Goal: Task Accomplishment & Management: Use online tool/utility

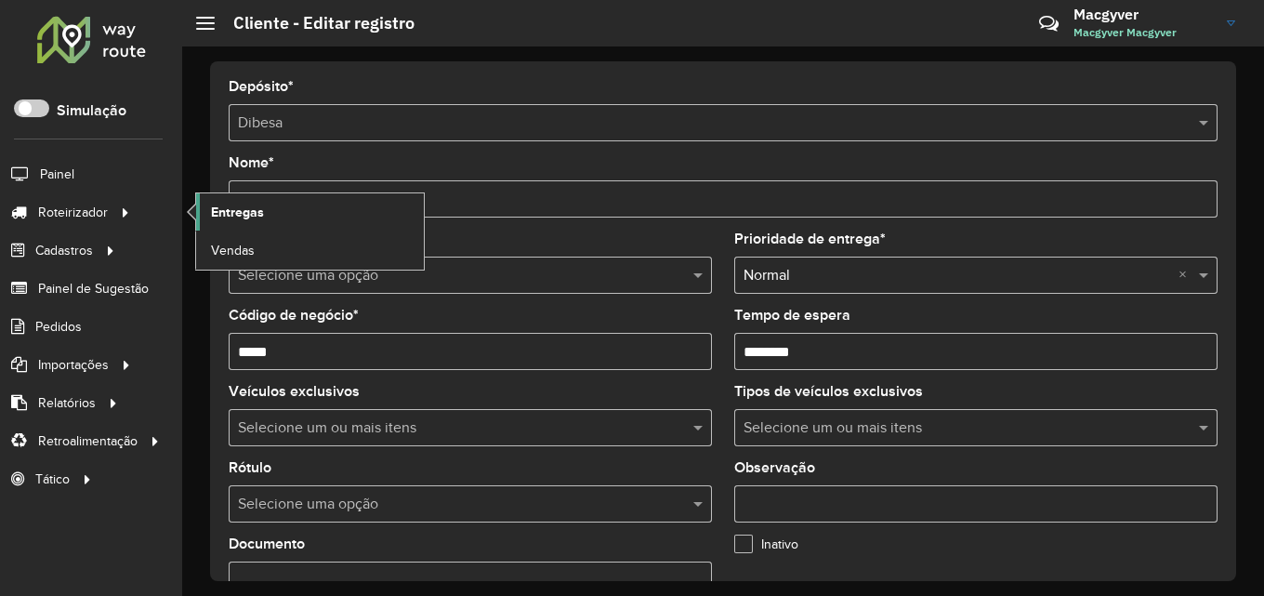
scroll to position [787, 0]
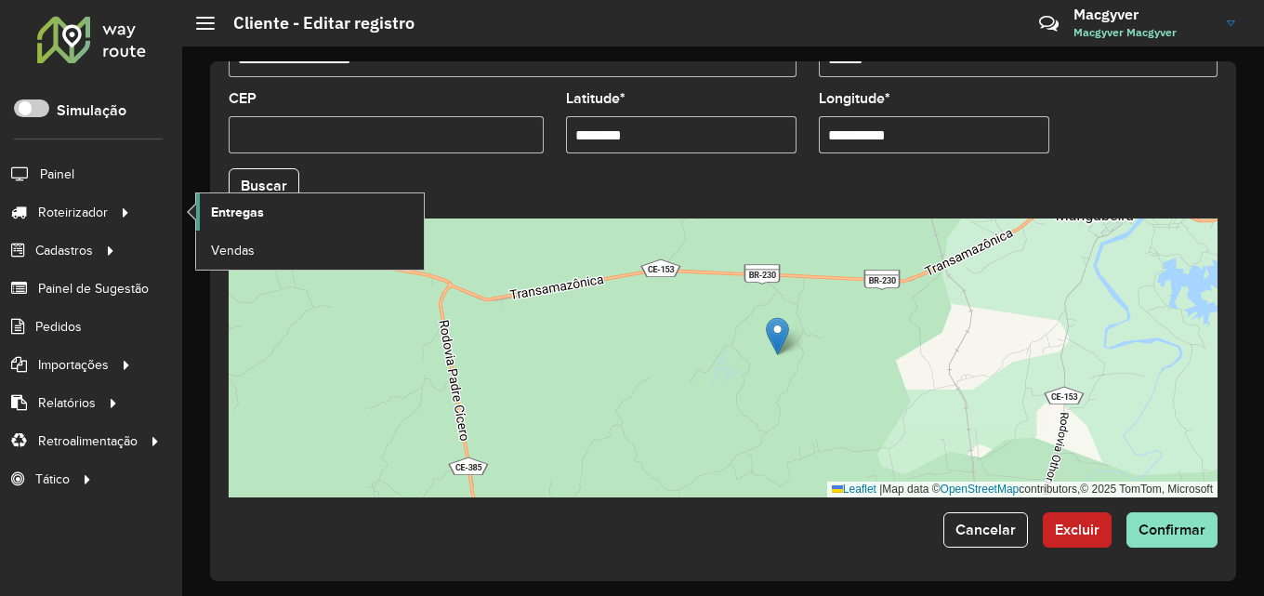
click at [242, 204] on span "Entregas" at bounding box center [237, 213] width 53 height 20
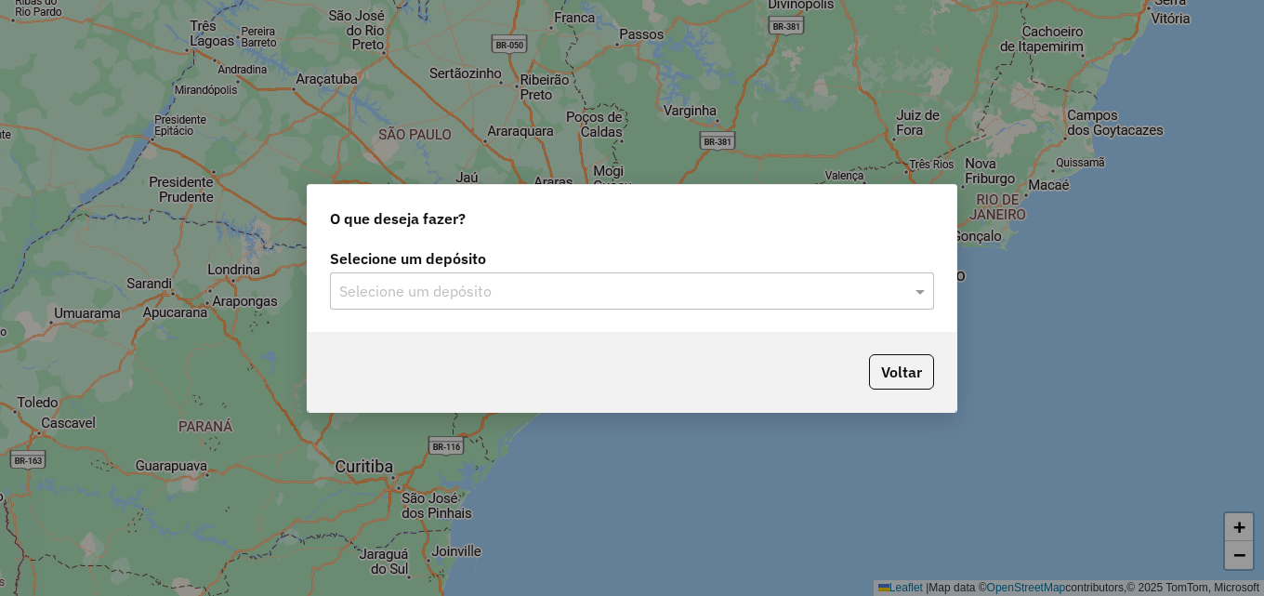
click at [519, 291] on input "text" at bounding box center [613, 292] width 548 height 22
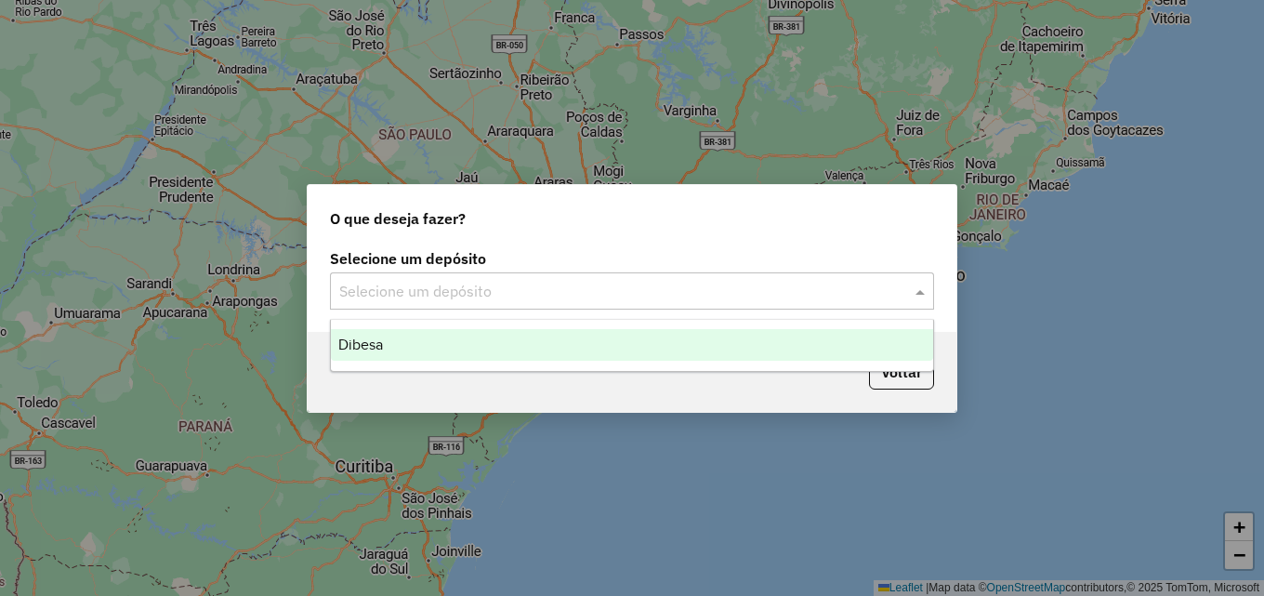
click at [482, 342] on div "Dibesa" at bounding box center [632, 345] width 602 height 32
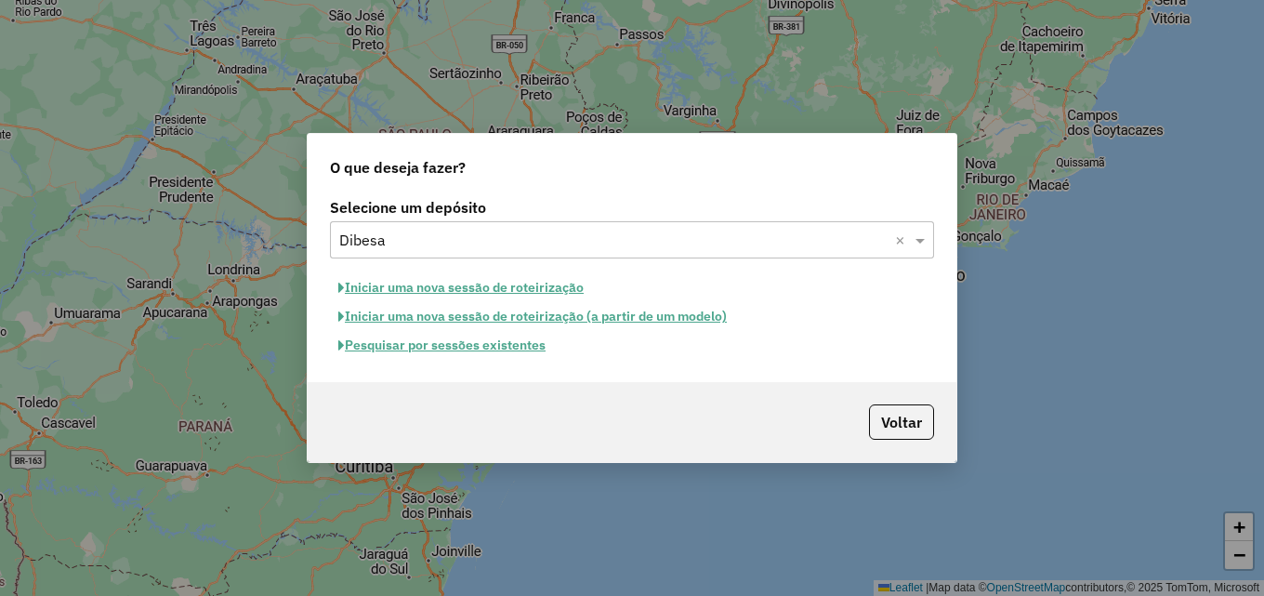
click at [418, 287] on button "Iniciar uma nova sessão de roteirização" at bounding box center [461, 287] width 262 height 29
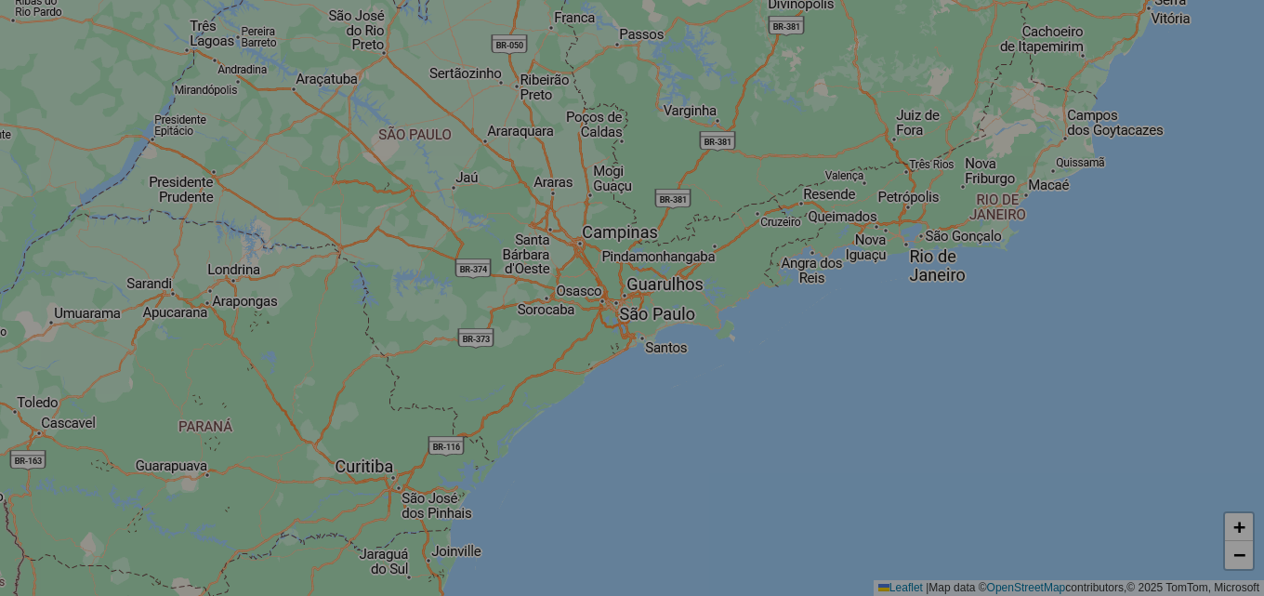
select select "*"
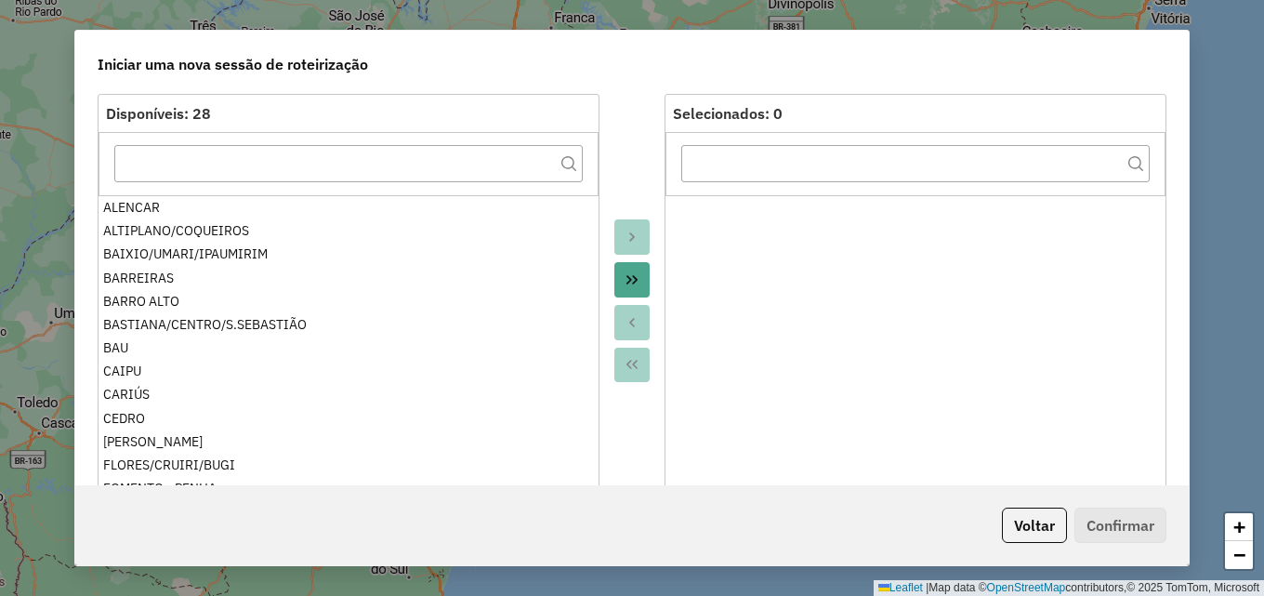
scroll to position [186, 0]
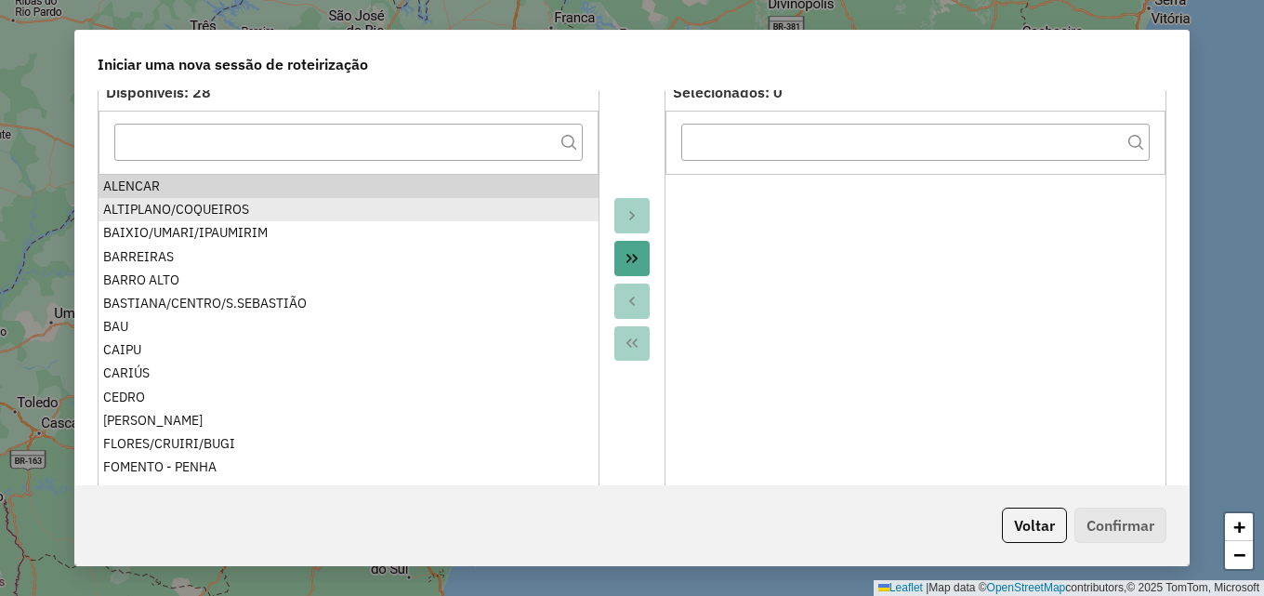
click at [316, 208] on div "ALTIPLANO/COQUEIROS" at bounding box center [348, 210] width 491 height 20
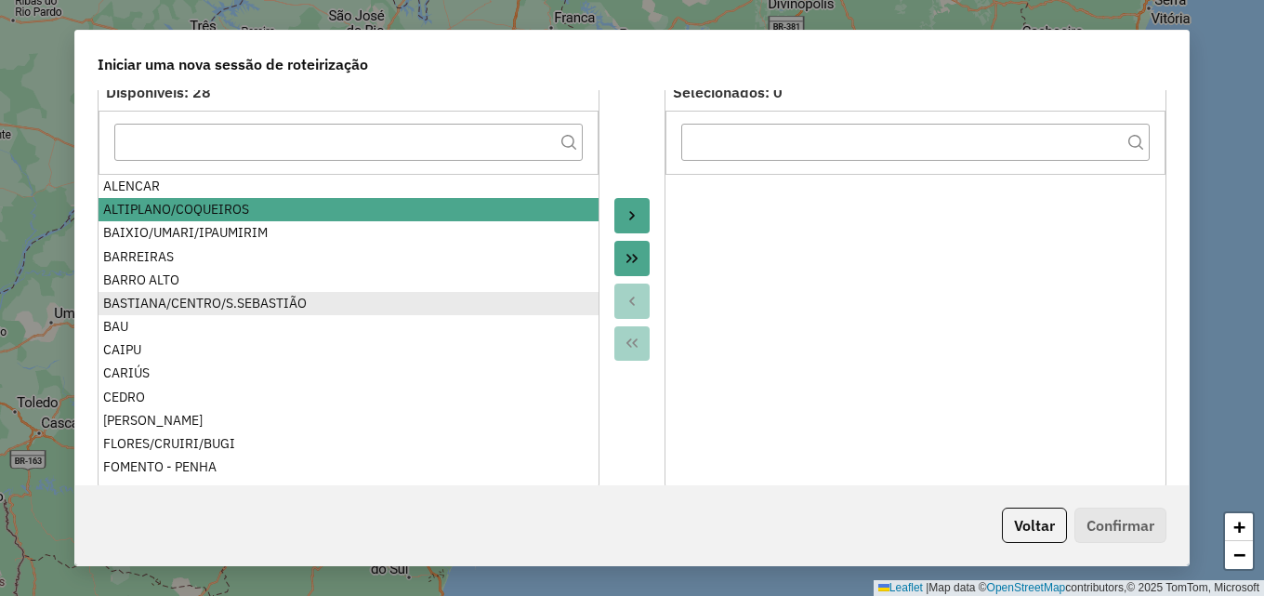
click at [182, 303] on div "BASTIANA/CENTRO/S.SEBASTIÃO" at bounding box center [348, 304] width 491 height 20
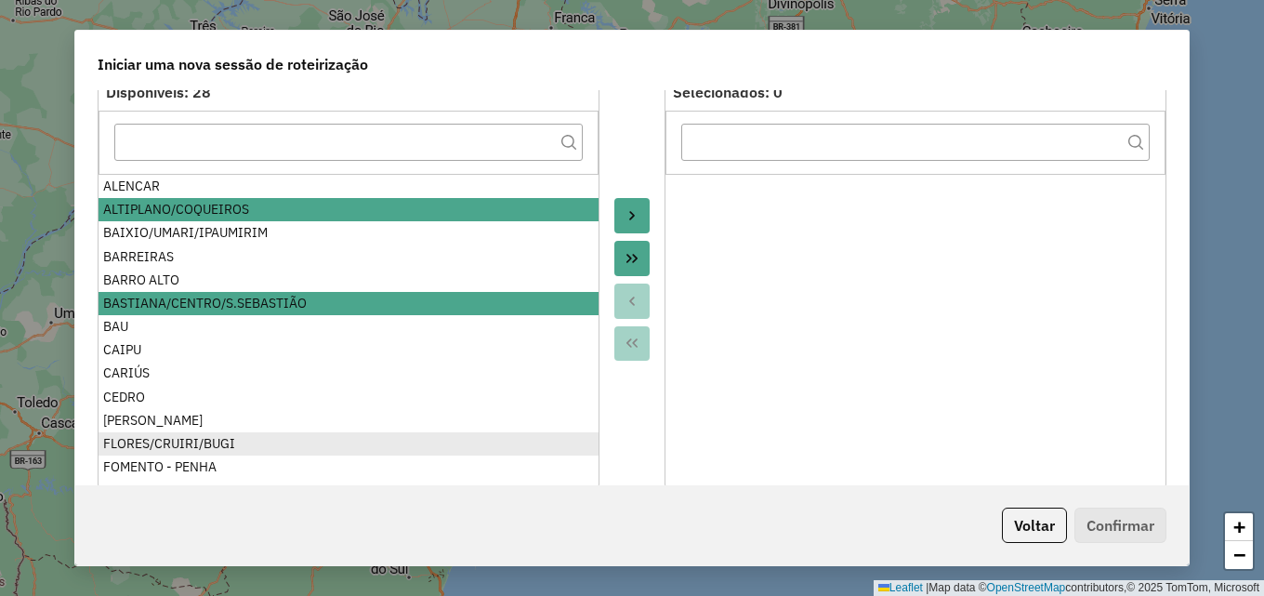
click at [190, 439] on div "FLORES/CRUIRI/BUGI" at bounding box center [348, 444] width 491 height 20
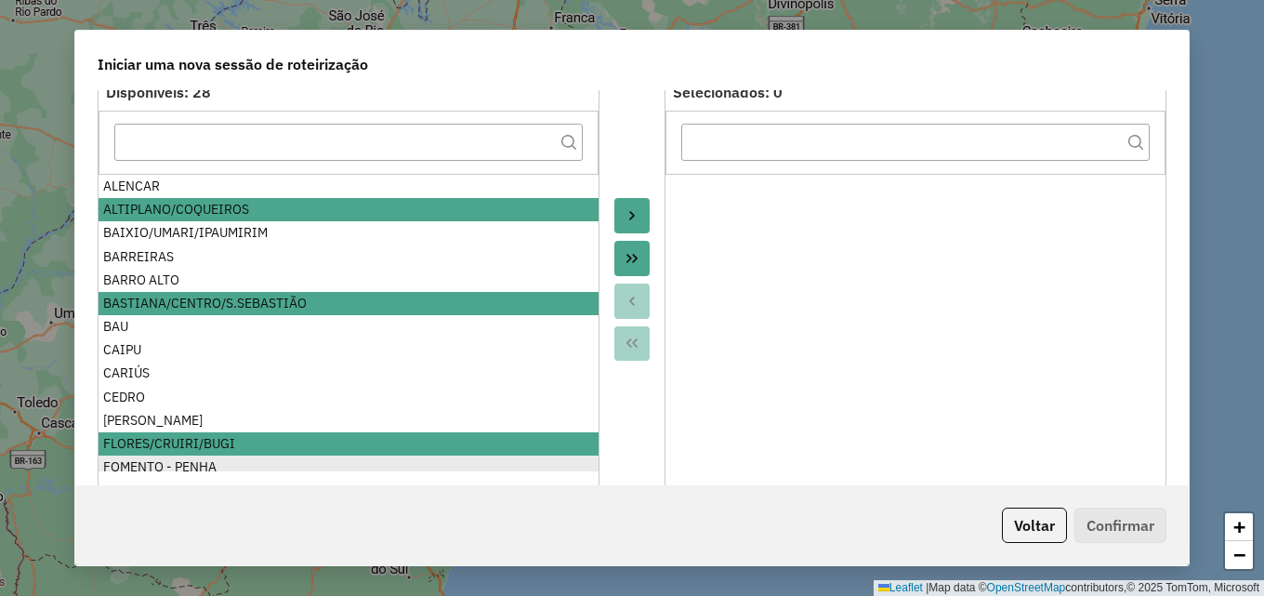
click at [181, 457] on div "FOMENTO - PENHA" at bounding box center [348, 467] width 491 height 20
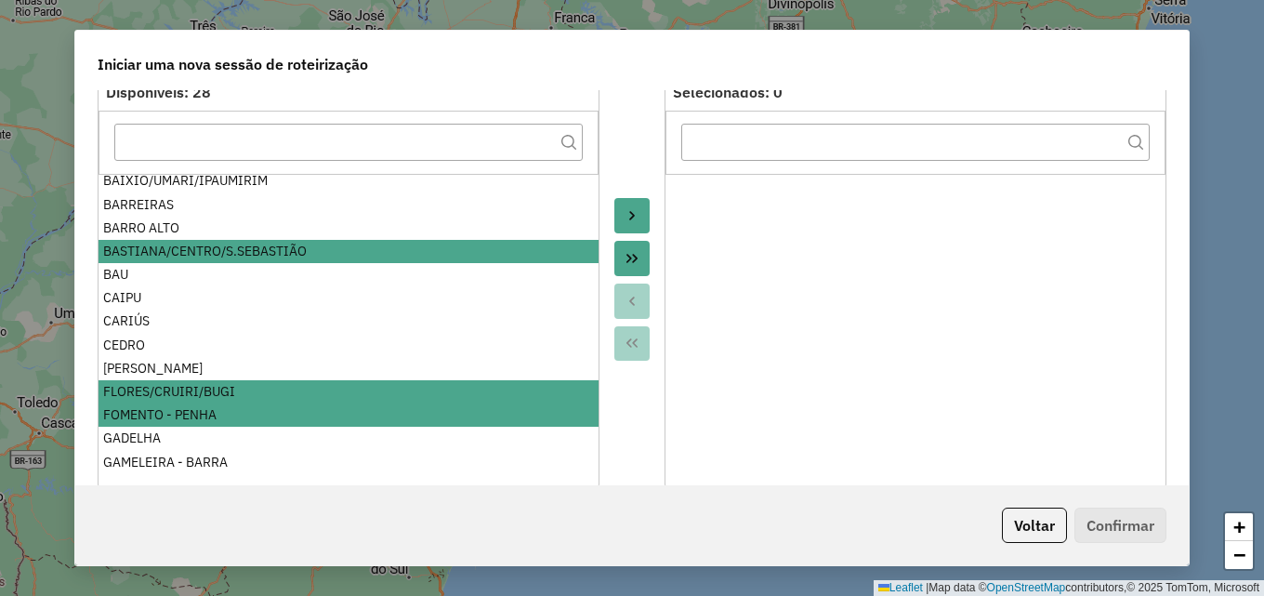
scroll to position [93, 0]
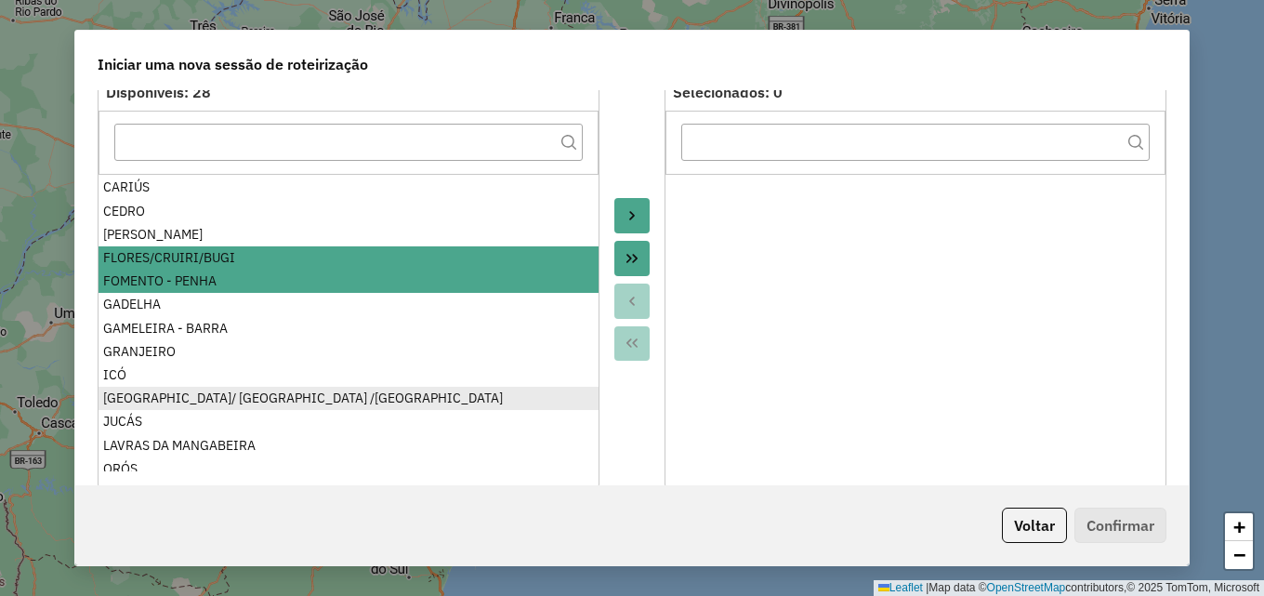
click at [198, 390] on div "JARDIM OASIS/ JPII /LAGOA SECA" at bounding box center [348, 398] width 491 height 20
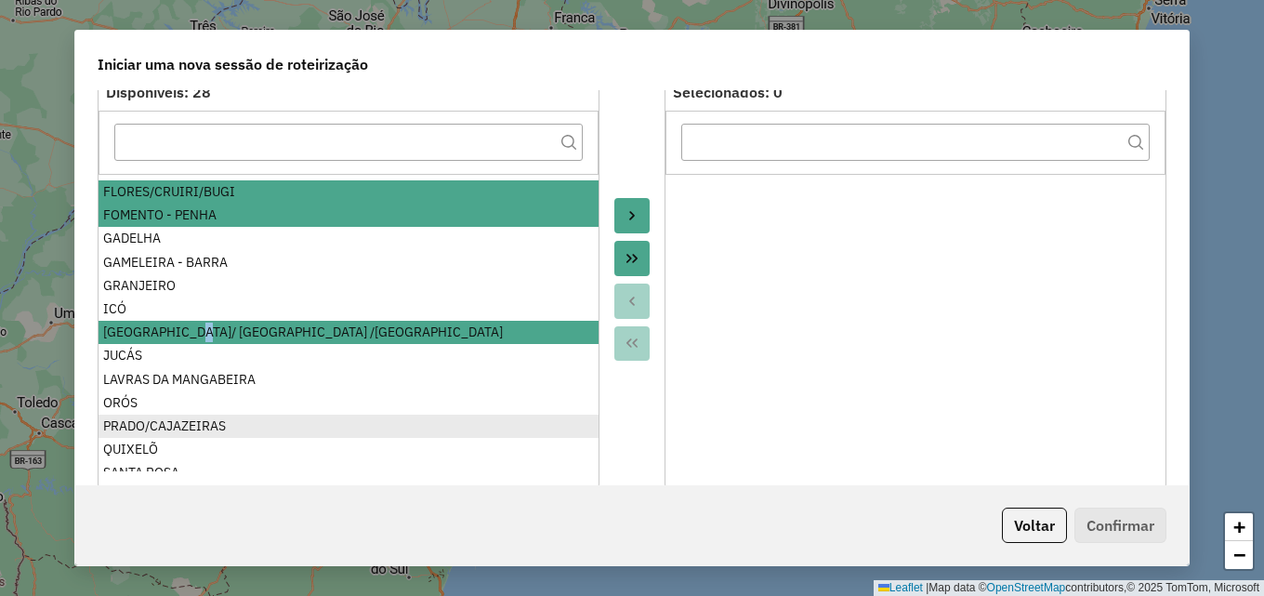
scroll to position [279, 0]
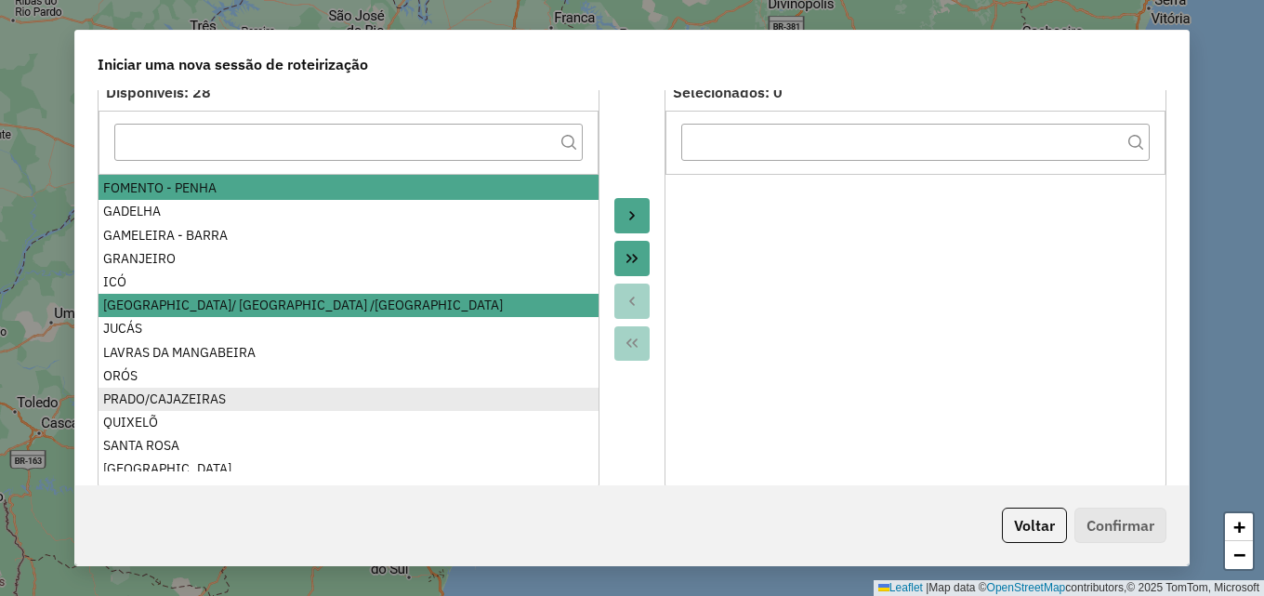
click at [197, 395] on div "PRADO/CAJAZEIRAS" at bounding box center [348, 399] width 491 height 20
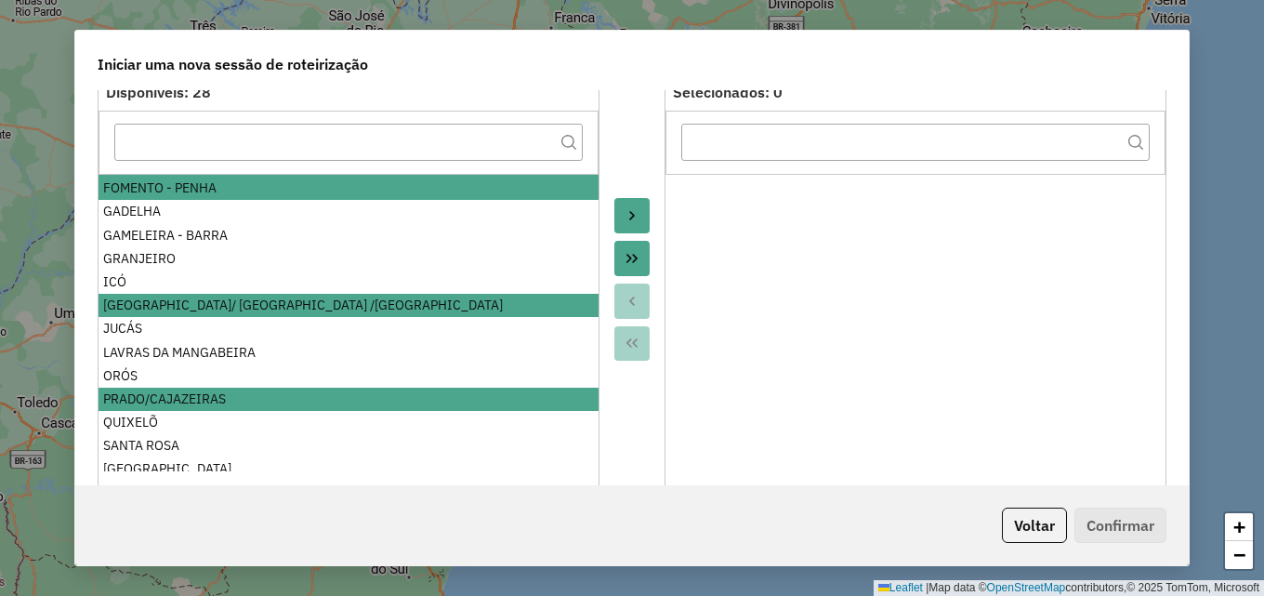
click at [629, 211] on icon "Move to Target" at bounding box center [631, 215] width 15 height 15
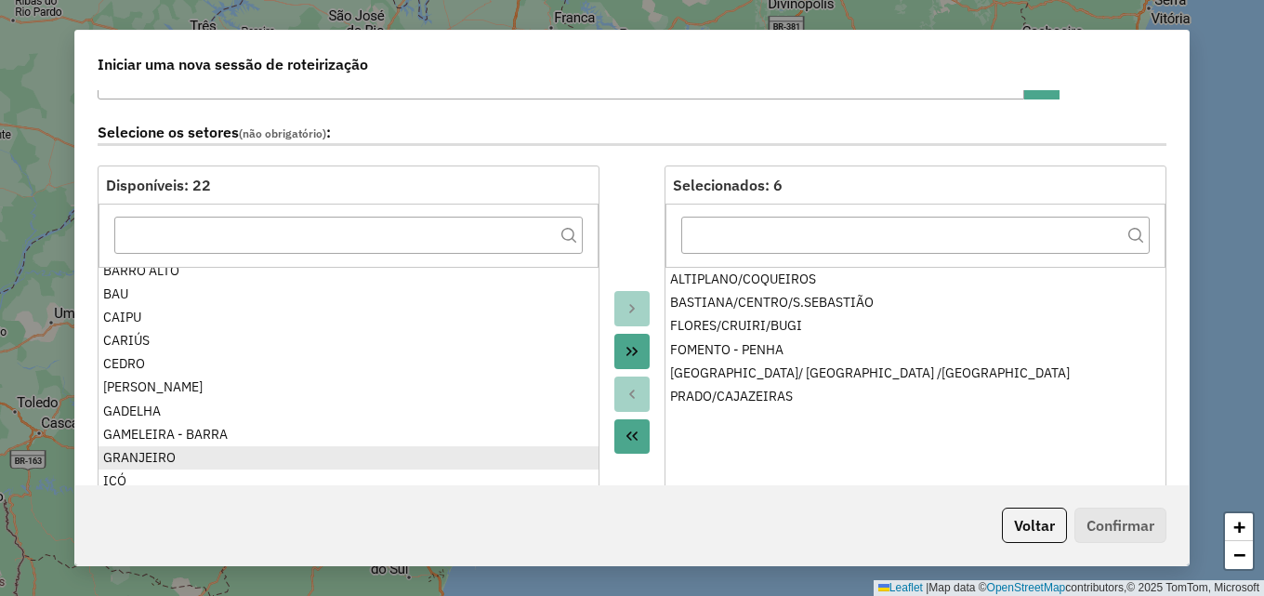
scroll to position [0, 0]
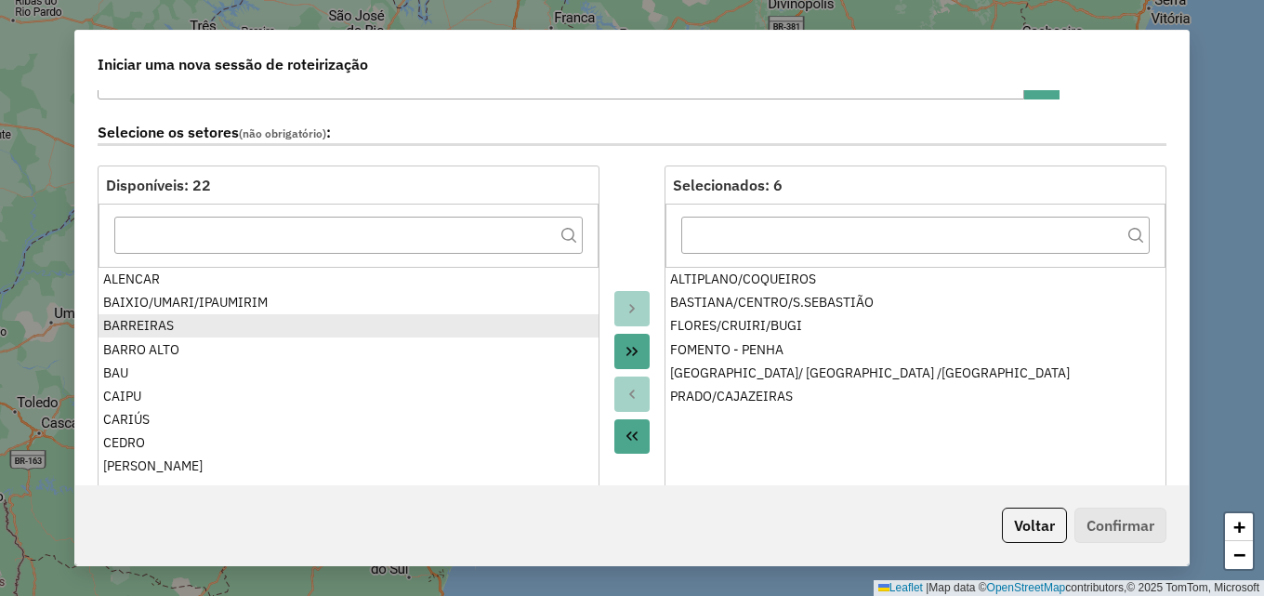
click at [170, 321] on div "BARREIRAS" at bounding box center [348, 326] width 491 height 20
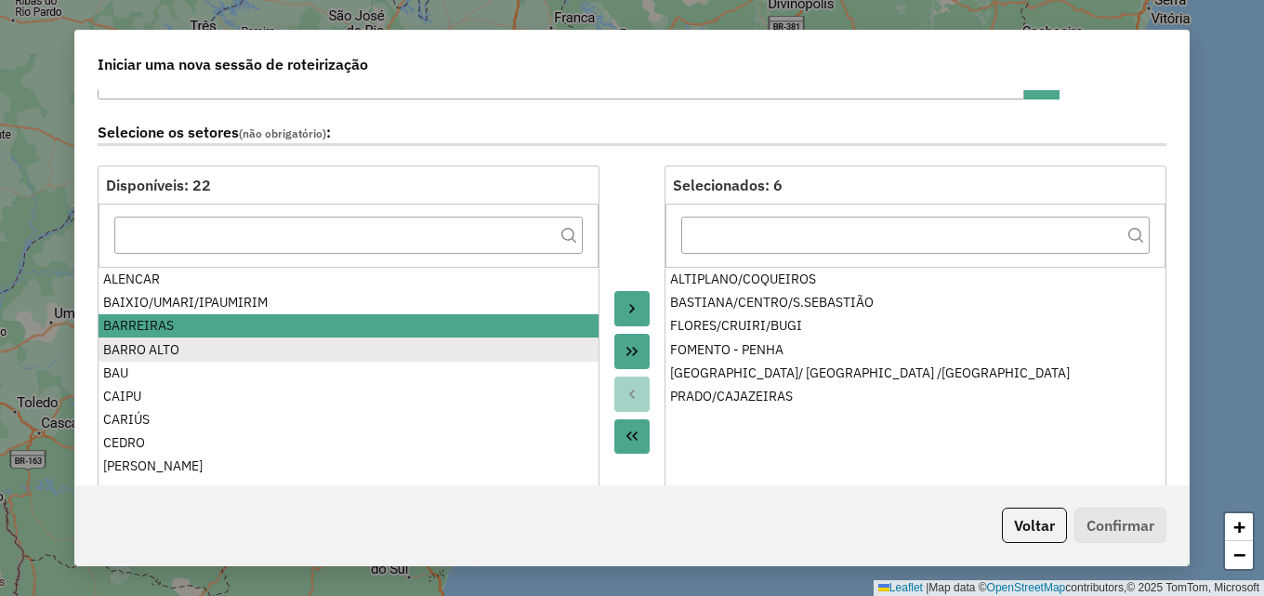
click at [145, 348] on div "BARRO ALTO" at bounding box center [348, 350] width 491 height 20
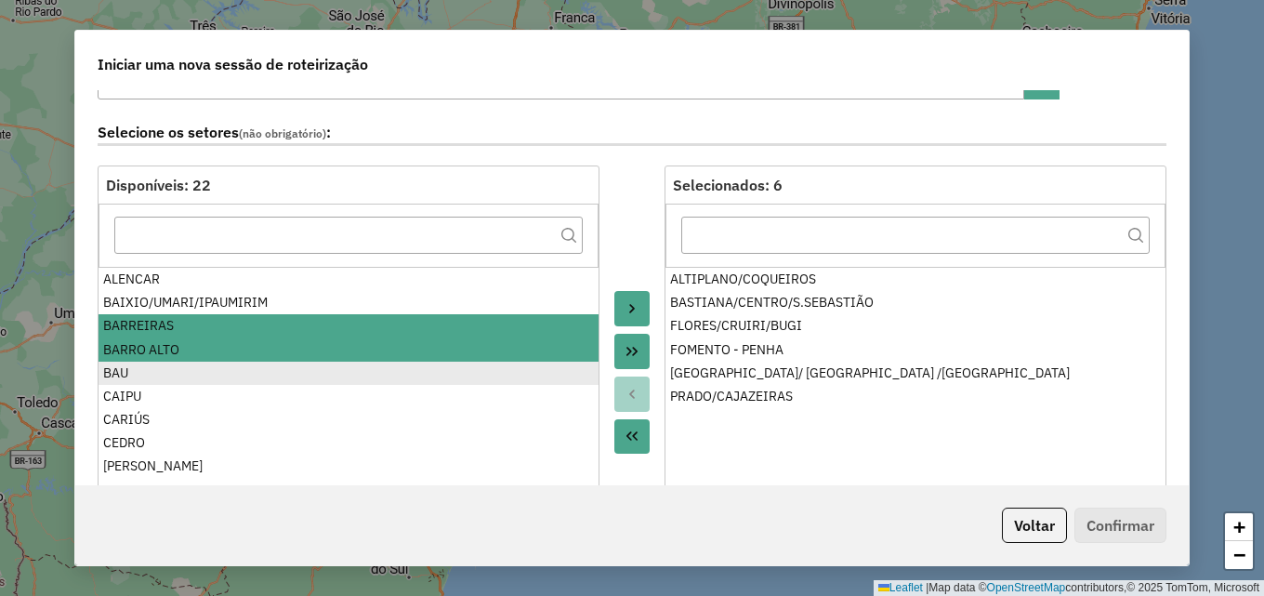
click at [129, 369] on div "BAU" at bounding box center [348, 373] width 491 height 20
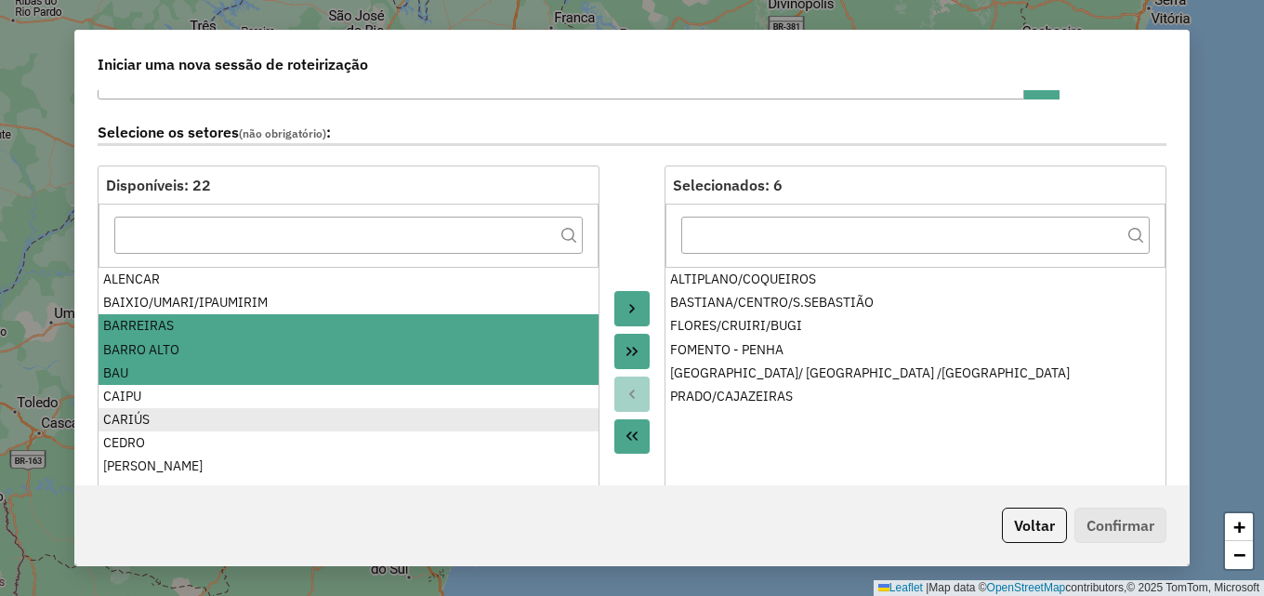
click at [132, 423] on div "CARIÚS" at bounding box center [348, 420] width 491 height 20
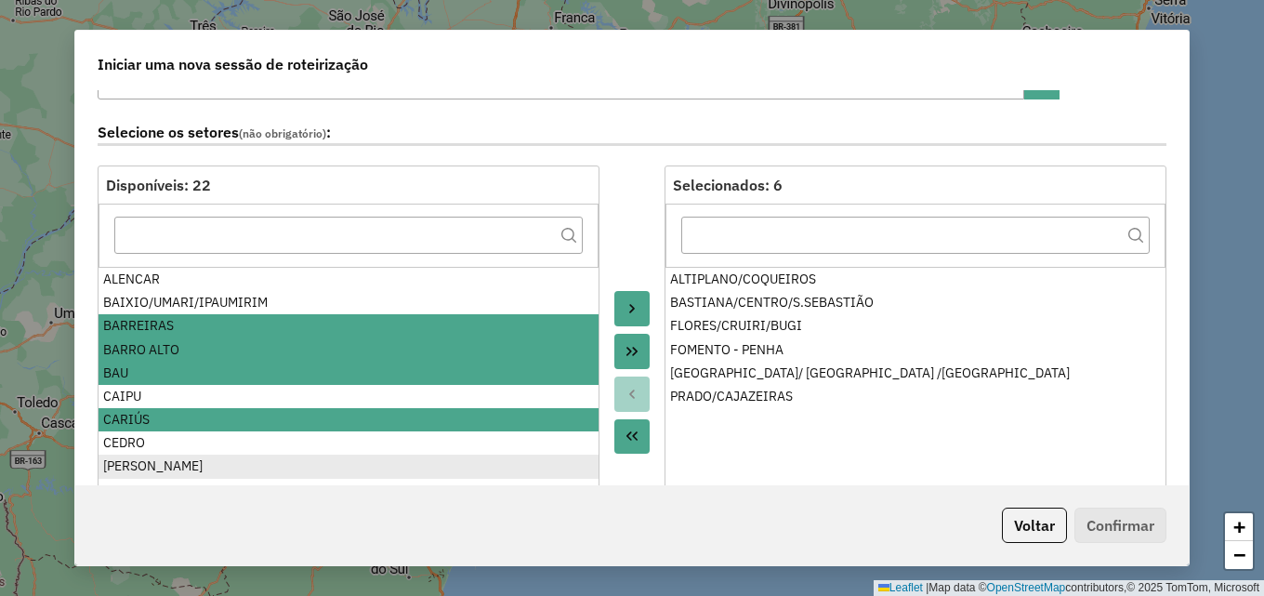
click at [143, 458] on div "FARIAS BRITO" at bounding box center [348, 466] width 491 height 20
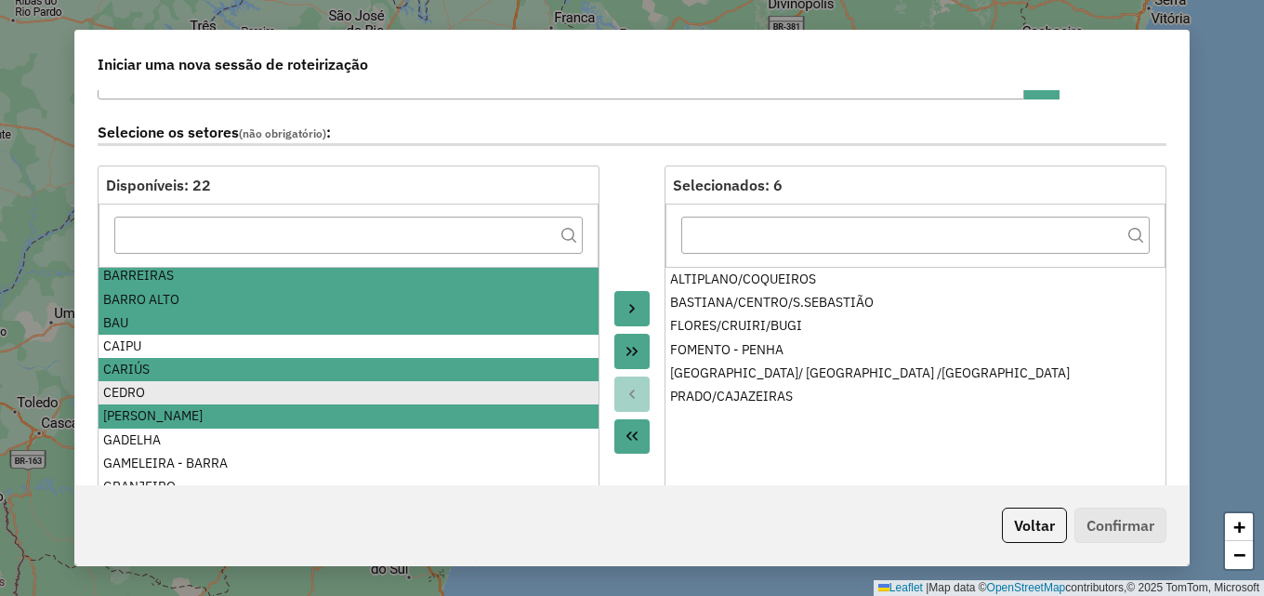
scroll to position [93, 0]
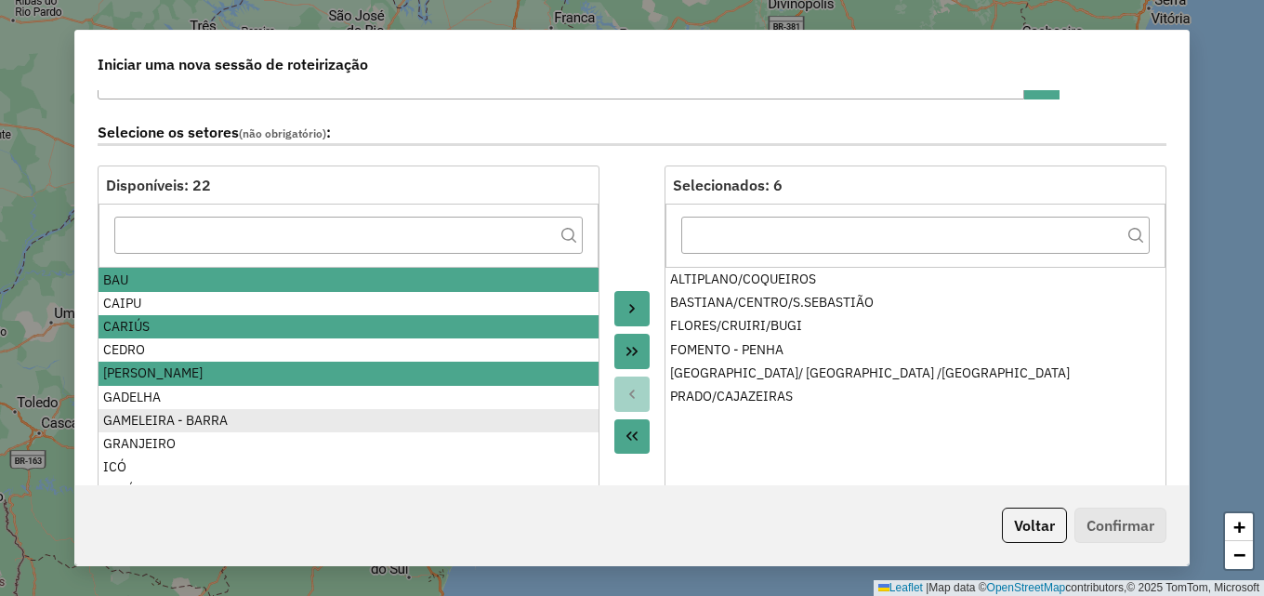
click at [141, 414] on div "GAMELEIRA - BARRA" at bounding box center [348, 421] width 491 height 20
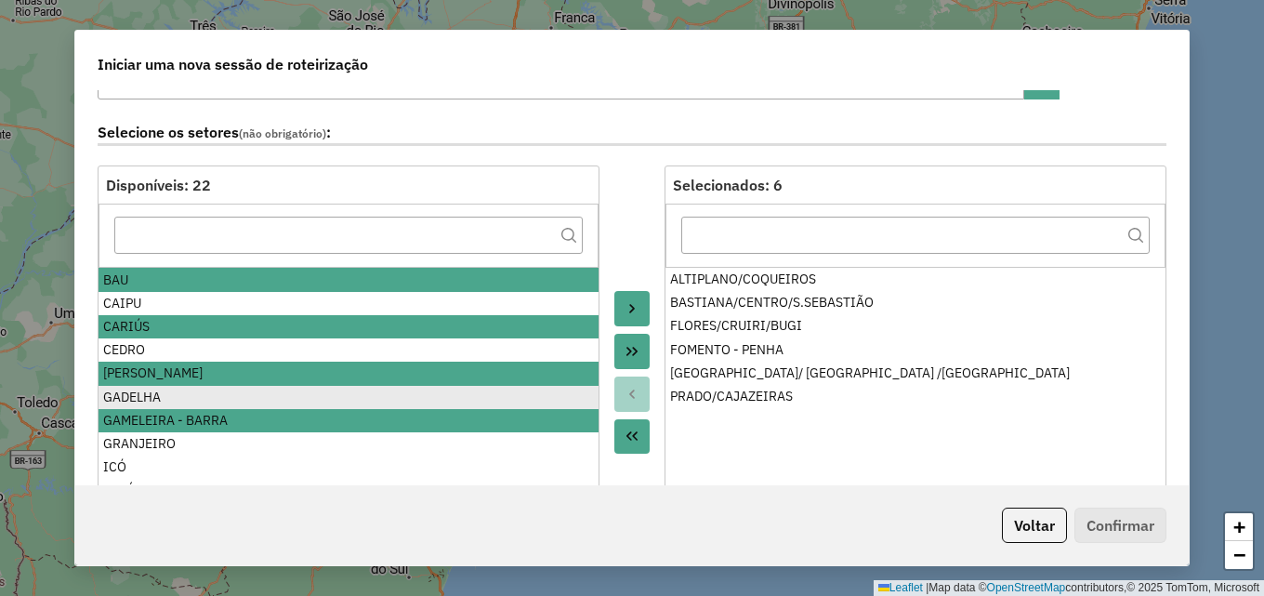
scroll to position [186, 0]
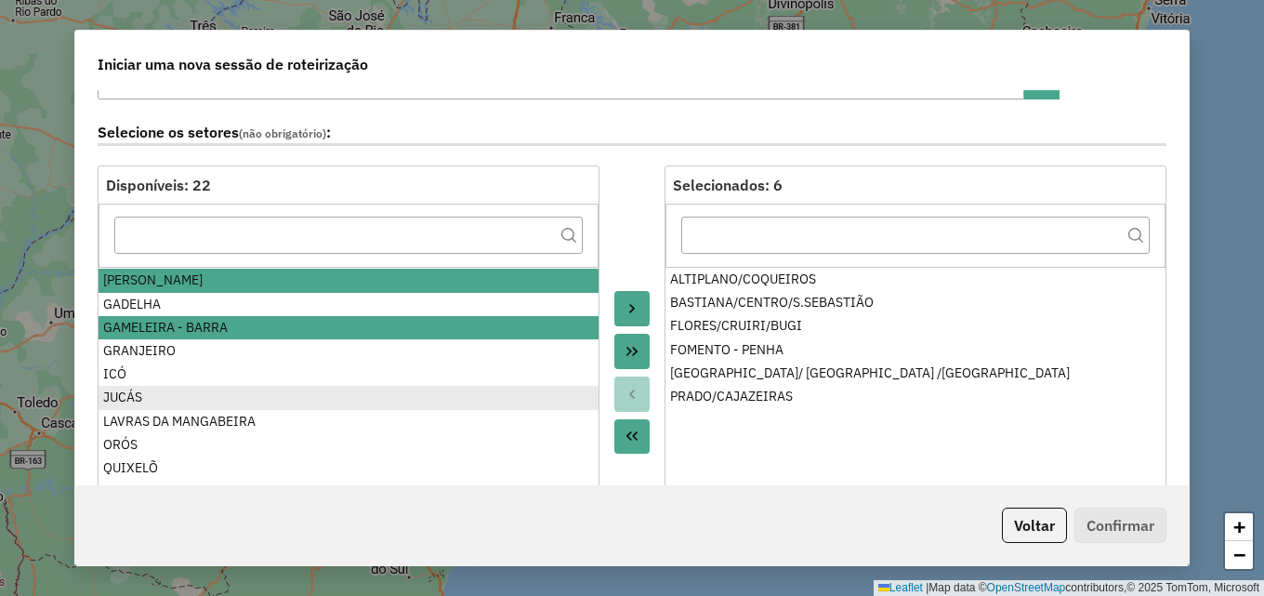
click at [120, 398] on div "JUCÁS" at bounding box center [348, 397] width 491 height 20
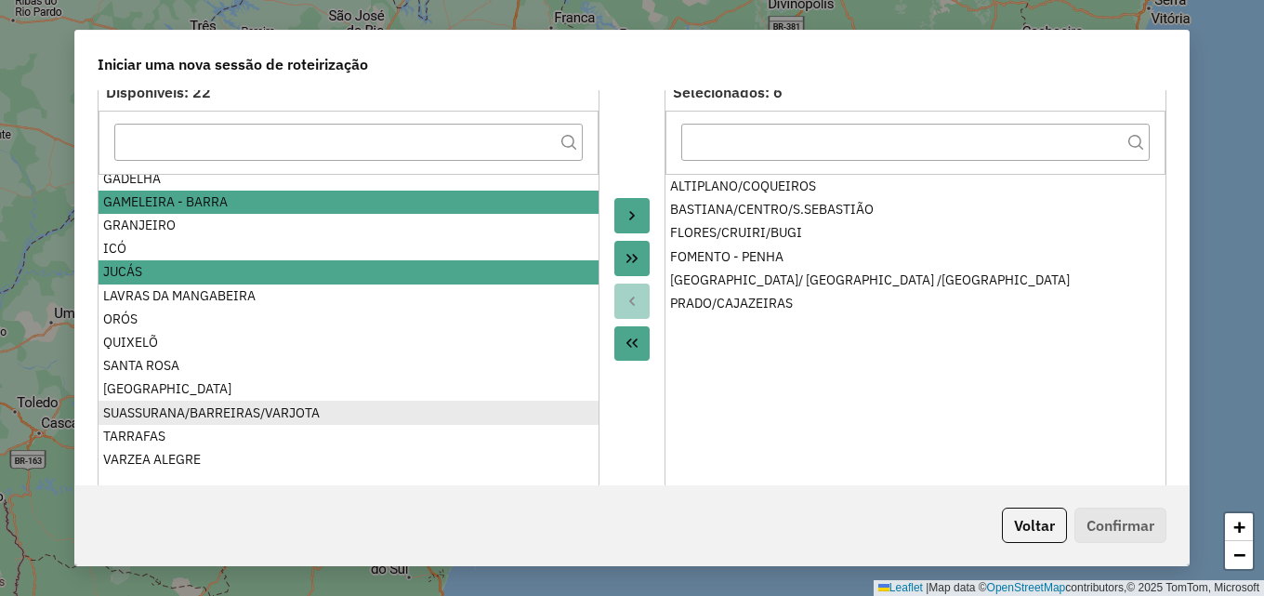
click at [174, 412] on div "SUASSURANA/BARREIRAS/VARJOTA" at bounding box center [348, 413] width 491 height 20
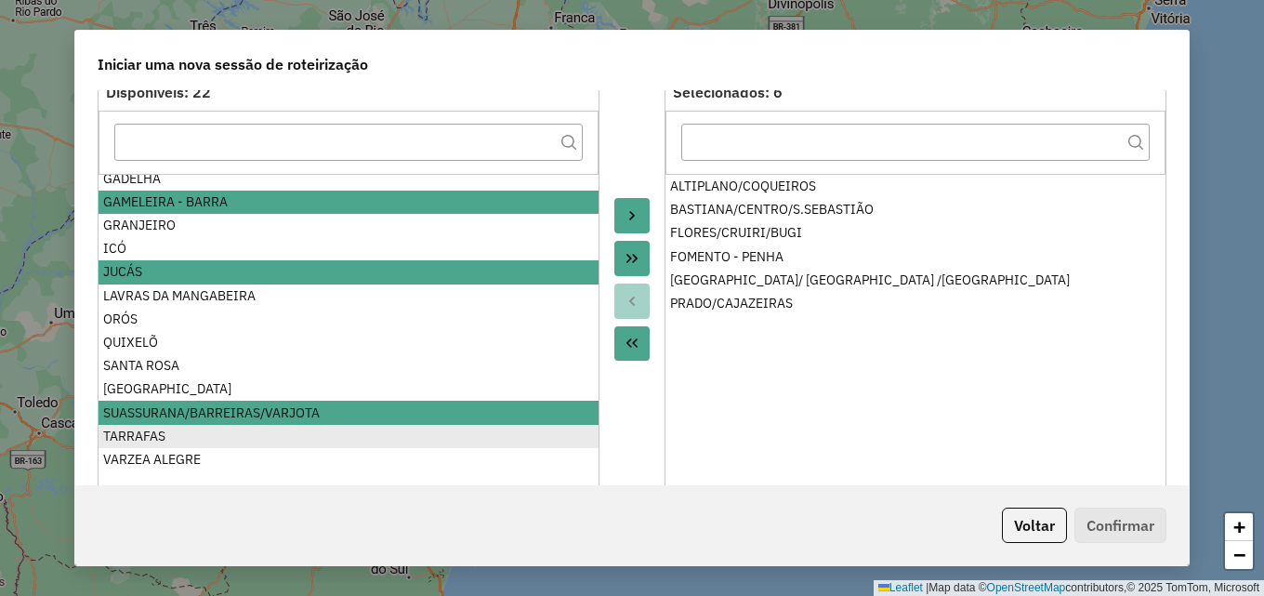
click at [155, 435] on div "TARRAFAS" at bounding box center [348, 437] width 491 height 20
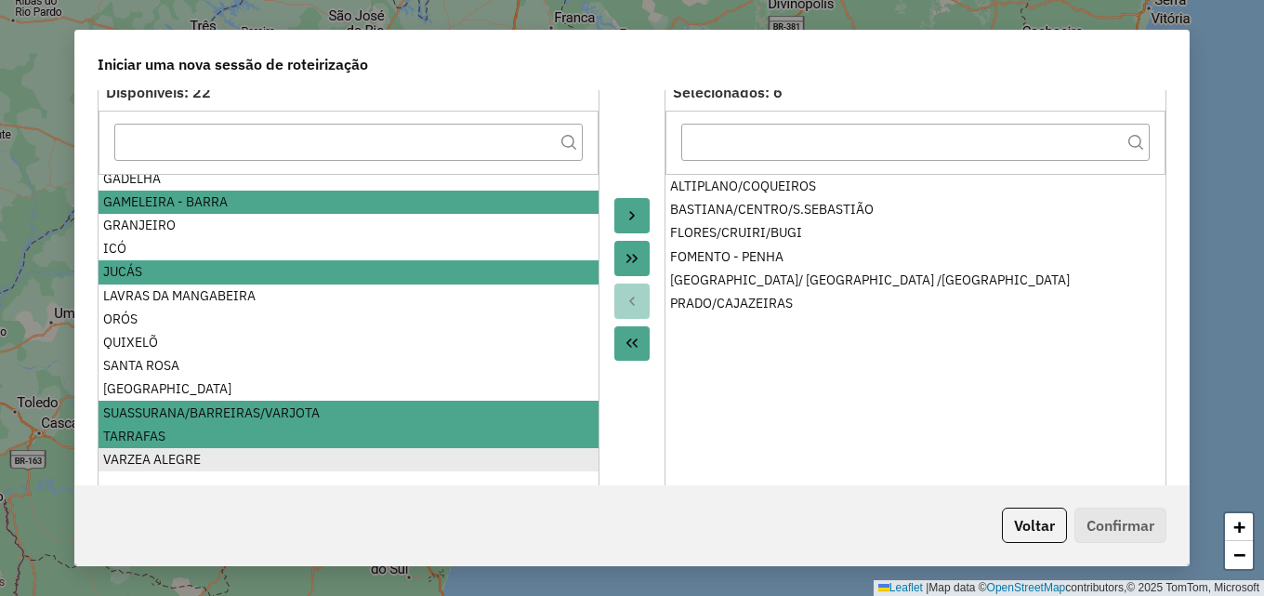
click at [158, 458] on div "VARZEA ALEGRE" at bounding box center [348, 460] width 491 height 20
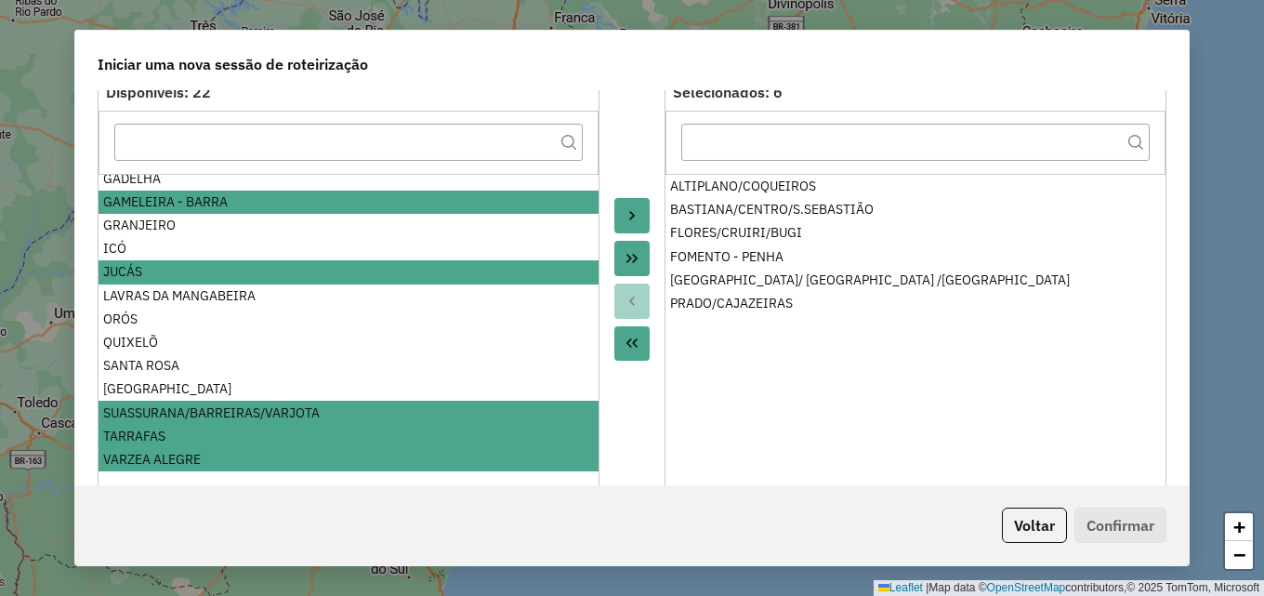
click at [638, 227] on button "Move to Target" at bounding box center [631, 215] width 35 height 35
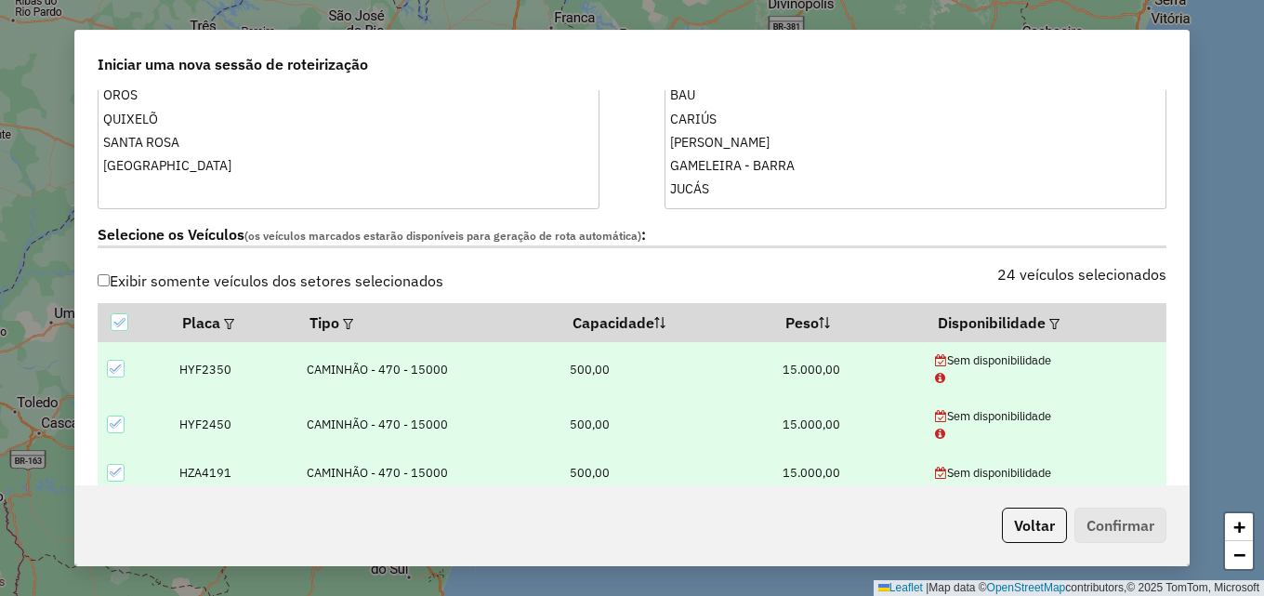
scroll to position [465, 0]
click at [124, 323] on icon at bounding box center [118, 321] width 13 height 13
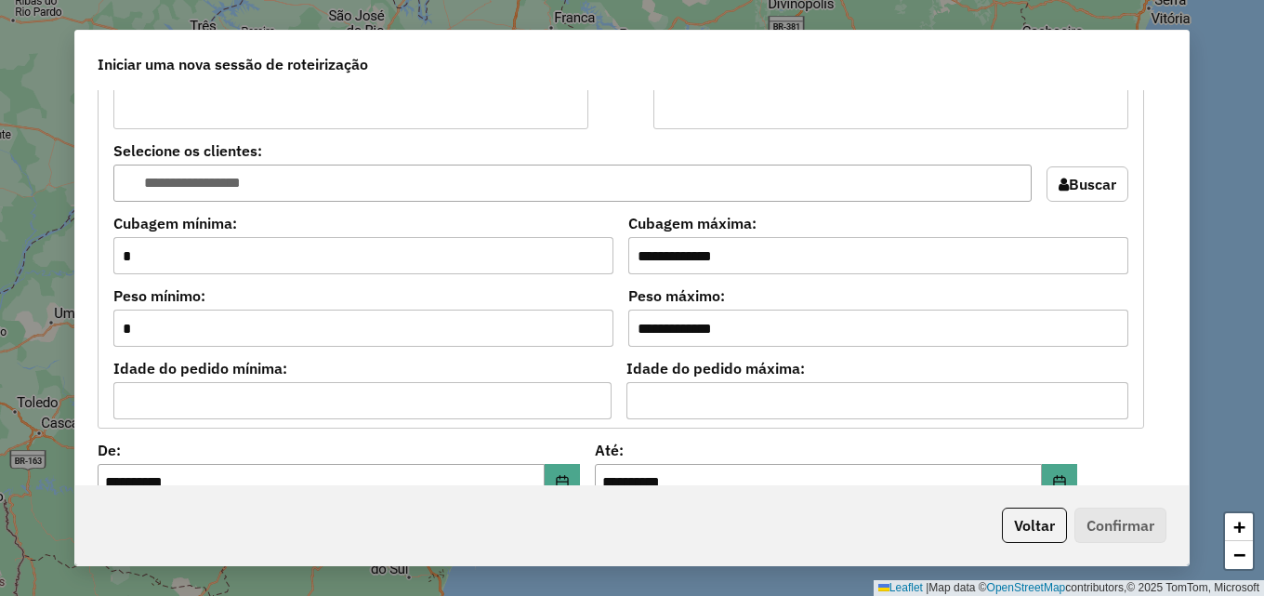
scroll to position [1673, 0]
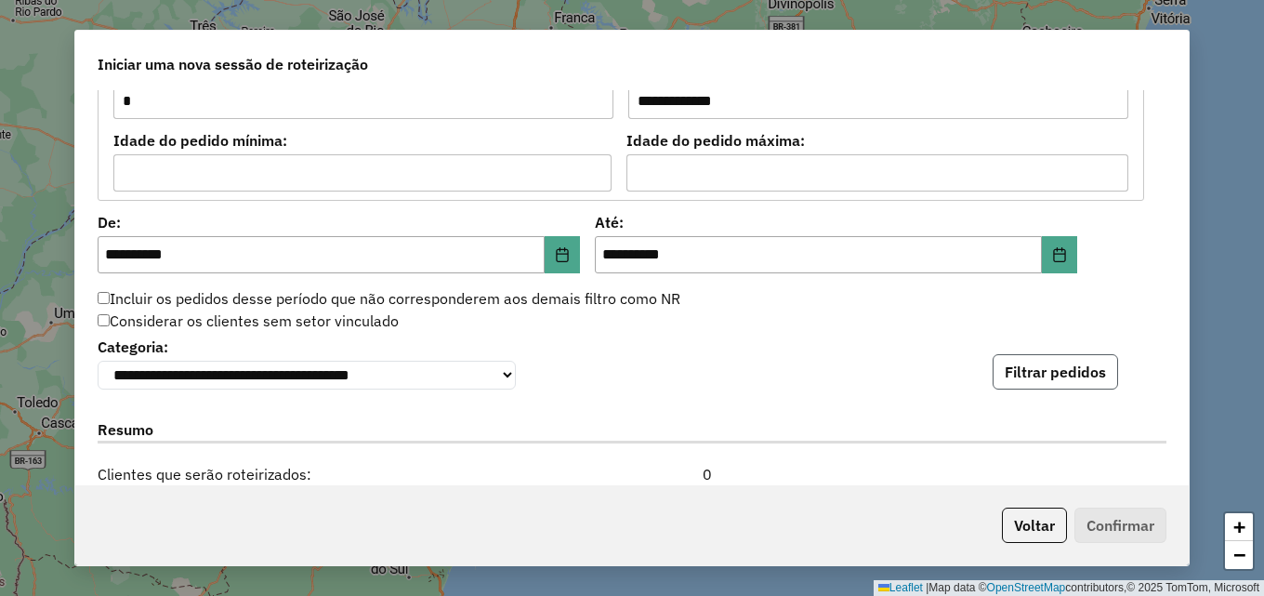
click at [1056, 367] on button "Filtrar pedidos" at bounding box center [1054, 371] width 125 height 35
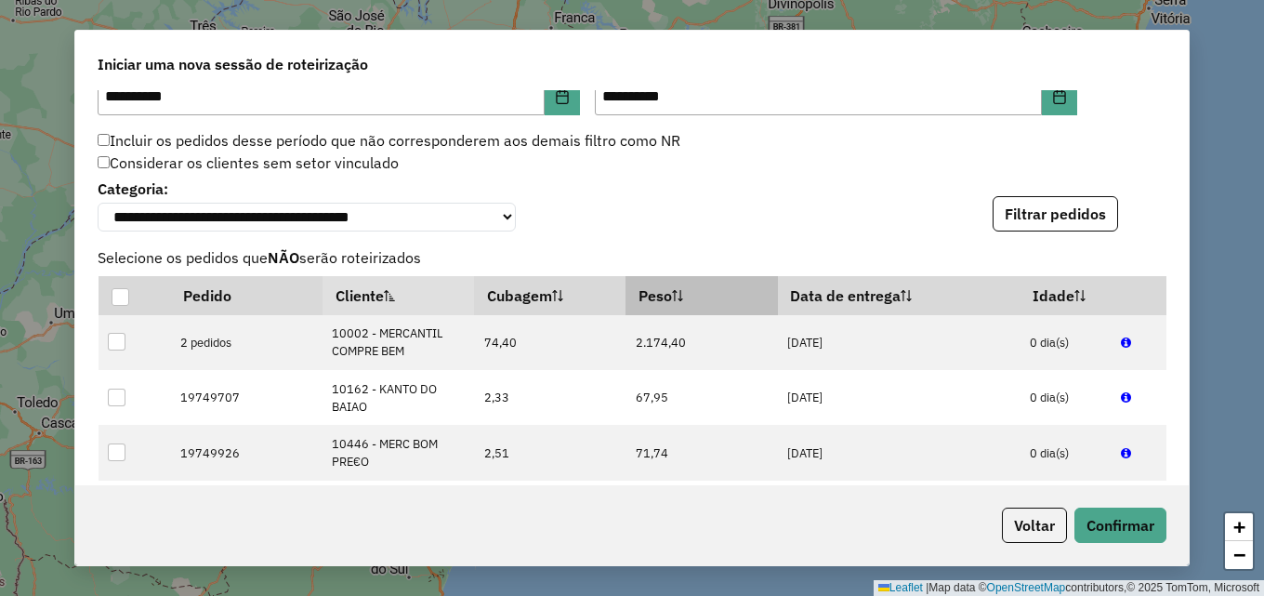
scroll to position [1858, 0]
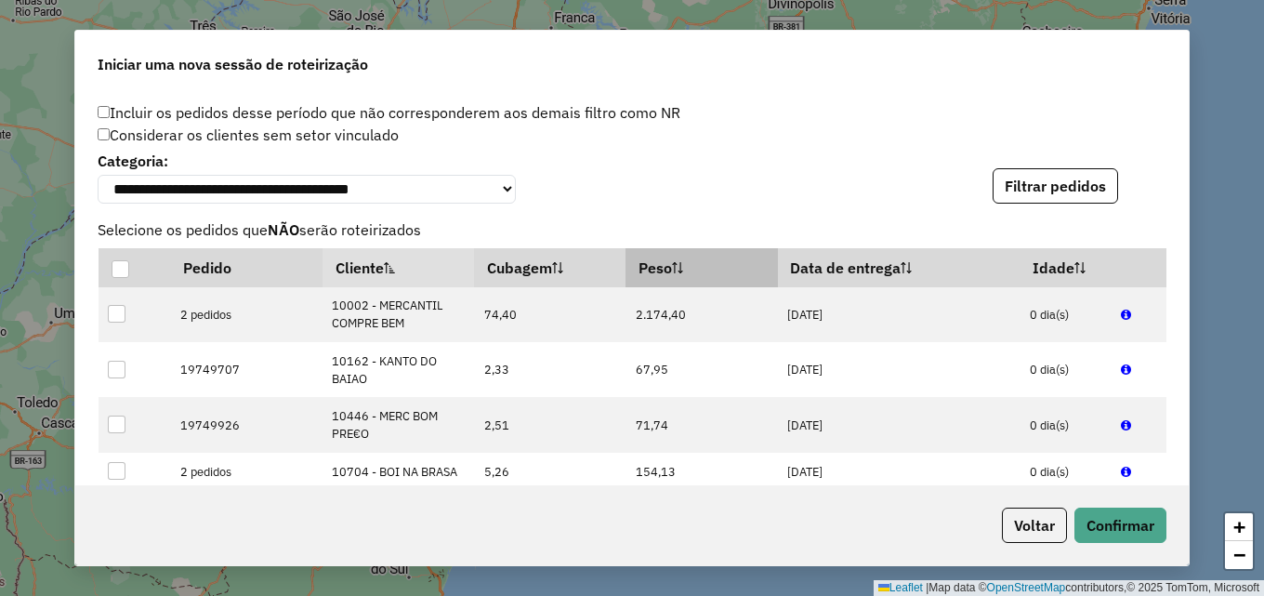
click at [668, 271] on th "Peso" at bounding box center [700, 267] width 151 height 39
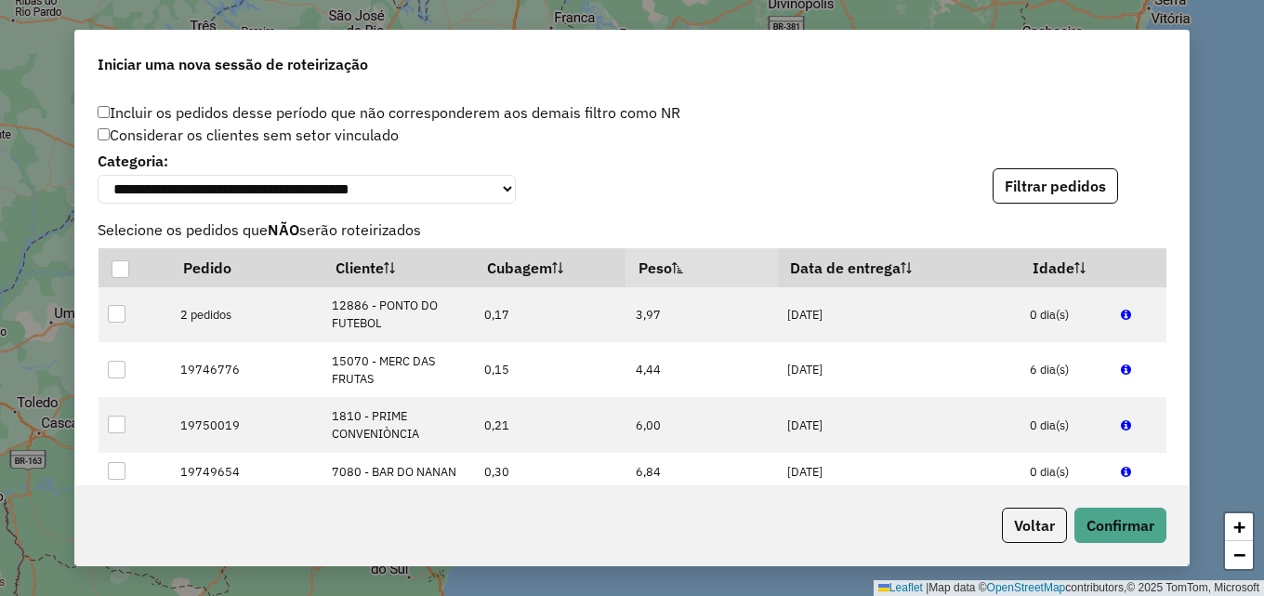
click at [668, 271] on th "Peso" at bounding box center [700, 267] width 151 height 39
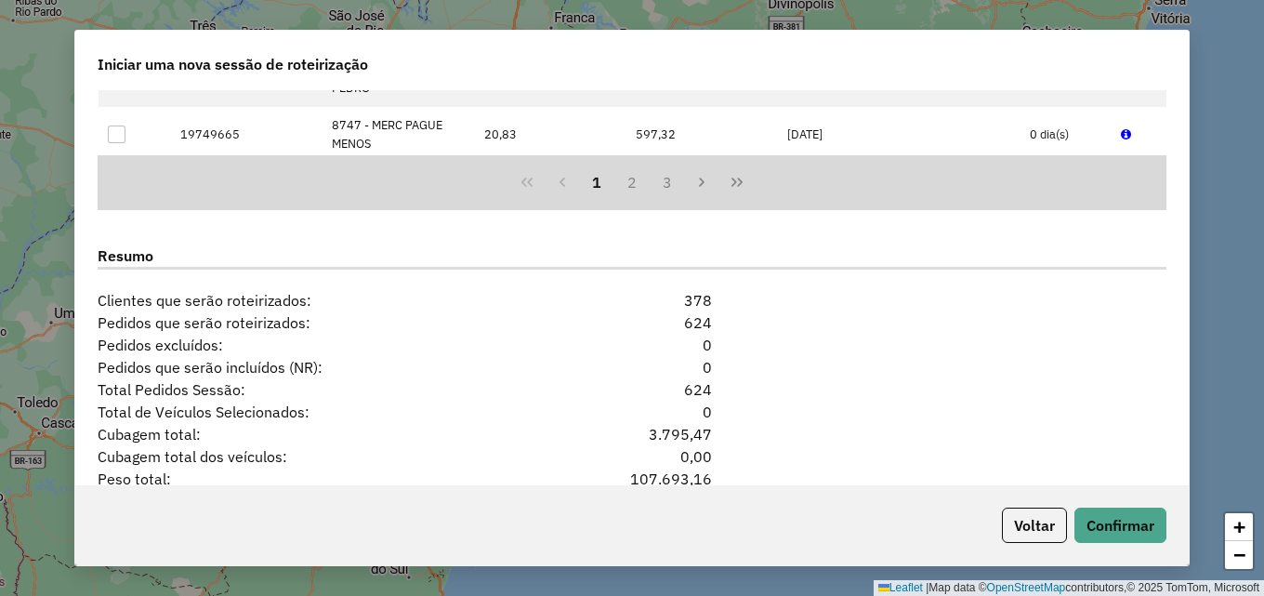
scroll to position [2345, 0]
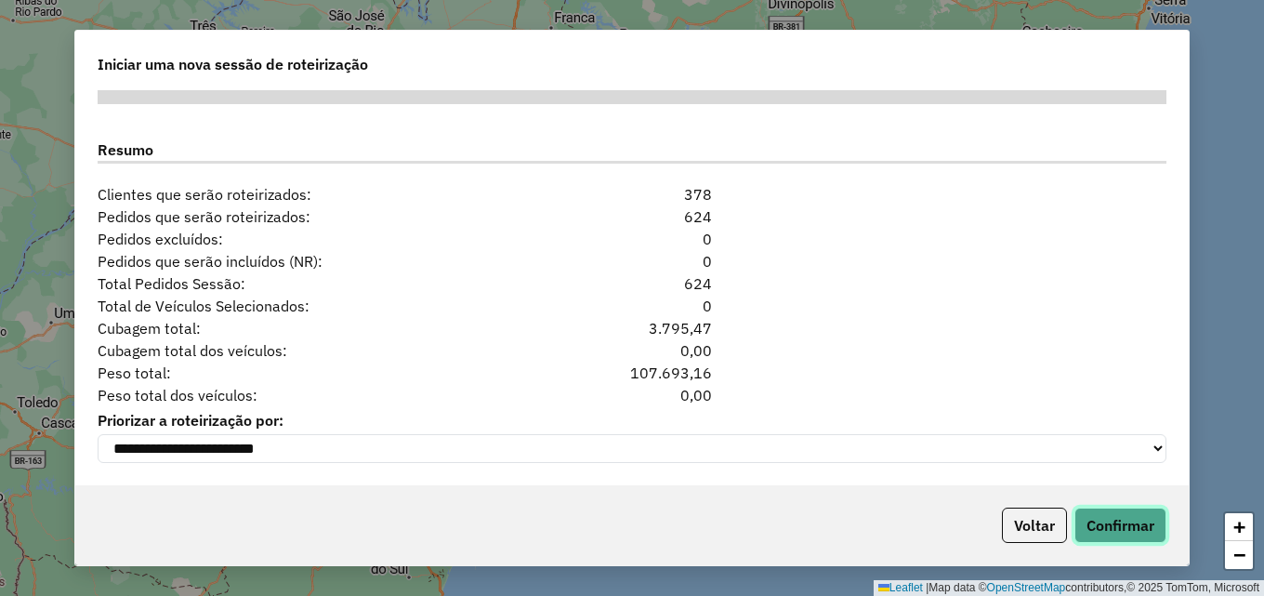
click at [1139, 517] on button "Confirmar" at bounding box center [1120, 524] width 92 height 35
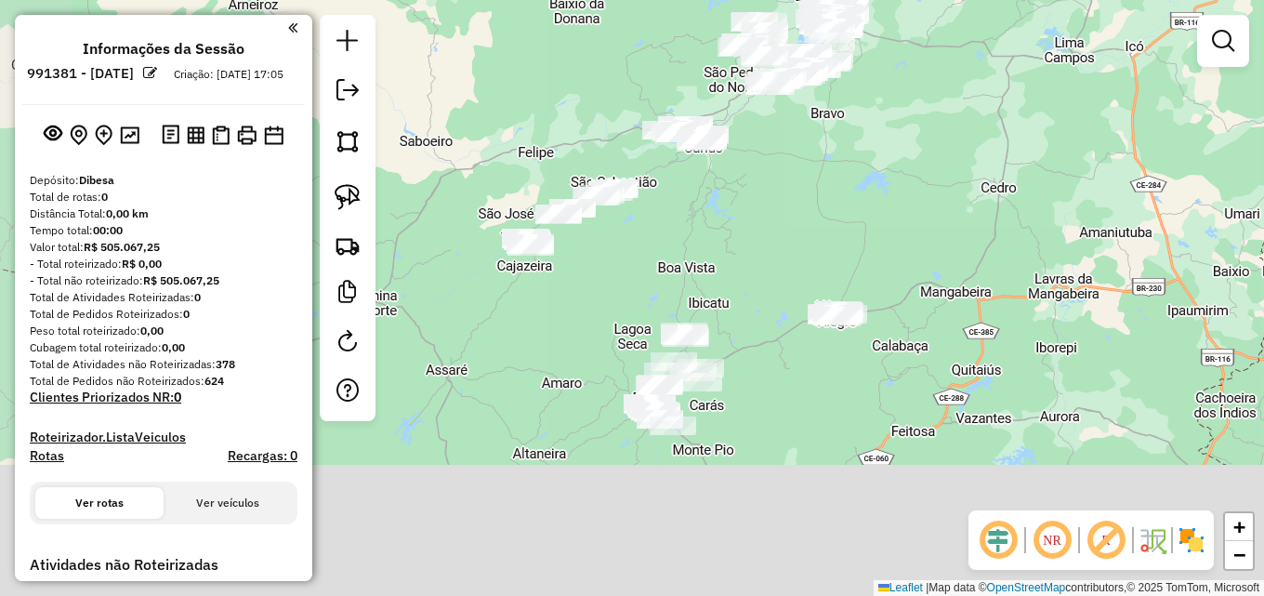
drag, startPoint x: 524, startPoint y: 492, endPoint x: 731, endPoint y: 212, distance: 348.8
click at [729, 213] on div "Janela de atendimento Grade de atendimento Capacidade Transportadoras Veículos …" at bounding box center [632, 298] width 1264 height 596
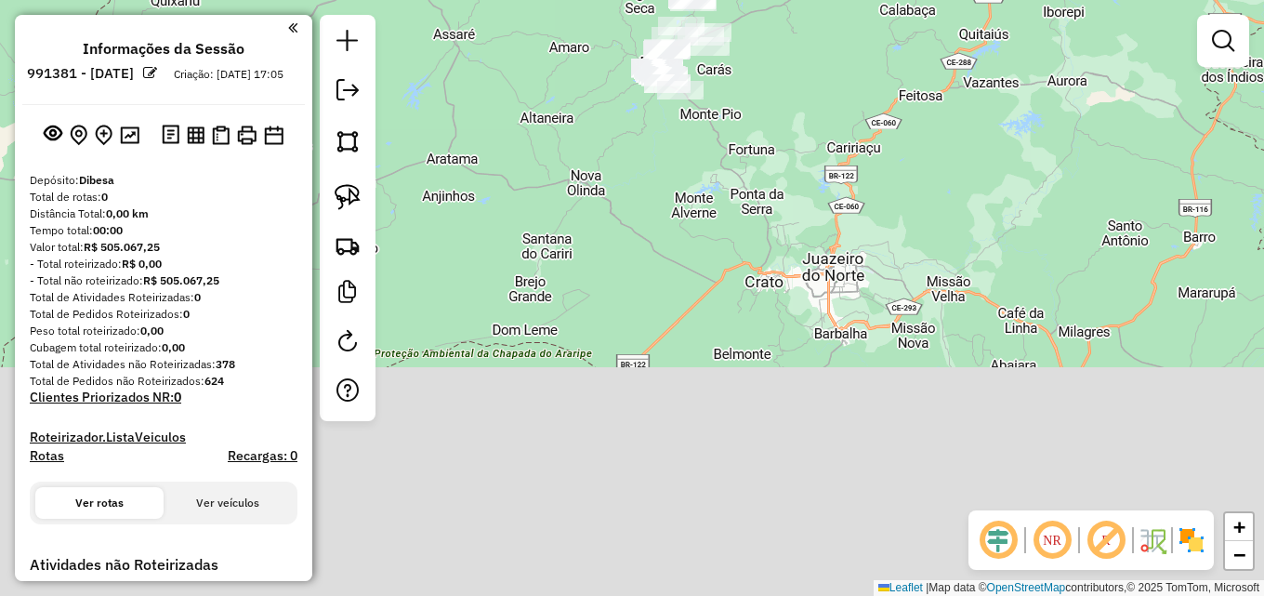
drag, startPoint x: 601, startPoint y: 532, endPoint x: 607, endPoint y: 213, distance: 318.8
click at [607, 200] on div "Janela de atendimento Grade de atendimento Capacidade Transportadoras Veículos …" at bounding box center [632, 298] width 1264 height 596
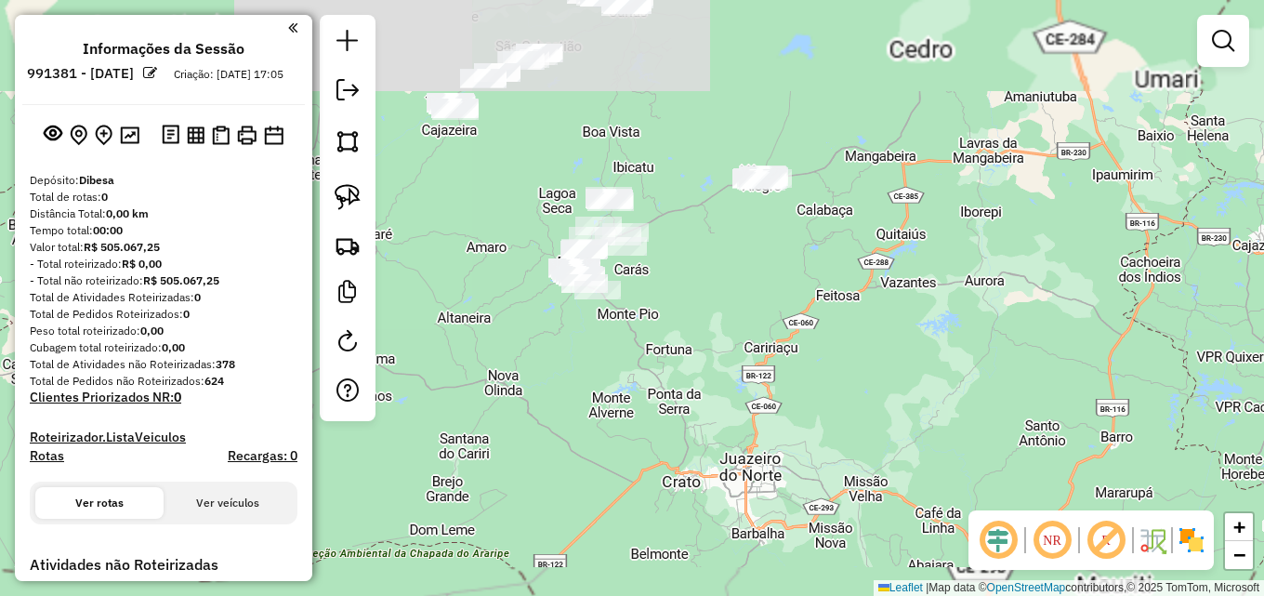
drag, startPoint x: 595, startPoint y: 233, endPoint x: 556, endPoint y: 344, distance: 117.3
click at [556, 344] on div "Janela de atendimento Grade de atendimento Capacidade Transportadoras Veículos …" at bounding box center [632, 298] width 1264 height 596
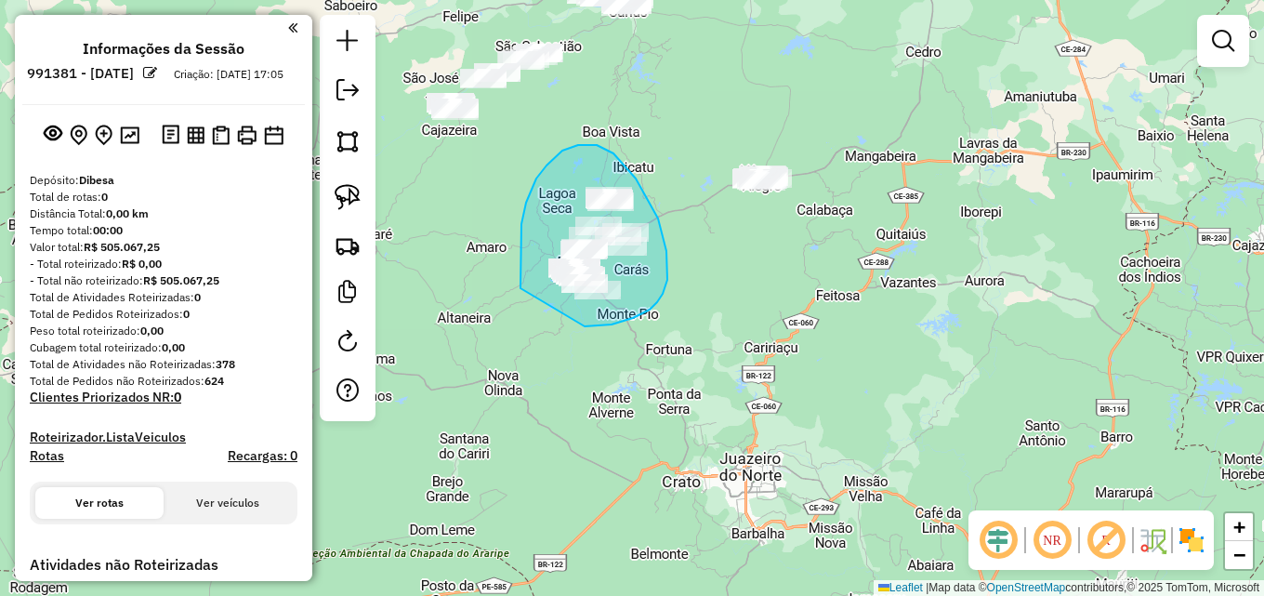
drag, startPoint x: 520, startPoint y: 270, endPoint x: 578, endPoint y: 322, distance: 77.6
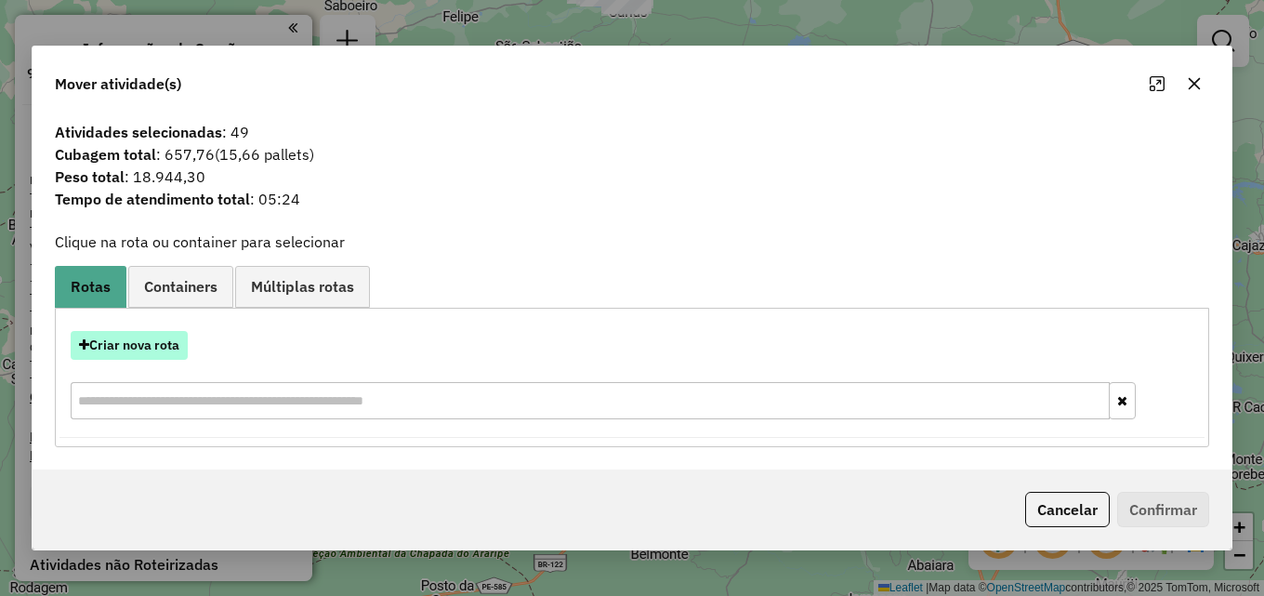
click at [163, 335] on button "Criar nova rota" at bounding box center [129, 345] width 117 height 29
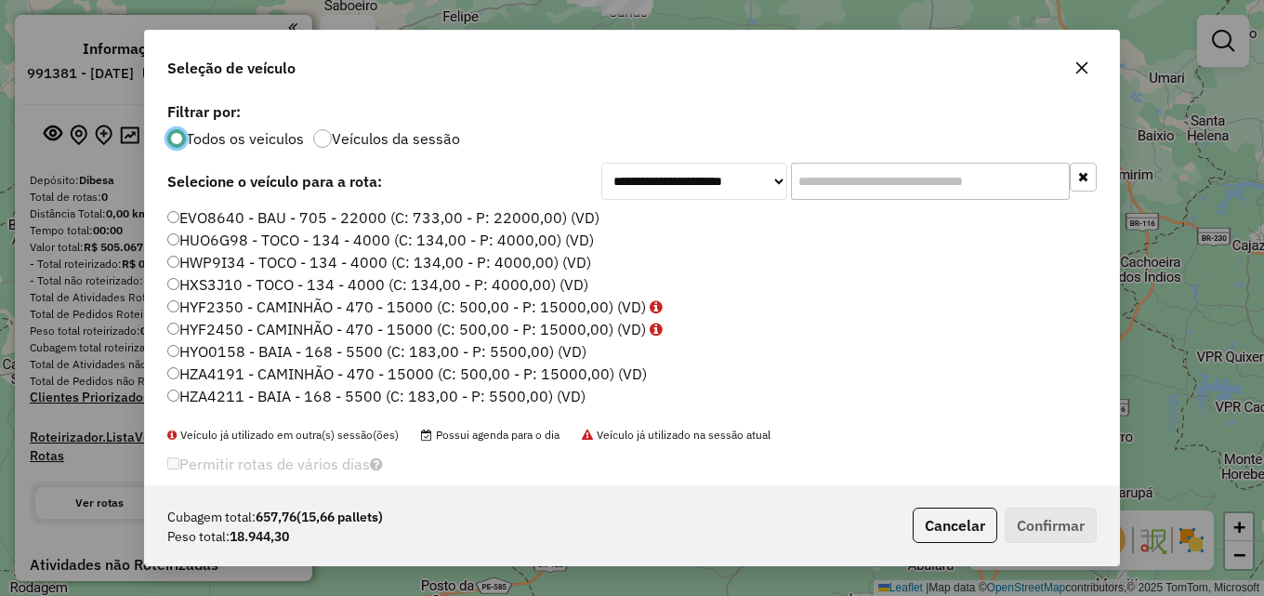
scroll to position [10, 6]
click at [923, 188] on input "text" at bounding box center [930, 181] width 279 height 37
click at [811, 181] on input "text" at bounding box center [930, 181] width 279 height 37
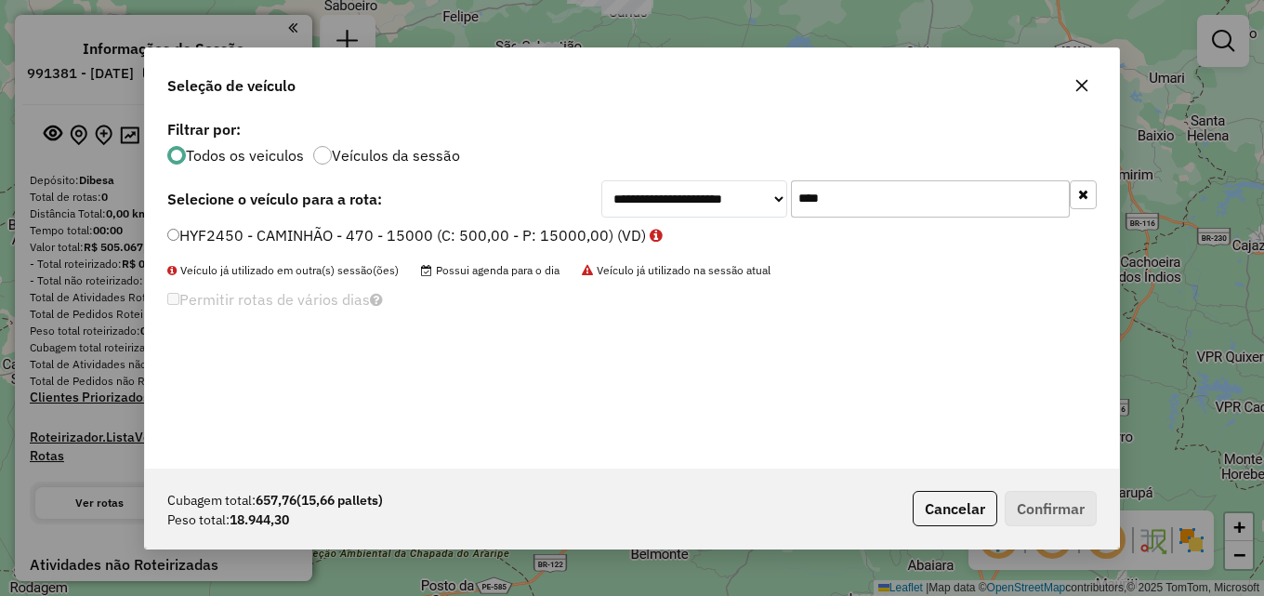
type input "****"
click at [544, 233] on label "HYF2450 - CAMINHÃO - 470 - 15000 (C: 500,00 - P: 15000,00) (VD)" at bounding box center [414, 235] width 495 height 22
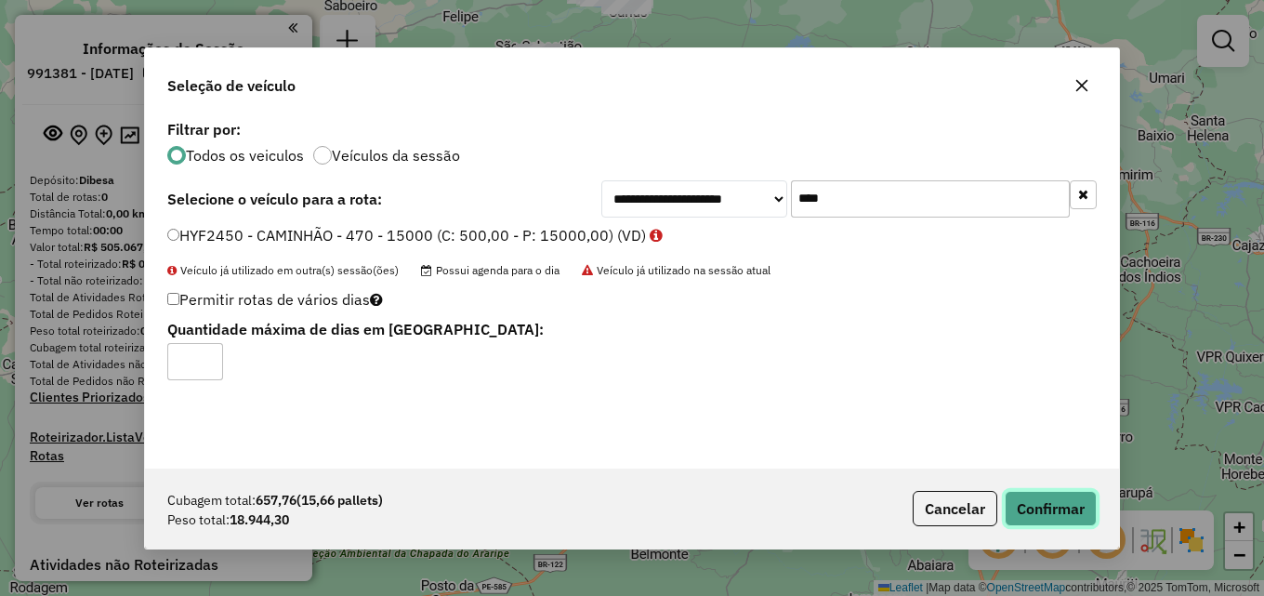
click at [1054, 505] on button "Confirmar" at bounding box center [1050, 508] width 92 height 35
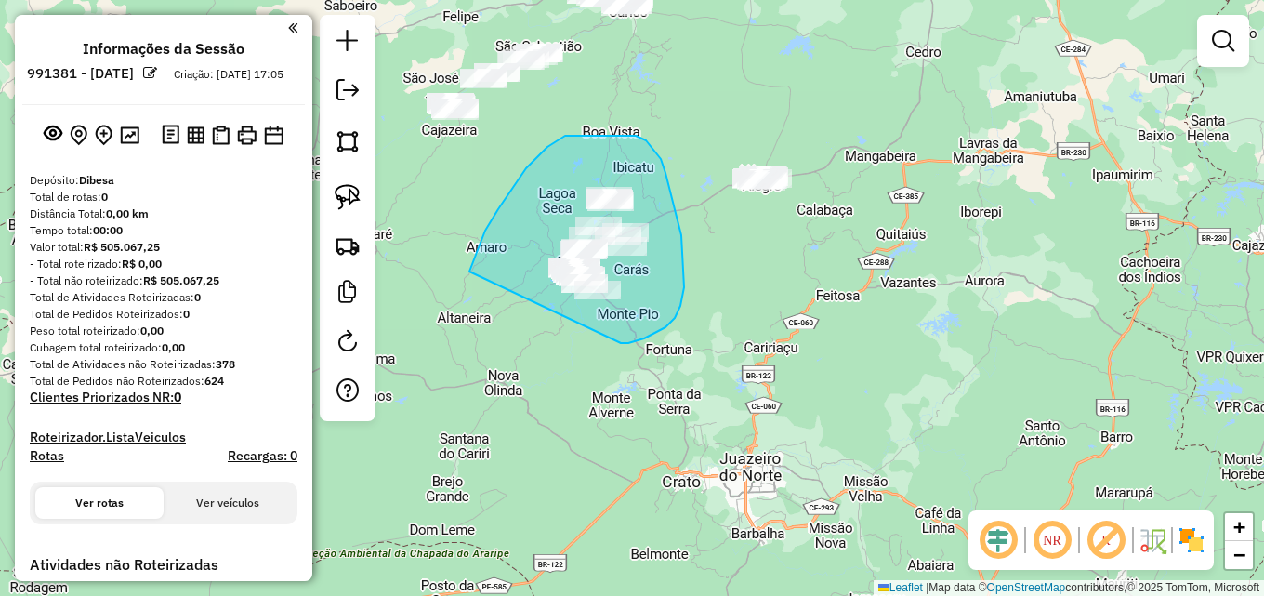
drag, startPoint x: 485, startPoint y: 230, endPoint x: 618, endPoint y: 343, distance: 174.1
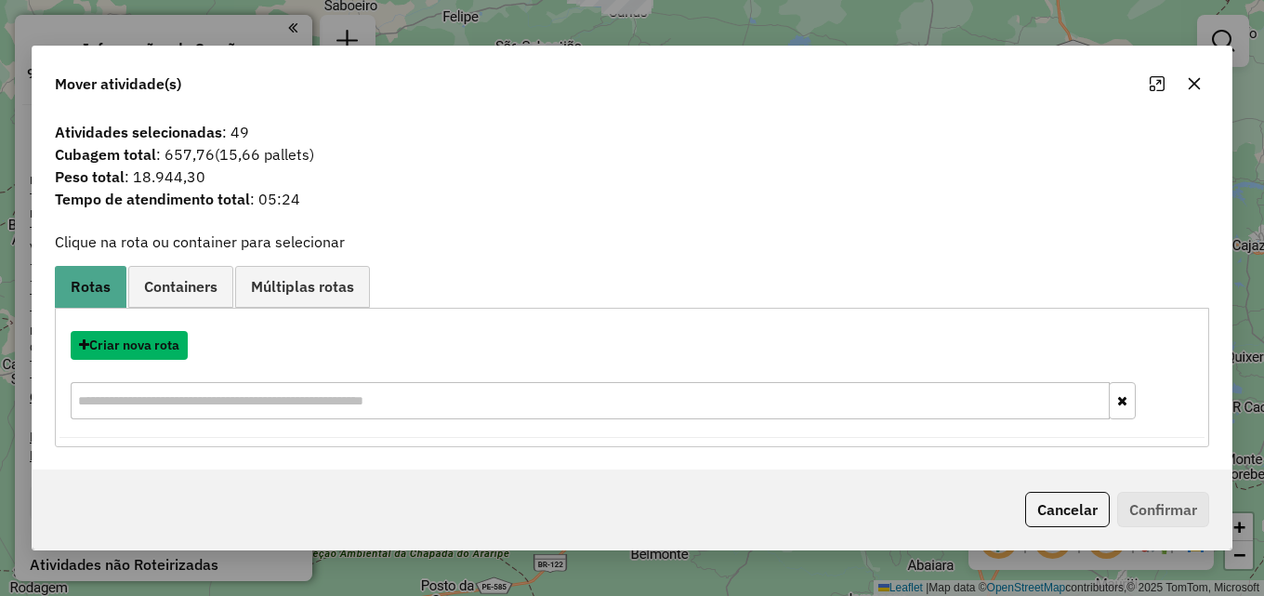
click at [151, 344] on button "Criar nova rota" at bounding box center [129, 345] width 117 height 29
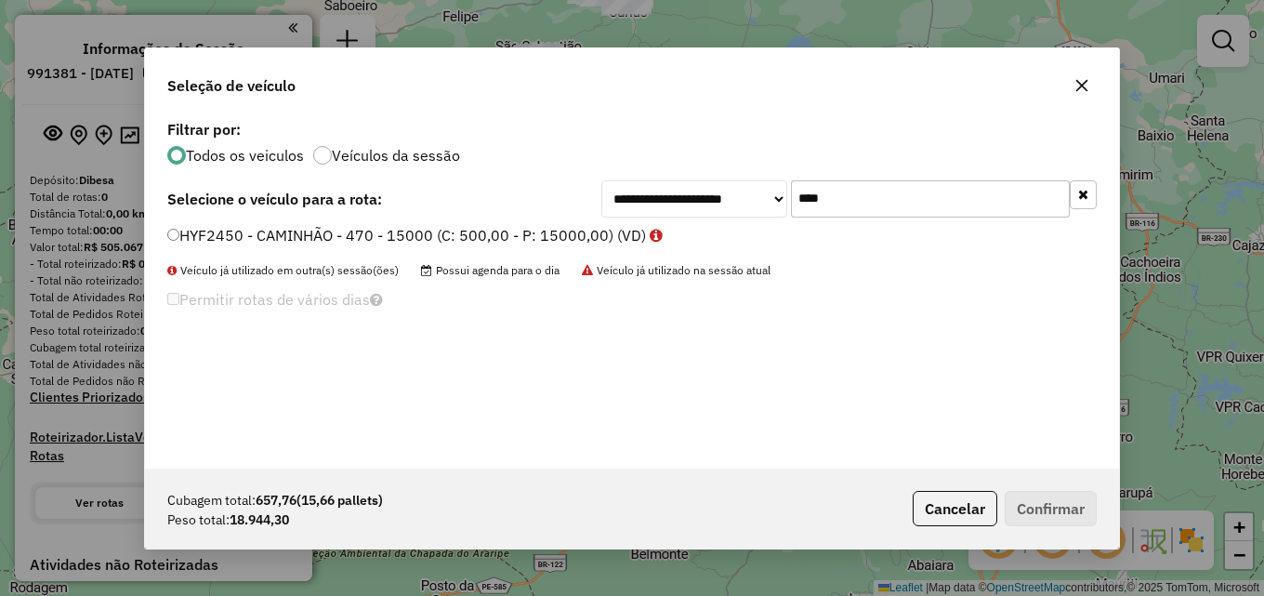
click at [183, 234] on label "HYF2450 - CAMINHÃO - 470 - 15000 (C: 500,00 - P: 15000,00) (VD)" at bounding box center [414, 235] width 495 height 22
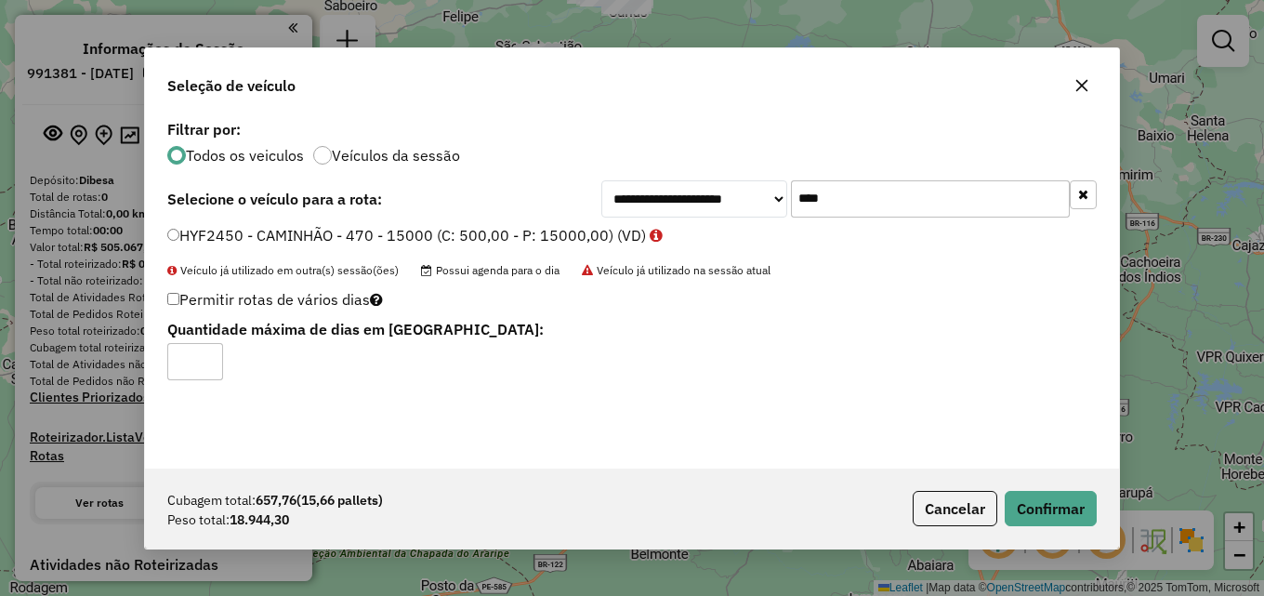
type input "*"
click at [206, 358] on input "*" at bounding box center [195, 361] width 56 height 37
click at [1037, 507] on button "Confirmar" at bounding box center [1050, 508] width 92 height 35
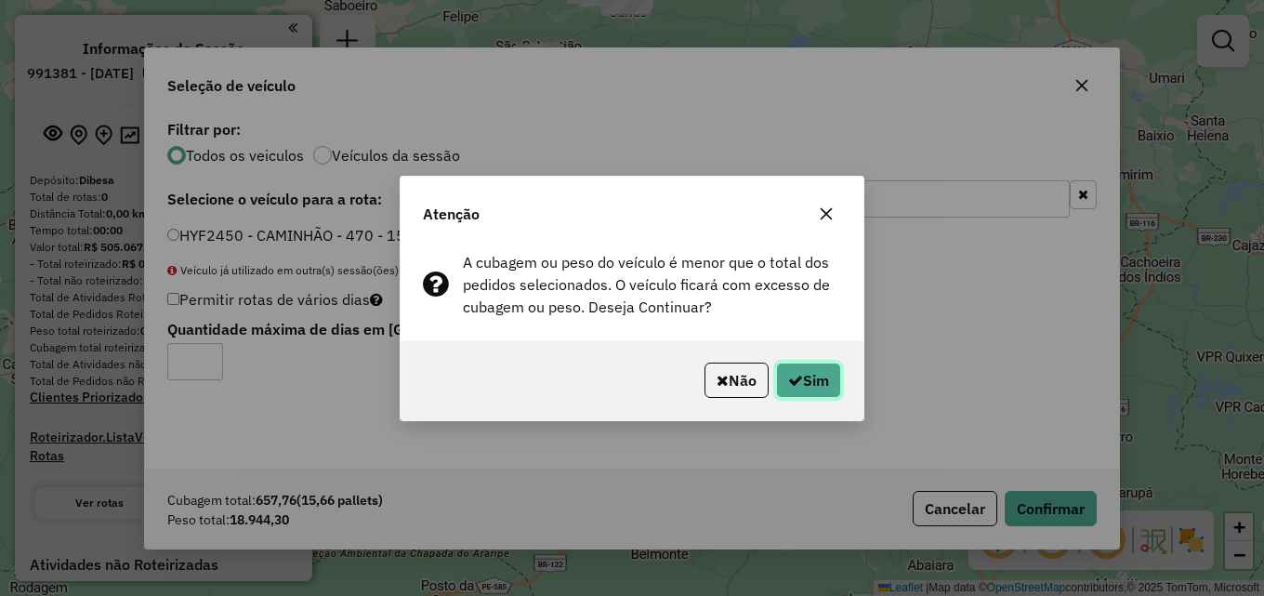
click at [814, 376] on button "Sim" at bounding box center [808, 379] width 65 height 35
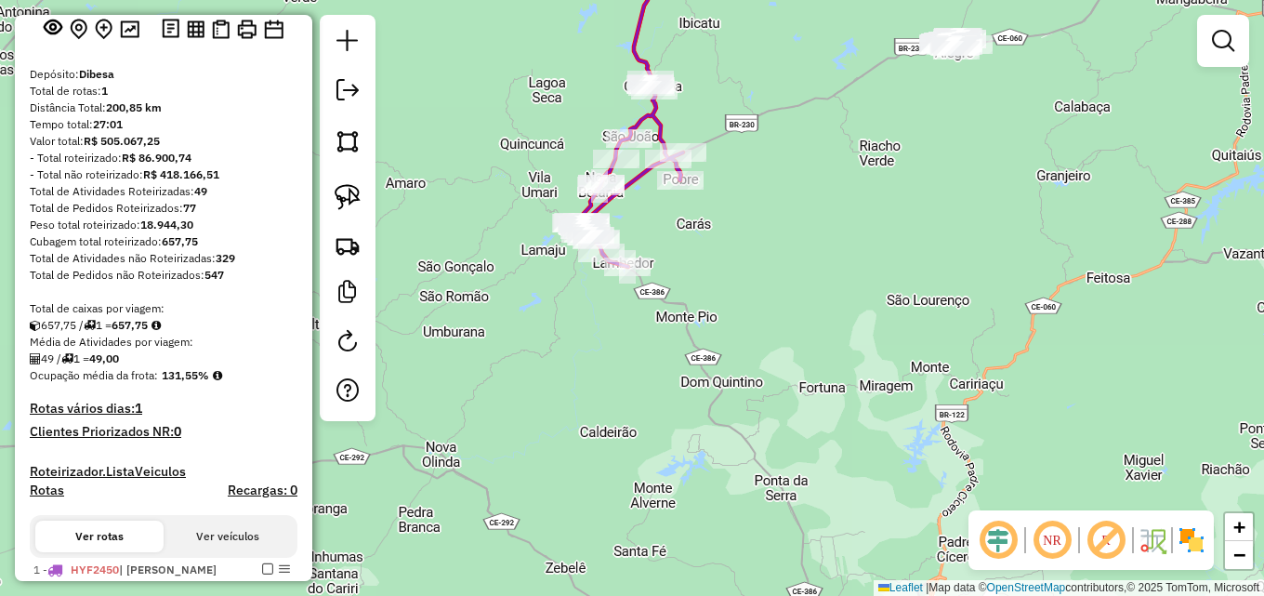
scroll to position [279, 0]
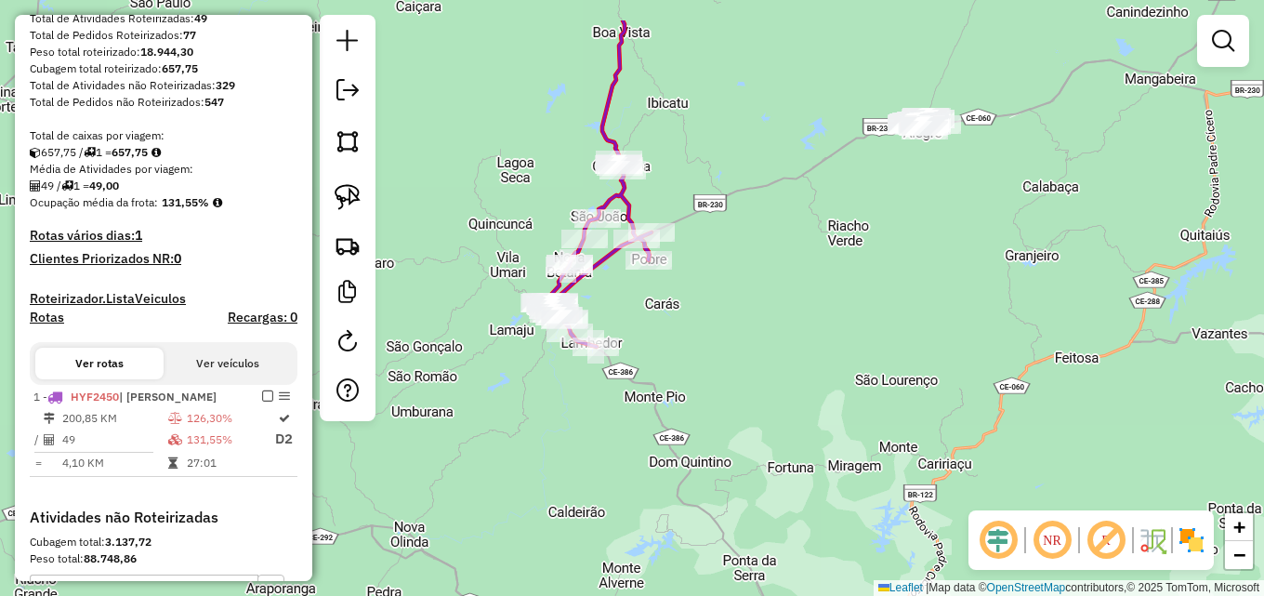
drag, startPoint x: 549, startPoint y: 148, endPoint x: 518, endPoint y: 228, distance: 85.9
click at [518, 228] on div "Janela de atendimento Grade de atendimento Capacidade Transportadoras Veículos …" at bounding box center [632, 298] width 1264 height 596
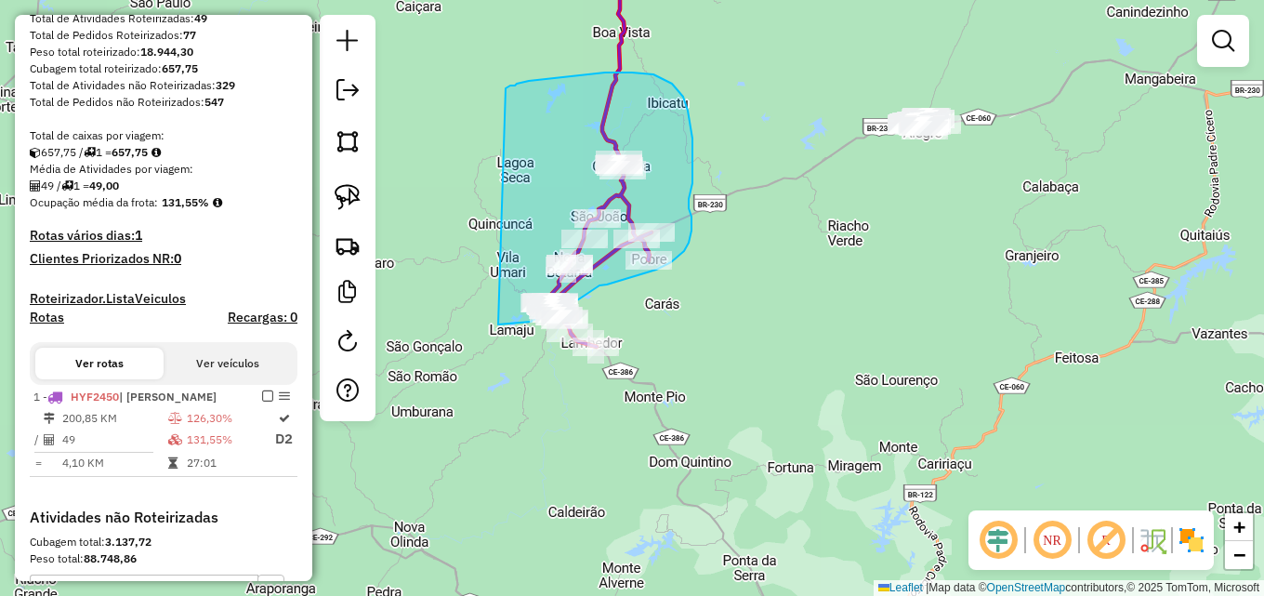
drag, startPoint x: 505, startPoint y: 88, endPoint x: 498, endPoint y: 324, distance: 236.1
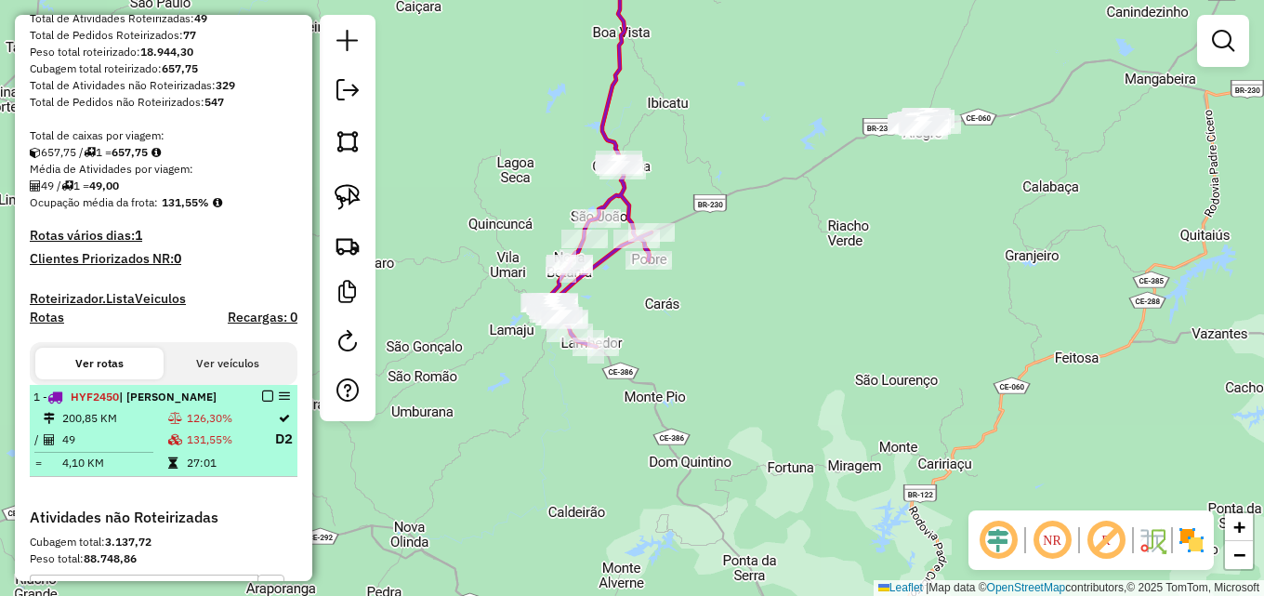
click at [180, 451] on td at bounding box center [176, 438] width 19 height 23
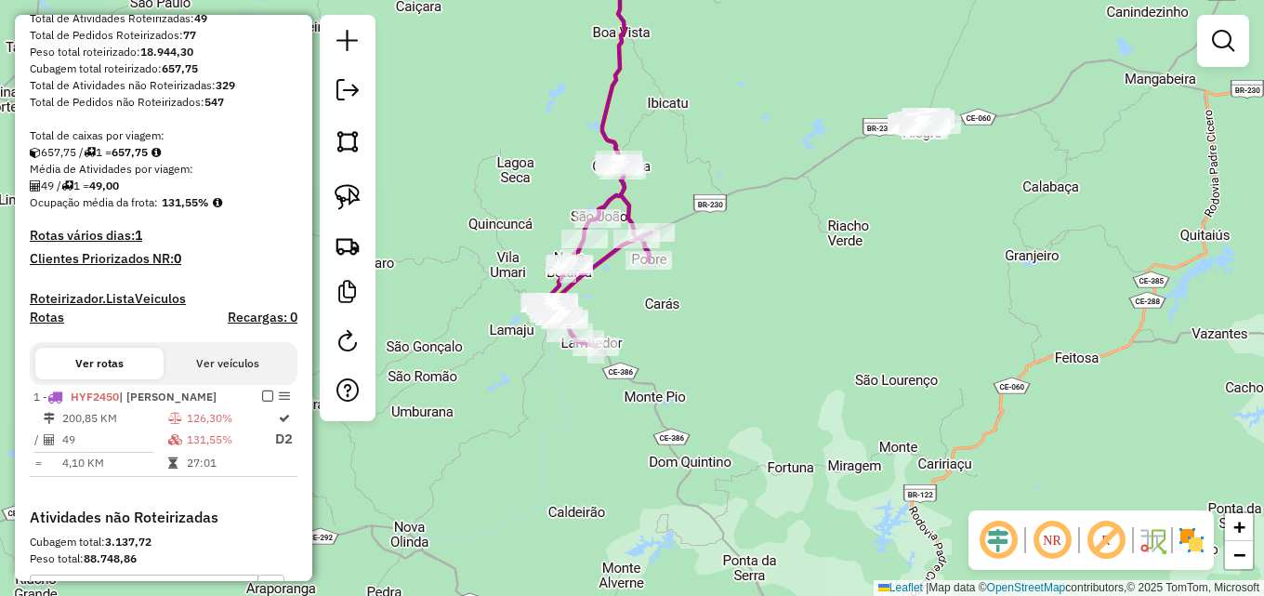
select select "**********"
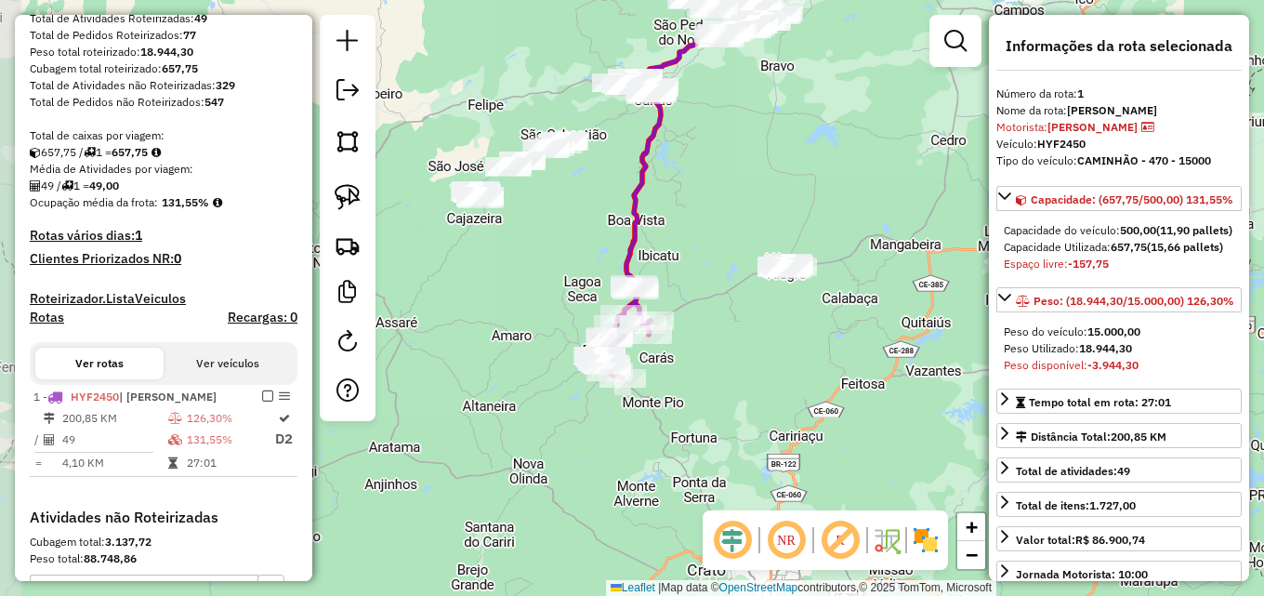
drag, startPoint x: 624, startPoint y: 479, endPoint x: 683, endPoint y: 361, distance: 133.0
click at [683, 361] on div "Janela de atendimento Grade de atendimento Capacidade Transportadoras Veículos …" at bounding box center [632, 298] width 1264 height 596
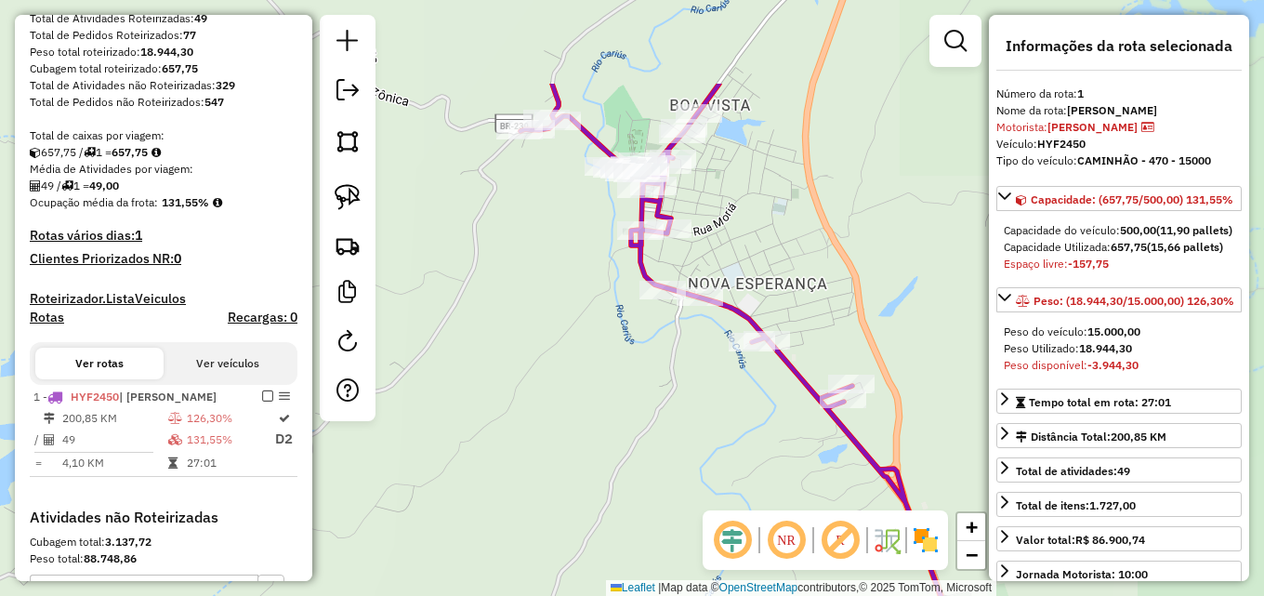
drag, startPoint x: 536, startPoint y: 229, endPoint x: 494, endPoint y: 317, distance: 97.7
click at [494, 317] on div "Janela de atendimento Grade de atendimento Capacidade Transportadoras Veículos …" at bounding box center [632, 298] width 1264 height 596
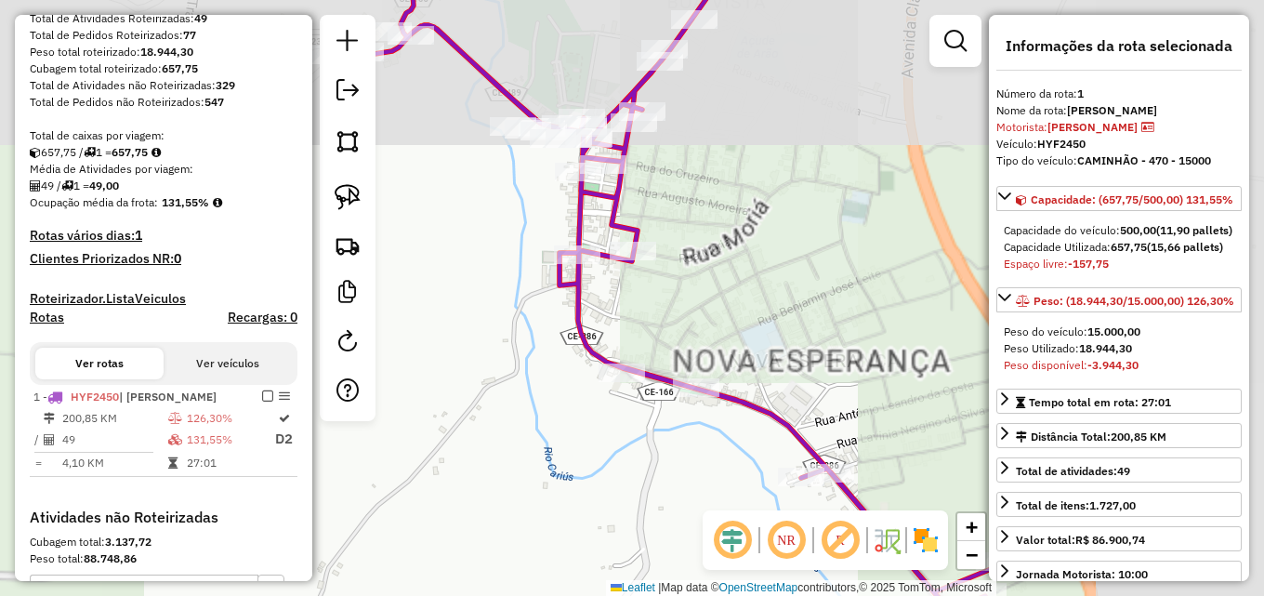
drag, startPoint x: 492, startPoint y: 285, endPoint x: 440, endPoint y: 297, distance: 52.5
click at [440, 297] on div "Janela de atendimento Grade de atendimento Capacidade Transportadoras Veículos …" at bounding box center [632, 298] width 1264 height 596
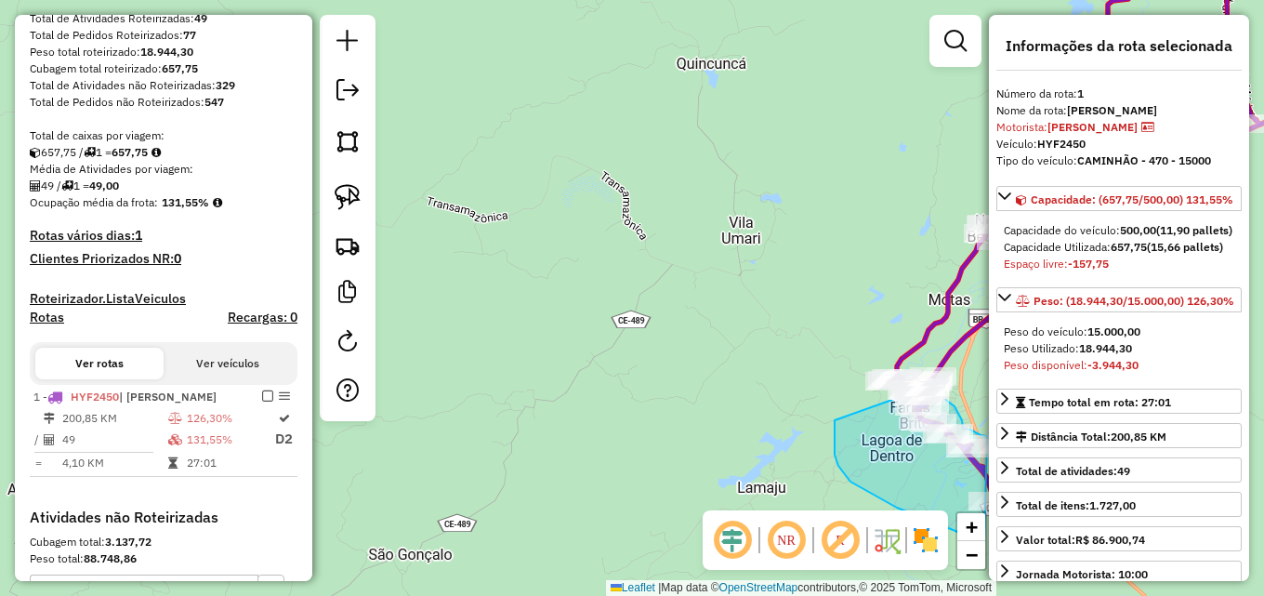
drag, startPoint x: 469, startPoint y: 145, endPoint x: 834, endPoint y: 415, distance: 454.4
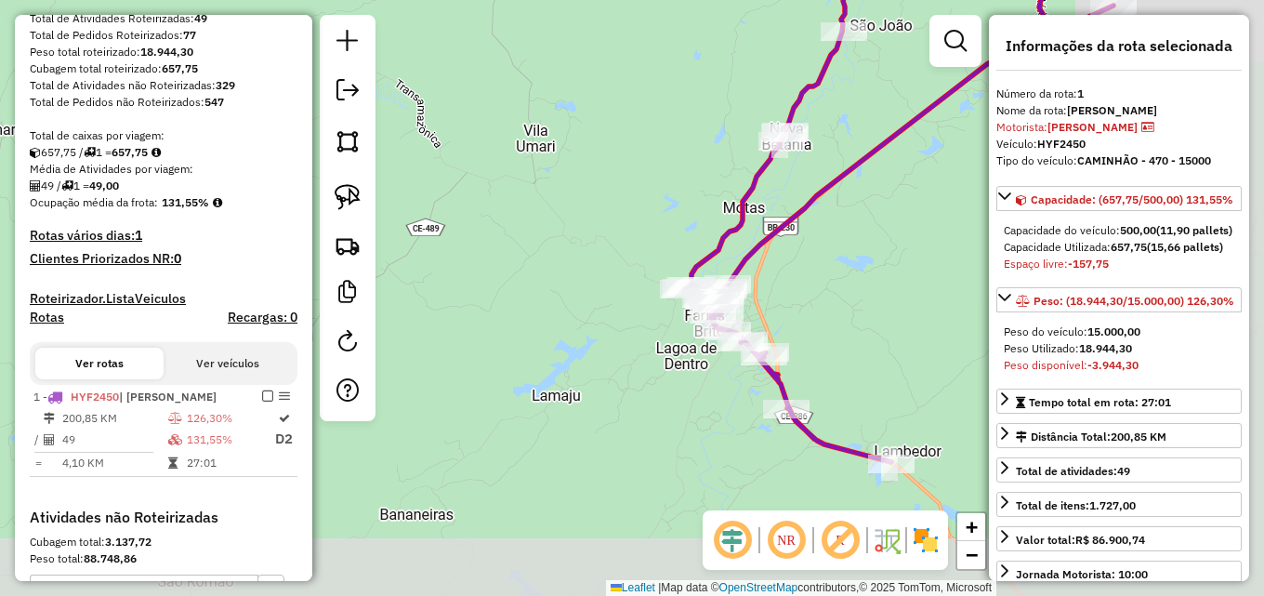
drag, startPoint x: 391, startPoint y: 298, endPoint x: 270, endPoint y: 206, distance: 151.8
click at [226, 208] on hb-router-mapa "**********" at bounding box center [632, 298] width 1264 height 596
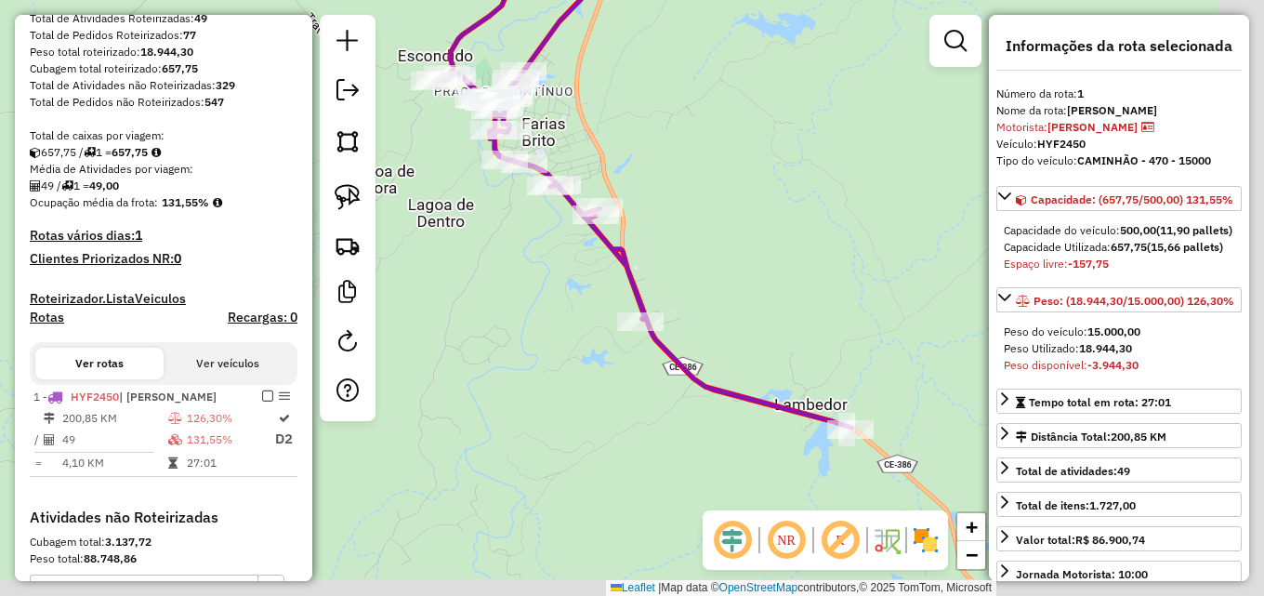
click at [438, 251] on div "Janela de atendimento Grade de atendimento Capacidade Transportadoras Veículos …" at bounding box center [632, 298] width 1264 height 596
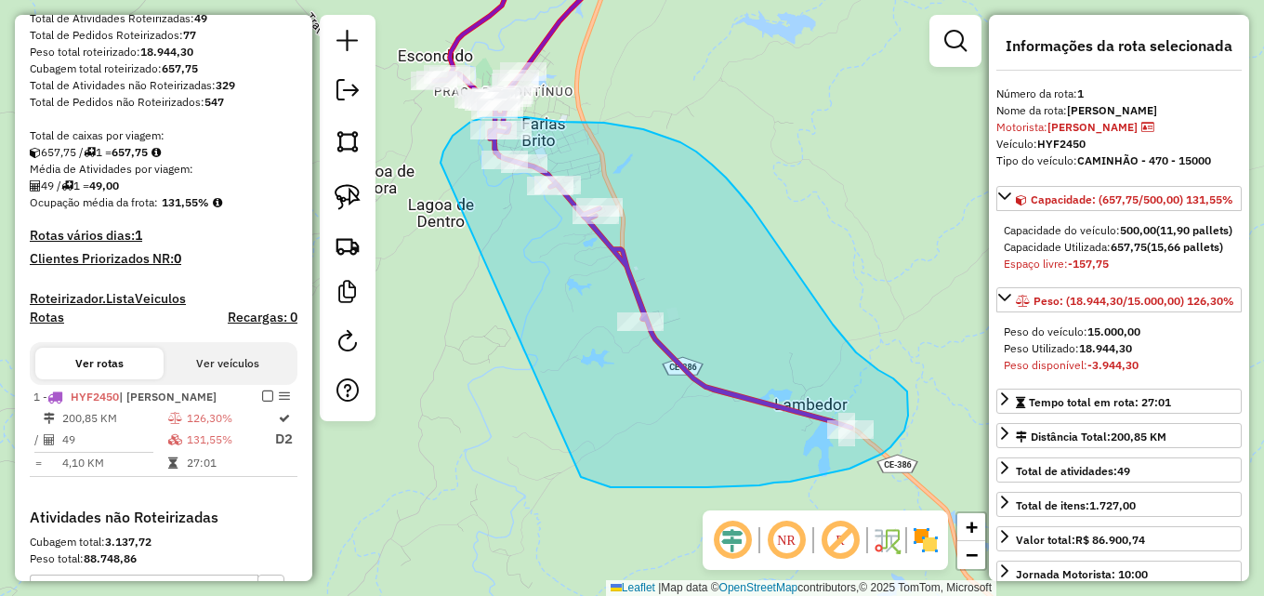
drag, startPoint x: 440, startPoint y: 161, endPoint x: 581, endPoint y: 477, distance: 345.7
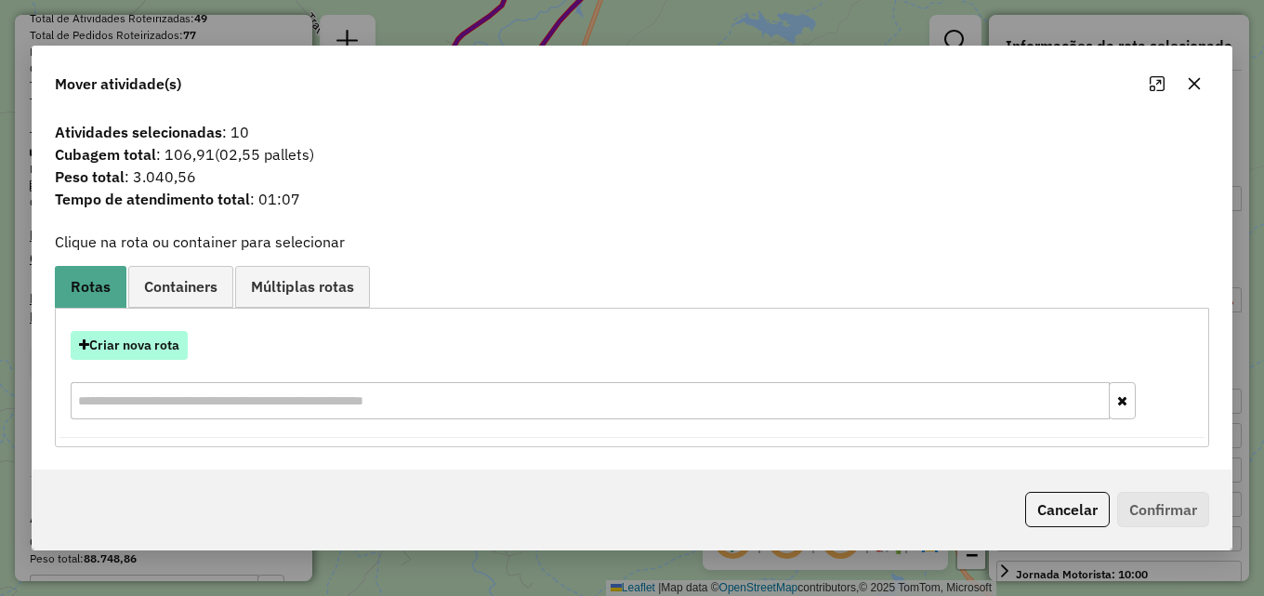
click at [151, 344] on button "Criar nova rota" at bounding box center [129, 345] width 117 height 29
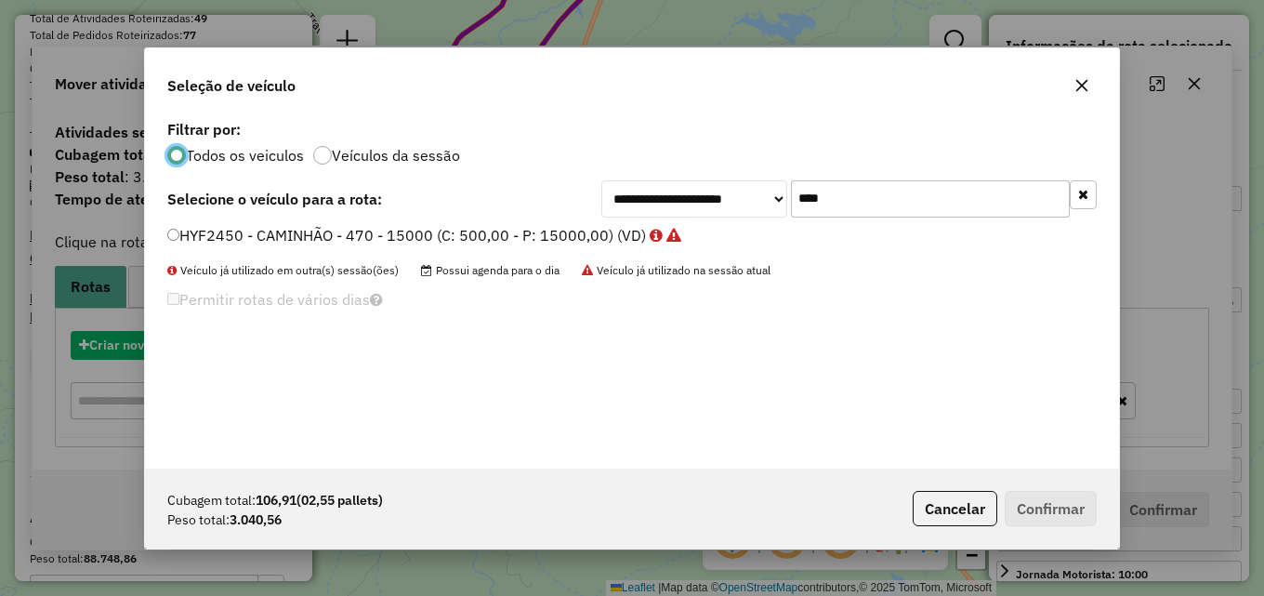
scroll to position [10, 6]
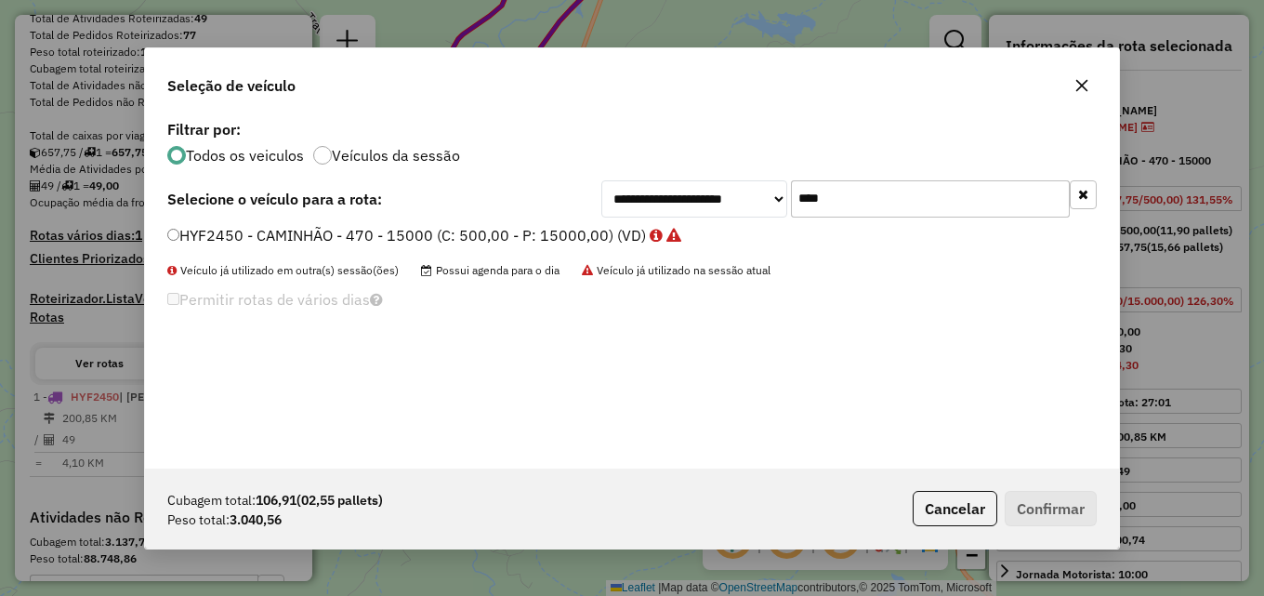
drag, startPoint x: 854, startPoint y: 198, endPoint x: 606, endPoint y: 206, distance: 248.2
click at [640, 206] on div "**********" at bounding box center [848, 198] width 495 height 37
type input "****"
drag, startPoint x: 324, startPoint y: 245, endPoint x: 322, endPoint y: 230, distance: 15.0
click at [323, 239] on label "OSE2129 - BAU - 705 - 22000 (C: 733,00 - P: 22000,00) (VD)" at bounding box center [382, 235] width 431 height 22
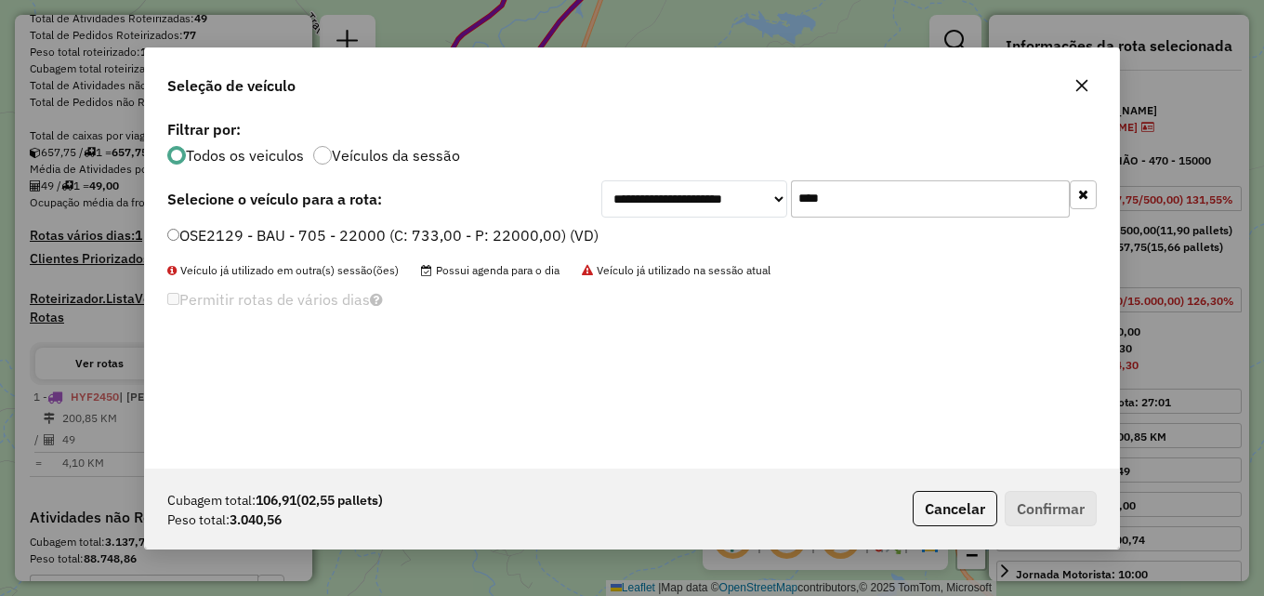
drag, startPoint x: 319, startPoint y: 230, endPoint x: 282, endPoint y: 243, distance: 38.2
click at [318, 230] on label "OSE2129 - BAU - 705 - 22000 (C: 733,00 - P: 22000,00) (VD)" at bounding box center [382, 235] width 431 height 22
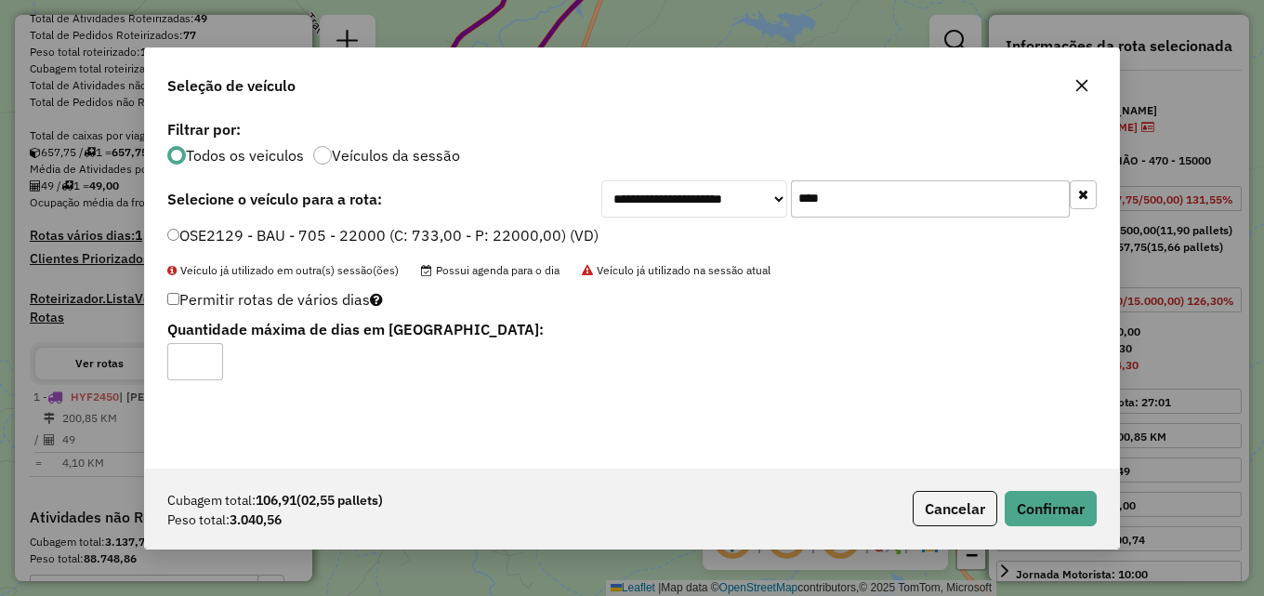
type input "*"
click at [211, 353] on input "*" at bounding box center [195, 361] width 56 height 37
click at [1057, 520] on button "Confirmar" at bounding box center [1050, 508] width 92 height 35
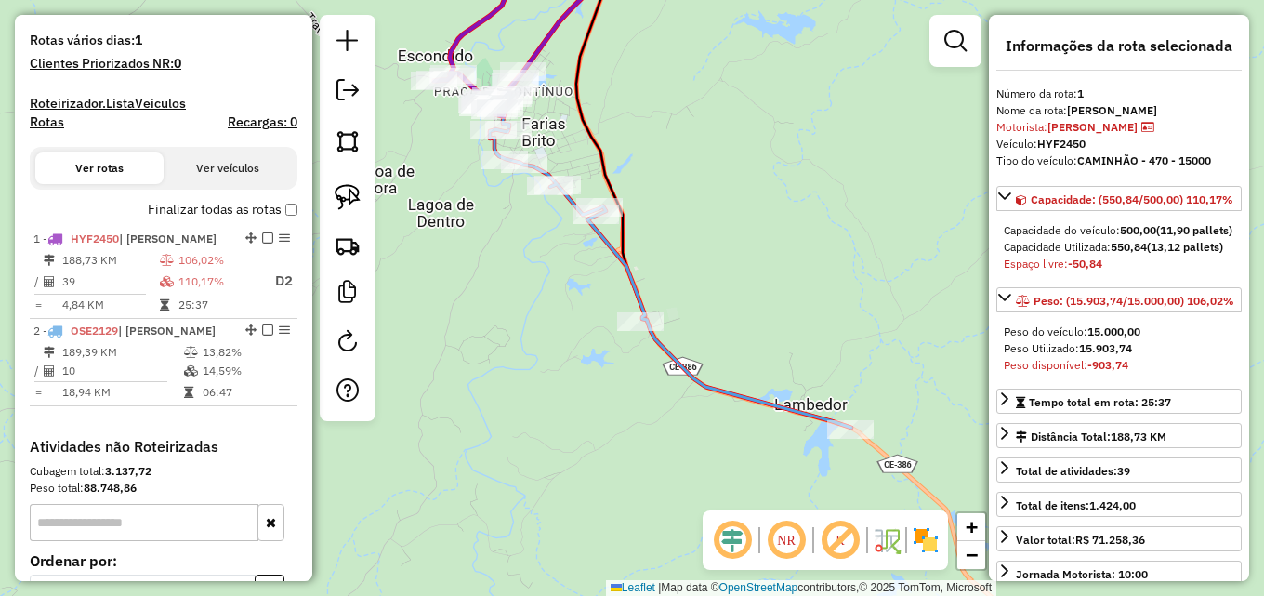
scroll to position [665, 0]
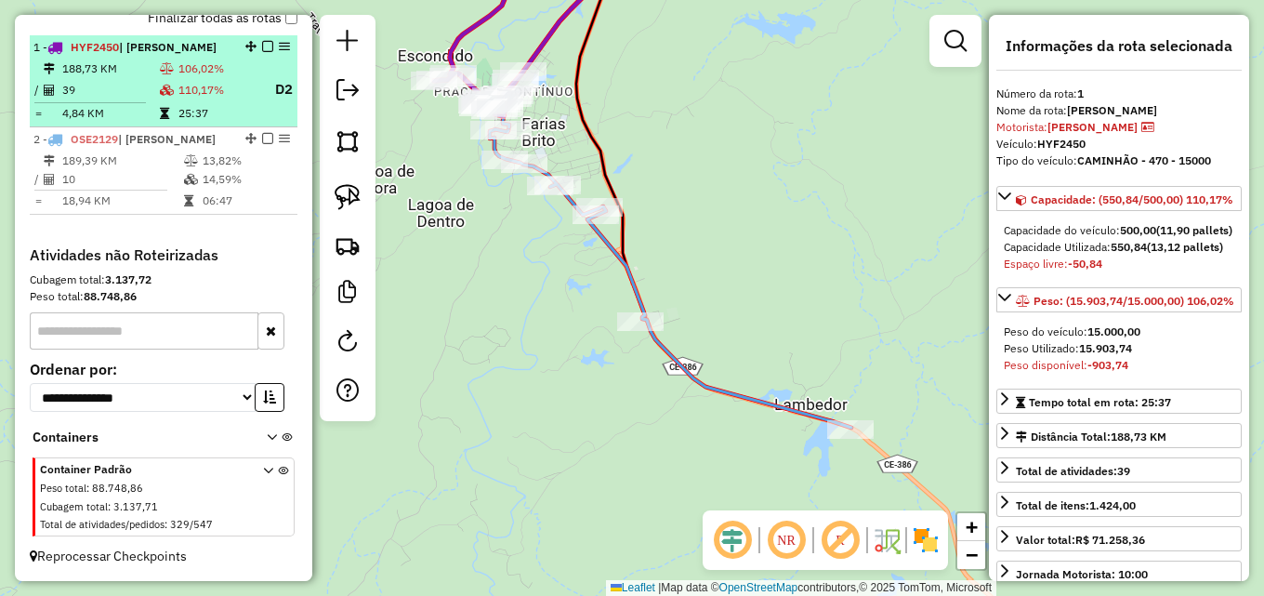
click at [177, 122] on td "25:37" at bounding box center [218, 113] width 82 height 19
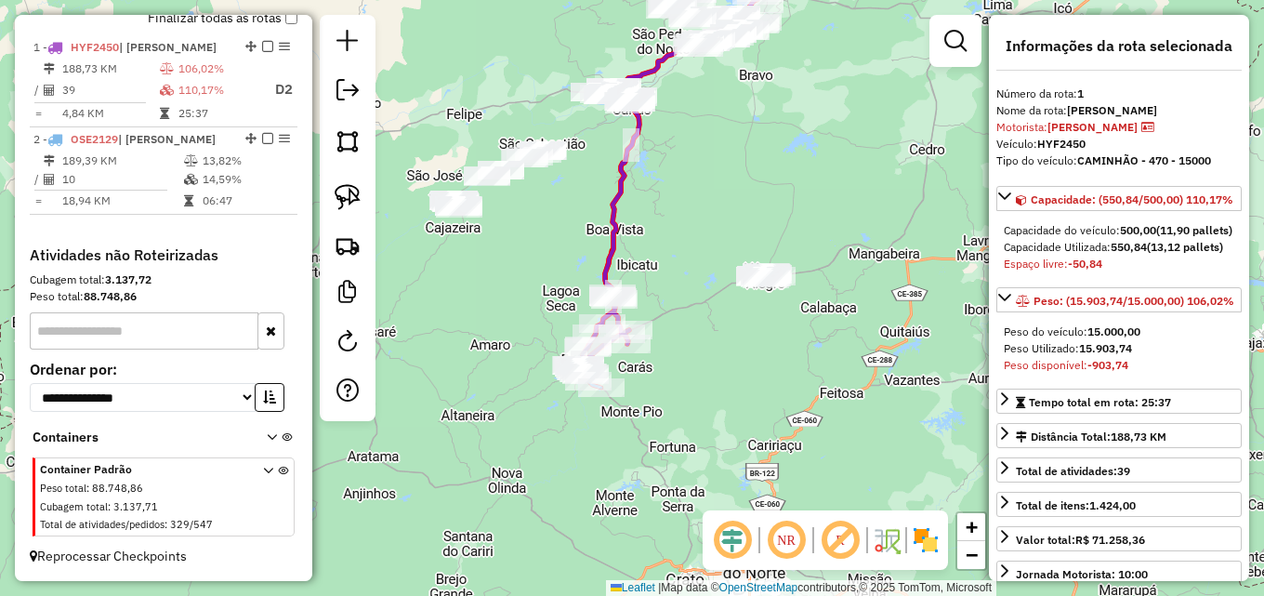
drag, startPoint x: 812, startPoint y: 462, endPoint x: 760, endPoint y: 360, distance: 114.7
click at [849, 339] on div "Janela de atendimento Grade de atendimento Capacidade Transportadoras Veículos …" at bounding box center [632, 298] width 1264 height 596
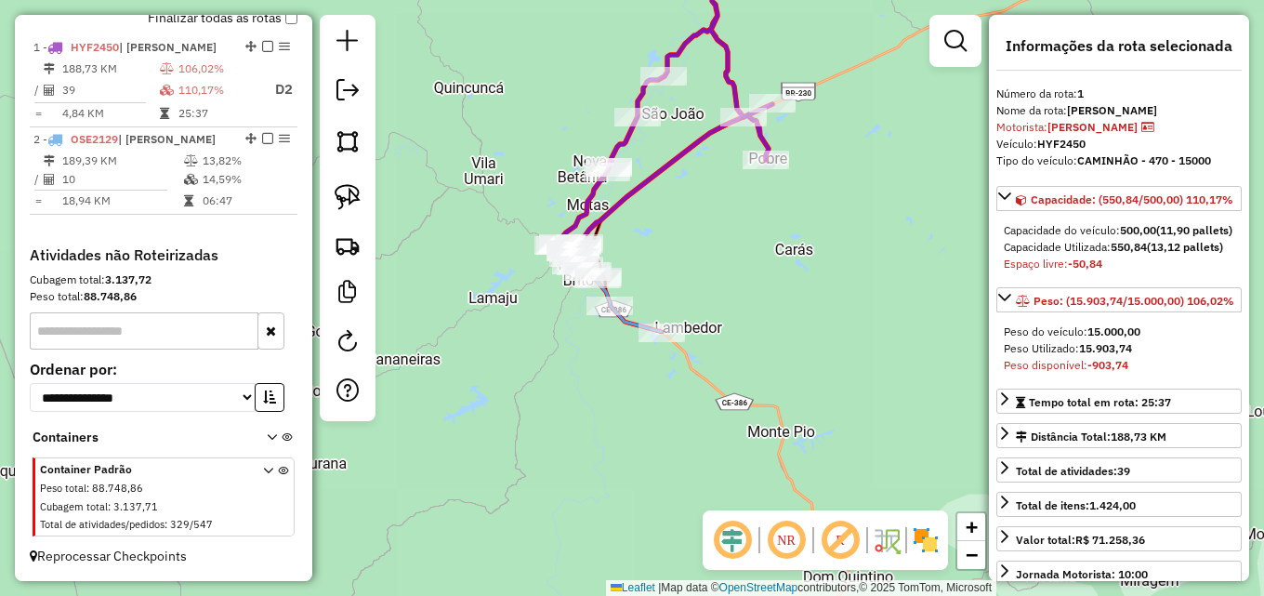
drag, startPoint x: 600, startPoint y: 315, endPoint x: 663, endPoint y: 243, distance: 95.5
click at [663, 245] on div "Janela de atendimento Grade de atendimento Capacidade Transportadoras Veículos …" at bounding box center [632, 298] width 1264 height 596
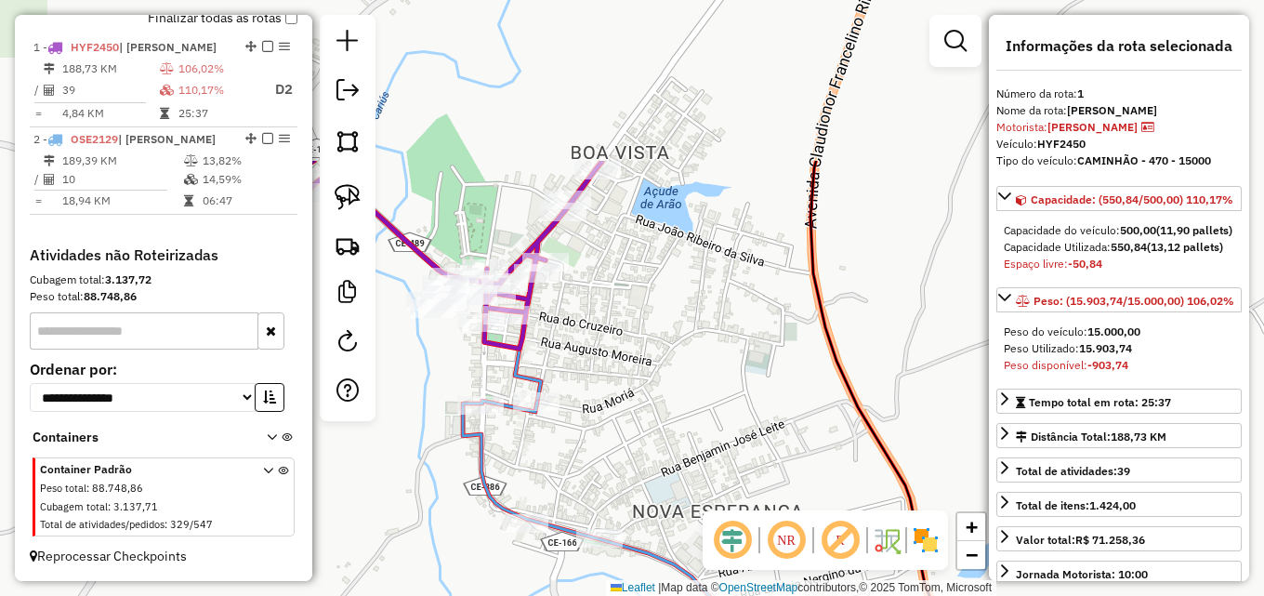
drag, startPoint x: 606, startPoint y: 132, endPoint x: 622, endPoint y: 348, distance: 217.1
click at [620, 348] on div "Janela de atendimento Grade de atendimento Capacidade Transportadoras Veículos …" at bounding box center [632, 298] width 1264 height 596
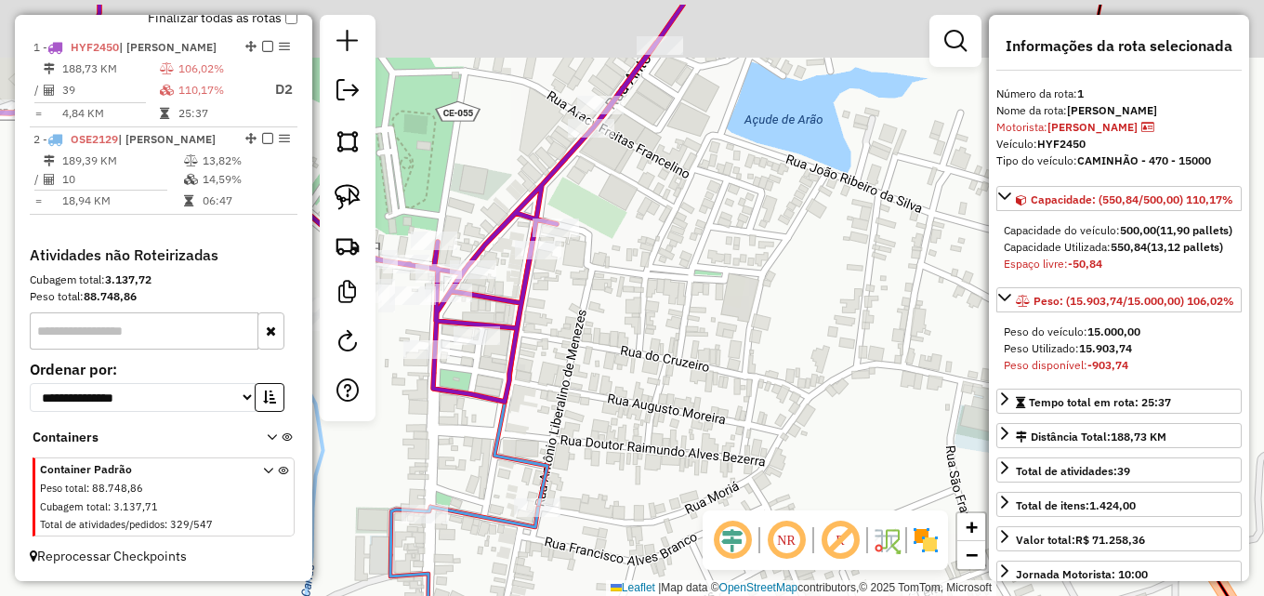
drag, startPoint x: 612, startPoint y: 252, endPoint x: 597, endPoint y: 321, distance: 70.6
click at [597, 321] on div "Janela de atendimento Grade de atendimento Capacidade Transportadoras Veículos …" at bounding box center [632, 298] width 1264 height 596
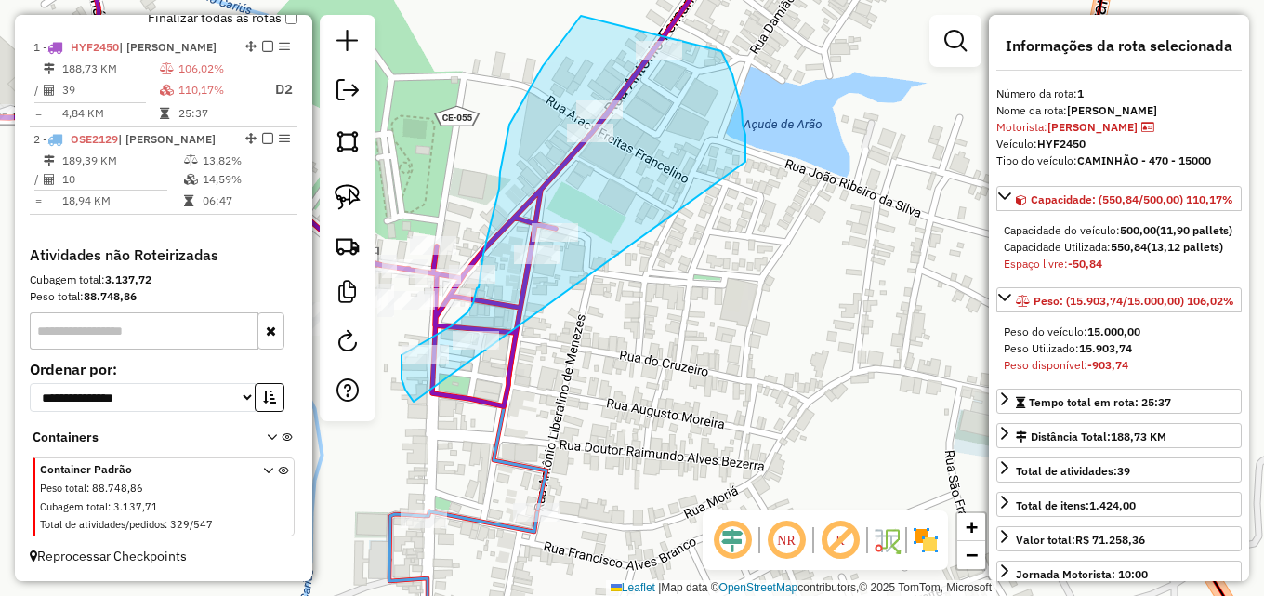
drag, startPoint x: 411, startPoint y: 398, endPoint x: 679, endPoint y: 292, distance: 288.7
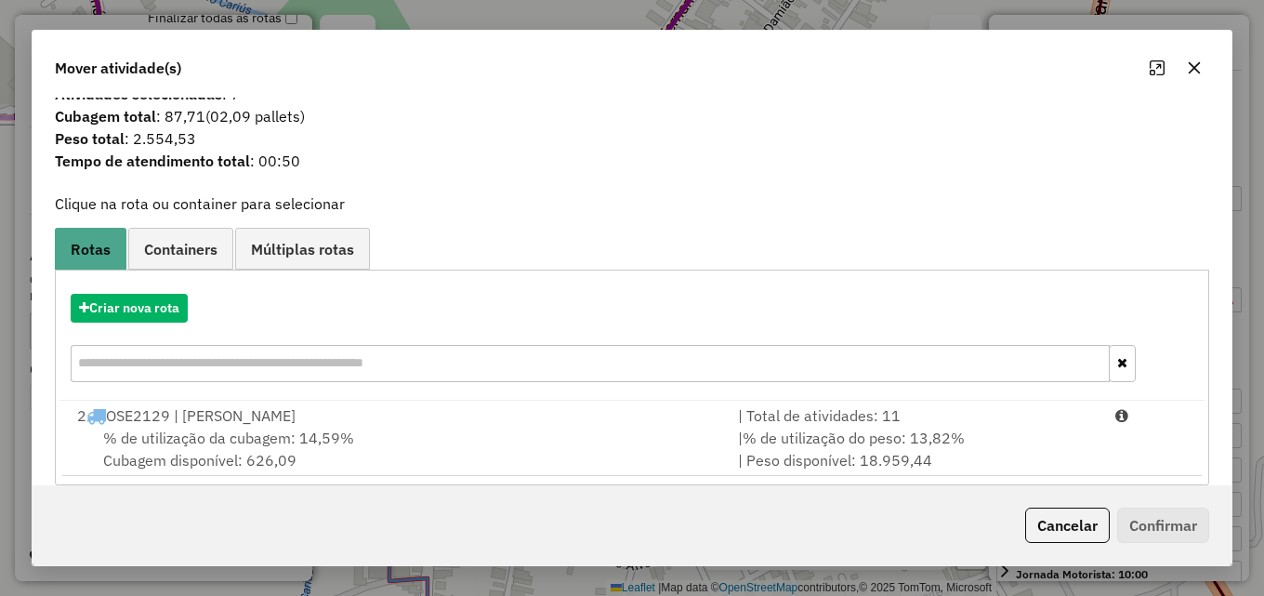
scroll to position [45, 0]
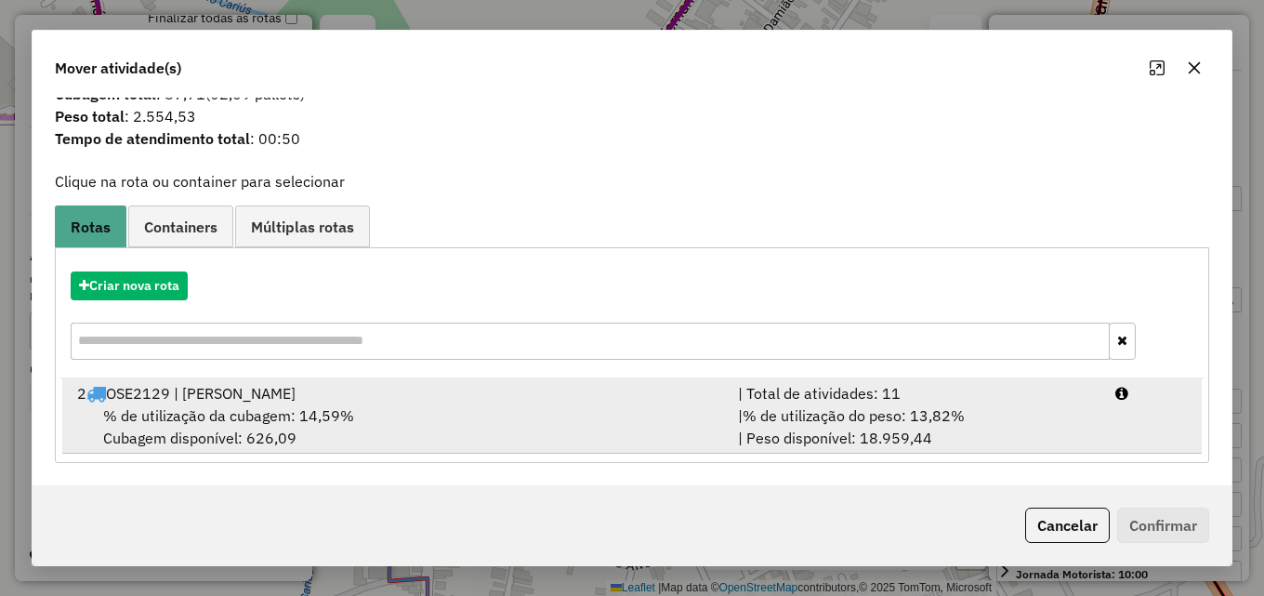
click at [646, 419] on div "% de utilização da cubagem: 14,59% Cubagem disponível: 626,09" at bounding box center [396, 426] width 661 height 45
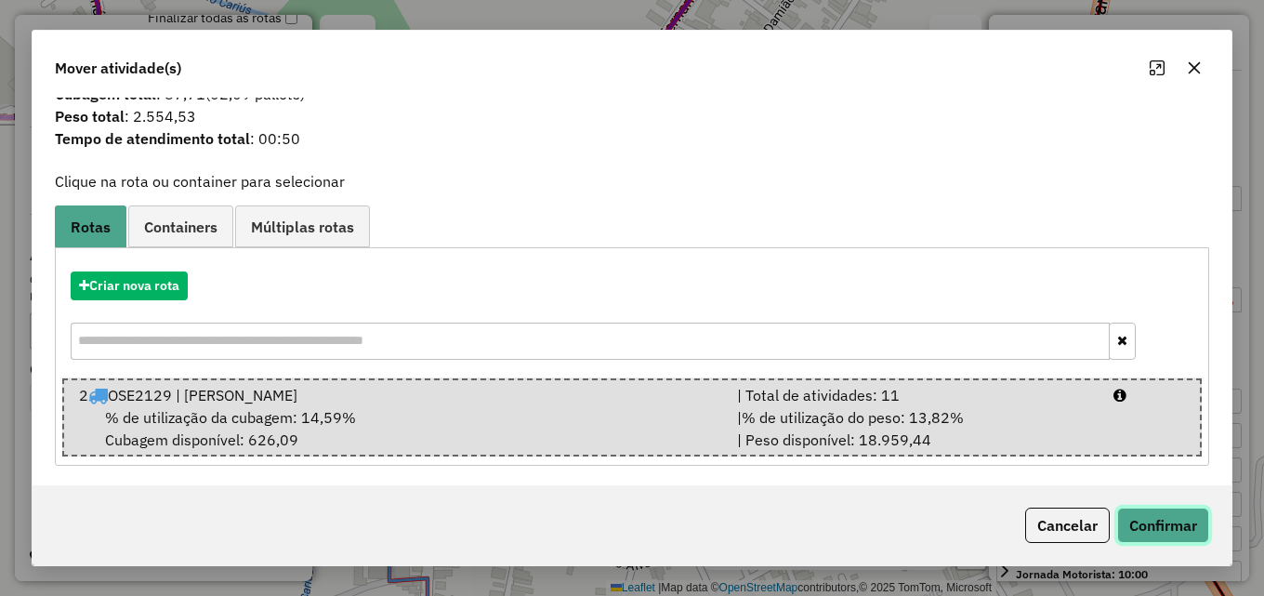
click at [1153, 525] on button "Confirmar" at bounding box center [1163, 524] width 92 height 35
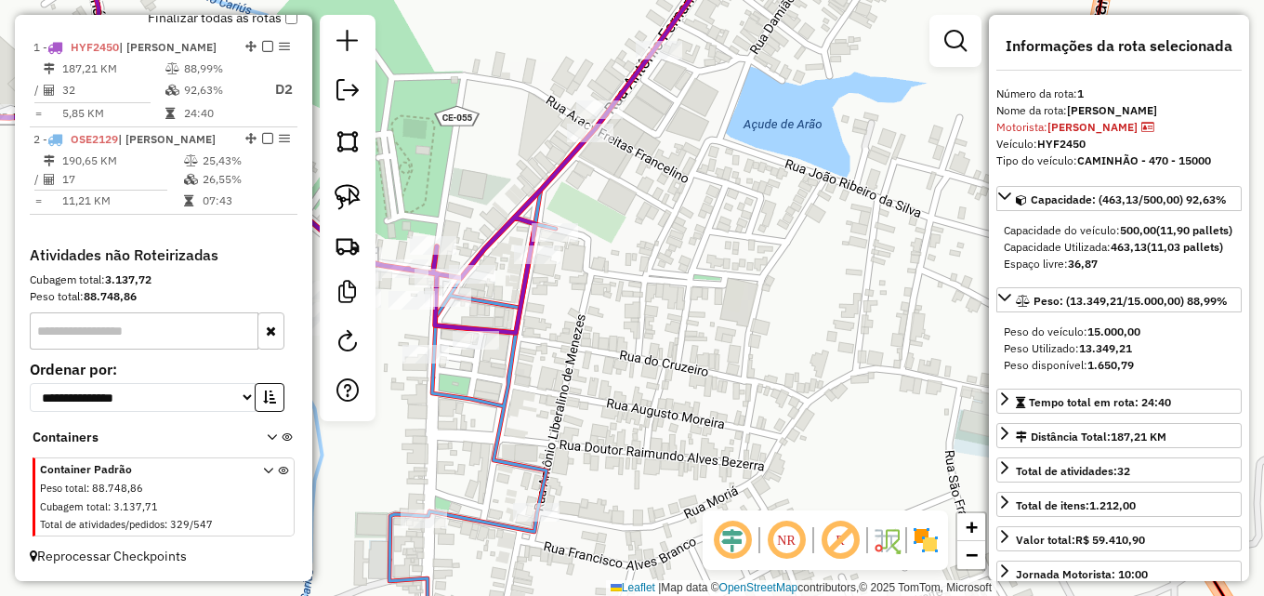
scroll to position [682, 0]
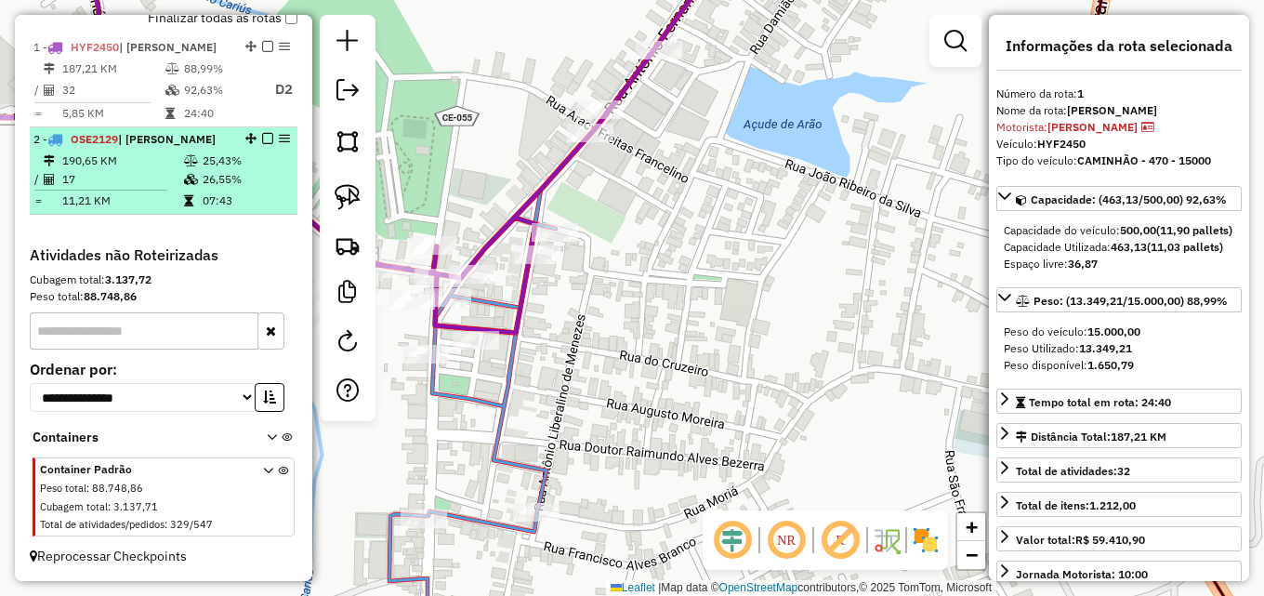
click at [208, 185] on td "26,55%" at bounding box center [246, 179] width 88 height 19
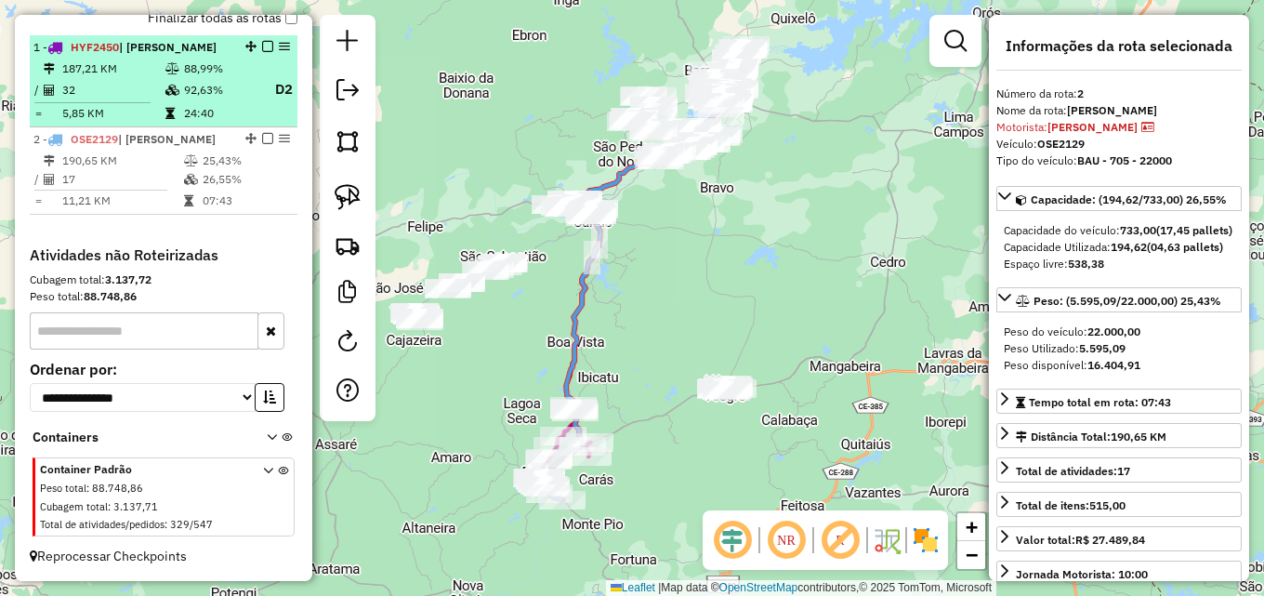
drag, startPoint x: 175, startPoint y: 98, endPoint x: 184, endPoint y: 93, distance: 10.8
click at [183, 94] on tr "/ 32 92,63% D2" at bounding box center [163, 89] width 260 height 23
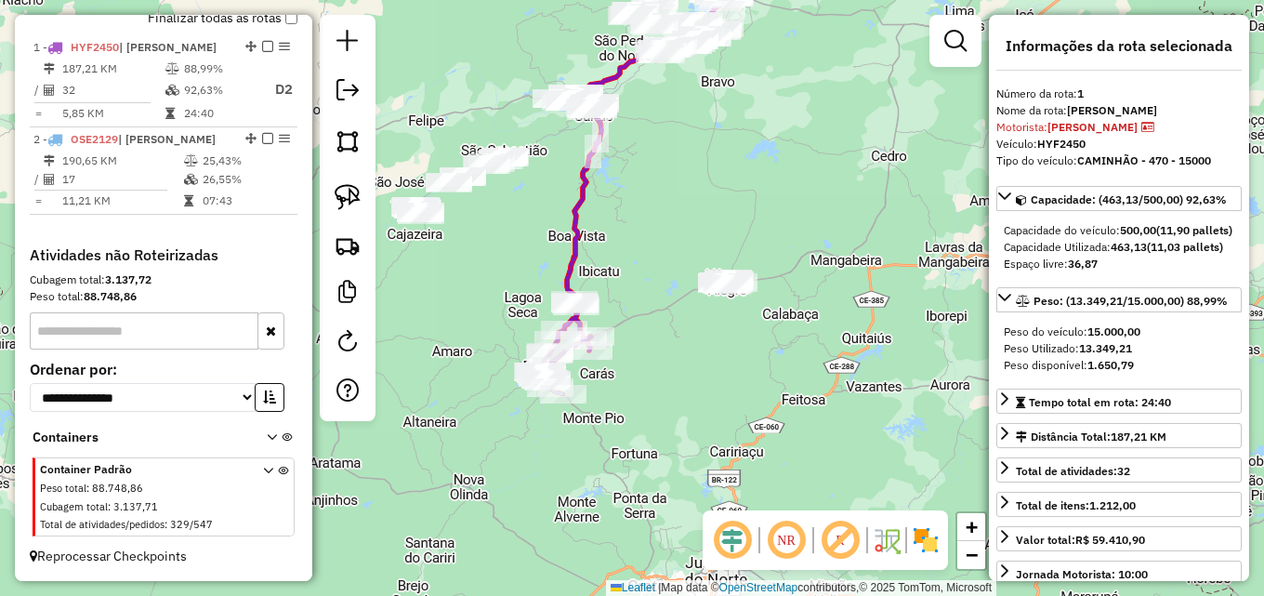
drag, startPoint x: 489, startPoint y: 331, endPoint x: 599, endPoint y: 400, distance: 130.2
click at [500, 315] on div "Janela de atendimento Grade de atendimento Capacidade Transportadoras Veículos …" at bounding box center [632, 298] width 1264 height 596
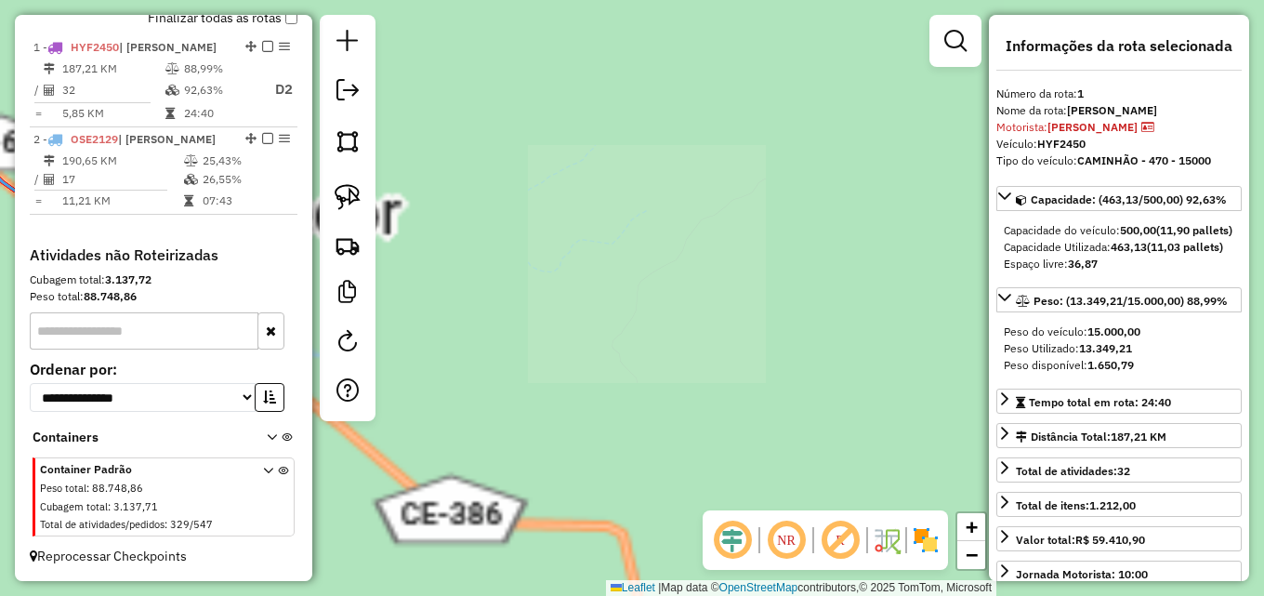
drag, startPoint x: 589, startPoint y: 321, endPoint x: 648, endPoint y: 540, distance: 227.0
click at [638, 595] on html "Aguarde... Pop-up bloqueado! Seu navegador bloqueou automáticamente a abertura …" at bounding box center [632, 298] width 1264 height 596
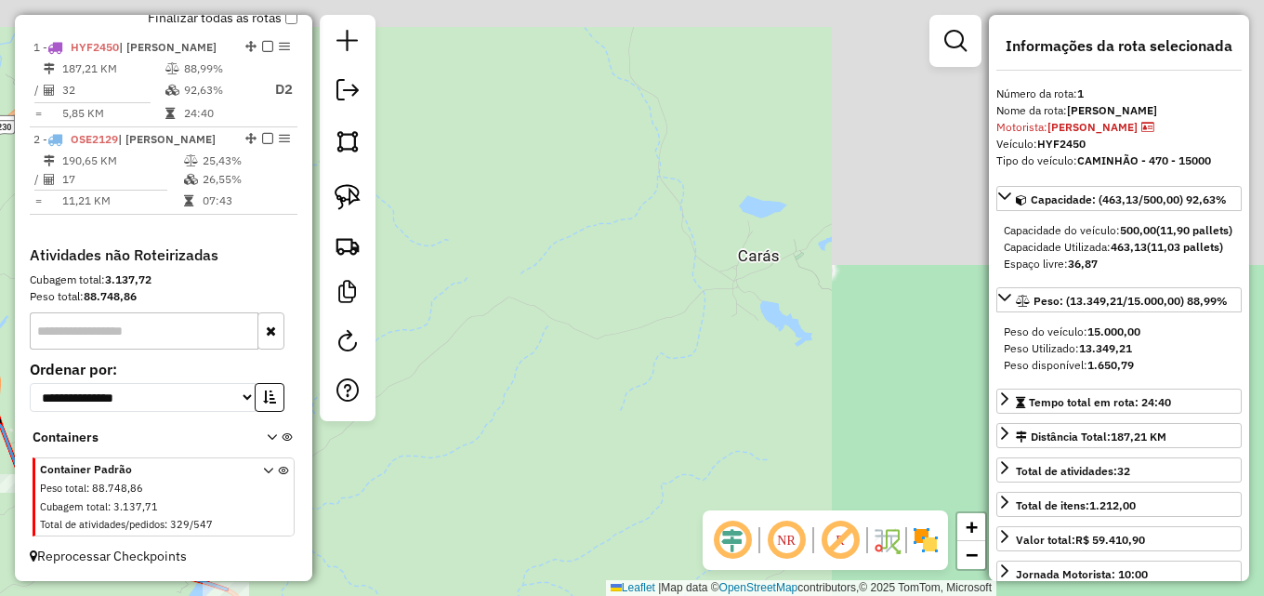
click at [691, 396] on div "Janela de atendimento Grade de atendimento Capacidade Transportadoras Veículos …" at bounding box center [632, 298] width 1264 height 596
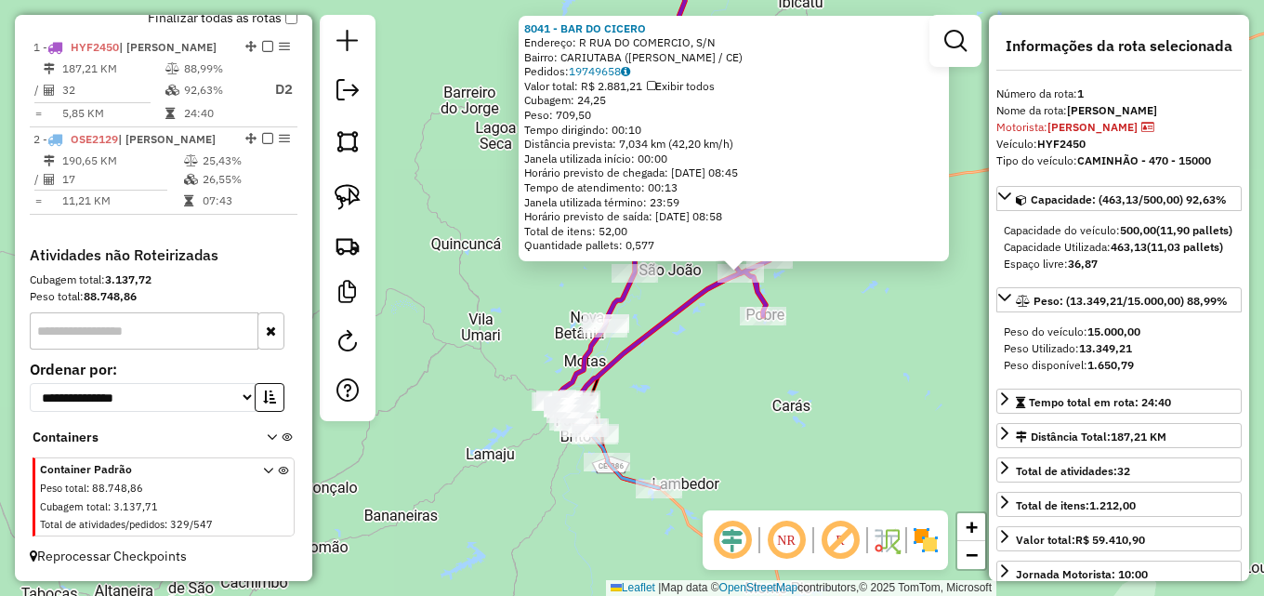
drag, startPoint x: 620, startPoint y: 427, endPoint x: 657, endPoint y: 413, distance: 39.7
click at [699, 414] on div "8041 - BAR DO CICERO Endereço: R RUA DO COMERCIO, S/N Bairro: CARIUTABA (FARIAS…" at bounding box center [632, 298] width 1264 height 596
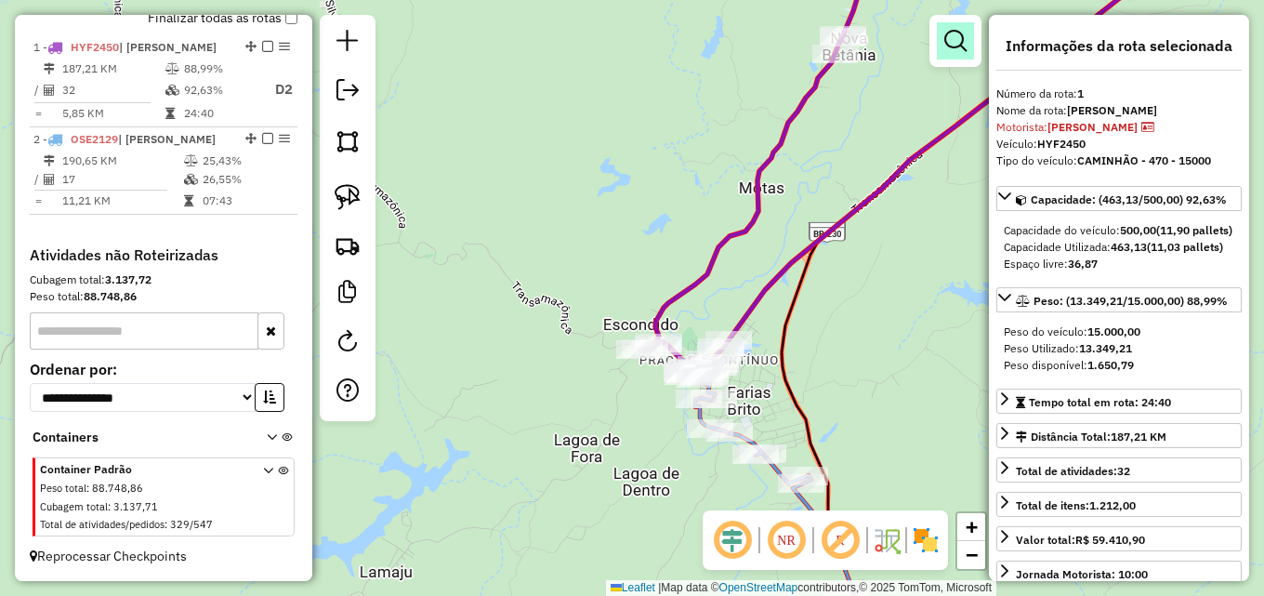
click at [944, 43] on em at bounding box center [955, 41] width 22 height 22
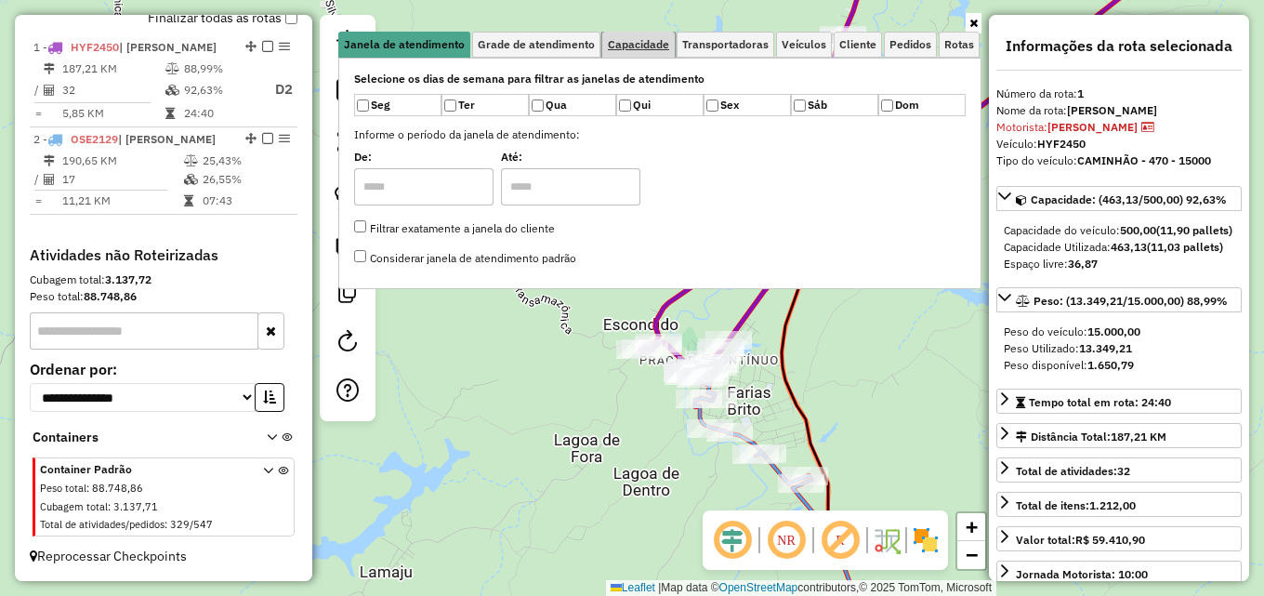
drag, startPoint x: 631, startPoint y: 37, endPoint x: 606, endPoint y: 54, distance: 30.2
click at [632, 39] on span "Capacidade" at bounding box center [638, 44] width 61 height 11
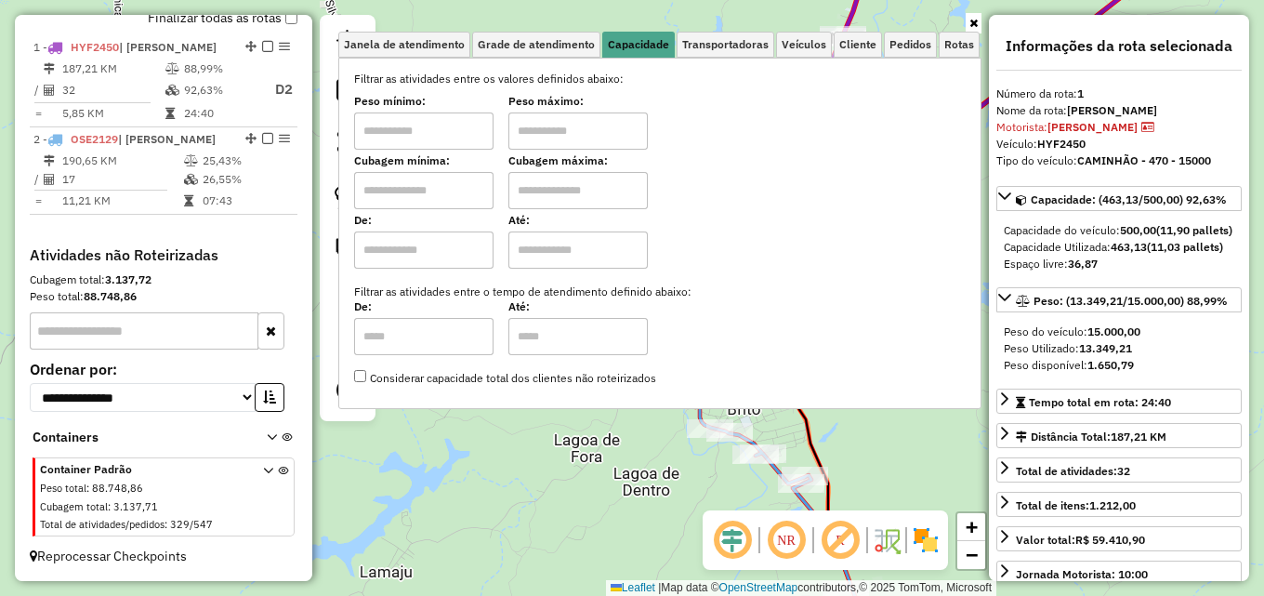
click at [437, 138] on input "text" at bounding box center [423, 130] width 139 height 37
type input "****"
click at [566, 134] on input "text" at bounding box center [577, 130] width 139 height 37
type input "******"
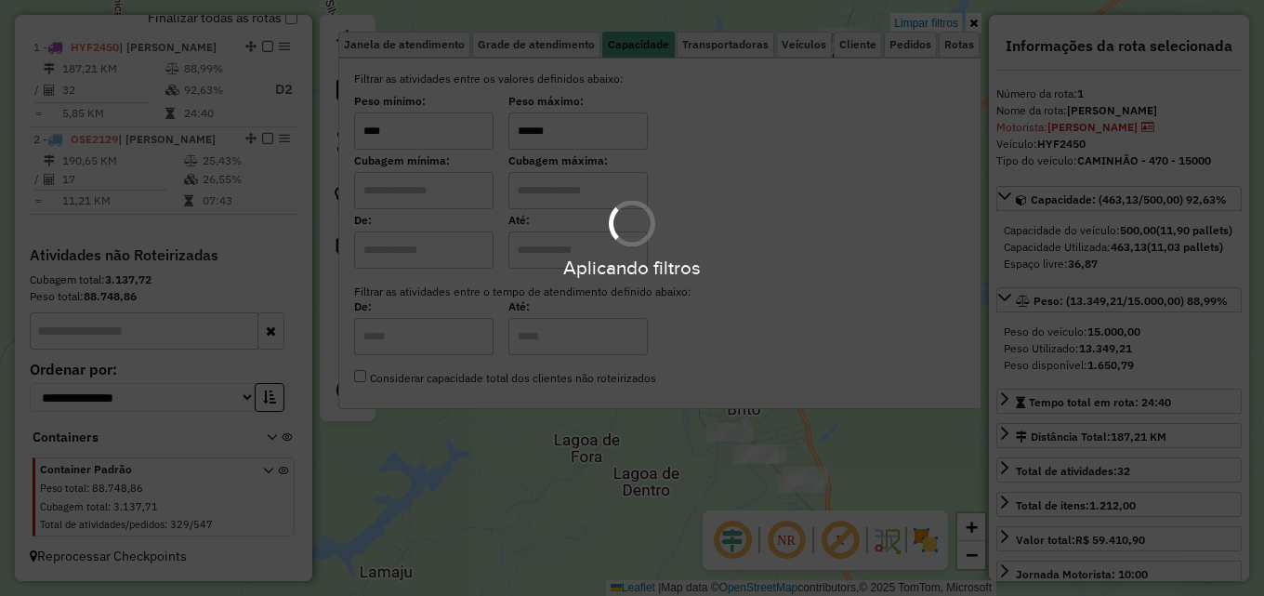
click at [976, 21] on div "Aplicando filtros" at bounding box center [632, 298] width 1264 height 596
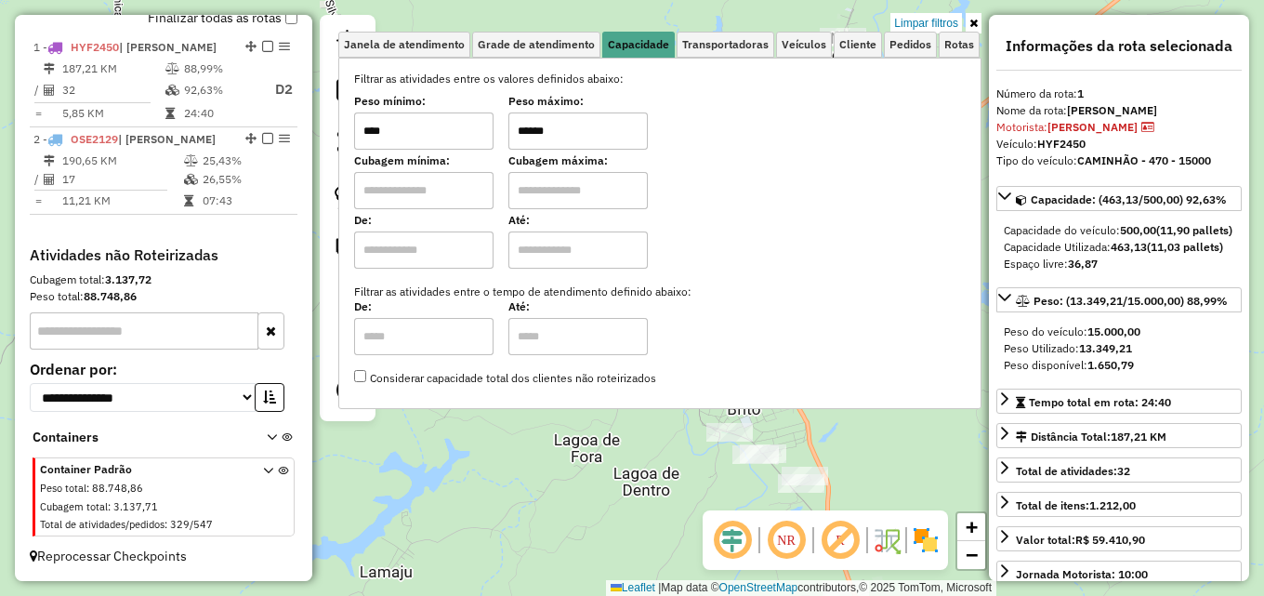
click at [972, 21] on icon at bounding box center [973, 23] width 8 height 11
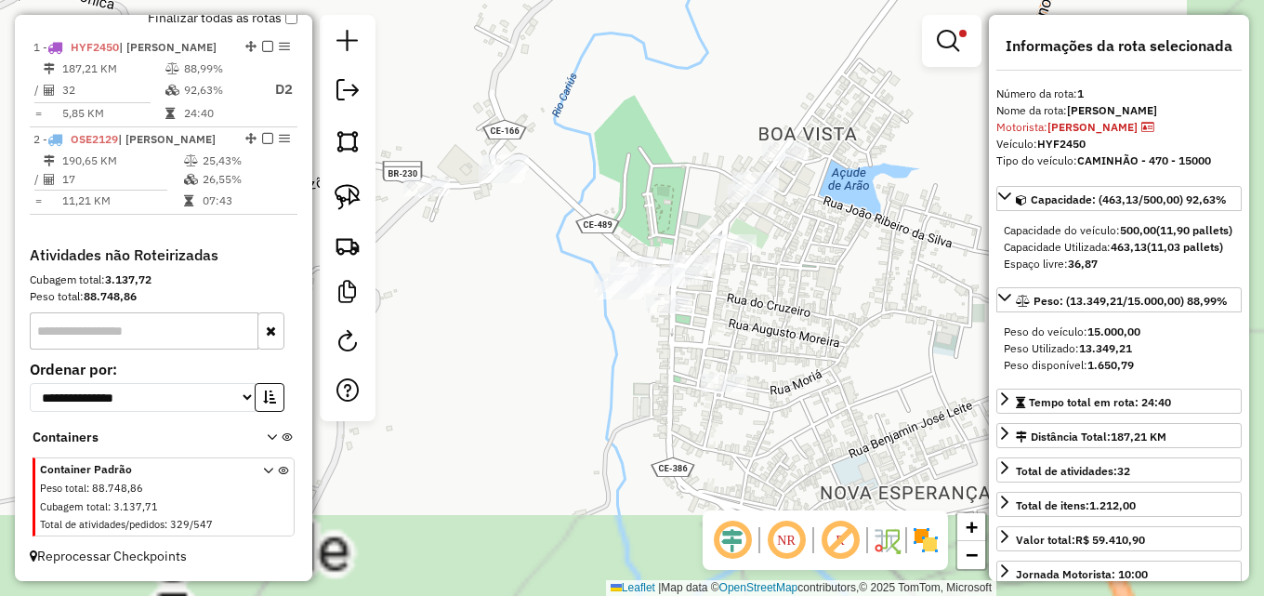
drag, startPoint x: 672, startPoint y: 398, endPoint x: 556, endPoint y: 197, distance: 231.9
click at [556, 197] on div "8041 - BAR DO CICERO Endereço: R RUA DO COMERCIO, S/N Bairro: CARIUTABA (FARIAS…" at bounding box center [632, 298] width 1264 height 596
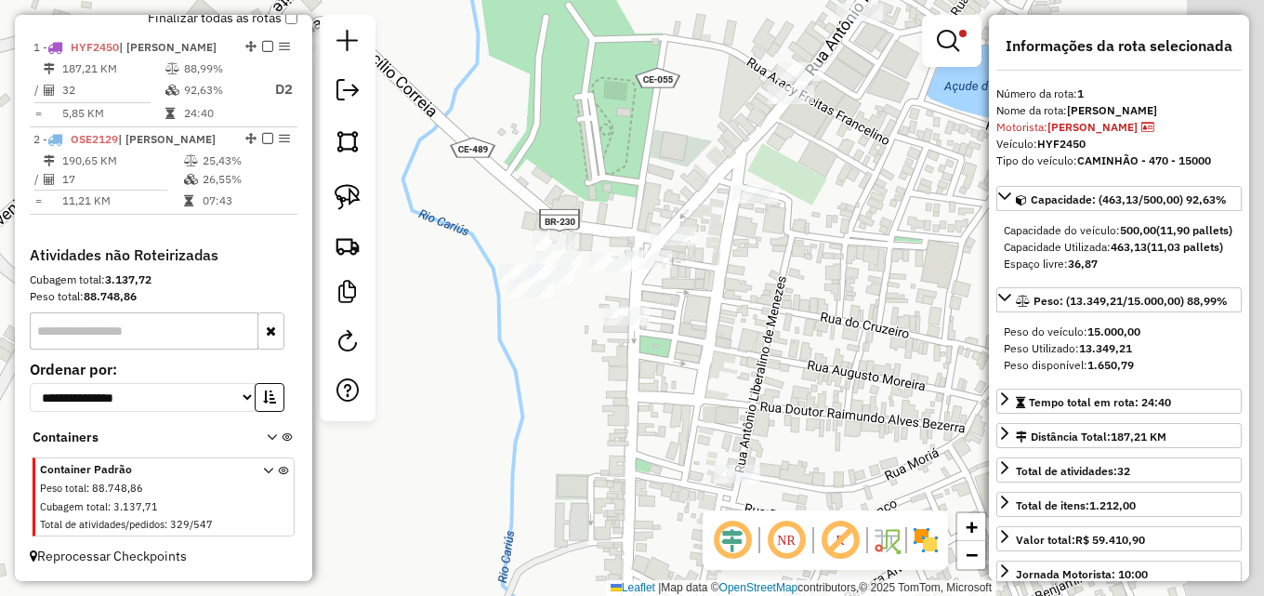
drag, startPoint x: 596, startPoint y: 388, endPoint x: 506, endPoint y: 390, distance: 89.2
click at [506, 390] on div "8041 - BAR DO CICERO Endereço: R RUA DO COMERCIO, S/N Bairro: CARIUTABA (FARIAS…" at bounding box center [632, 298] width 1264 height 596
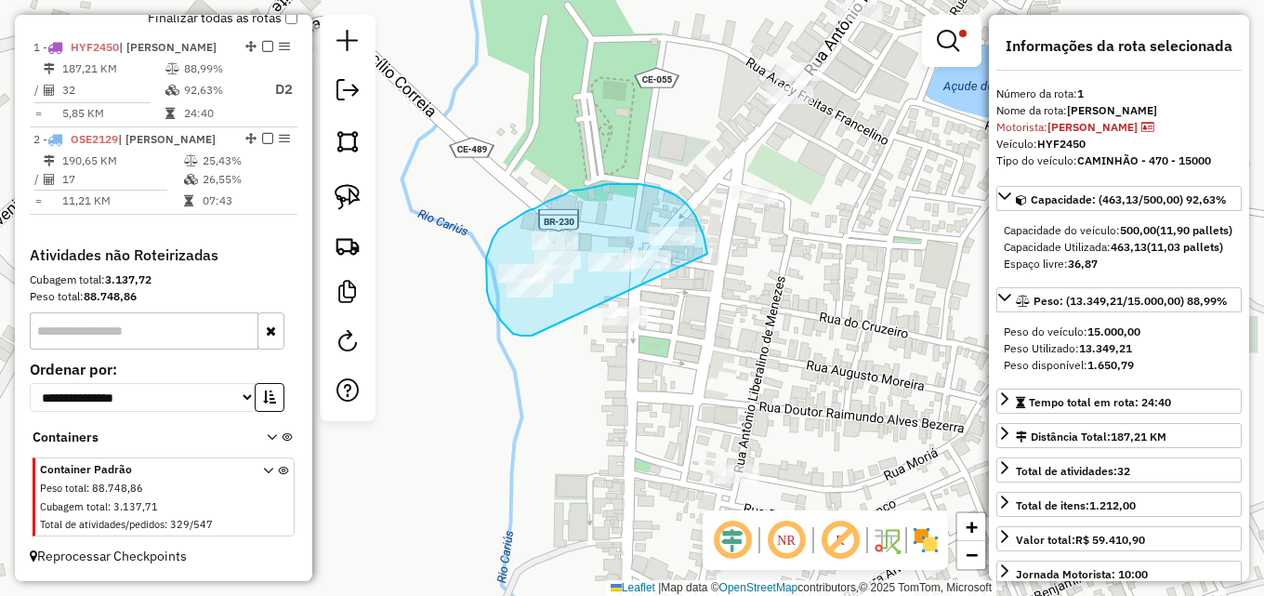
drag, startPoint x: 513, startPoint y: 334, endPoint x: 707, endPoint y: 254, distance: 210.0
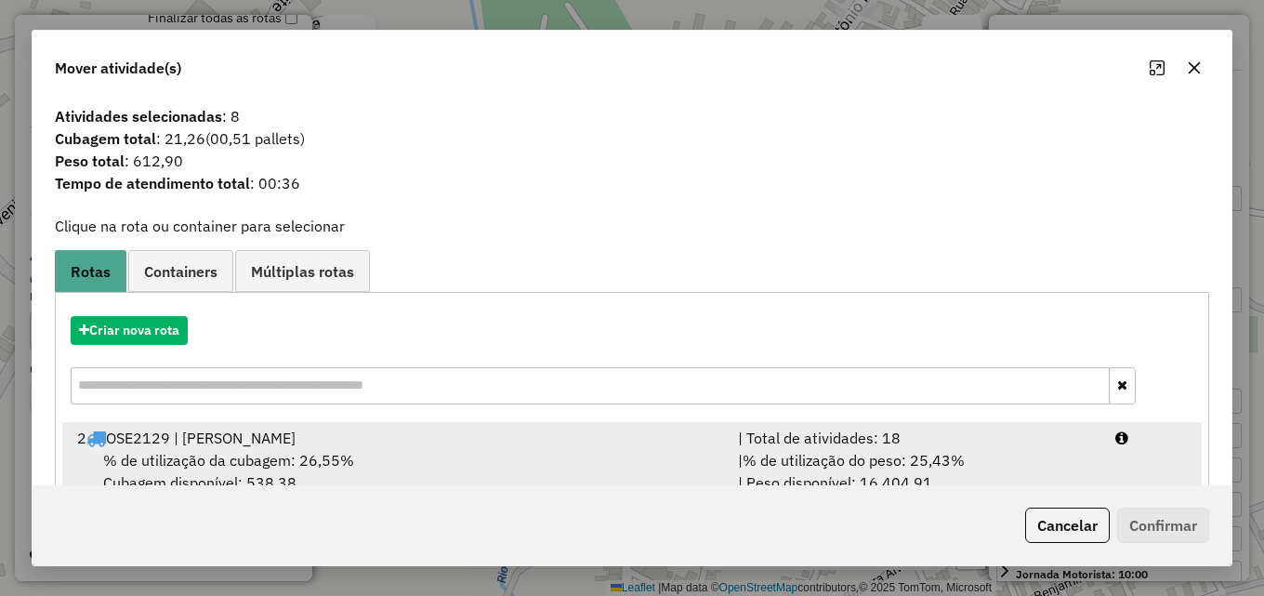
drag, startPoint x: 873, startPoint y: 445, endPoint x: 1010, endPoint y: 474, distance: 139.6
click at [877, 446] on div "| Total de atividades: 18" at bounding box center [915, 438] width 377 height 22
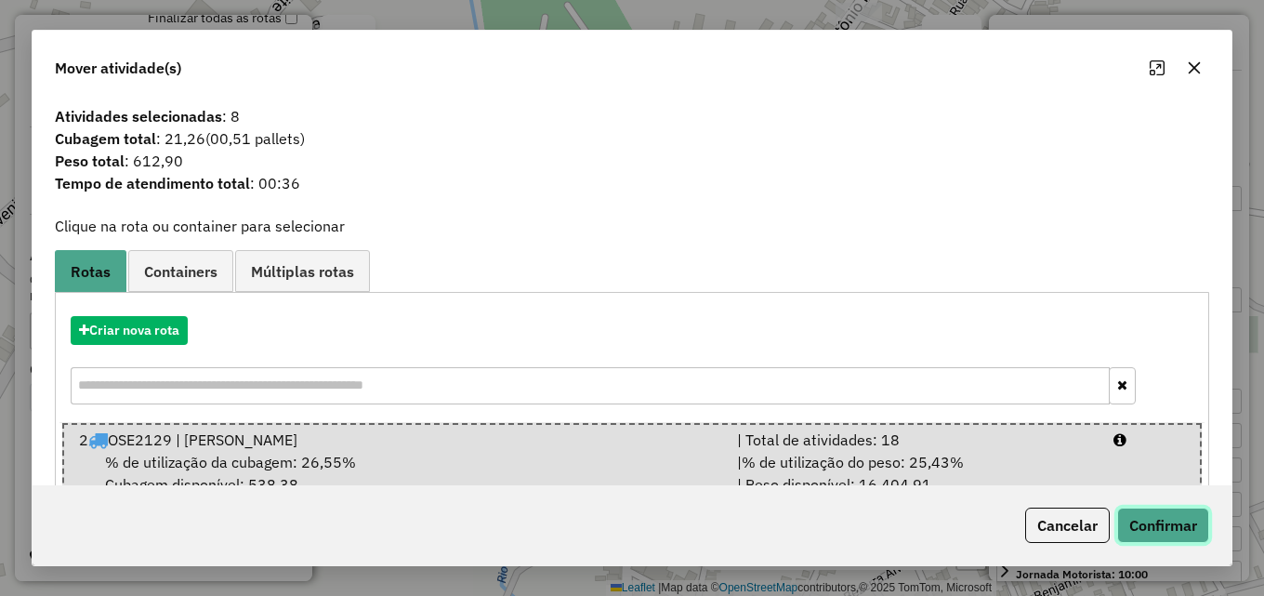
click at [1187, 524] on button "Confirmar" at bounding box center [1163, 524] width 92 height 35
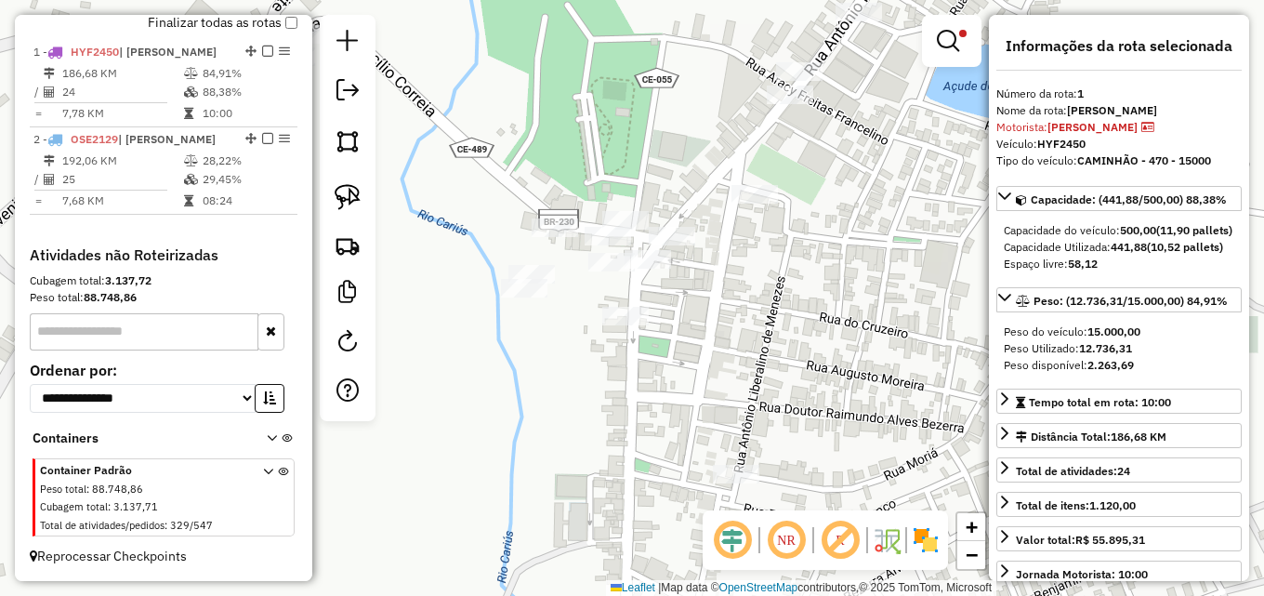
scroll to position [677, 0]
click at [963, 34] on span at bounding box center [962, 33] width 7 height 7
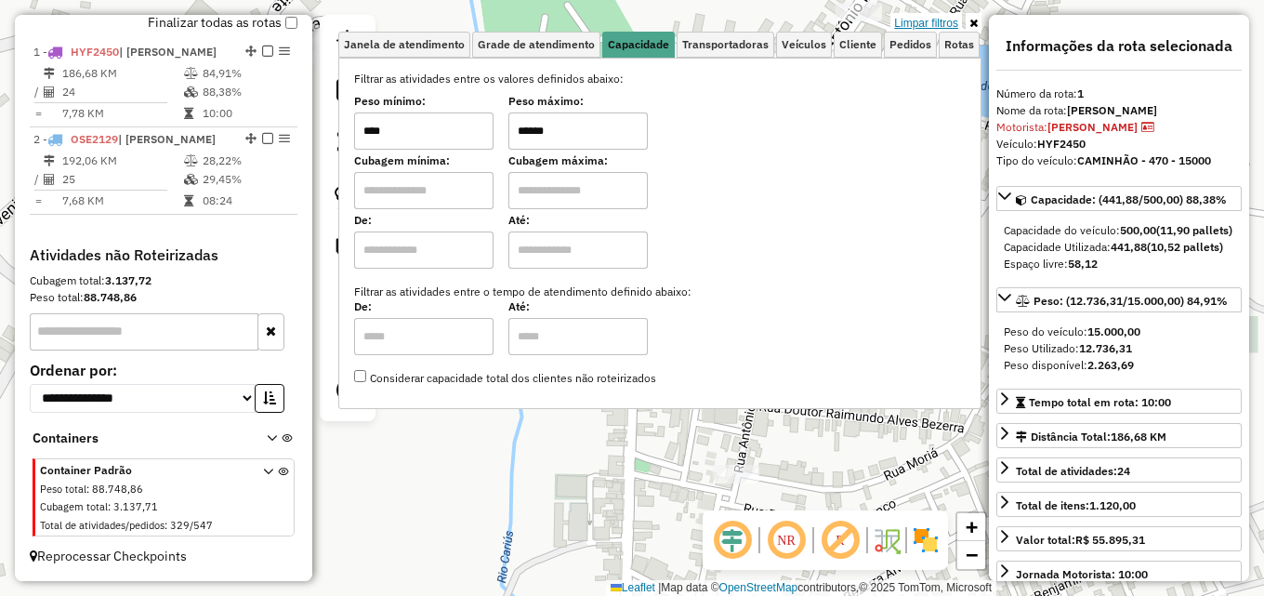
click at [931, 20] on link "Limpar filtros" at bounding box center [926, 23] width 72 height 20
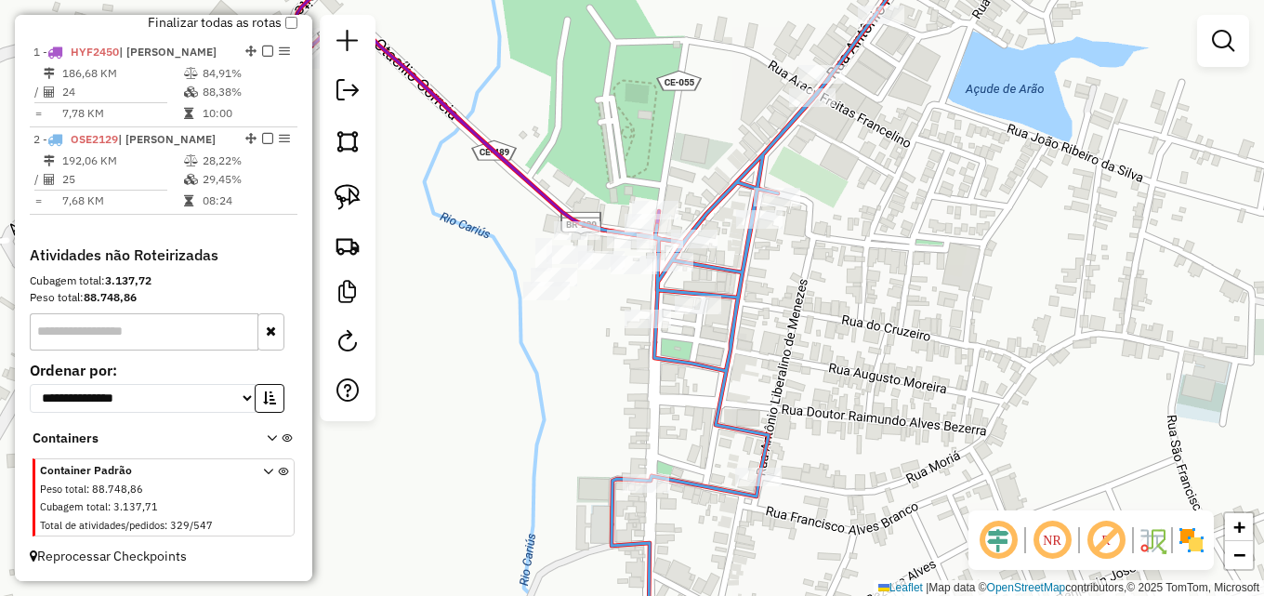
drag, startPoint x: 851, startPoint y: 209, endPoint x: 873, endPoint y: 212, distance: 22.5
click at [873, 212] on div "Janela de atendimento Grade de atendimento Capacidade Transportadoras Veículos …" at bounding box center [632, 298] width 1264 height 596
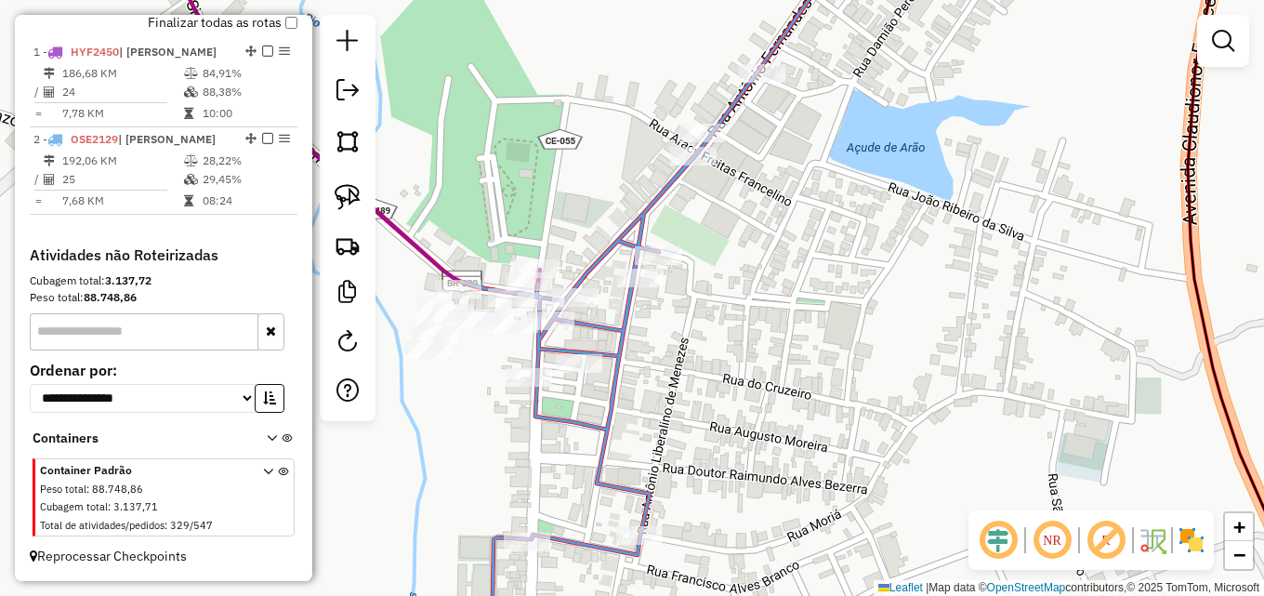
drag, startPoint x: 838, startPoint y: 308, endPoint x: 630, endPoint y: 316, distance: 208.3
click at [747, 346] on div "Janela de atendimento Grade de atendimento Capacidade Transportadoras Veículos …" at bounding box center [632, 298] width 1264 height 596
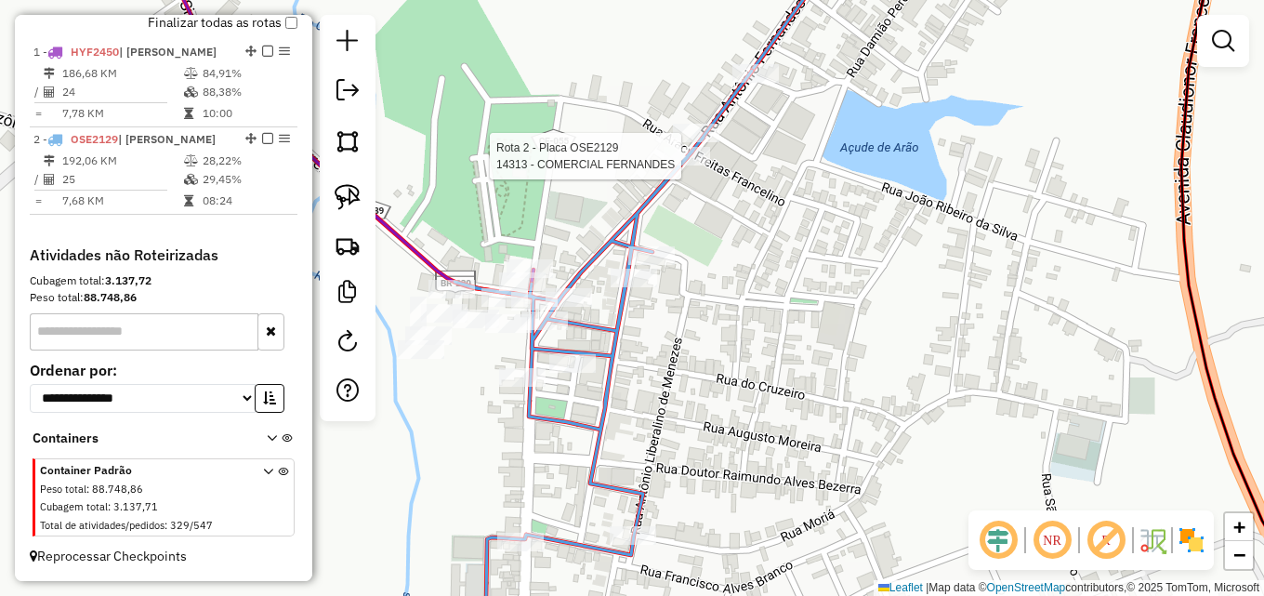
select select "**********"
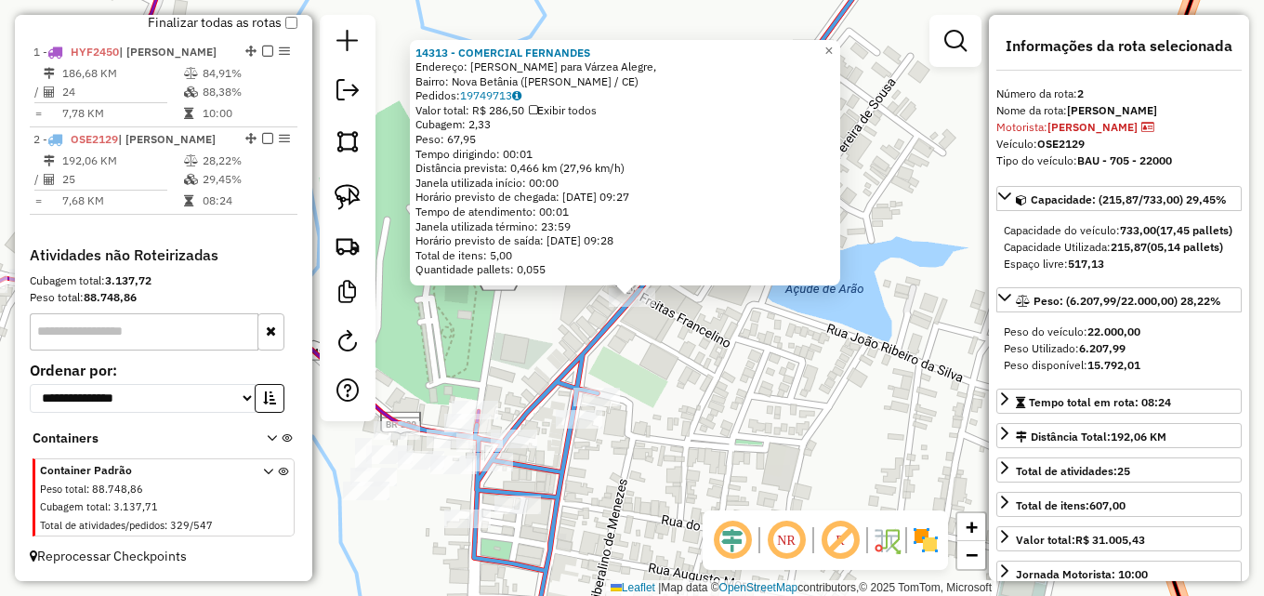
drag, startPoint x: 722, startPoint y: 403, endPoint x: 654, endPoint y: 351, distance: 85.5
click at [722, 401] on div "14313 - COMERCIAL FERNANDES Endereço: Estrada para Várzea Alegre, Bairro: Nova …" at bounding box center [632, 298] width 1264 height 596
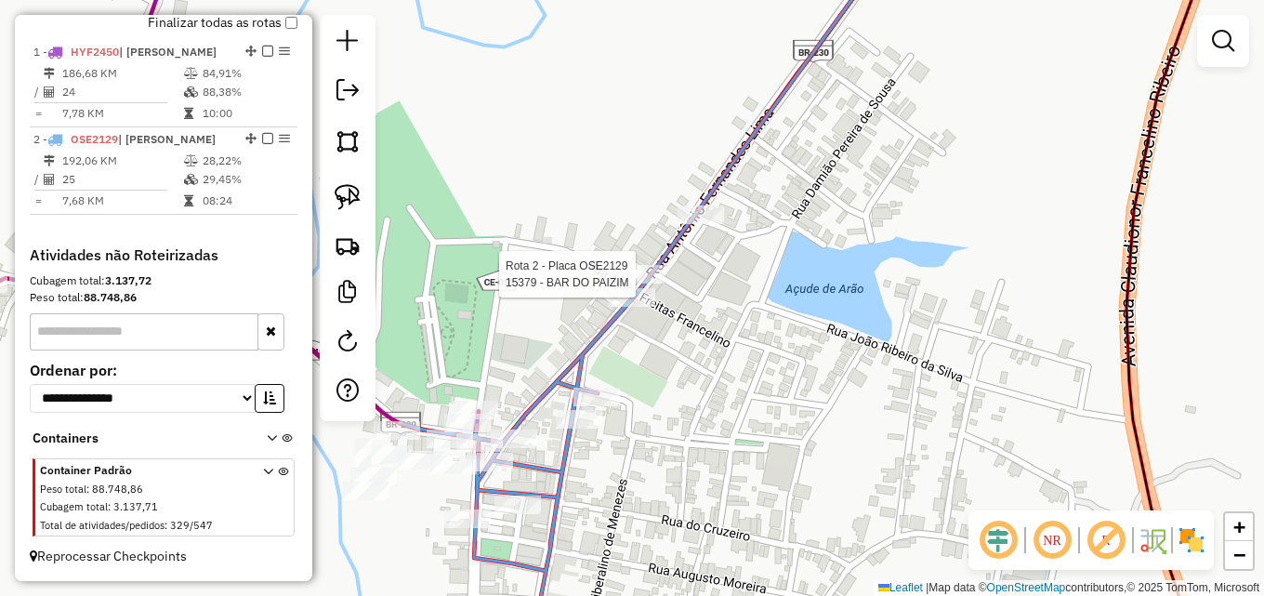
select select "**********"
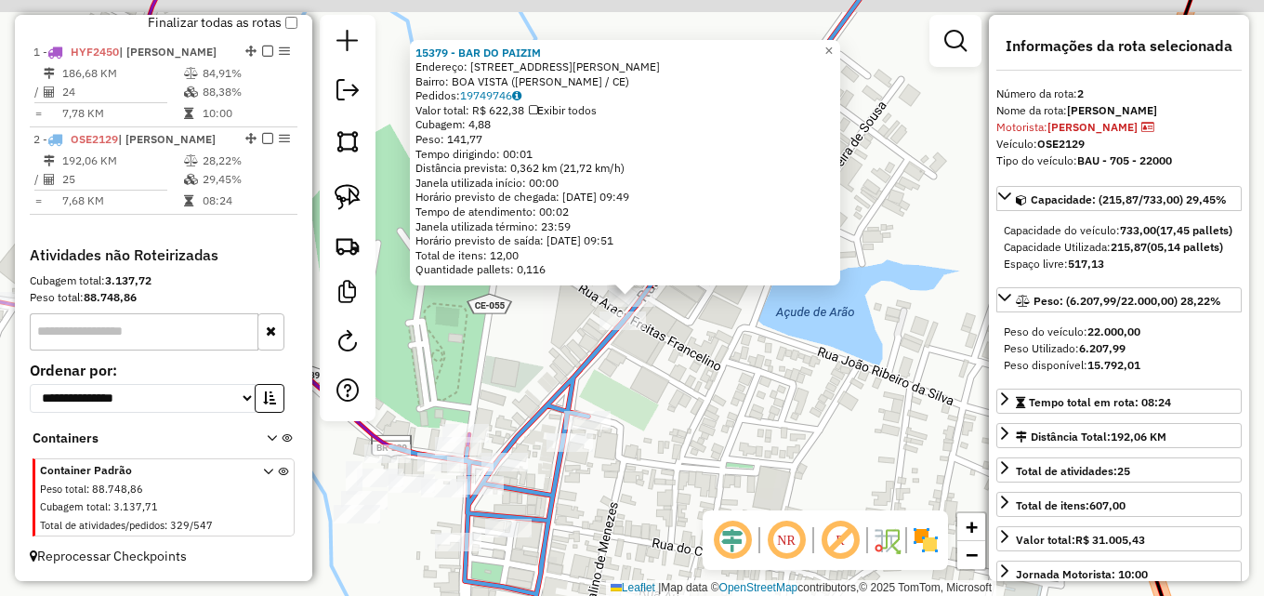
click at [766, 374] on div "15379 - BAR DO PAIZIM Endereço: RUA ANTONIO FERNANDES LIMA 363 Bairro: BOA VIST…" at bounding box center [632, 298] width 1264 height 596
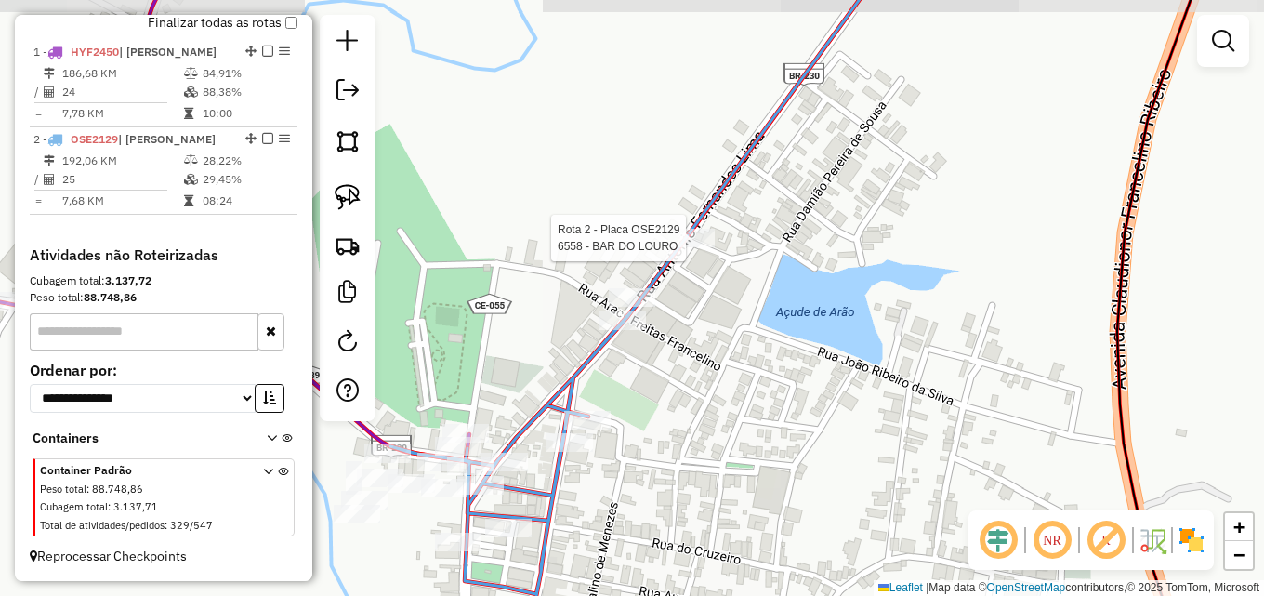
select select "**********"
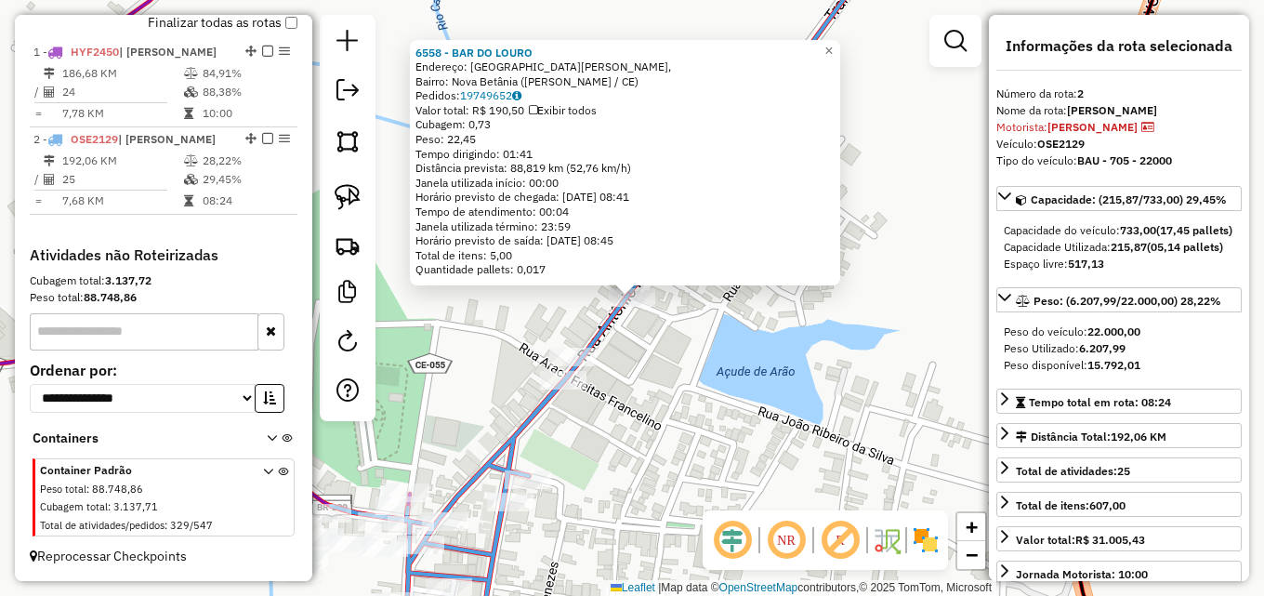
click at [715, 381] on div "6558 - BAR DO LOURO Endereço: Rua Antônio F. de Lima, Bairro: Nova Betânia (Far…" at bounding box center [632, 298] width 1264 height 596
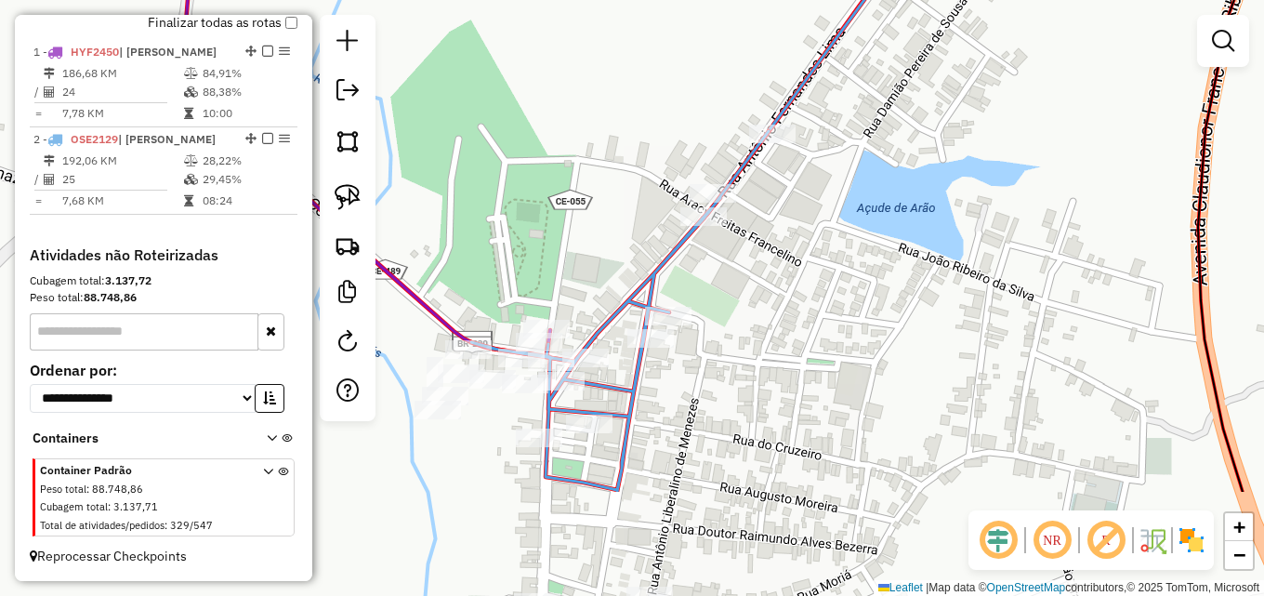
drag, startPoint x: 644, startPoint y: 484, endPoint x: 747, endPoint y: 318, distance: 195.7
click at [797, 308] on div "Janela de atendimento Grade de atendimento Capacidade Transportadoras Veículos …" at bounding box center [632, 298] width 1264 height 596
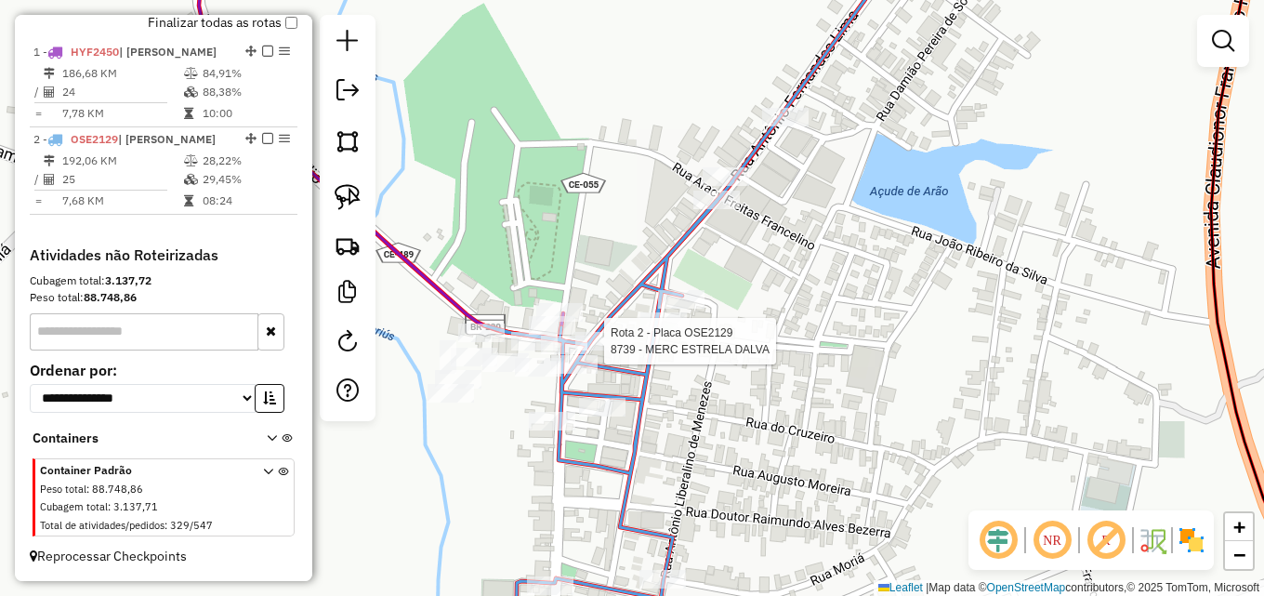
select select "**********"
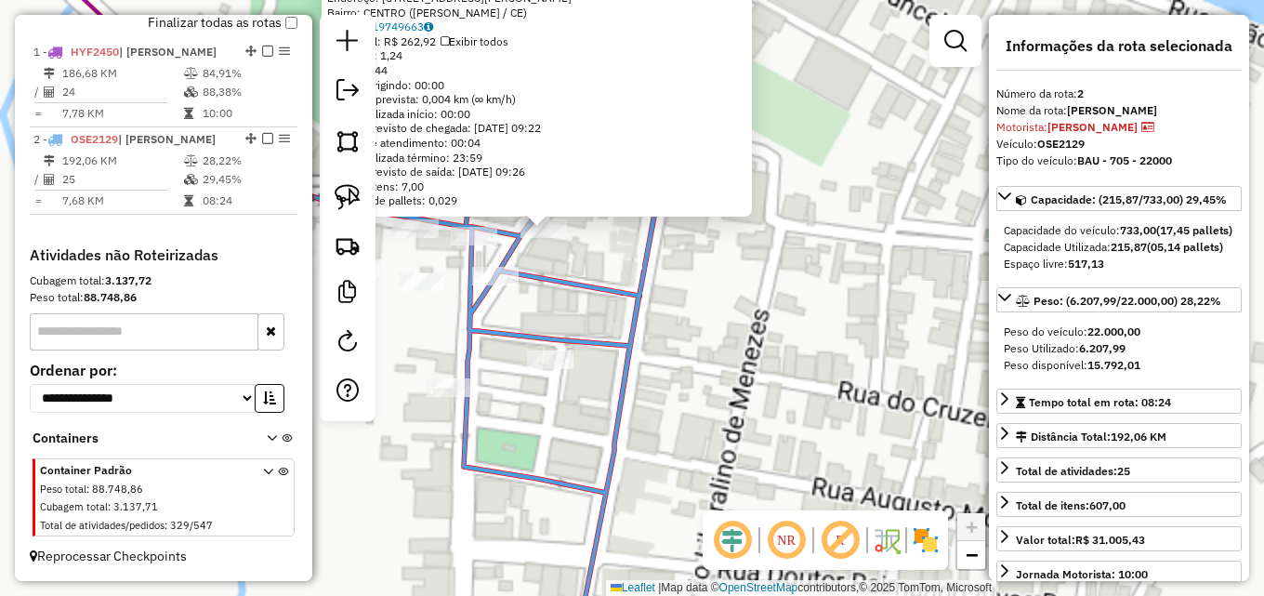
click at [716, 295] on div "8739 - MERC ESTRELA DALVA Endereço: R ANTONIO FERNANDES LIMA,66, 66 Bairro: CEN…" at bounding box center [632, 298] width 1264 height 596
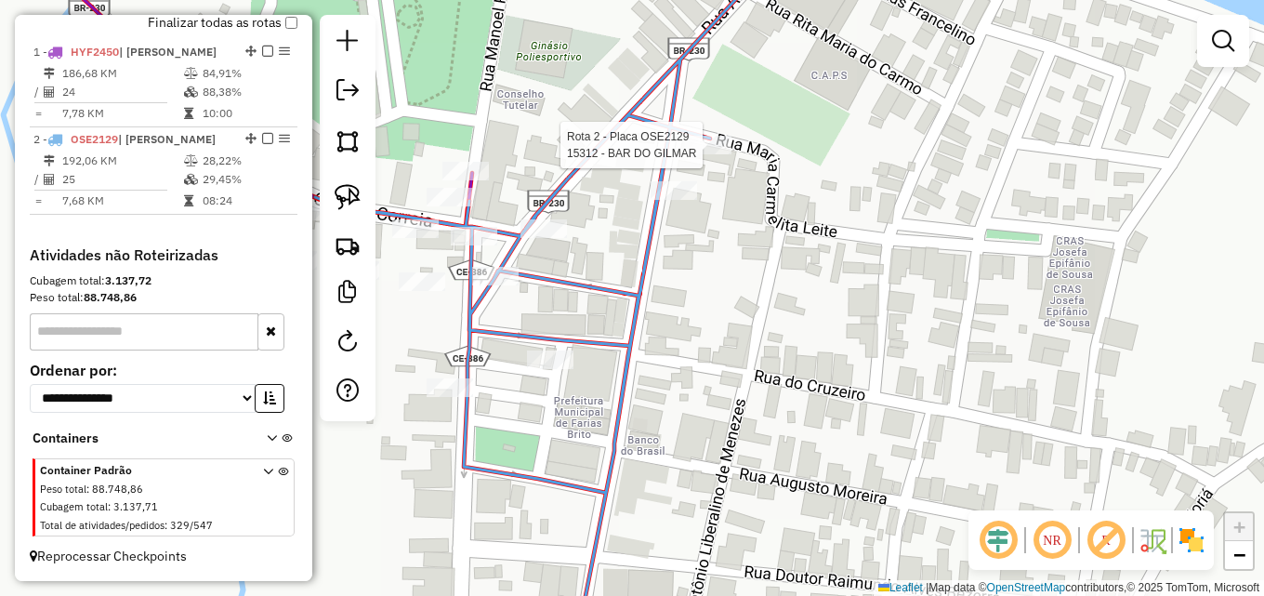
select select "**********"
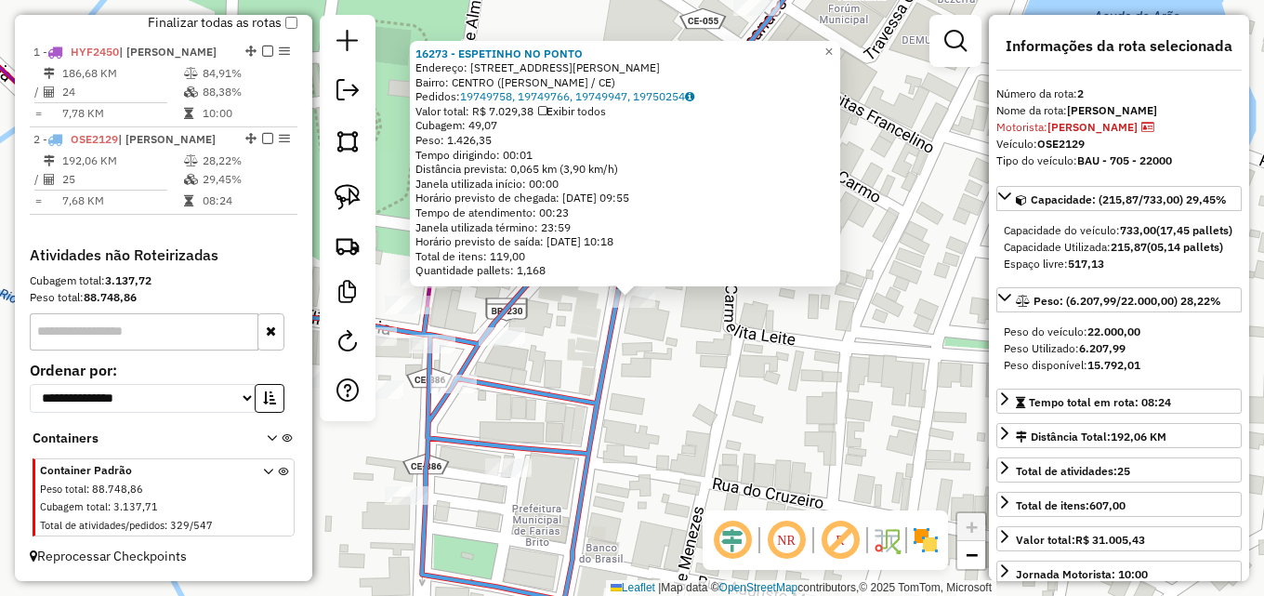
click at [664, 382] on div "16273 - ESPETINHO NO PONTO Endereço: rua jose Liberalino Duarte 332 Bairro: CEN…" at bounding box center [632, 298] width 1264 height 596
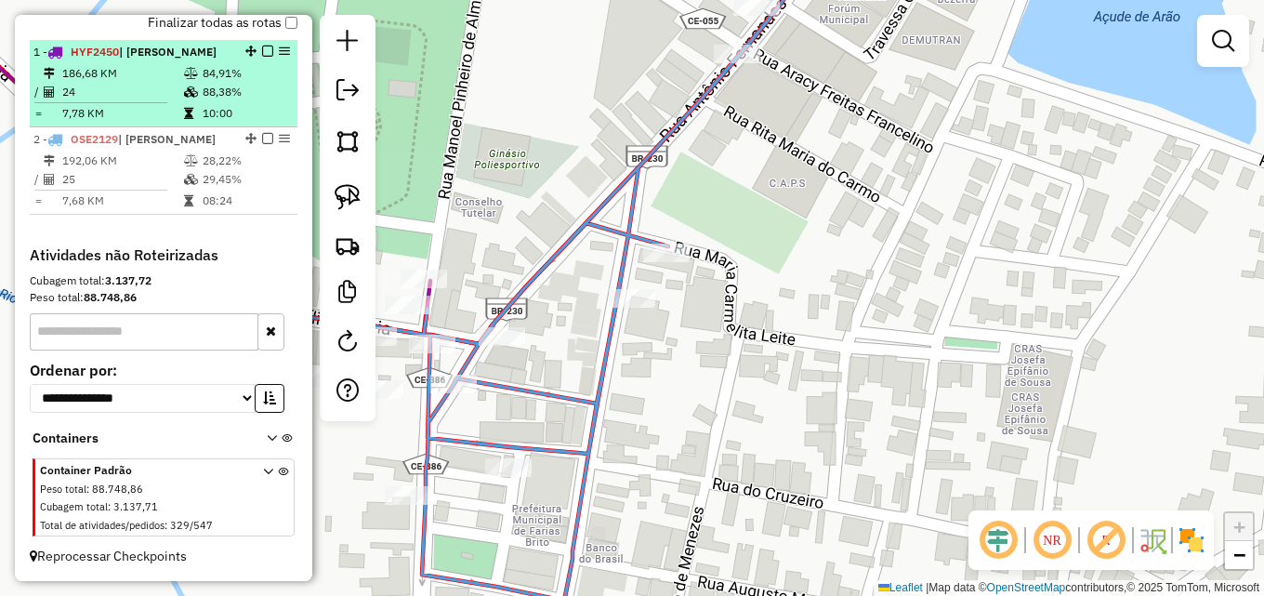
click at [238, 89] on td "88,38%" at bounding box center [246, 92] width 88 height 19
select select "**********"
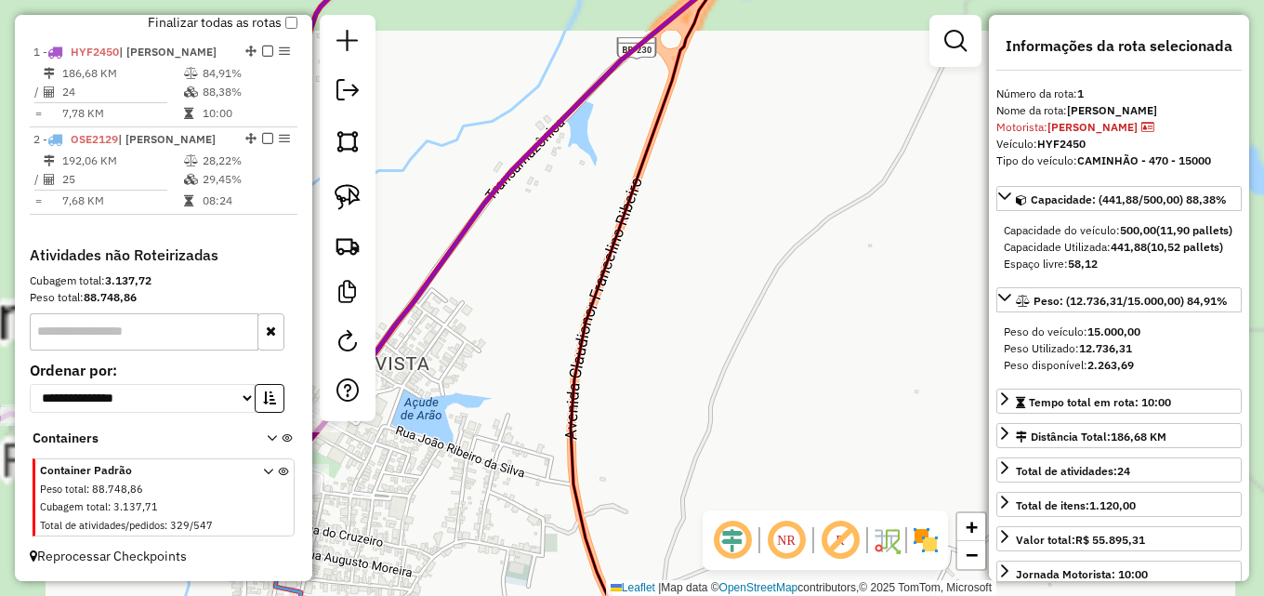
drag, startPoint x: 575, startPoint y: 403, endPoint x: 745, endPoint y: 392, distance: 170.4
click at [745, 392] on div "Janela de atendimento Grade de atendimento Capacidade Transportadoras Veículos …" at bounding box center [632, 298] width 1264 height 596
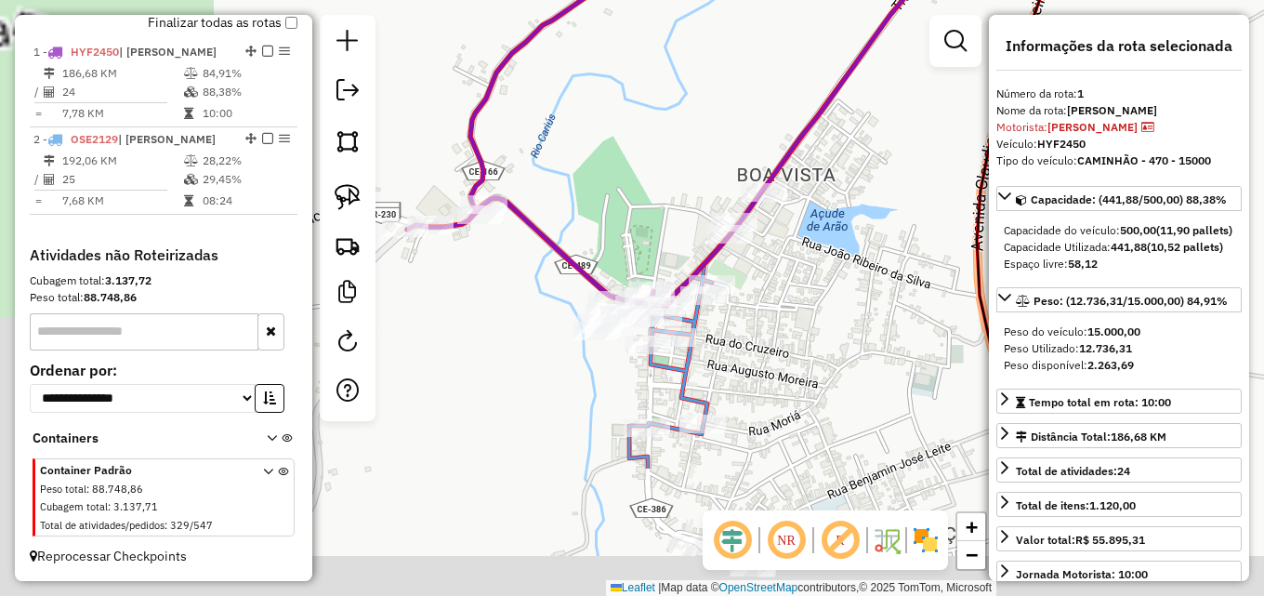
drag, startPoint x: 557, startPoint y: 316, endPoint x: 978, endPoint y: 94, distance: 475.9
click at [978, 94] on div "Janela de atendimento Grade de atendimento Capacidade Transportadoras Veículos …" at bounding box center [632, 298] width 1264 height 596
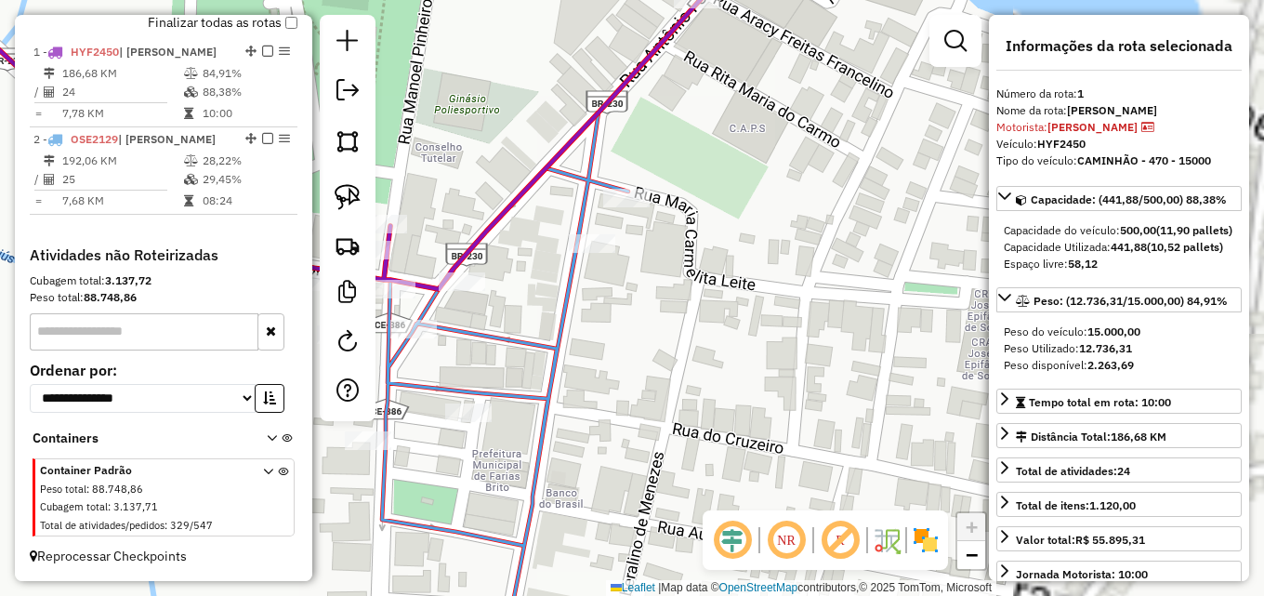
drag, startPoint x: 348, startPoint y: 376, endPoint x: 459, endPoint y: 282, distance: 146.3
click at [244, 397] on hb-router-mapa "Informações da Sessão 991381 - 20/08/2025 Criação: 19/08/2025 17:05 Depósito: D…" at bounding box center [632, 298] width 1264 height 596
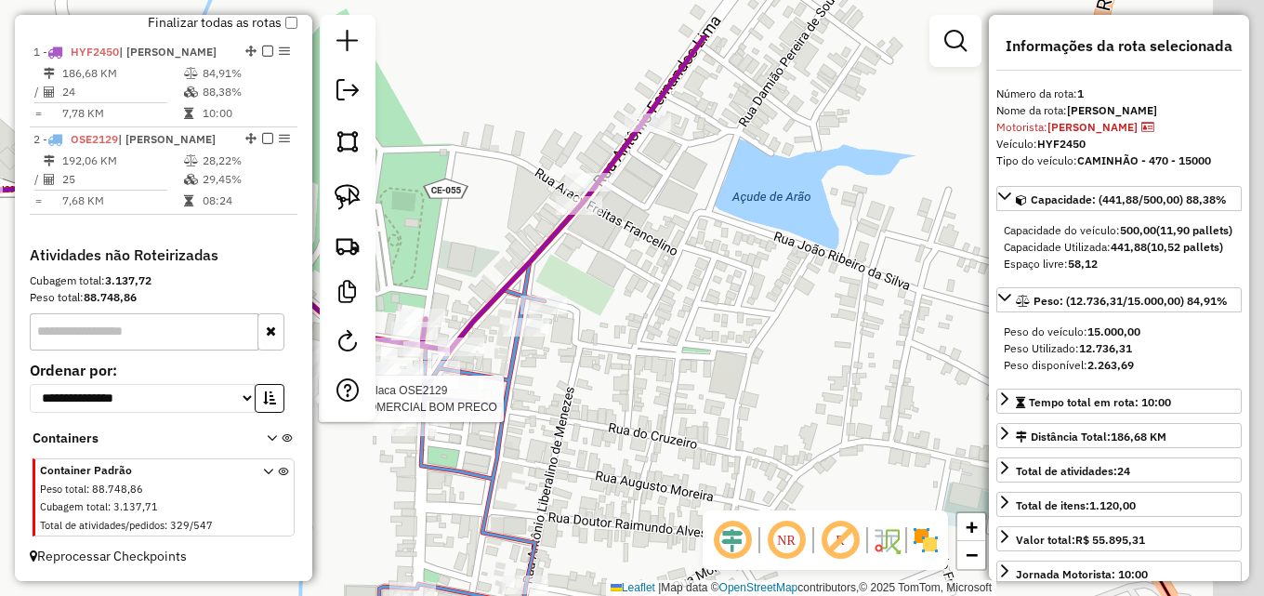
drag, startPoint x: 688, startPoint y: 282, endPoint x: 651, endPoint y: 323, distance: 55.3
click at [660, 323] on div "Rota 2 - Placa OSE2129 7929 - COMERCIAL BOM PRECO Janela de atendimento Grade d…" at bounding box center [632, 298] width 1264 height 596
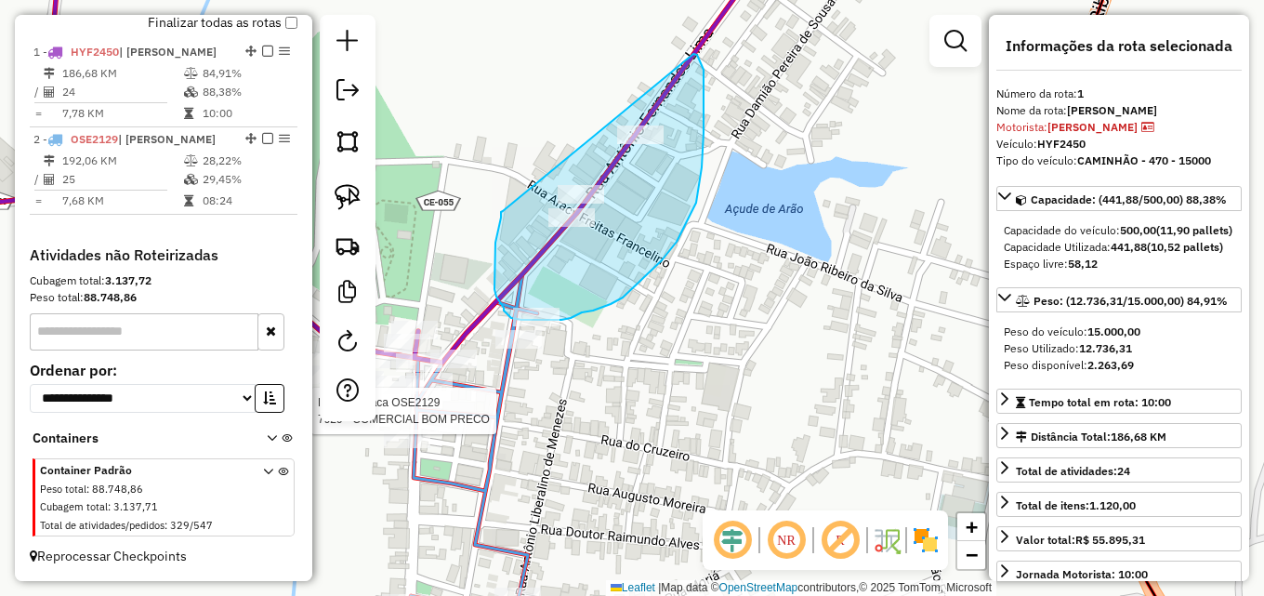
drag, startPoint x: 501, startPoint y: 212, endPoint x: 690, endPoint y: 54, distance: 246.8
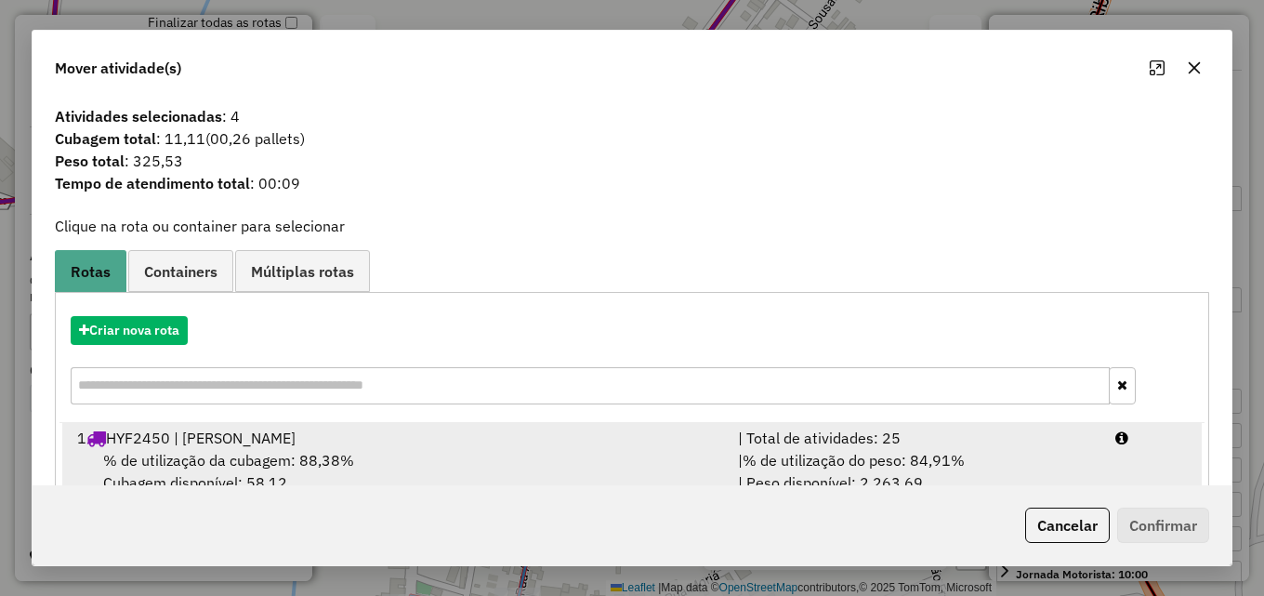
click at [712, 434] on div "1 HYF2450 | FARIAS BRITO" at bounding box center [396, 438] width 661 height 22
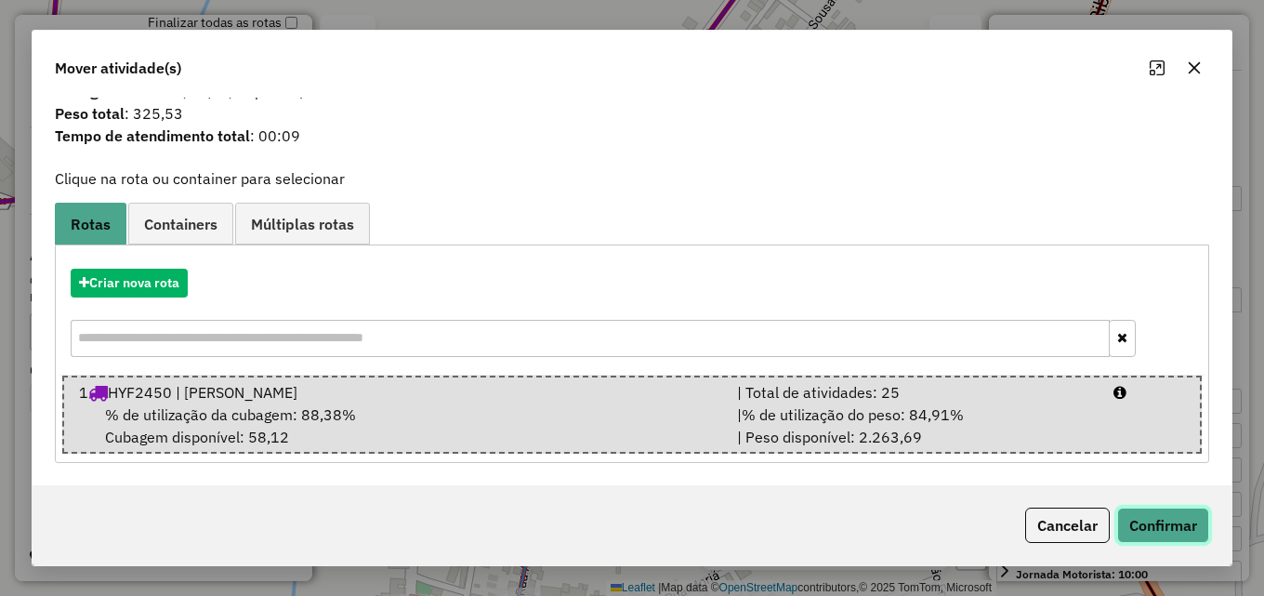
click at [1183, 519] on button "Confirmar" at bounding box center [1163, 524] width 92 height 35
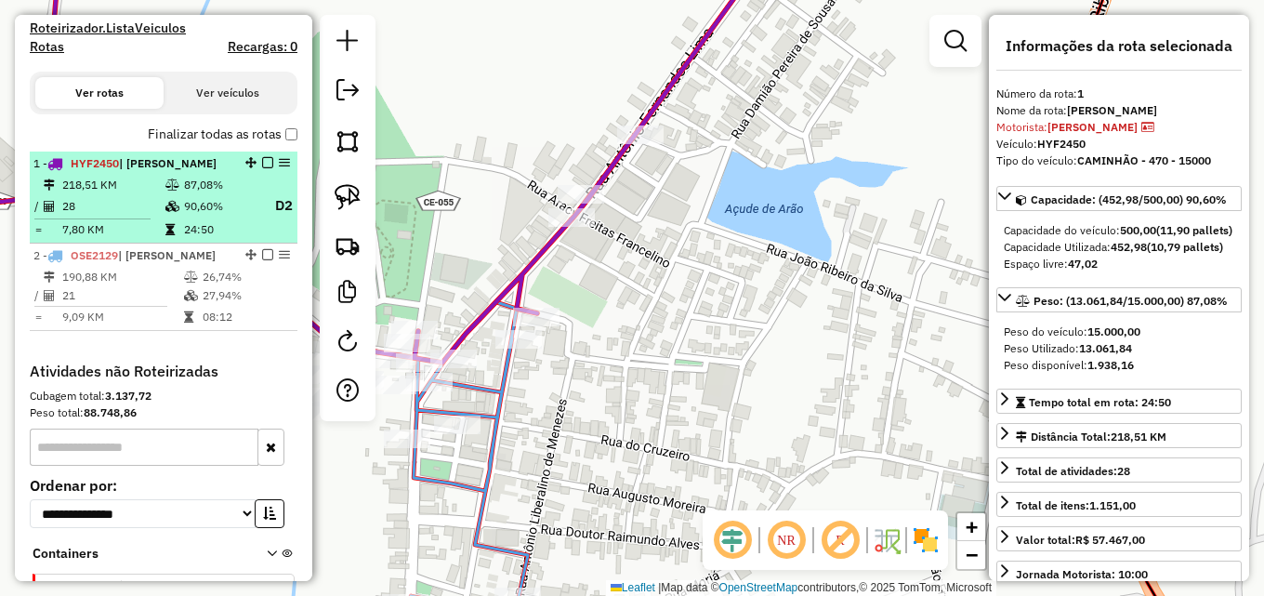
scroll to position [496, 0]
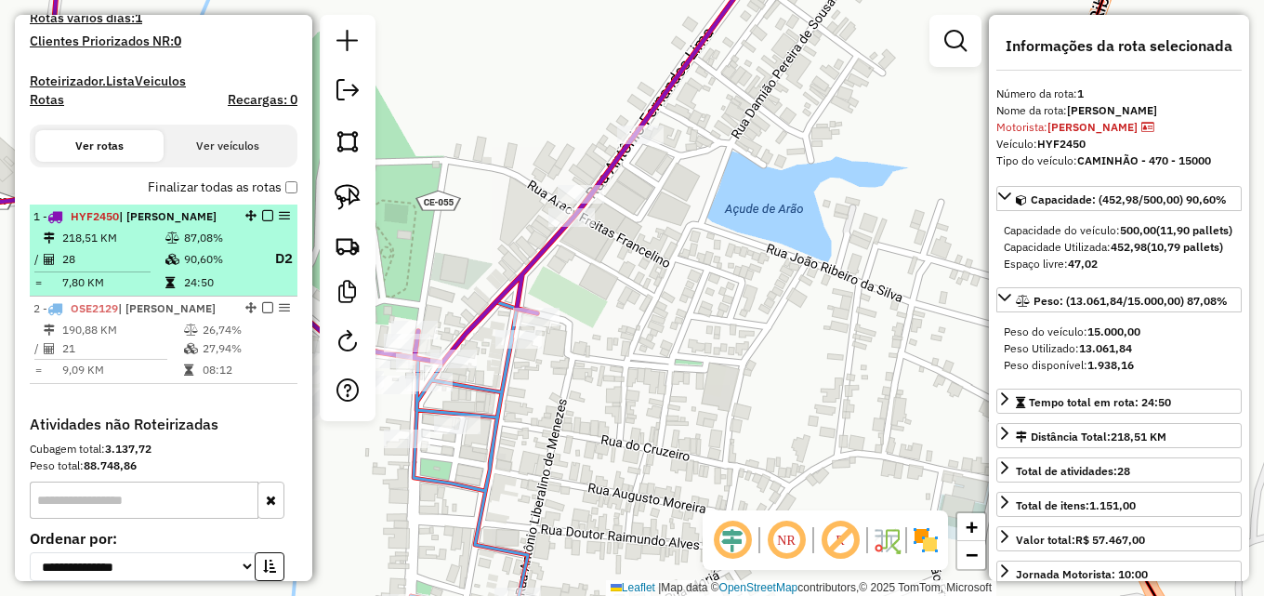
click at [170, 266] on td at bounding box center [173, 258] width 19 height 23
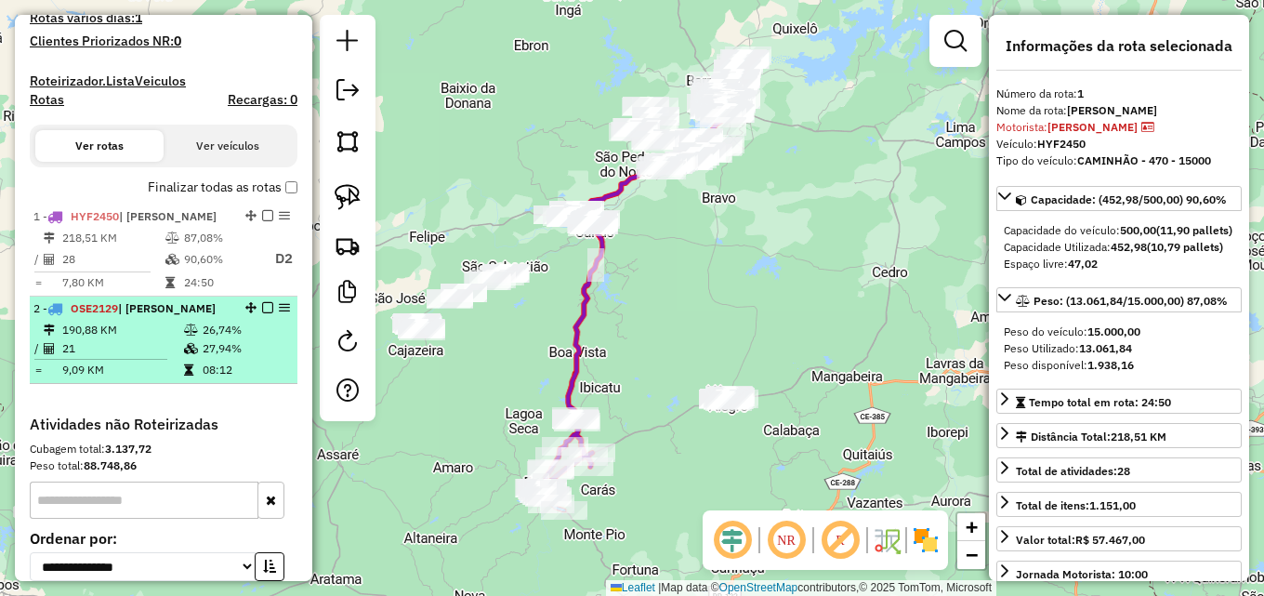
click at [159, 338] on td "190,88 KM" at bounding box center [122, 330] width 122 height 19
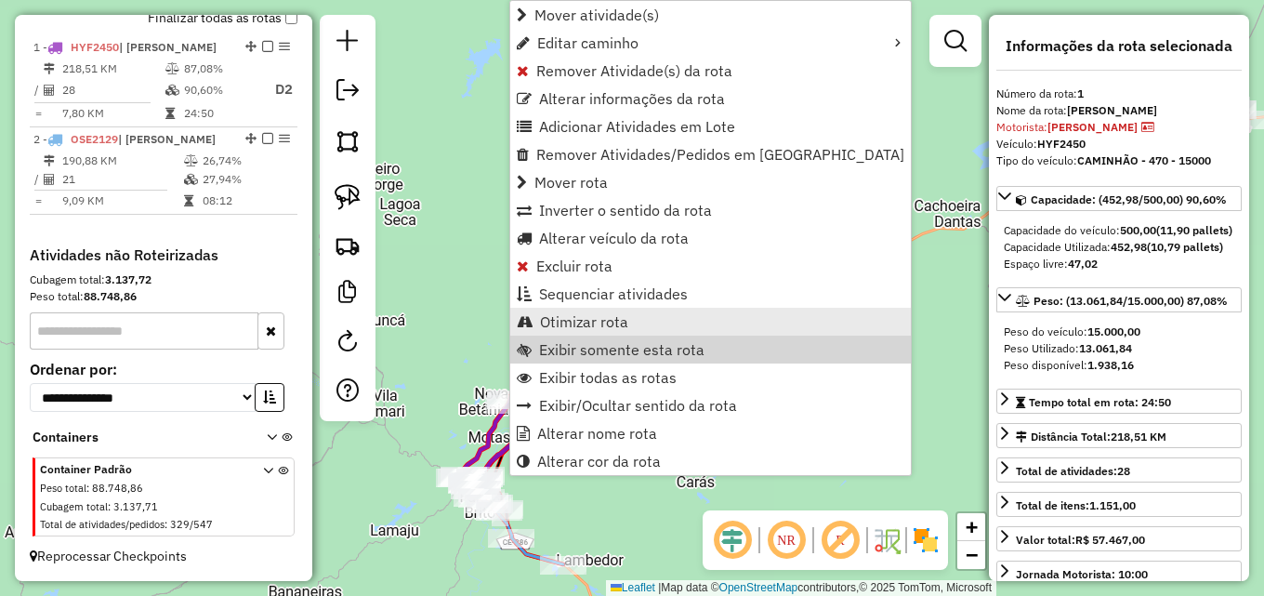
scroll to position [682, 0]
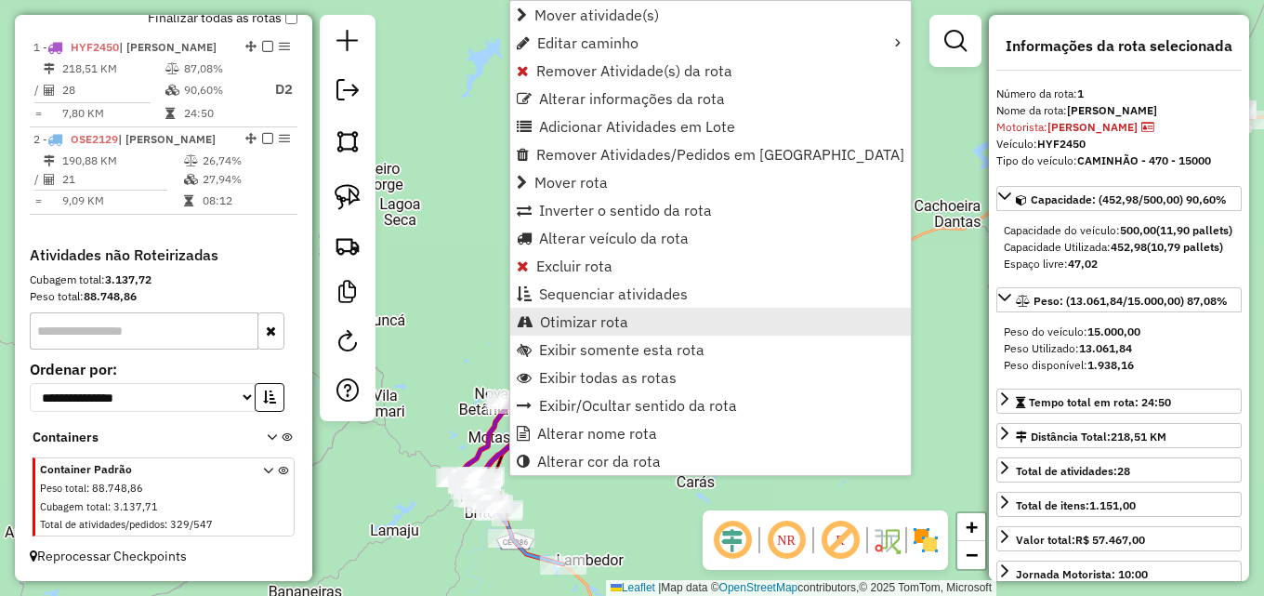
click at [562, 316] on span "Otimizar rota" at bounding box center [584, 321] width 88 height 15
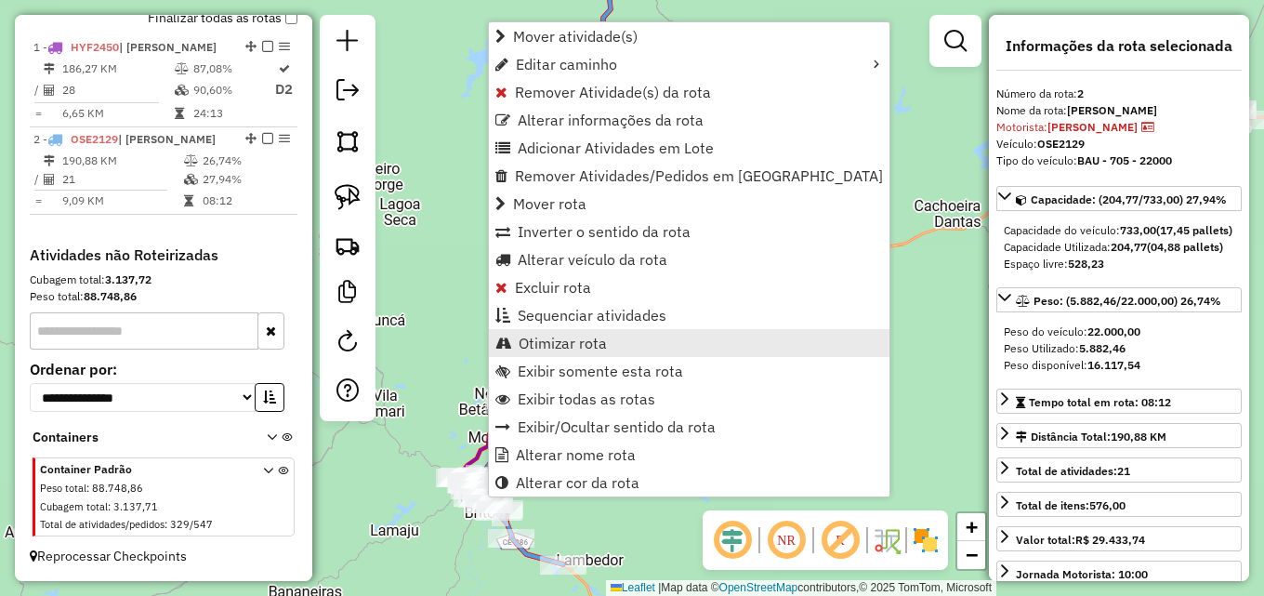
click at [556, 339] on span "Otimizar rota" at bounding box center [563, 342] width 88 height 15
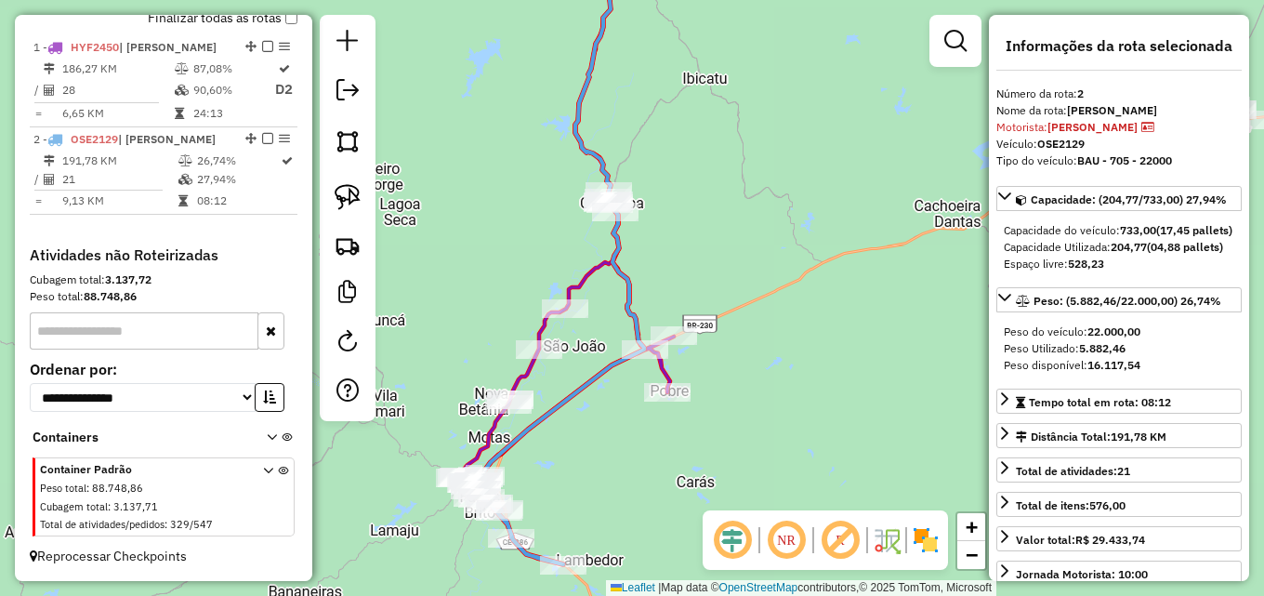
click at [859, 213] on div "Janela de atendimento Grade de atendimento Capacidade Transportadoras Veículos …" at bounding box center [632, 298] width 1264 height 596
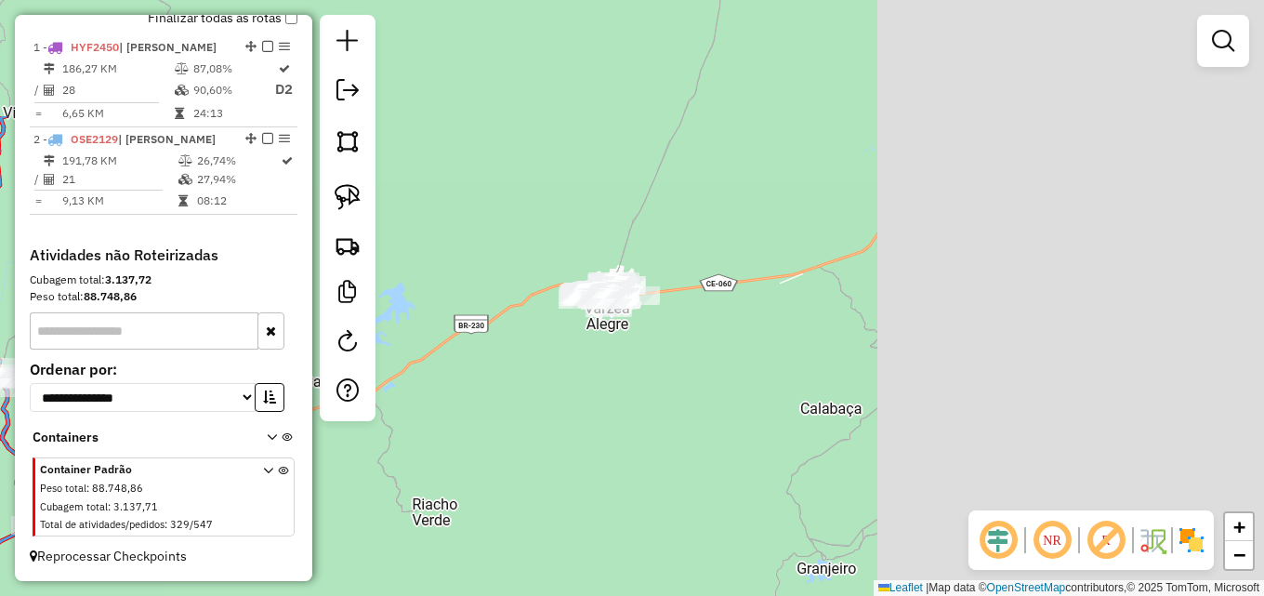
drag, startPoint x: 905, startPoint y: 203, endPoint x: 297, endPoint y: 378, distance: 632.6
click at [297, 378] on hb-router-mapa "Informações da Sessão 991381 - 20/08/2025 Criação: 19/08/2025 17:05 Depósito: D…" at bounding box center [632, 298] width 1264 height 596
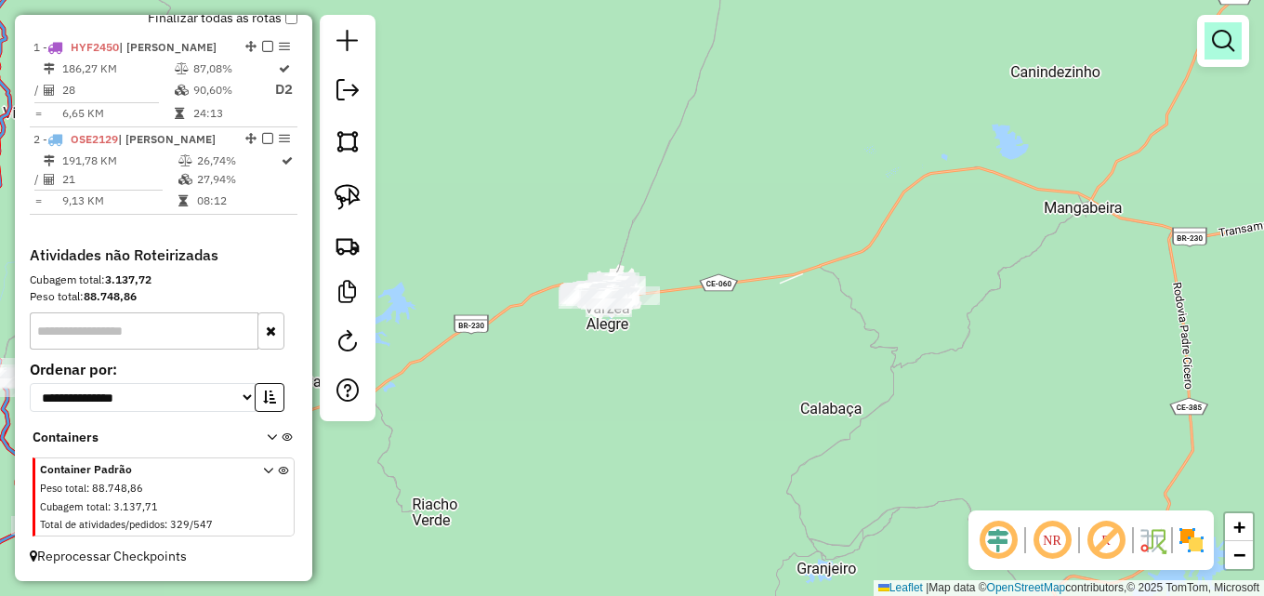
click at [1240, 44] on link at bounding box center [1222, 40] width 37 height 37
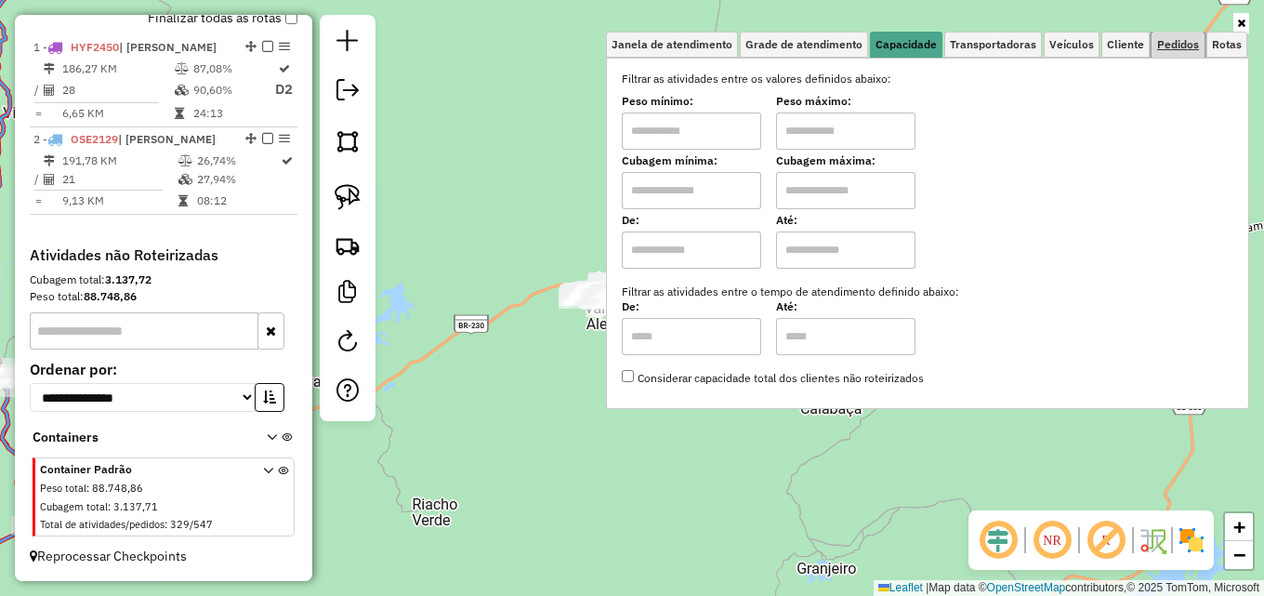
click at [1179, 48] on span "Pedidos" at bounding box center [1178, 44] width 42 height 11
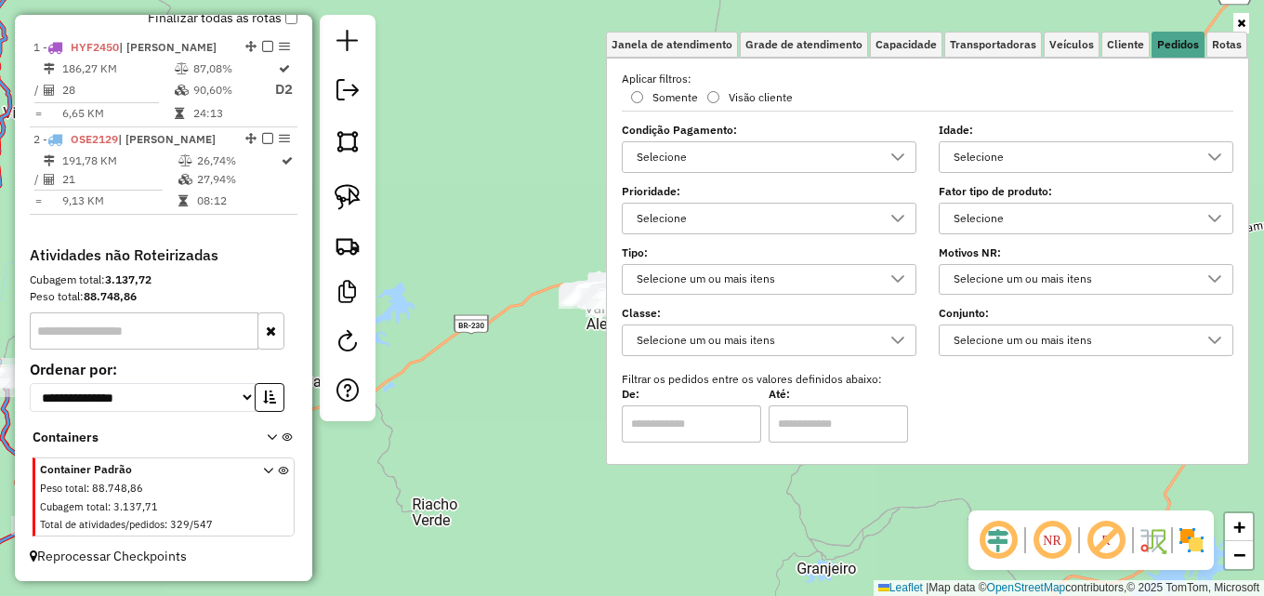
click at [1123, 154] on div "Selecione" at bounding box center [1072, 157] width 250 height 30
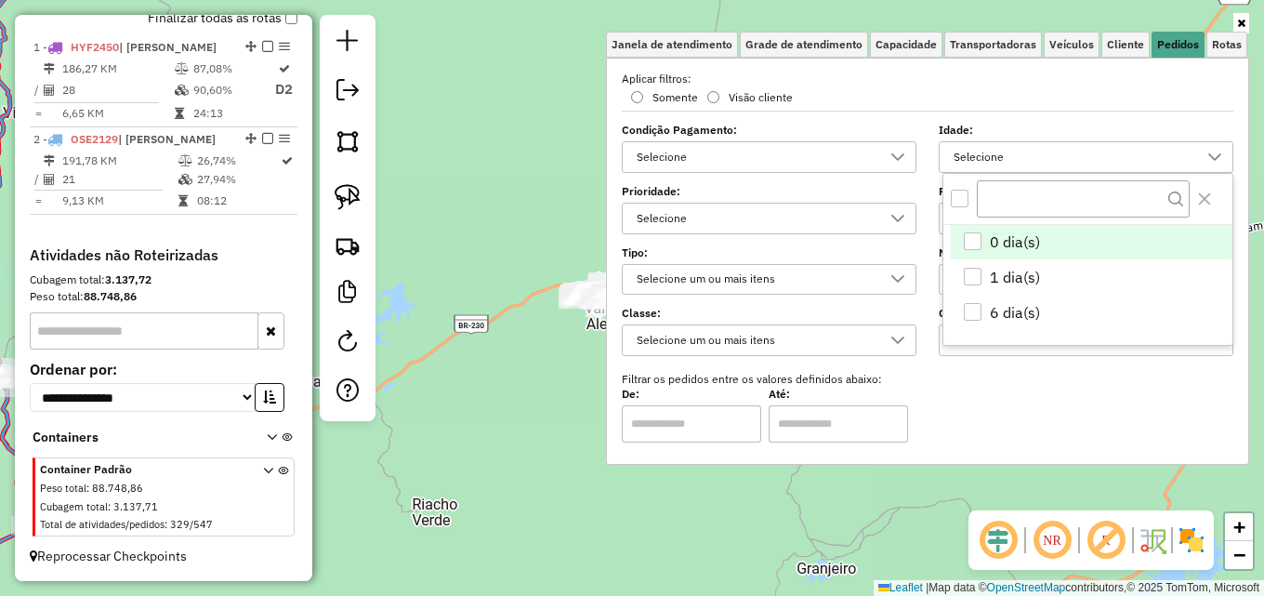
scroll to position [11, 64]
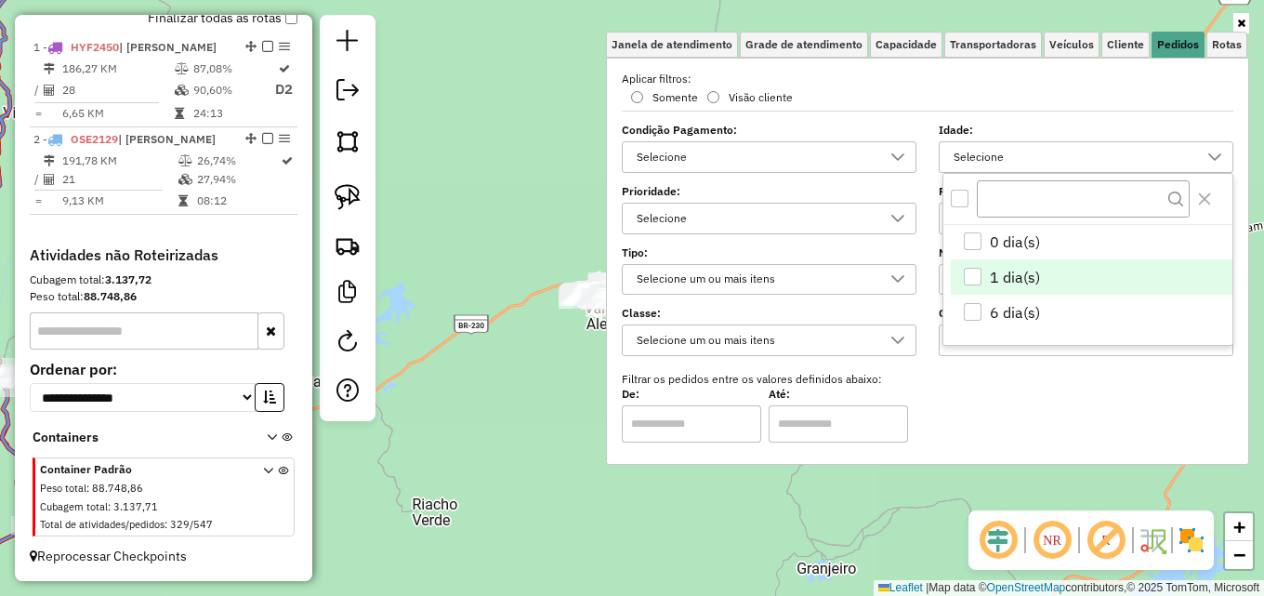
click at [999, 279] on span "1 dia(s)" at bounding box center [1015, 277] width 50 height 22
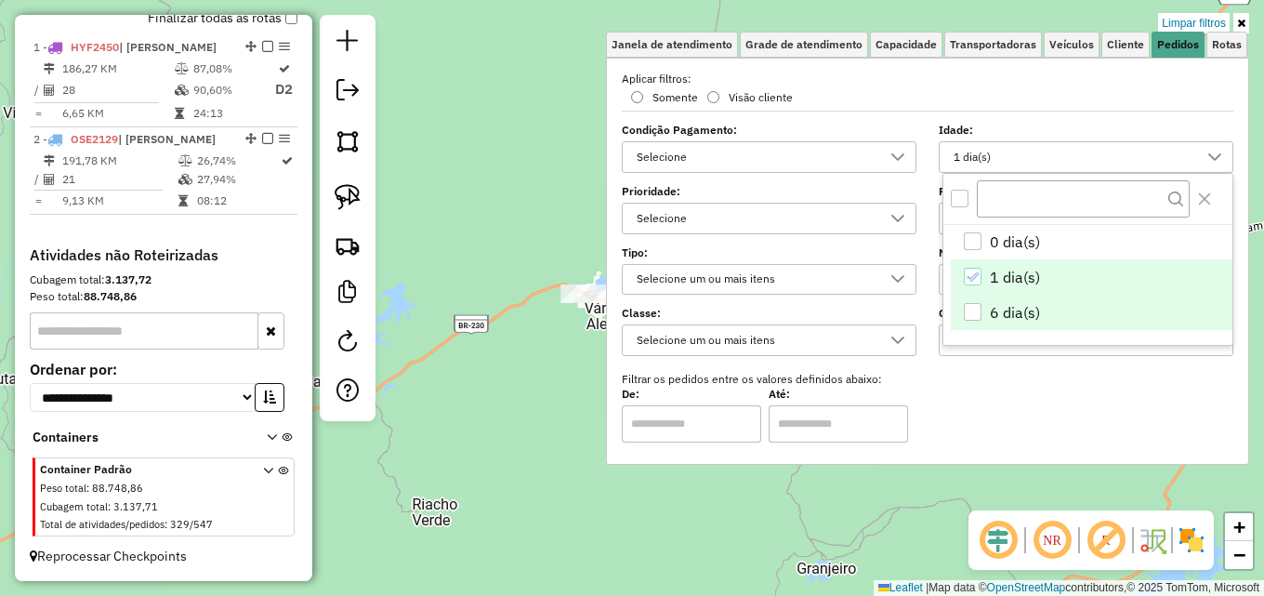
click at [995, 311] on span "6 dia(s)" at bounding box center [1015, 312] width 50 height 22
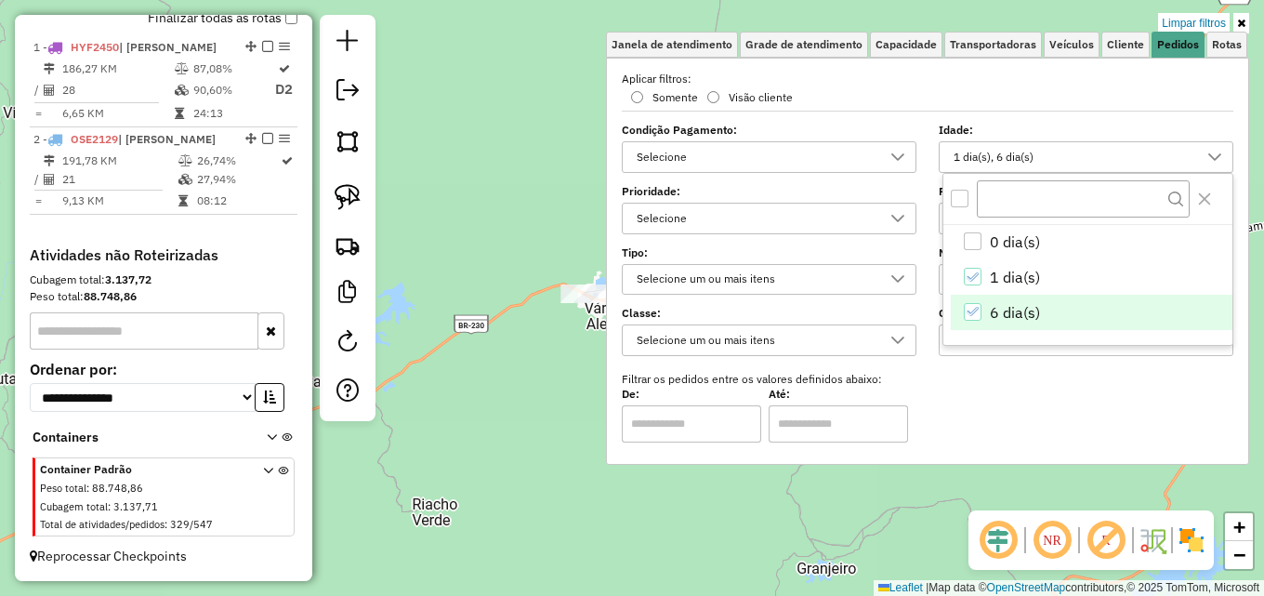
click at [495, 231] on div "Limpar filtros Janela de atendimento Grade de atendimento Capacidade Transporta…" at bounding box center [632, 298] width 1264 height 596
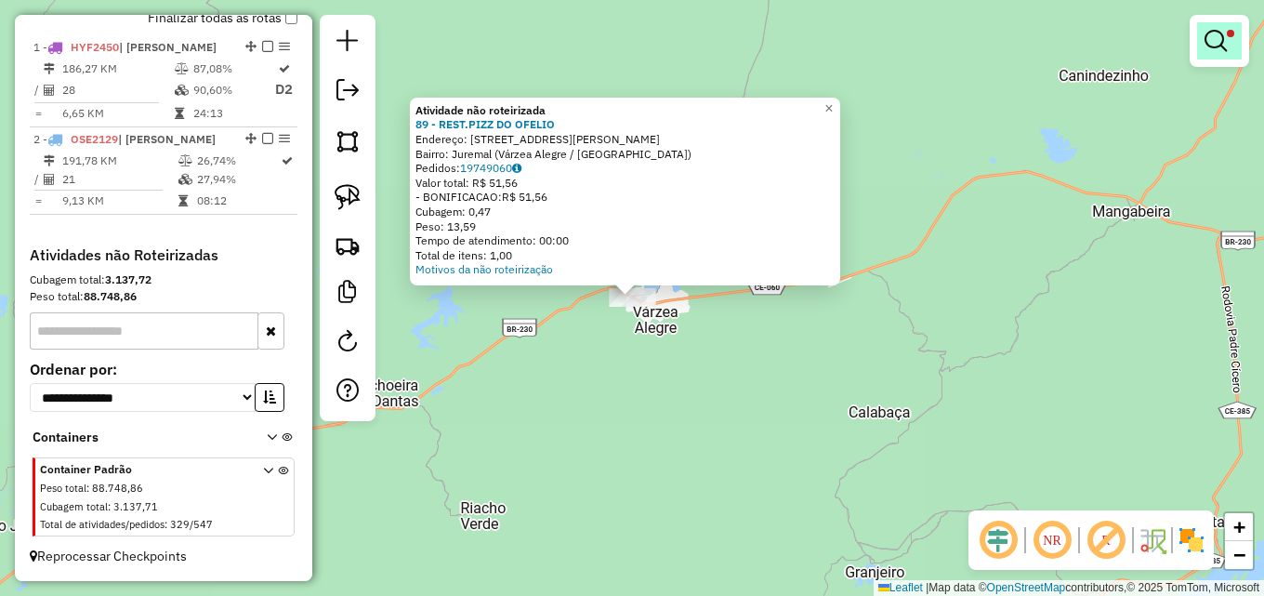
click at [1220, 44] on em at bounding box center [1215, 41] width 22 height 22
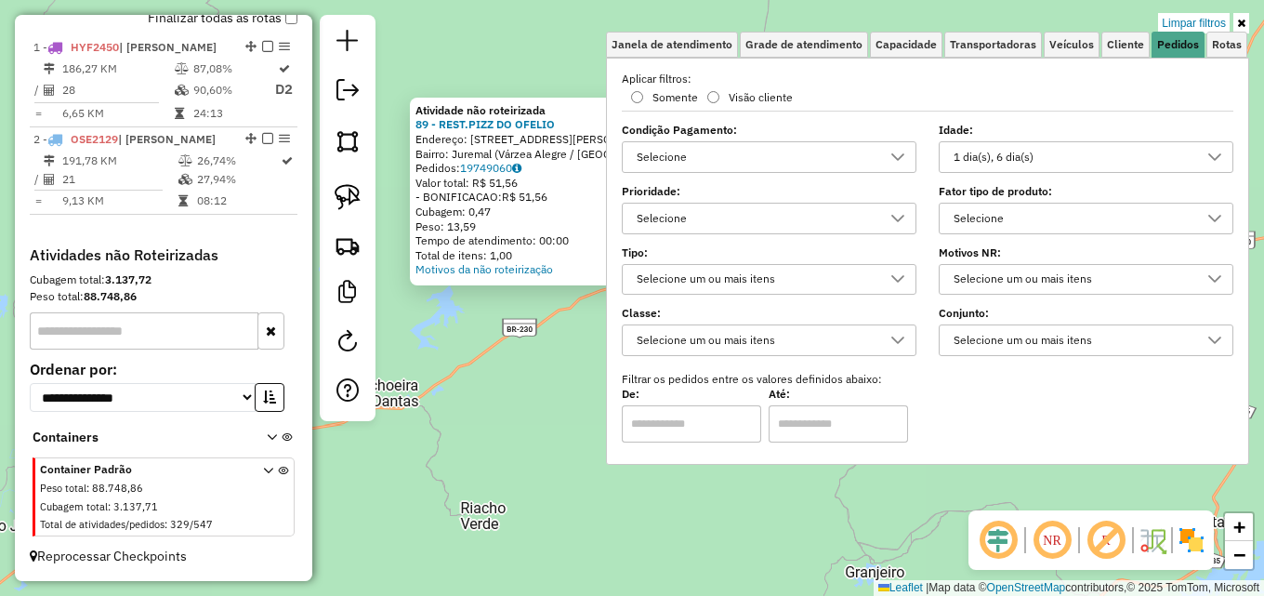
click at [1070, 158] on div "1 dia(s), 6 dia(s)" at bounding box center [1072, 157] width 250 height 30
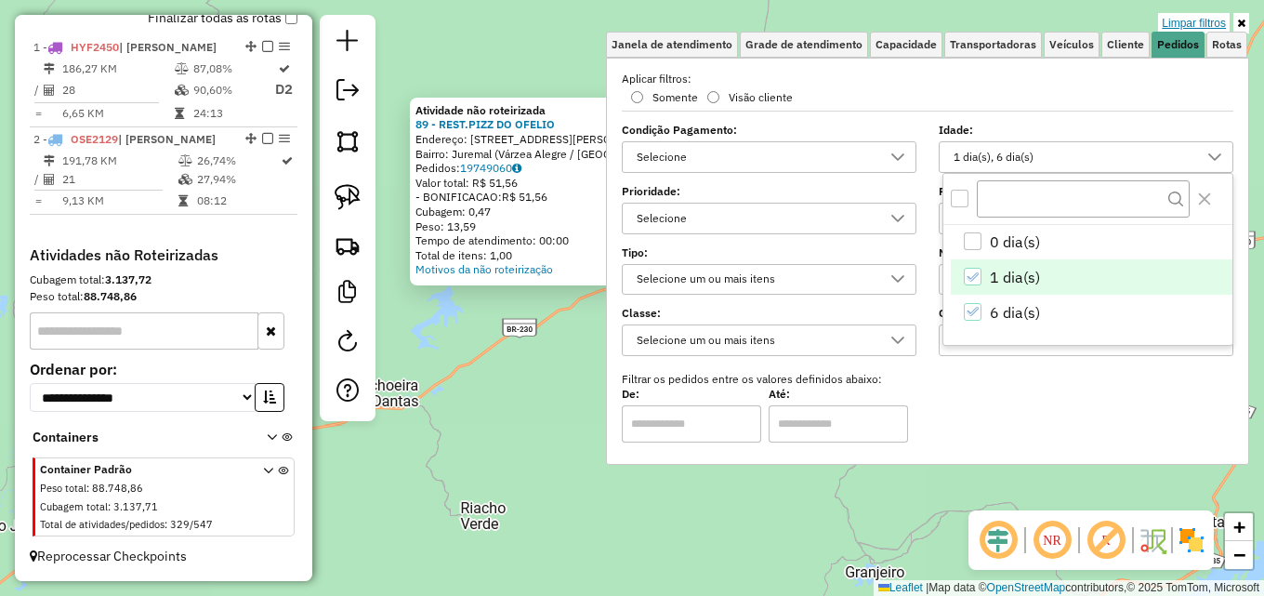
click at [1219, 17] on link "Limpar filtros" at bounding box center [1194, 23] width 72 height 20
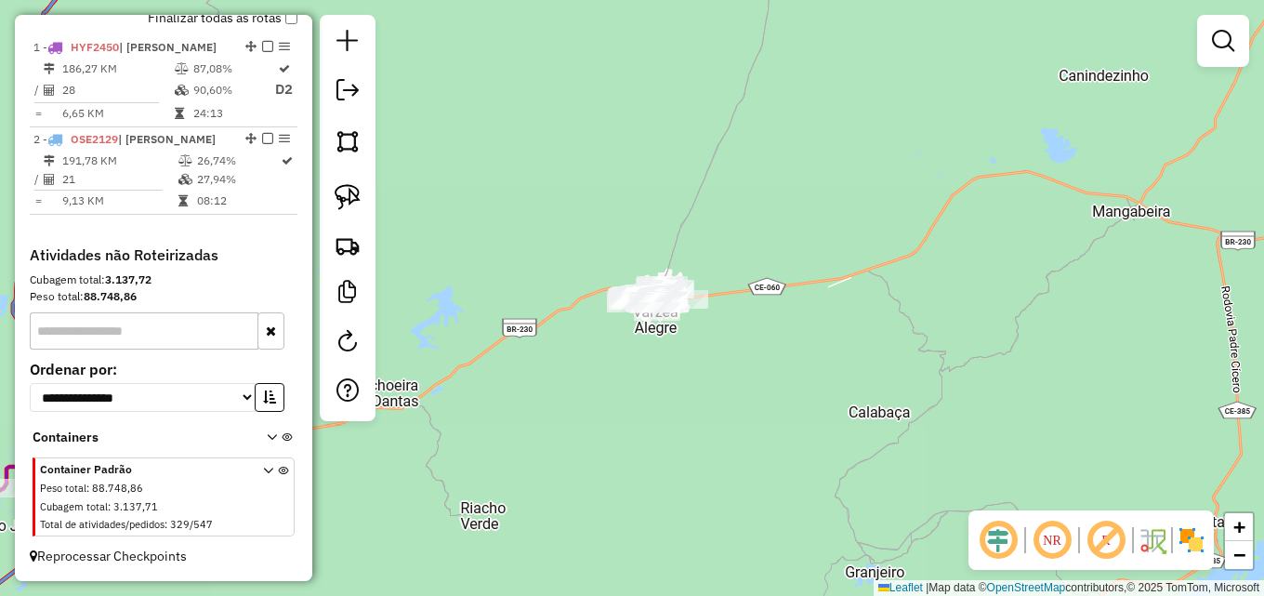
drag, startPoint x: 1215, startPoint y: 44, endPoint x: 1058, endPoint y: 72, distance: 159.5
click at [1214, 44] on em at bounding box center [1223, 41] width 22 height 22
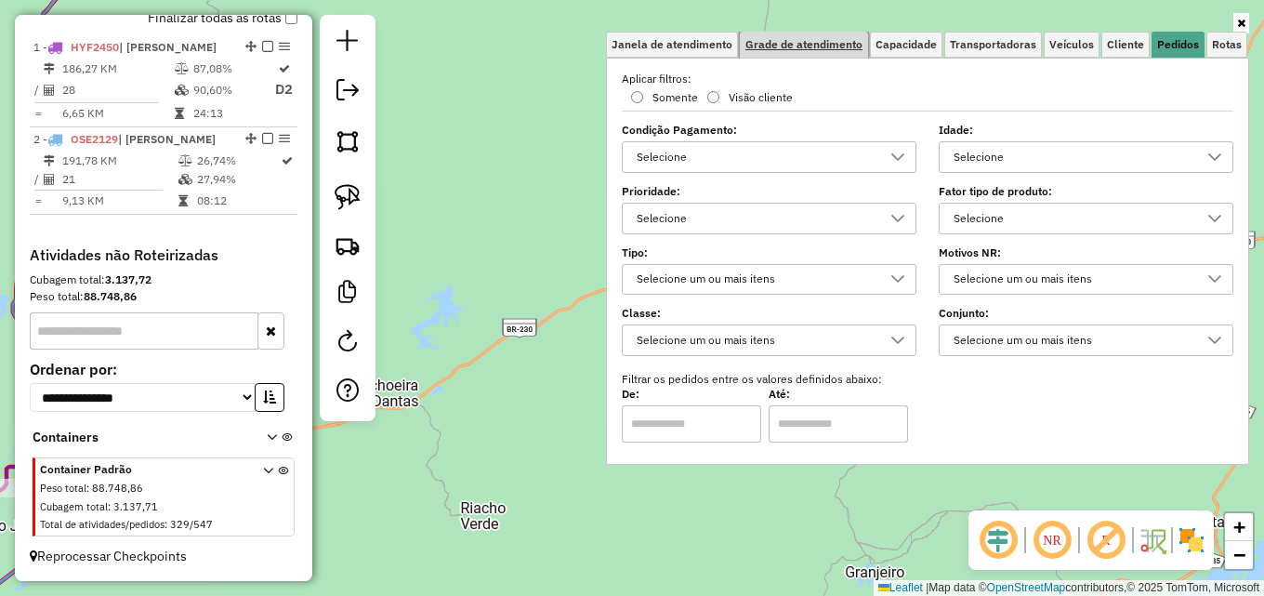
click at [830, 46] on span "Grade de atendimento" at bounding box center [803, 44] width 117 height 11
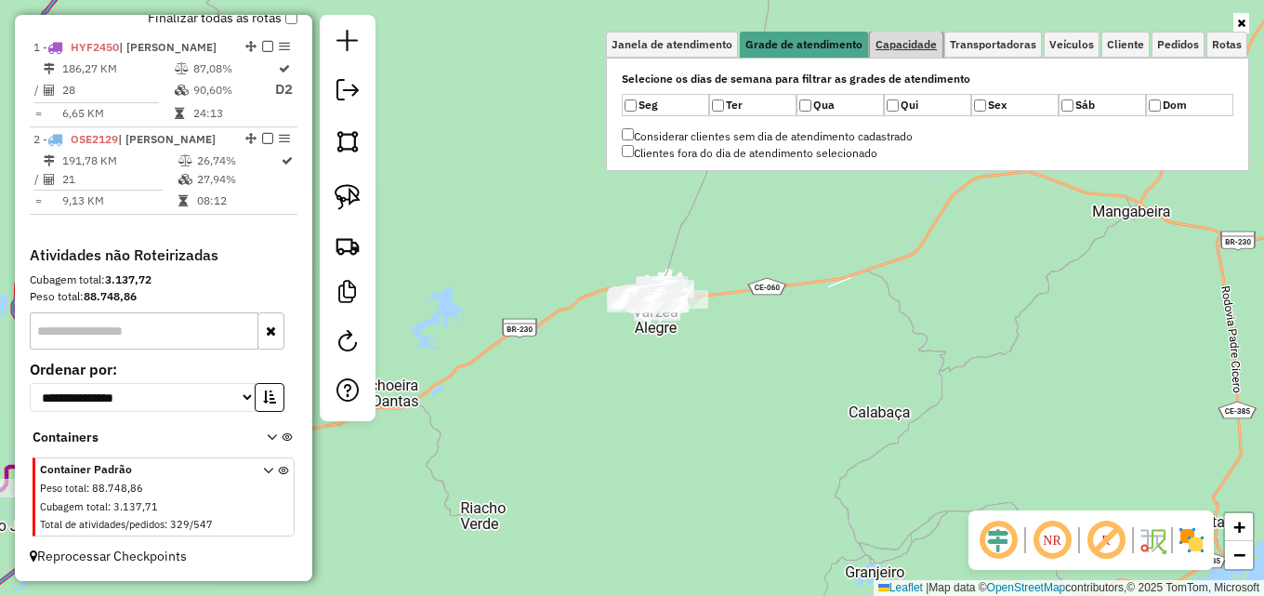
click at [890, 52] on link "Capacidade" at bounding box center [906, 45] width 72 height 26
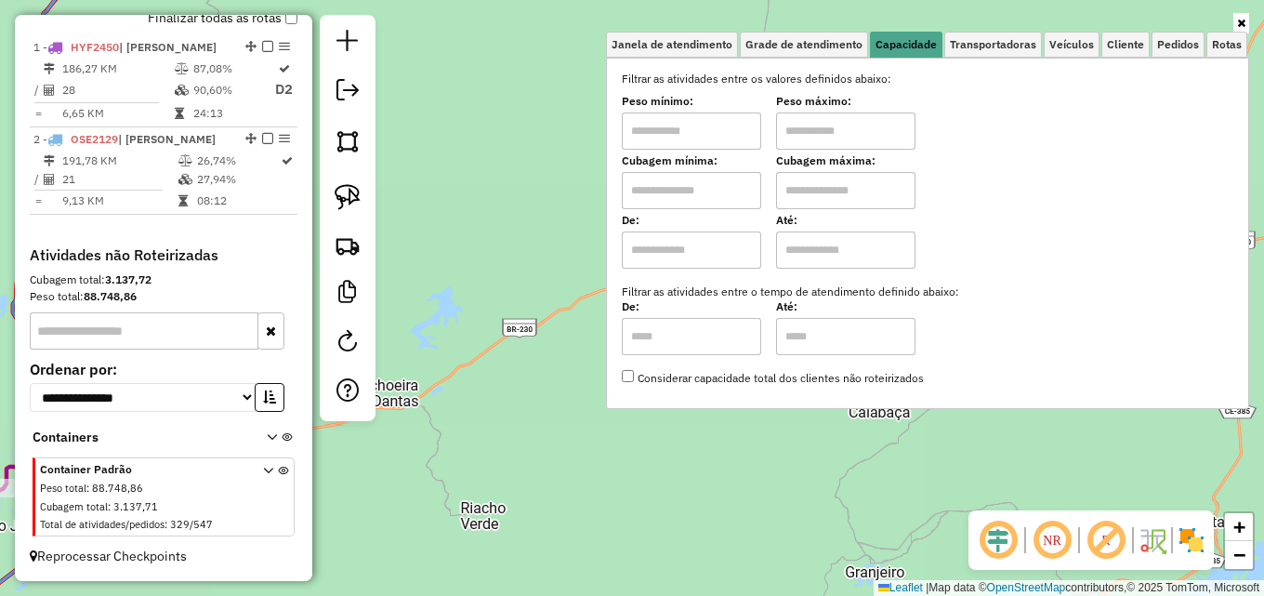
click at [722, 133] on input "text" at bounding box center [691, 130] width 139 height 37
type input "*******"
click at [830, 134] on input "text" at bounding box center [845, 130] width 139 height 37
type input "********"
click at [513, 163] on div "Limpar filtros Janela de atendimento Grade de atendimento Capacidade Transporta…" at bounding box center [632, 298] width 1264 height 596
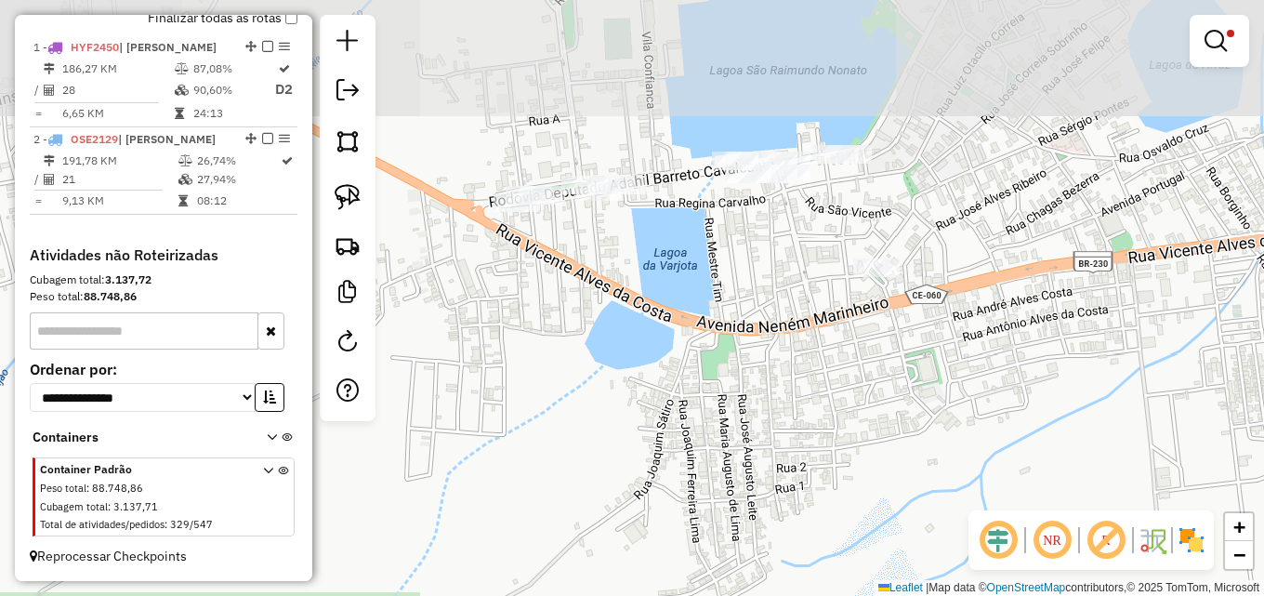
drag, startPoint x: 639, startPoint y: 169, endPoint x: 668, endPoint y: 337, distance: 170.6
click at [668, 337] on div "Limpar filtros Janela de atendimento Grade de atendimento Capacidade Transporta…" at bounding box center [632, 298] width 1264 height 596
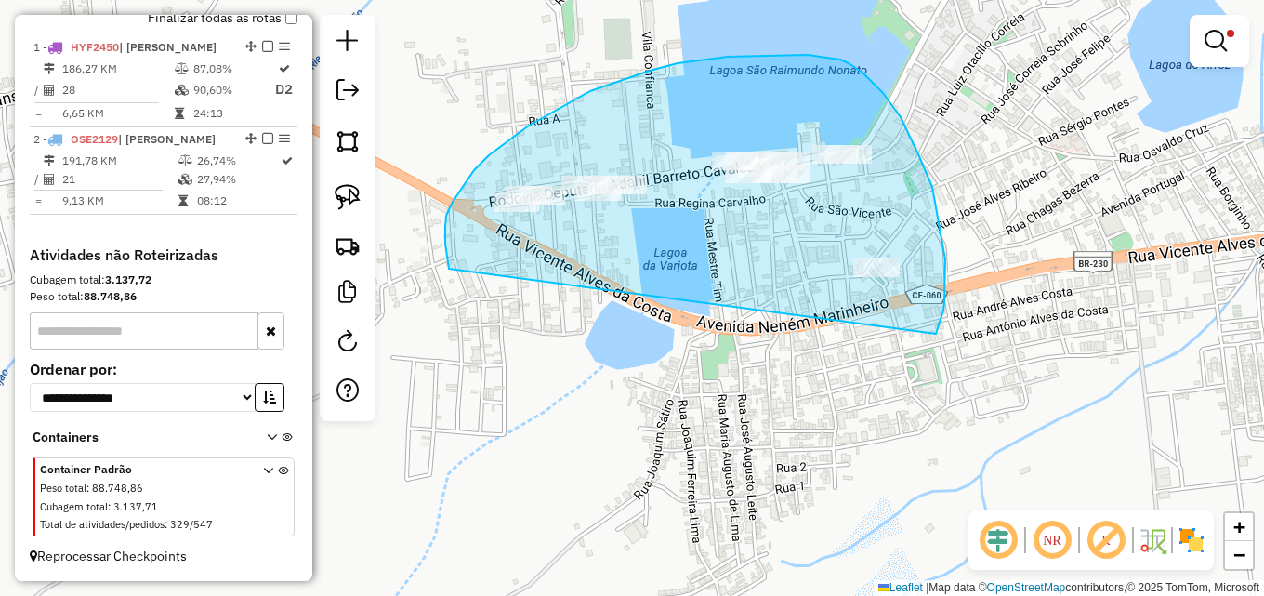
drag, startPoint x: 447, startPoint y: 257, endPoint x: 935, endPoint y: 335, distance: 493.9
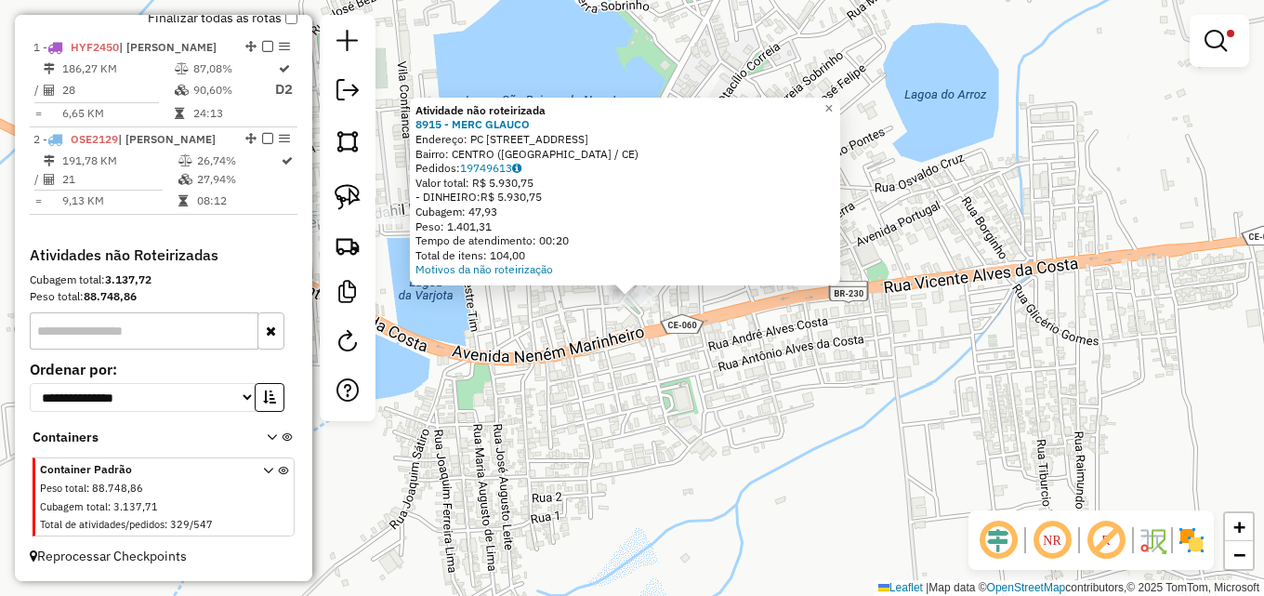
click at [712, 339] on div "Atividade não roteirizada 8915 - MERC GLAUCO Endereço: PC PRACA DA BANDEIRA, 9 …" at bounding box center [632, 298] width 1264 height 596
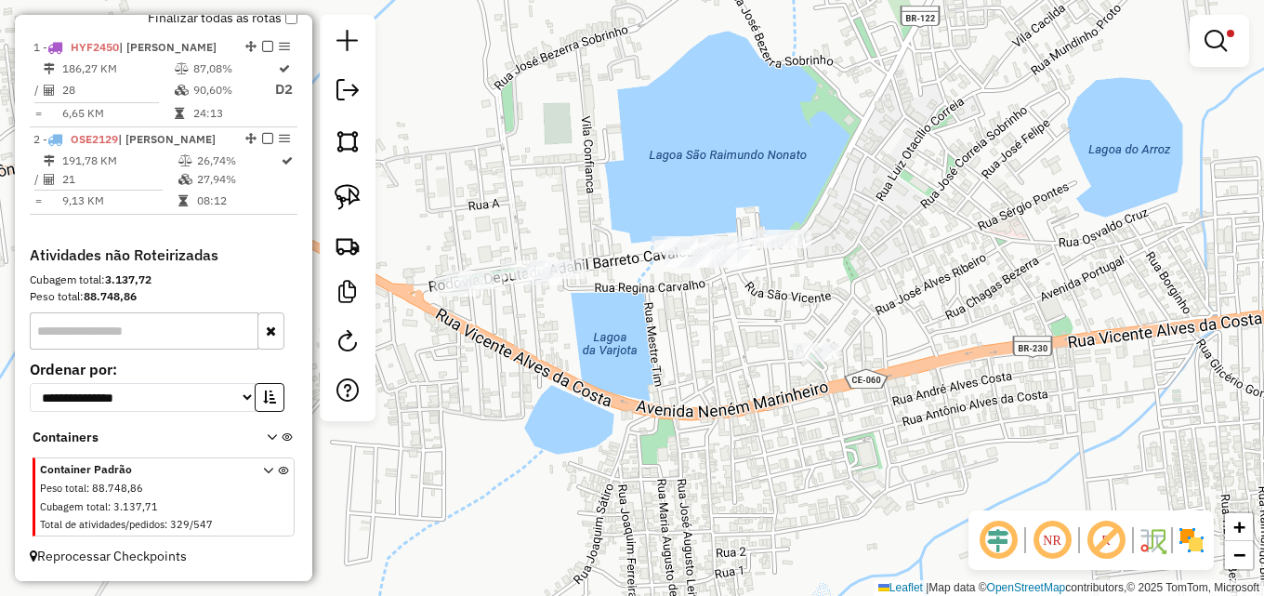
drag, startPoint x: 564, startPoint y: 236, endPoint x: 755, endPoint y: 291, distance: 198.2
click at [768, 291] on div "Limpar filtros Janela de atendimento Grade de atendimento Capacidade Transporta…" at bounding box center [632, 298] width 1264 height 596
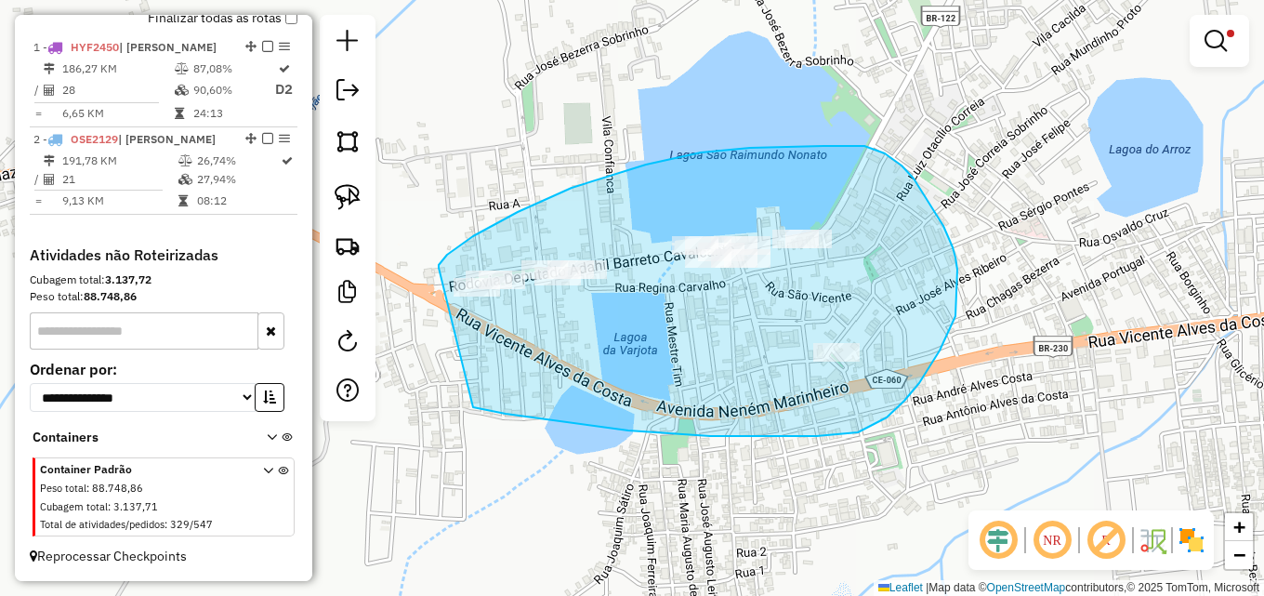
drag, startPoint x: 447, startPoint y: 255, endPoint x: 456, endPoint y: 399, distance: 144.3
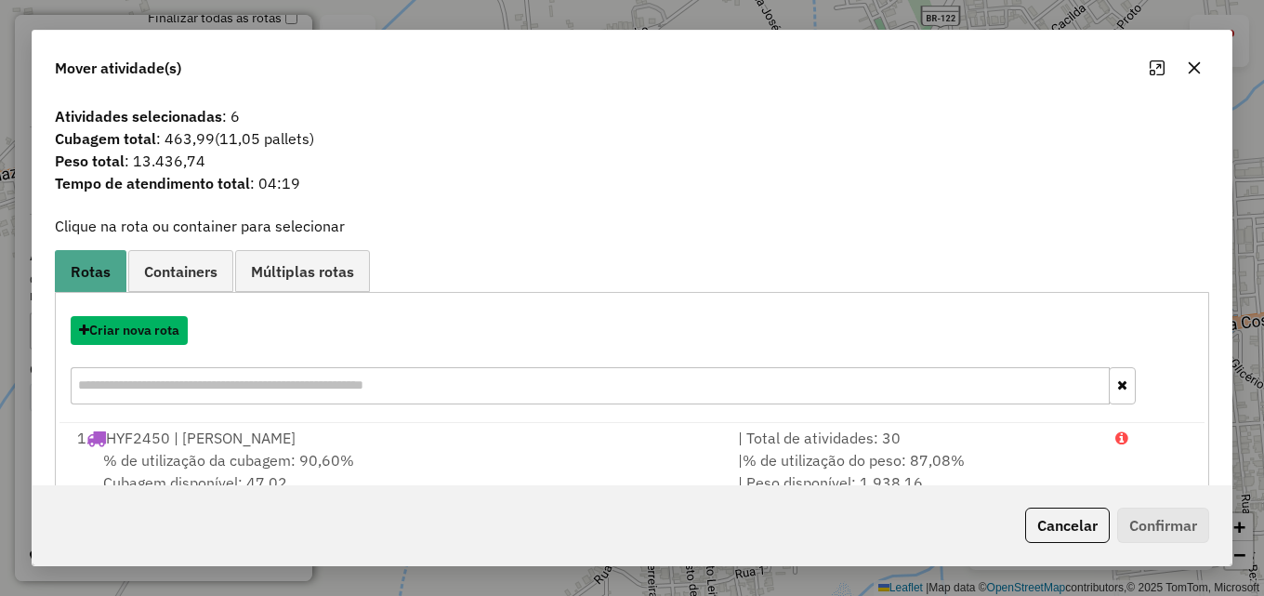
click at [129, 328] on button "Criar nova rota" at bounding box center [129, 330] width 117 height 29
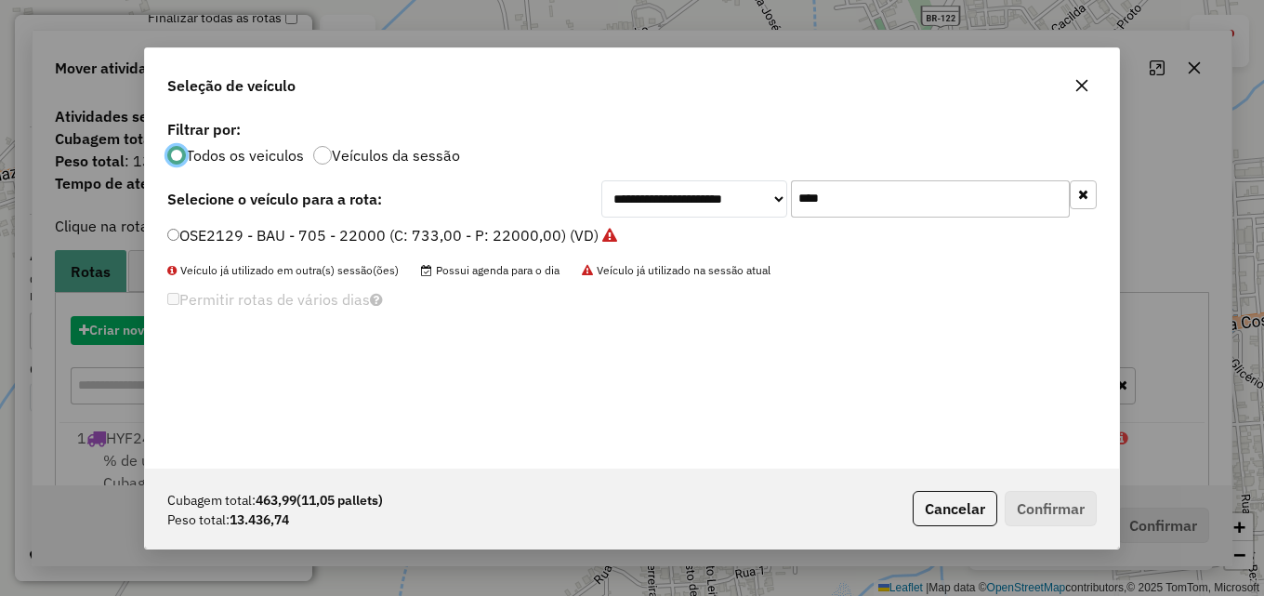
scroll to position [10, 6]
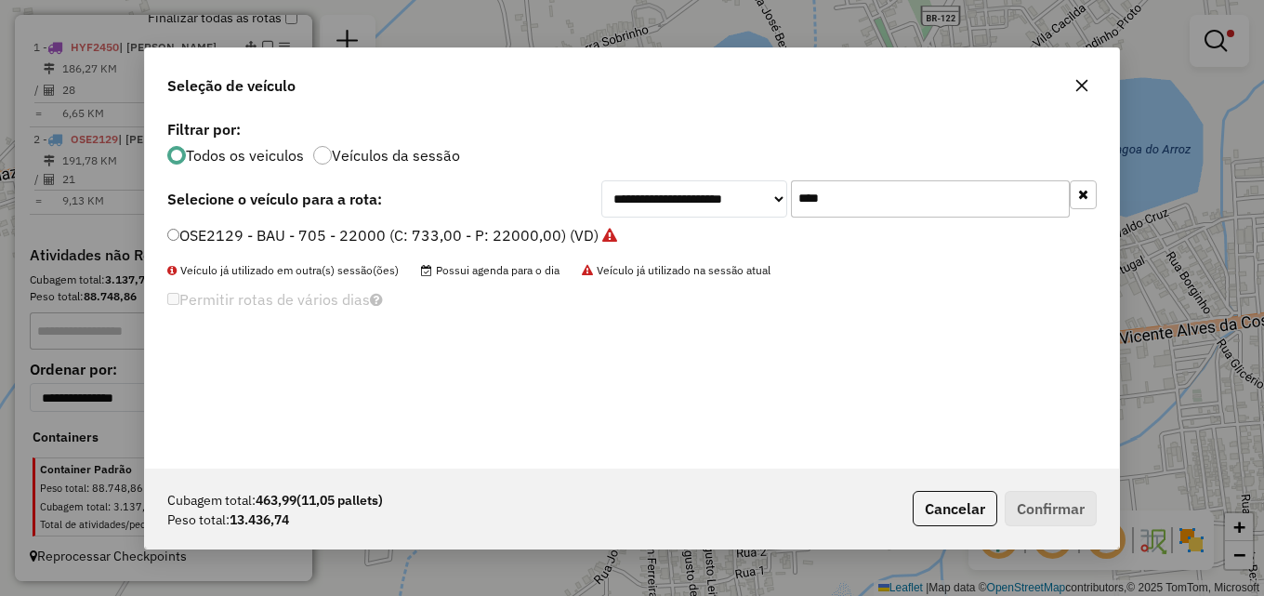
click at [330, 221] on div "**********" at bounding box center [632, 291] width 974 height 353
click at [331, 239] on label "OSE2129 - BAU - 705 - 22000 (C: 733,00 - P: 22000,00) (VD)" at bounding box center [392, 235] width 450 height 22
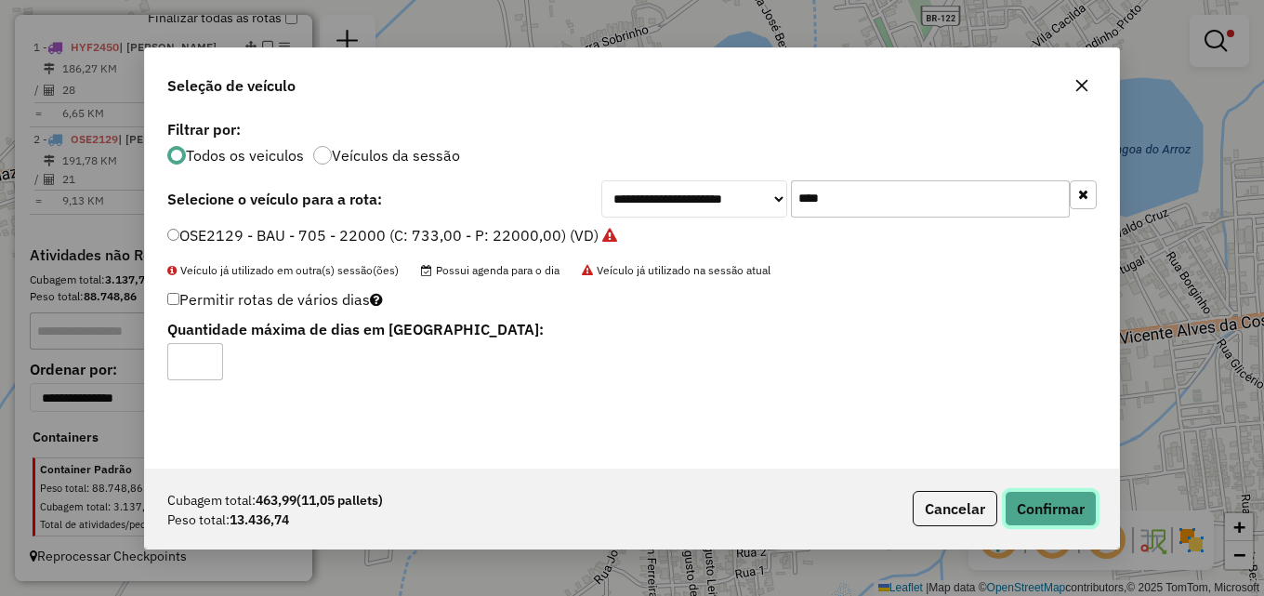
drag, startPoint x: 1080, startPoint y: 502, endPoint x: 1066, endPoint y: 503, distance: 14.0
click at [1077, 503] on button "Confirmar" at bounding box center [1050, 508] width 92 height 35
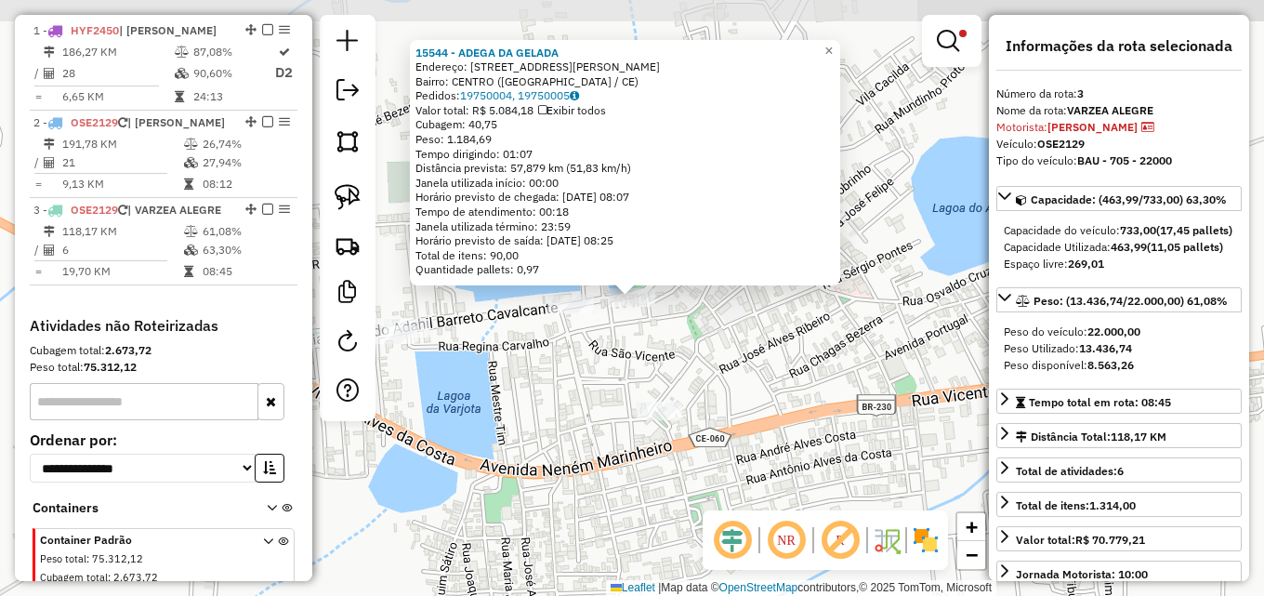
scroll to position [786, 0]
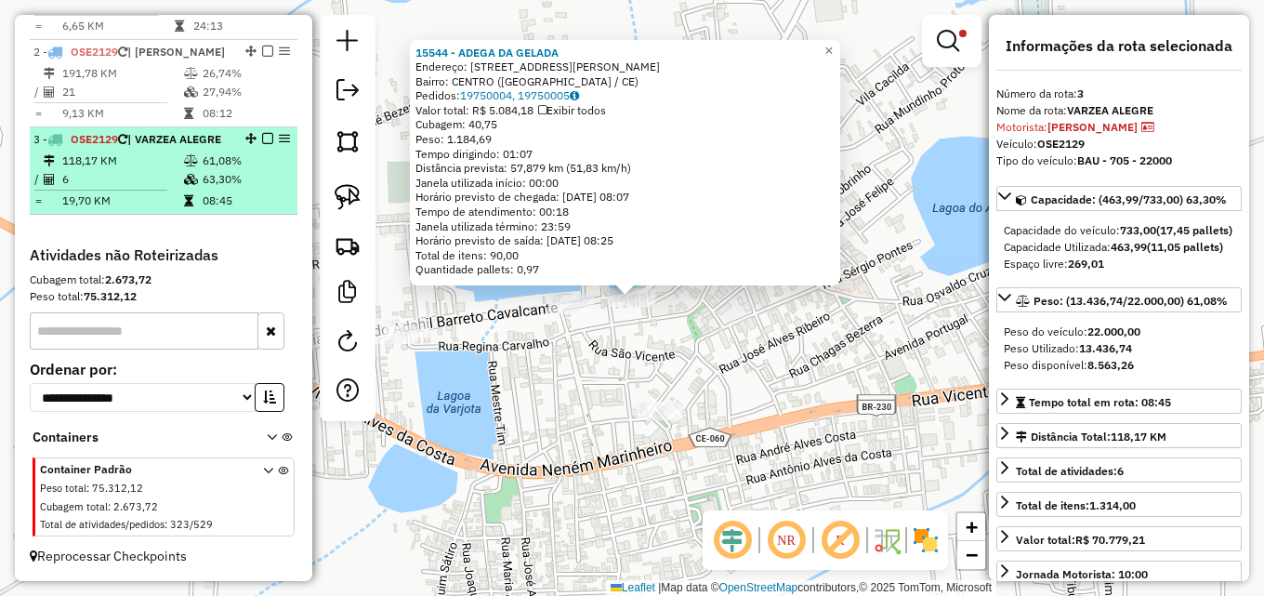
drag, startPoint x: 141, startPoint y: 210, endPoint x: 150, endPoint y: 204, distance: 10.1
click at [144, 205] on li "3 - OSE2129 | VARZEA ALEGRE 118,17 KM 61,08% / 6 63,30% = 19,70 KM 08:45" at bounding box center [164, 170] width 268 height 87
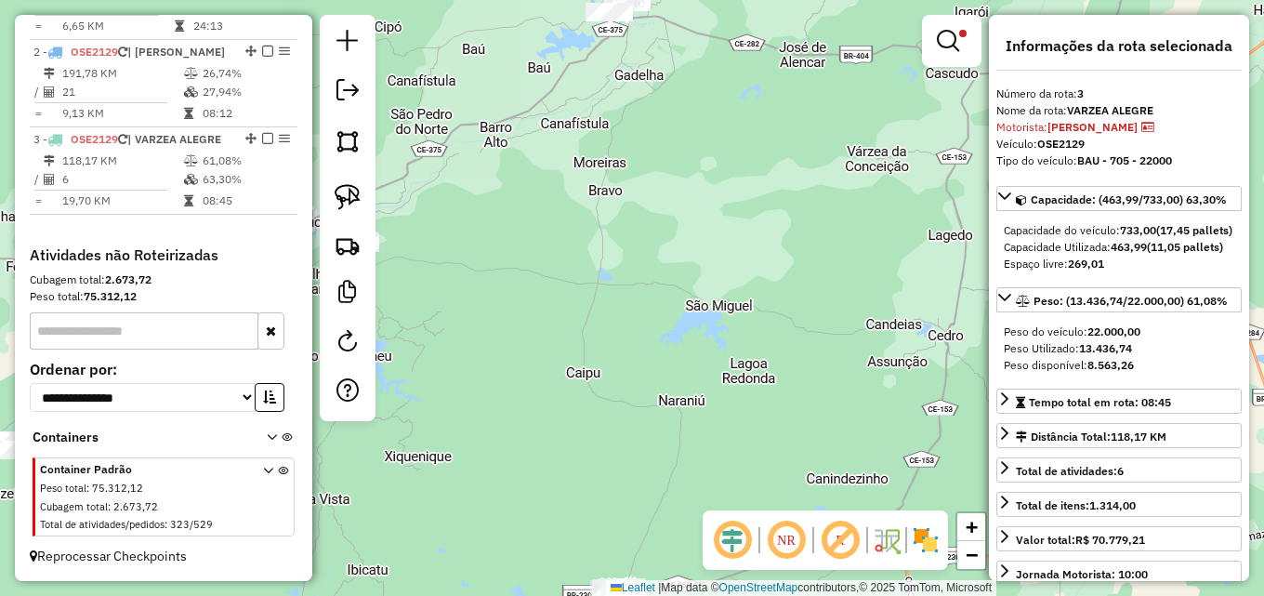
scroll to position [465, 0]
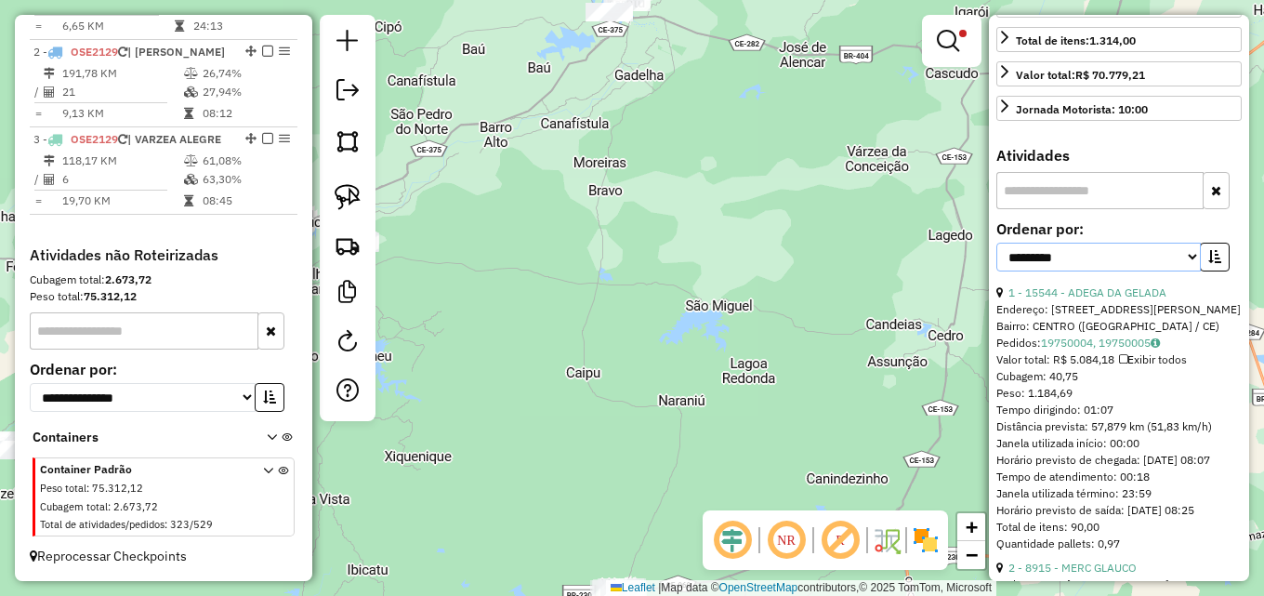
click at [1153, 271] on select "**********" at bounding box center [1098, 257] width 204 height 29
select select "*********"
click at [996, 271] on select "**********" at bounding box center [1098, 257] width 204 height 29
click at [1208, 263] on icon "button" at bounding box center [1214, 256] width 13 height 13
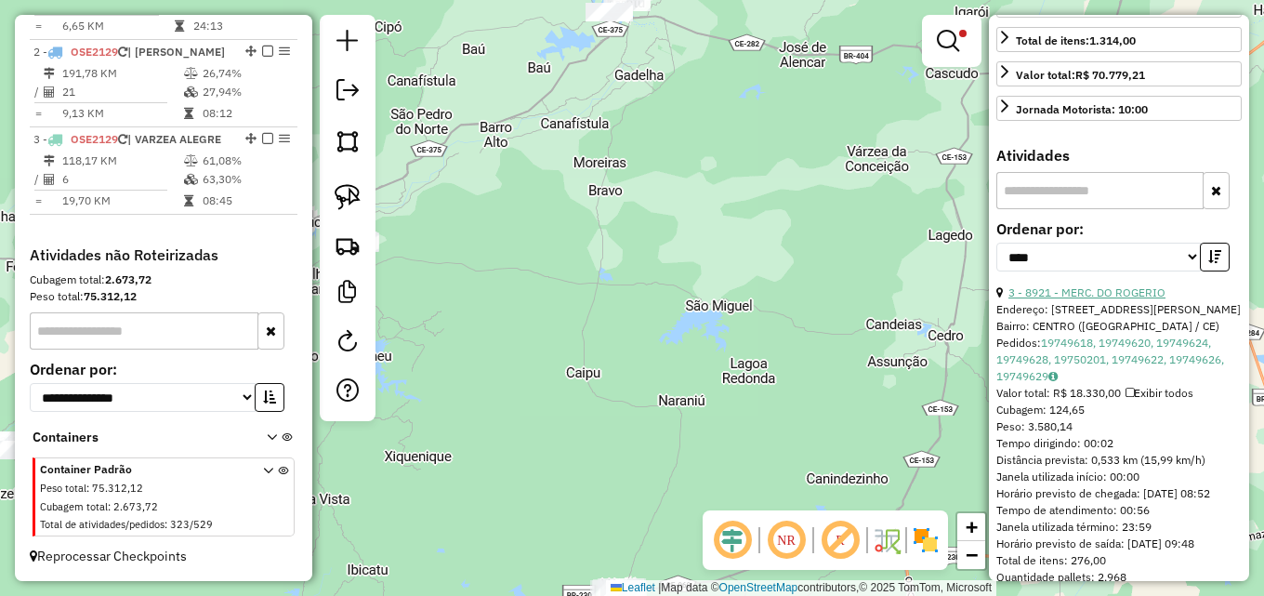
click at [1128, 299] on link "3 - 8921 - MERC. DO ROGERIO" at bounding box center [1086, 292] width 157 height 14
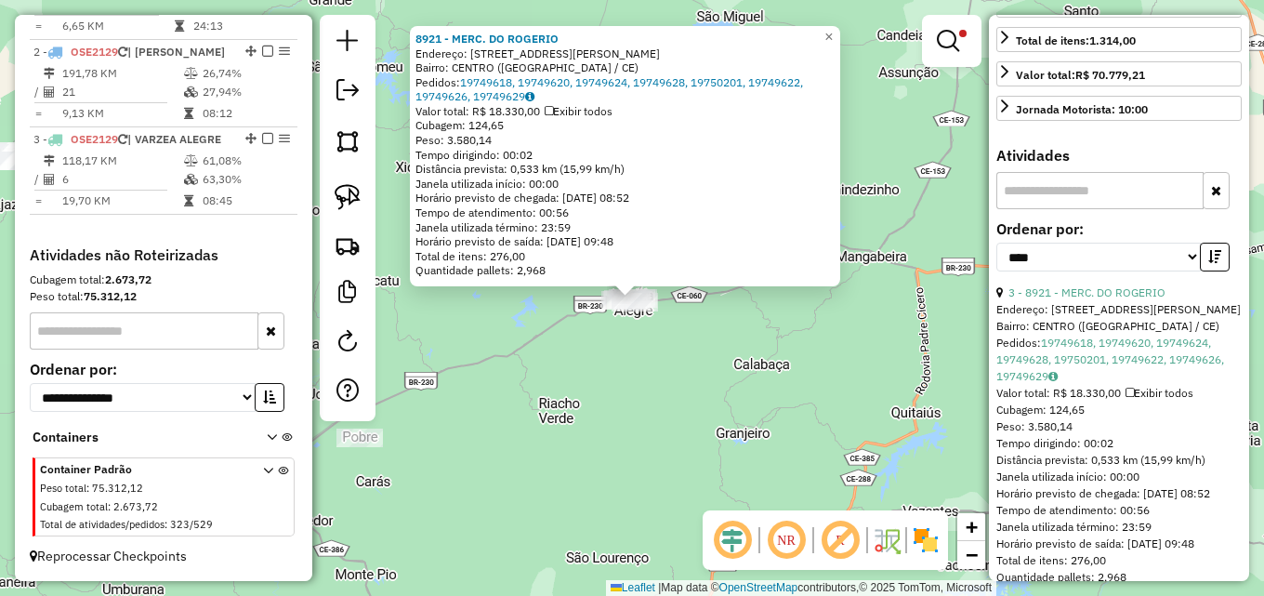
drag, startPoint x: 635, startPoint y: 361, endPoint x: 628, endPoint y: 333, distance: 28.6
click at [636, 360] on div "Rota 3 - Placa OSE2129 8915 - MERC GLAUCO 8921 - MERC. DO ROGERIO Endereço: R A…" at bounding box center [632, 298] width 1264 height 596
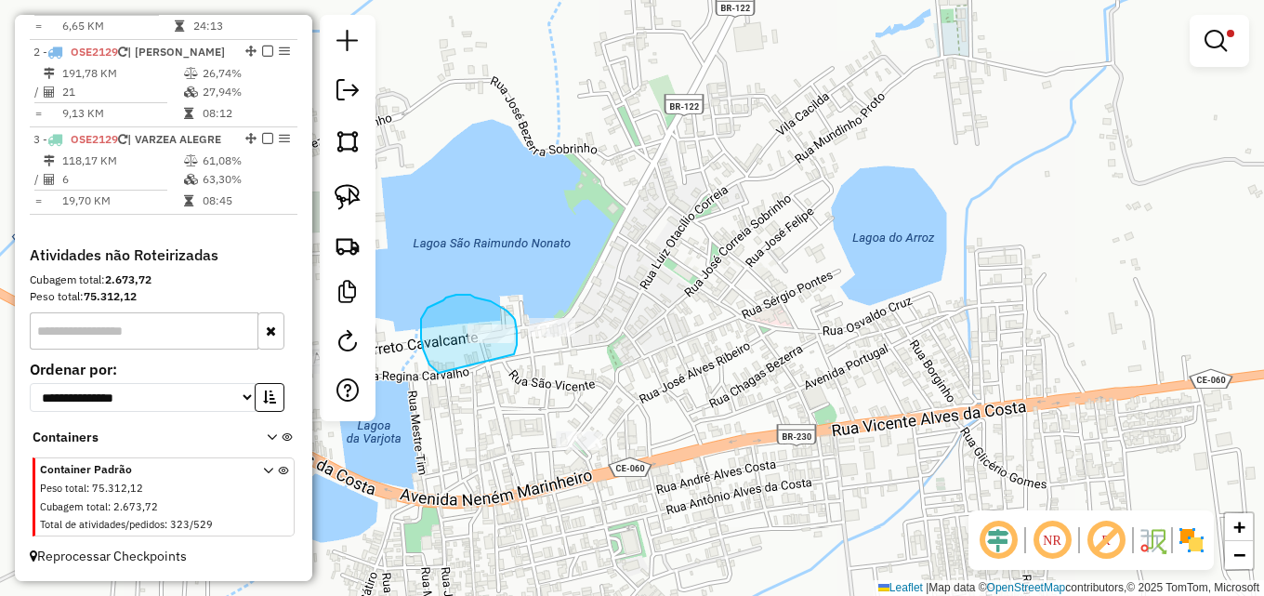
drag, startPoint x: 426, startPoint y: 356, endPoint x: 487, endPoint y: 365, distance: 62.0
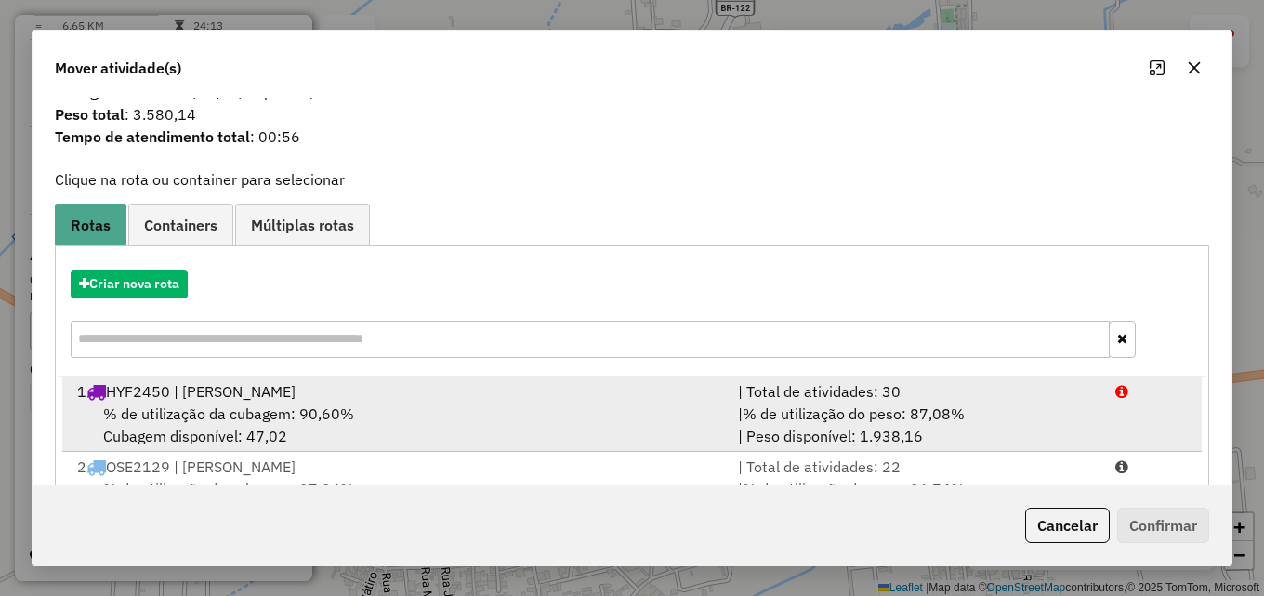
scroll to position [120, 0]
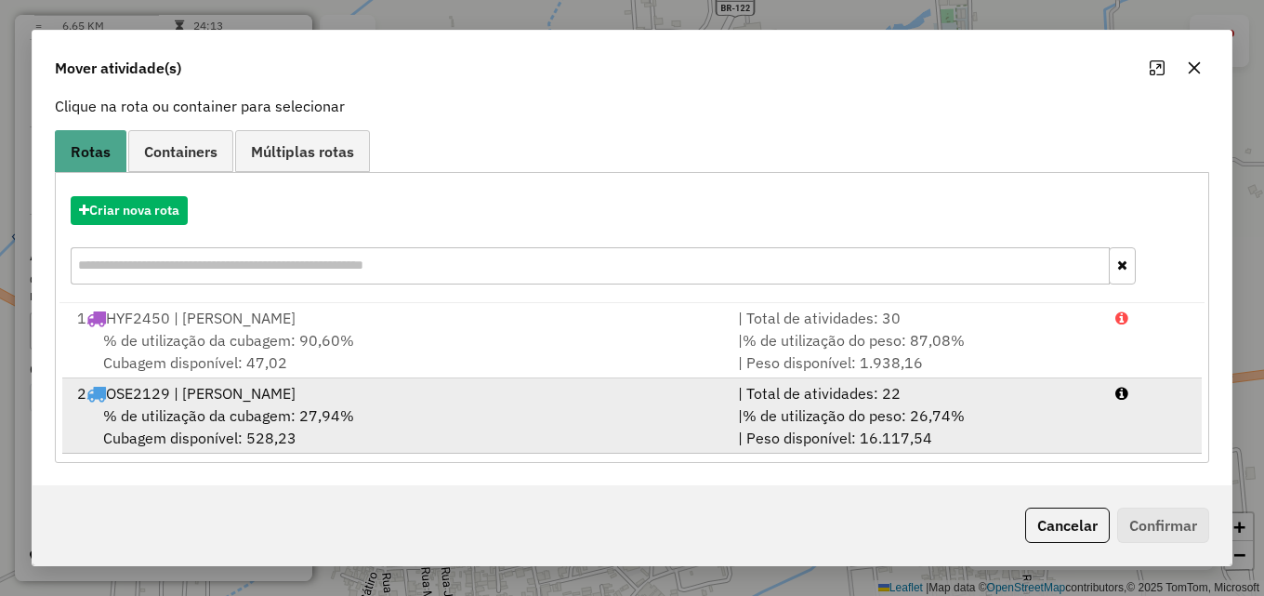
drag, startPoint x: 596, startPoint y: 414, endPoint x: 609, endPoint y: 415, distance: 13.0
click at [599, 414] on div "% de utilização da cubagem: 27,94% Cubagem disponível: 528,23" at bounding box center [396, 426] width 661 height 45
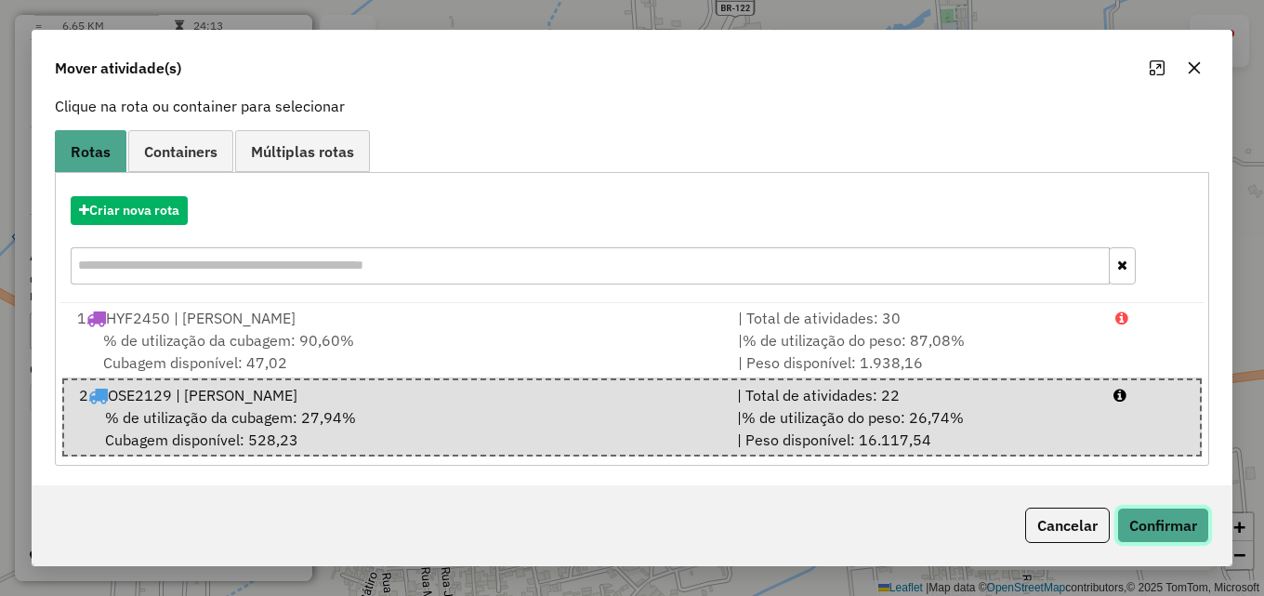
click at [1146, 512] on button "Confirmar" at bounding box center [1163, 524] width 92 height 35
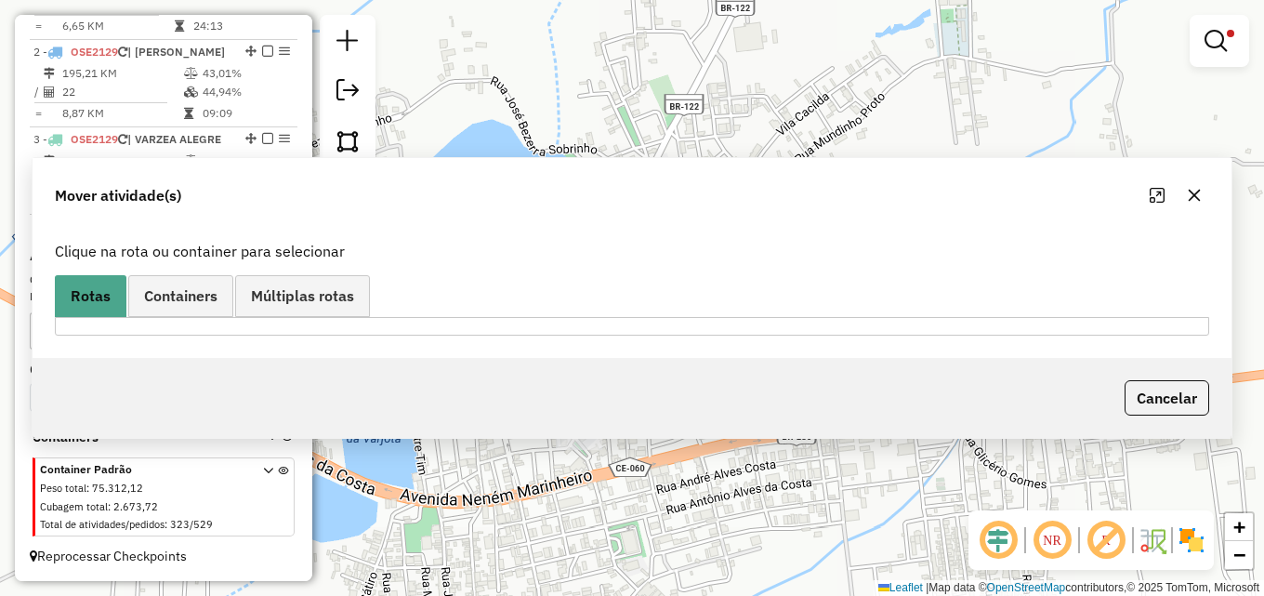
scroll to position [0, 0]
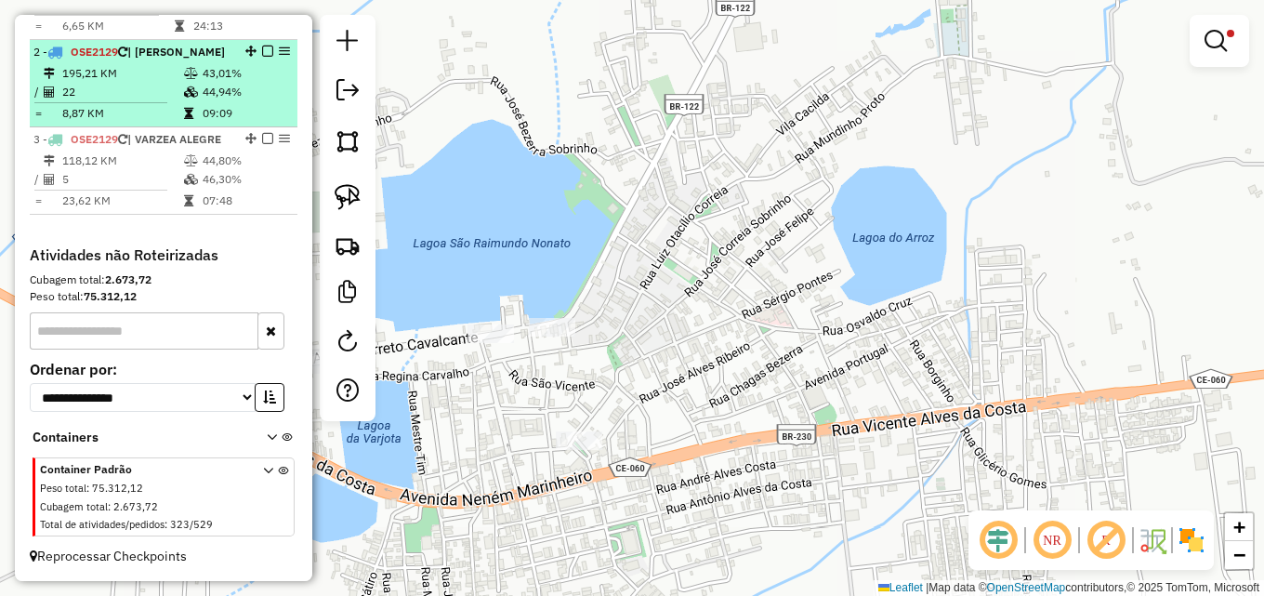
click at [152, 83] on td "22" at bounding box center [122, 92] width 122 height 19
select select "*********"
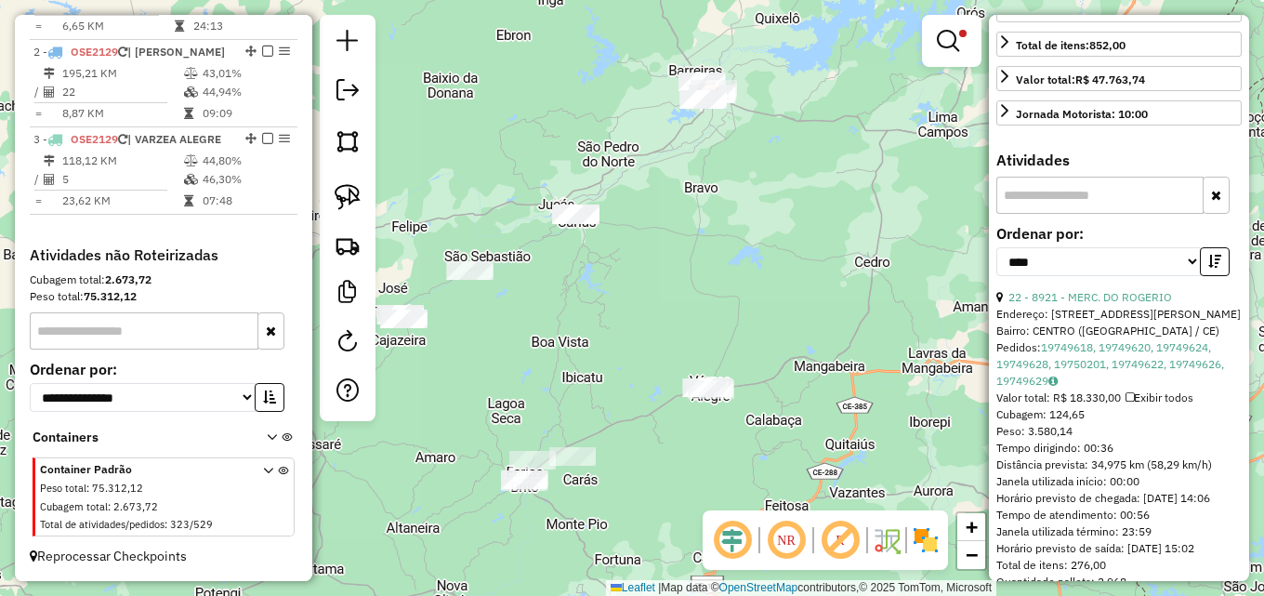
scroll to position [465, 0]
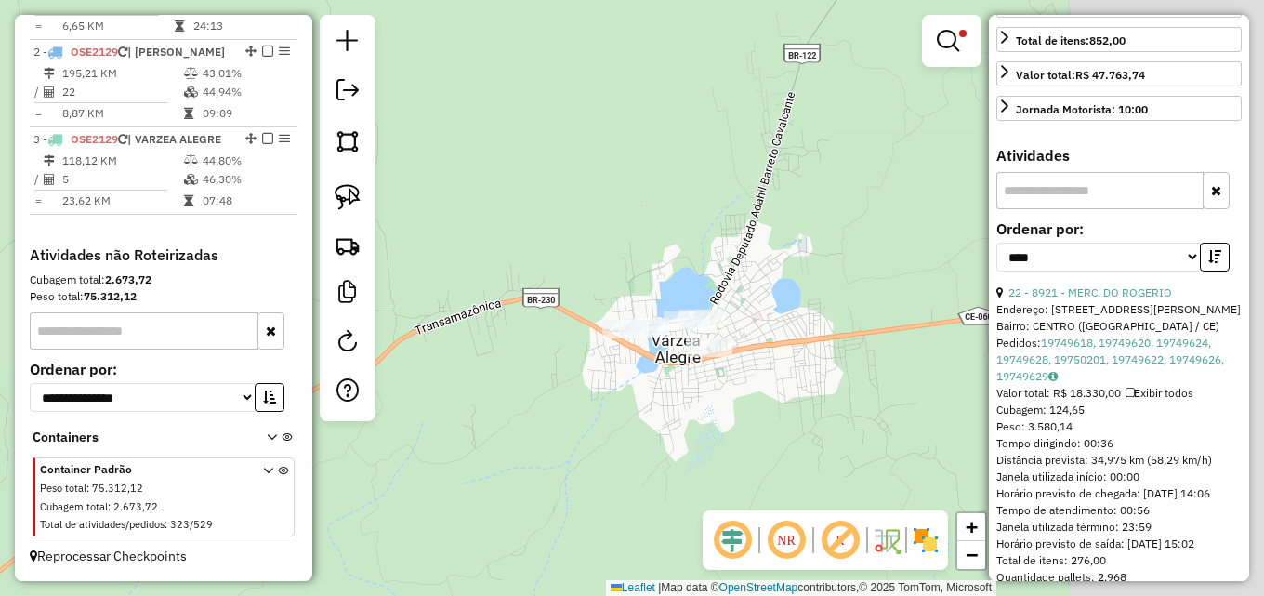
drag, startPoint x: 800, startPoint y: 298, endPoint x: 548, endPoint y: 196, distance: 271.8
click at [532, 188] on div "Limpar filtros Janela de atendimento Grade de atendimento Capacidade Transporta…" at bounding box center [632, 298] width 1264 height 596
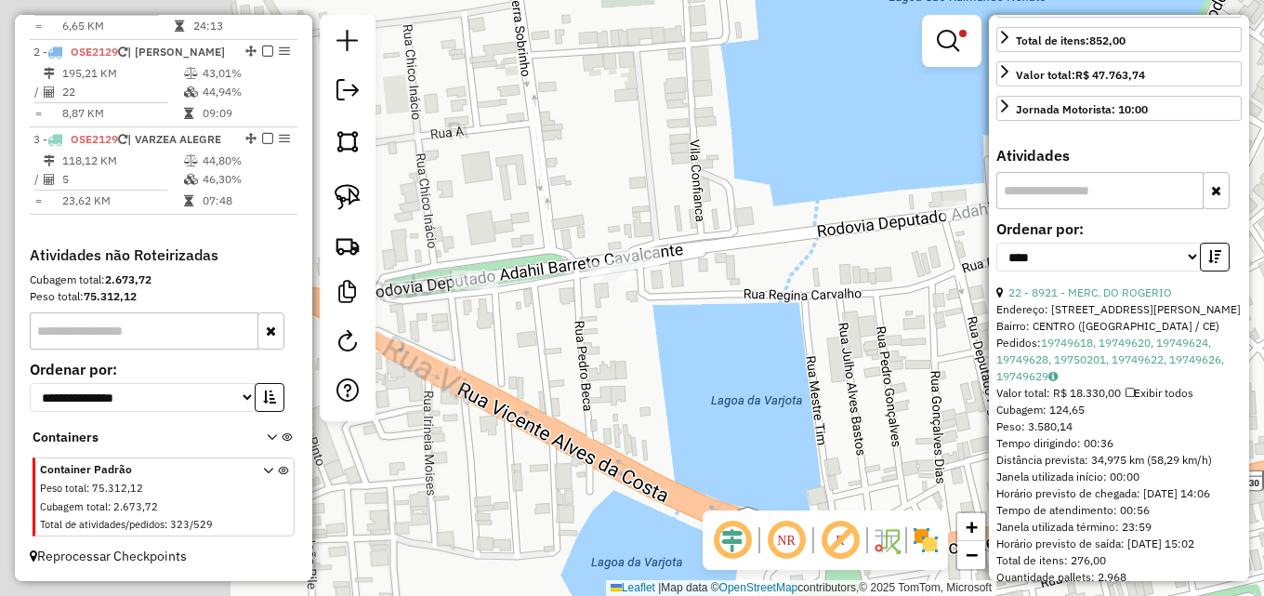
drag, startPoint x: 528, startPoint y: 249, endPoint x: 794, endPoint y: 320, distance: 275.9
click at [794, 320] on div "Limpar filtros Janela de atendimento Grade de atendimento Capacidade Transporta…" at bounding box center [632, 298] width 1264 height 596
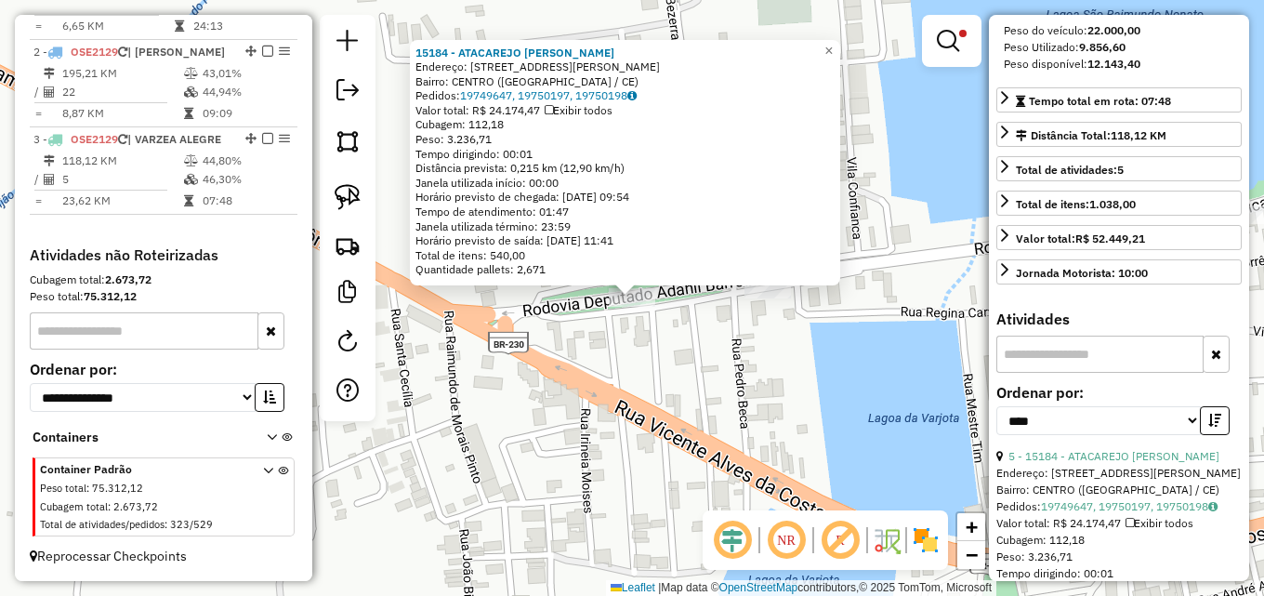
scroll to position [279, 0]
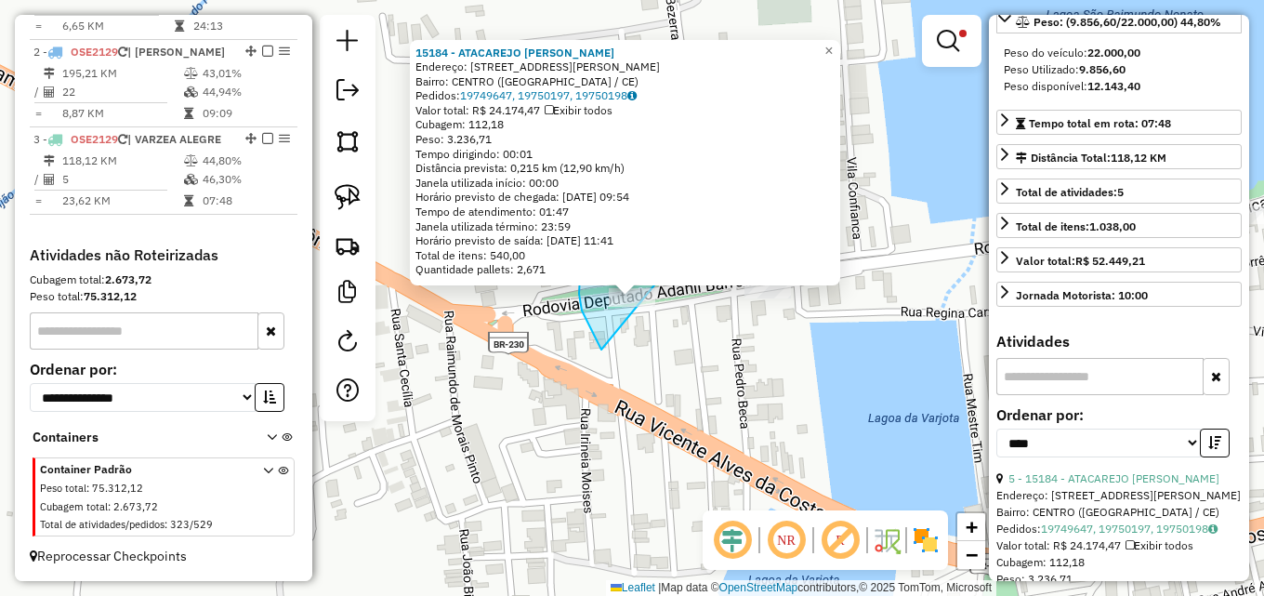
drag, startPoint x: 597, startPoint y: 343, endPoint x: 668, endPoint y: 305, distance: 80.2
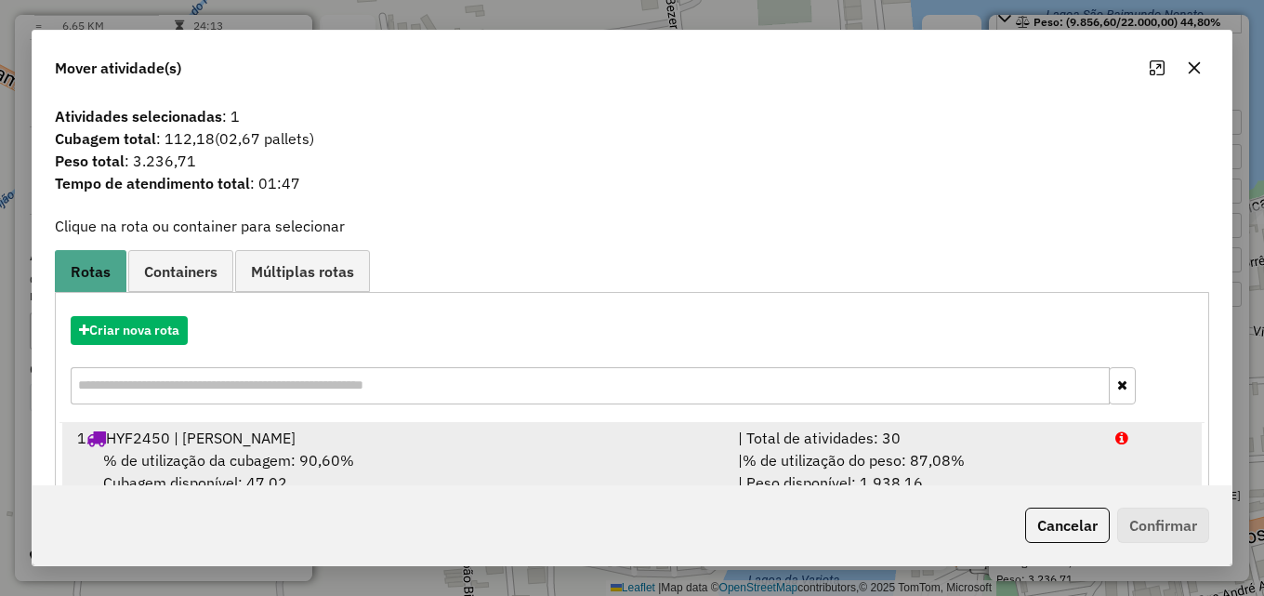
scroll to position [120, 0]
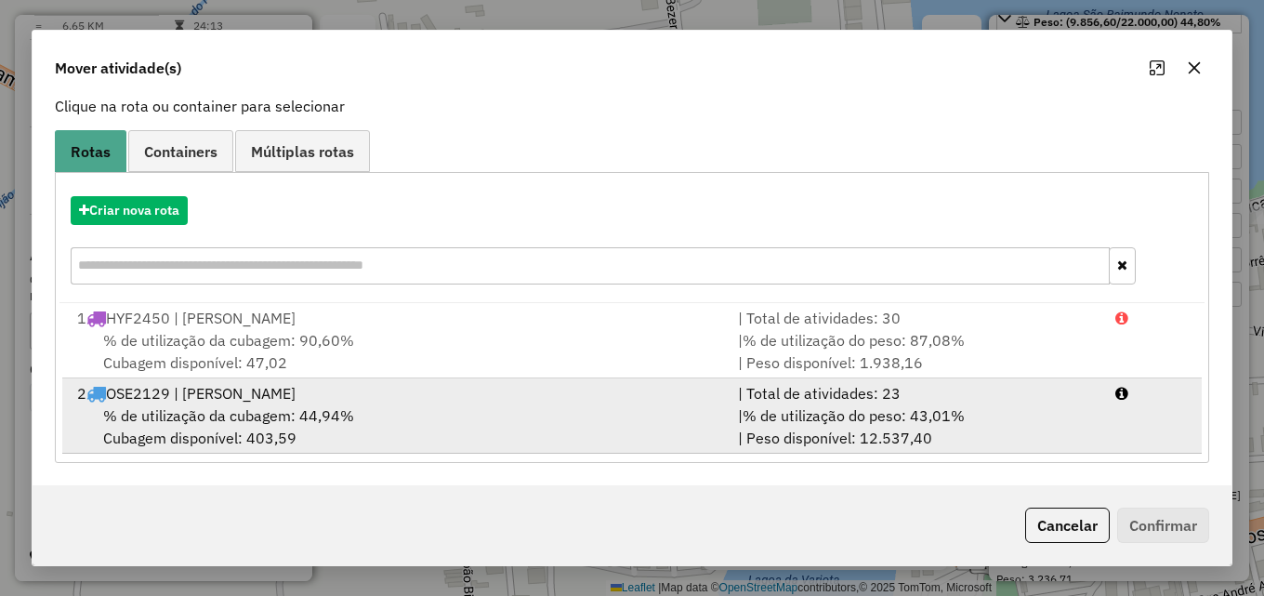
click at [845, 426] on div "| % de utilização do peso: 43,01% | Peso disponível: 12.537,40" at bounding box center [915, 426] width 377 height 45
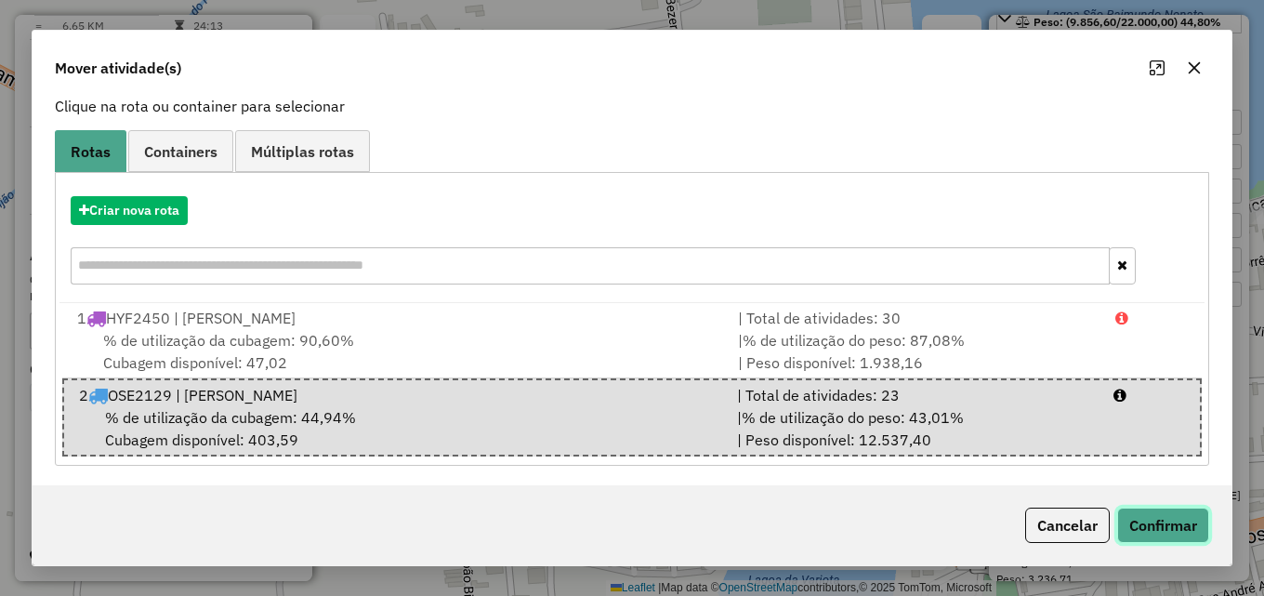
click at [1168, 517] on button "Confirmar" at bounding box center [1163, 524] width 92 height 35
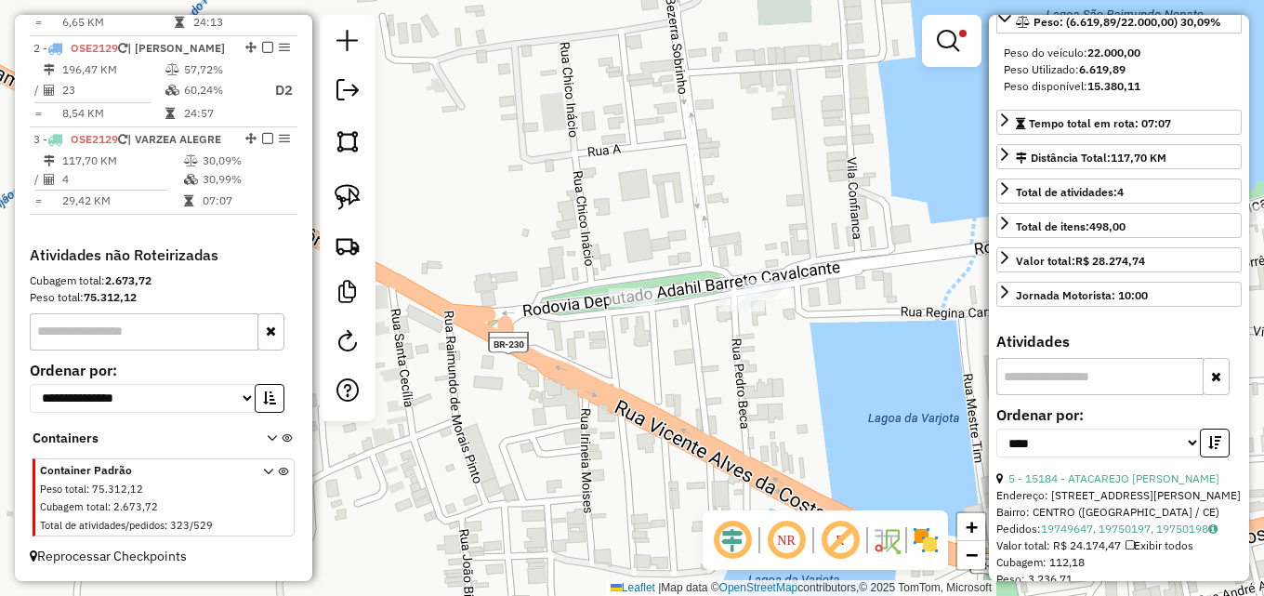
scroll to position [790, 0]
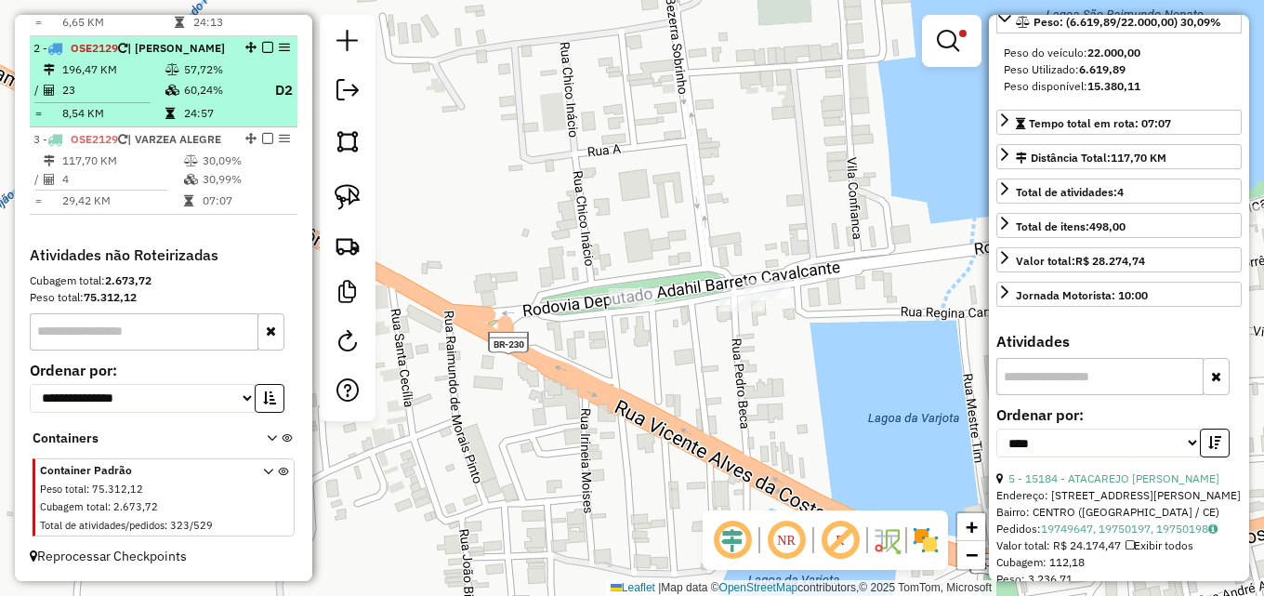
click at [176, 79] on td at bounding box center [173, 90] width 19 height 23
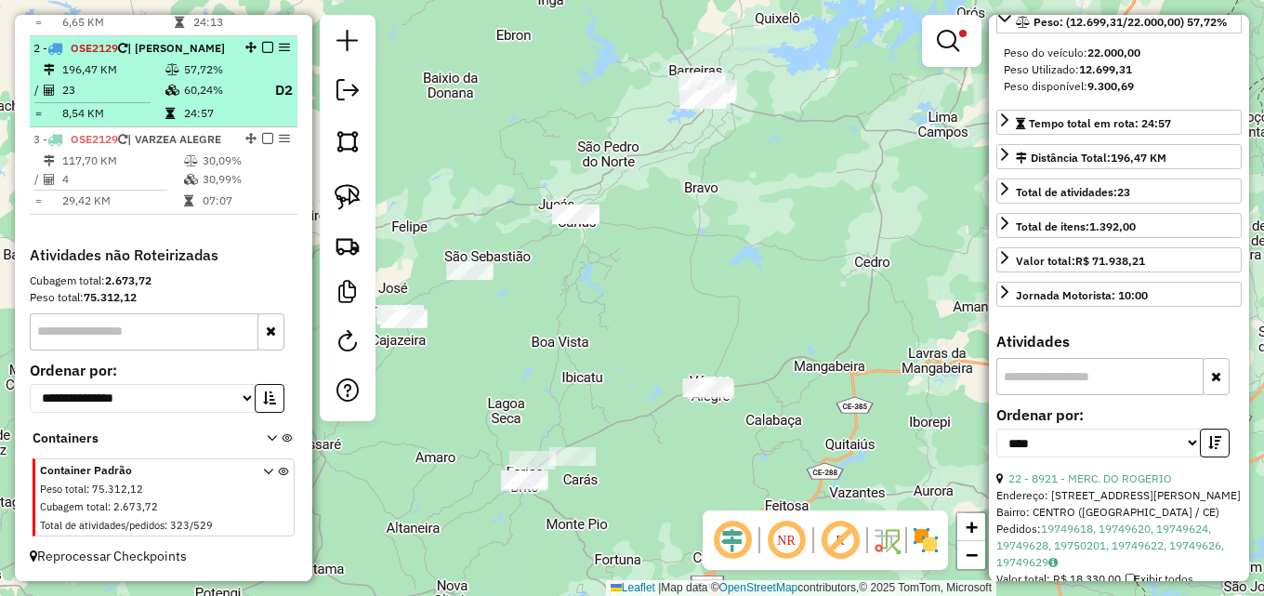
click at [232, 104] on td "24:57" at bounding box center [220, 113] width 74 height 19
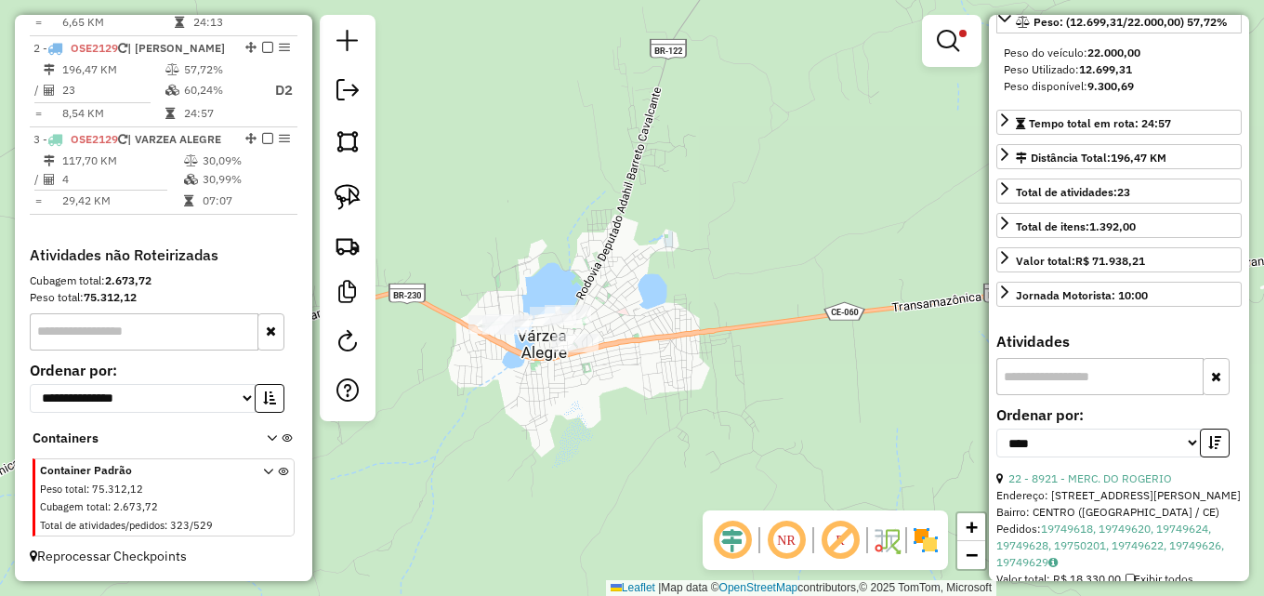
drag, startPoint x: 589, startPoint y: 450, endPoint x: 659, endPoint y: 321, distance: 146.8
click at [662, 322] on div "Limpar filtros Janela de atendimento Grade de atendimento Capacidade Transporta…" at bounding box center [632, 298] width 1264 height 596
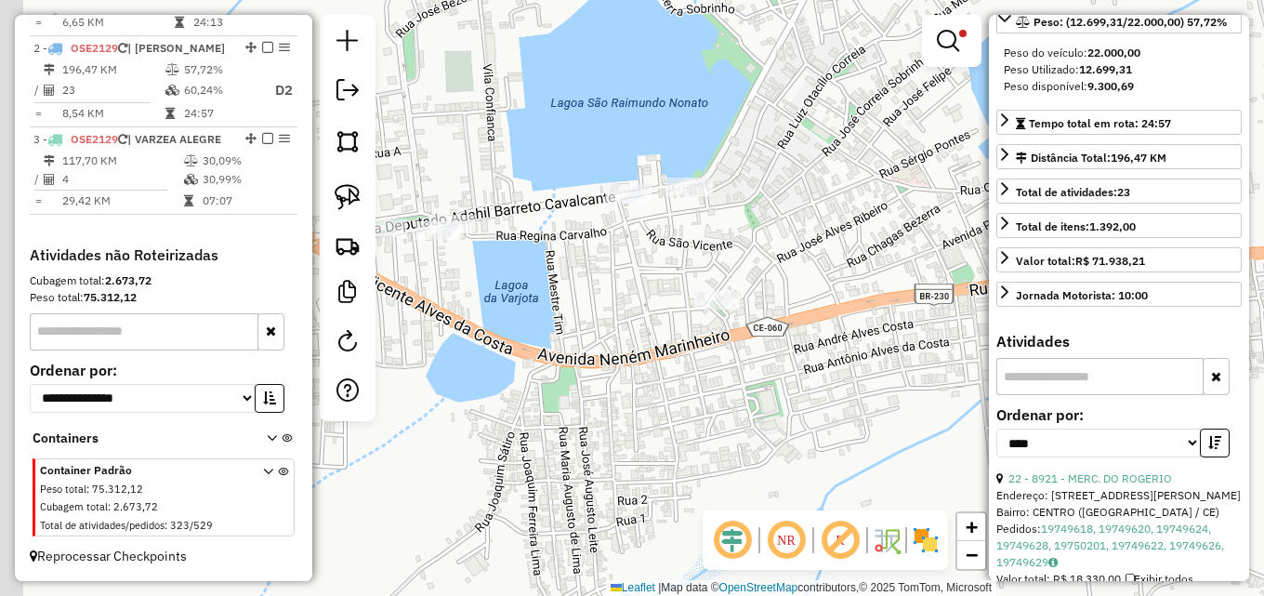
drag, startPoint x: 623, startPoint y: 282, endPoint x: 676, endPoint y: 269, distance: 55.7
click at [673, 269] on div "Limpar filtros Janela de atendimento Grade de atendimento Capacidade Transporta…" at bounding box center [632, 298] width 1264 height 596
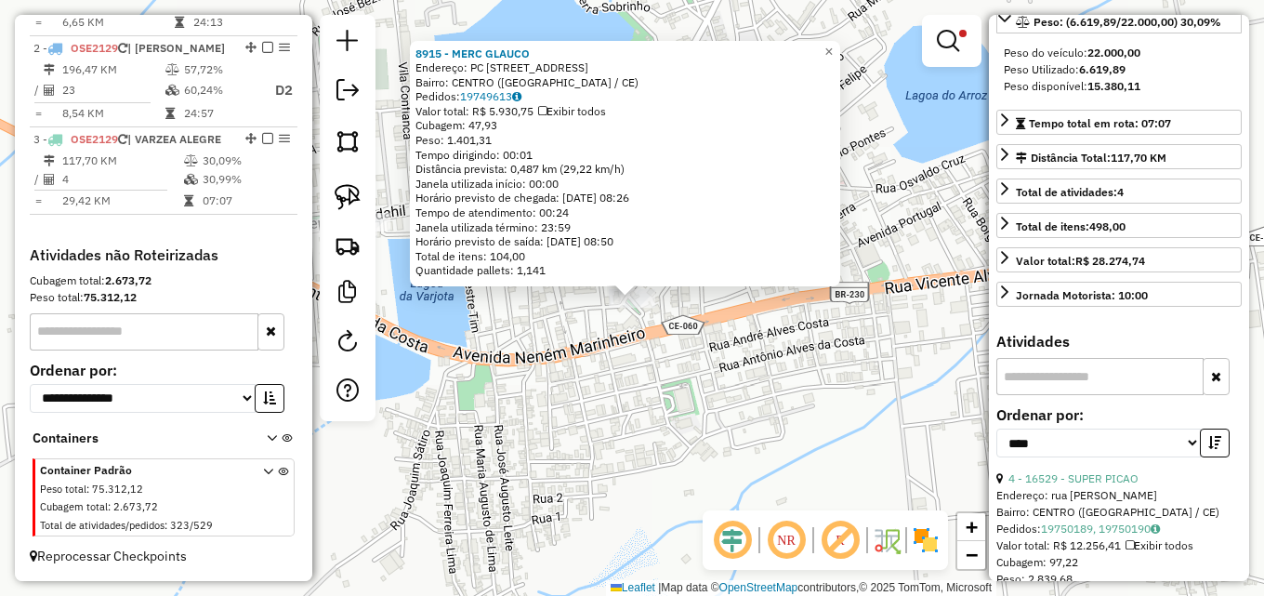
click at [714, 313] on div "8915 - MERC GLAUCO Endereço: PC PRACA DA BANDEIRA, 9 Bairro: CENTRO (VARZEA ALE…" at bounding box center [632, 298] width 1264 height 596
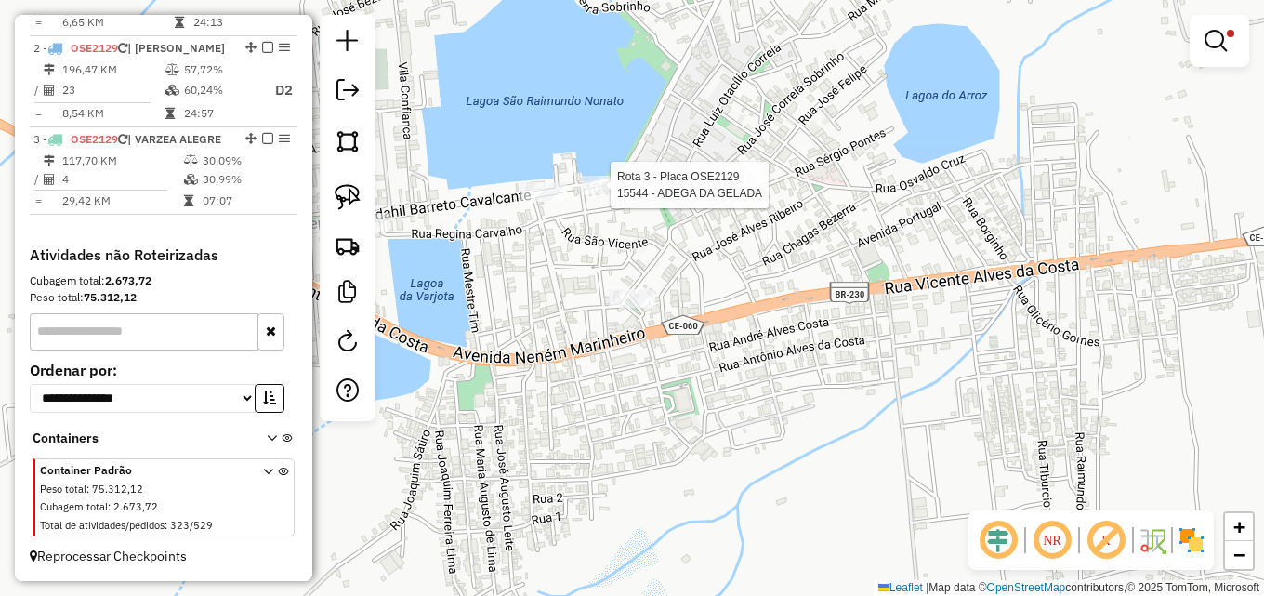
select select "*********"
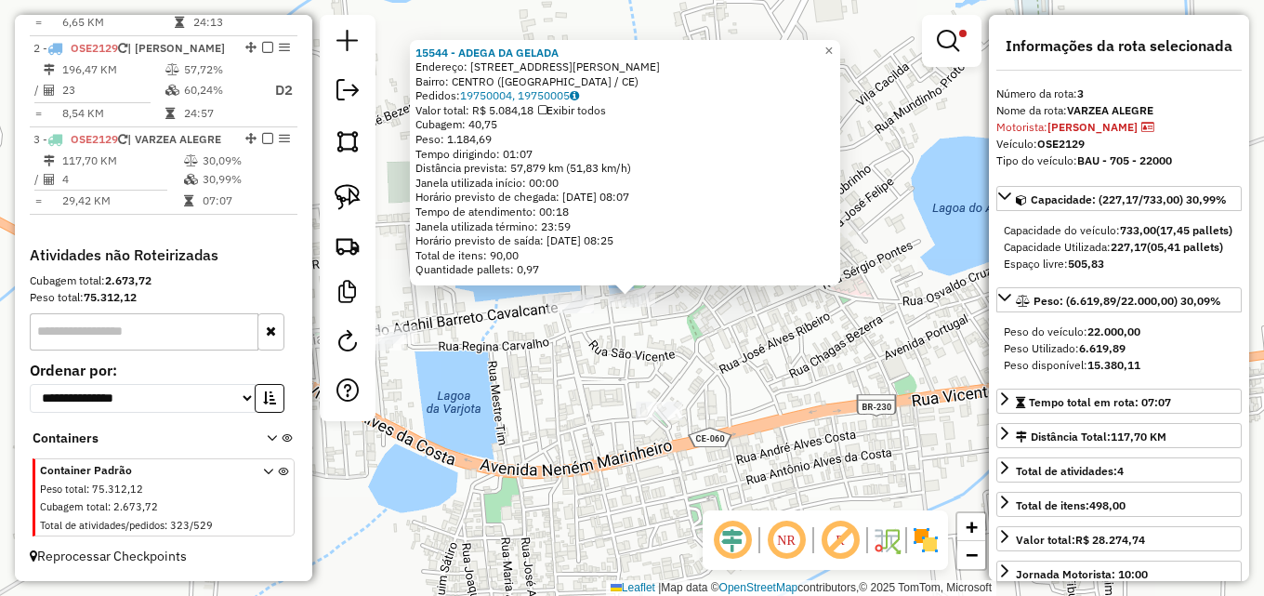
drag, startPoint x: 602, startPoint y: 396, endPoint x: 565, endPoint y: 388, distance: 37.9
click at [601, 396] on div "15544 - ADEGA DA GELADA Endereço: RUA DURVAL SOARES 16 Bairro: CENTRO (VARZEA A…" at bounding box center [632, 298] width 1264 height 596
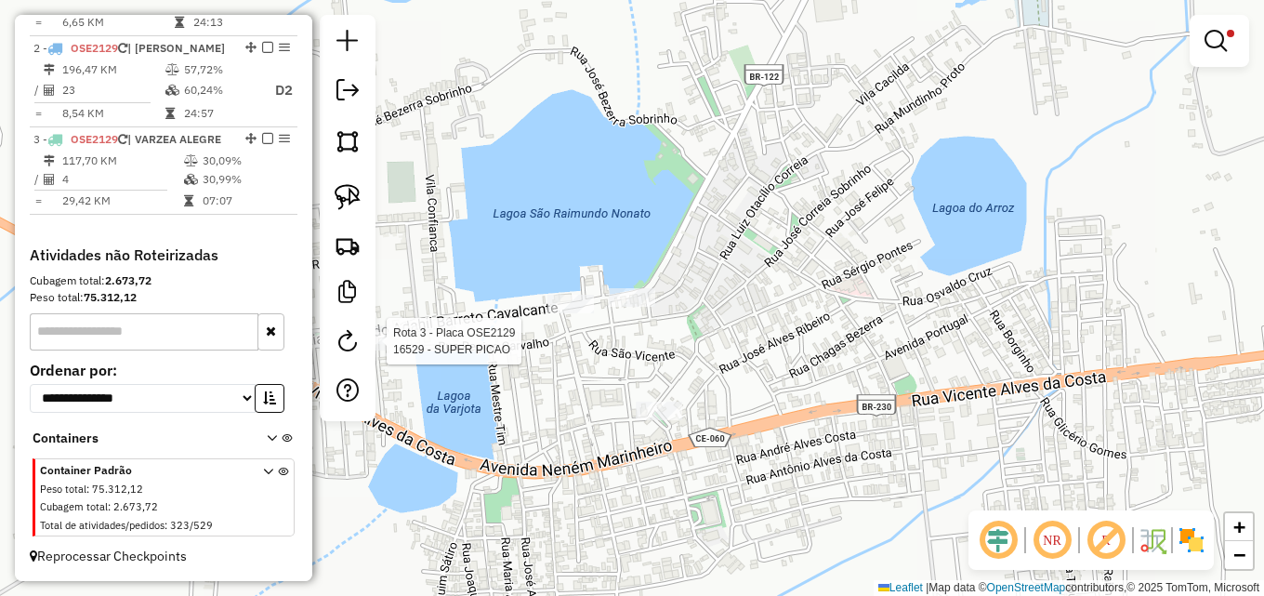
select select "*********"
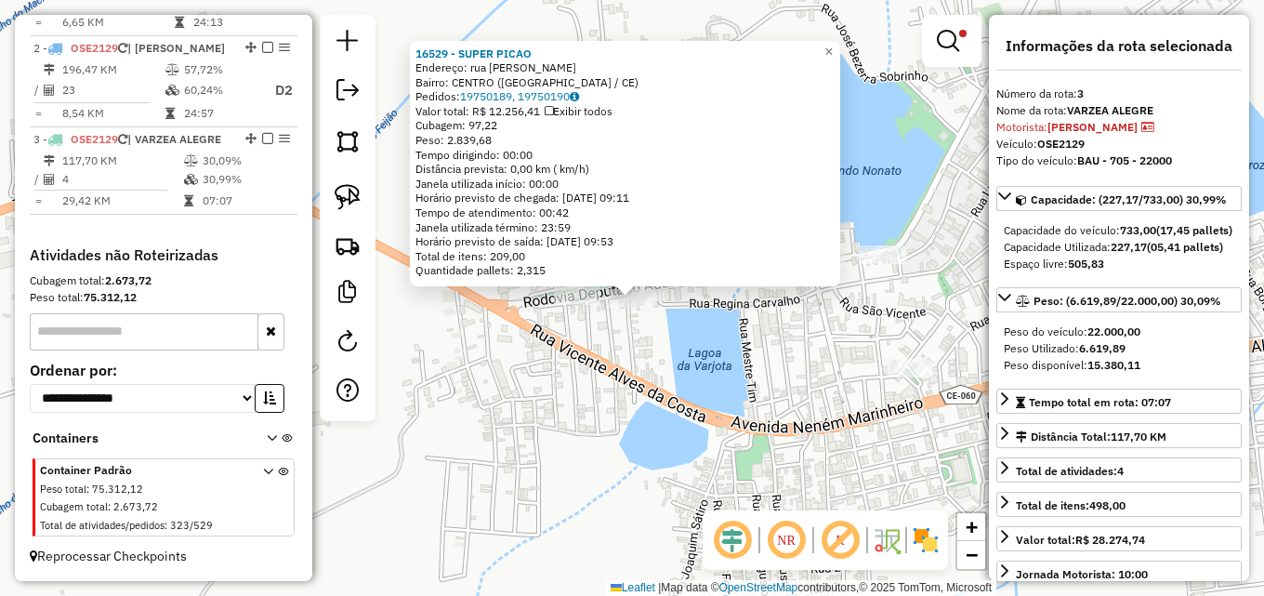
drag, startPoint x: 711, startPoint y: 370, endPoint x: 699, endPoint y: 358, distance: 17.1
click at [706, 364] on div "16529 - SUPER PICAO Endereço: rua Antonio Alves de Lima SN Bairro: CENTRO (VARZ…" at bounding box center [632, 298] width 1264 height 596
click at [755, 324] on div "Rota 3 - Placa OSE2129 16250 - MERCADINHO DO REGIS 16529 - SUPER PICAO Endereço…" at bounding box center [632, 298] width 1264 height 596
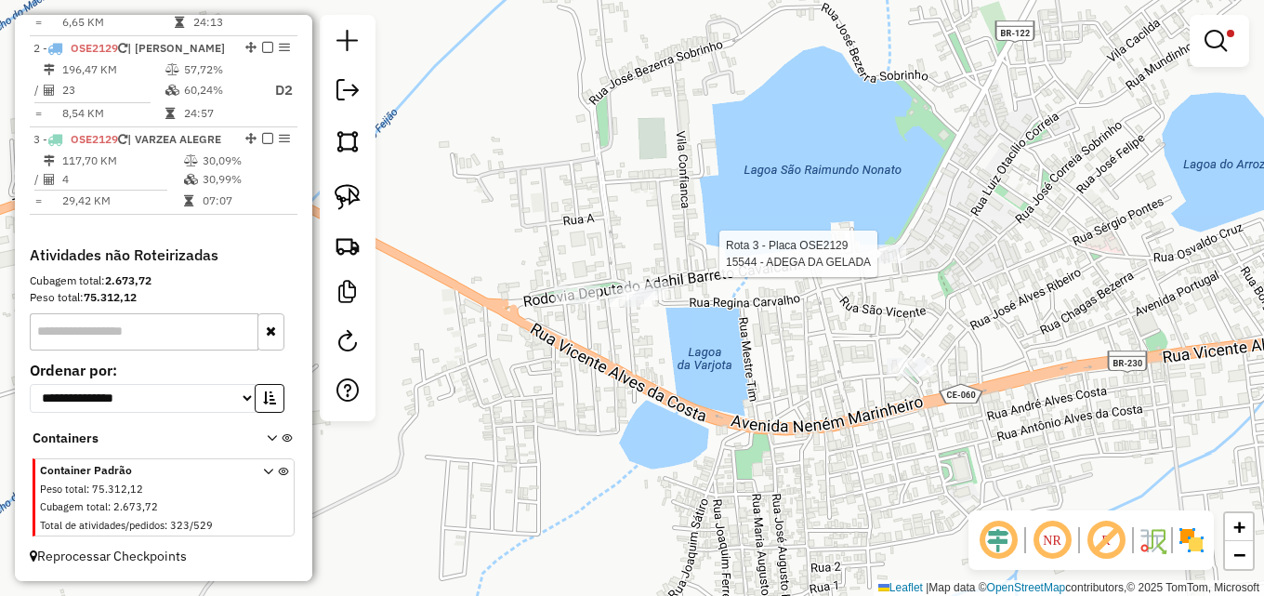
select select "*********"
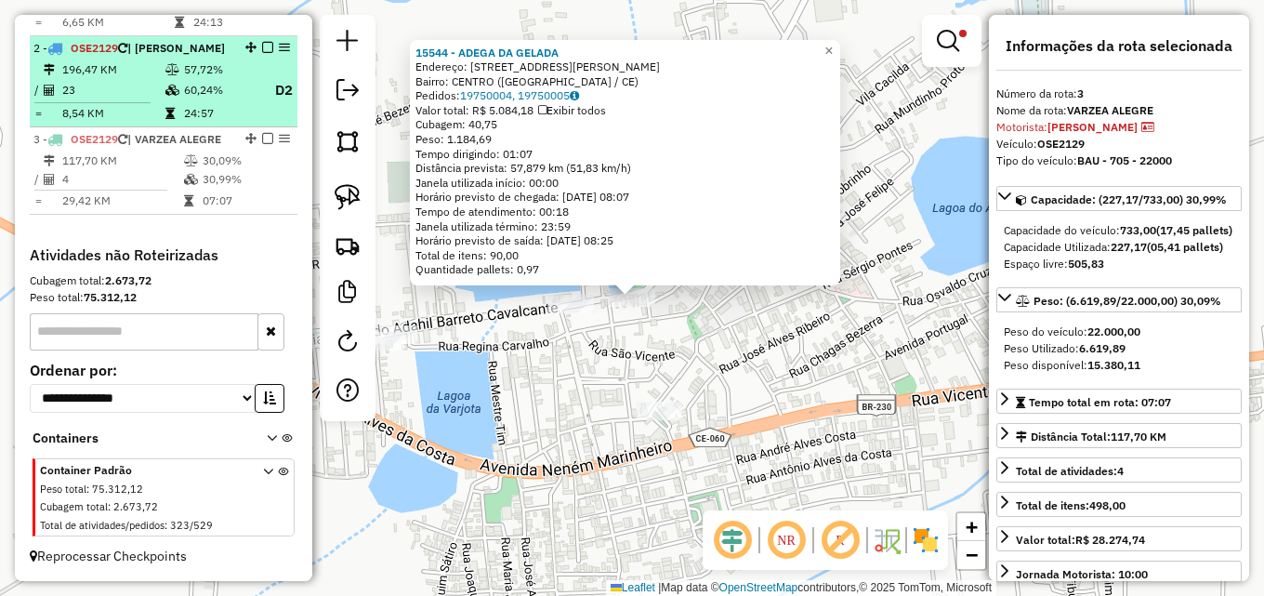
click at [177, 79] on td at bounding box center [173, 90] width 19 height 23
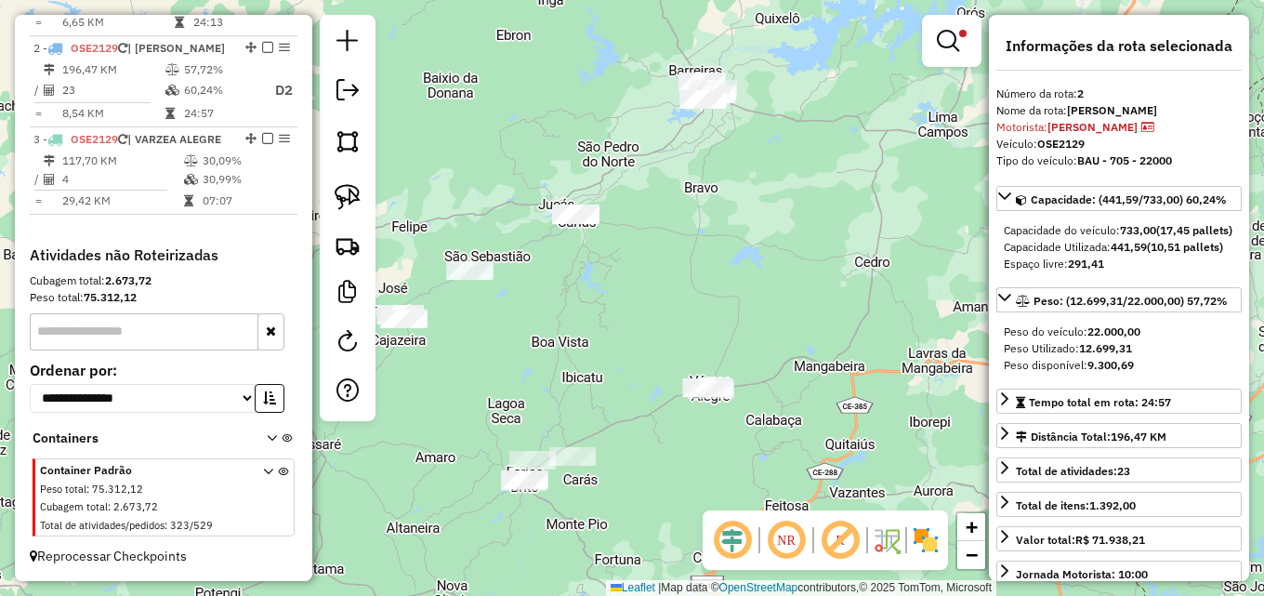
click at [949, 50] on link at bounding box center [951, 40] width 45 height 37
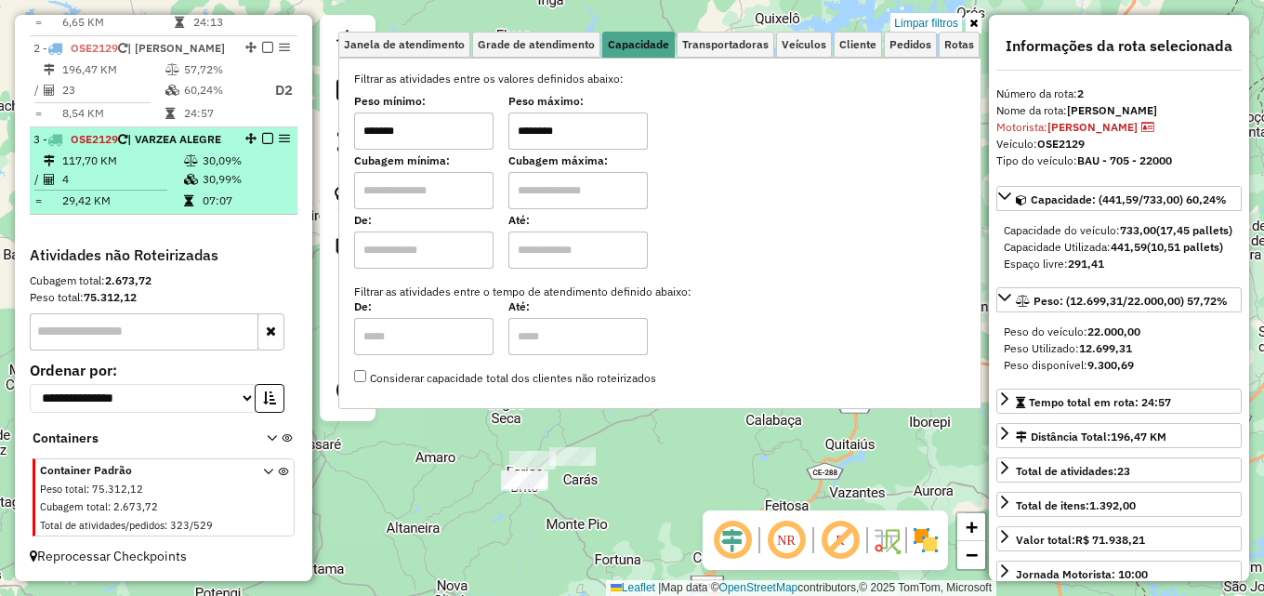
drag, startPoint x: 369, startPoint y: 138, endPoint x: 242, endPoint y: 150, distance: 127.9
click at [259, 148] on hb-router-mapa "Informações da Sessão 991381 - 20/08/2025 Criação: 19/08/2025 17:05 Depósito: D…" at bounding box center [632, 298] width 1264 height 596
type input "******"
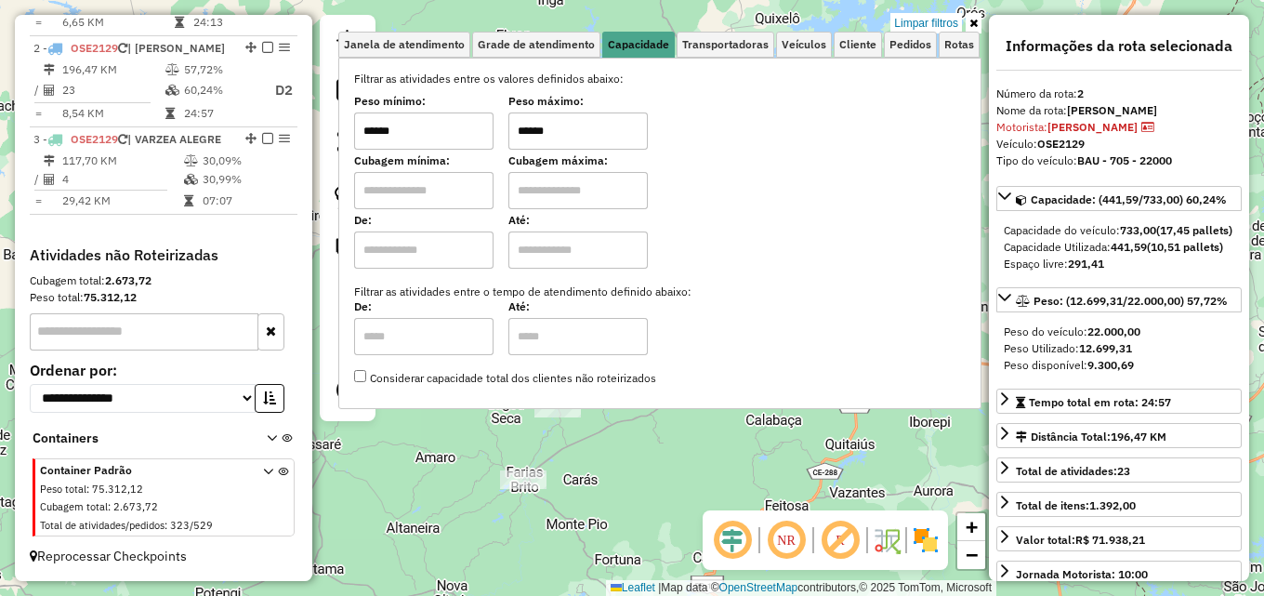
type input "******"
click at [624, 467] on div "Limpar filtros Janela de atendimento Grade de atendimento Capacidade Transporta…" at bounding box center [632, 298] width 1264 height 596
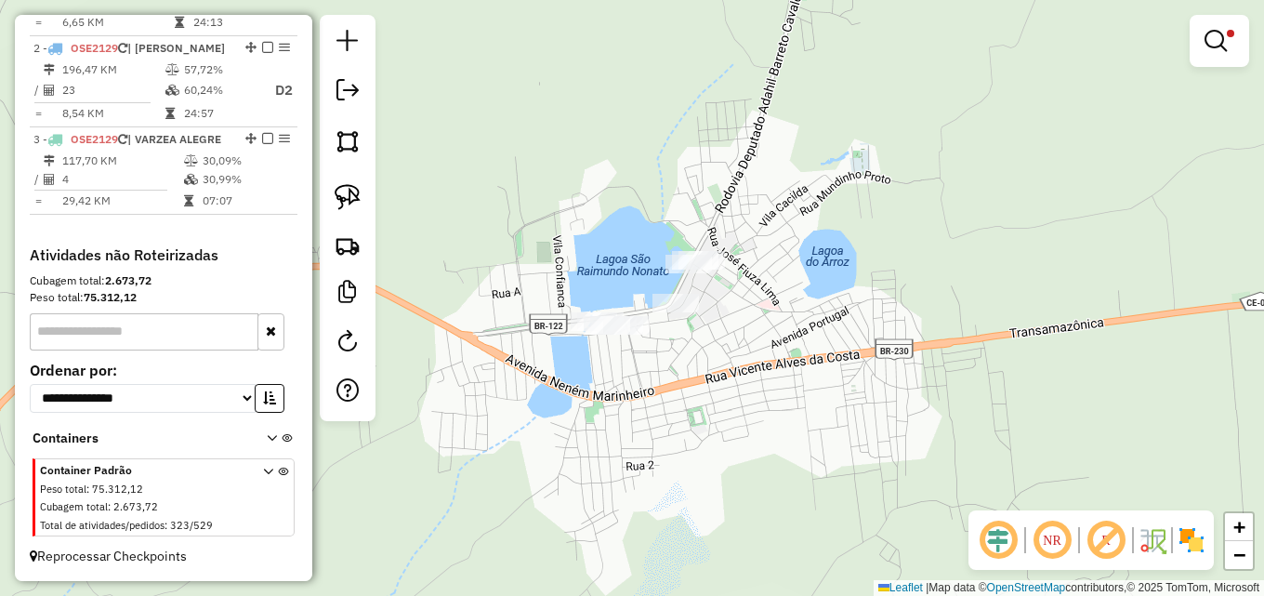
drag, startPoint x: 635, startPoint y: 308, endPoint x: 742, endPoint y: 317, distance: 107.3
click at [766, 308] on div "Limpar filtros Janela de atendimento Grade de atendimento Capacidade Transporta…" at bounding box center [632, 298] width 1264 height 596
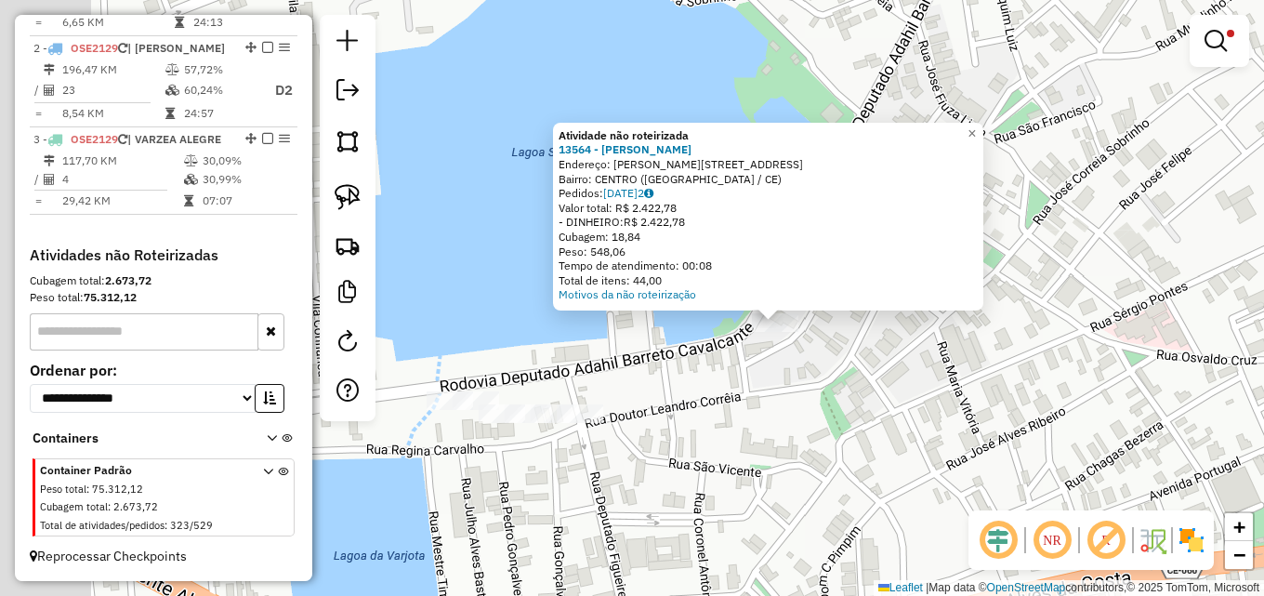
drag, startPoint x: 668, startPoint y: 364, endPoint x: 817, endPoint y: 389, distance: 150.8
click at [817, 389] on div "Atividade não roteirizada 13564 - GREGORIO CHURRAS Endereço: R DURUAL SOARES, 1…" at bounding box center [632, 298] width 1264 height 596
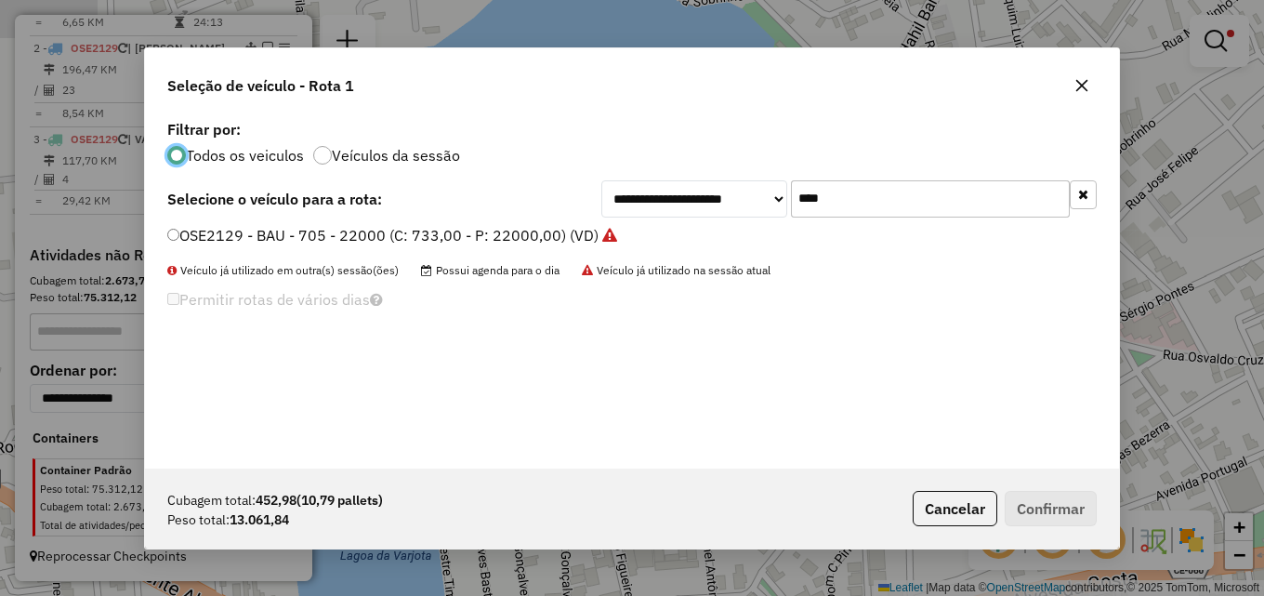
scroll to position [10, 6]
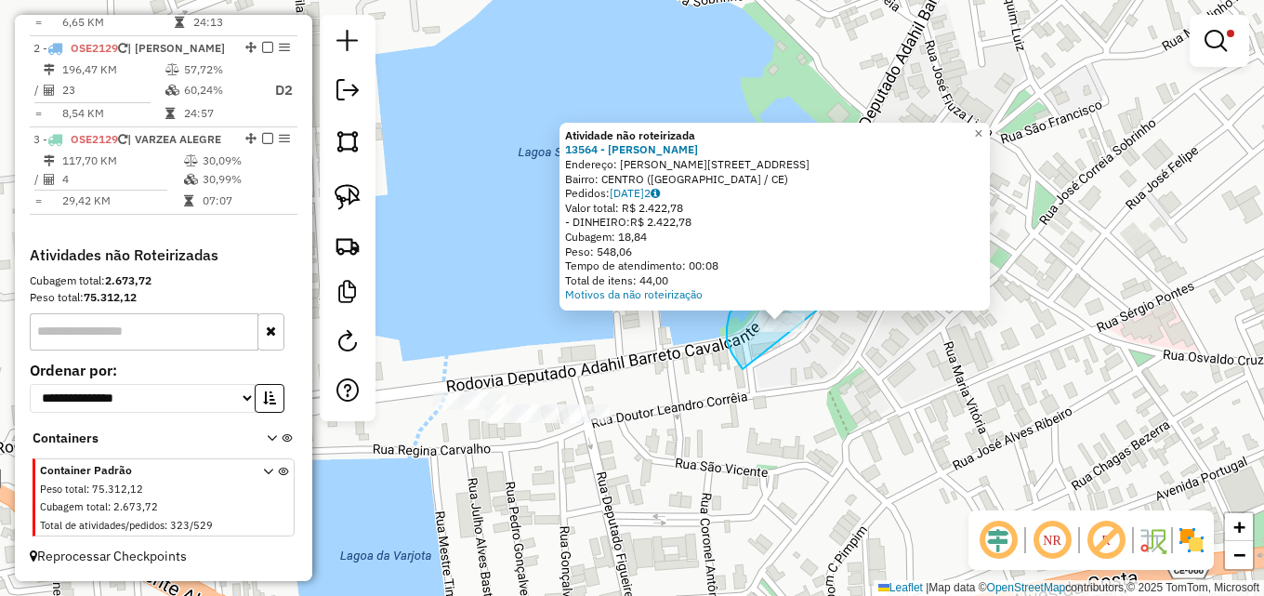
drag, startPoint x: 732, startPoint y: 354, endPoint x: 831, endPoint y: 328, distance: 101.9
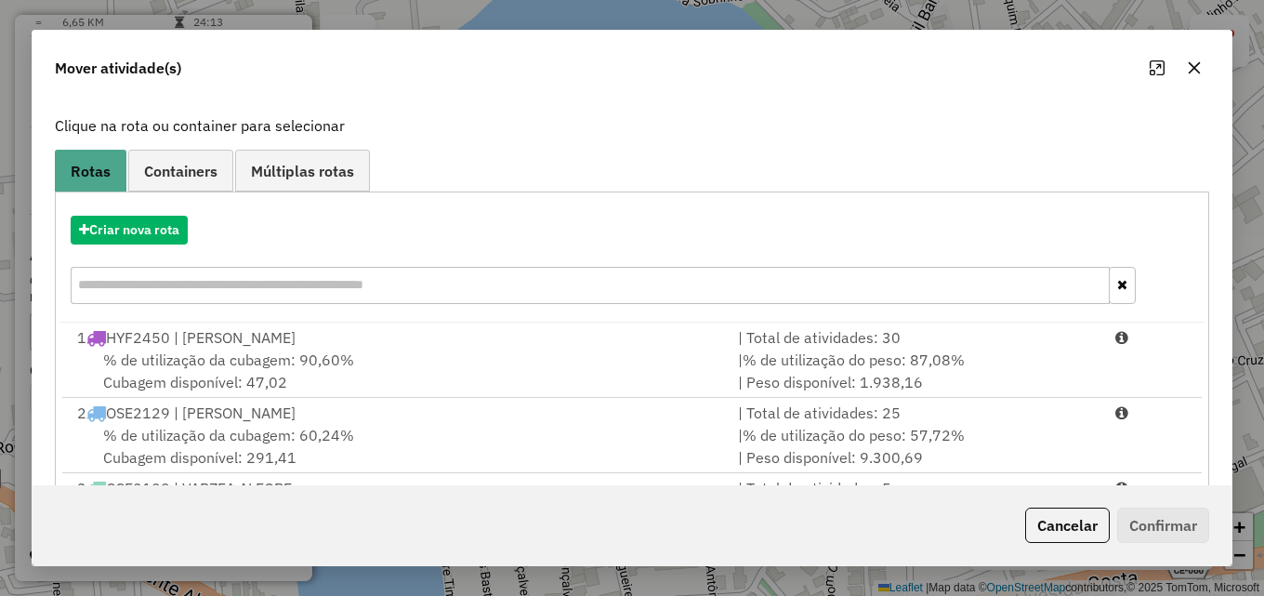
scroll to position [195, 0]
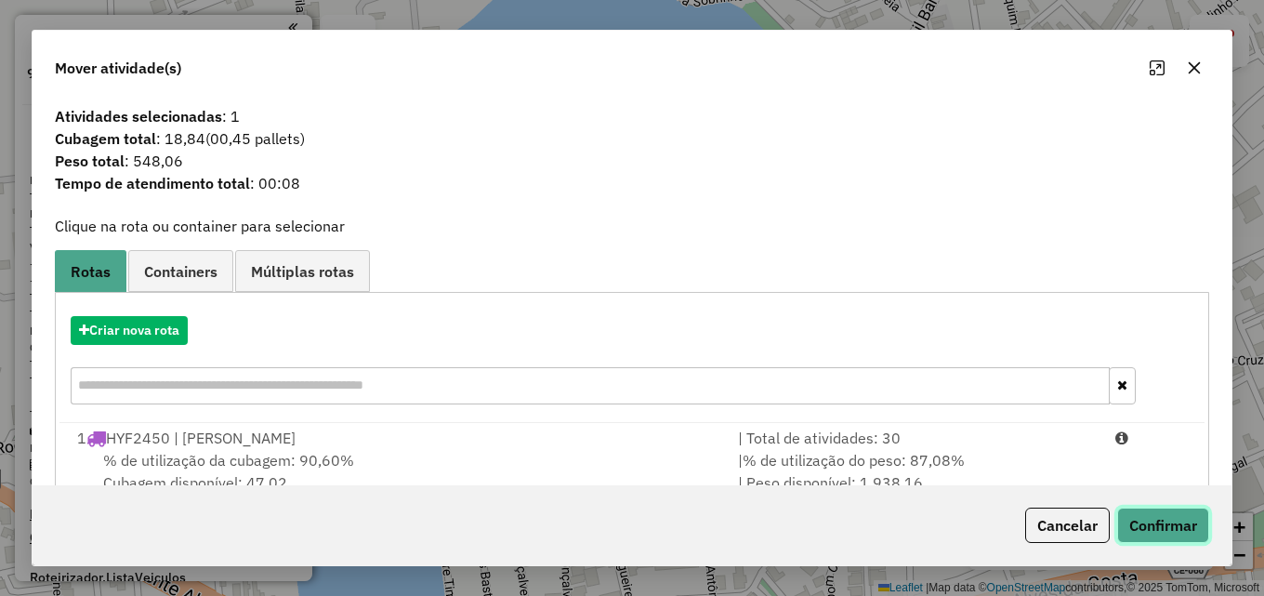
click at [1183, 518] on button "Confirmar" at bounding box center [1163, 524] width 92 height 35
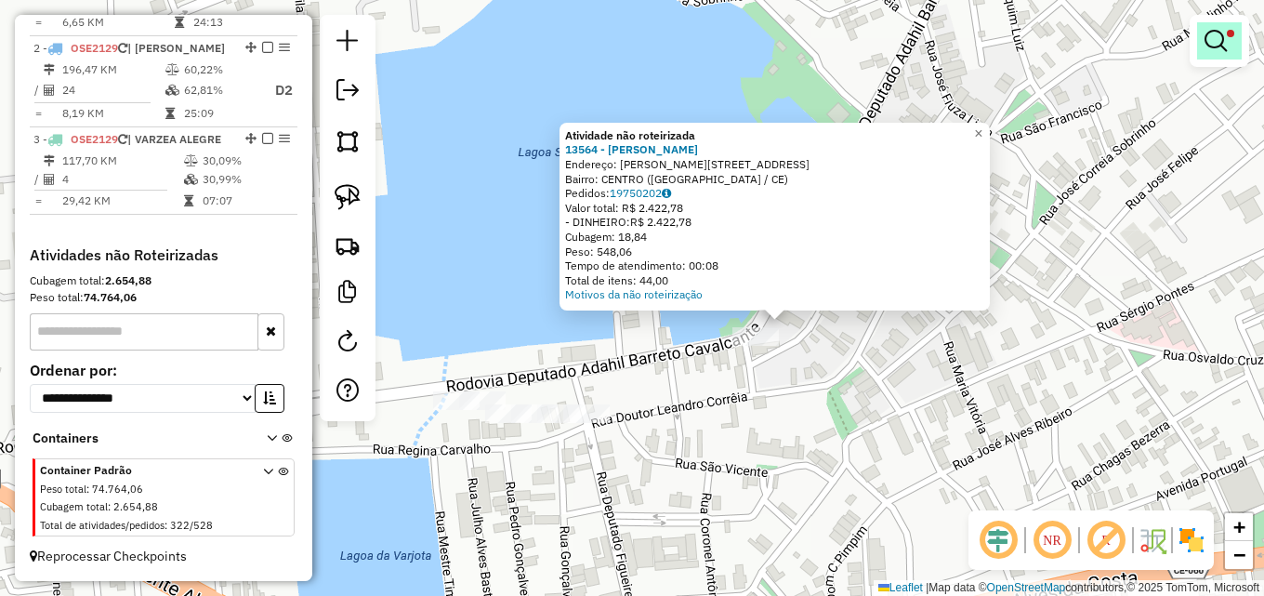
click at [1202, 44] on link at bounding box center [1219, 40] width 45 height 37
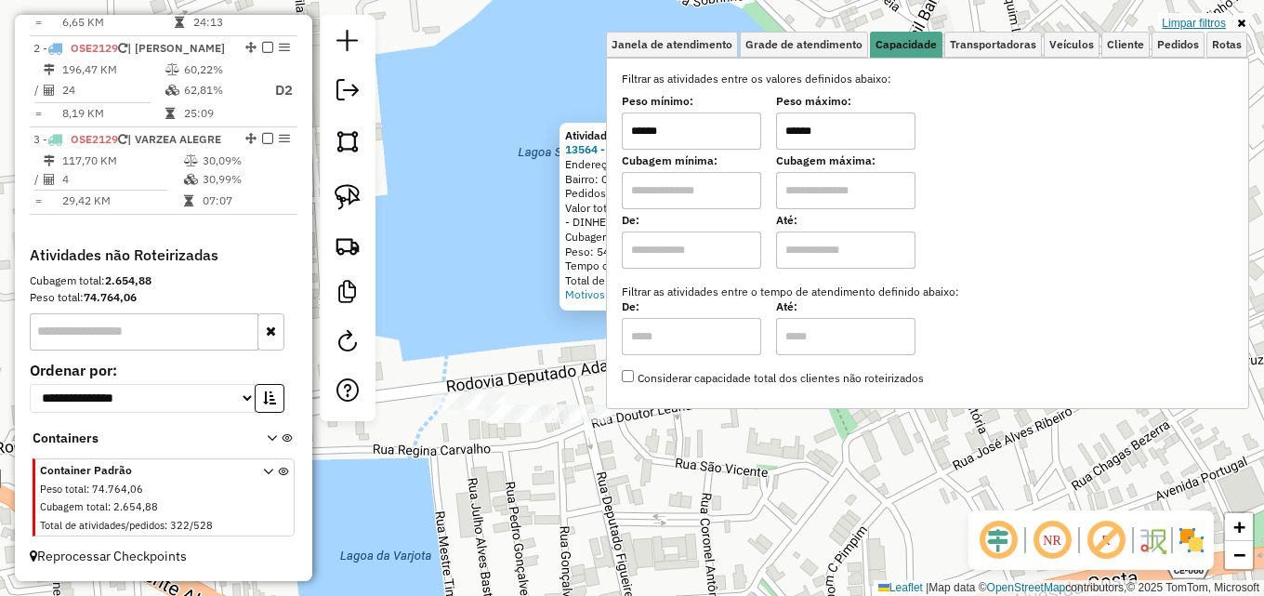
click at [1167, 16] on link "Limpar filtros" at bounding box center [1194, 23] width 72 height 20
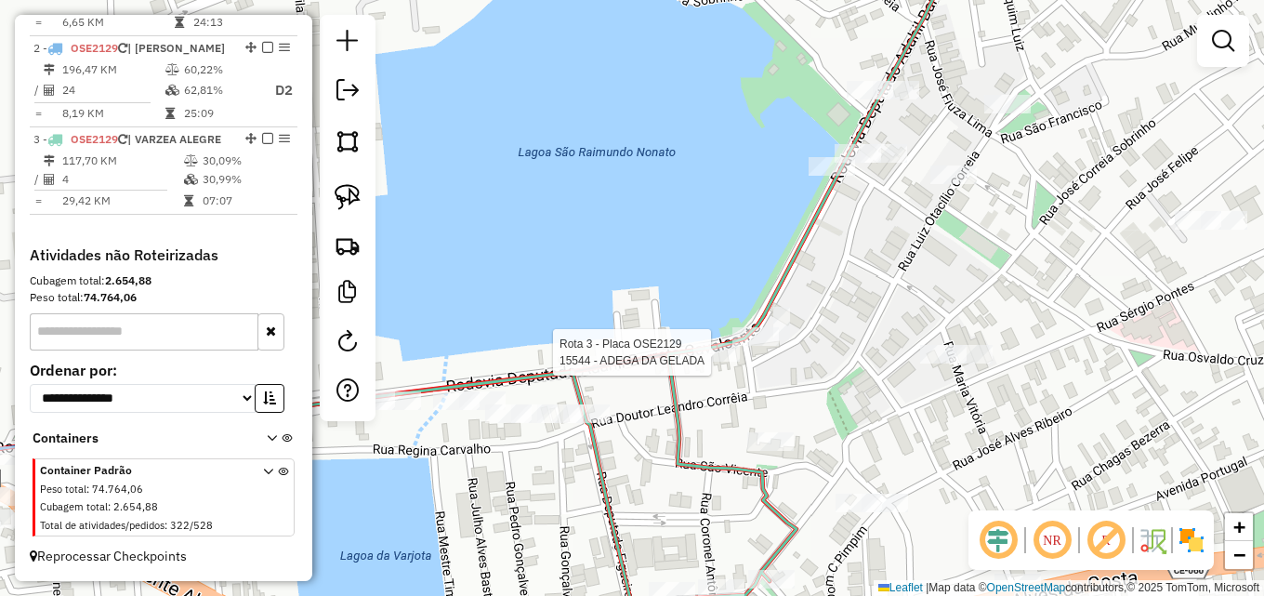
select select "*********"
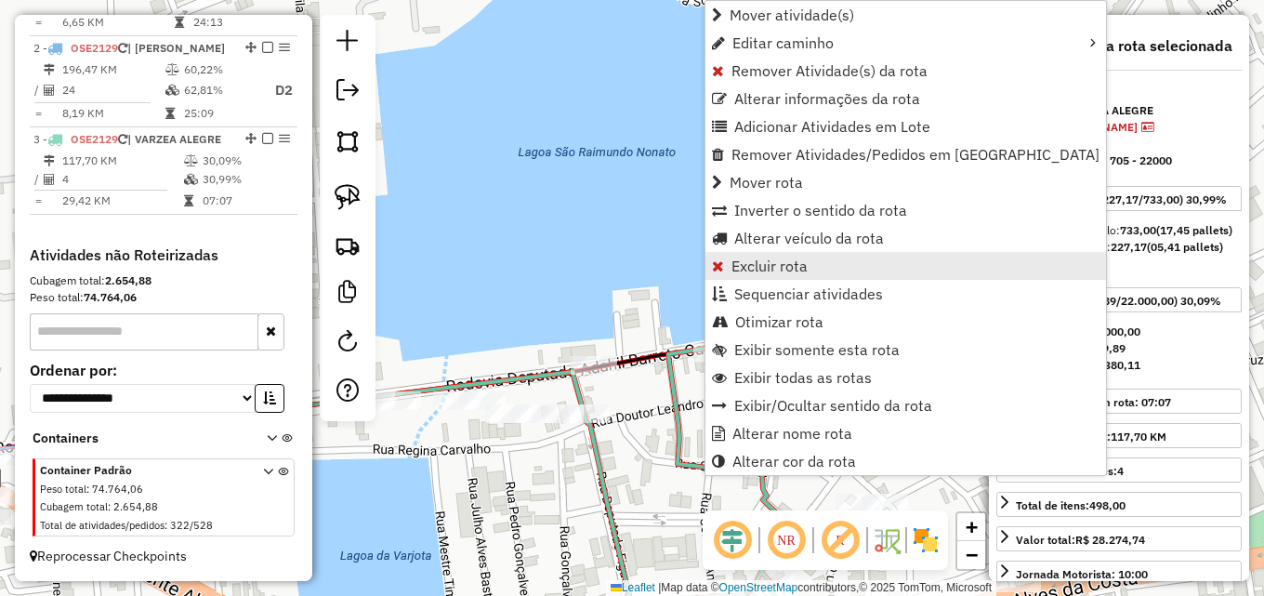
click at [749, 271] on span "Excluir rota" at bounding box center [769, 265] width 76 height 15
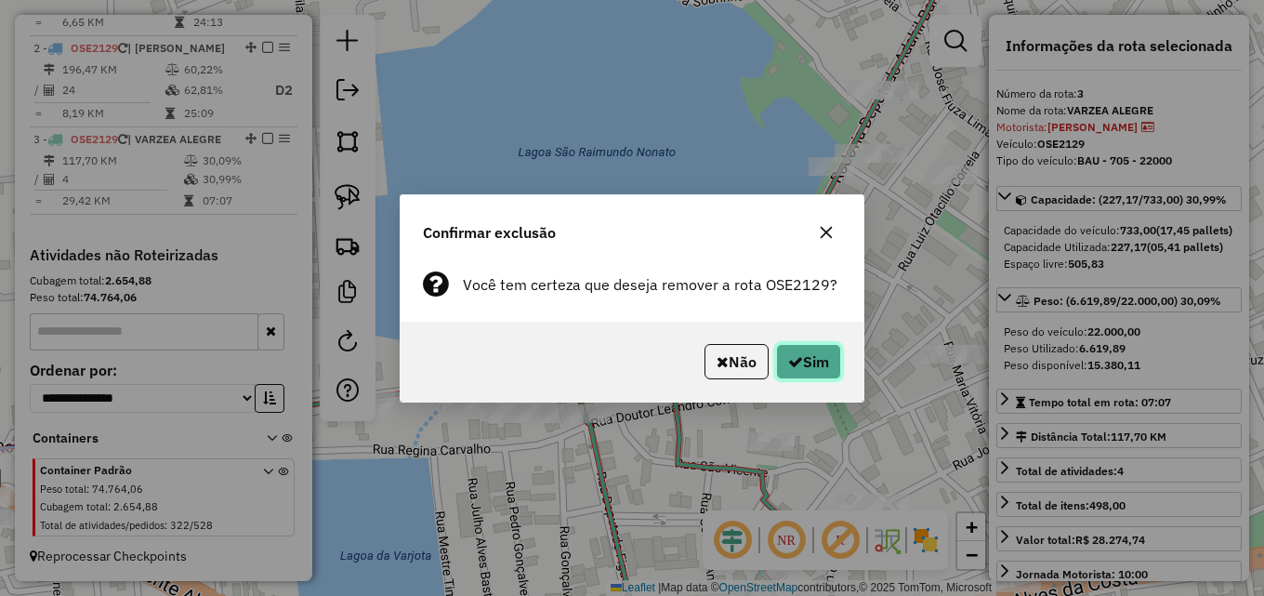
click at [820, 370] on button "Sim" at bounding box center [808, 361] width 65 height 35
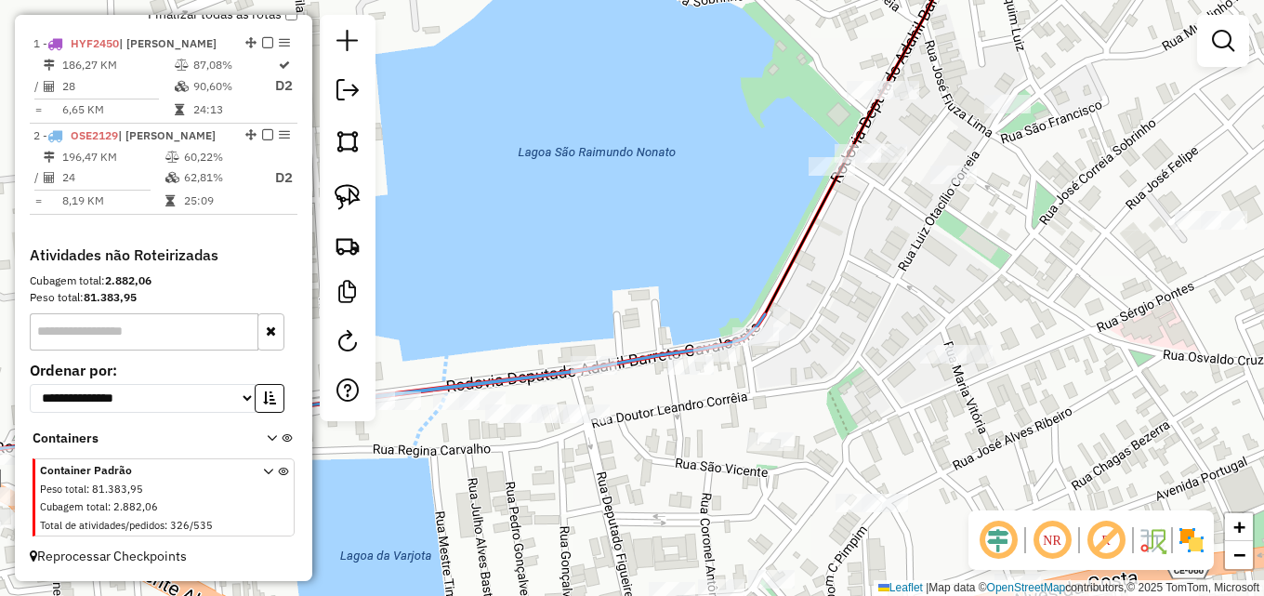
scroll to position [686, 0]
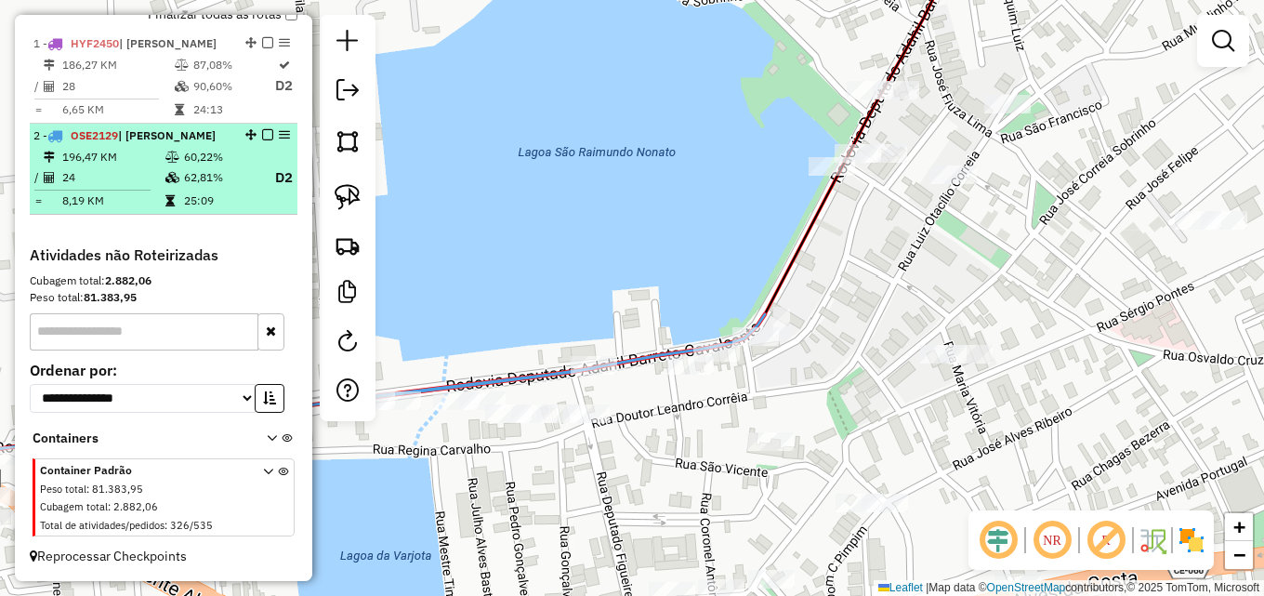
click at [188, 174] on td "62,81%" at bounding box center [220, 177] width 74 height 23
select select "*********"
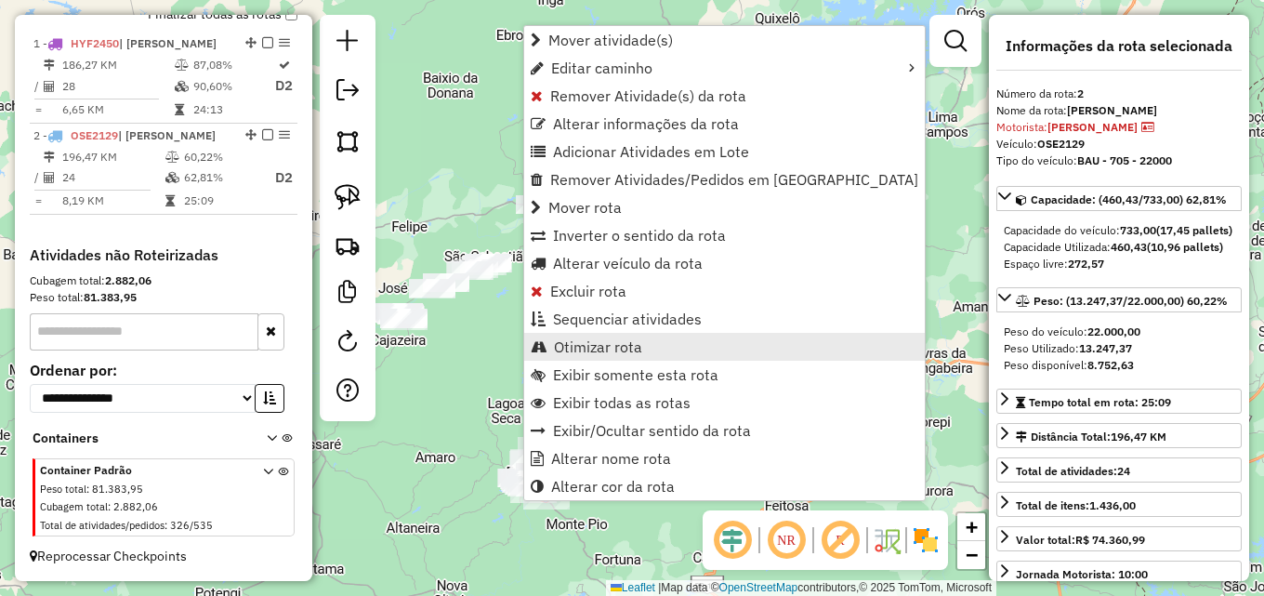
click at [550, 348] on link "Otimizar rota" at bounding box center [724, 347] width 400 height 28
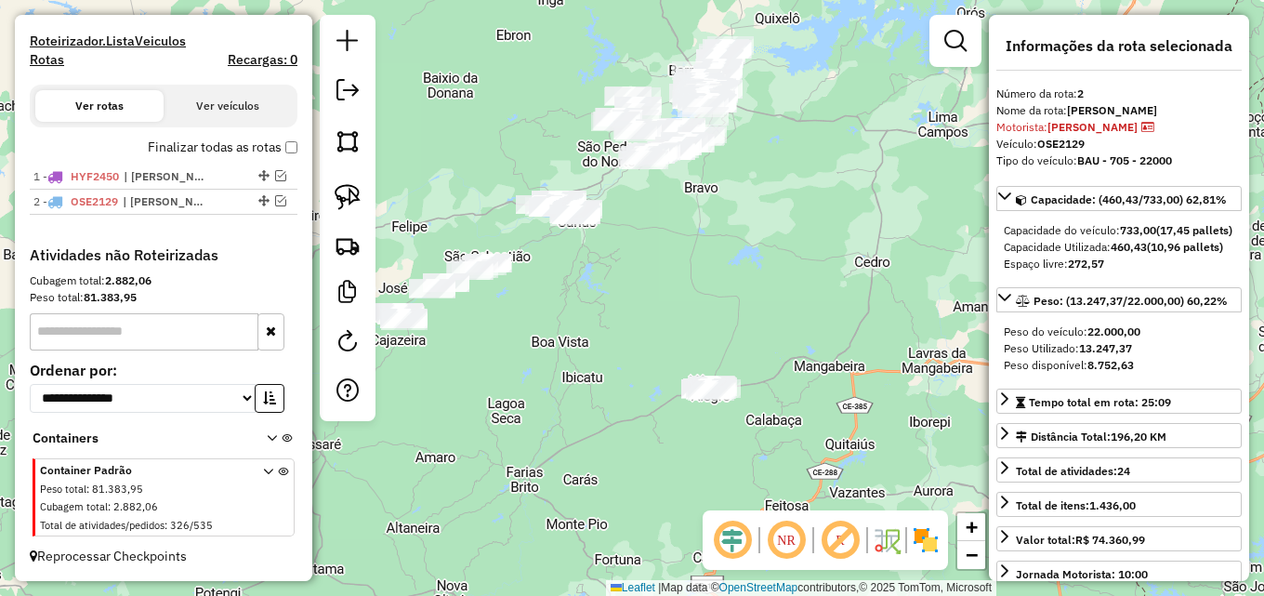
scroll to position [553, 0]
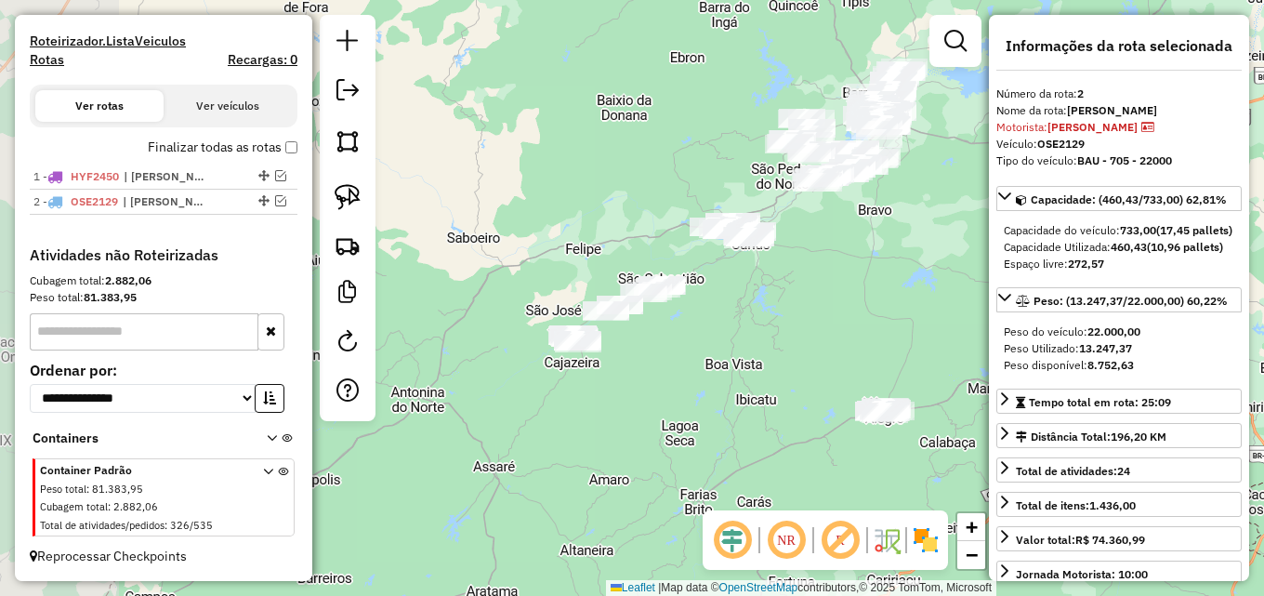
drag, startPoint x: 632, startPoint y: 335, endPoint x: 806, endPoint y: 357, distance: 175.2
click at [806, 357] on div "Janela de atendimento Grade de atendimento Capacidade Transportadoras Veículos …" at bounding box center [632, 298] width 1264 height 596
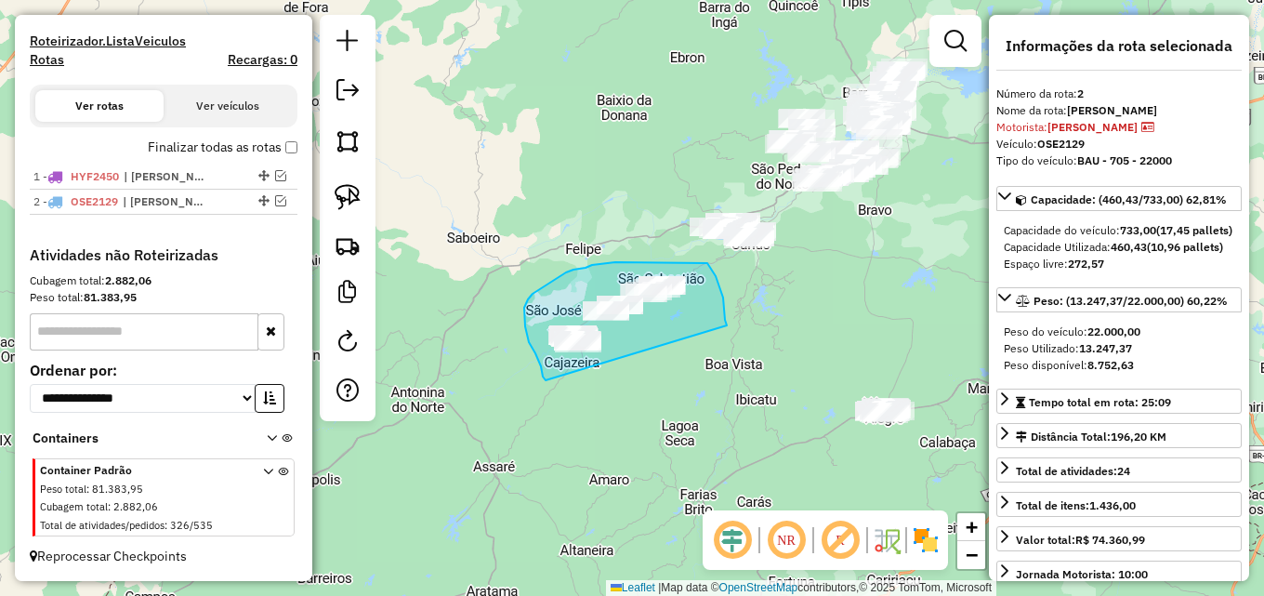
drag, startPoint x: 545, startPoint y: 380, endPoint x: 727, endPoint y: 325, distance: 189.3
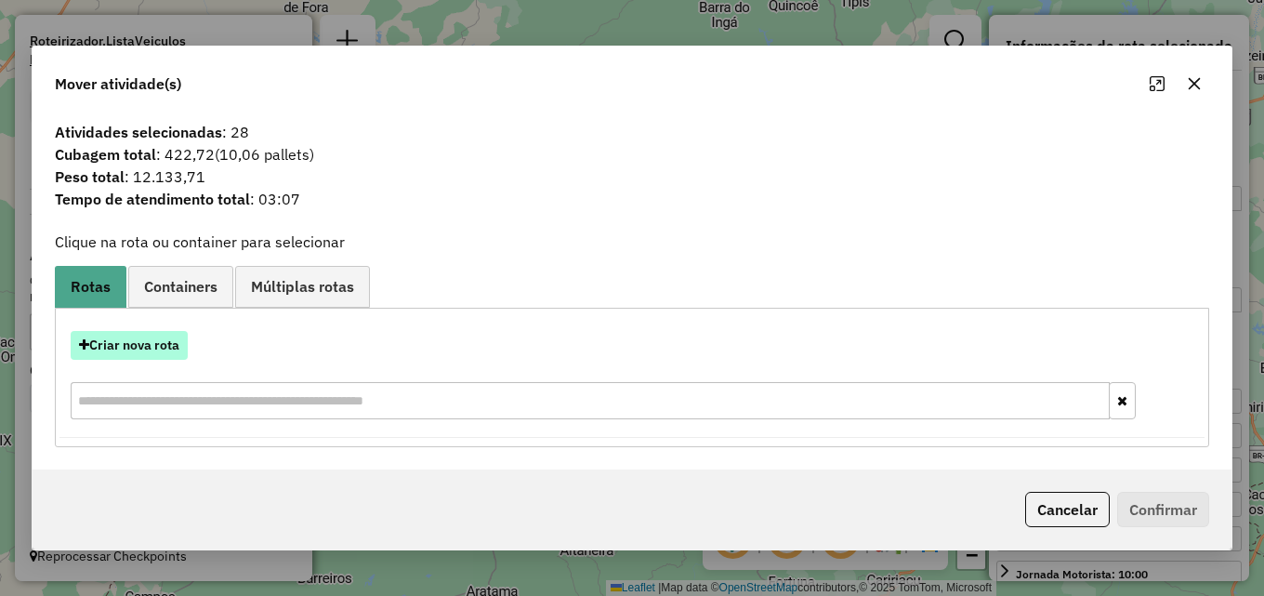
click at [146, 344] on button "Criar nova rota" at bounding box center [129, 345] width 117 height 29
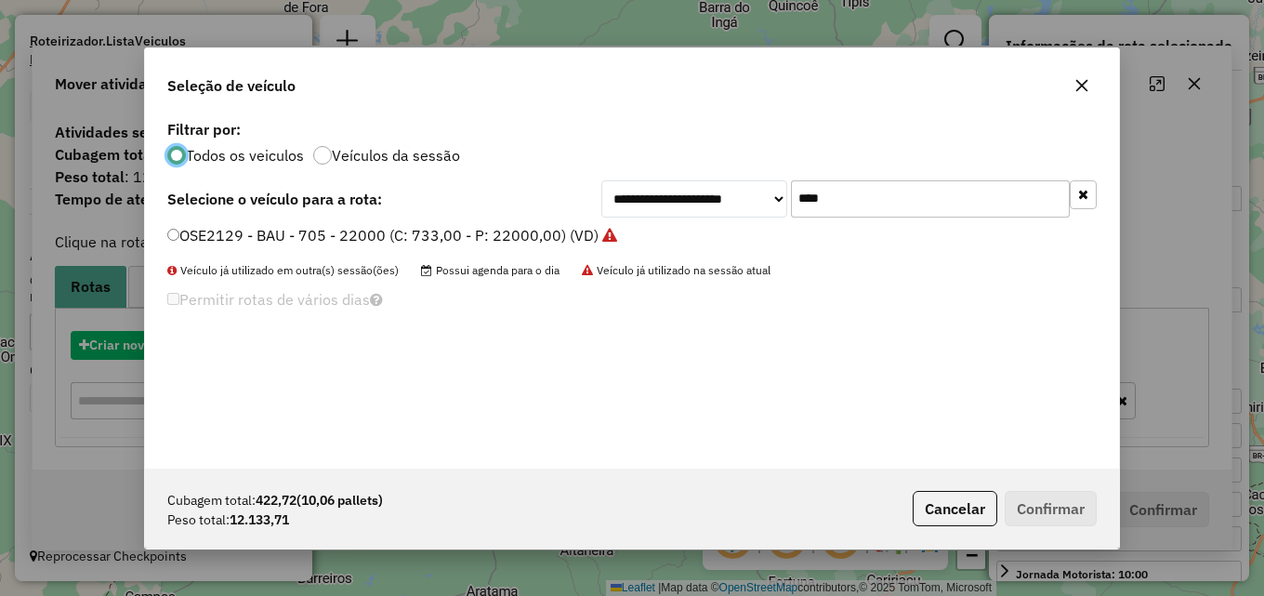
scroll to position [10, 6]
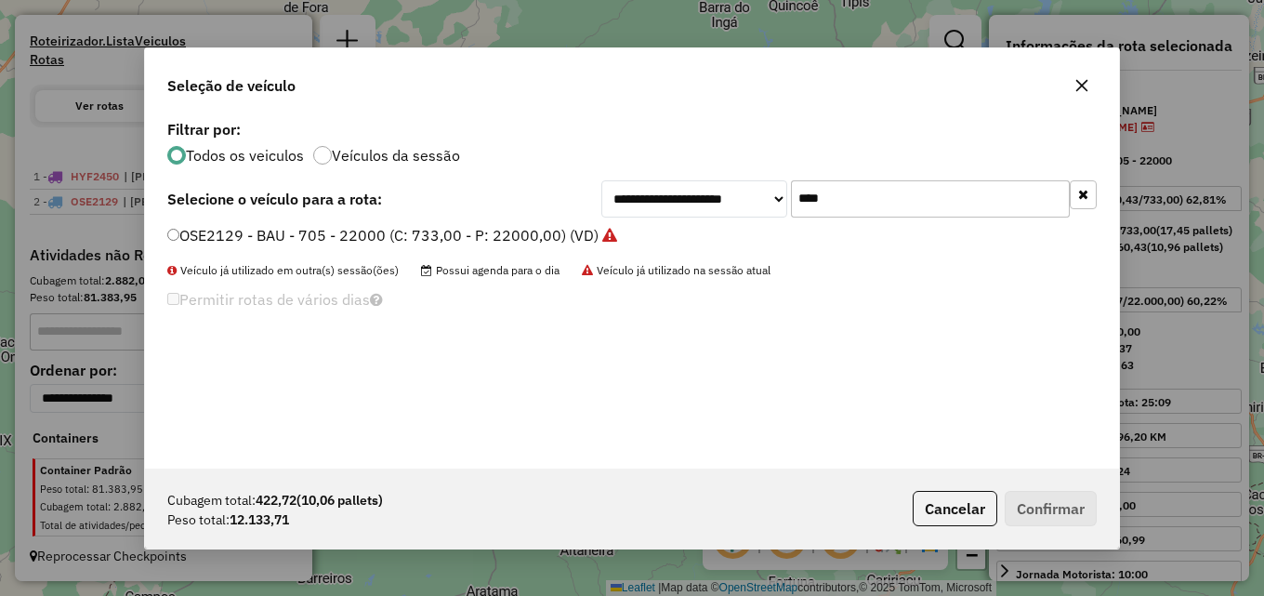
drag, startPoint x: 833, startPoint y: 202, endPoint x: 668, endPoint y: 201, distance: 164.5
click at [668, 201] on div "**********" at bounding box center [848, 198] width 495 height 37
type input "****"
click at [499, 240] on label "OSJ7802 - BAU - 705 - 22000 (C: 733,00 - P: 22000,00) (VD)" at bounding box center [382, 235] width 430 height 22
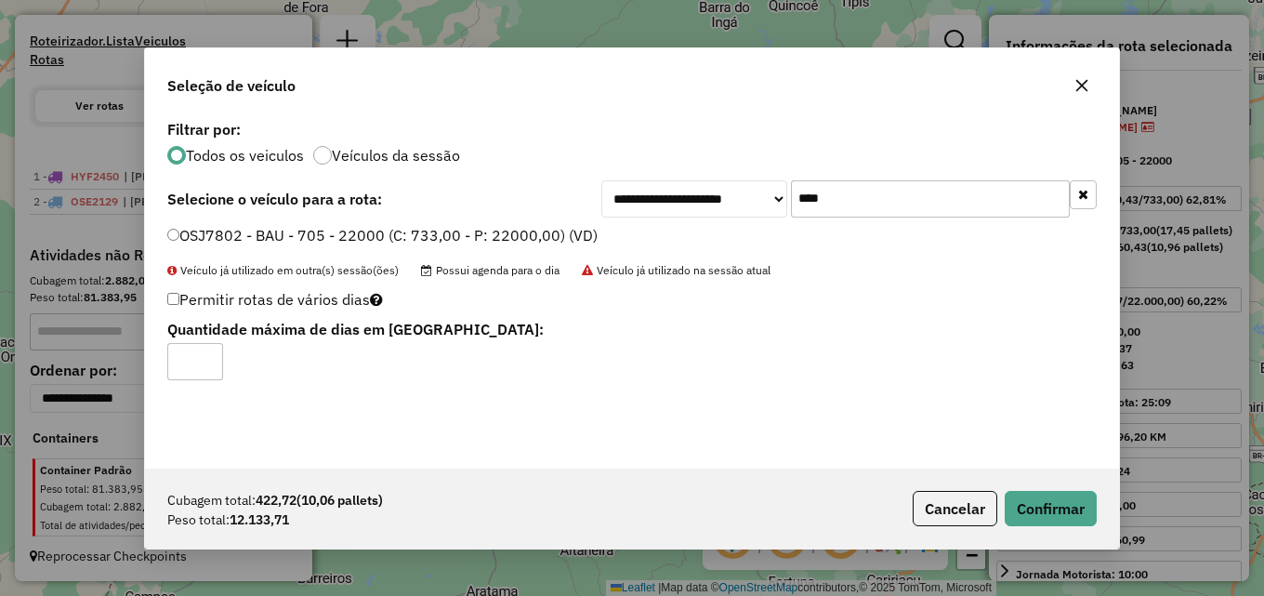
type input "*"
click at [205, 358] on input "*" at bounding box center [195, 361] width 56 height 37
click at [1060, 503] on button "Confirmar" at bounding box center [1050, 508] width 92 height 35
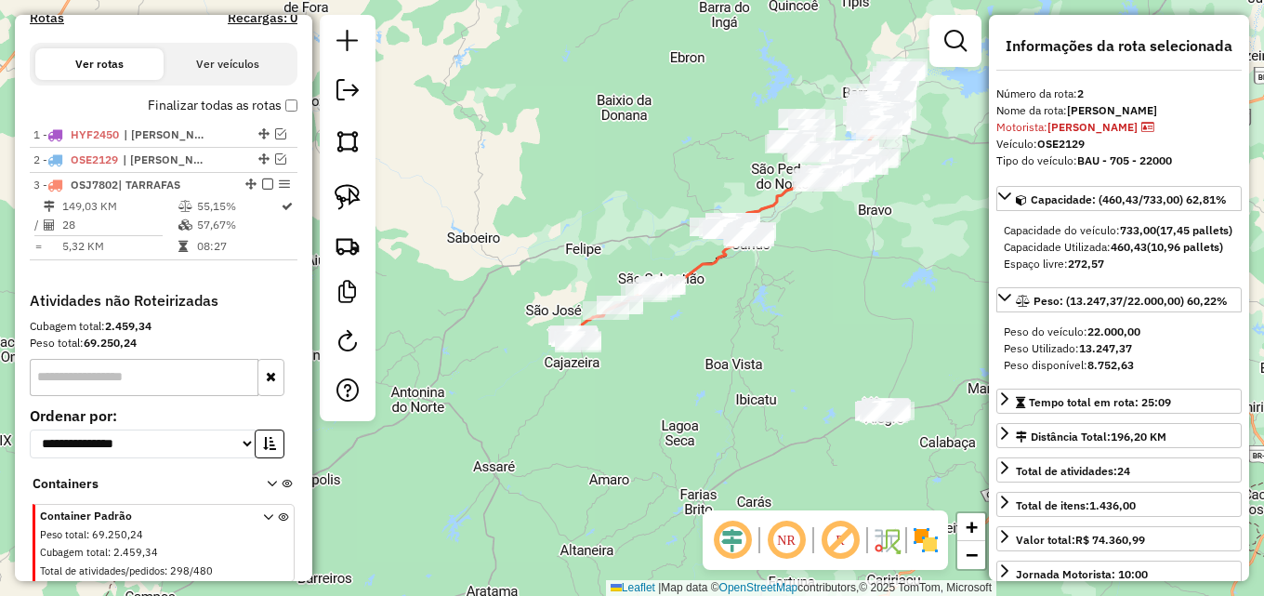
scroll to position [640, 0]
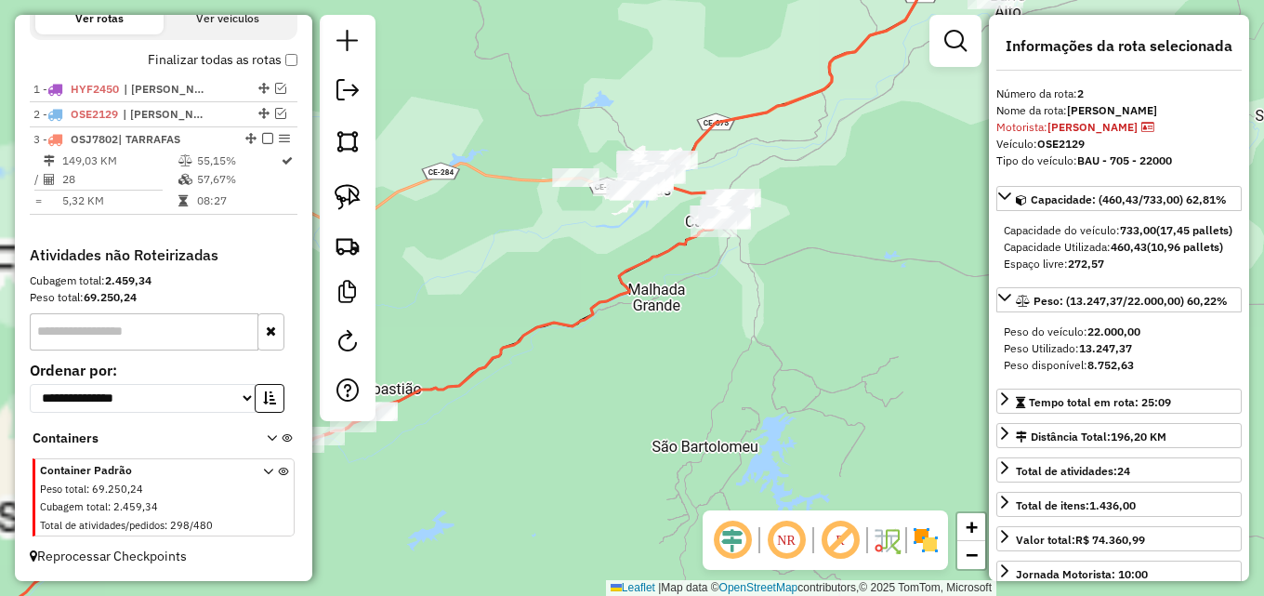
drag, startPoint x: 740, startPoint y: 249, endPoint x: 564, endPoint y: 256, distance: 175.7
click at [541, 265] on div "Janela de atendimento Grade de atendimento Capacidade Transportadoras Veículos …" at bounding box center [632, 298] width 1264 height 596
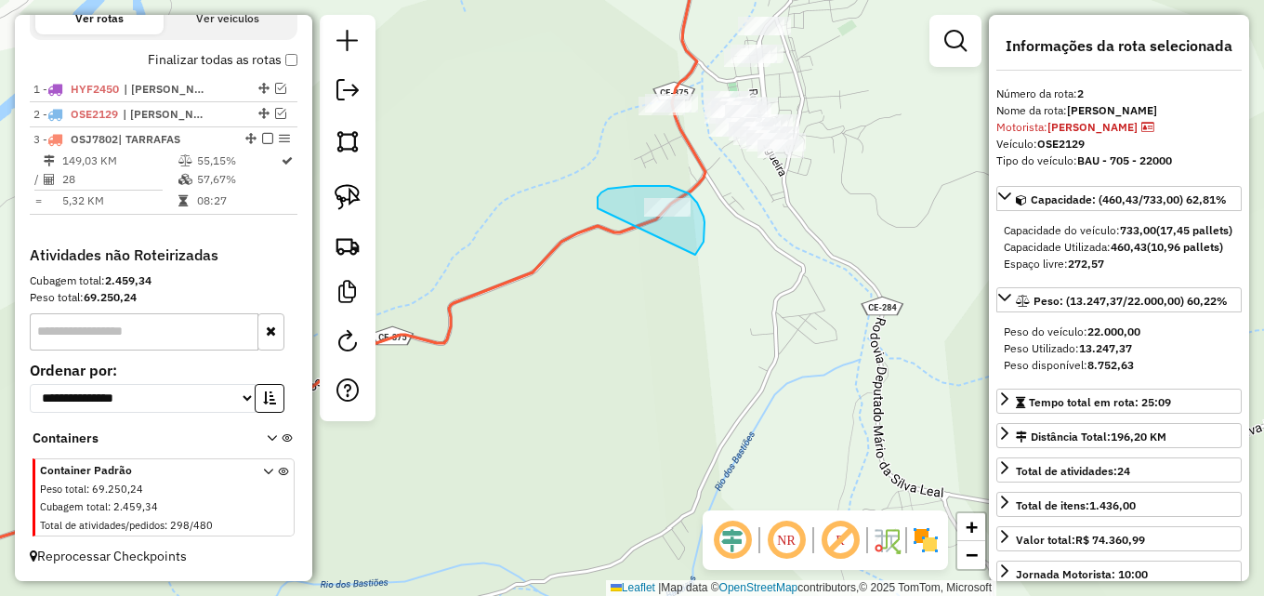
drag, startPoint x: 597, startPoint y: 204, endPoint x: 675, endPoint y: 266, distance: 98.5
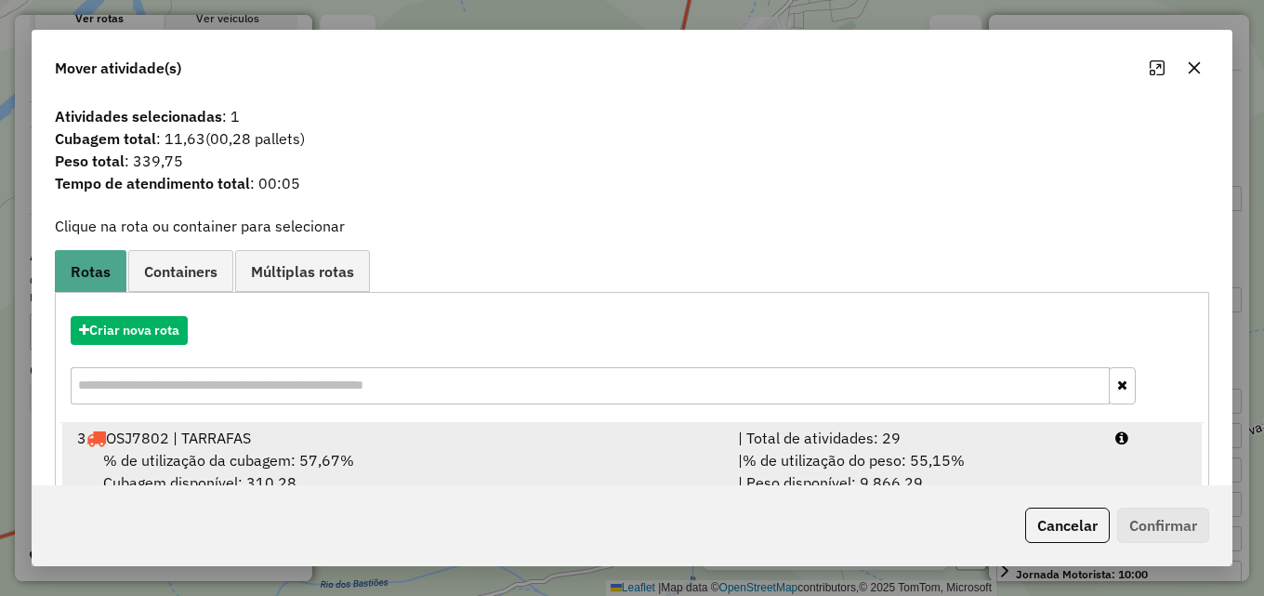
click at [683, 444] on div "3 OSJ7802 | TARRAFAS" at bounding box center [396, 438] width 661 height 22
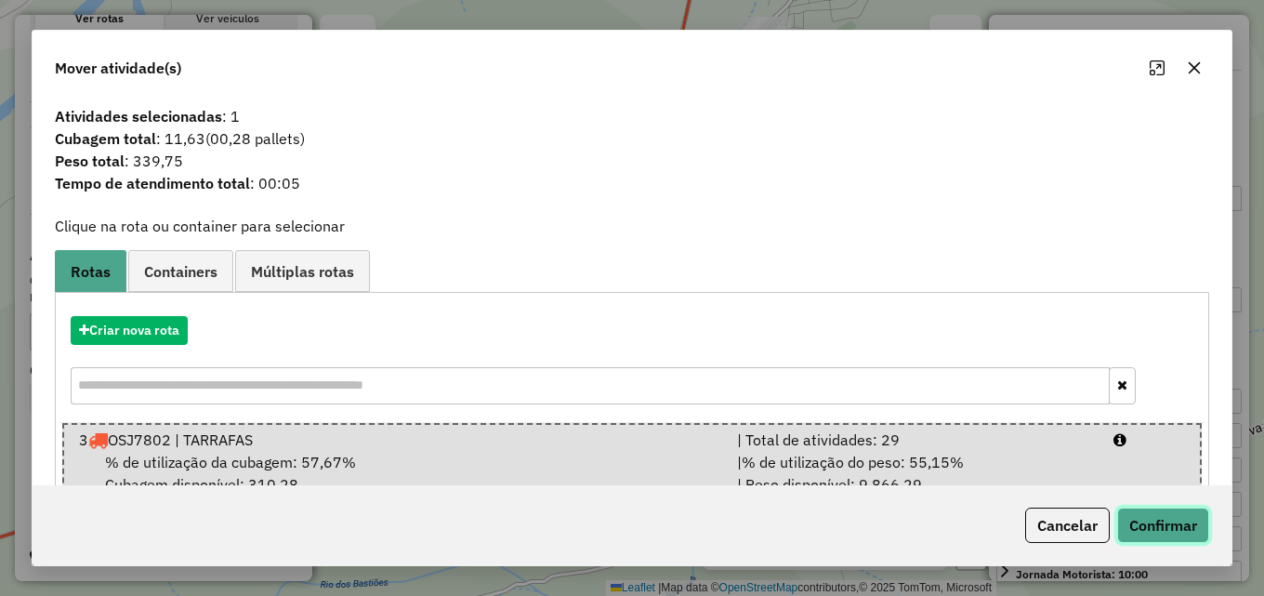
click at [1154, 514] on button "Confirmar" at bounding box center [1163, 524] width 92 height 35
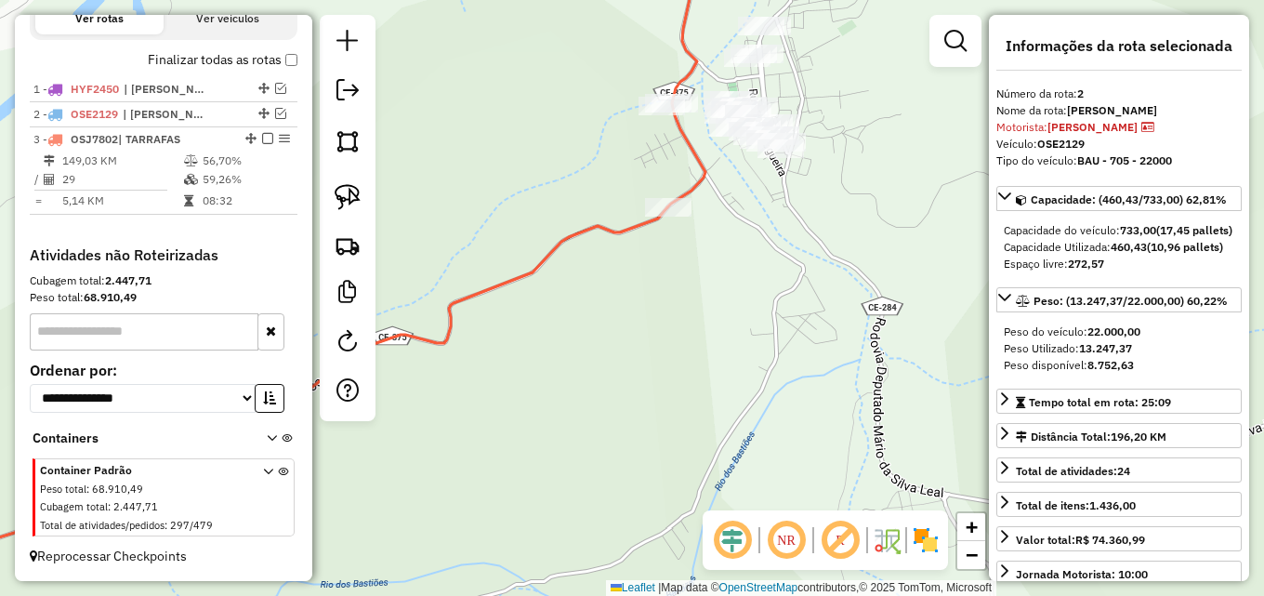
drag, startPoint x: 566, startPoint y: 412, endPoint x: 867, endPoint y: 314, distance: 316.5
click at [857, 319] on div "Janela de atendimento Grade de atendimento Capacidade Transportadoras Veículos …" at bounding box center [632, 298] width 1264 height 596
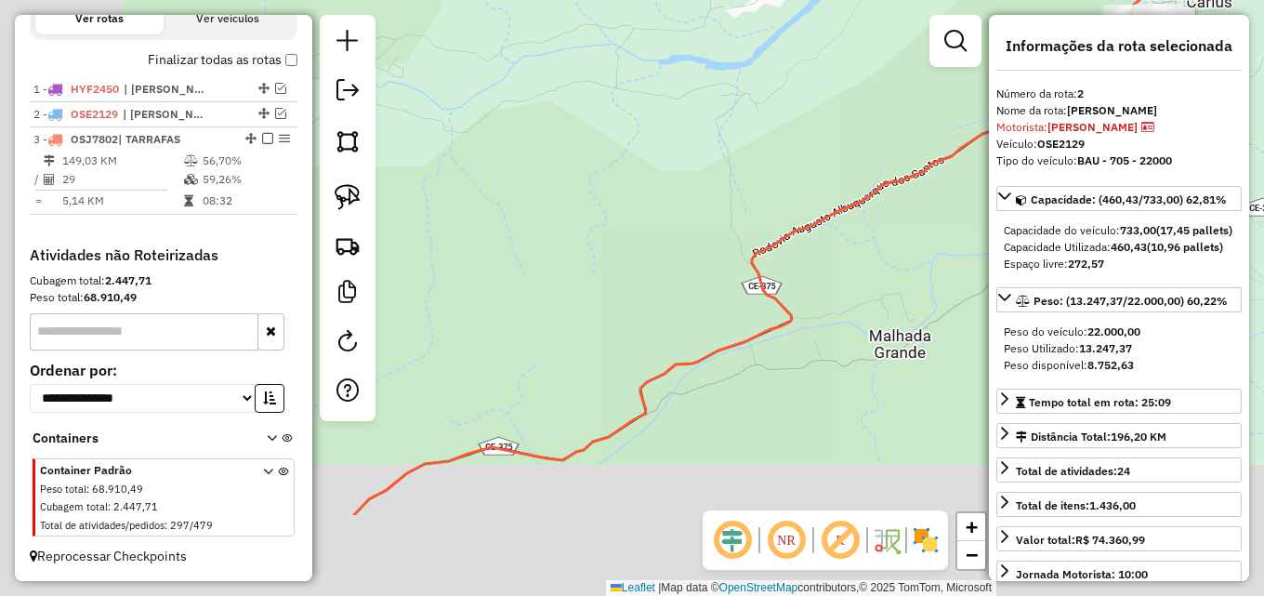
drag, startPoint x: 581, startPoint y: 438, endPoint x: 799, endPoint y: 287, distance: 265.2
click at [793, 290] on icon at bounding box center [741, 290] width 774 height 449
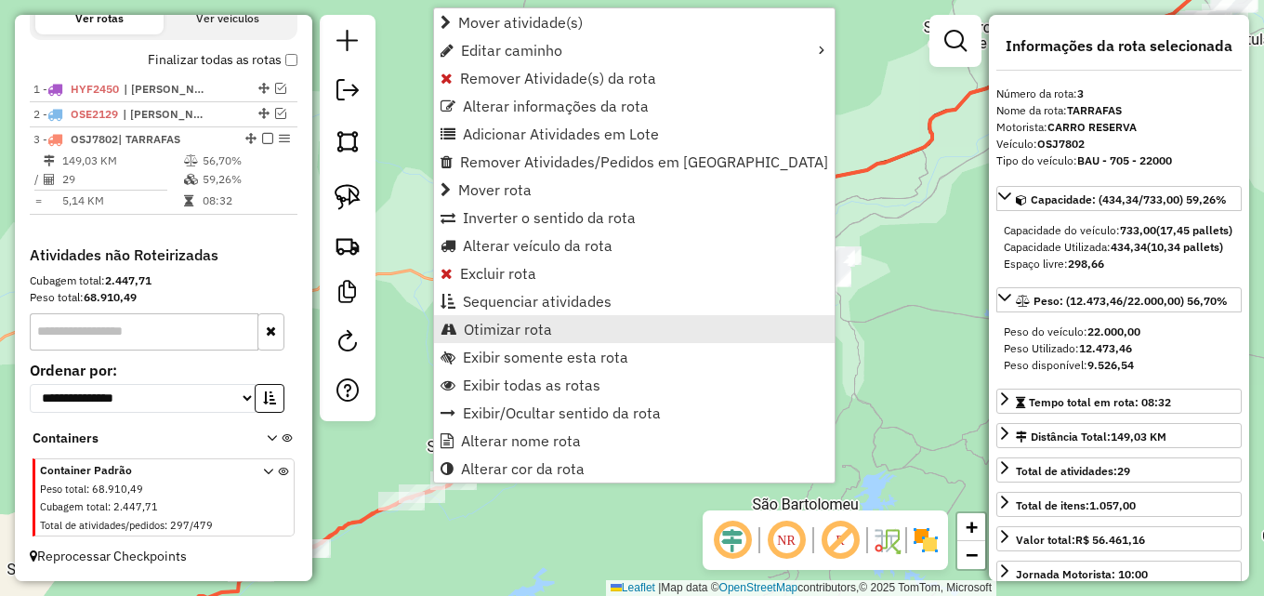
click at [531, 322] on span "Otimizar rota" at bounding box center [508, 329] width 88 height 15
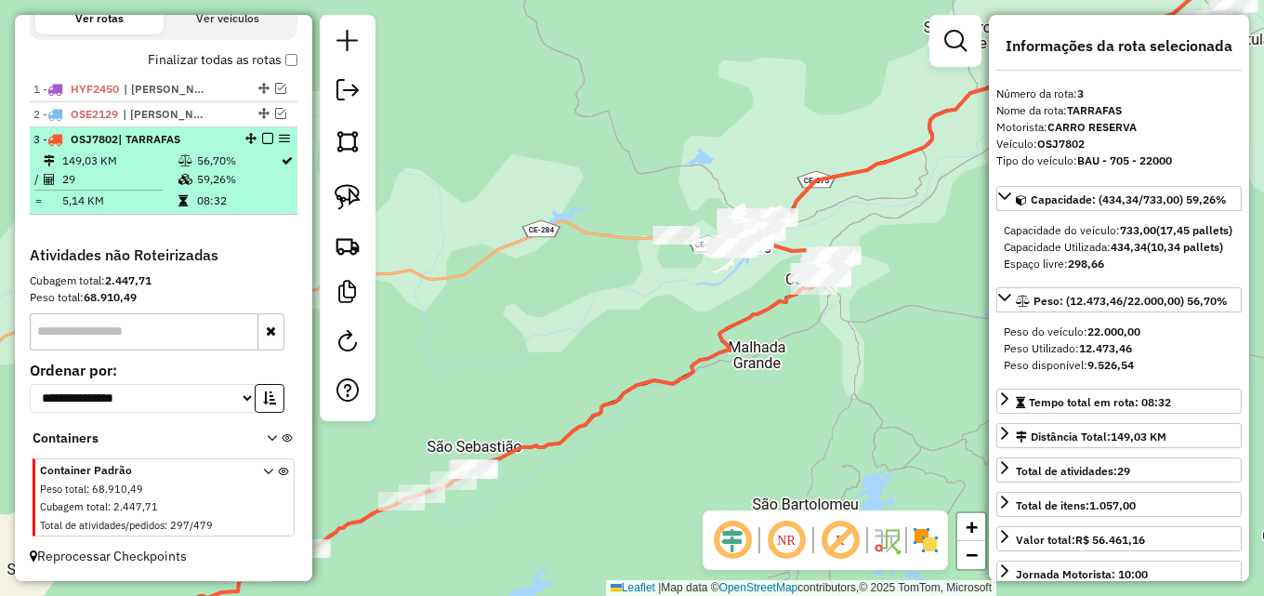
click at [262, 140] on em at bounding box center [267, 138] width 11 height 11
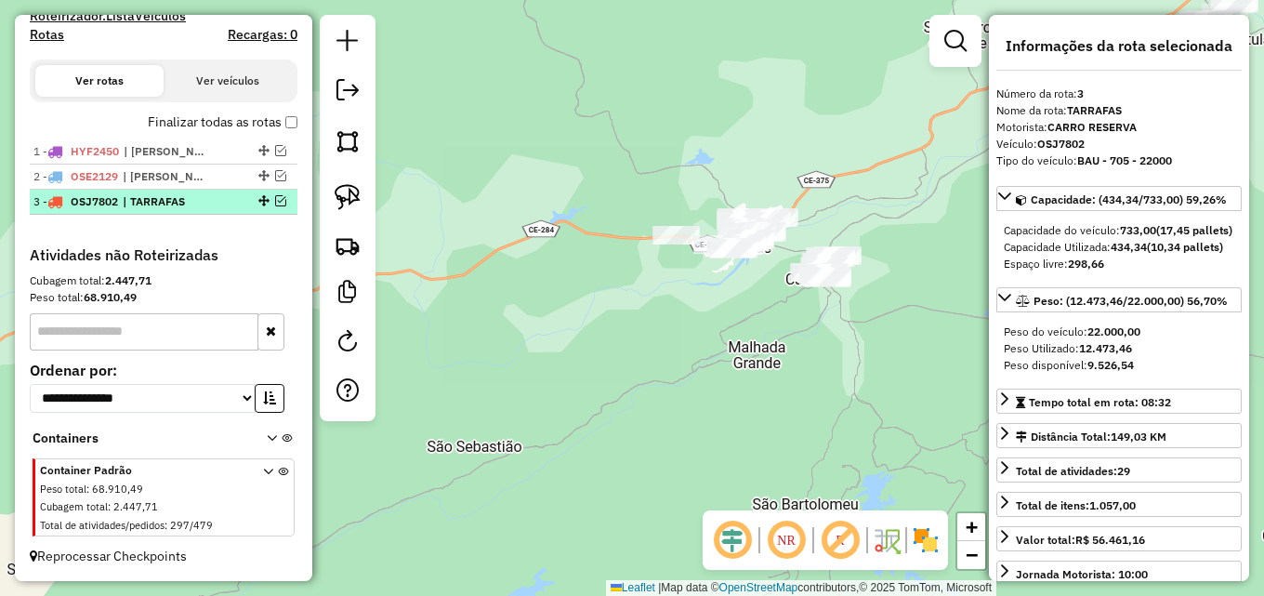
scroll to position [578, 0]
drag, startPoint x: 572, startPoint y: 345, endPoint x: 480, endPoint y: 309, distance: 98.5
click at [482, 311] on div "Janela de atendimento Grade de atendimento Capacidade Transportadoras Veículos …" at bounding box center [632, 298] width 1264 height 596
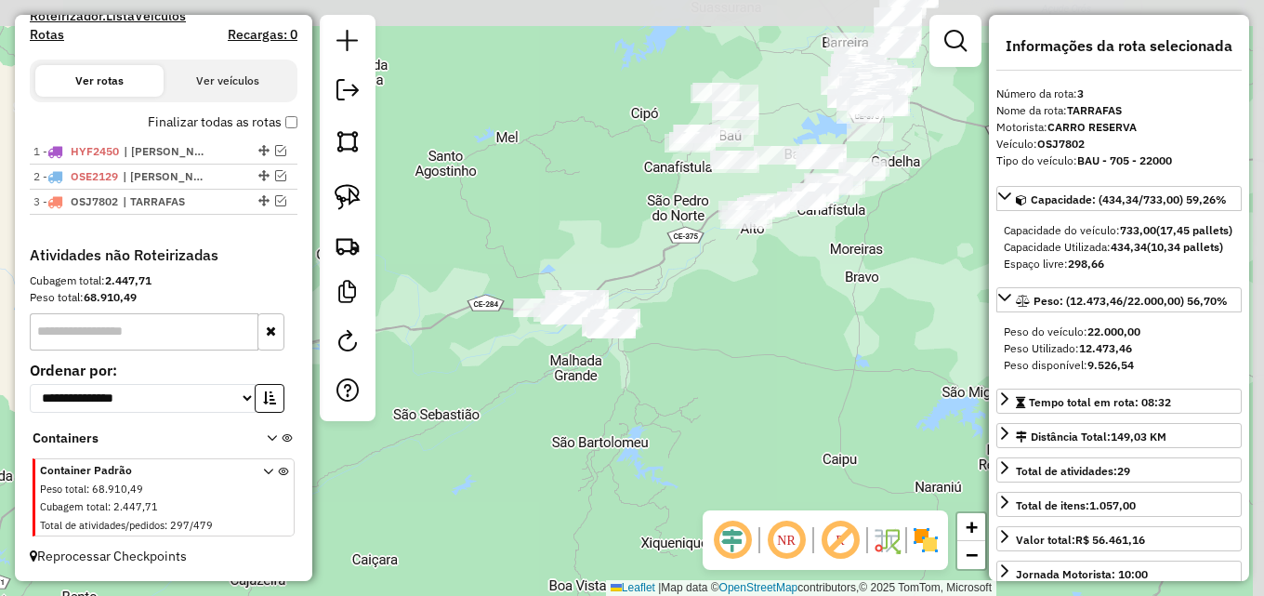
drag, startPoint x: 726, startPoint y: 378, endPoint x: 650, endPoint y: 391, distance: 76.4
click at [702, 404] on div "Janela de atendimento Grade de atendimento Capacidade Transportadoras Veículos …" at bounding box center [632, 298] width 1264 height 596
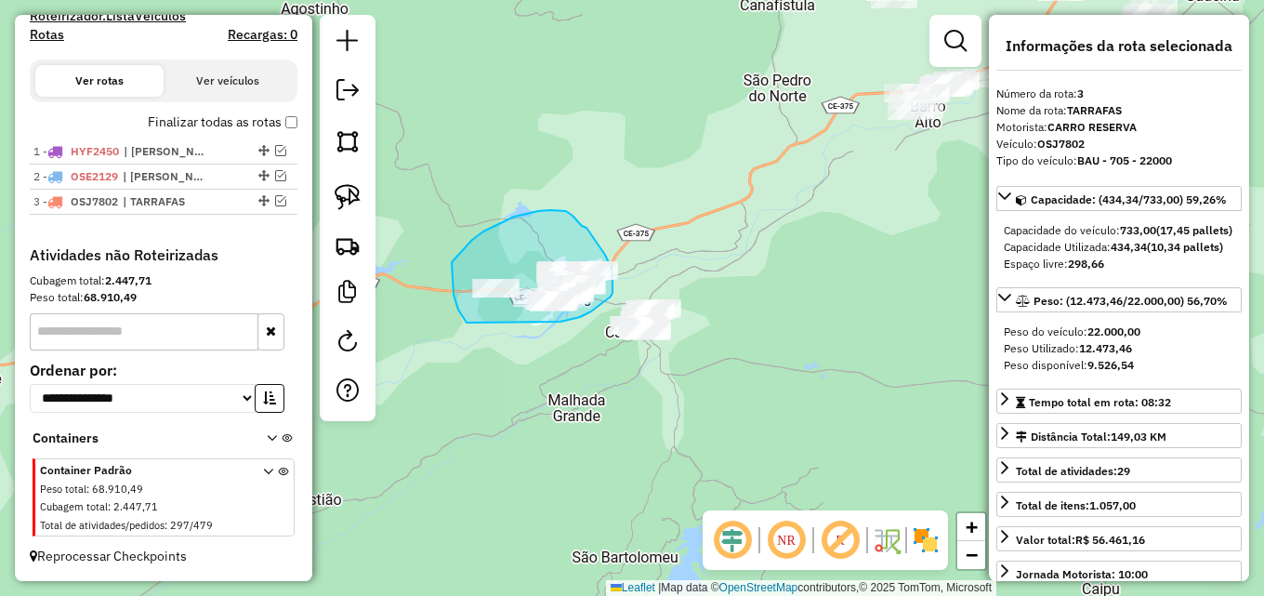
drag, startPoint x: 466, startPoint y: 322, endPoint x: 544, endPoint y: 325, distance: 78.1
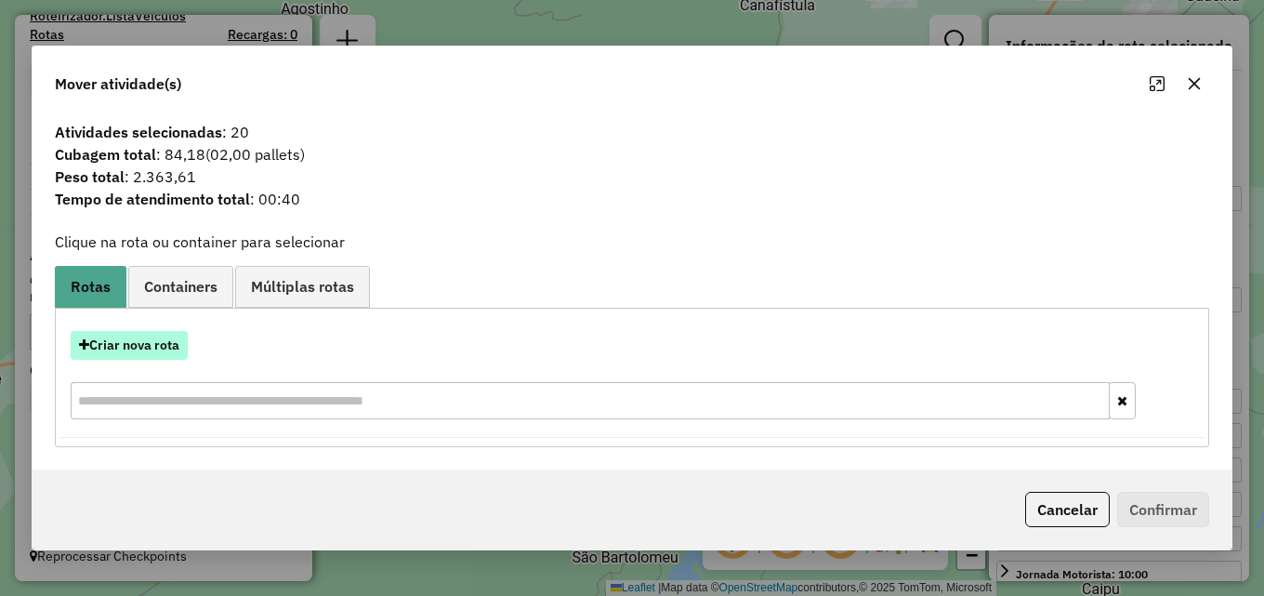
click at [125, 335] on button "Criar nova rota" at bounding box center [129, 345] width 117 height 29
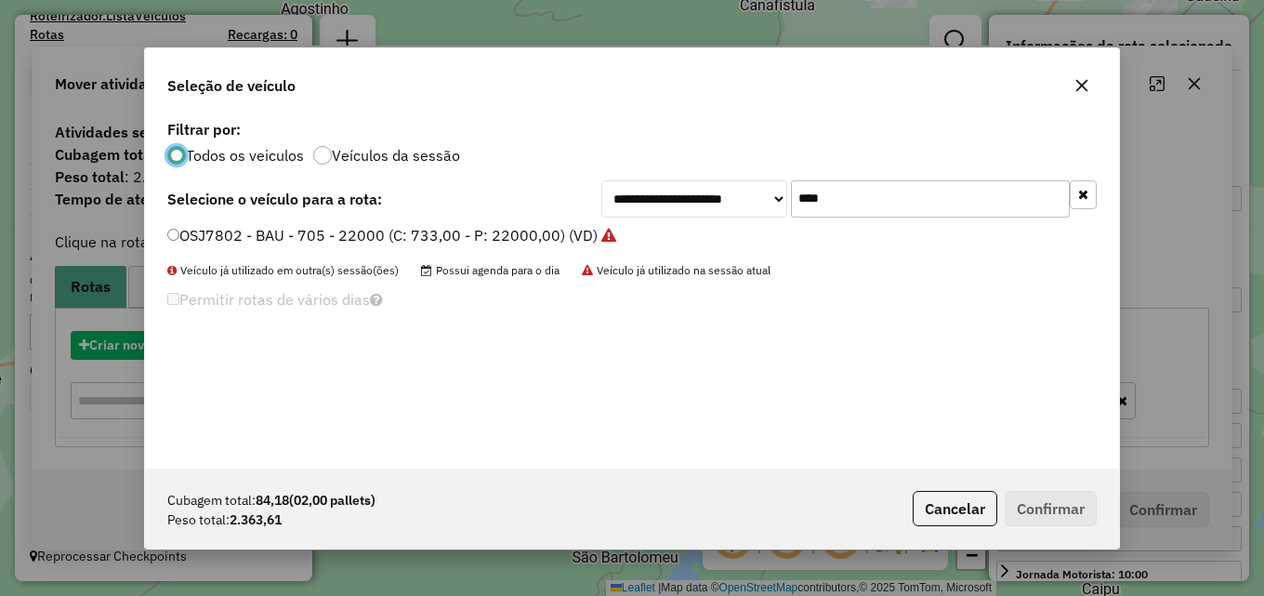
scroll to position [10, 6]
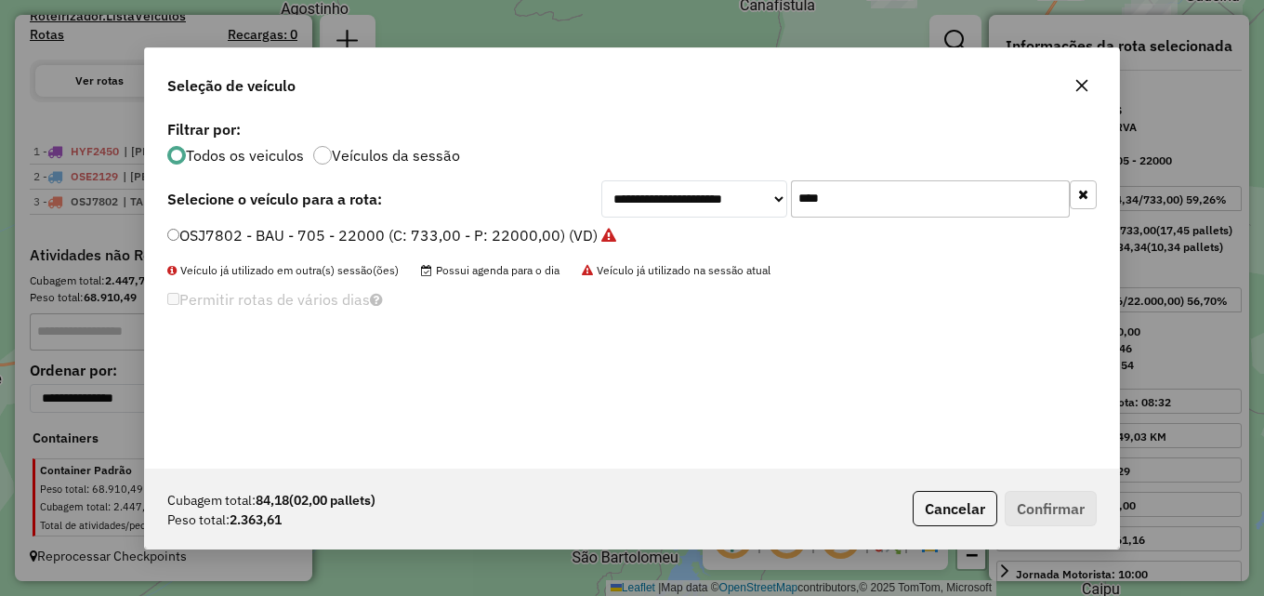
drag, startPoint x: 843, startPoint y: 202, endPoint x: 609, endPoint y: 202, distance: 234.2
click at [611, 202] on div "**********" at bounding box center [848, 198] width 495 height 37
type input "****"
click at [532, 233] on label "HWP9I34 - TOCO - 134 - 4000 (C: 134,00 - P: 4000,00) (VD)" at bounding box center [379, 235] width 424 height 22
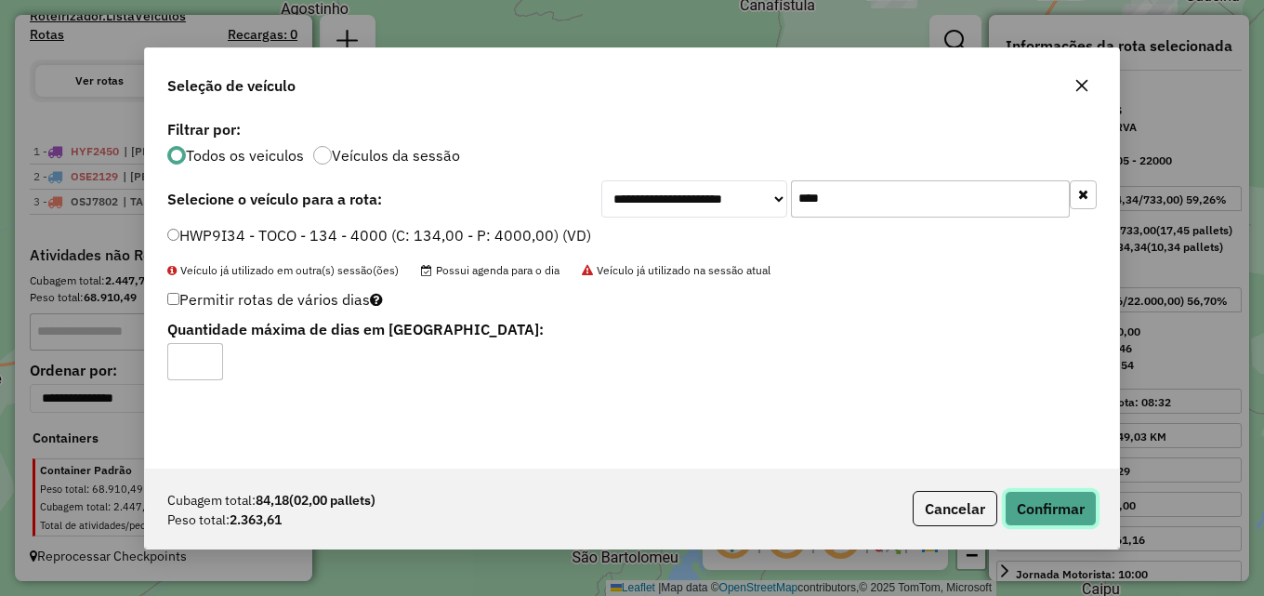
click at [1048, 508] on button "Confirmar" at bounding box center [1050, 508] width 92 height 35
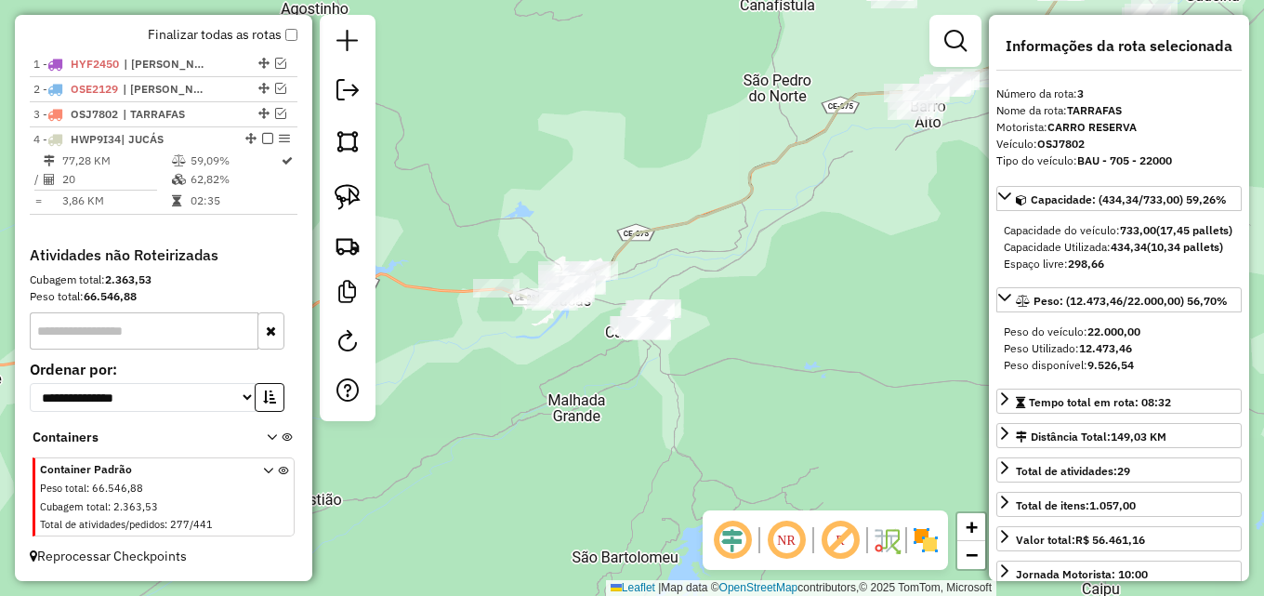
scroll to position [689, 0]
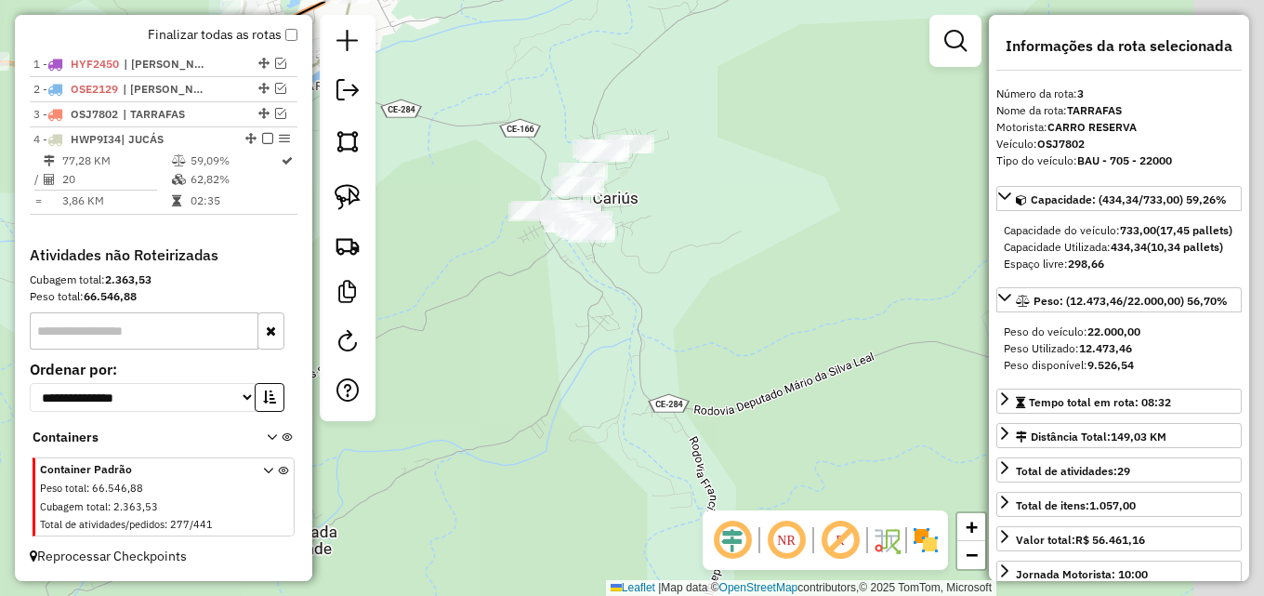
drag, startPoint x: 637, startPoint y: 339, endPoint x: 501, endPoint y: 383, distance: 143.4
click at [501, 383] on div "Janela de atendimento Grade de atendimento Capacidade Transportadoras Veículos …" at bounding box center [632, 298] width 1264 height 596
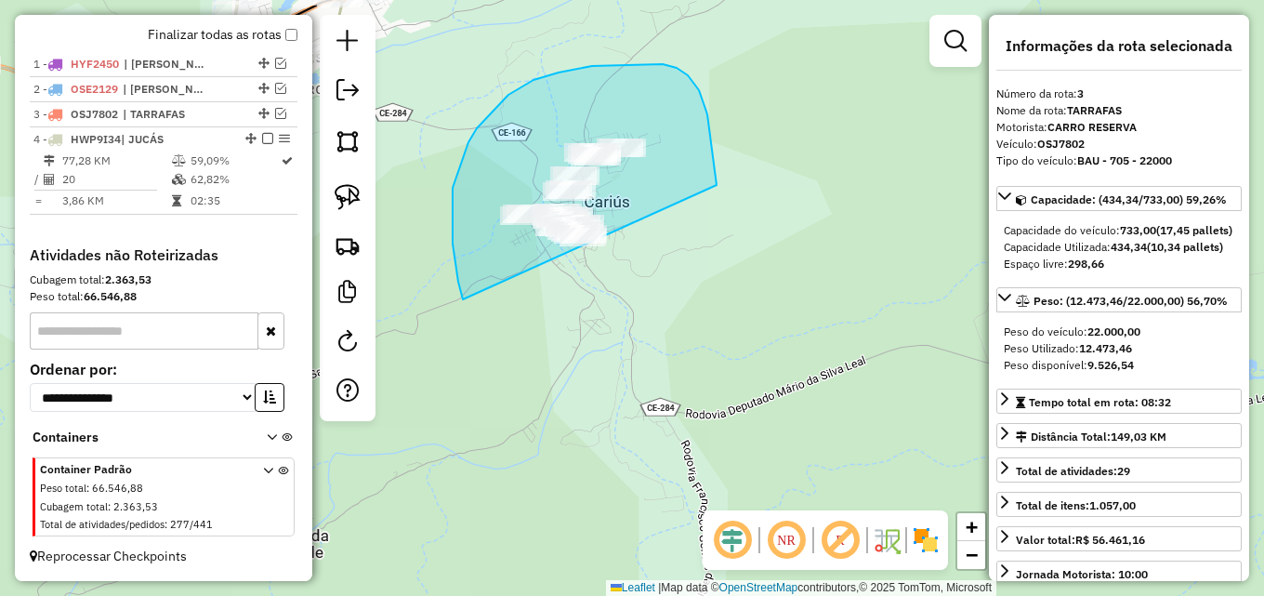
drag, startPoint x: 462, startPoint y: 297, endPoint x: 716, endPoint y: 242, distance: 260.6
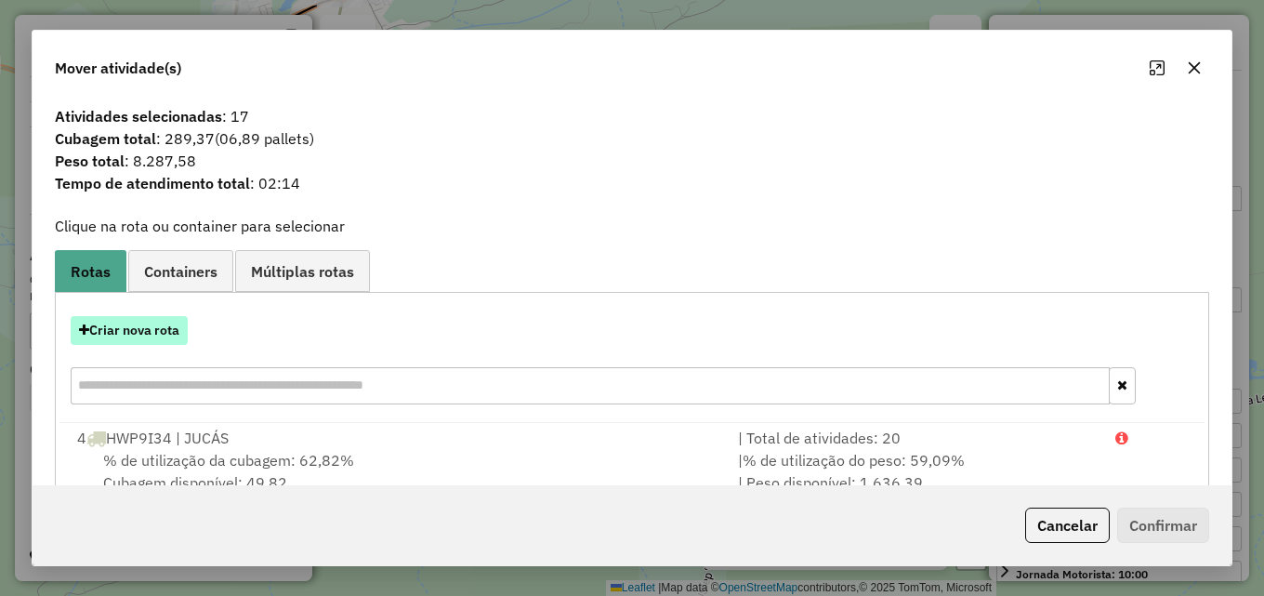
click at [157, 329] on button "Criar nova rota" at bounding box center [129, 330] width 117 height 29
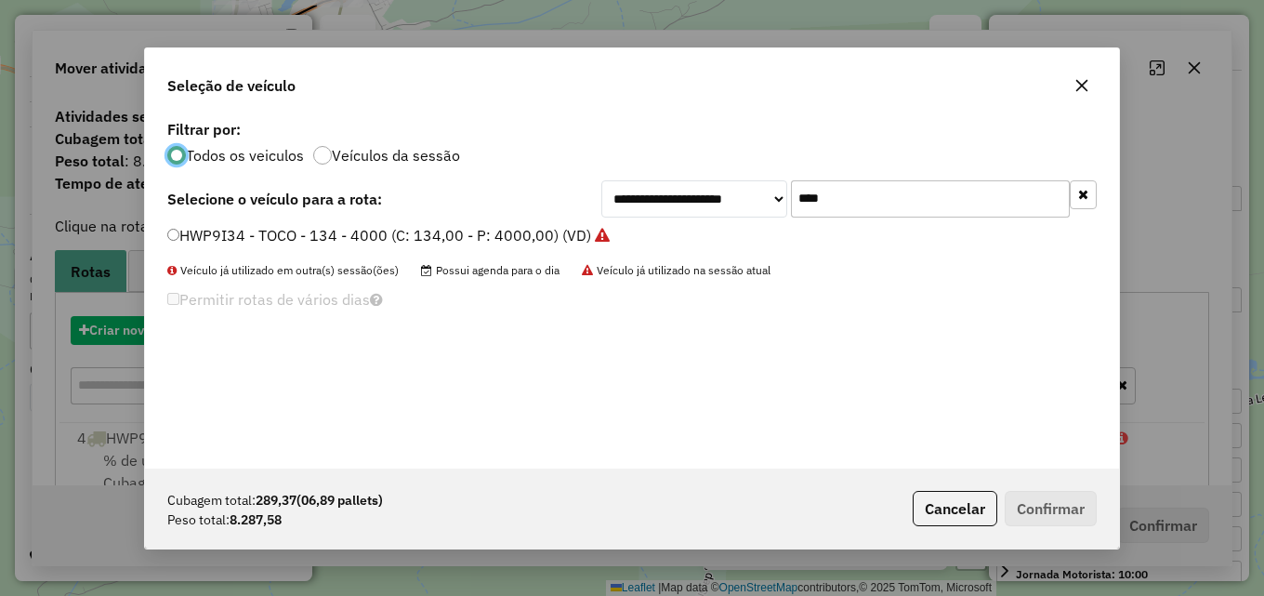
scroll to position [10, 6]
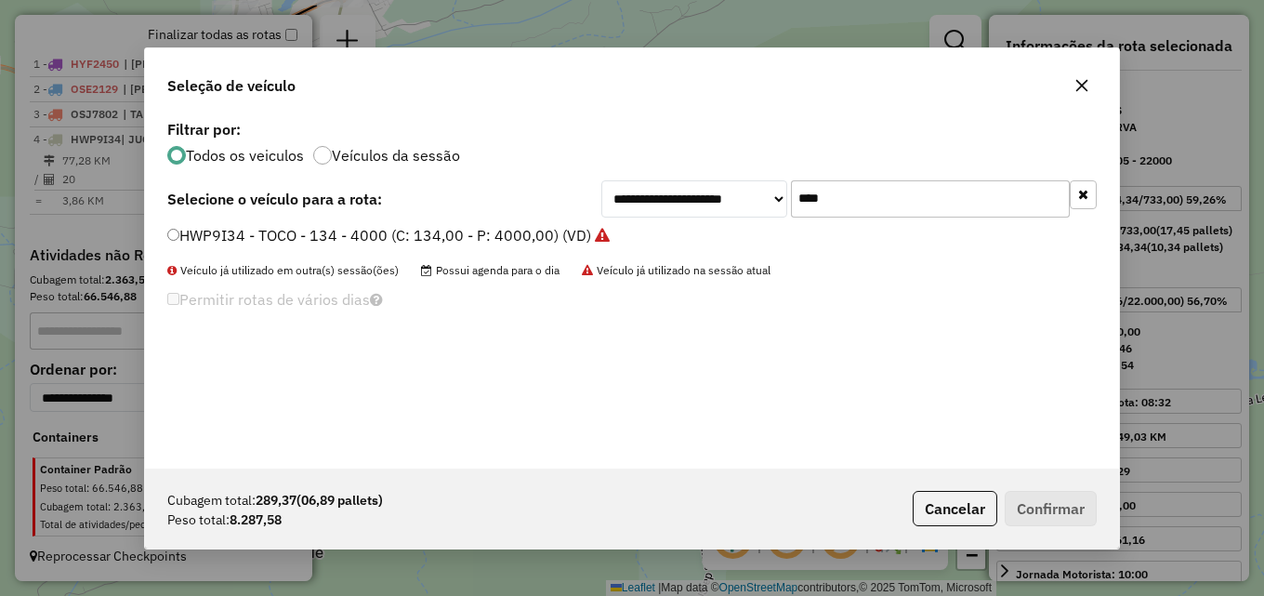
drag, startPoint x: 838, startPoint y: 202, endPoint x: 453, endPoint y: 216, distance: 385.0
click at [494, 211] on div "**********" at bounding box center [631, 198] width 929 height 37
type input "***"
click at [348, 230] on label "SAU3J08 - BAIA - 14.500KG (C: 490,00 - P: 14500,00) (VD)" at bounding box center [375, 235] width 417 height 22
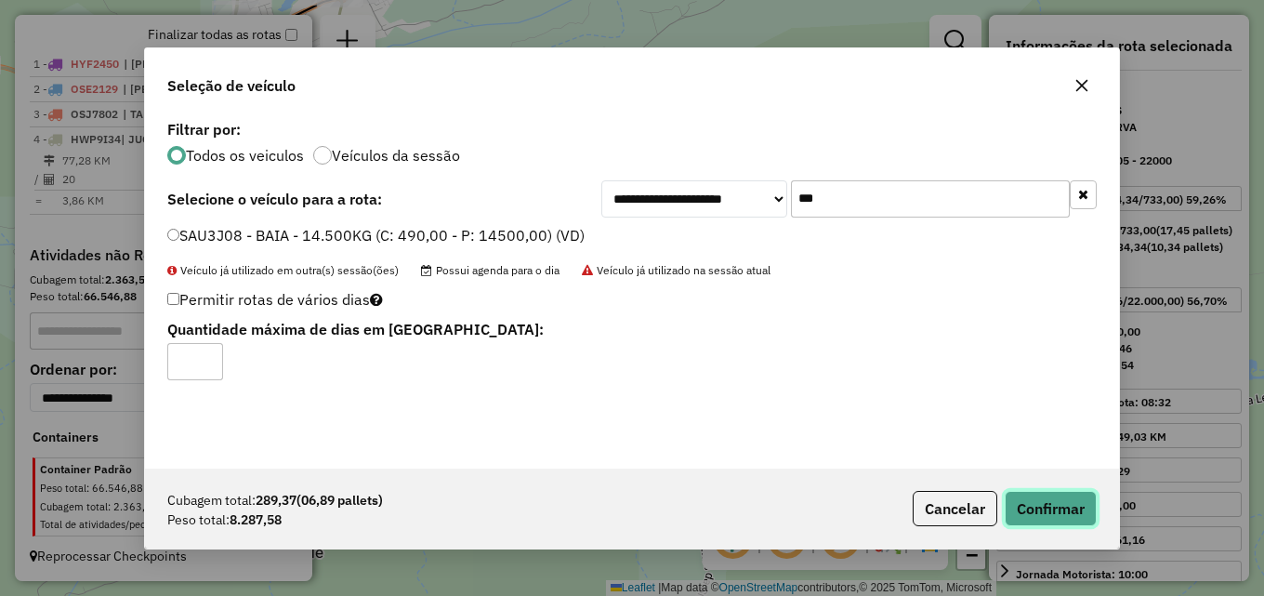
click at [1038, 498] on button "Confirmar" at bounding box center [1050, 508] width 92 height 35
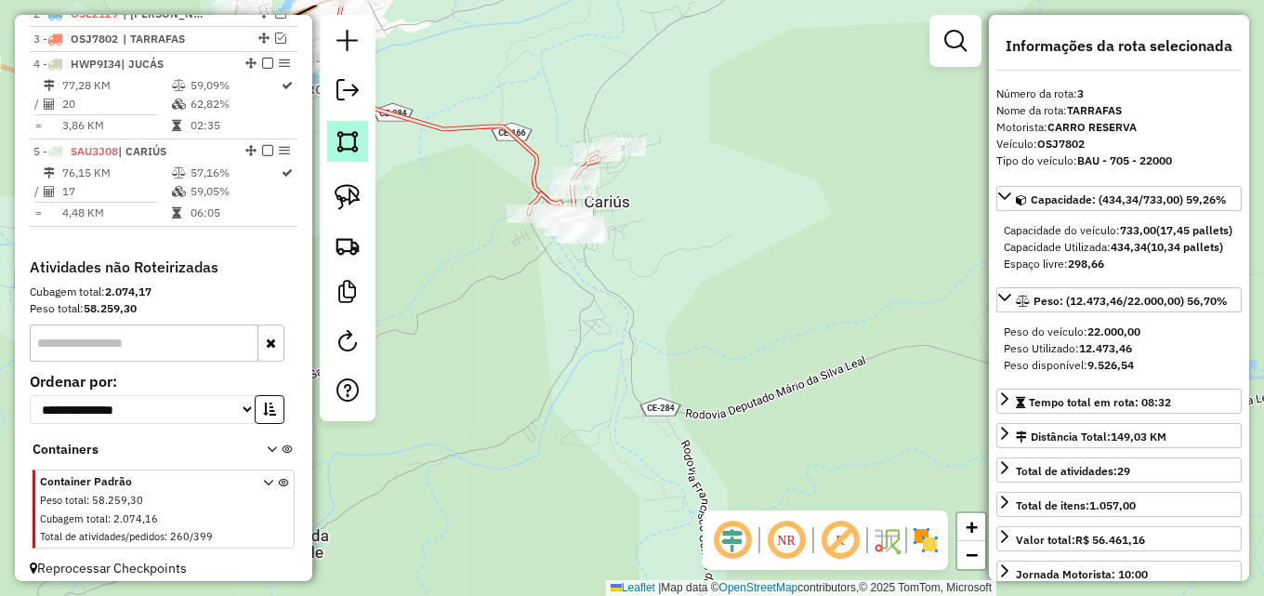
scroll to position [776, 0]
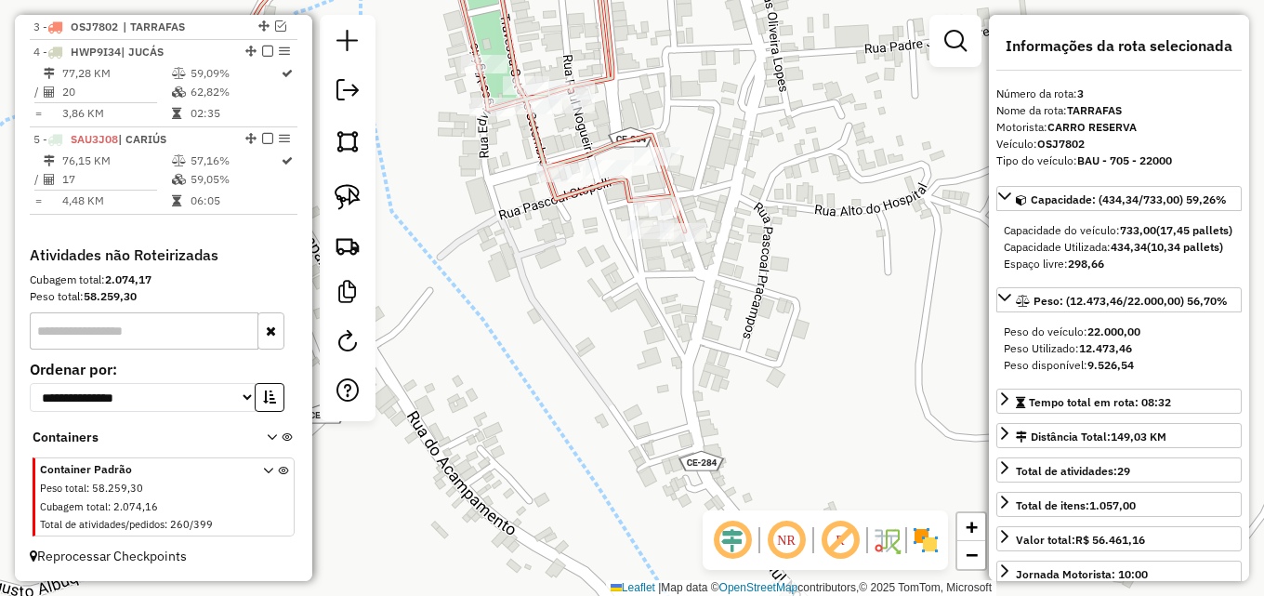
drag, startPoint x: 206, startPoint y: 174, endPoint x: 505, endPoint y: 200, distance: 299.4
click at [206, 173] on td "59,05%" at bounding box center [235, 179] width 90 height 19
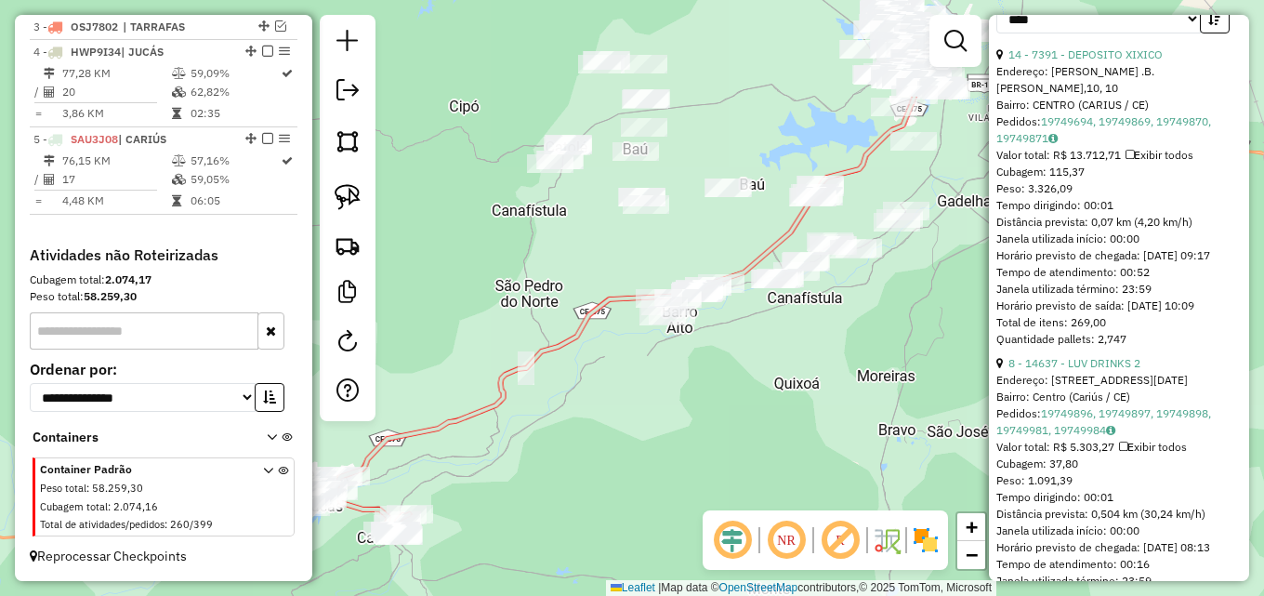
scroll to position [743, 0]
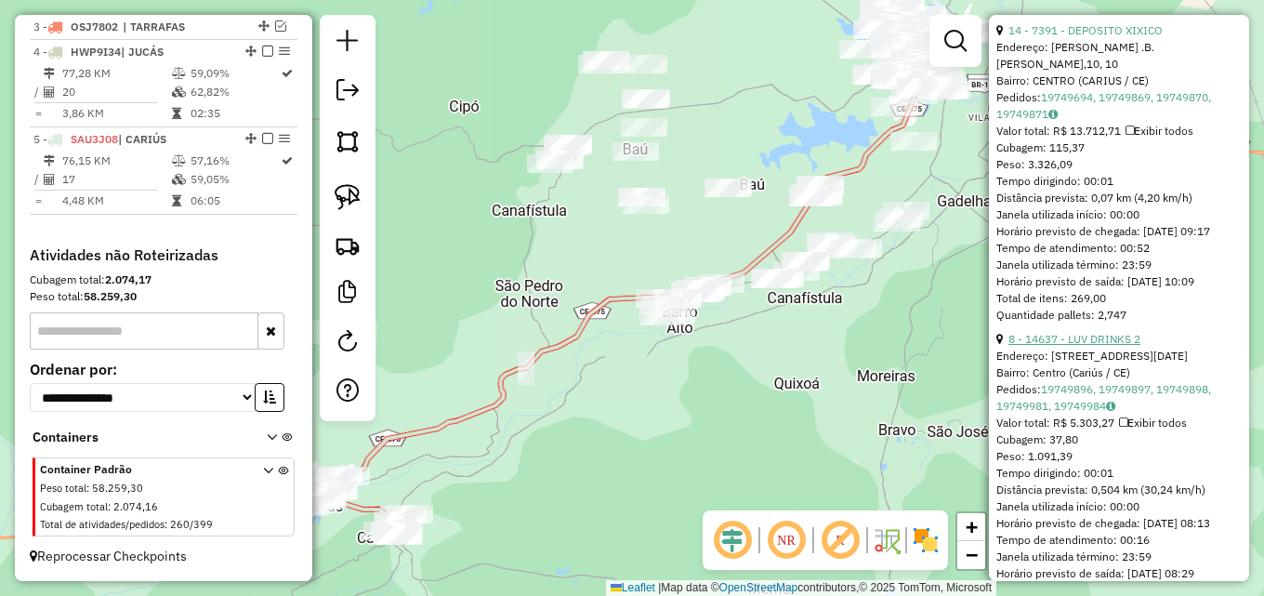
click at [1097, 346] on link "8 - 14637 - LUV DRINKS 2" at bounding box center [1074, 339] width 132 height 14
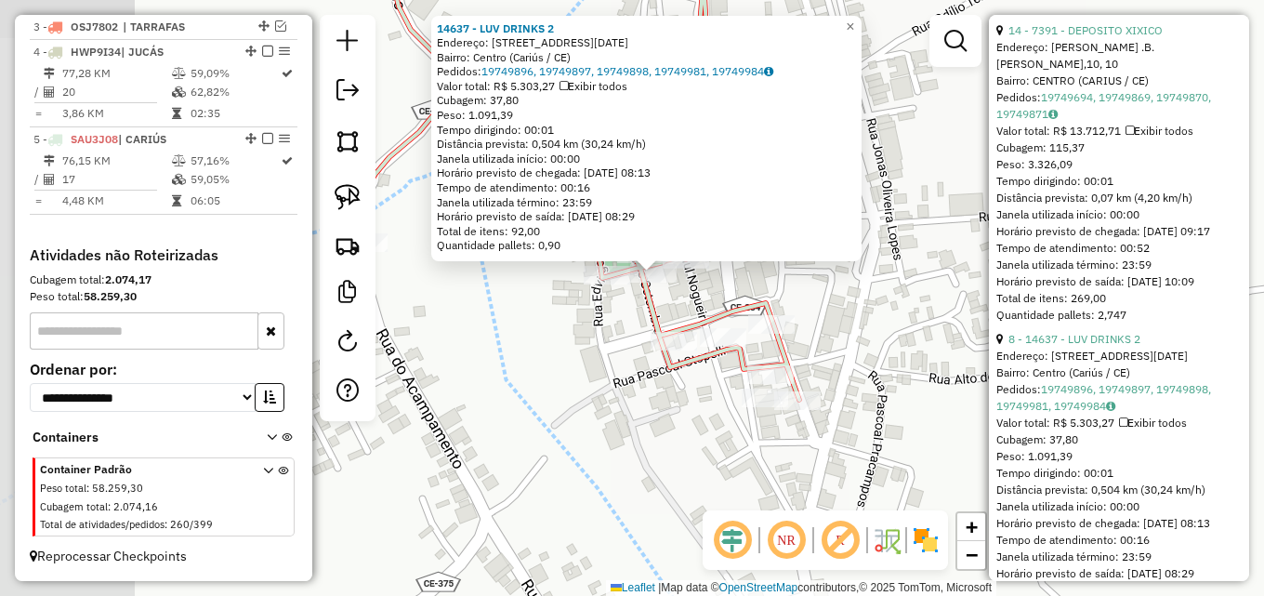
drag, startPoint x: 702, startPoint y: 269, endPoint x: 927, endPoint y: 286, distance: 226.5
click at [927, 286] on div "14637 - LUV DRINKS 2 Endereço: Rua 15 de Novembro, 73 Bairro: Centro (Cariús / …" at bounding box center [632, 298] width 1264 height 596
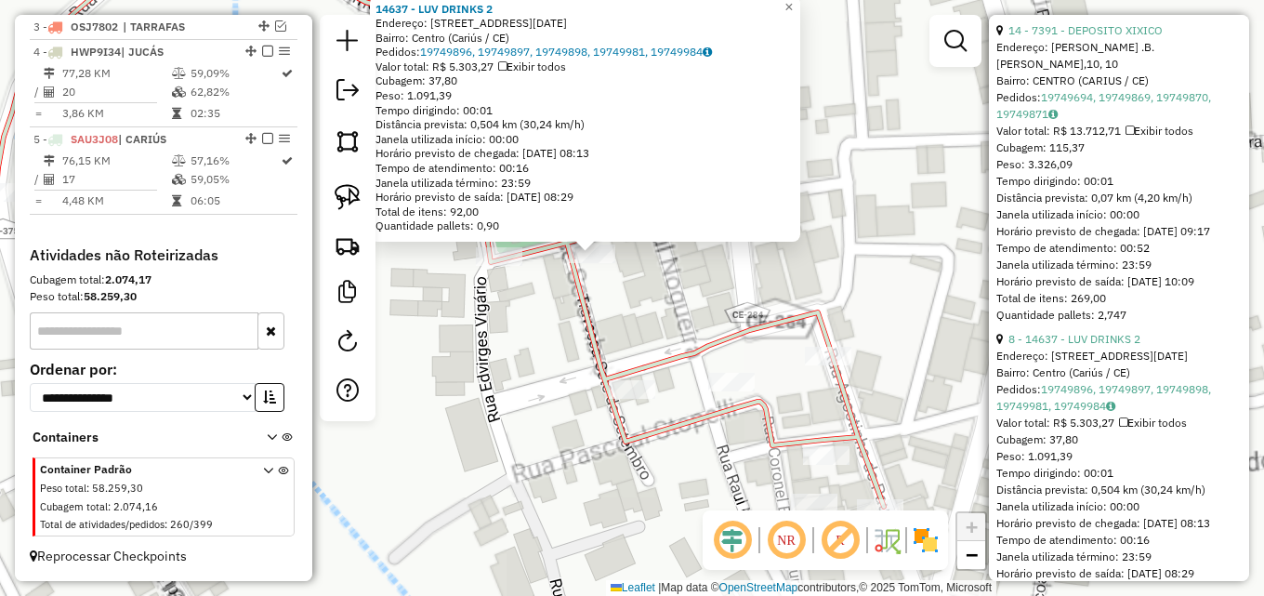
click at [624, 282] on div "14637 - LUV DRINKS 2 Endereço: Rua 15 de Novembro, 73 Bairro: Centro (Cariús / …" at bounding box center [632, 298] width 1264 height 596
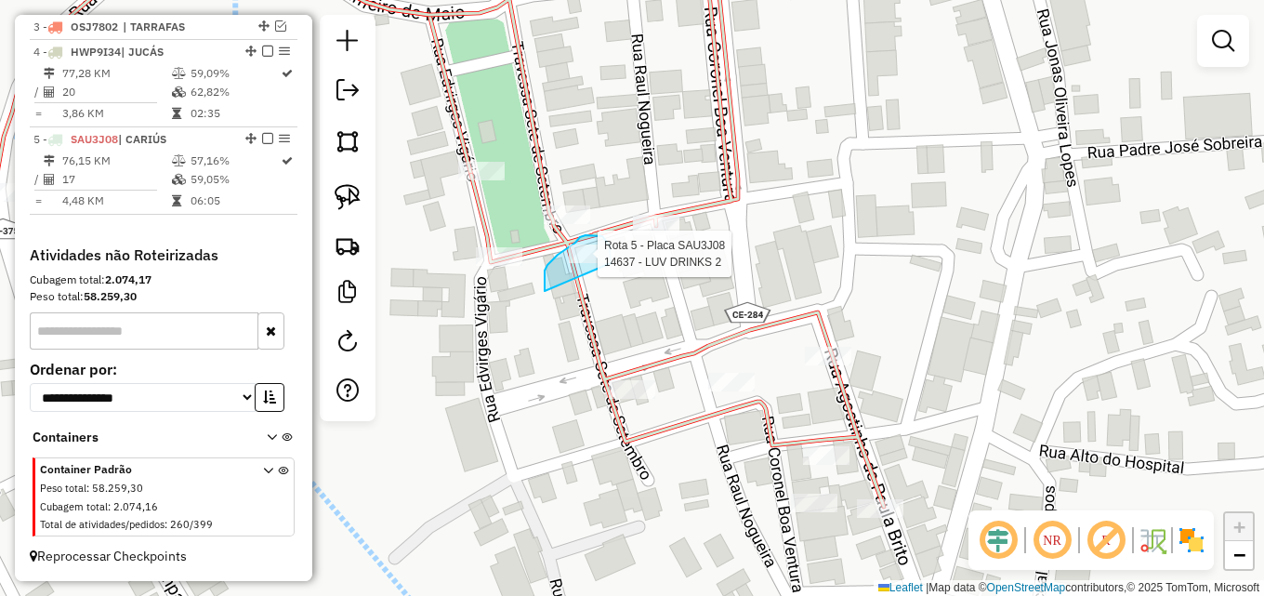
drag, startPoint x: 545, startPoint y: 276, endPoint x: 611, endPoint y: 268, distance: 66.5
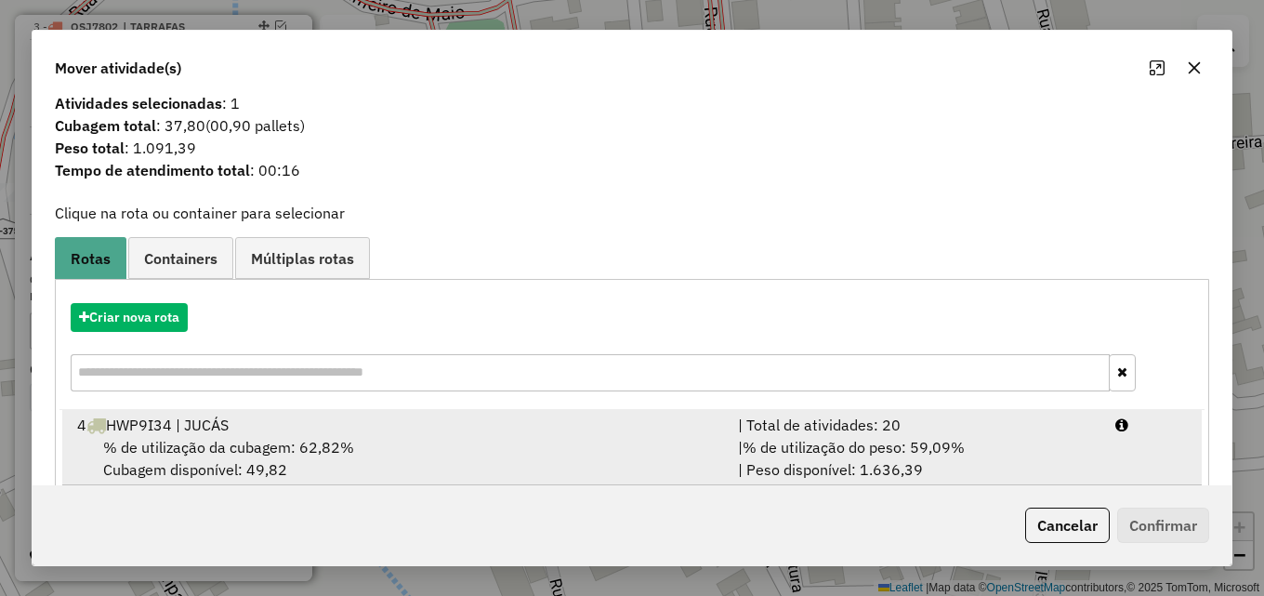
scroll to position [45, 0]
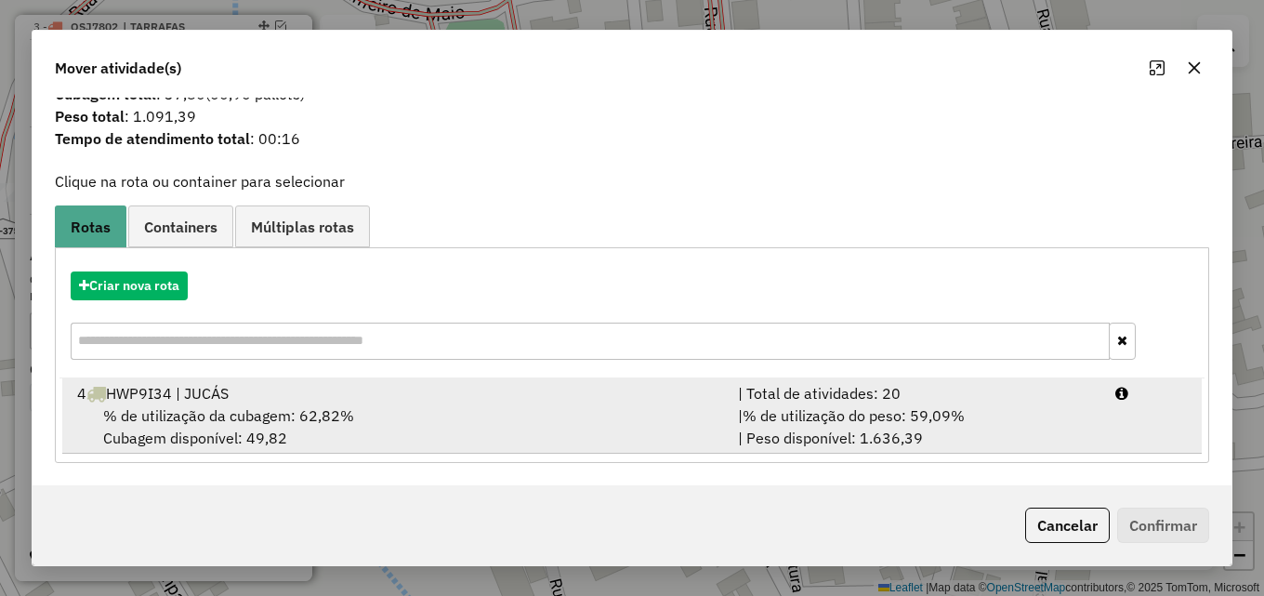
drag, startPoint x: 924, startPoint y: 424, endPoint x: 1002, endPoint y: 446, distance: 81.2
click at [929, 423] on span "% de utilização do peso: 59,09%" at bounding box center [853, 415] width 222 height 19
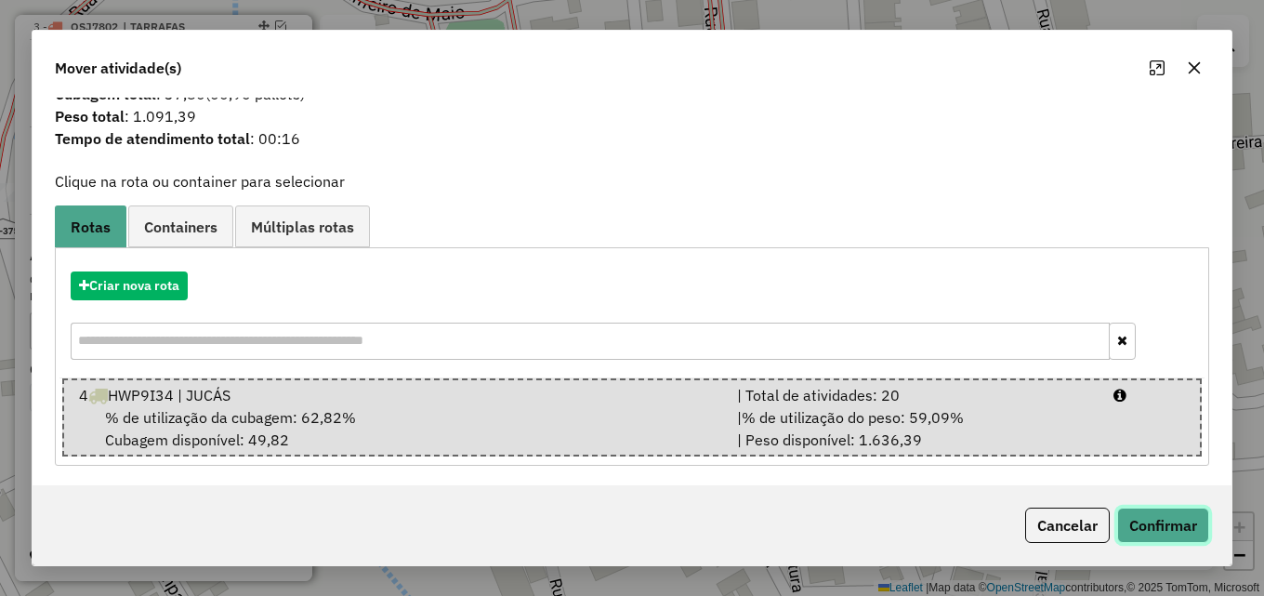
click at [1177, 521] on button "Confirmar" at bounding box center [1163, 524] width 92 height 35
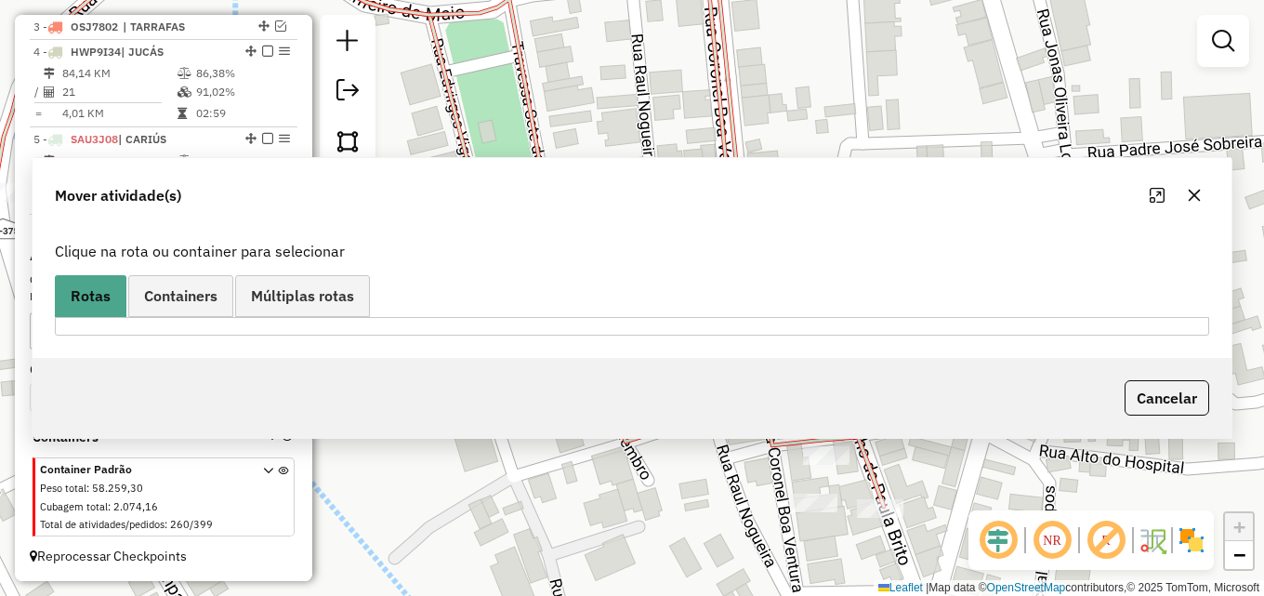
scroll to position [0, 0]
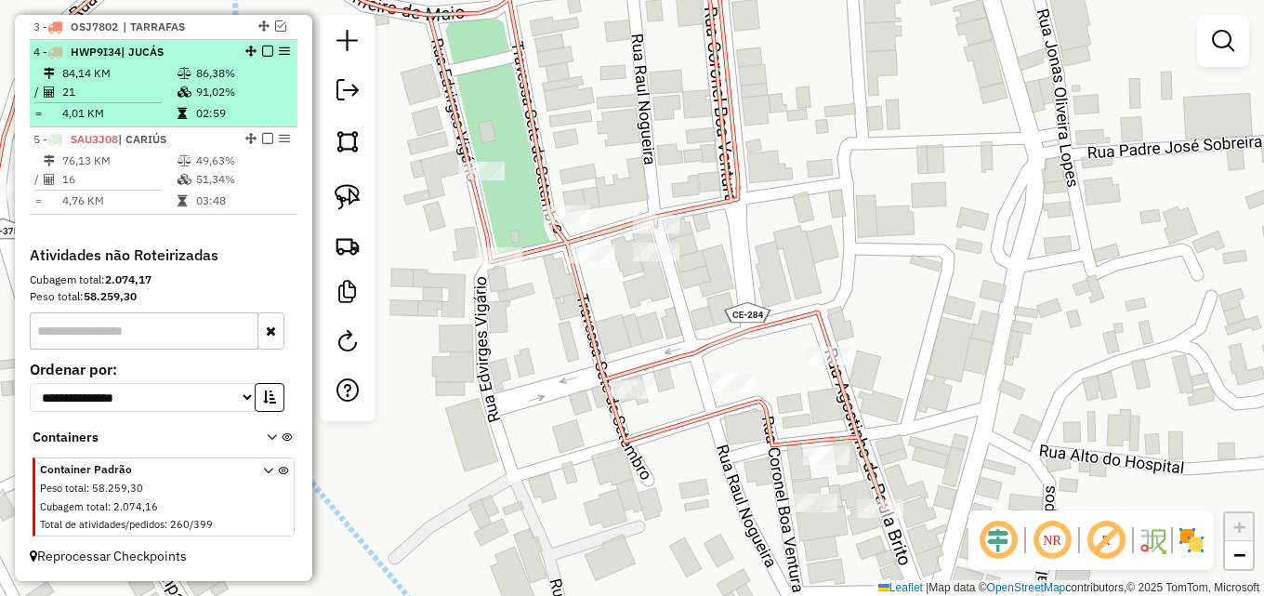
click at [189, 82] on td at bounding box center [186, 73] width 19 height 19
select select "*********"
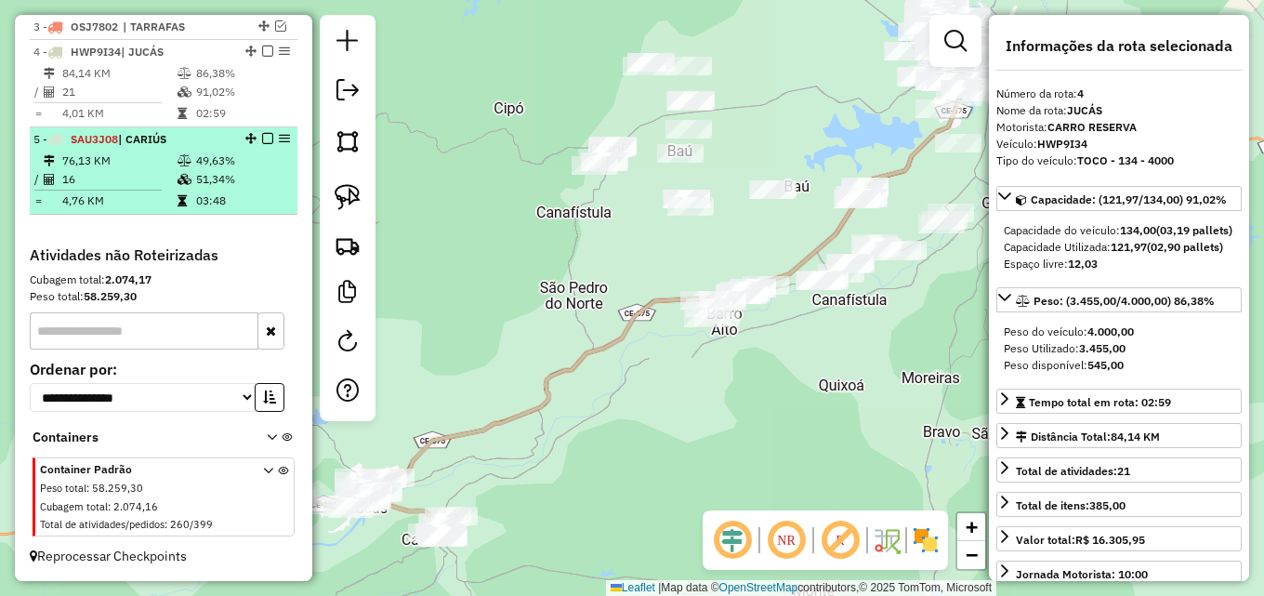
click at [178, 154] on td at bounding box center [186, 160] width 19 height 19
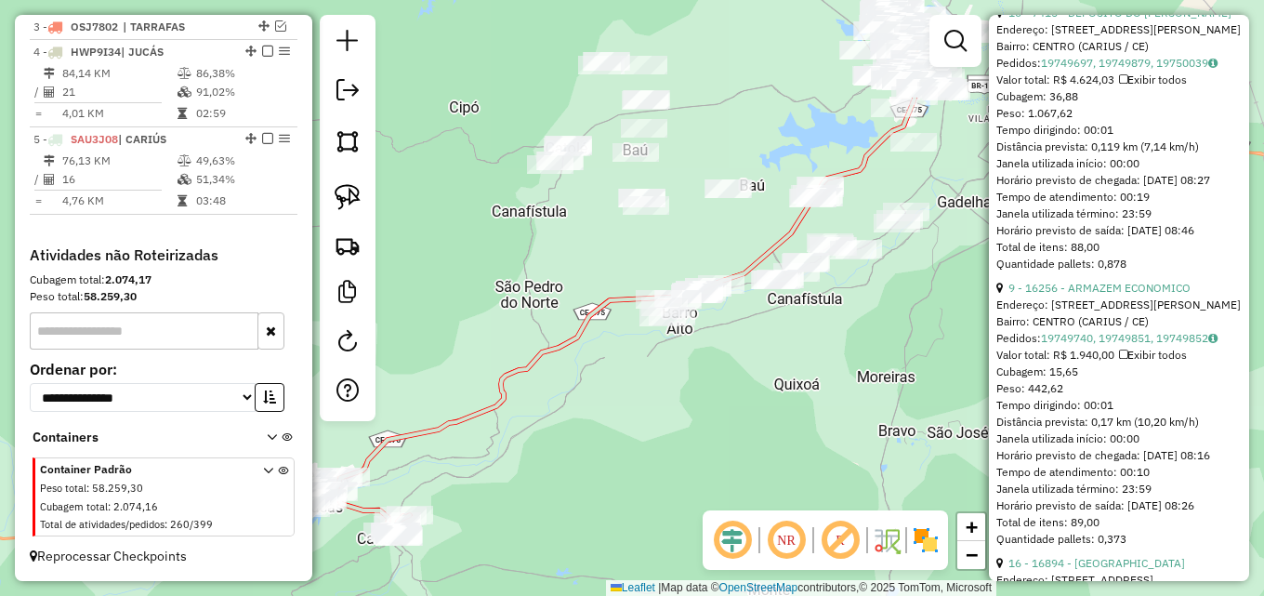
scroll to position [1115, 0]
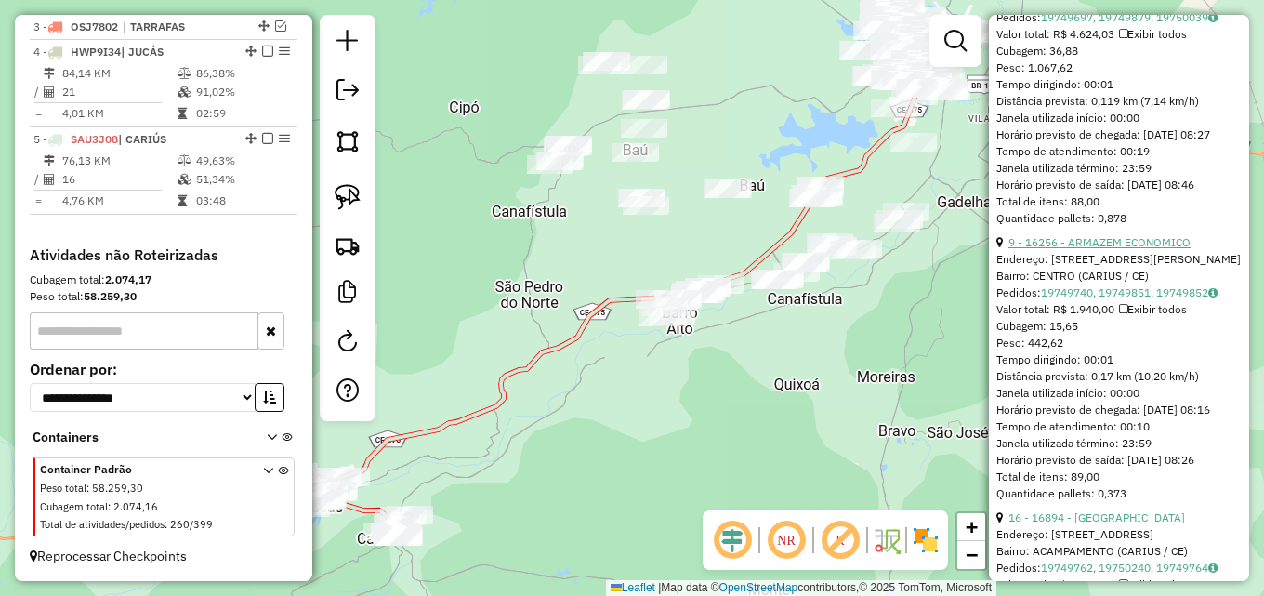
click at [1131, 249] on link "9 - 16256 - ARMAZEM ECONOMICO" at bounding box center [1099, 242] width 182 height 14
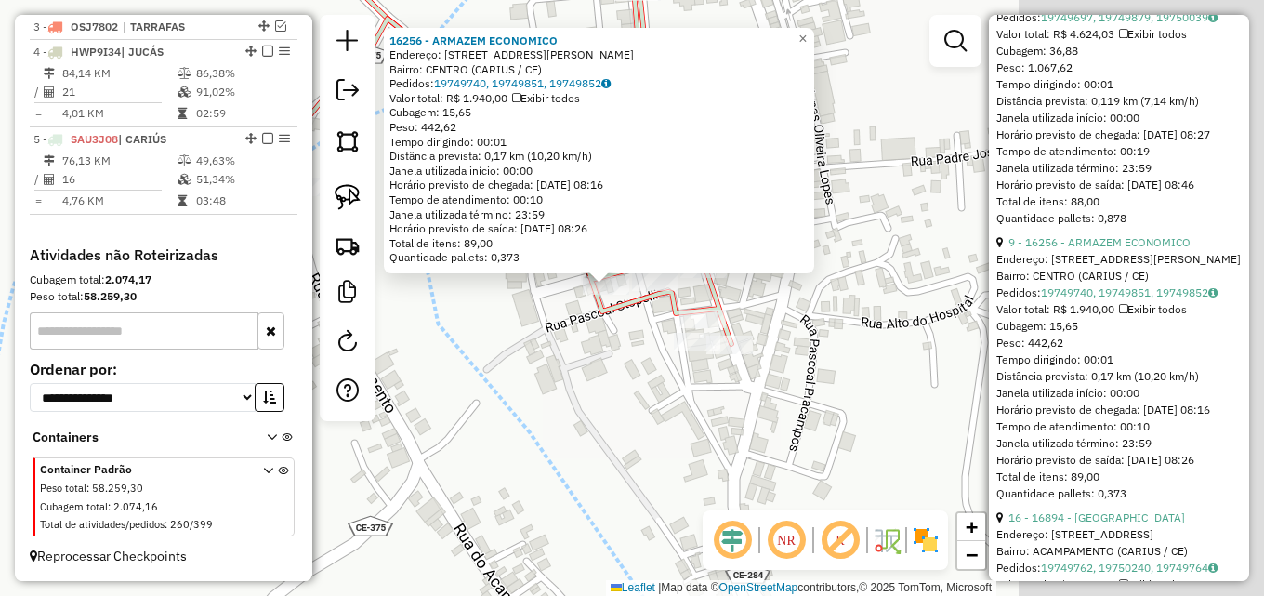
drag, startPoint x: 767, startPoint y: 375, endPoint x: 328, endPoint y: 372, distance: 438.6
click at [328, 375] on hb-router-mapa "Informações da Sessão 991381 - 20/08/2025 Criação: 19/08/2025 17:05 Depósito: D…" at bounding box center [632, 298] width 1264 height 596
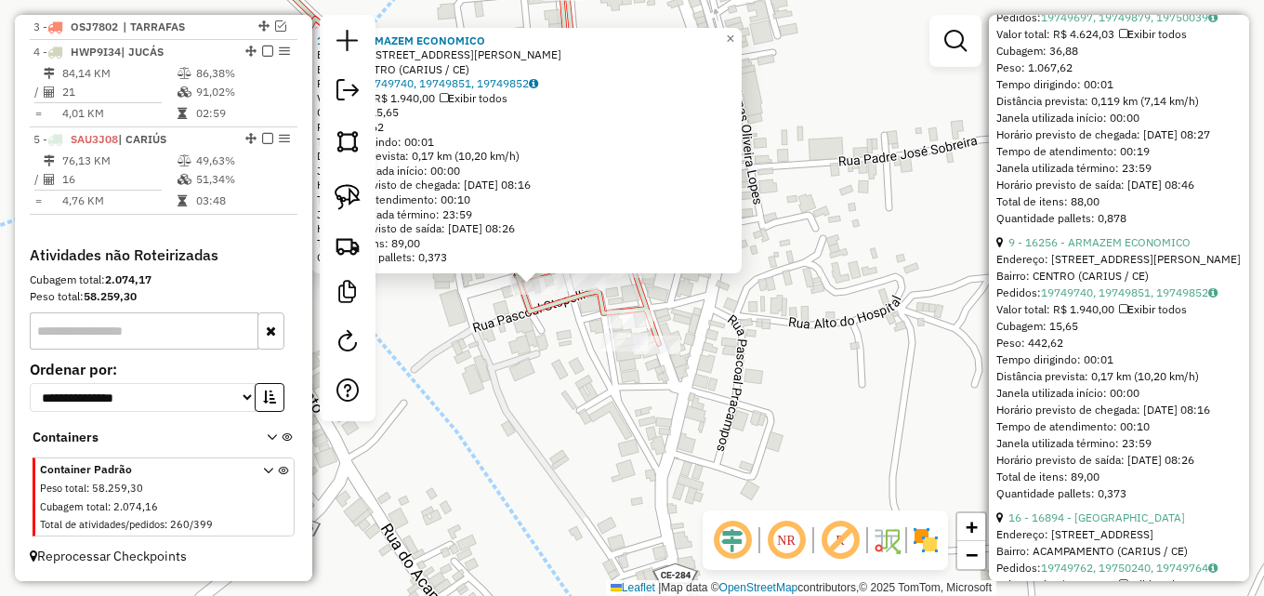
click at [444, 352] on div "16256 - ARMAZEM ECONOMICO Endereço: Rua Silvest Almeida Quart 23 Bairro: CENTRO…" at bounding box center [632, 298] width 1264 height 596
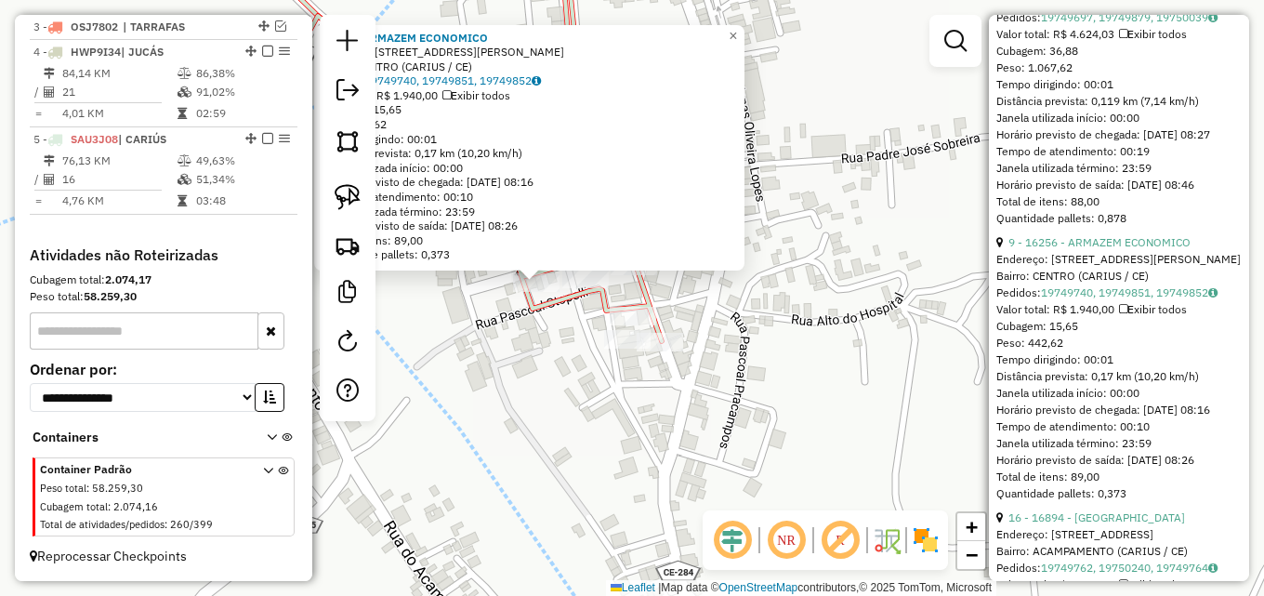
click at [518, 322] on div "16256 - ARMAZEM ECONOMICO Endereço: Rua Silvest Almeida Quart 23 Bairro: CENTRO…" at bounding box center [632, 298] width 1264 height 596
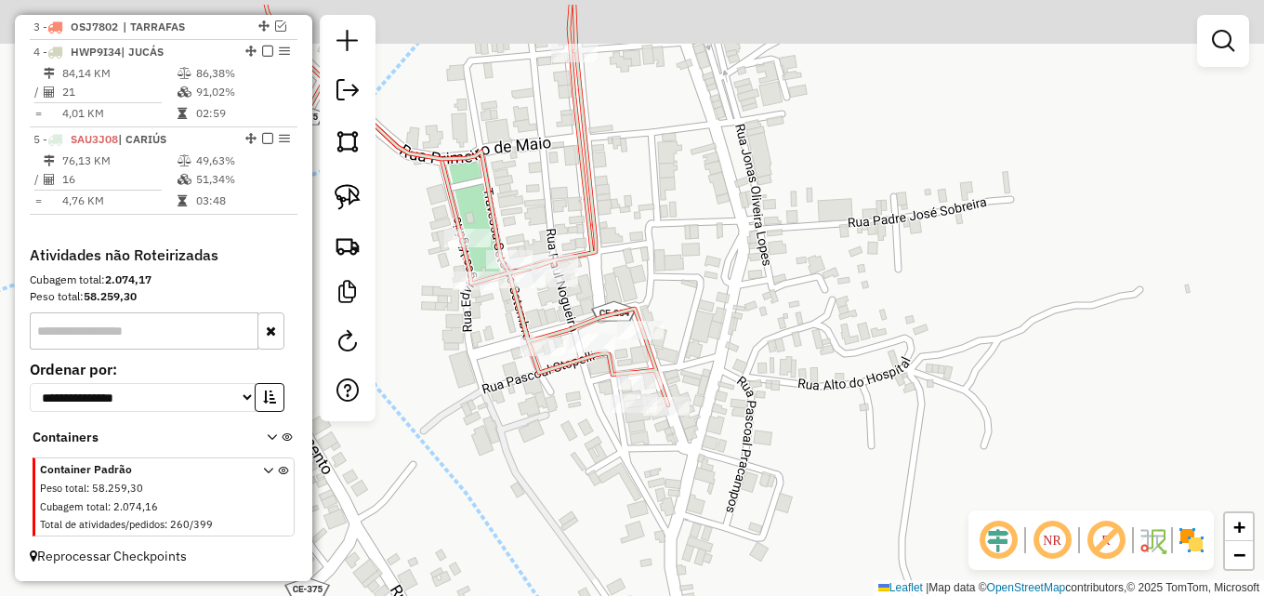
drag, startPoint x: 518, startPoint y: 322, endPoint x: 524, endPoint y: 387, distance: 64.4
click at [524, 387] on div "Janela de atendimento Grade de atendimento Capacidade Transportadoras Veículos …" at bounding box center [632, 298] width 1264 height 596
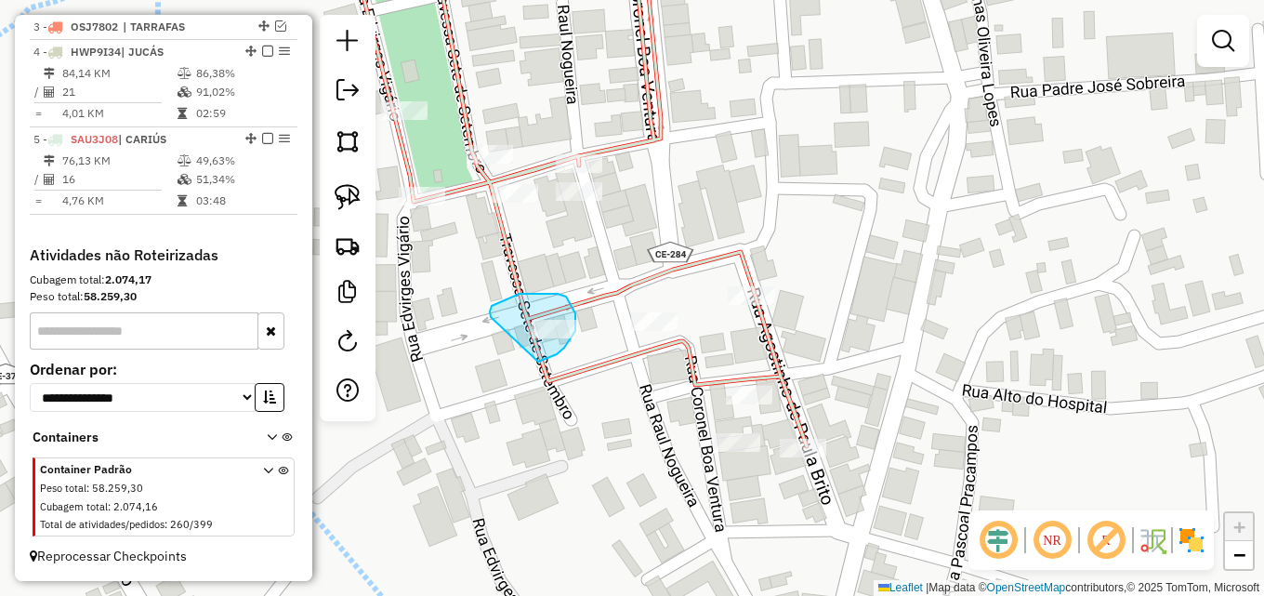
drag, startPoint x: 490, startPoint y: 316, endPoint x: 532, endPoint y: 359, distance: 59.8
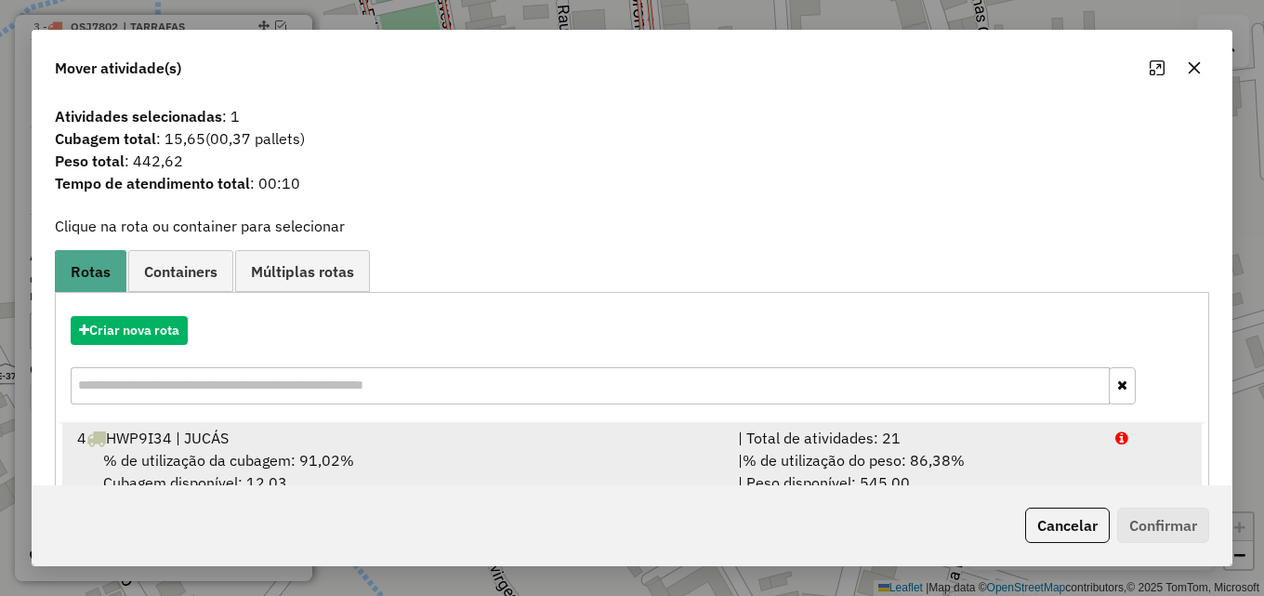
drag, startPoint x: 828, startPoint y: 466, endPoint x: 847, endPoint y: 464, distance: 18.8
click at [835, 466] on span "% de utilização do peso: 86,38%" at bounding box center [853, 460] width 222 height 19
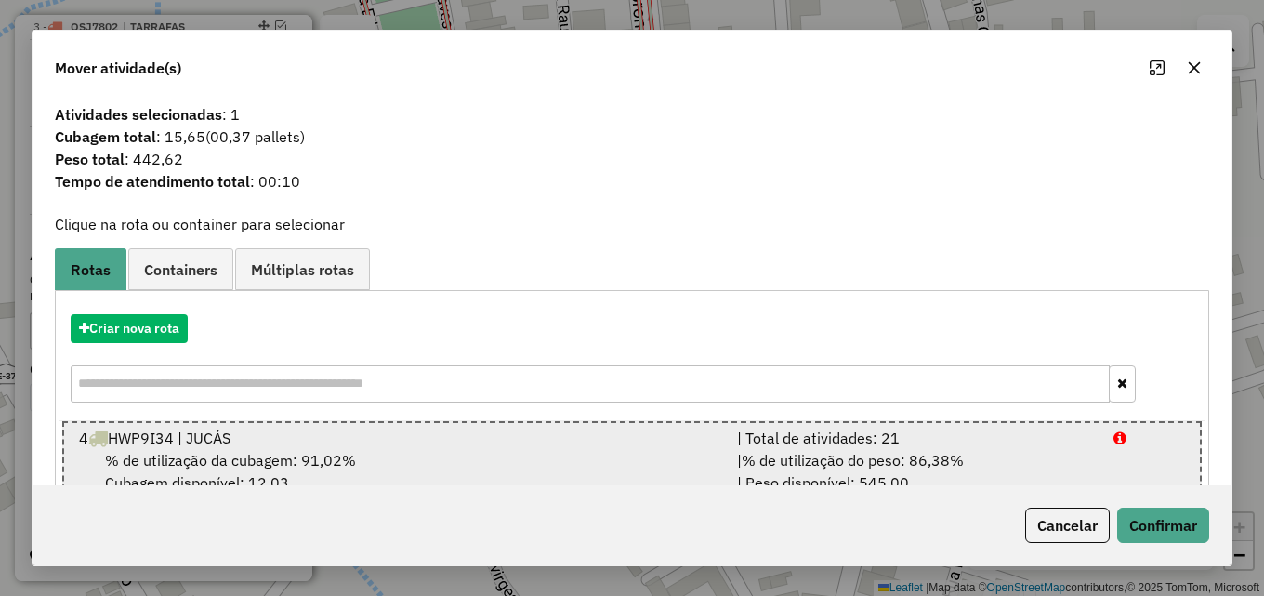
click at [1148, 467] on li "4 HWP9I34 | JUCÁS | Total de atividades: 21 % de utilização da cubagem: 91,02% …" at bounding box center [631, 460] width 1139 height 78
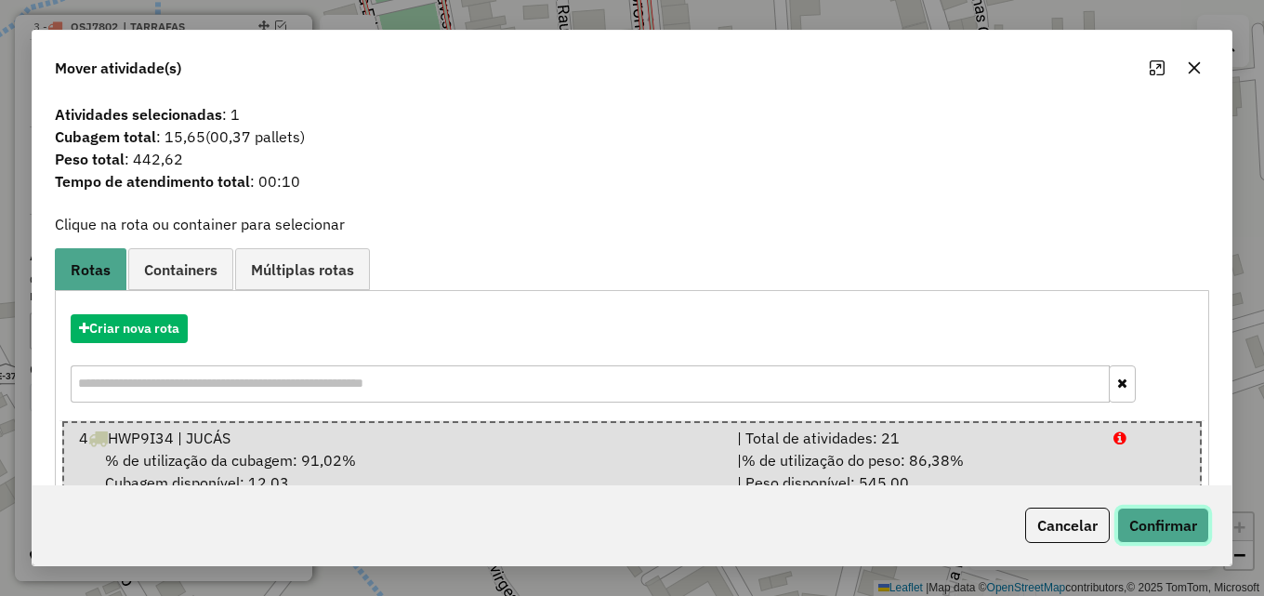
click at [1174, 516] on button "Confirmar" at bounding box center [1163, 524] width 92 height 35
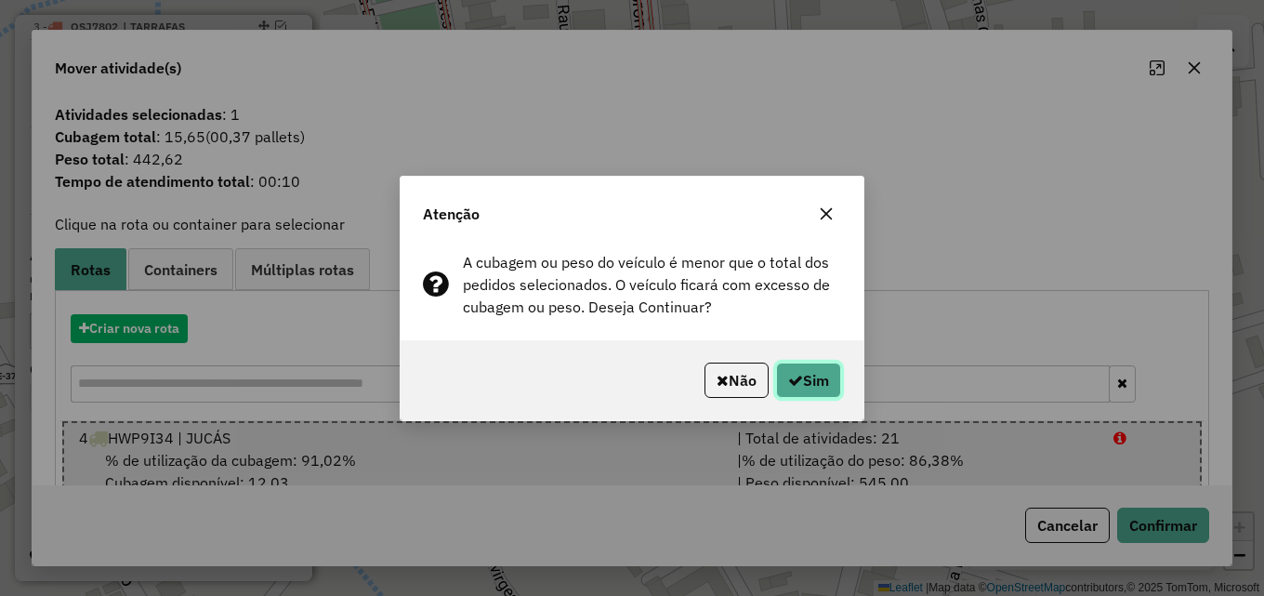
click at [798, 386] on icon "button" at bounding box center [795, 380] width 15 height 15
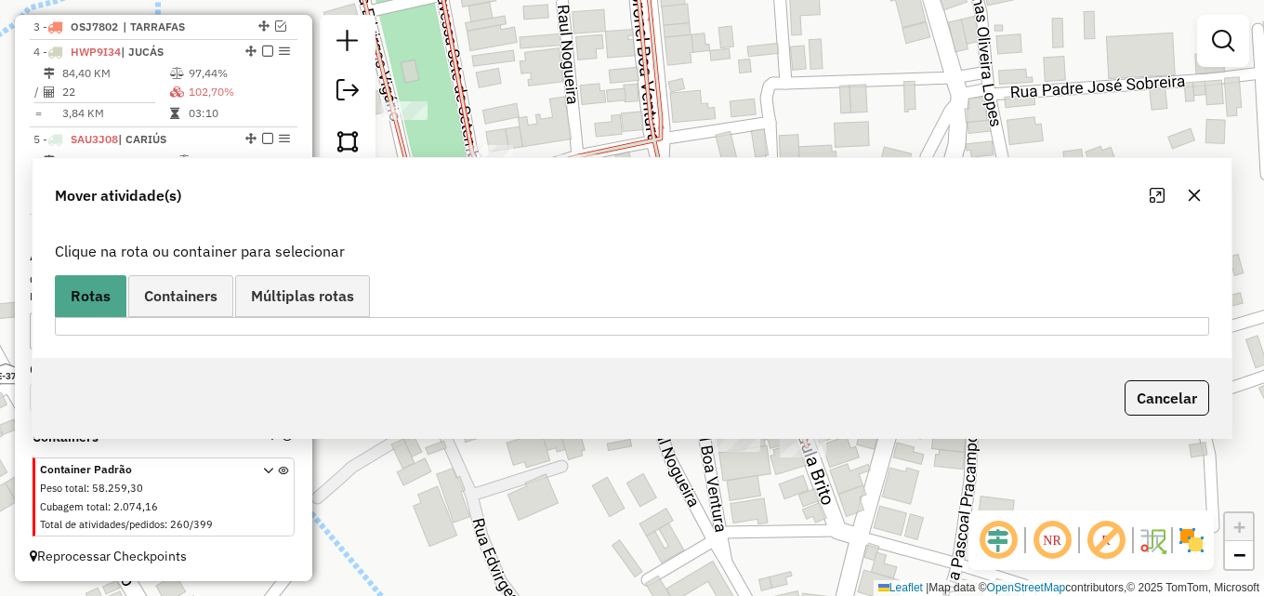
scroll to position [0, 0]
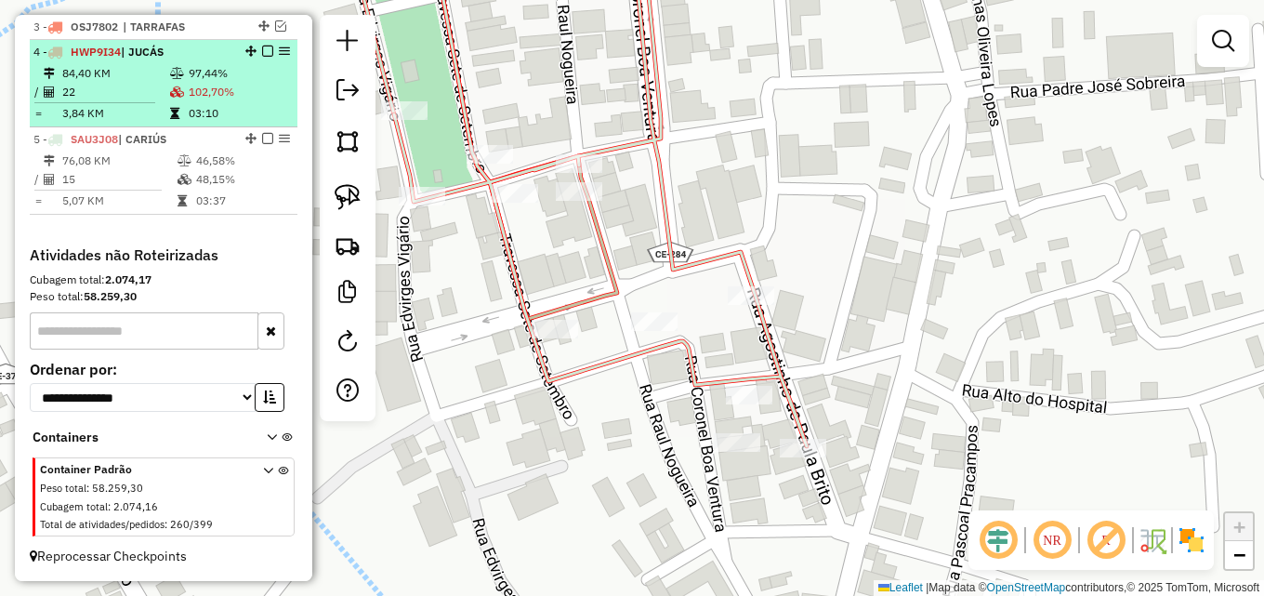
click at [169, 84] on td at bounding box center [178, 92] width 19 height 19
select select "*********"
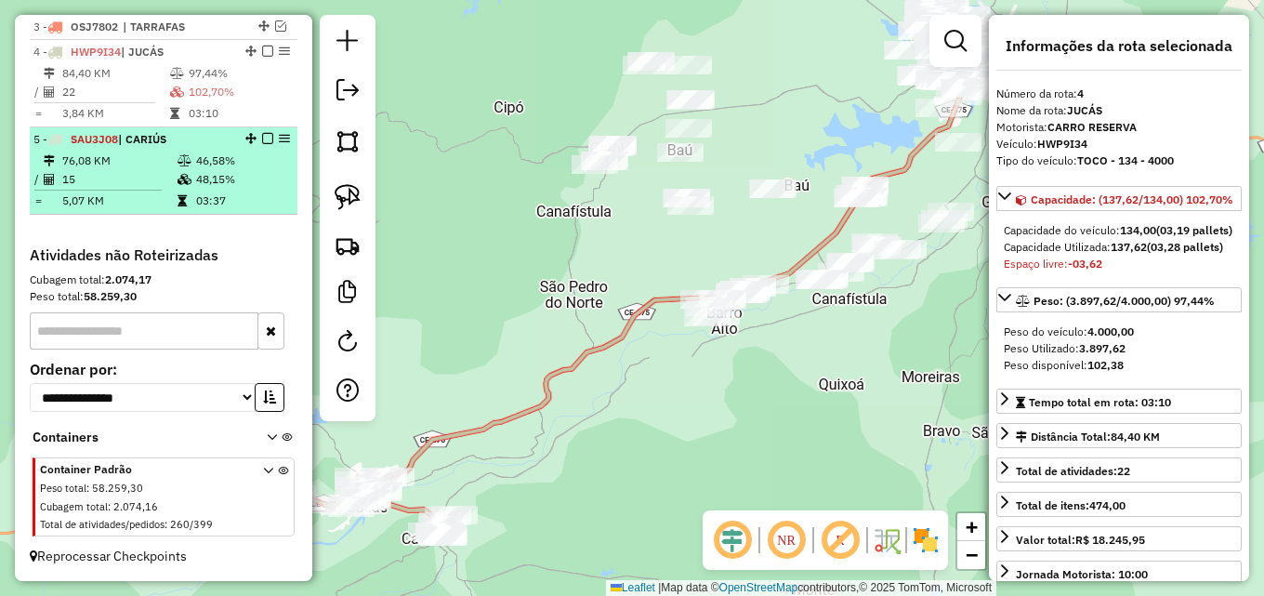
click at [180, 163] on icon at bounding box center [184, 160] width 14 height 11
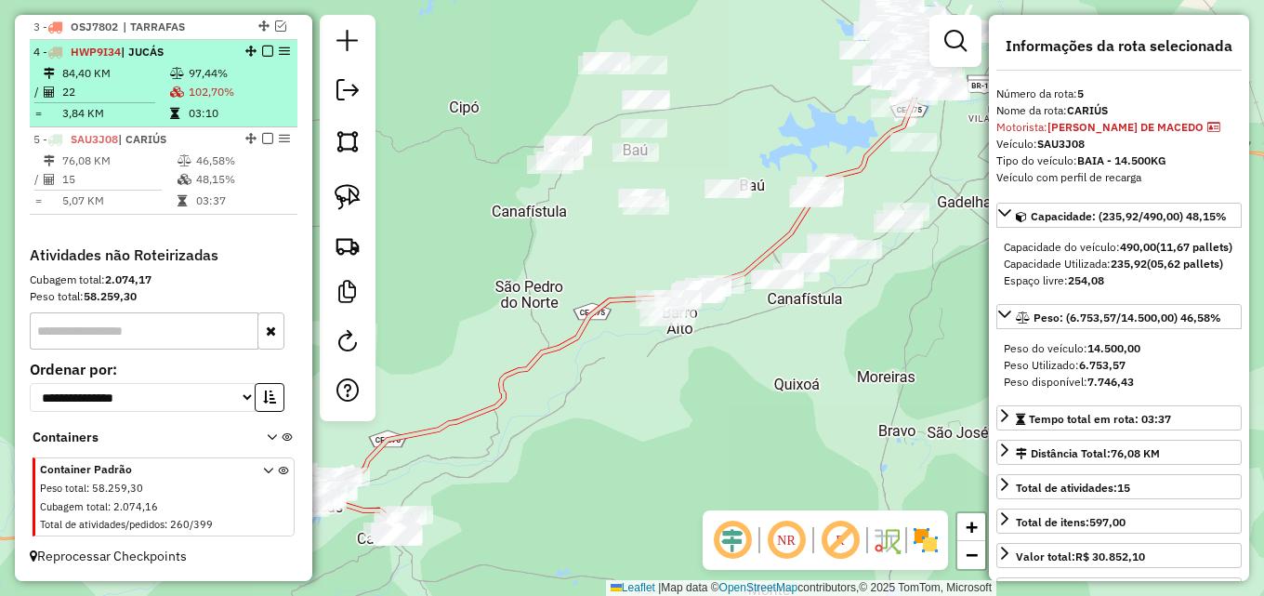
click at [264, 51] on em at bounding box center [267, 51] width 11 height 11
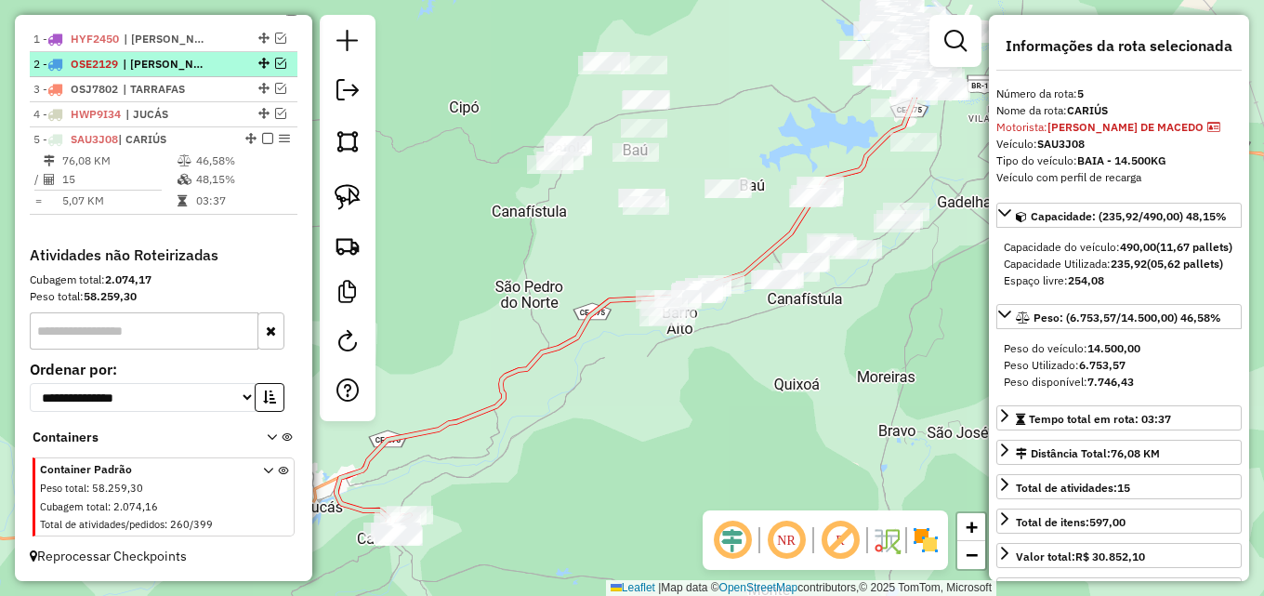
scroll to position [714, 0]
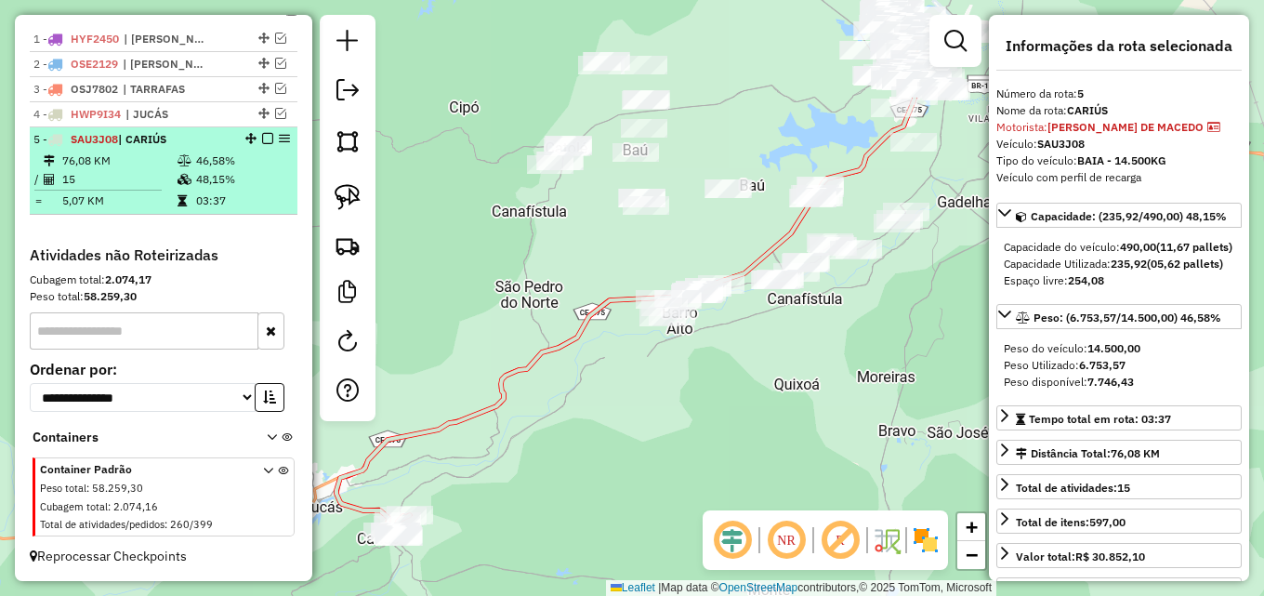
click at [262, 139] on em at bounding box center [267, 138] width 11 height 11
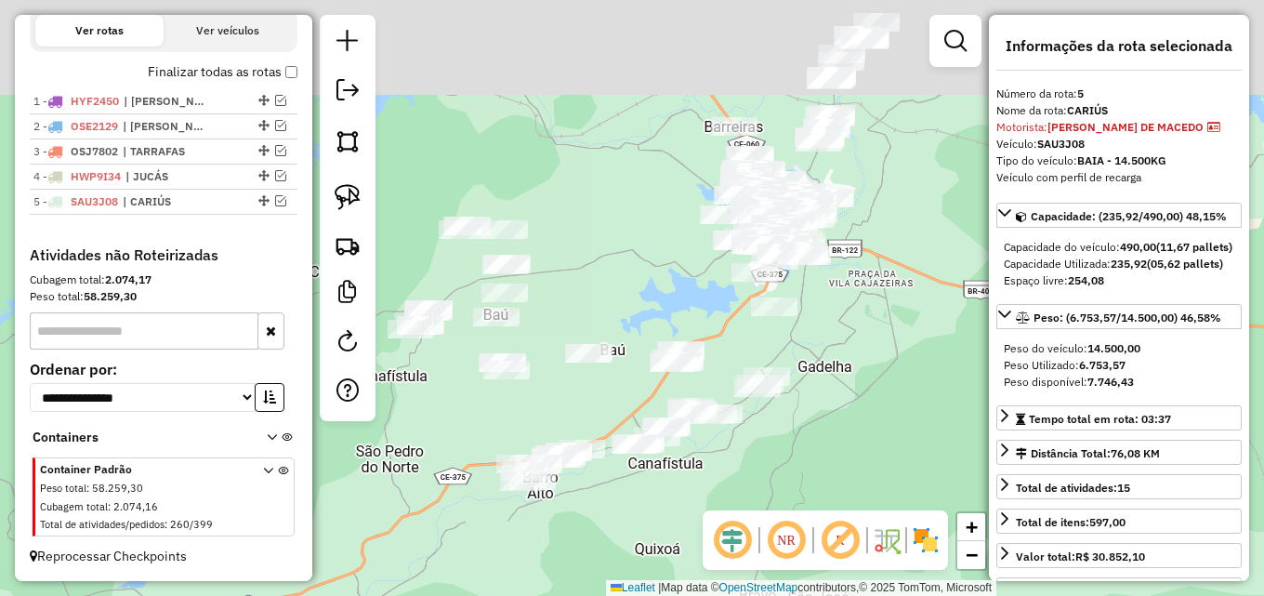
drag, startPoint x: 543, startPoint y: 272, endPoint x: 408, endPoint y: 456, distance: 228.0
click at [400, 457] on div "Janela de atendimento Grade de atendimento Capacidade Transportadoras Veículos …" at bounding box center [632, 298] width 1264 height 596
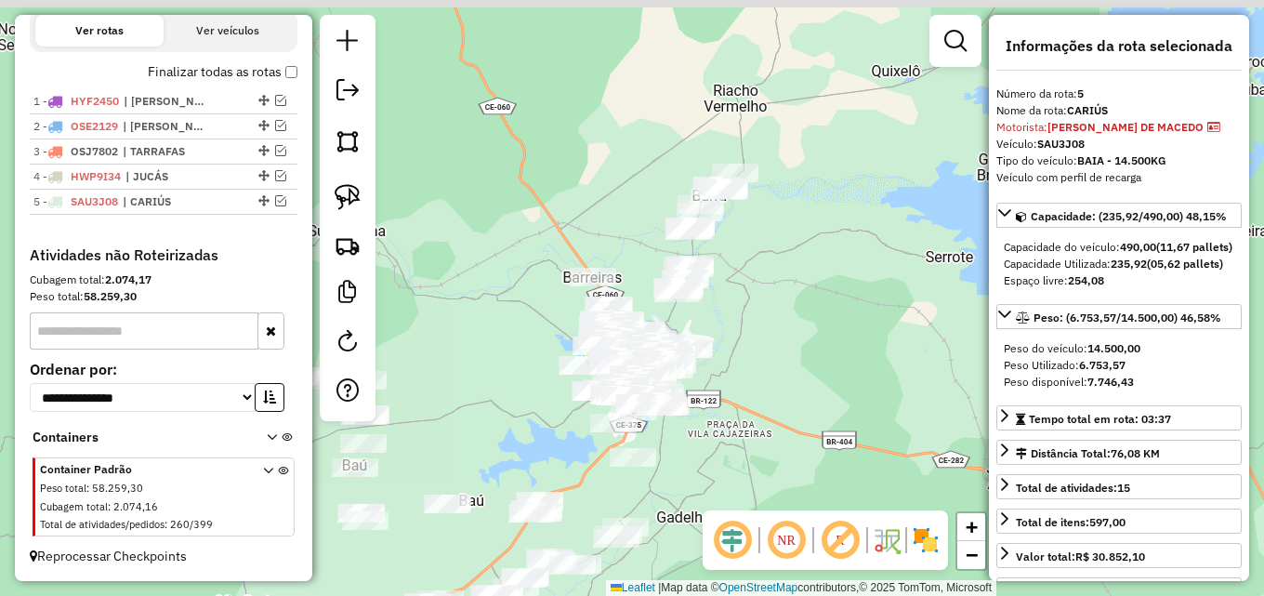
drag, startPoint x: 627, startPoint y: 304, endPoint x: 489, endPoint y: 395, distance: 165.7
click at [490, 433] on div "Janela de atendimento Grade de atendimento Capacidade Transportadoras Veículos …" at bounding box center [632, 298] width 1264 height 596
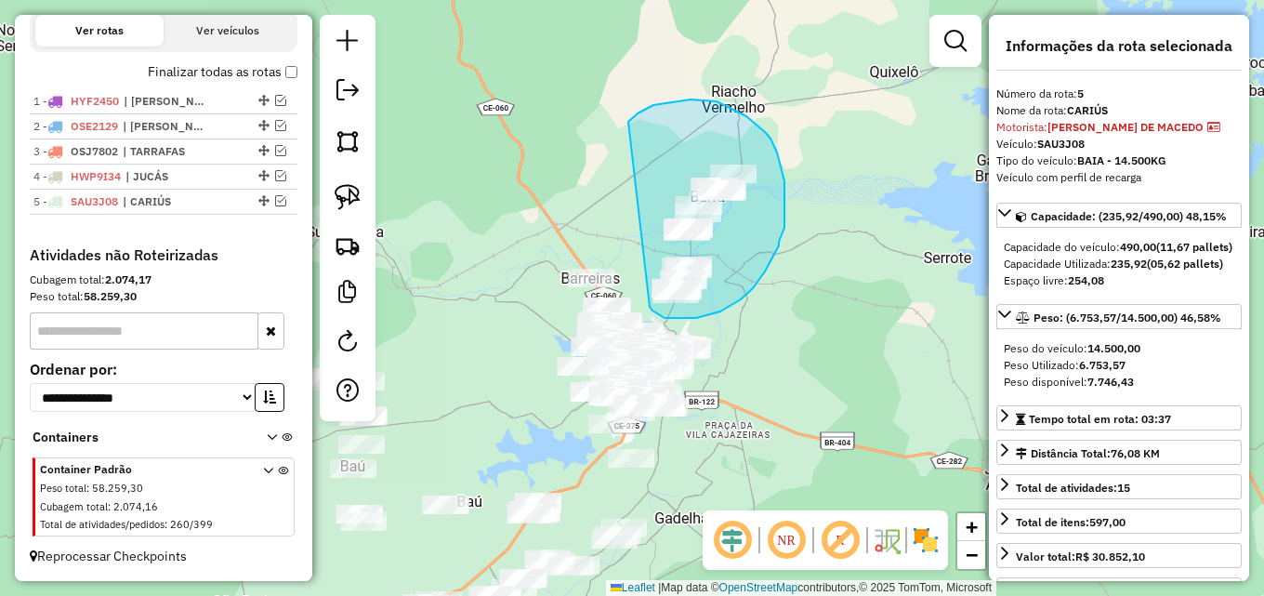
drag, startPoint x: 653, startPoint y: 105, endPoint x: 650, endPoint y: 307, distance: 201.7
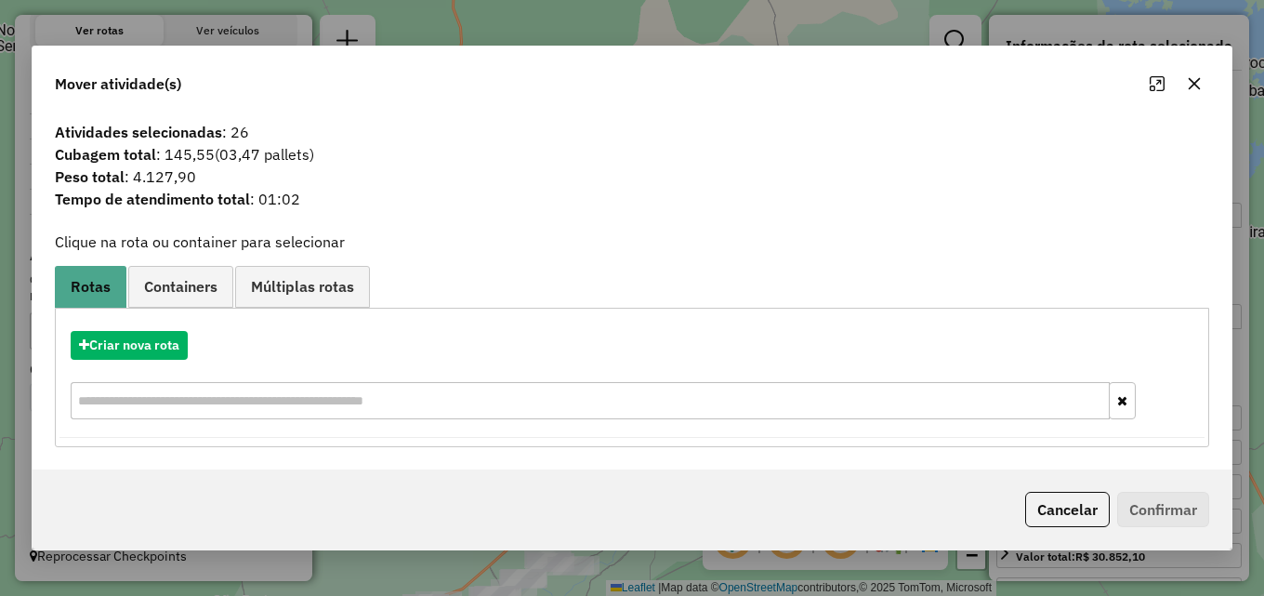
click at [177, 330] on div "Criar nova rota" at bounding box center [631, 377] width 1145 height 121
click at [166, 338] on button "Criar nova rota" at bounding box center [129, 345] width 117 height 29
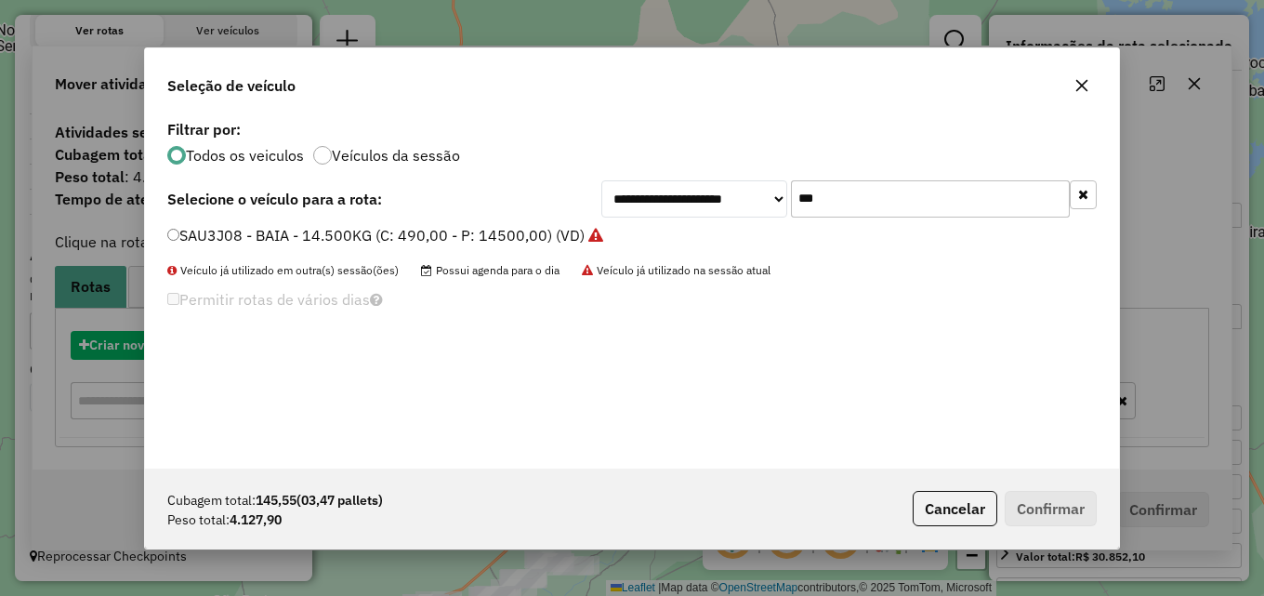
scroll to position [10, 6]
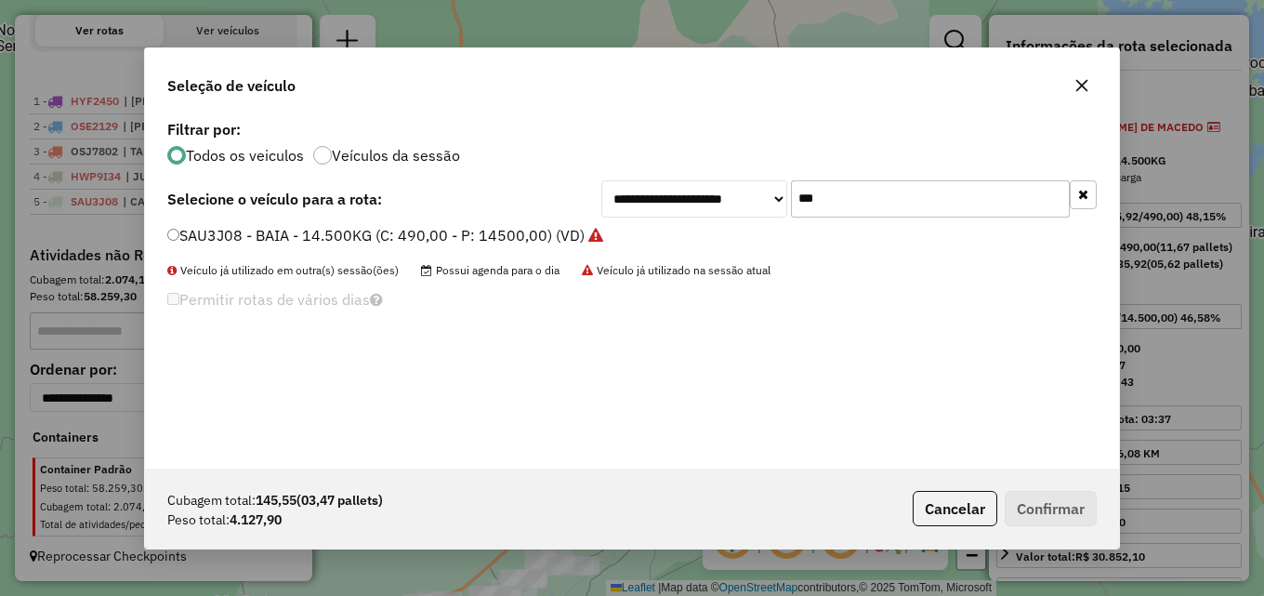
drag, startPoint x: 876, startPoint y: 201, endPoint x: 440, endPoint y: 208, distance: 436.8
click at [479, 209] on div "**********" at bounding box center [631, 198] width 929 height 37
type input "****"
click at [440, 243] on label "OSF2034 - BAIA - 168 - 5500 (C: 183,00 - P: 5500,00) (VD)" at bounding box center [375, 235] width 417 height 22
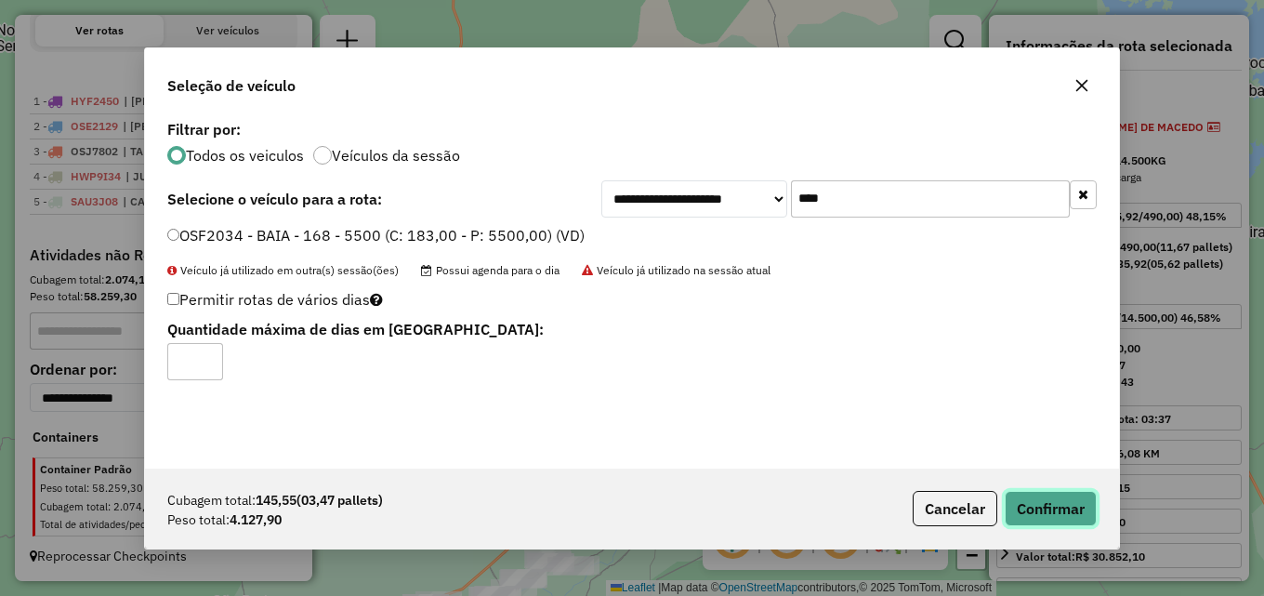
click at [1059, 511] on button "Confirmar" at bounding box center [1050, 508] width 92 height 35
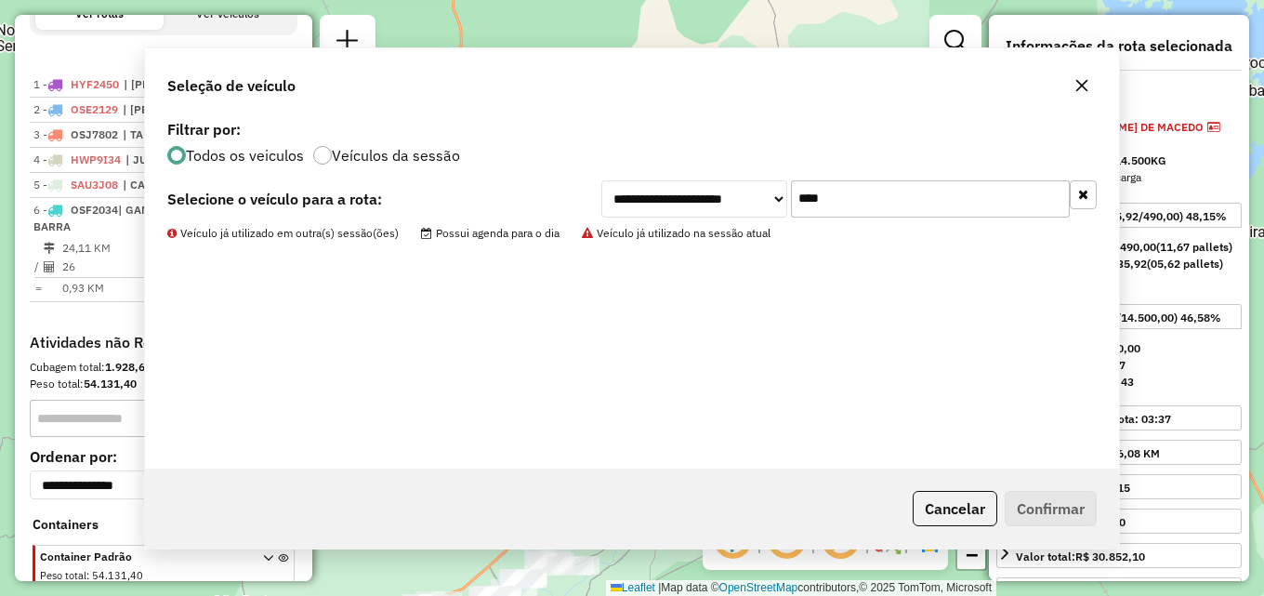
scroll to position [755, 0]
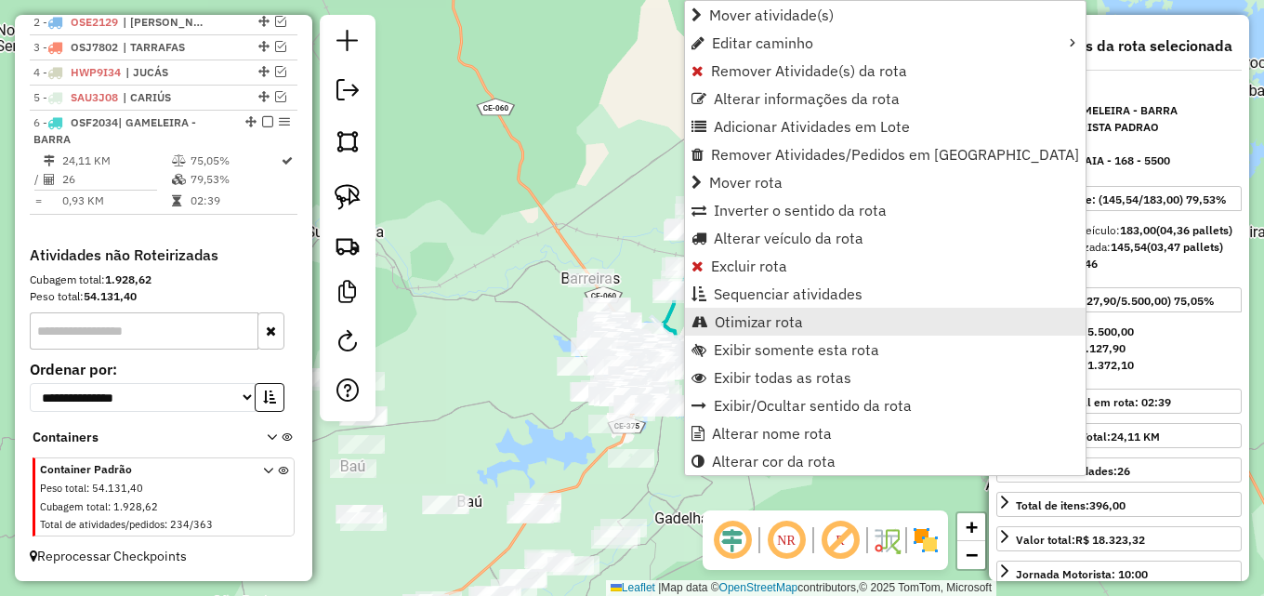
click at [714, 316] on link "Otimizar rota" at bounding box center [885, 322] width 400 height 28
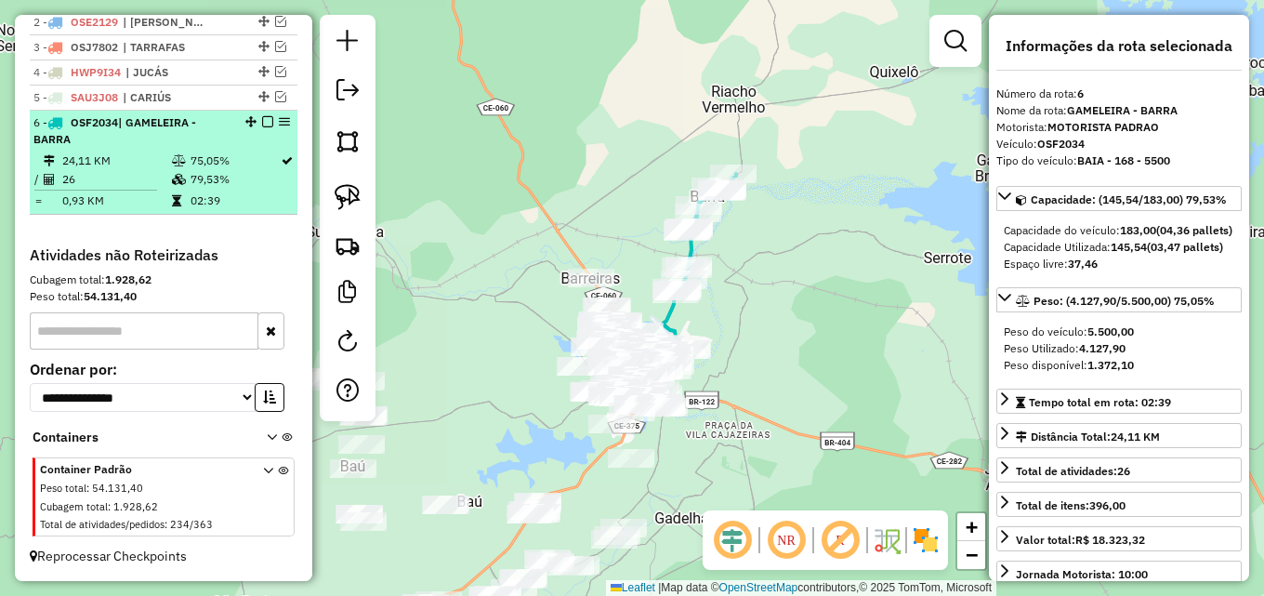
click at [262, 118] on em at bounding box center [267, 121] width 11 height 11
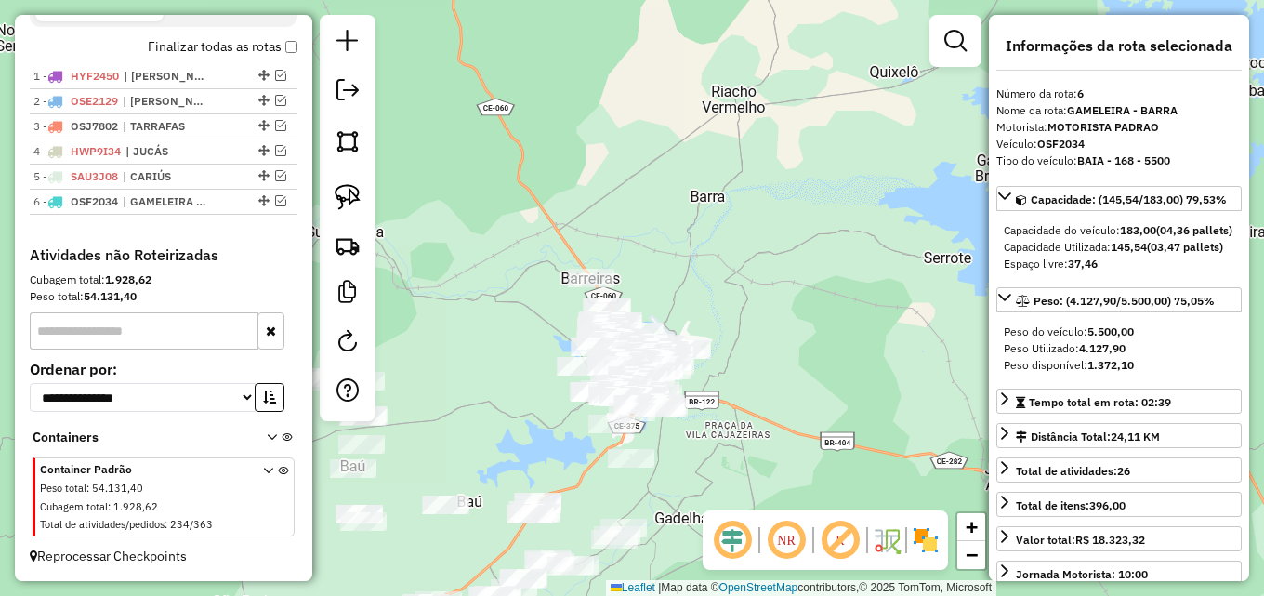
scroll to position [676, 0]
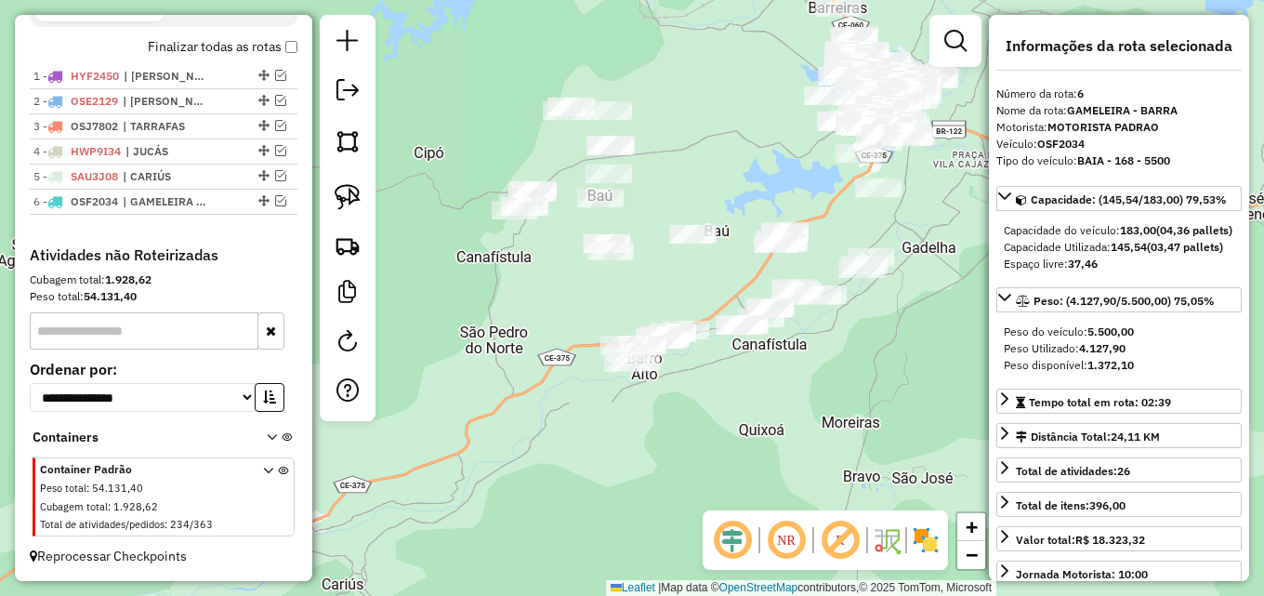
drag, startPoint x: 475, startPoint y: 246, endPoint x: 722, endPoint y: -24, distance: 366.4
click at [722, 0] on html "Aguarde... Pop-up bloqueado! Seu navegador bloqueou automáticamente a abertura …" at bounding box center [632, 298] width 1264 height 596
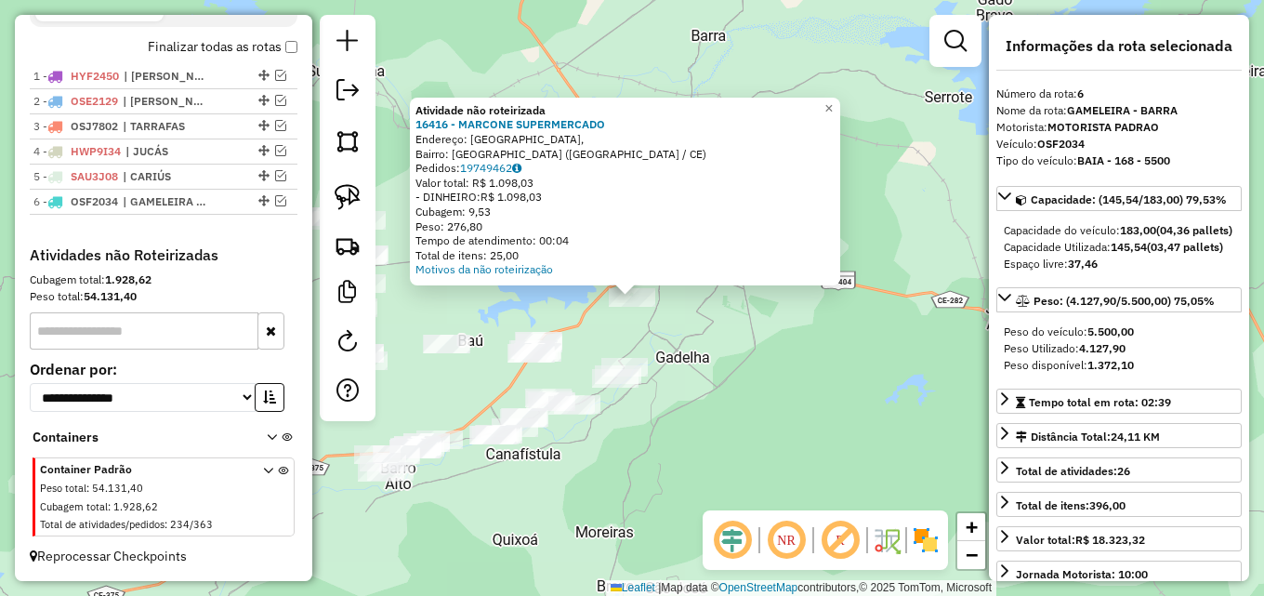
click at [742, 387] on div "Atividade não roteirizada 16416 - MARCONE SUPERMERCADO Endereço: Rua Parque Flo…" at bounding box center [632, 298] width 1264 height 596
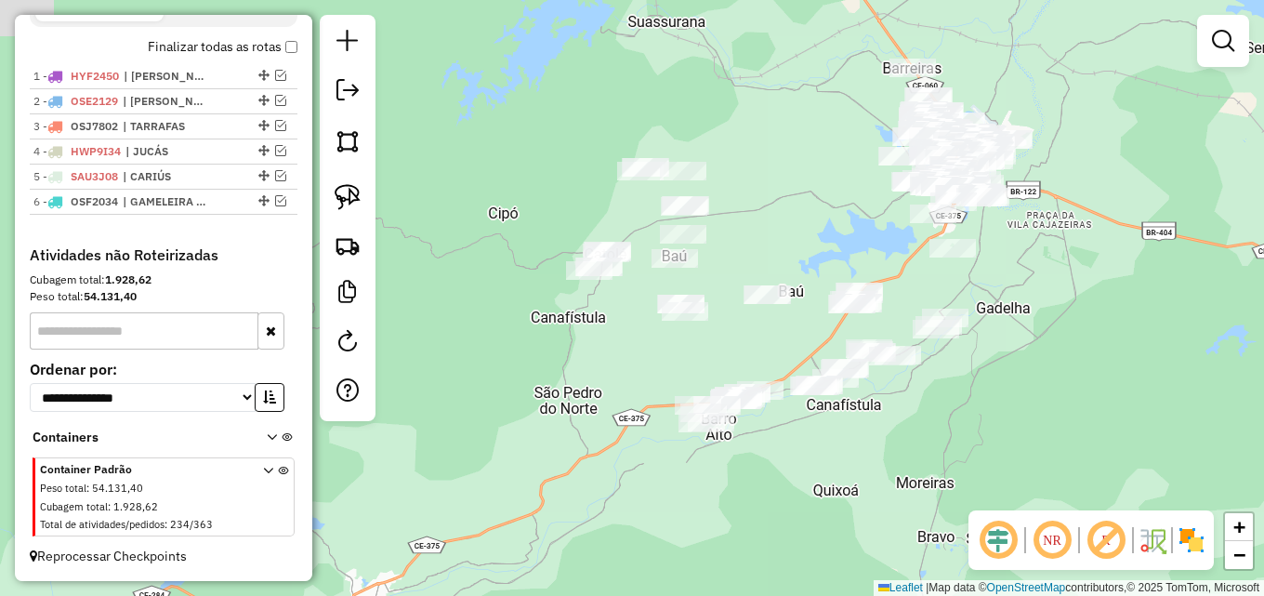
drag, startPoint x: 742, startPoint y: 387, endPoint x: 1037, endPoint y: 341, distance: 299.1
click at [1056, 338] on div "Janela de atendimento Grade de atendimento Capacidade Transportadoras Veículos …" at bounding box center [632, 298] width 1264 height 596
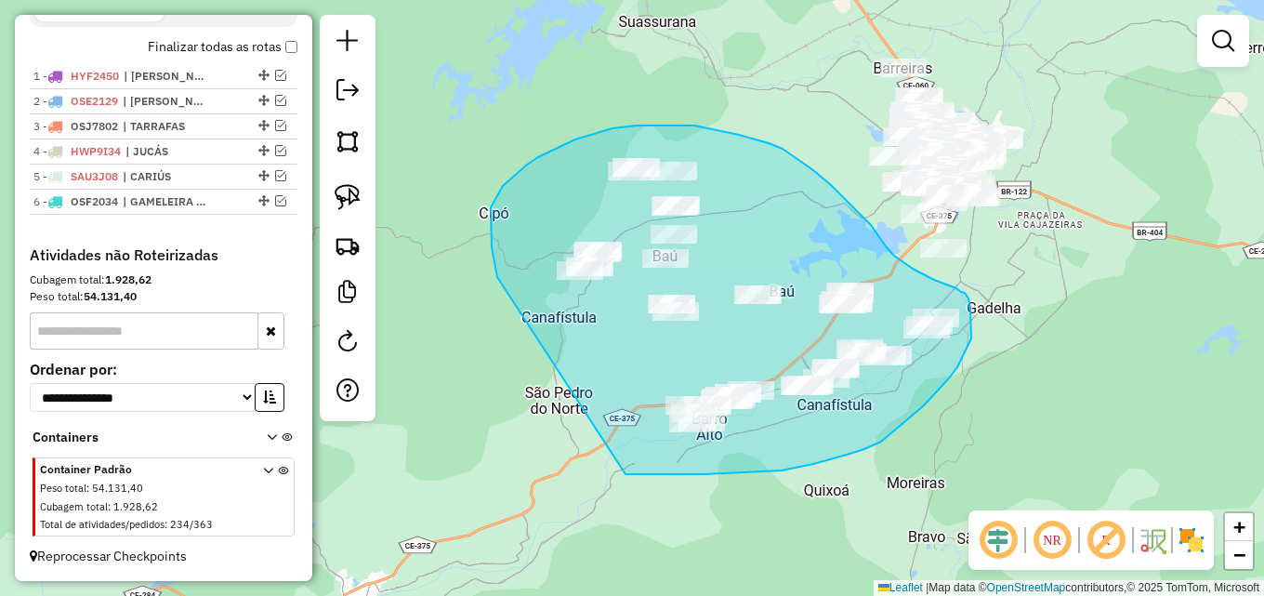
drag, startPoint x: 492, startPoint y: 247, endPoint x: 603, endPoint y: 470, distance: 249.3
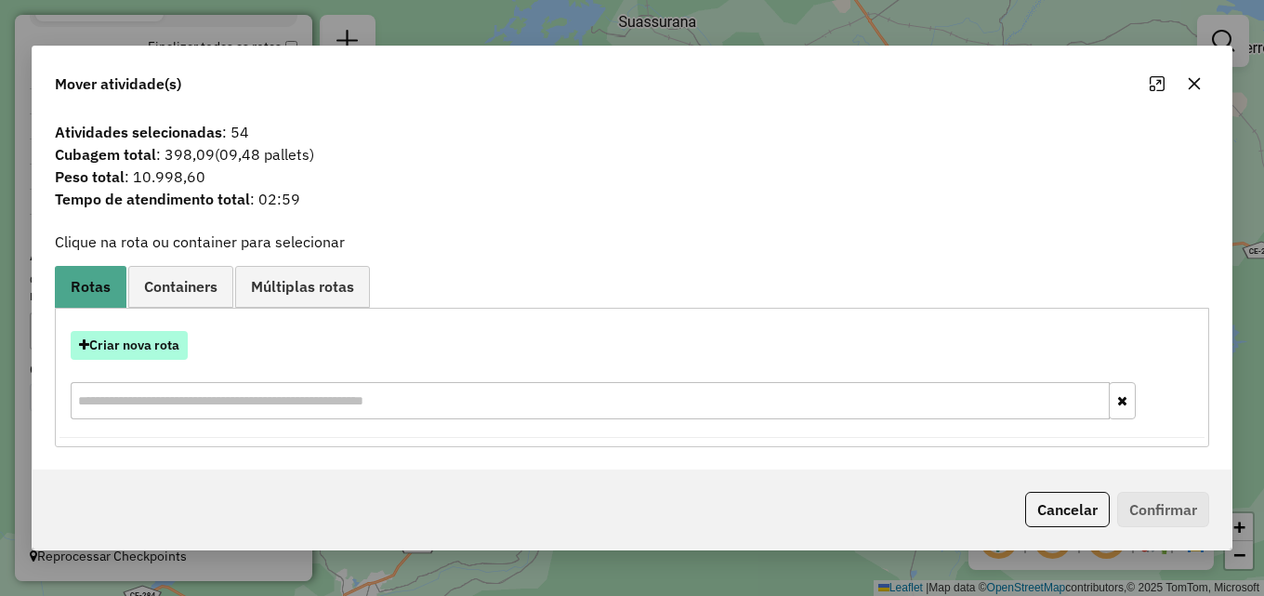
click at [164, 340] on button "Criar nova rota" at bounding box center [129, 345] width 117 height 29
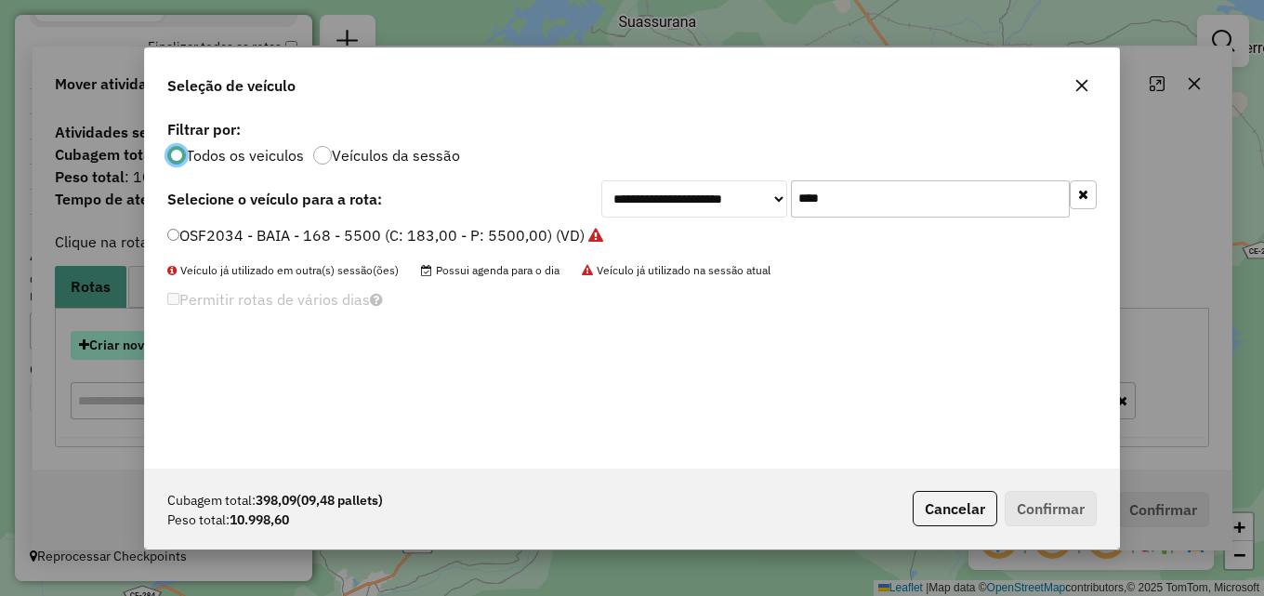
scroll to position [10, 6]
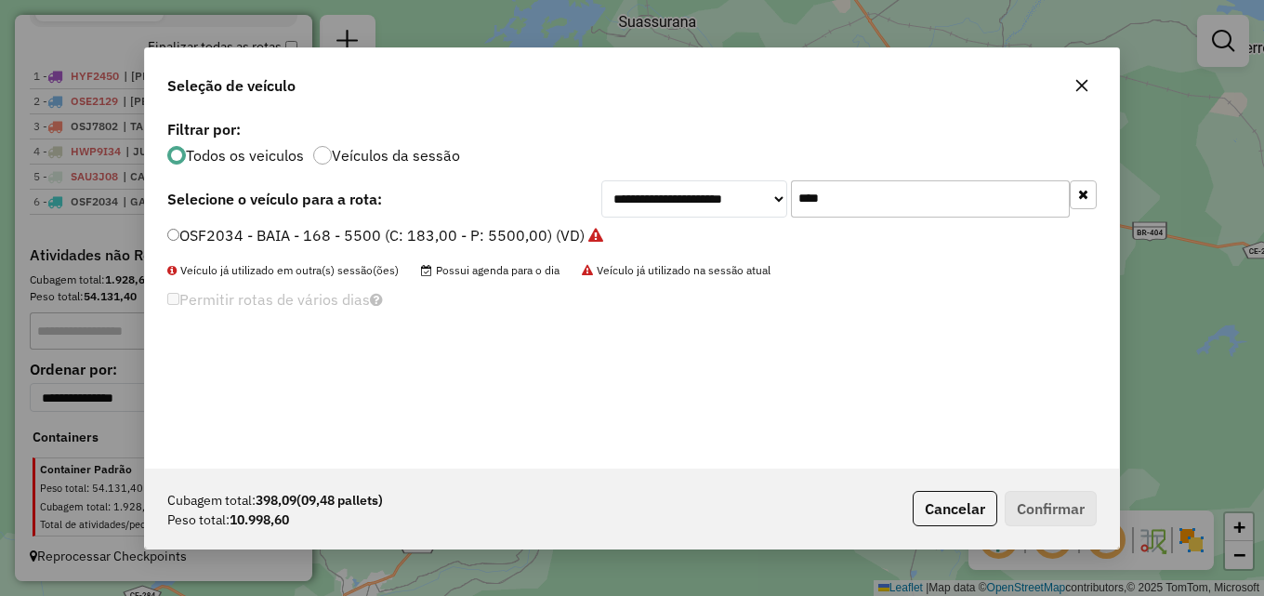
drag, startPoint x: 783, startPoint y: 213, endPoint x: 379, endPoint y: 215, distance: 404.2
click at [392, 217] on div "**********" at bounding box center [632, 291] width 974 height 353
type input "***"
click at [309, 222] on div "**********" at bounding box center [632, 291] width 974 height 353
click at [325, 234] on label "HUO6G98 - TOCO - 134 - 4000 (C: 134,00 - P: 4000,00) (VD)" at bounding box center [380, 235] width 427 height 22
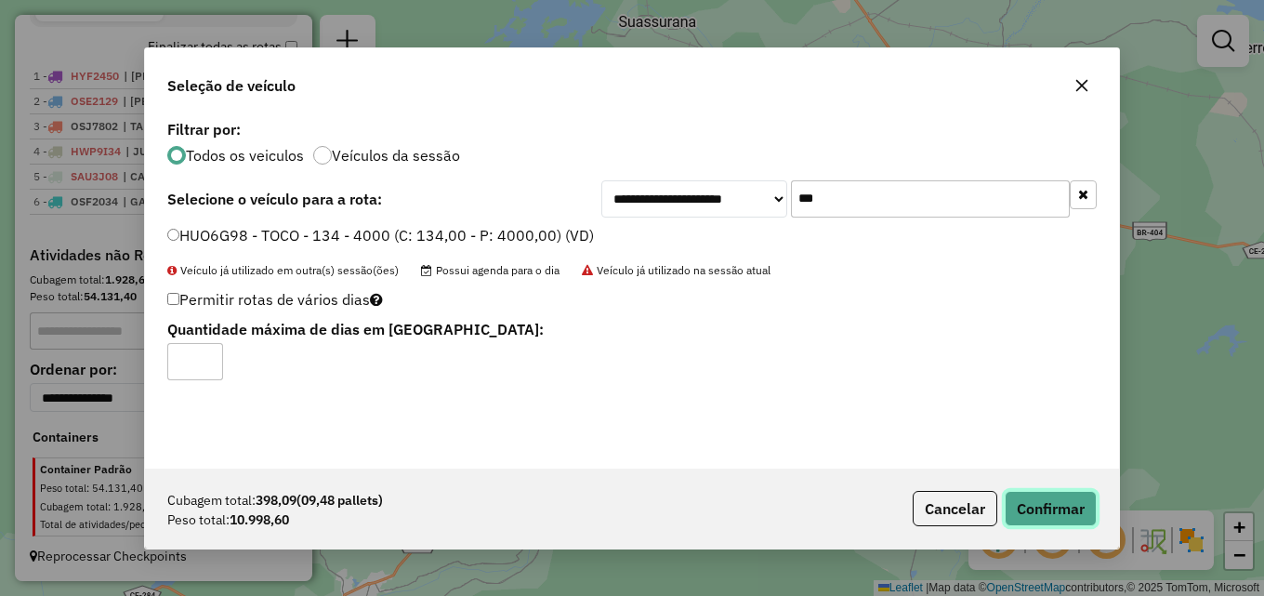
click at [1042, 511] on button "Confirmar" at bounding box center [1050, 508] width 92 height 35
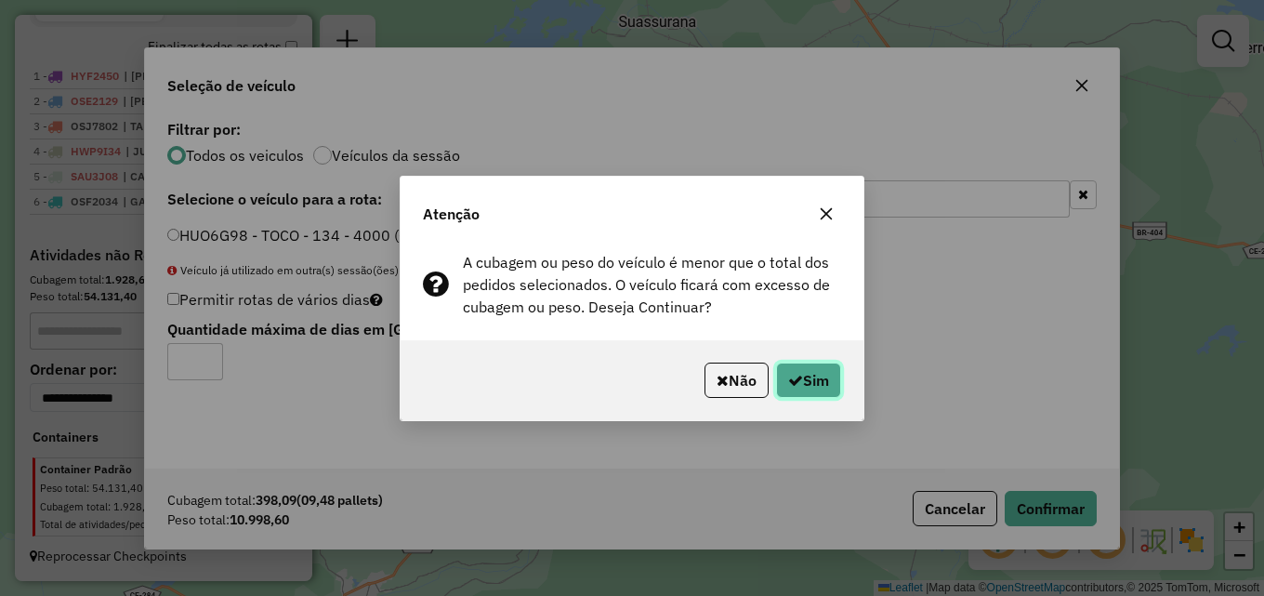
click at [786, 370] on button "Sim" at bounding box center [808, 379] width 65 height 35
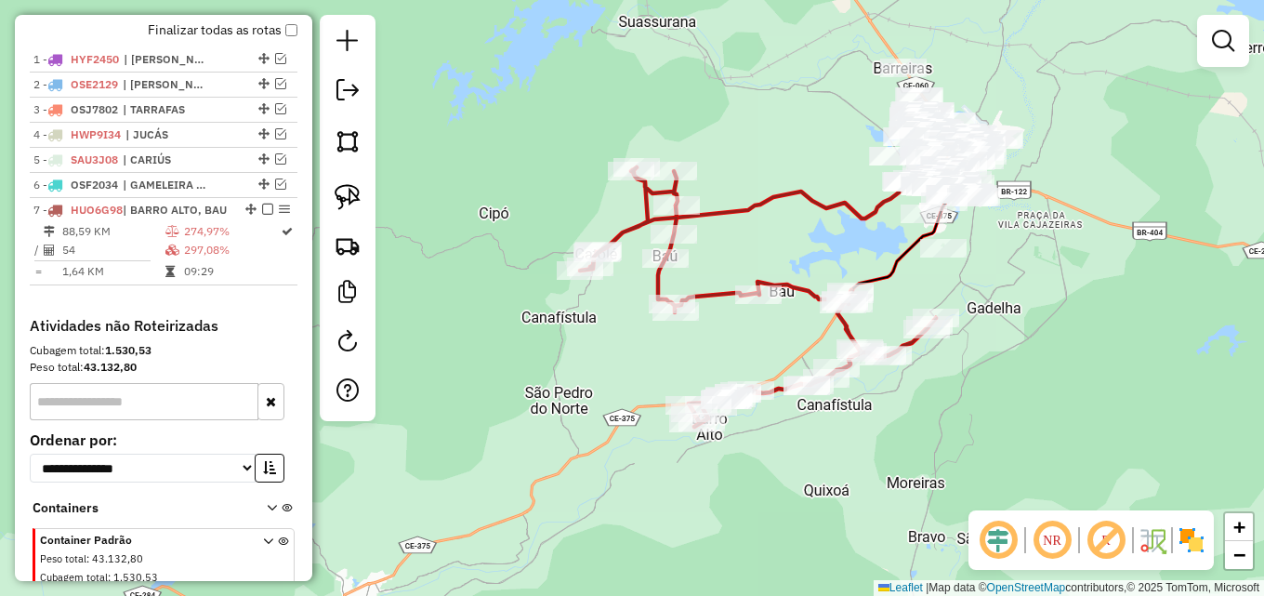
scroll to position [776, 0]
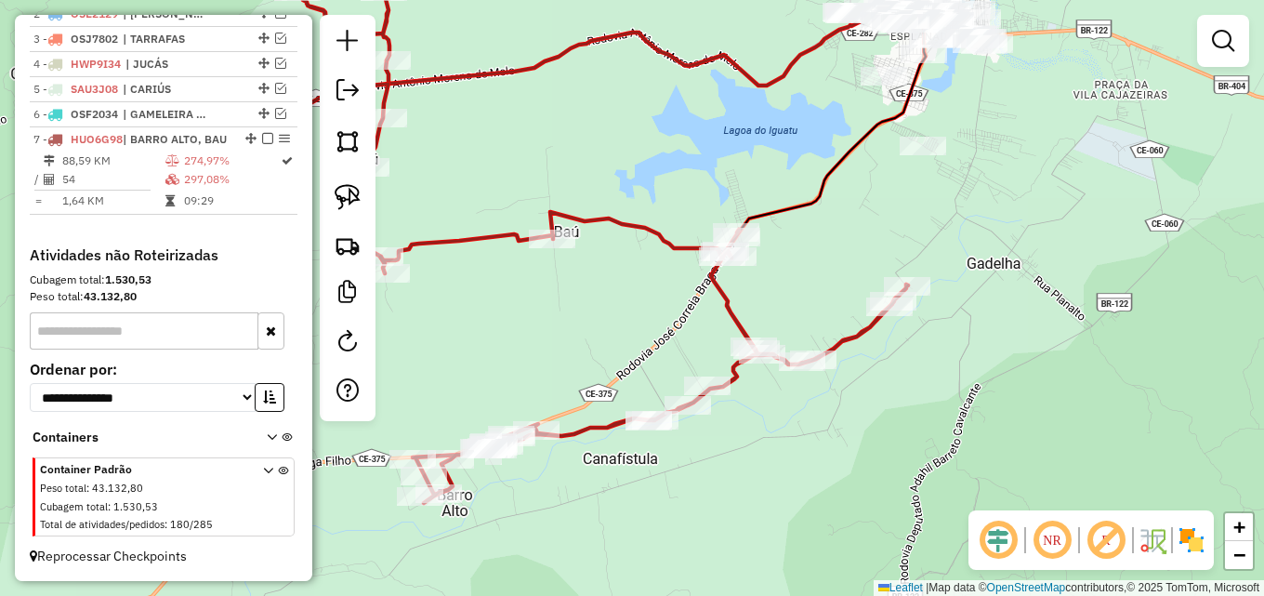
drag, startPoint x: 841, startPoint y: 417, endPoint x: 776, endPoint y: 414, distance: 65.1
click at [776, 416] on div "Janela de atendimento Grade de atendimento Capacidade Transportadoras Veículos …" at bounding box center [632, 298] width 1264 height 596
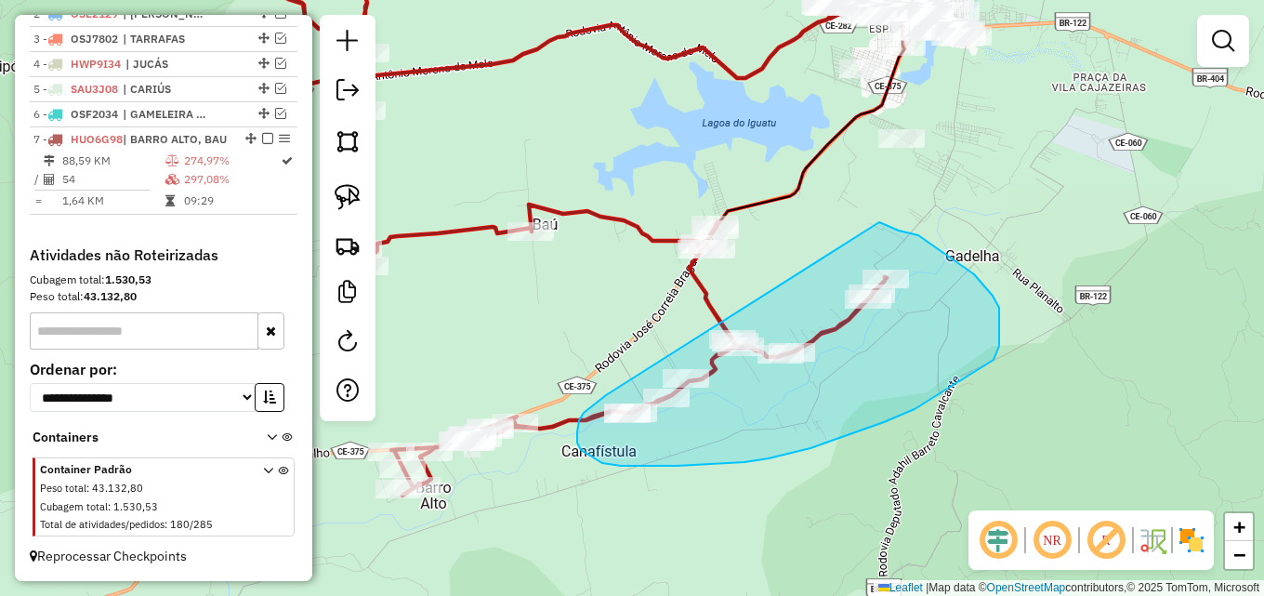
drag, startPoint x: 582, startPoint y: 416, endPoint x: 879, endPoint y: 222, distance: 355.2
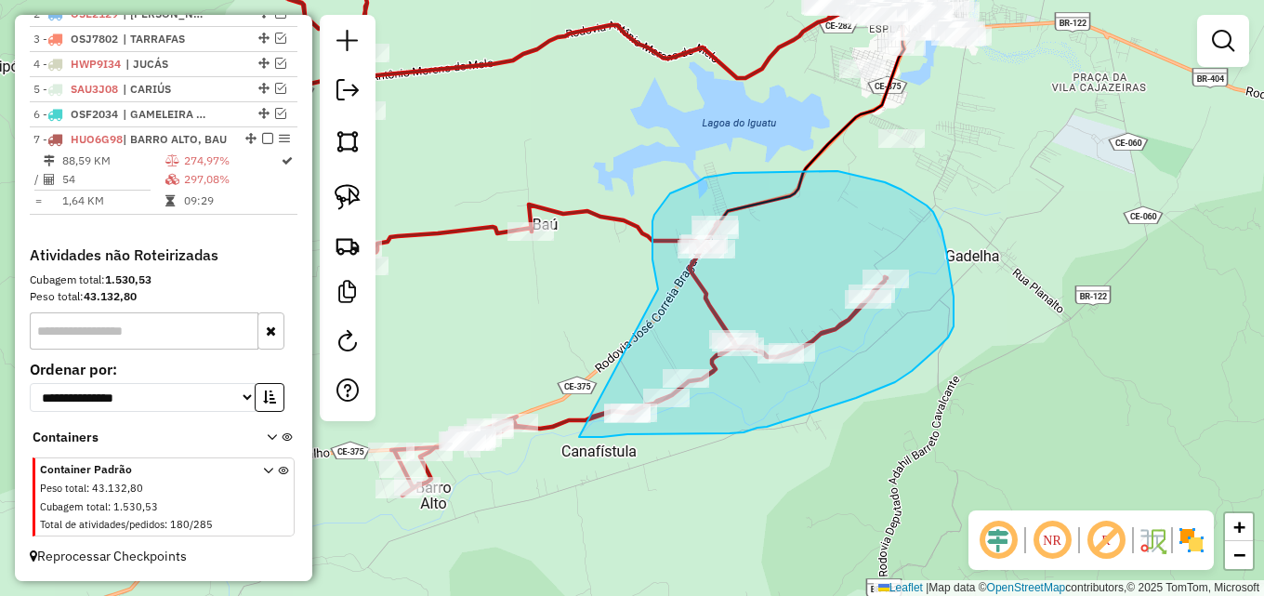
drag, startPoint x: 652, startPoint y: 259, endPoint x: 578, endPoint y: 437, distance: 192.4
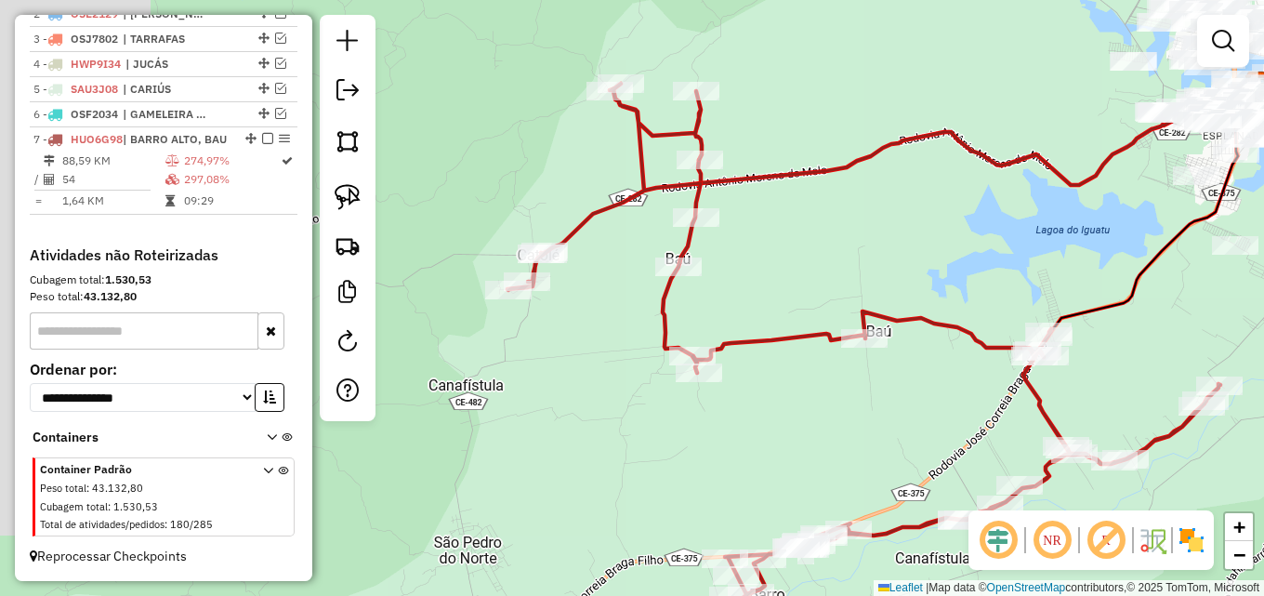
drag, startPoint x: 461, startPoint y: 360, endPoint x: 752, endPoint y: 470, distance: 311.2
click at [752, 470] on div "Janela de atendimento Grade de atendimento Capacidade Transportadoras Veículos …" at bounding box center [632, 298] width 1264 height 596
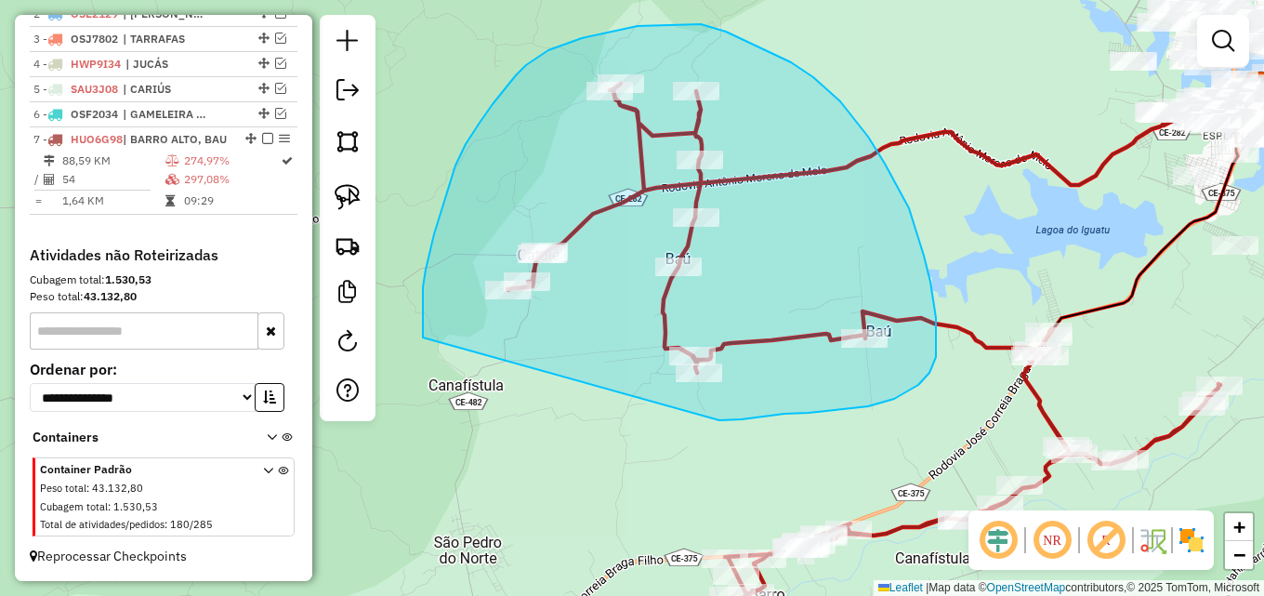
drag, startPoint x: 423, startPoint y: 287, endPoint x: 719, endPoint y: 420, distance: 324.8
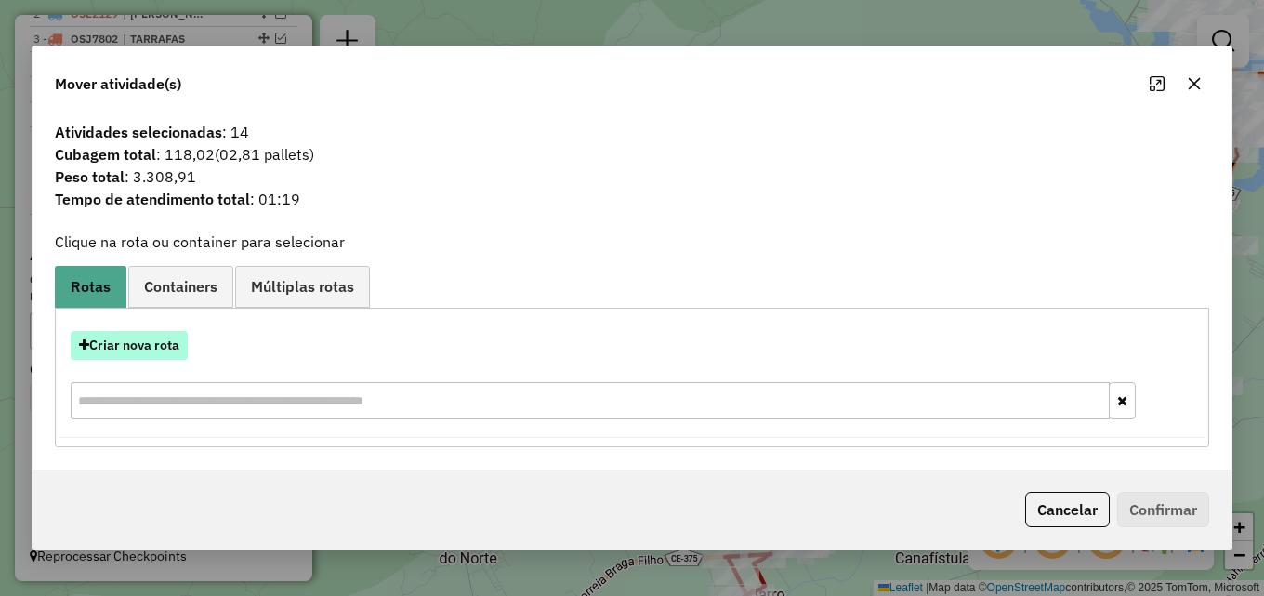
click at [174, 344] on button "Criar nova rota" at bounding box center [129, 345] width 117 height 29
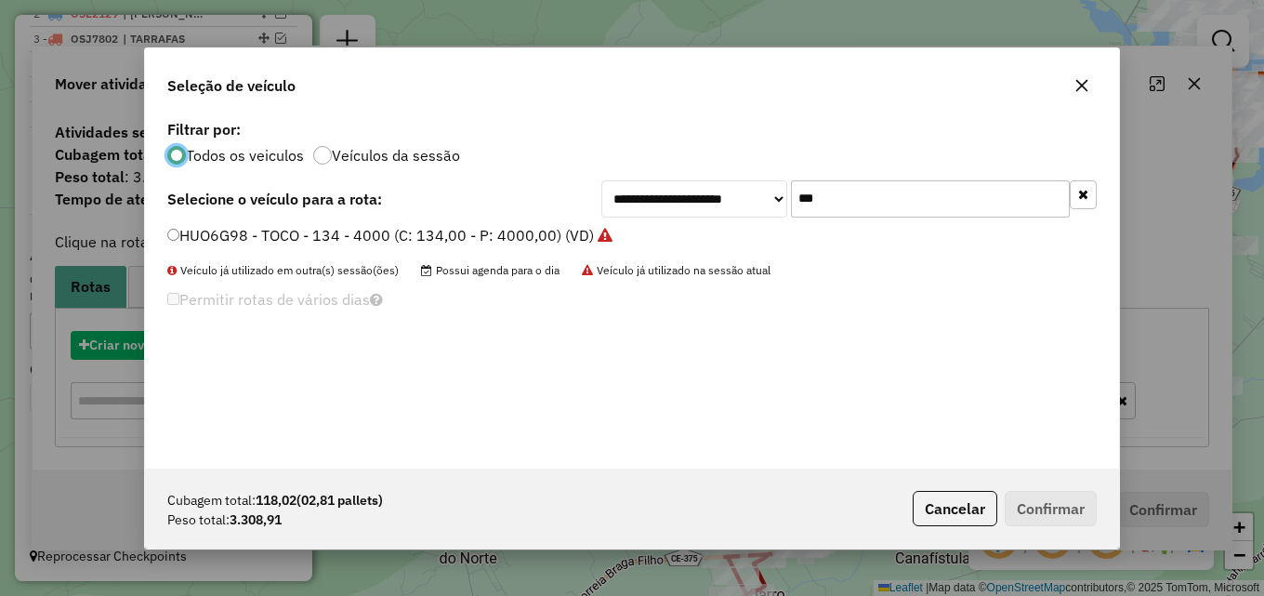
scroll to position [10, 6]
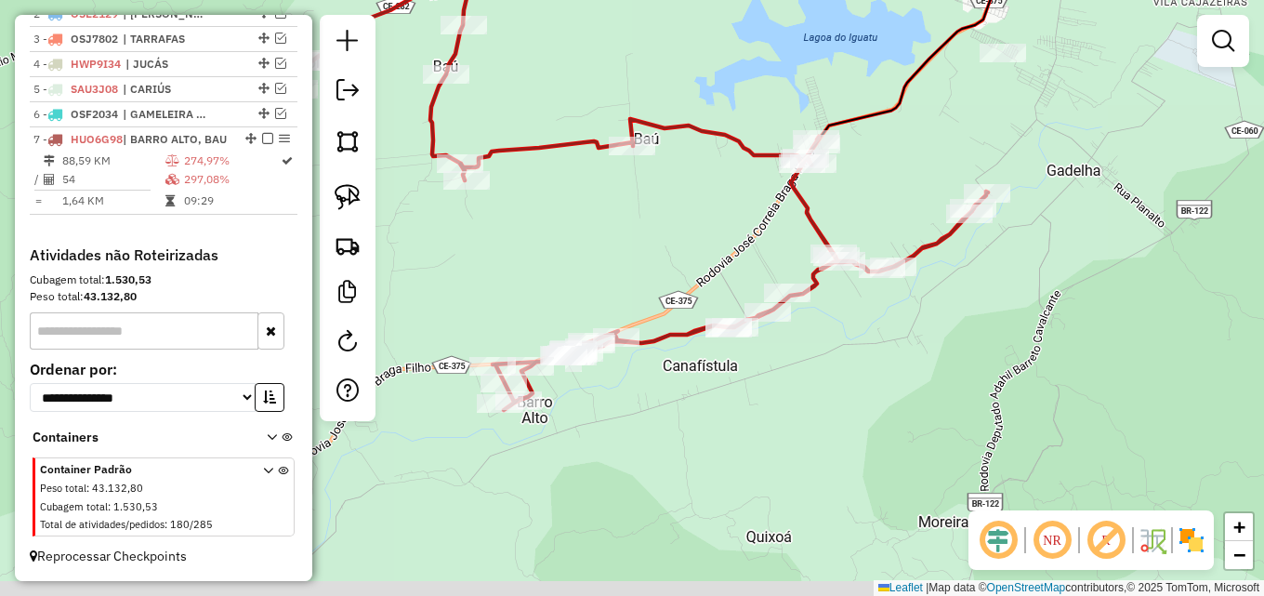
drag, startPoint x: 733, startPoint y: 429, endPoint x: 501, endPoint y: 237, distance: 301.6
click at [501, 237] on div "Janela de atendimento Grade de atendimento Capacidade Transportadoras Veículos …" at bounding box center [632, 298] width 1264 height 596
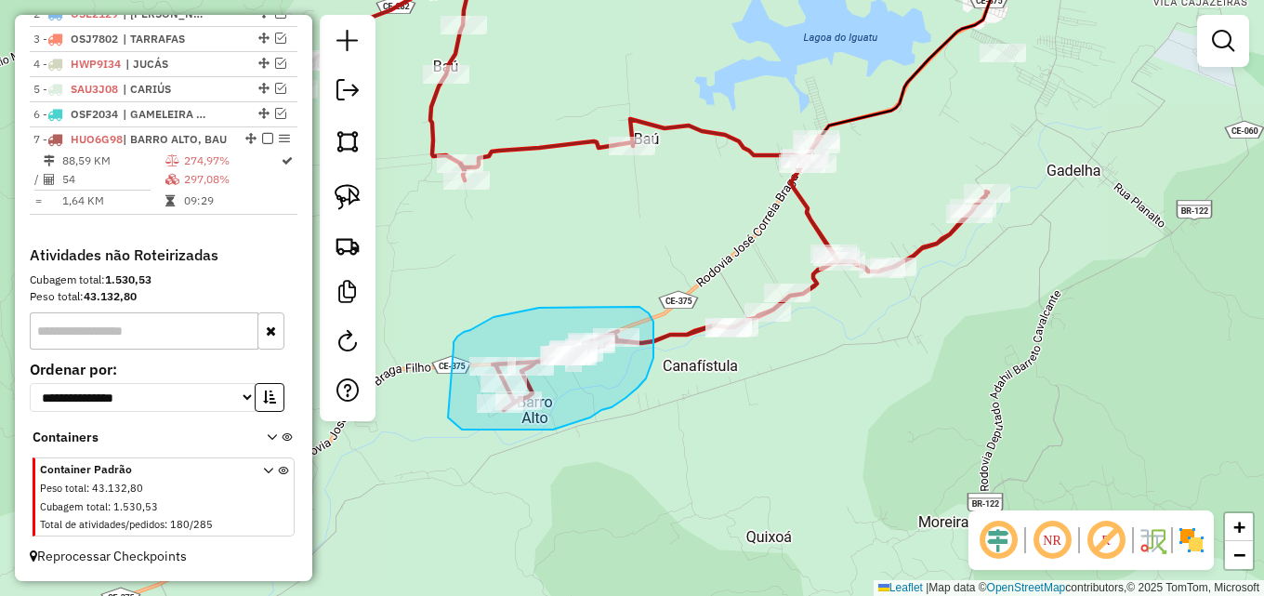
drag, startPoint x: 453, startPoint y: 347, endPoint x: 448, endPoint y: 417, distance: 70.8
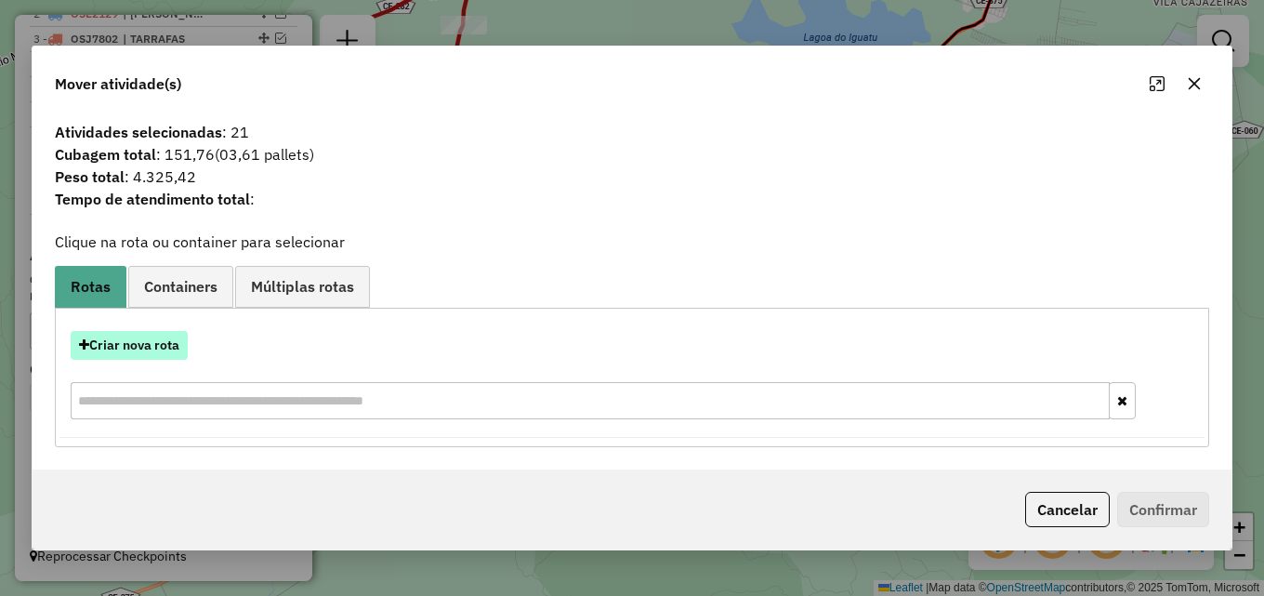
click at [142, 350] on button "Criar nova rota" at bounding box center [129, 345] width 117 height 29
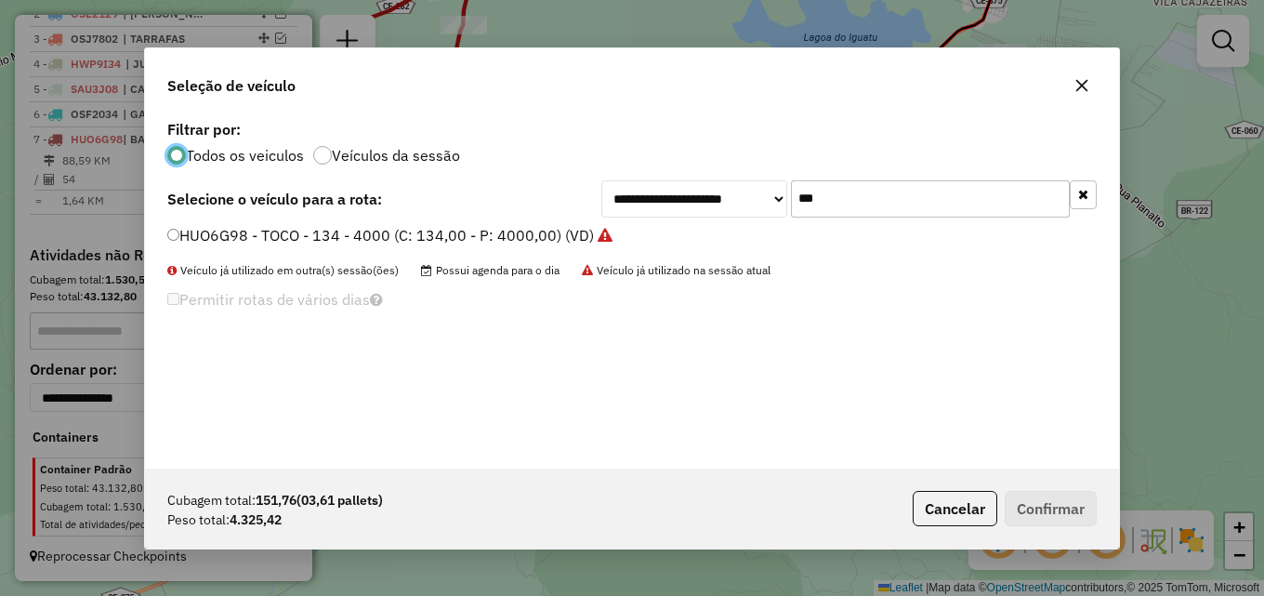
drag, startPoint x: 849, startPoint y: 199, endPoint x: 550, endPoint y: 216, distance: 299.7
click at [550, 216] on div "**********" at bounding box center [631, 198] width 929 height 37
type input "****"
click at [512, 232] on label "HYO0158 - BAIA - 168 - 5500 (C: 183,00 - P: 5500,00) (VD)" at bounding box center [376, 235] width 419 height 22
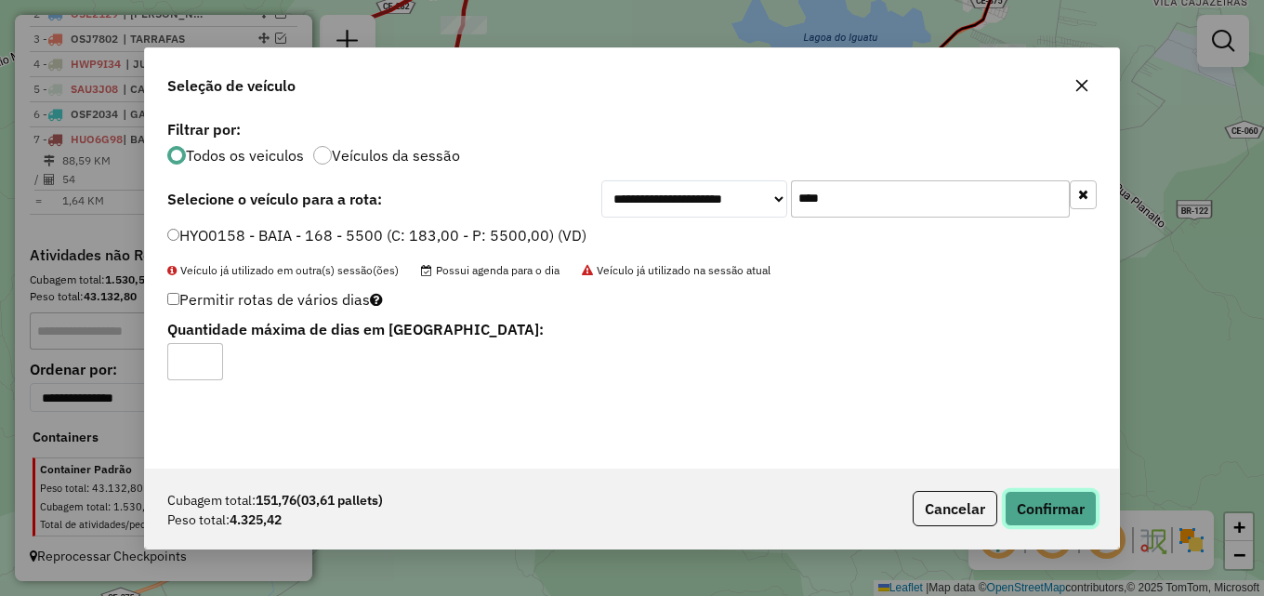
click at [1039, 501] on button "Confirmar" at bounding box center [1050, 508] width 92 height 35
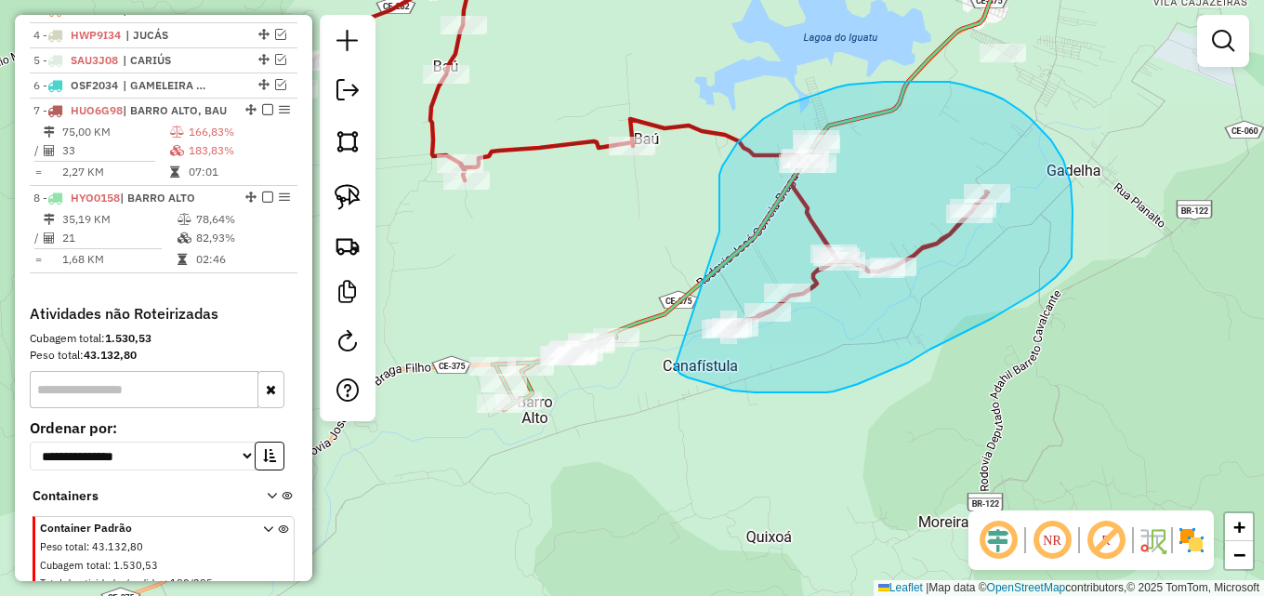
drag, startPoint x: 719, startPoint y: 208, endPoint x: 675, endPoint y: 367, distance: 165.0
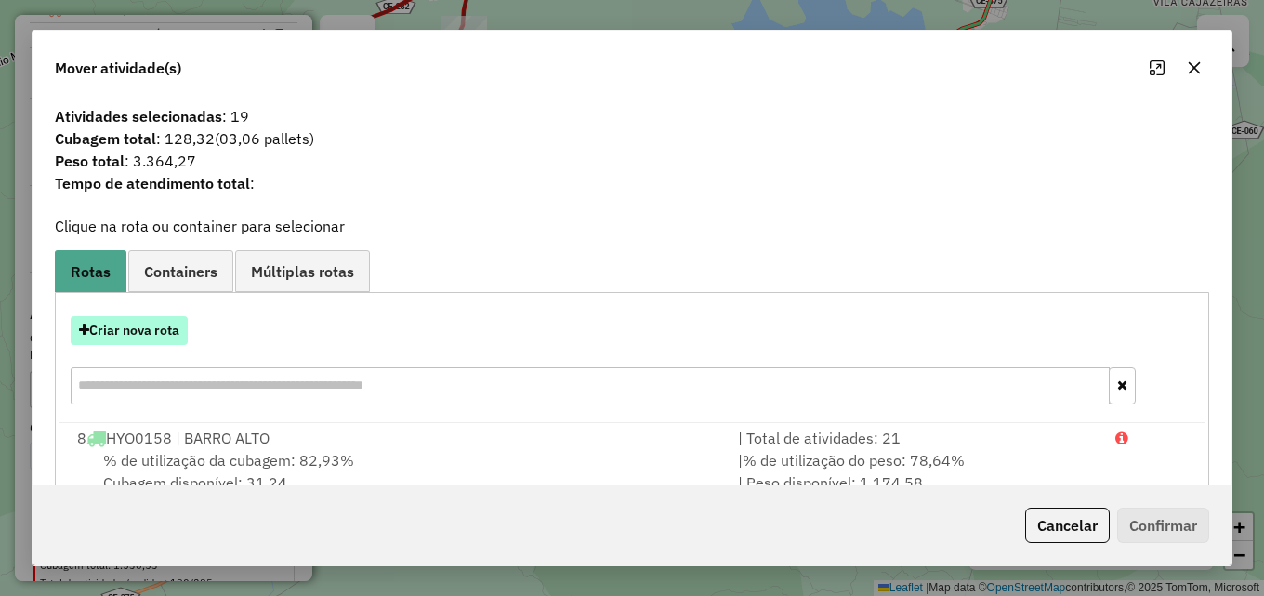
click at [150, 326] on button "Criar nova rota" at bounding box center [129, 330] width 117 height 29
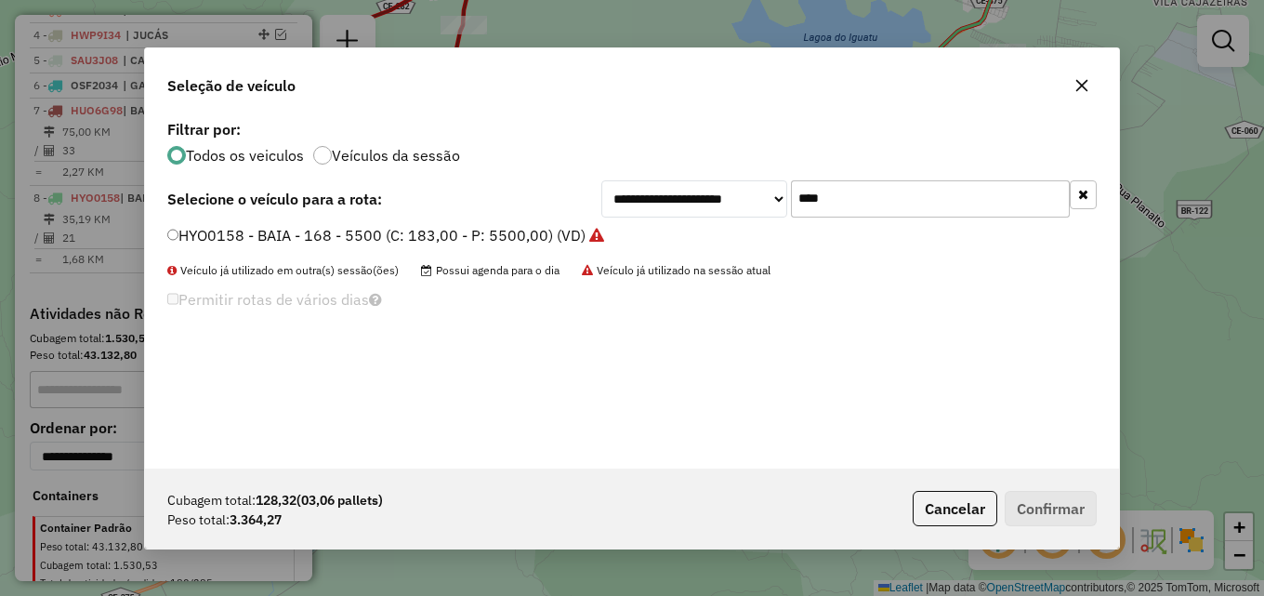
drag, startPoint x: 839, startPoint y: 196, endPoint x: 588, endPoint y: 223, distance: 252.3
click at [610, 216] on div "**********" at bounding box center [848, 198] width 495 height 37
type input "****"
click at [532, 232] on label "OCQ2231 - BAIA - 168 - 5500 (C: 183,00 - P: 5500,00) (VD)" at bounding box center [377, 235] width 420 height 22
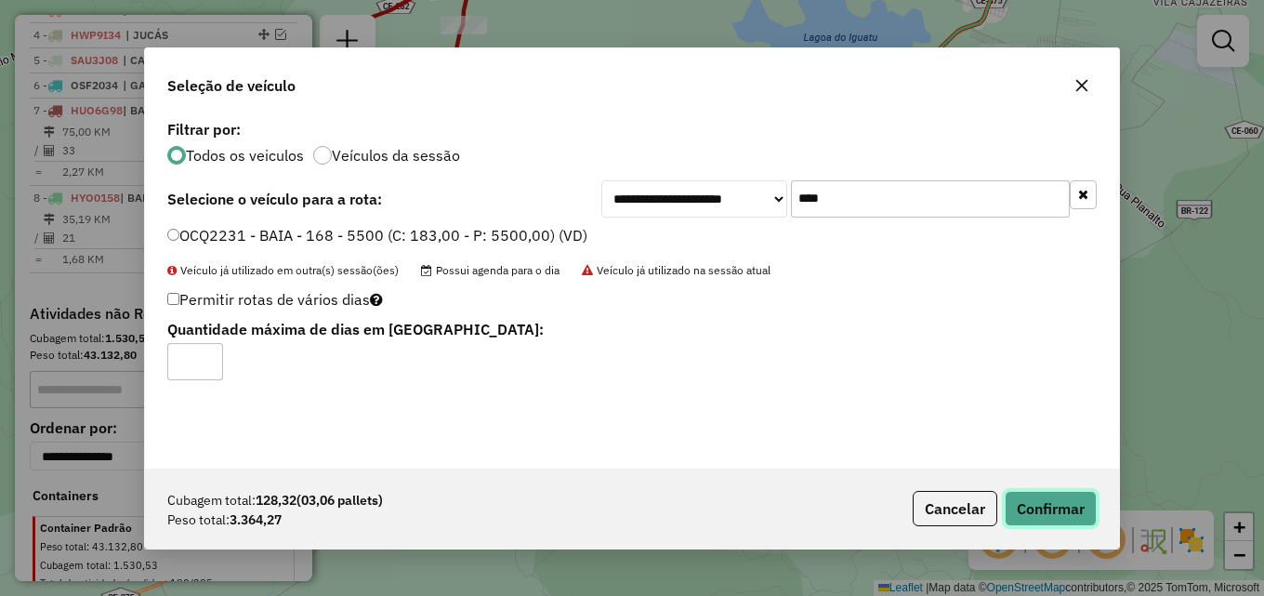
click at [1064, 508] on button "Confirmar" at bounding box center [1050, 508] width 92 height 35
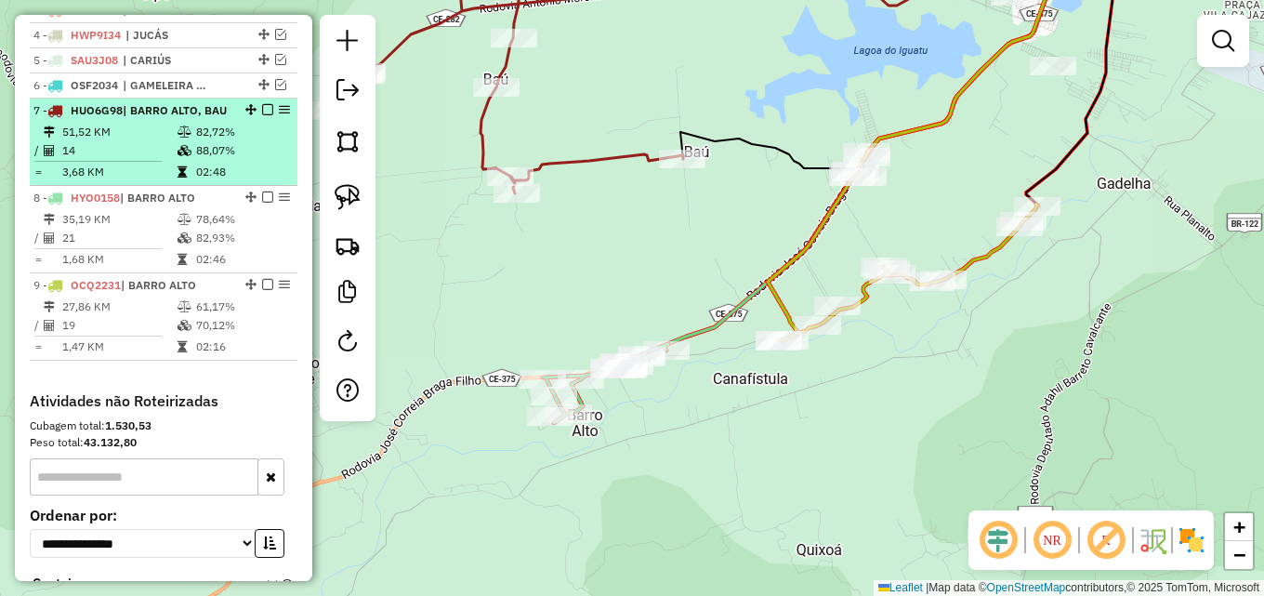
click at [200, 160] on td "88,07%" at bounding box center [242, 150] width 94 height 19
select select "*********"
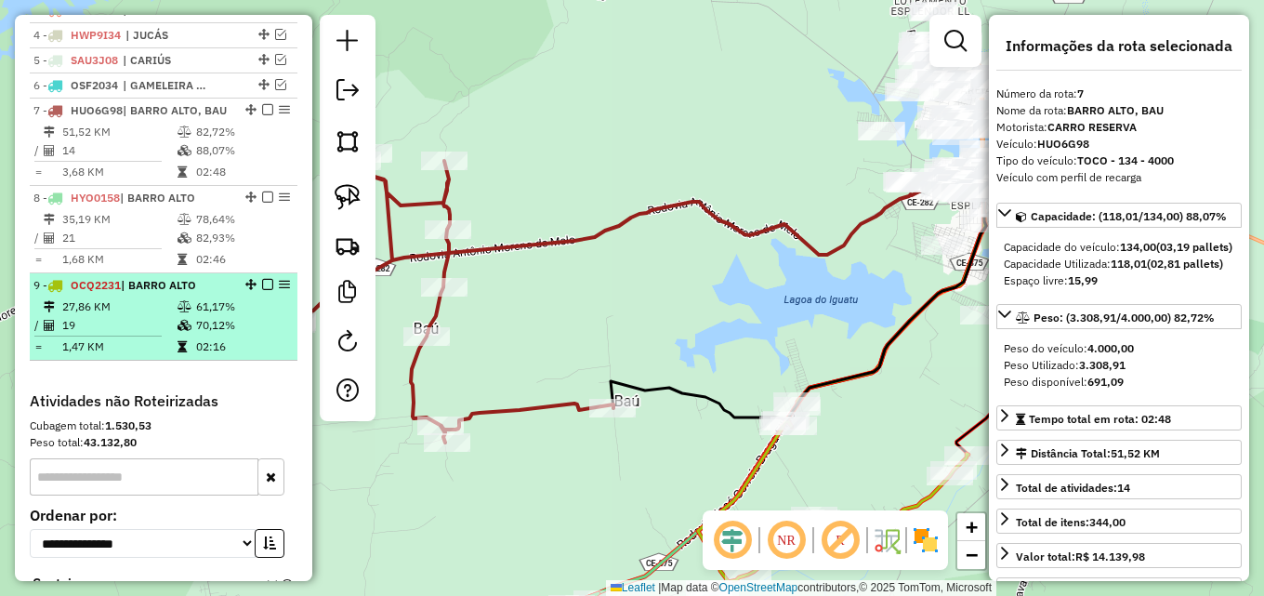
click at [129, 292] on span "| BARRO ALTO" at bounding box center [158, 285] width 75 height 14
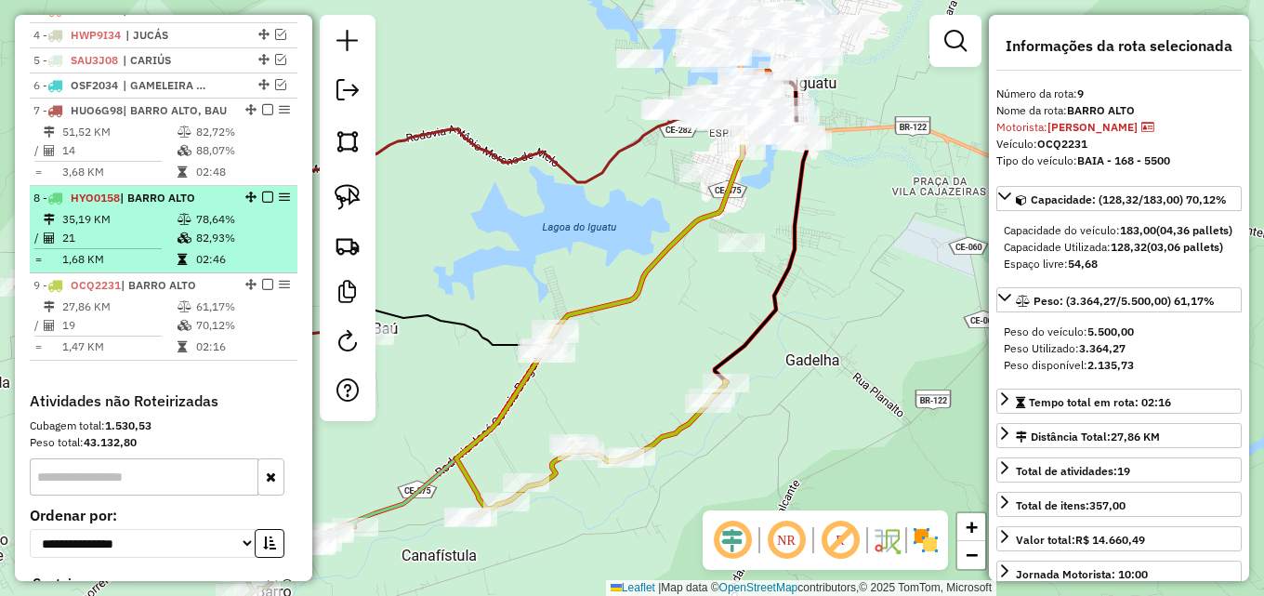
click at [141, 247] on td "21" at bounding box center [118, 238] width 115 height 19
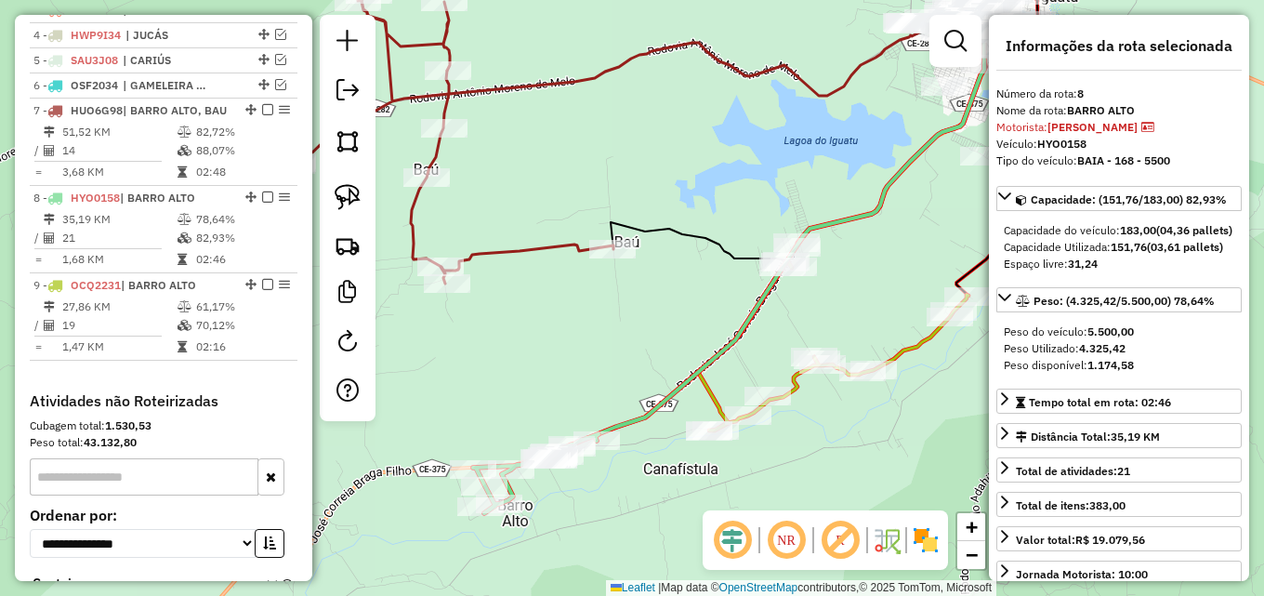
drag, startPoint x: 519, startPoint y: 393, endPoint x: 629, endPoint y: 347, distance: 119.9
click at [629, 347] on div "Janela de atendimento Grade de atendimento Capacidade Transportadoras Veículos …" at bounding box center [632, 298] width 1264 height 596
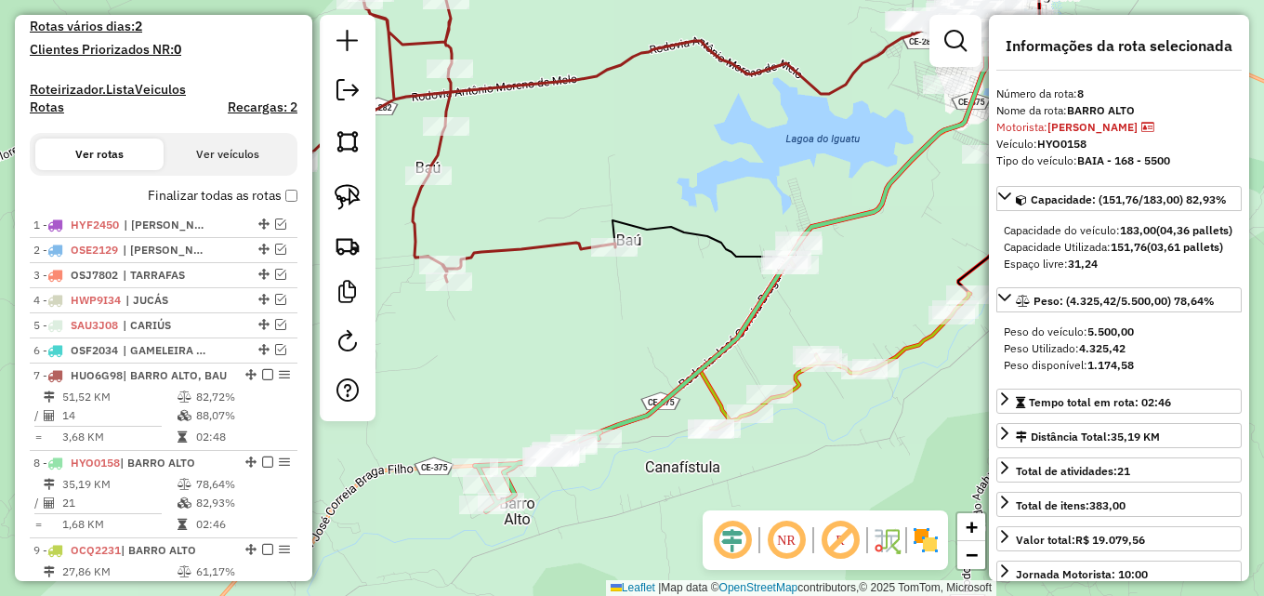
scroll to position [497, 0]
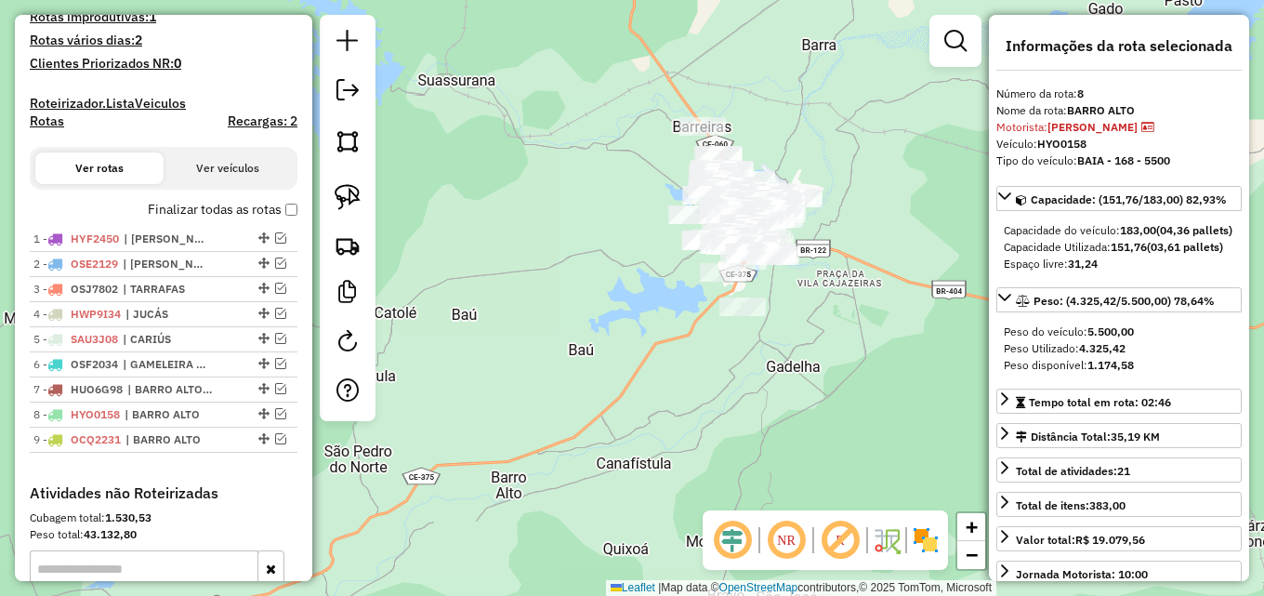
drag, startPoint x: 705, startPoint y: 323, endPoint x: 661, endPoint y: 380, distance: 72.1
click at [661, 380] on div "Janela de atendimento Grade de atendimento Capacidade Transportadoras Veículos …" at bounding box center [632, 298] width 1264 height 596
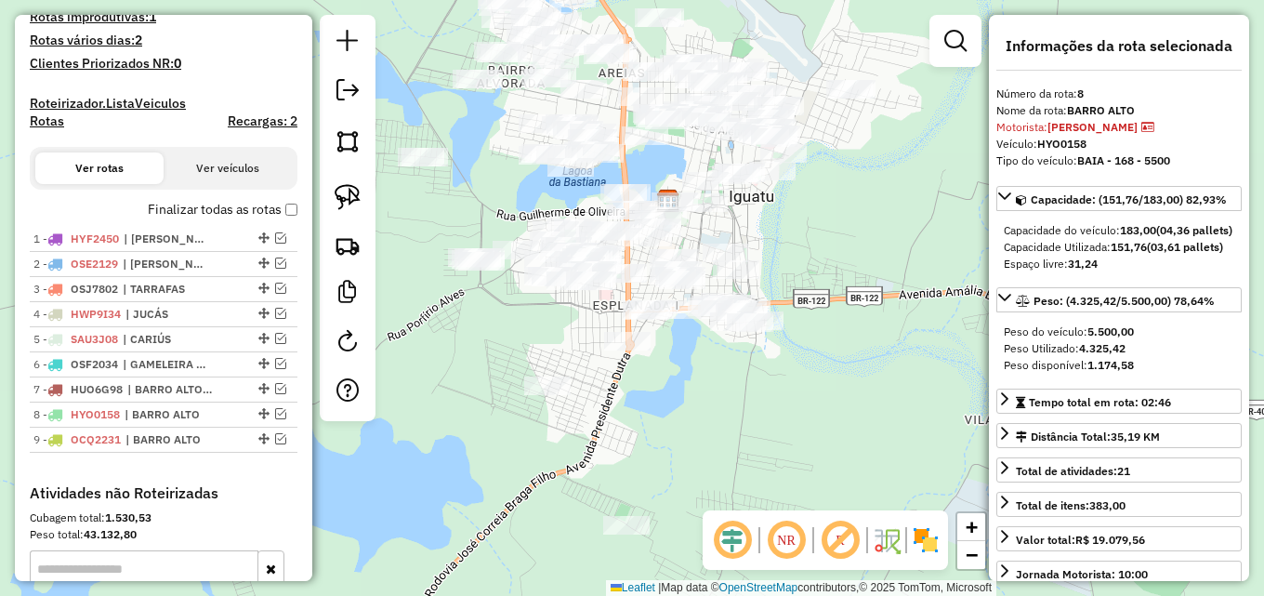
drag, startPoint x: 867, startPoint y: 425, endPoint x: 763, endPoint y: 465, distance: 111.5
click at [763, 465] on div "Janela de atendimento Grade de atendimento Capacidade Transportadoras Veículos …" at bounding box center [632, 298] width 1264 height 596
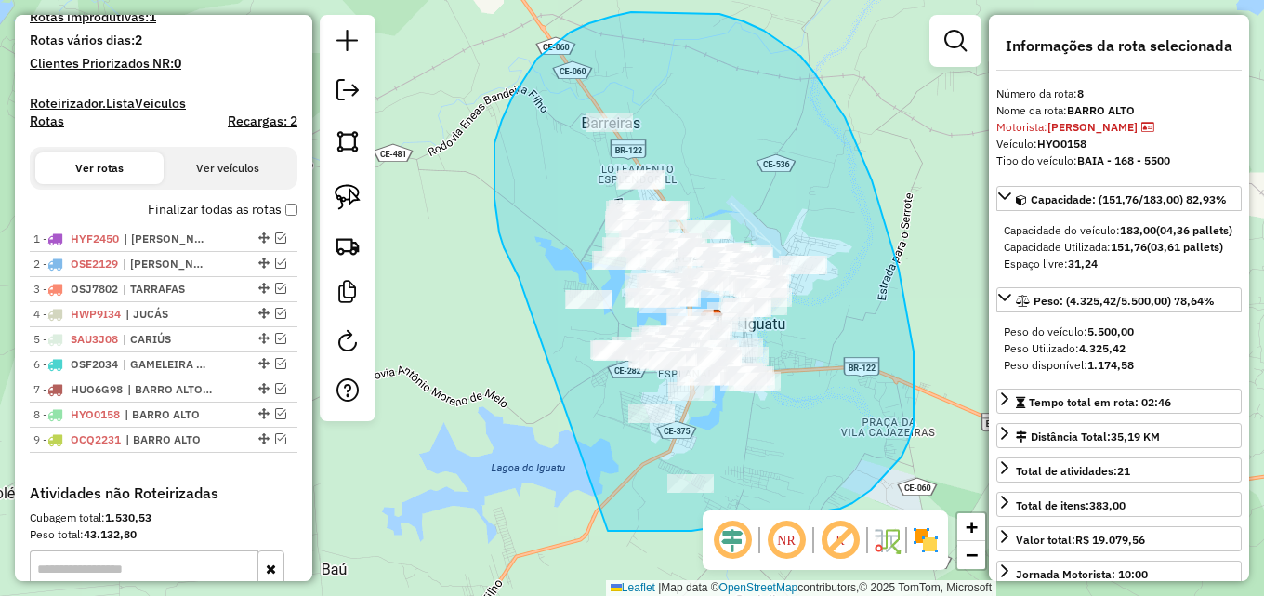
drag, startPoint x: 513, startPoint y: 265, endPoint x: 598, endPoint y: 528, distance: 276.5
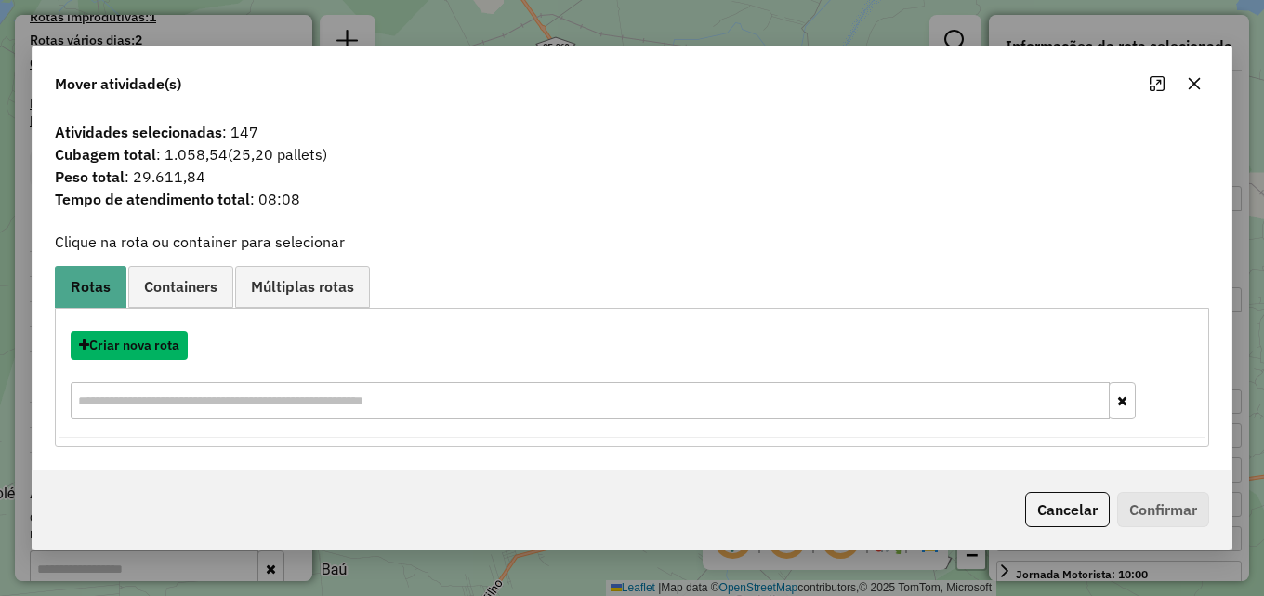
click at [170, 342] on button "Criar nova rota" at bounding box center [129, 345] width 117 height 29
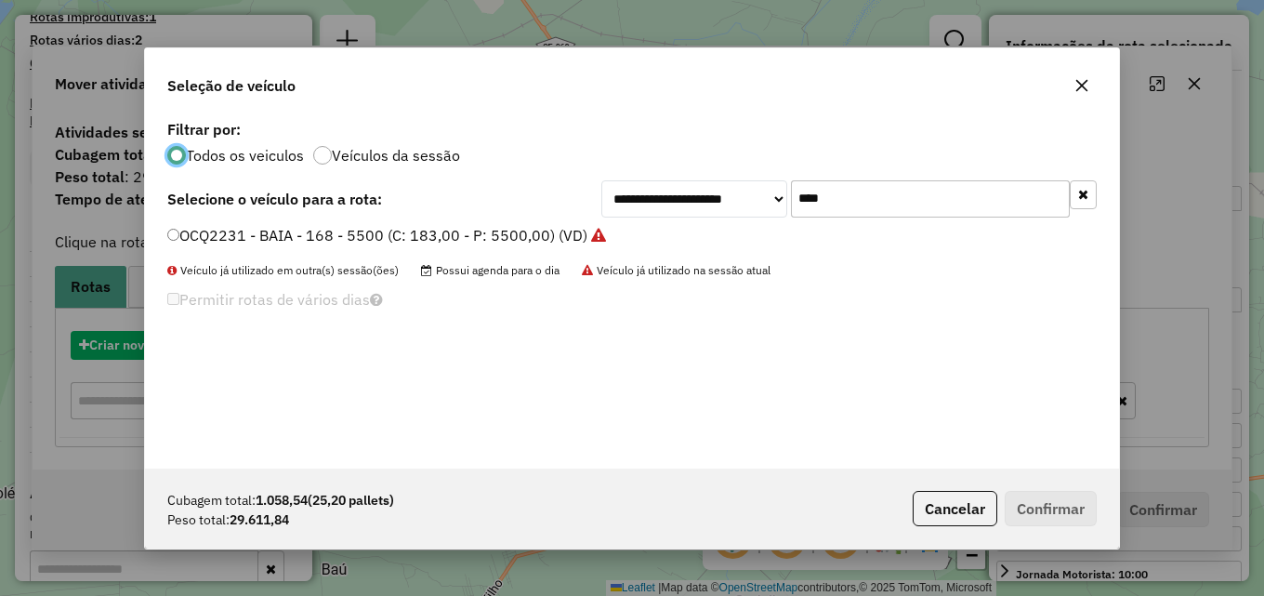
scroll to position [10, 6]
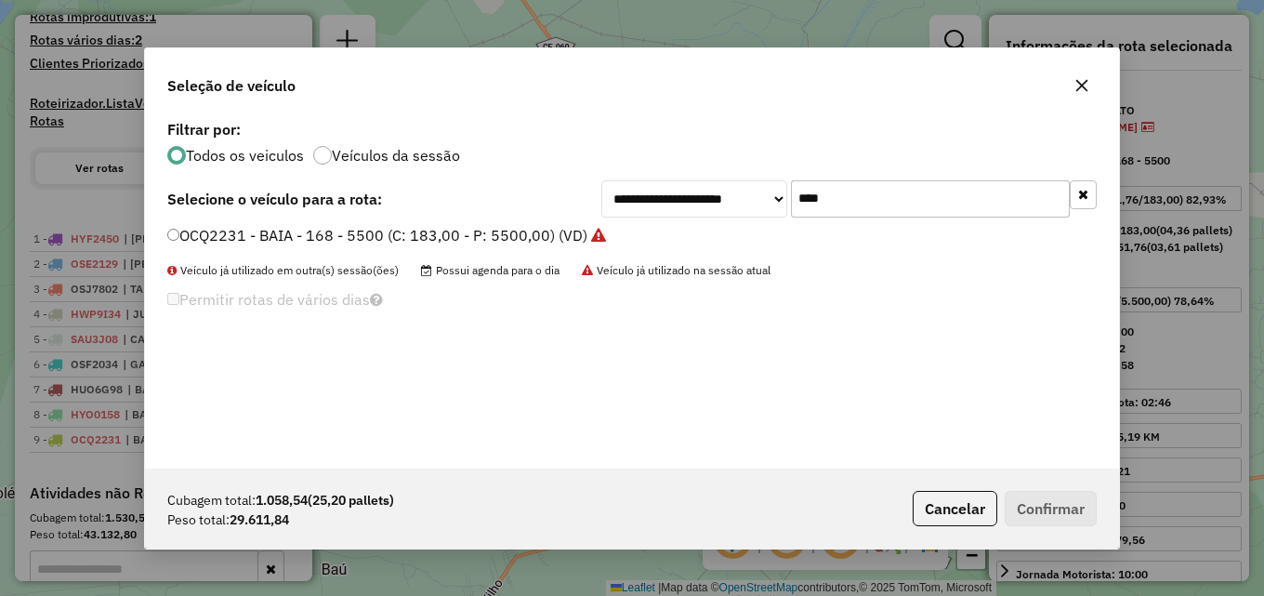
drag, startPoint x: 868, startPoint y: 209, endPoint x: 643, endPoint y: 211, distance: 224.9
click at [645, 211] on div "**********" at bounding box center [848, 198] width 495 height 37
type input "****"
click at [529, 237] on label "HZA4211 - BAIA - 168 - 5500 (C: 183,00 - P: 5500,00) (VD)" at bounding box center [376, 235] width 418 height 22
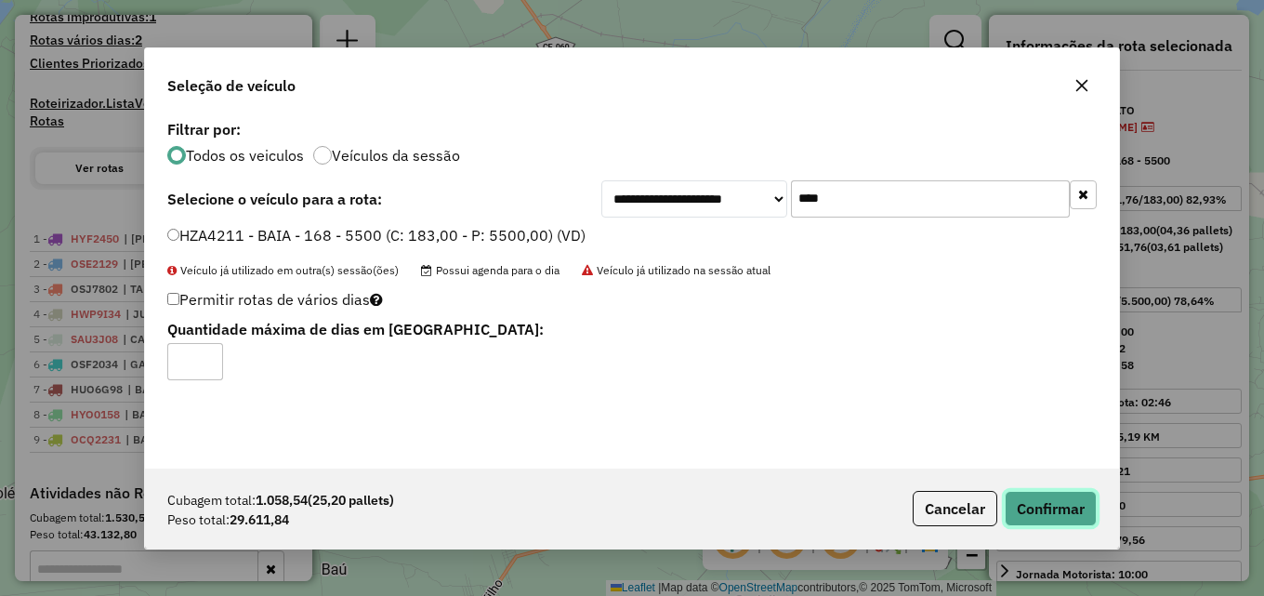
click at [1050, 506] on button "Confirmar" at bounding box center [1050, 508] width 92 height 35
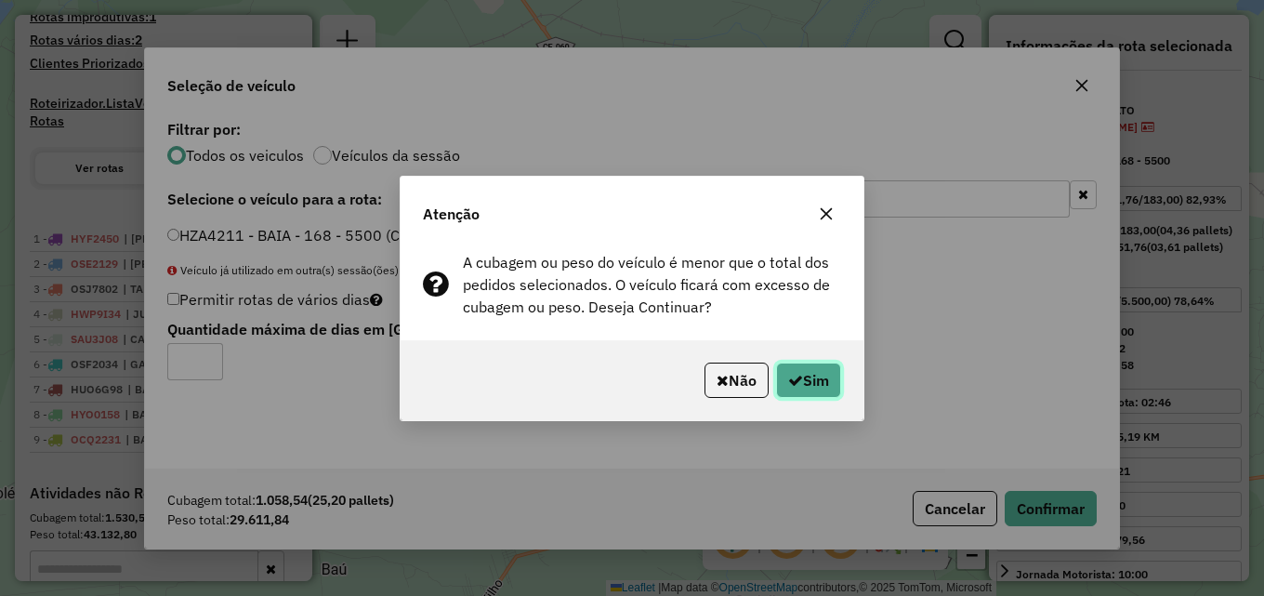
click at [804, 383] on button "Sim" at bounding box center [808, 379] width 65 height 35
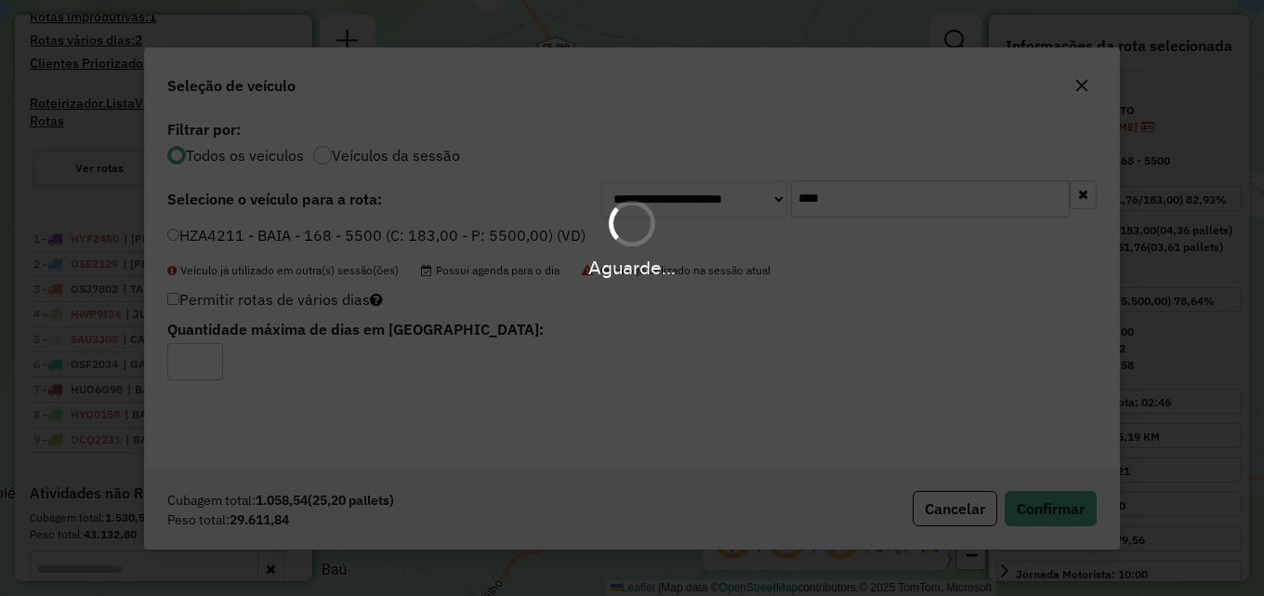
click at [1064, 333] on div "Aguarde..." at bounding box center [632, 298] width 1264 height 596
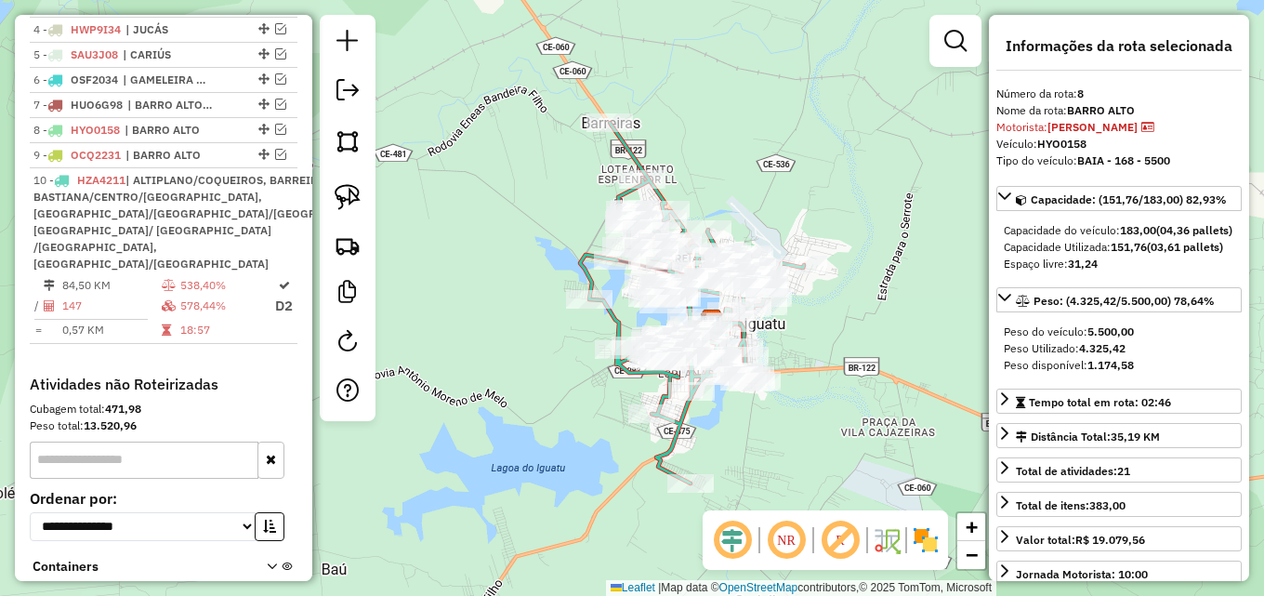
scroll to position [901, 0]
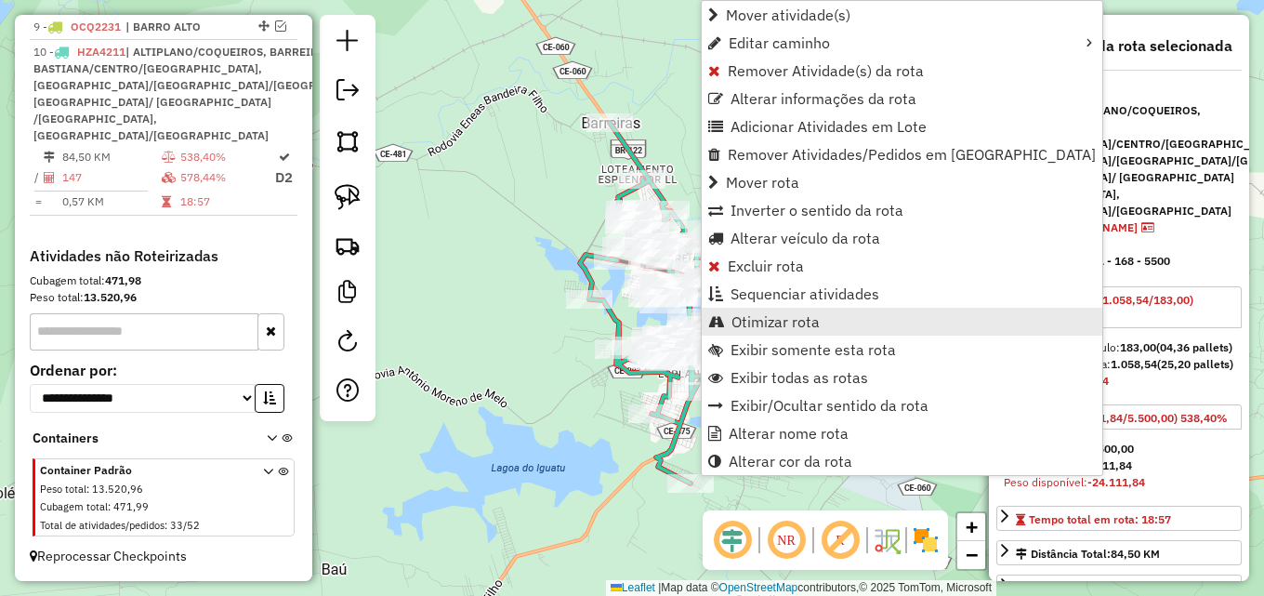
click at [739, 322] on span "Otimizar rota" at bounding box center [775, 321] width 88 height 15
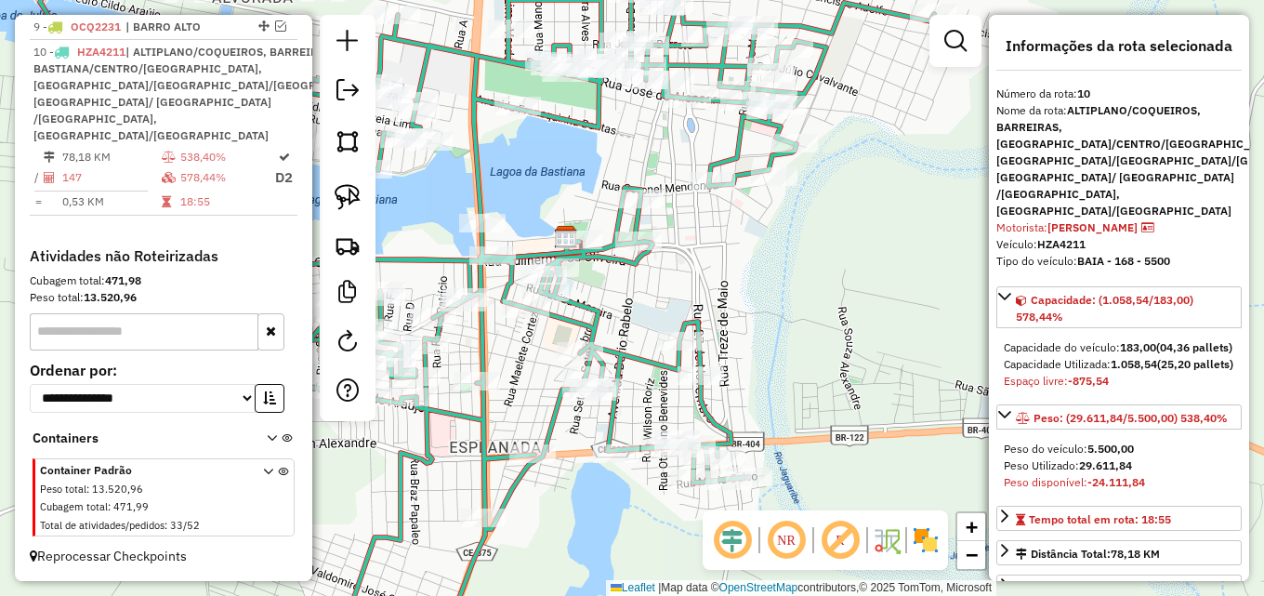
drag, startPoint x: 691, startPoint y: 282, endPoint x: 825, endPoint y: 253, distance: 137.1
click at [825, 253] on div "Janela de atendimento Grade de atendimento Capacidade Transportadoras Veículos …" at bounding box center [632, 298] width 1264 height 596
drag, startPoint x: 686, startPoint y: 190, endPoint x: 729, endPoint y: 191, distance: 43.7
click at [729, 191] on div "Rota 10 - Placa HZA4211 269 - SUPER BOX Janela de atendimento Grade de atendime…" at bounding box center [632, 298] width 1264 height 596
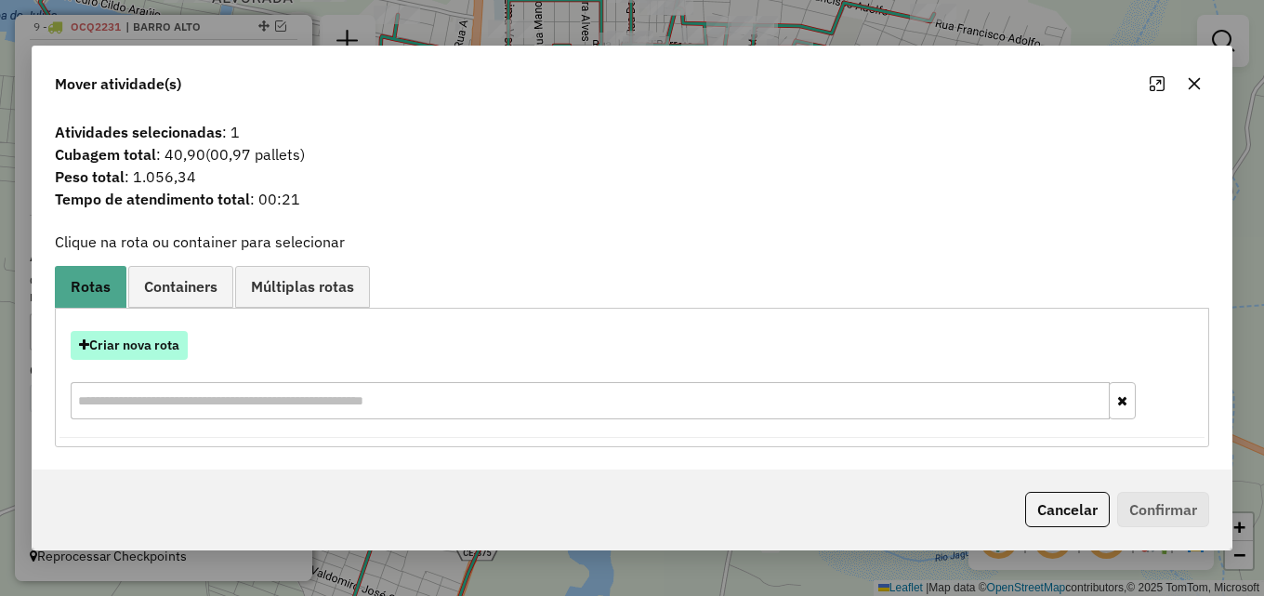
click at [158, 345] on button "Criar nova rota" at bounding box center [129, 345] width 117 height 29
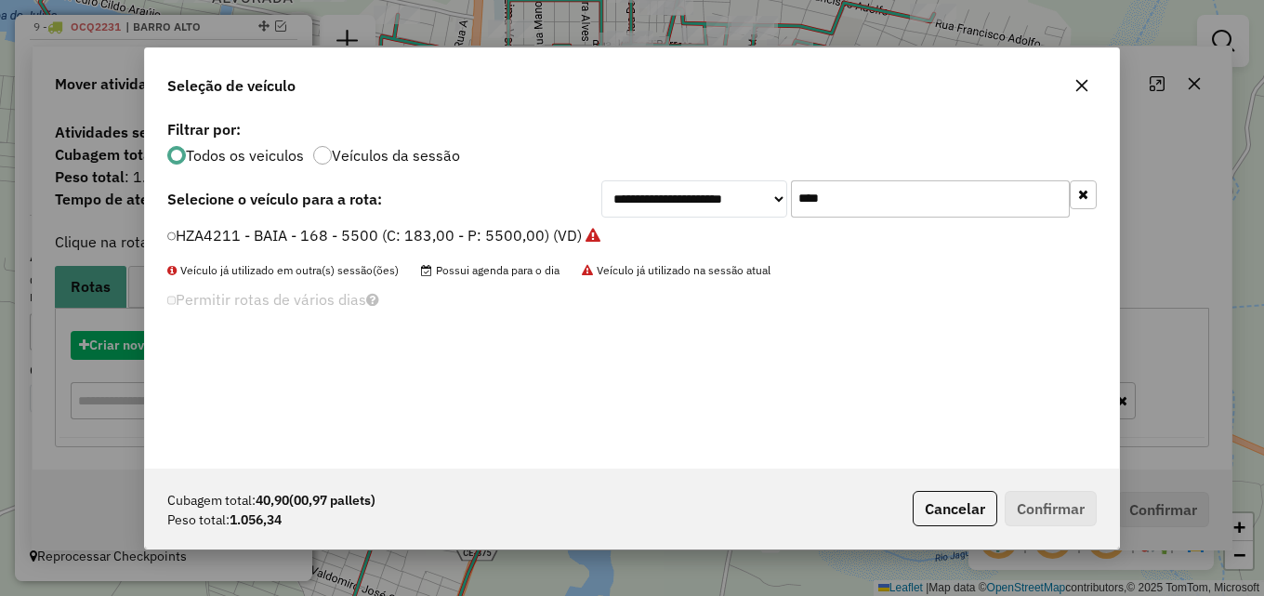
scroll to position [10, 6]
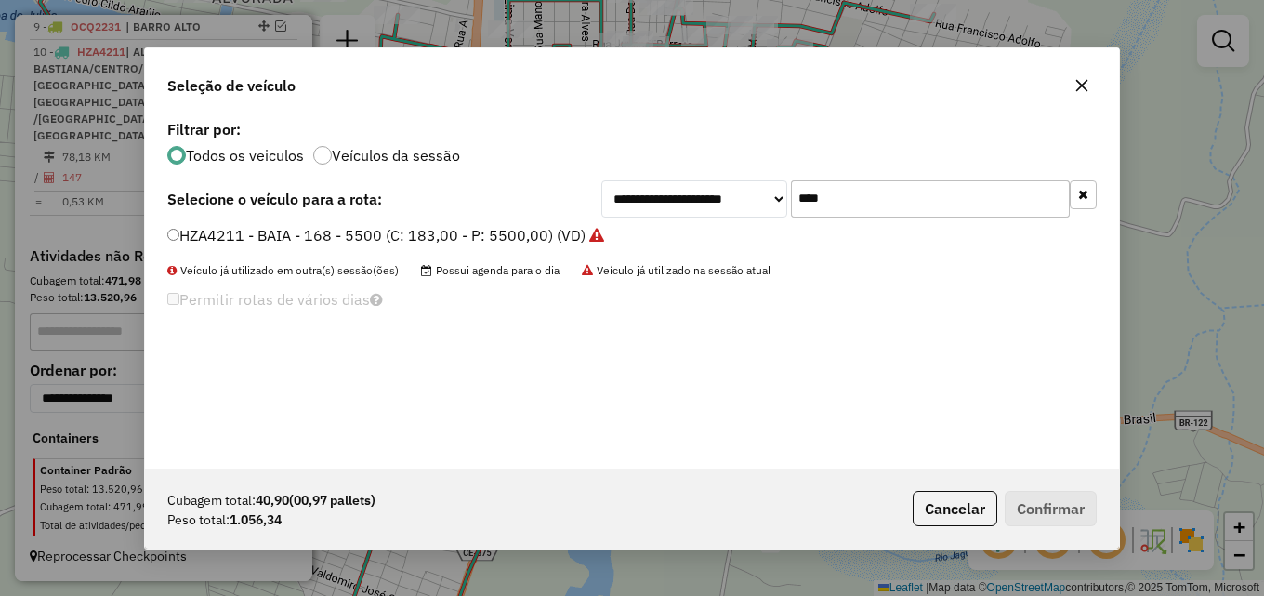
drag, startPoint x: 858, startPoint y: 198, endPoint x: 584, endPoint y: 229, distance: 274.9
click at [591, 227] on div "**********" at bounding box center [632, 291] width 974 height 353
type input "****"
click at [489, 237] on label "OCL9086 - TOCO - 50 - 1500 (C: 50,00 - P: 1500,00) (VD)" at bounding box center [368, 235] width 403 height 22
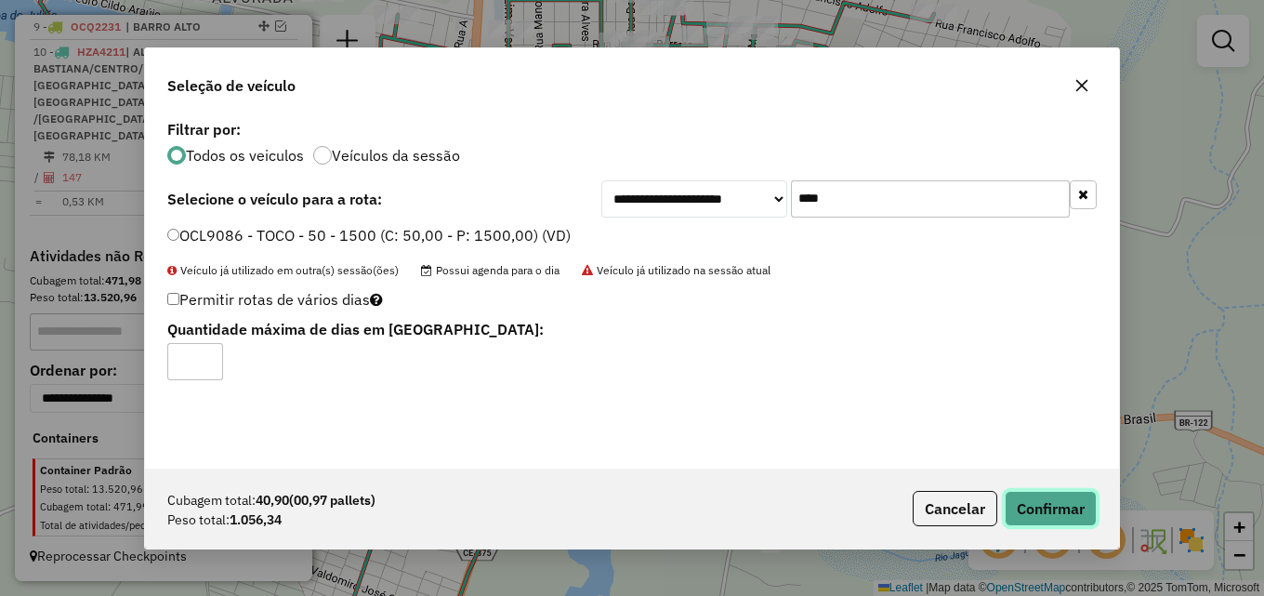
click at [1038, 494] on button "Confirmar" at bounding box center [1050, 508] width 92 height 35
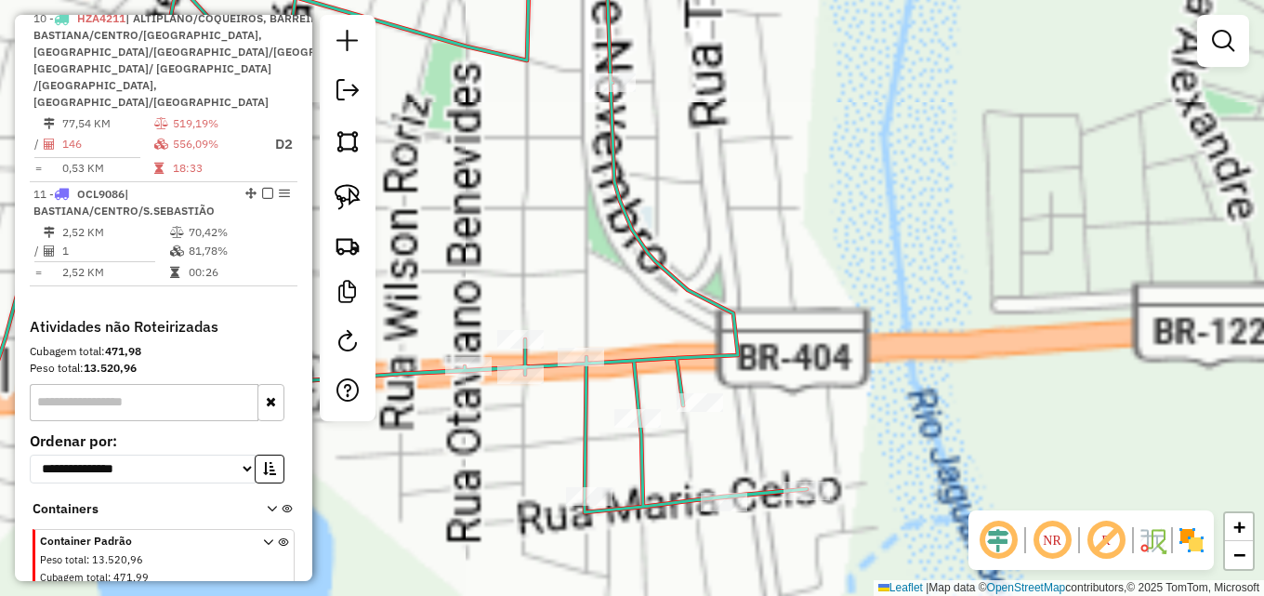
drag, startPoint x: 621, startPoint y: 325, endPoint x: 611, endPoint y: 306, distance: 22.0
click at [611, 306] on div "Janela de atendimento Grade de atendimento Capacidade Transportadoras Veículos …" at bounding box center [632, 298] width 1264 height 596
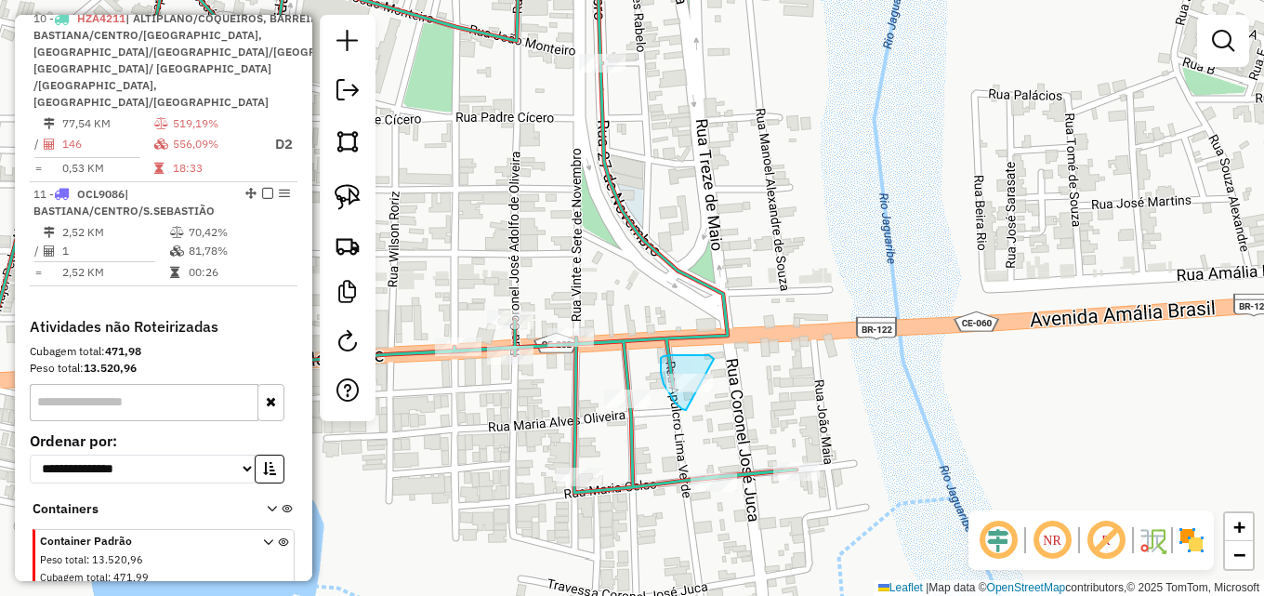
drag, startPoint x: 671, startPoint y: 395, endPoint x: 714, endPoint y: 359, distance: 56.0
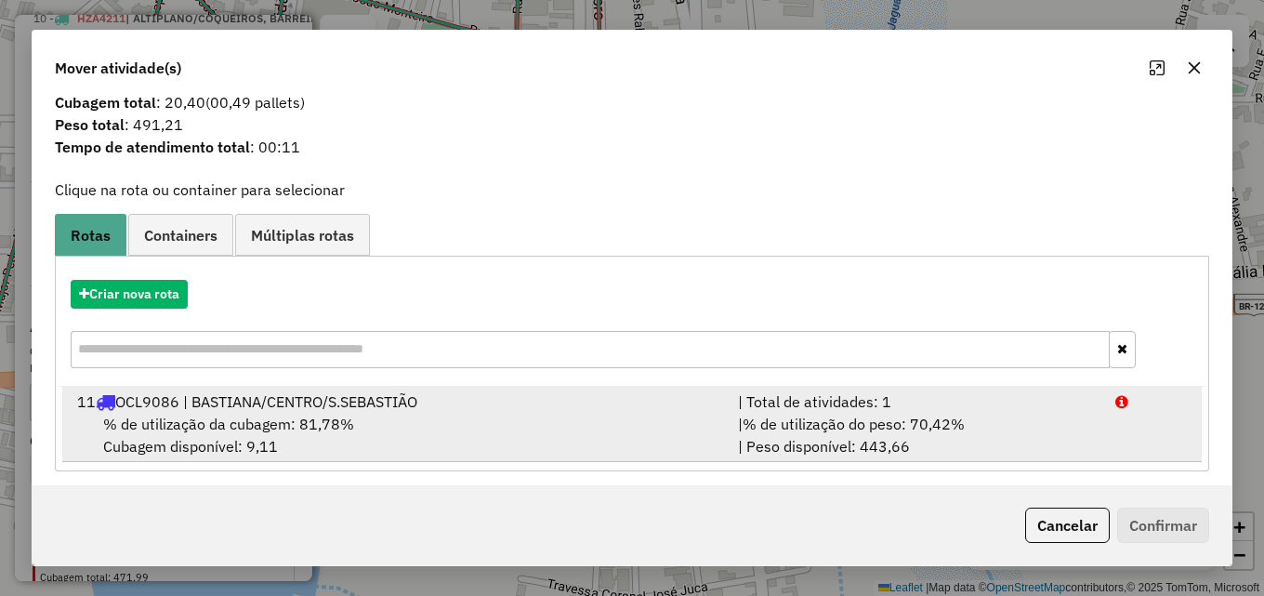
scroll to position [45, 0]
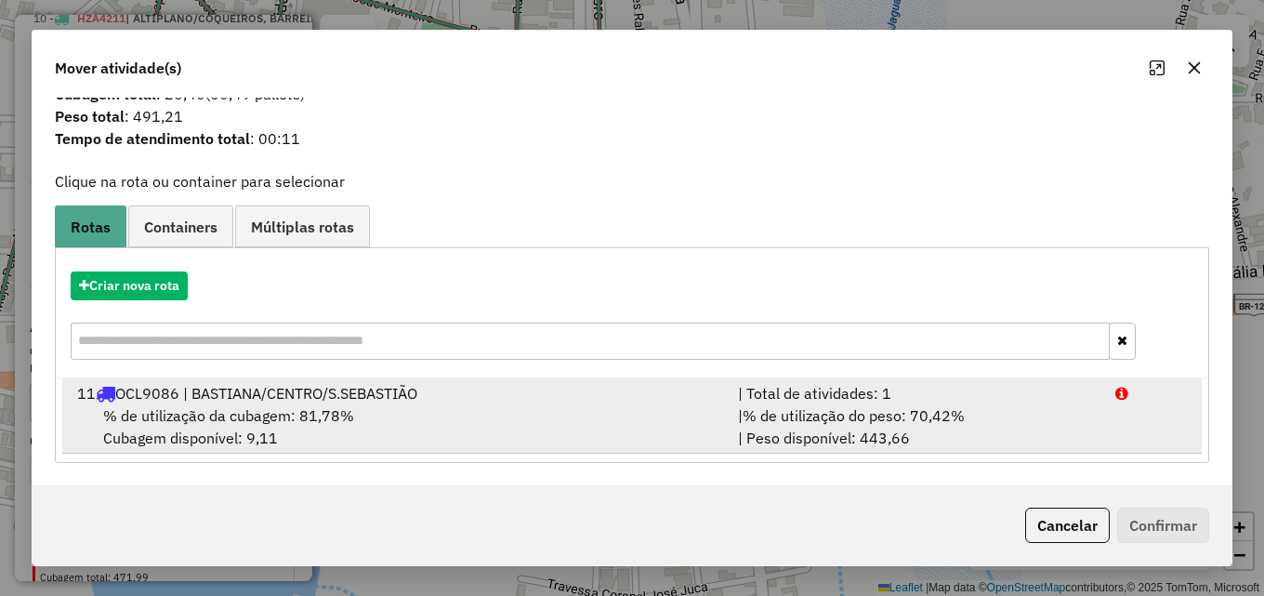
drag, startPoint x: 749, startPoint y: 405, endPoint x: 759, endPoint y: 406, distance: 10.3
click at [750, 406] on span "% de utilização do peso: 70,42%" at bounding box center [853, 415] width 222 height 19
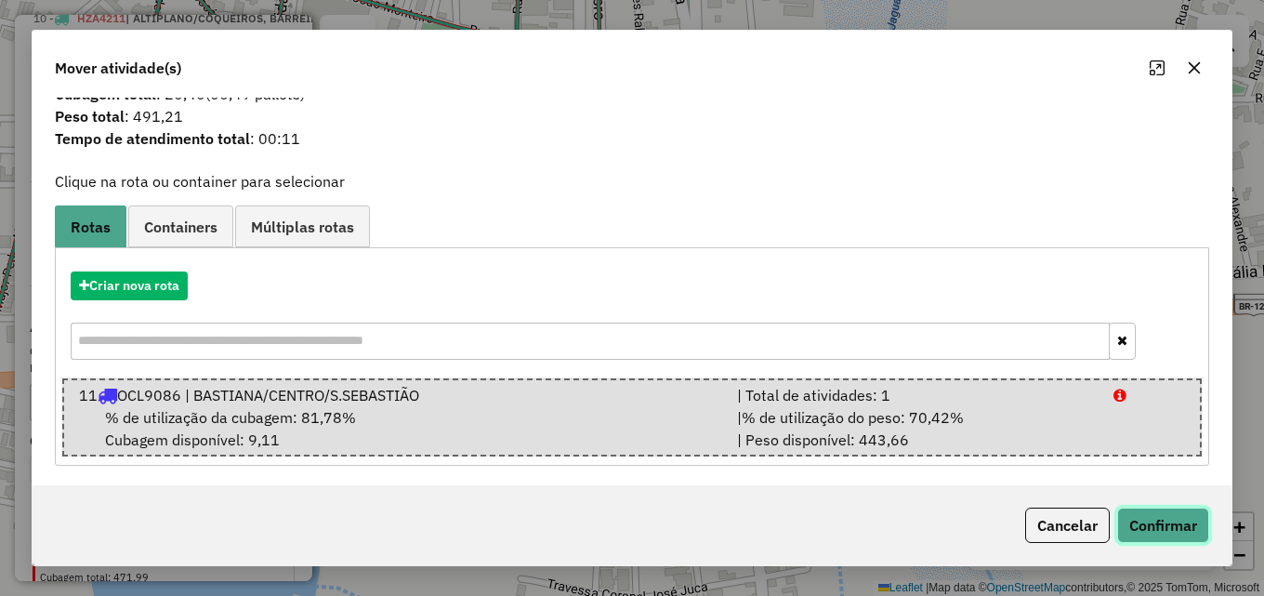
click at [1164, 513] on button "Confirmar" at bounding box center [1163, 524] width 92 height 35
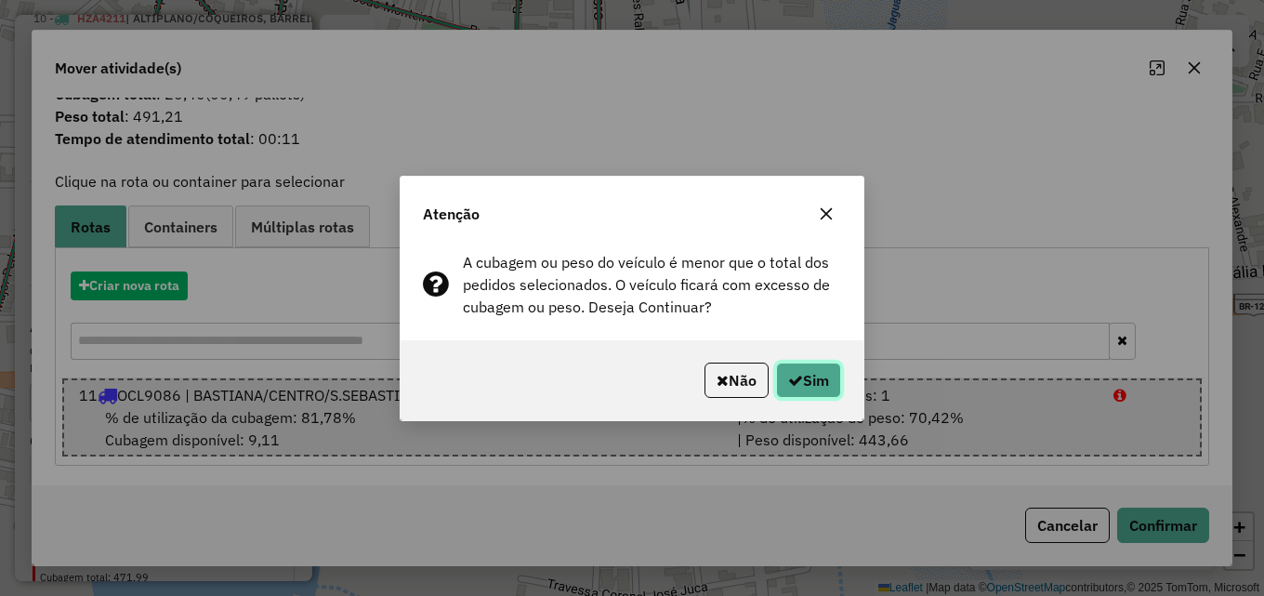
click at [817, 369] on button "Sim" at bounding box center [808, 379] width 65 height 35
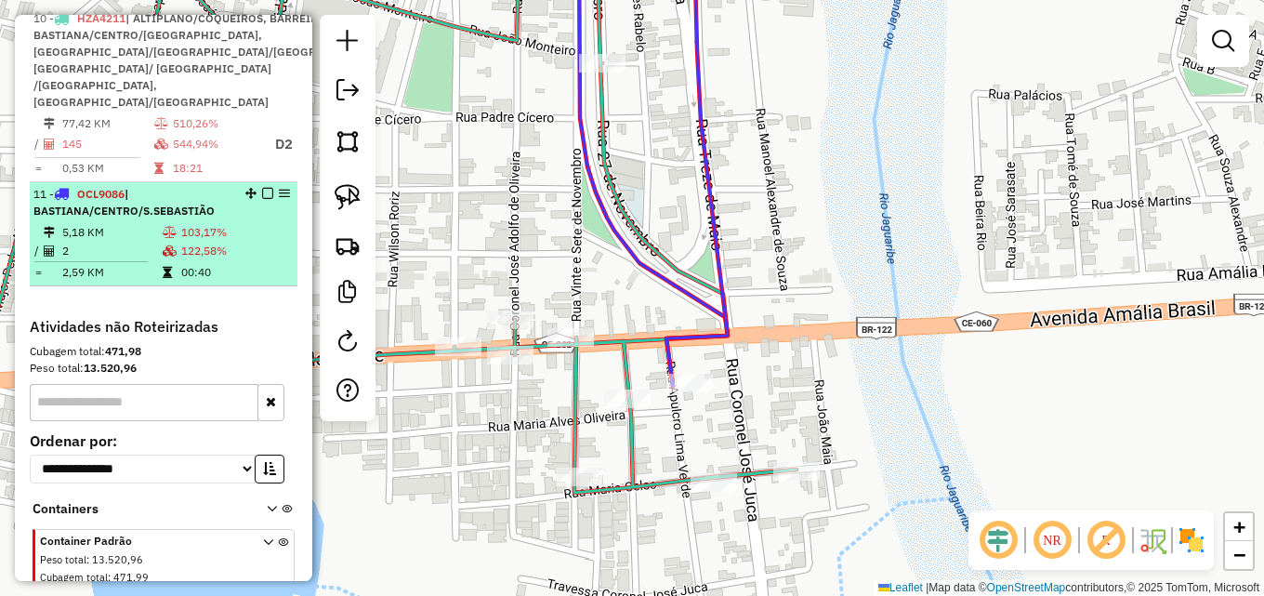
click at [262, 199] on em at bounding box center [267, 193] width 11 height 11
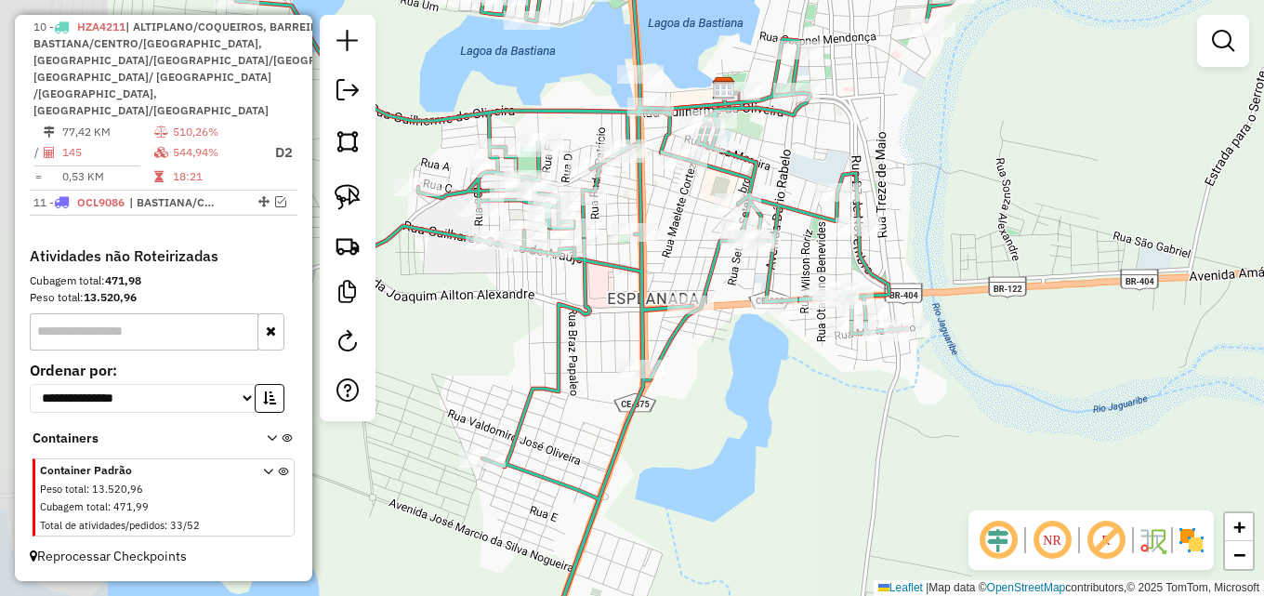
drag, startPoint x: 676, startPoint y: 251, endPoint x: 961, endPoint y: 284, distance: 287.2
click at [957, 284] on div "Janela de atendimento Grade de atendimento Capacidade Transportadoras Veículos …" at bounding box center [632, 298] width 1264 height 596
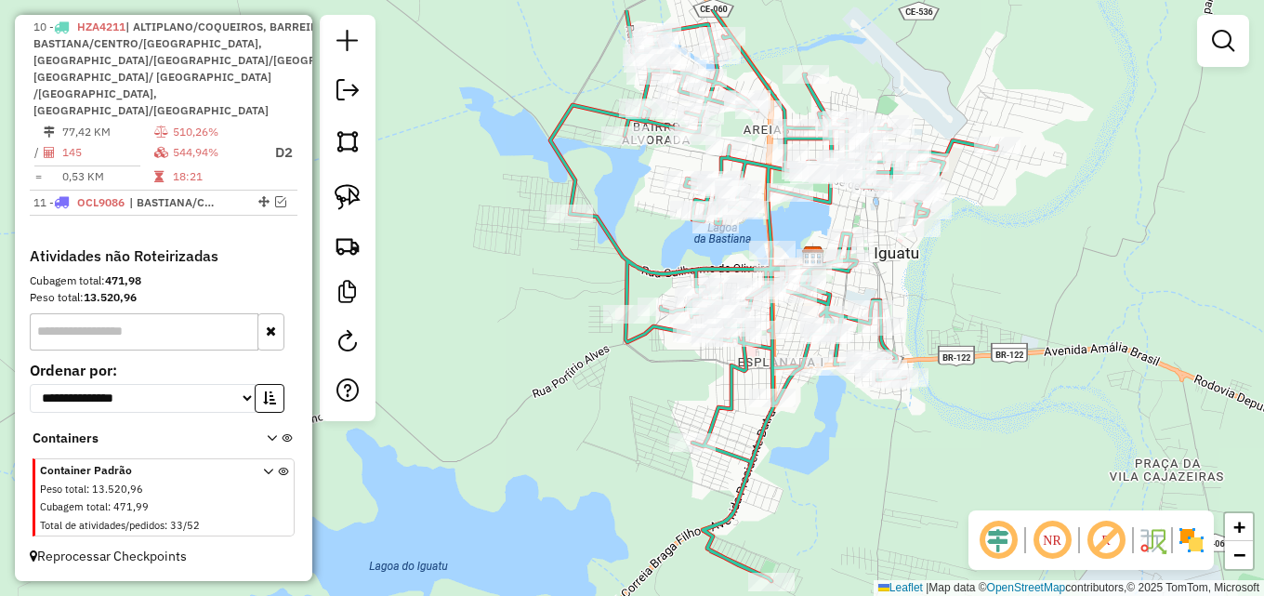
drag, startPoint x: 986, startPoint y: 277, endPoint x: 906, endPoint y: 332, distance: 96.9
click at [952, 345] on div "Janela de atendimento Grade de atendimento Capacidade Transportadoras Veículos …" at bounding box center [632, 298] width 1264 height 596
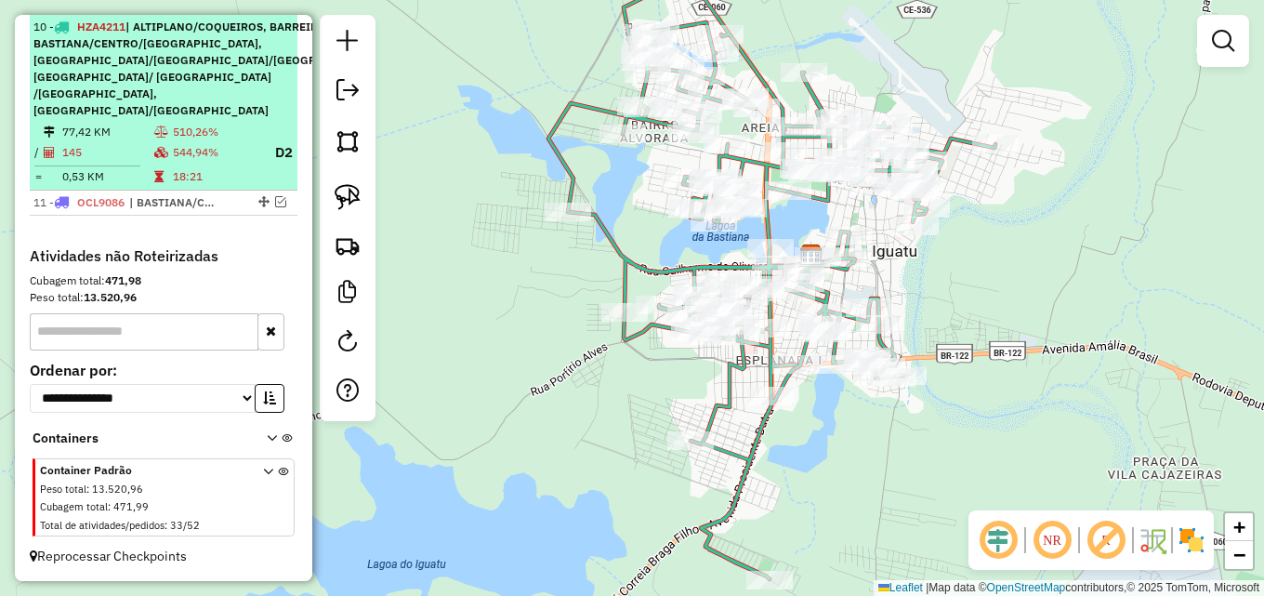
click at [173, 145] on li "10 - HZA4211 | ALTIPLANO/COQUEIROS, BARREIRAS, BASTIANA/CENTRO/S.SEBASTIÃO, FLO…" at bounding box center [164, 103] width 268 height 176
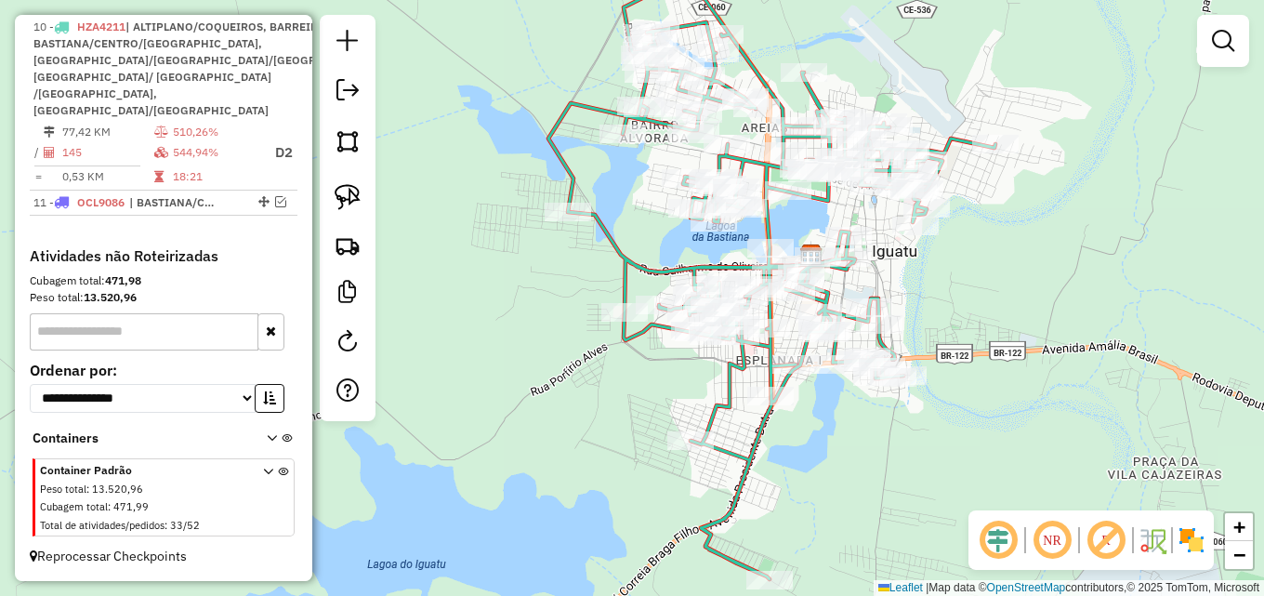
select select "*********"
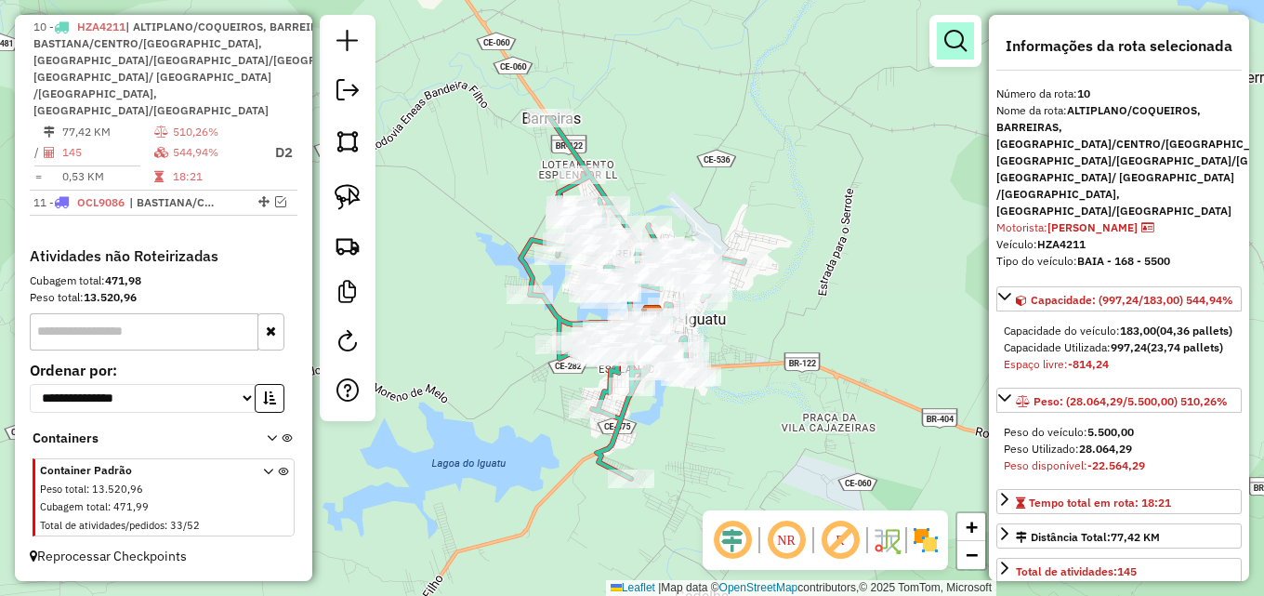
click at [943, 45] on link at bounding box center [955, 40] width 37 height 37
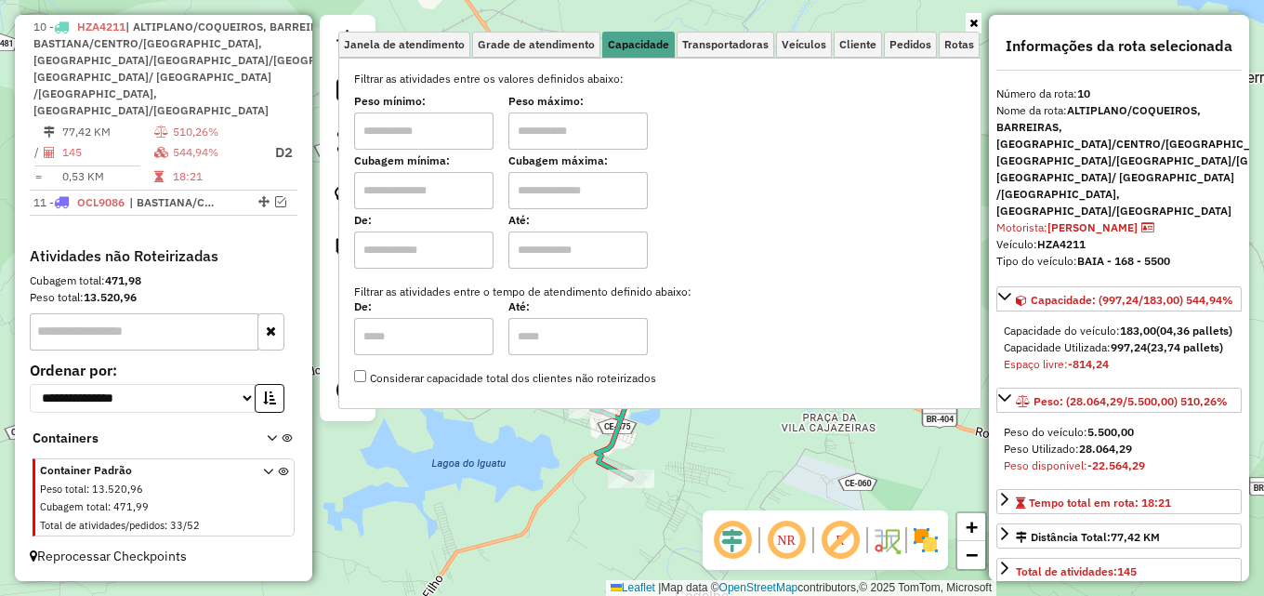
click at [447, 131] on input "text" at bounding box center [423, 130] width 139 height 37
click at [558, 133] on input "text" at bounding box center [577, 130] width 139 height 37
click at [574, 130] on input "text" at bounding box center [577, 130] width 139 height 37
drag, startPoint x: 574, startPoint y: 130, endPoint x: 946, endPoint y: 45, distance: 381.4
click at [574, 130] on input "text" at bounding box center [577, 130] width 139 height 37
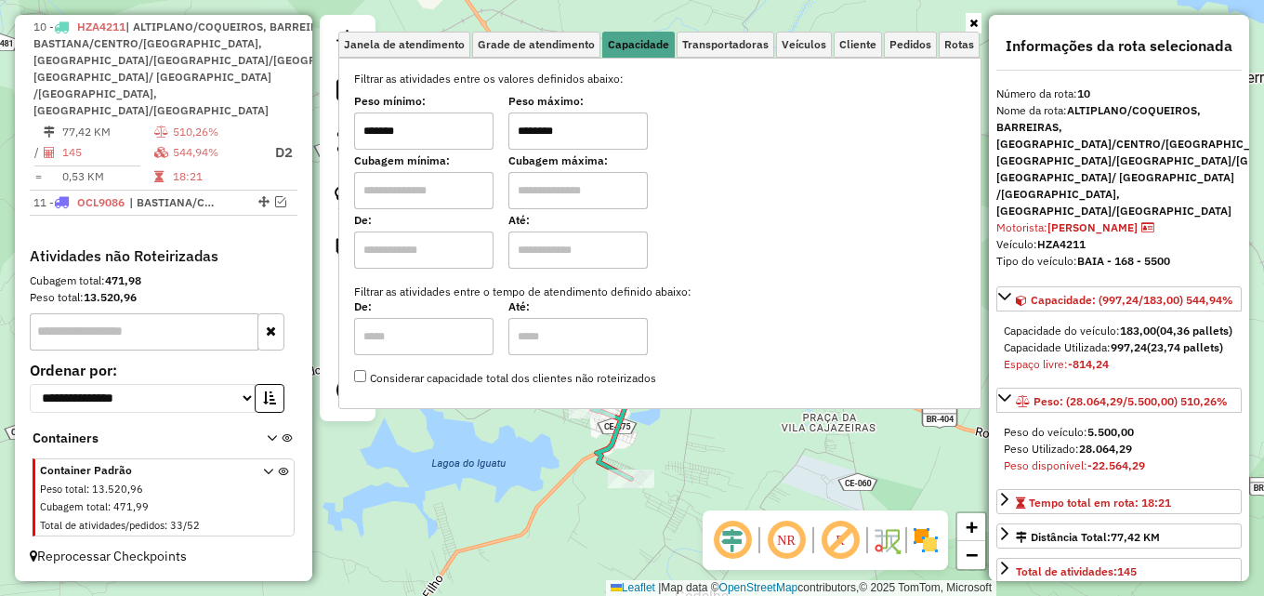
click at [972, 20] on icon at bounding box center [973, 23] width 8 height 11
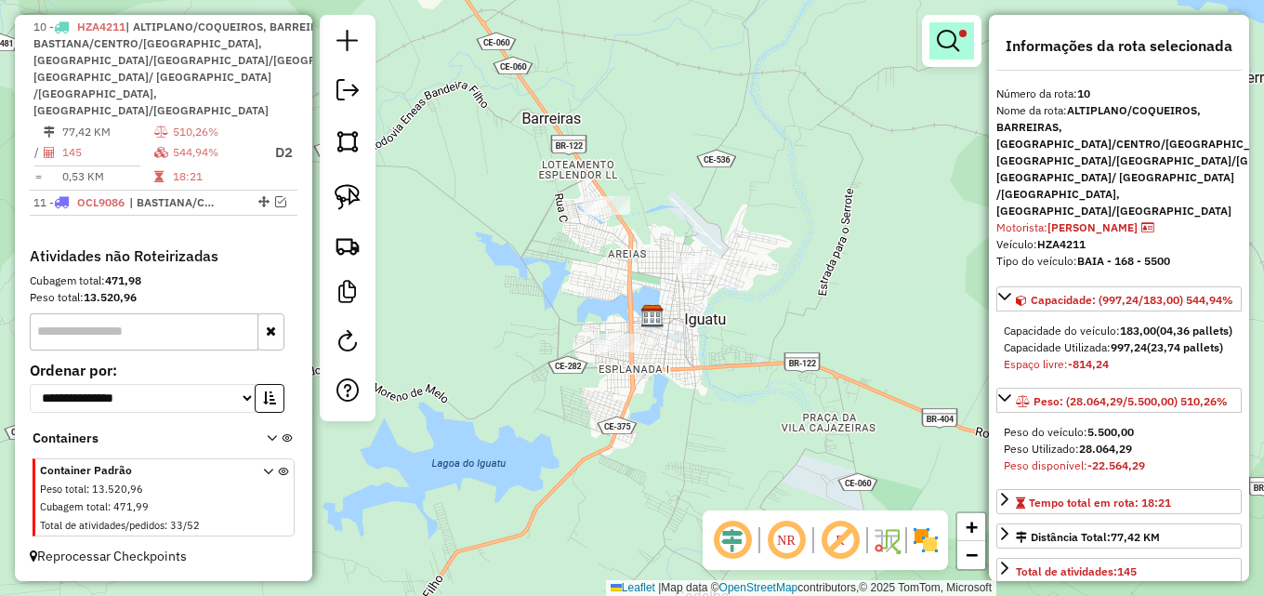
click at [953, 37] on em at bounding box center [948, 41] width 22 height 22
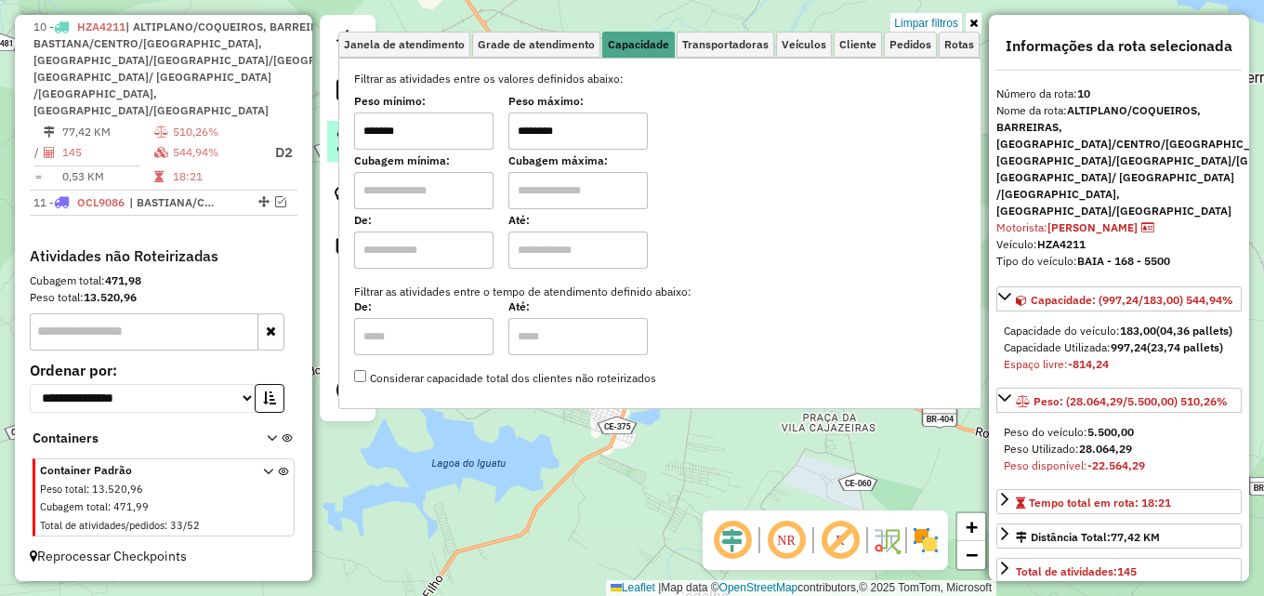
drag, startPoint x: 452, startPoint y: 140, endPoint x: 339, endPoint y: 143, distance: 112.5
click at [344, 143] on hb-router-mapa "Informações da Sessão 991381 - 20/08/2025 Criação: 19/08/2025 17:05 Depósito: D…" at bounding box center [632, 298] width 1264 height 596
type input "******"
click at [651, 463] on div "Limpar filtros Janela de atendimento Grade de atendimento Capacidade Transporta…" at bounding box center [632, 298] width 1264 height 596
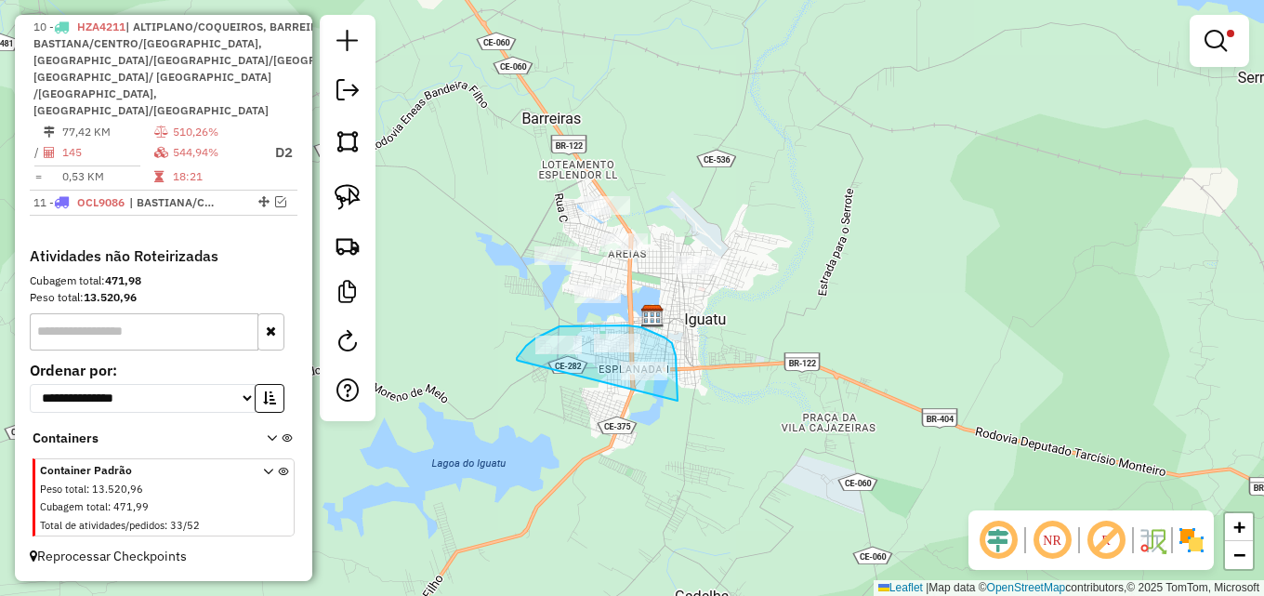
drag, startPoint x: 519, startPoint y: 361, endPoint x: 677, endPoint y: 400, distance: 163.8
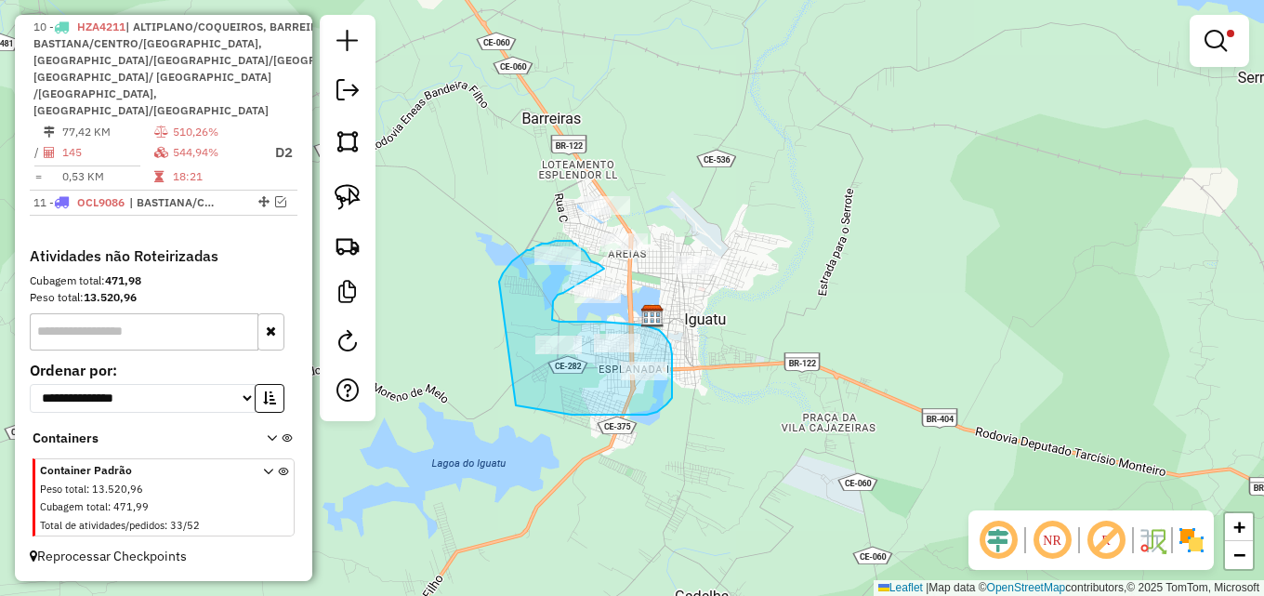
drag, startPoint x: 500, startPoint y: 279, endPoint x: 481, endPoint y: 393, distance: 115.8
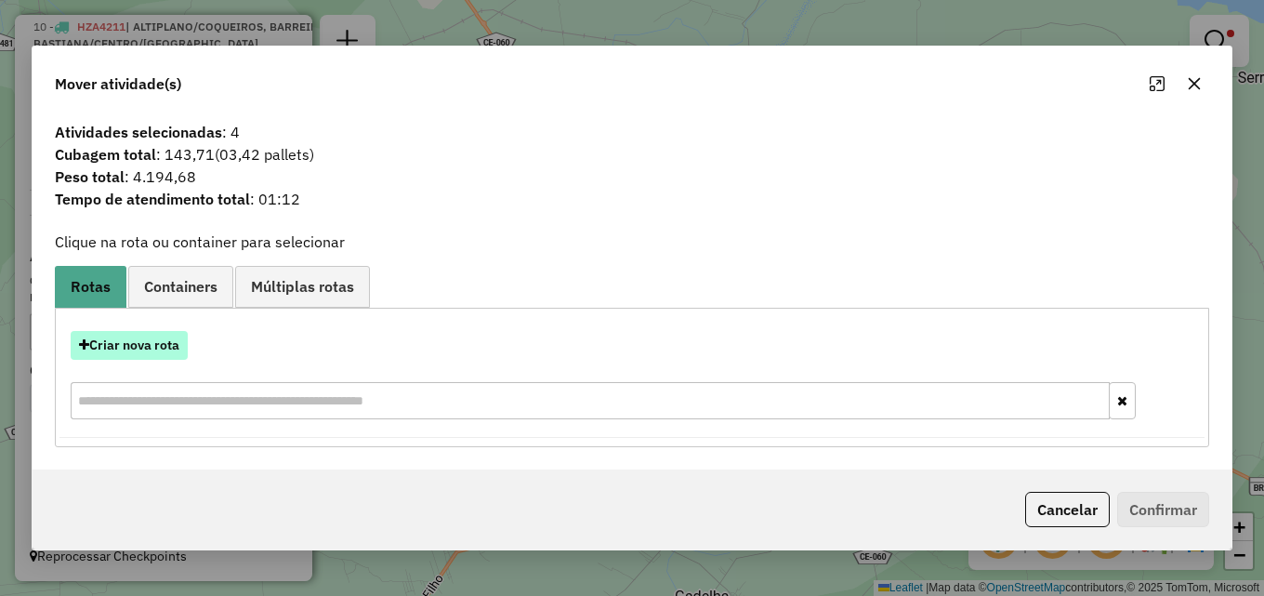
click at [164, 344] on button "Criar nova rota" at bounding box center [129, 345] width 117 height 29
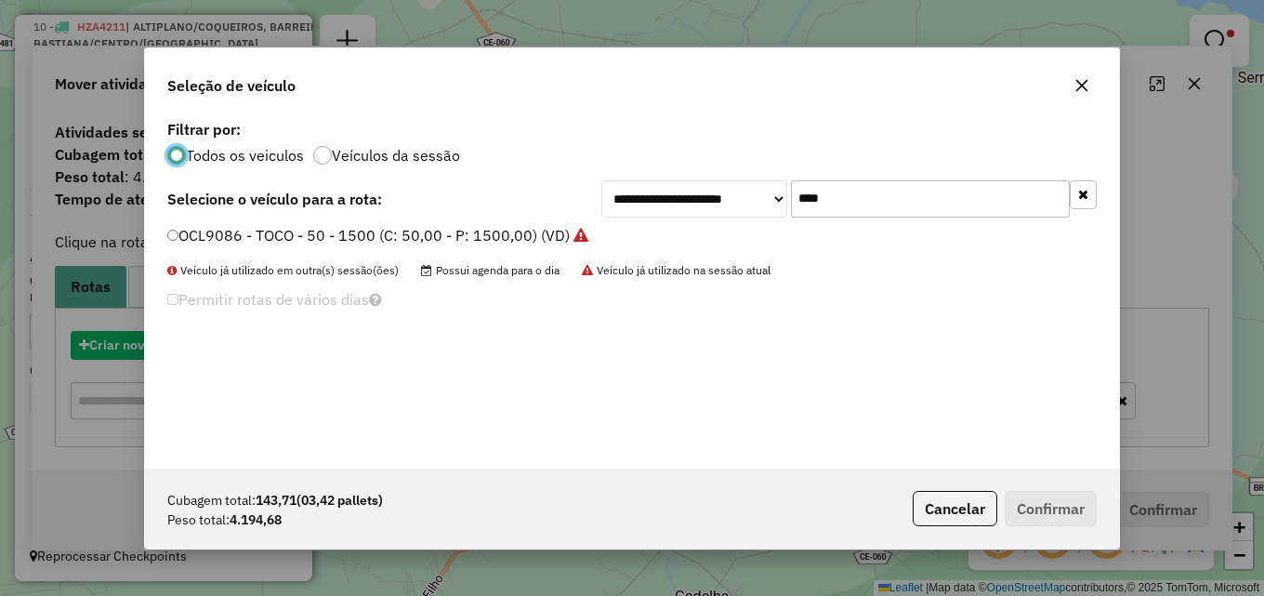
scroll to position [10, 6]
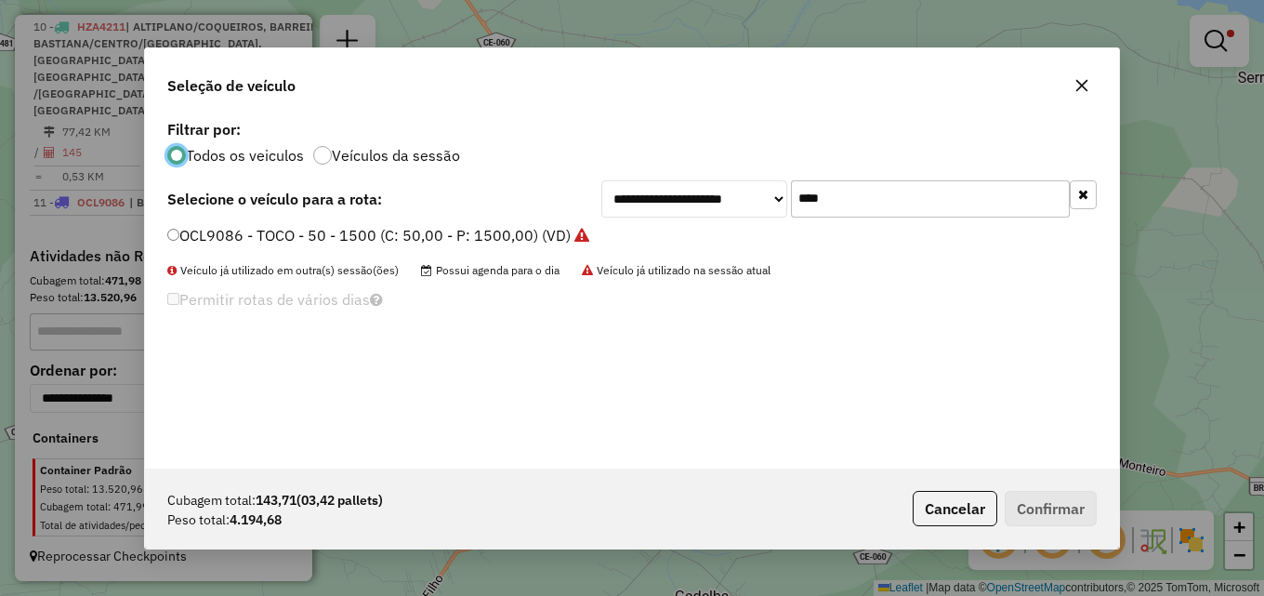
drag, startPoint x: 838, startPoint y: 195, endPoint x: 593, endPoint y: 215, distance: 246.1
click at [593, 215] on div "**********" at bounding box center [631, 198] width 929 height 37
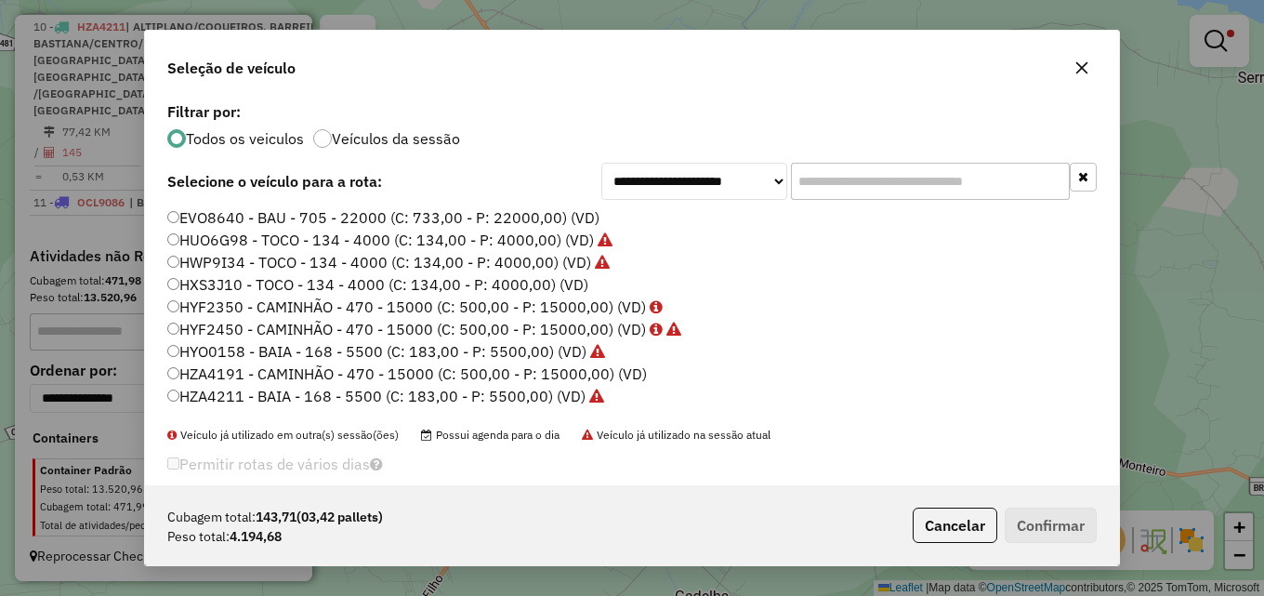
drag, startPoint x: 839, startPoint y: 174, endPoint x: 830, endPoint y: 171, distance: 9.7
click at [835, 172] on input "text" at bounding box center [930, 181] width 279 height 37
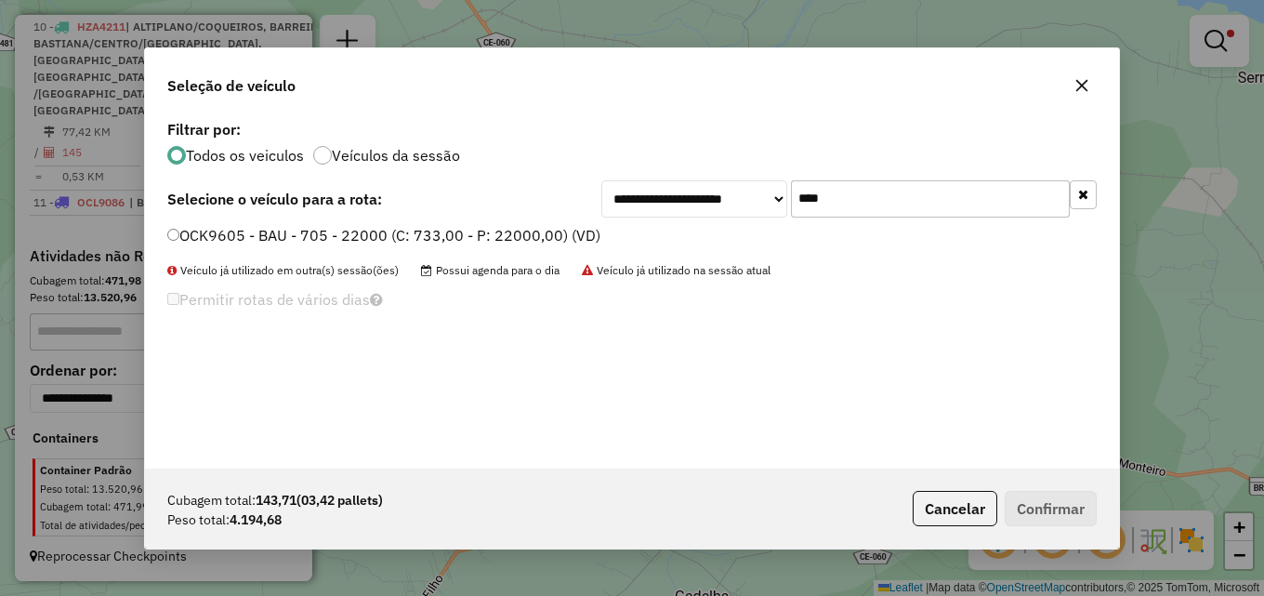
type input "****"
click at [532, 236] on label "OCK9605 - BAU - 705 - 22000 (C: 733,00 - P: 22000,00) (VD)" at bounding box center [383, 235] width 433 height 22
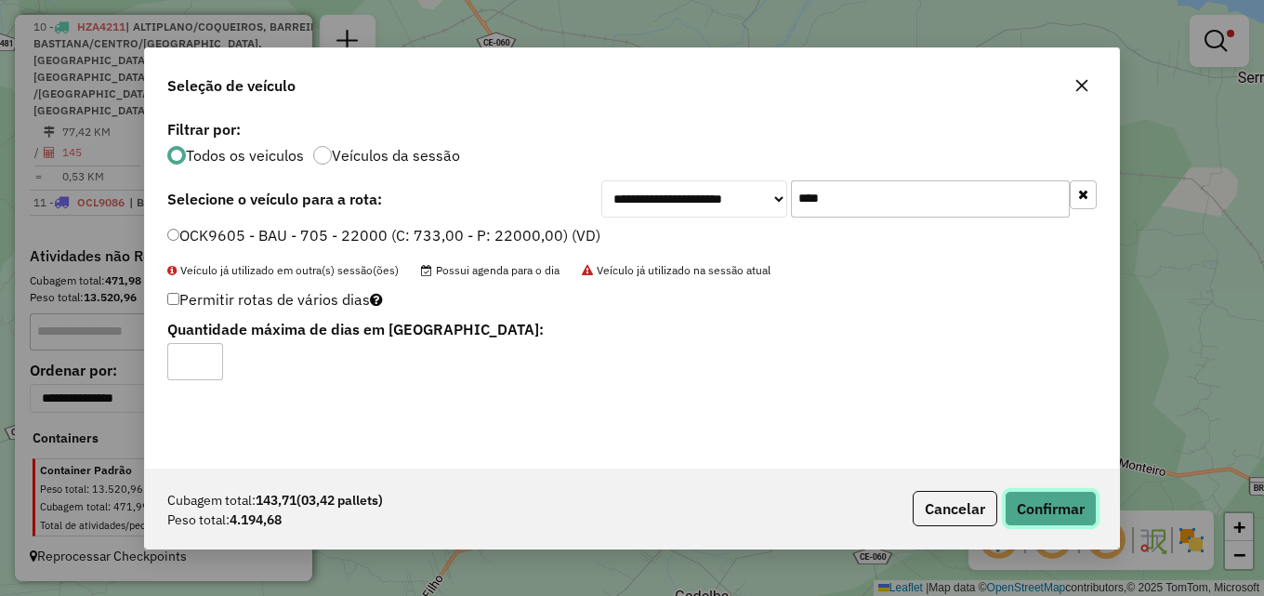
click at [1073, 496] on button "Confirmar" at bounding box center [1050, 508] width 92 height 35
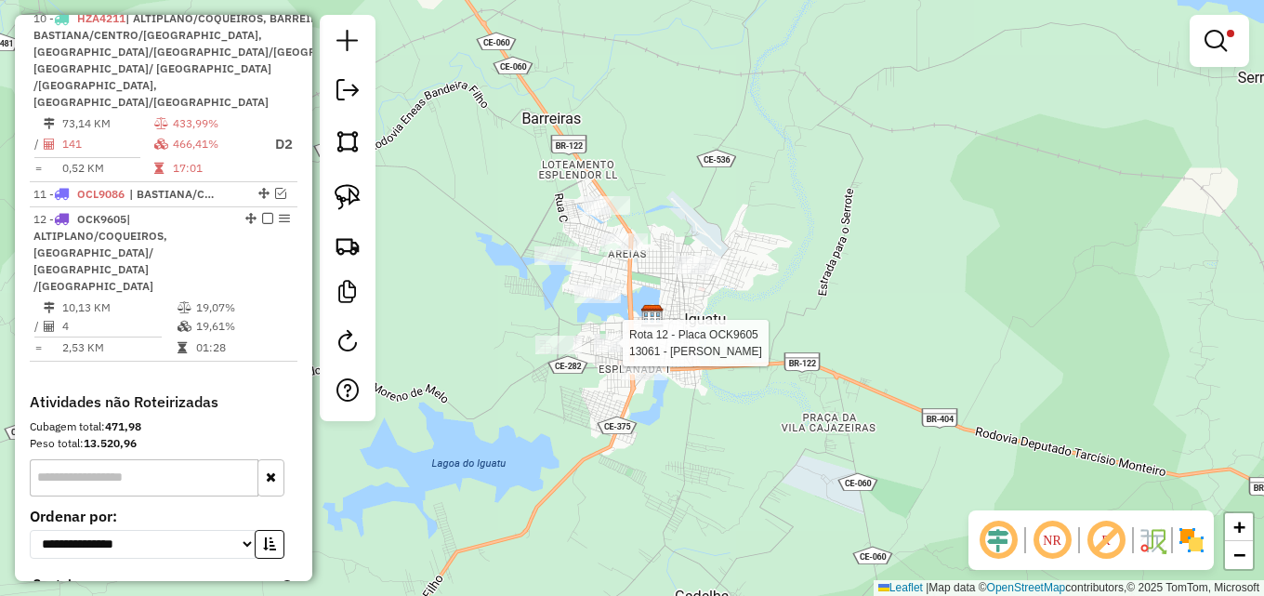
select select "*********"
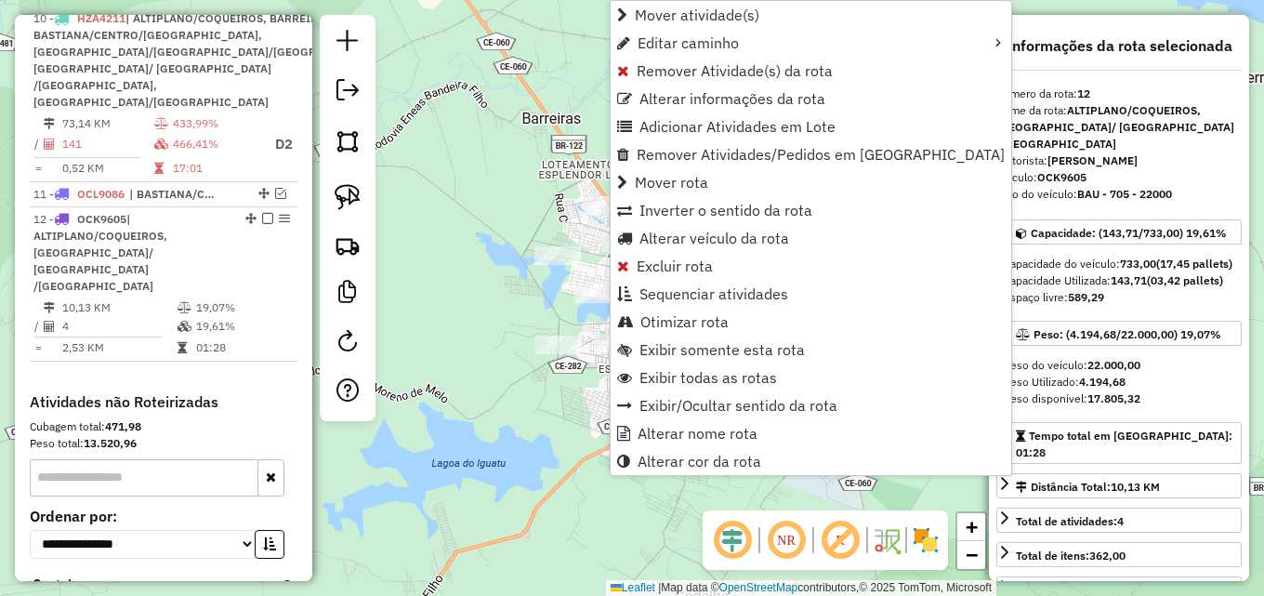
scroll to position [1089, 0]
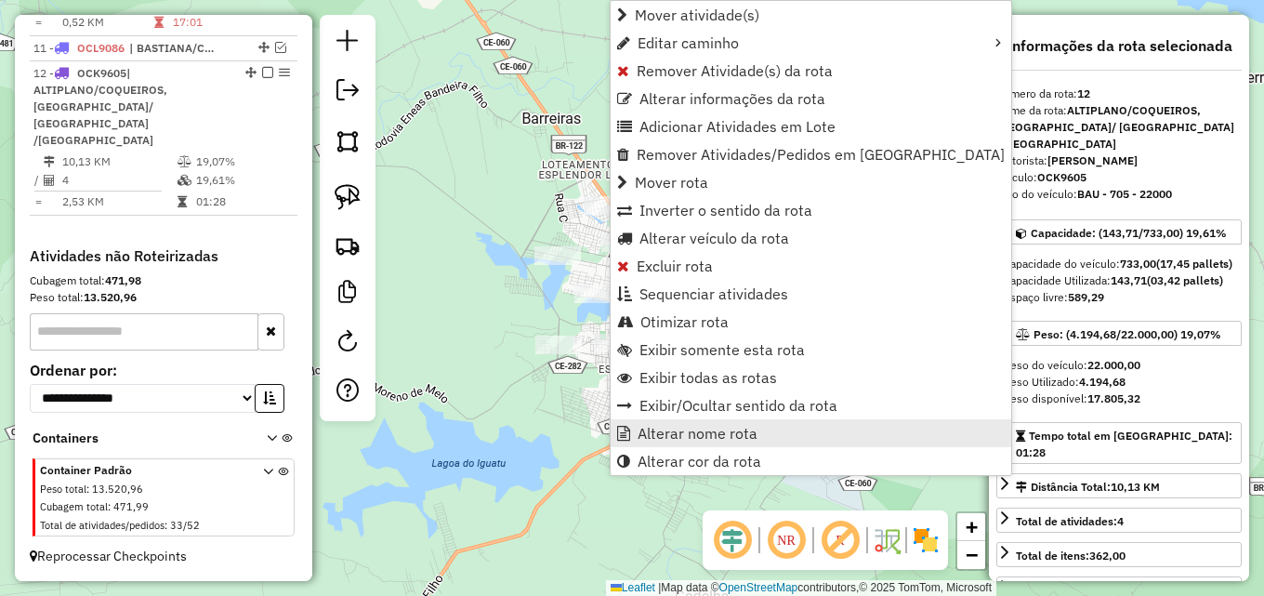
click at [693, 439] on span "Alterar nome rota" at bounding box center [697, 433] width 120 height 15
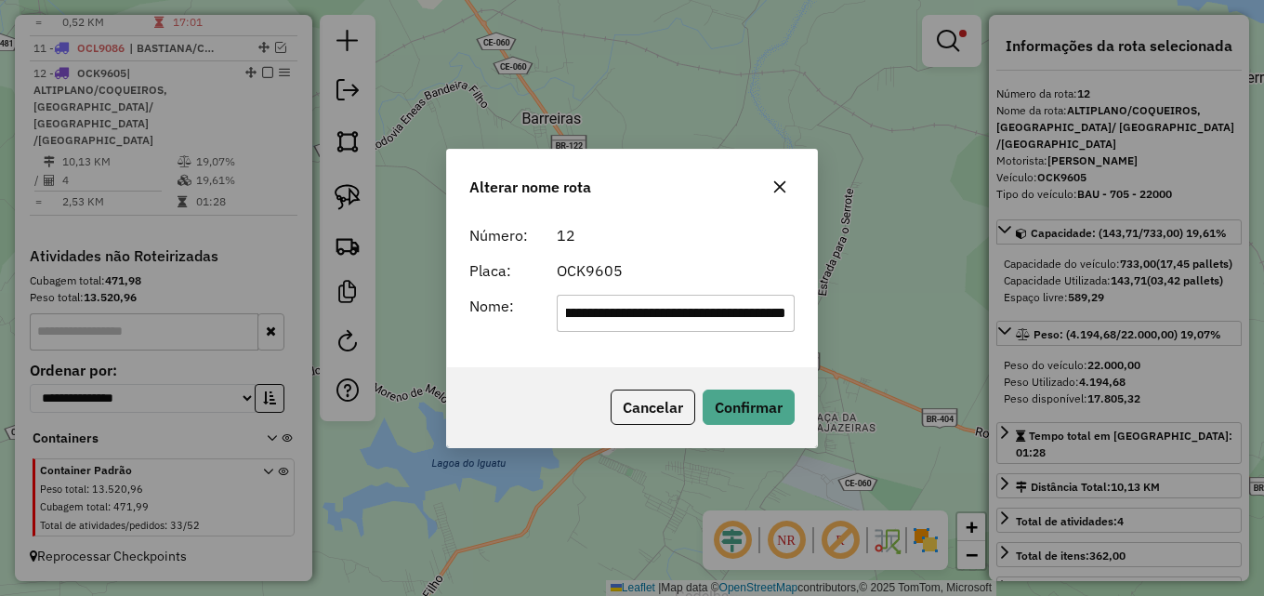
scroll to position [0, 0]
drag, startPoint x: 721, startPoint y: 312, endPoint x: 351, endPoint y: 313, distance: 369.8
click at [351, 313] on div "**********" at bounding box center [632, 298] width 1264 height 596
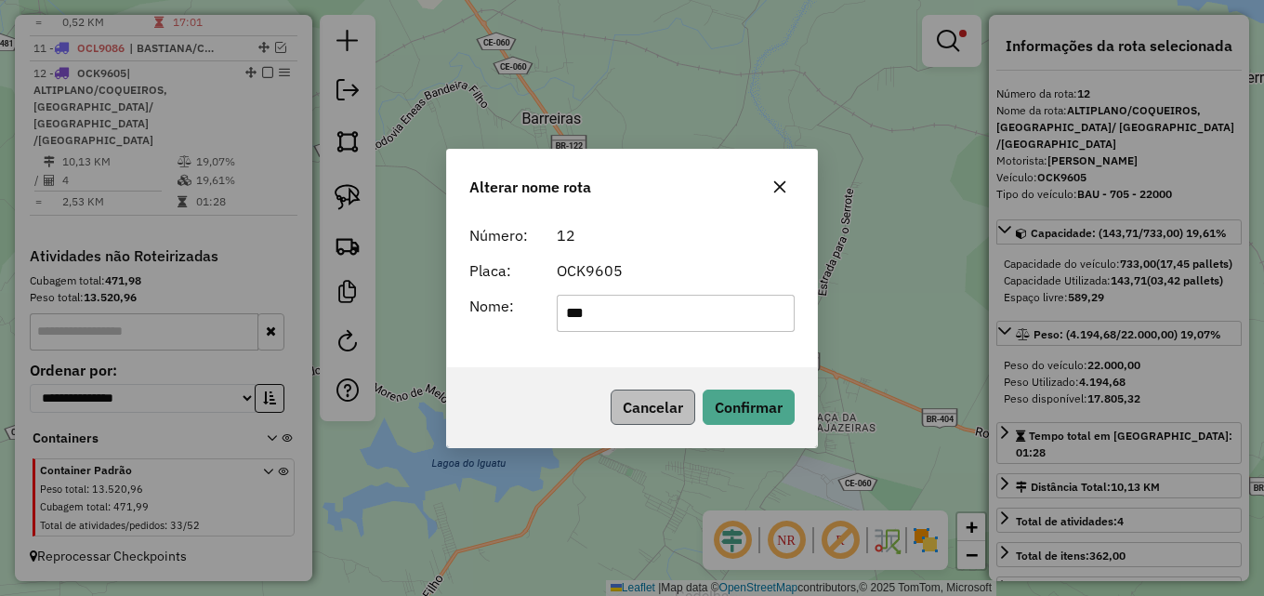
type input "*****"
click at [746, 412] on button "Confirmar" at bounding box center [748, 406] width 92 height 35
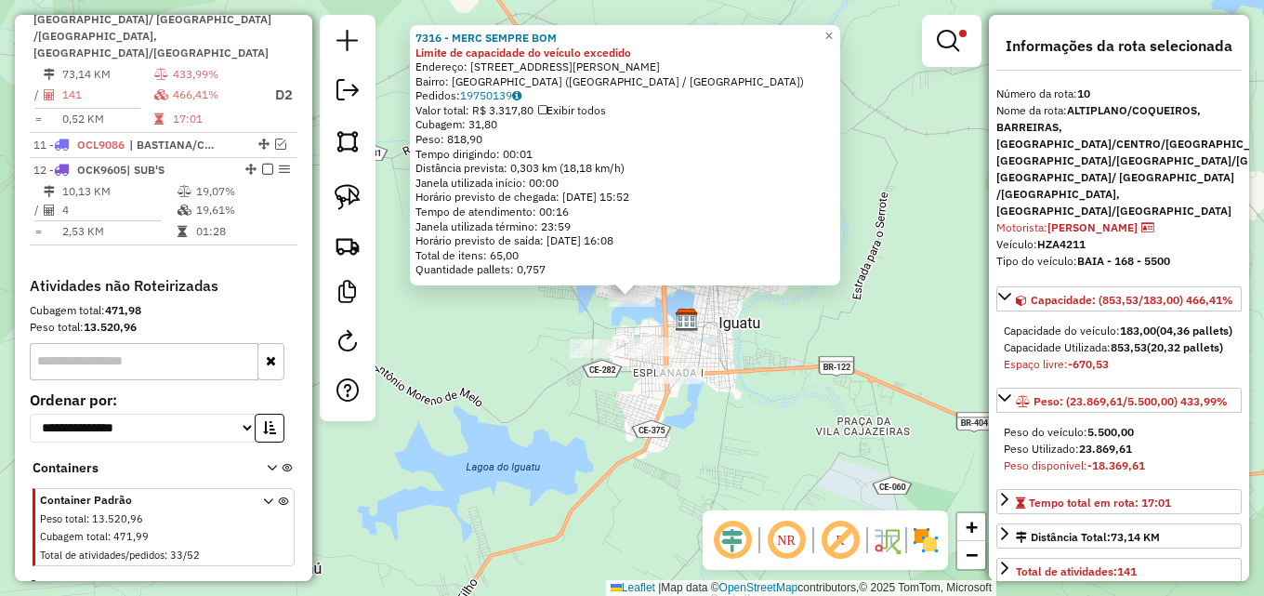
scroll to position [952, 0]
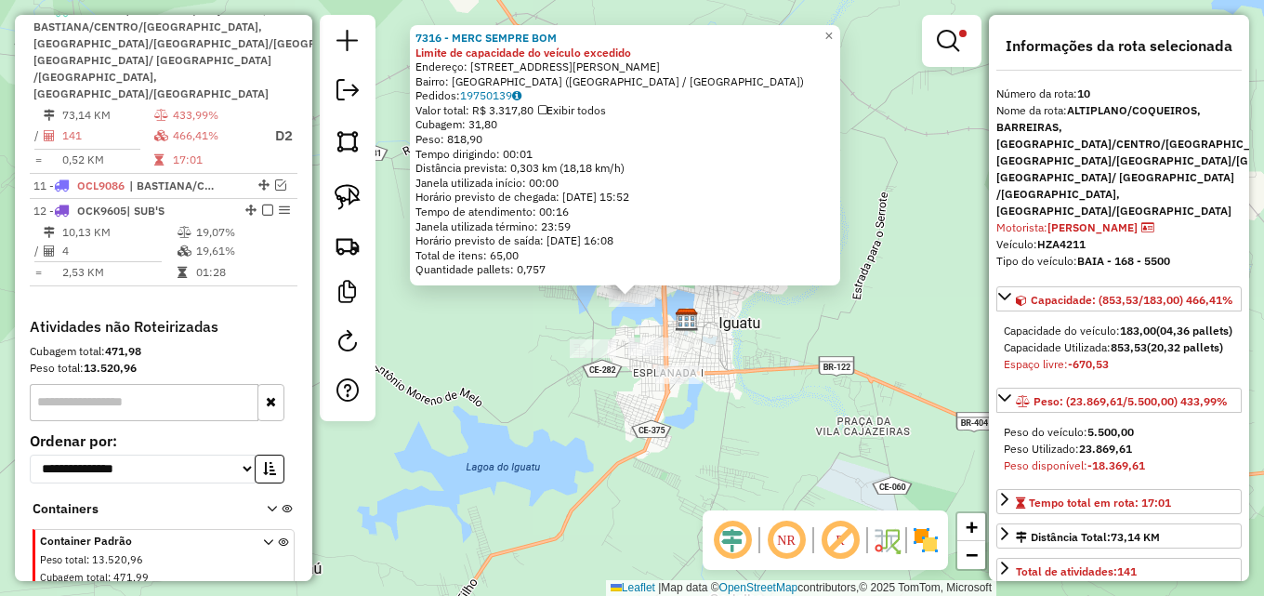
click at [709, 322] on div "7316 - MERC SEMPRE BOM Limite de capacidade do veículo excedido Endereço: R JOÇ…" at bounding box center [632, 298] width 1264 height 596
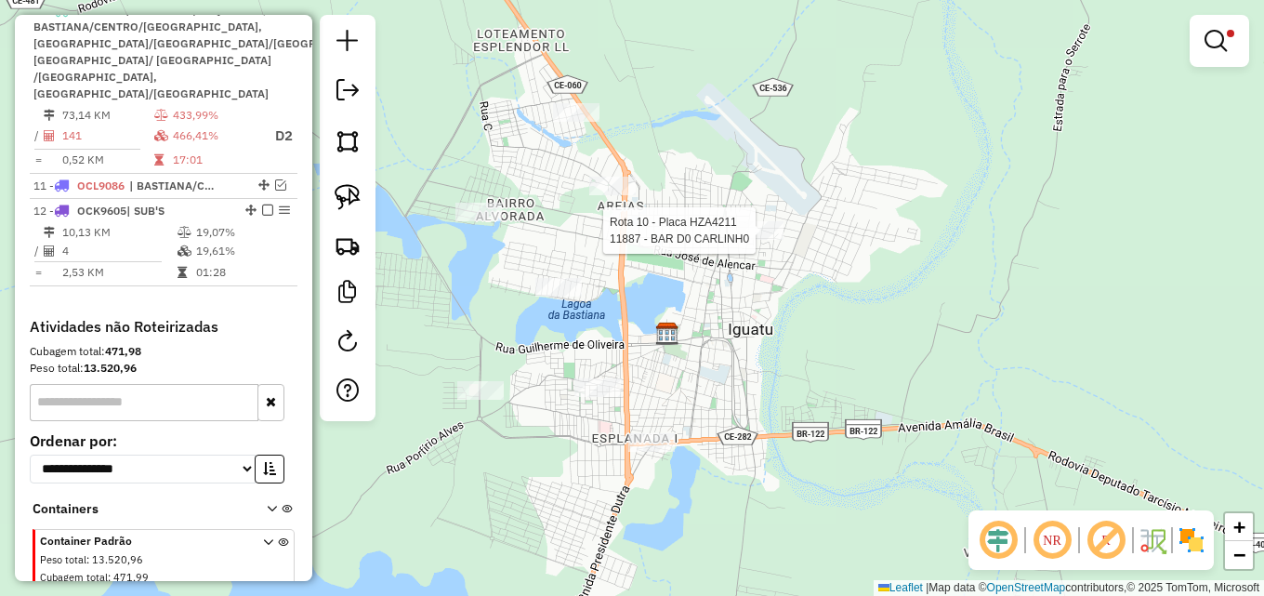
select select "*********"
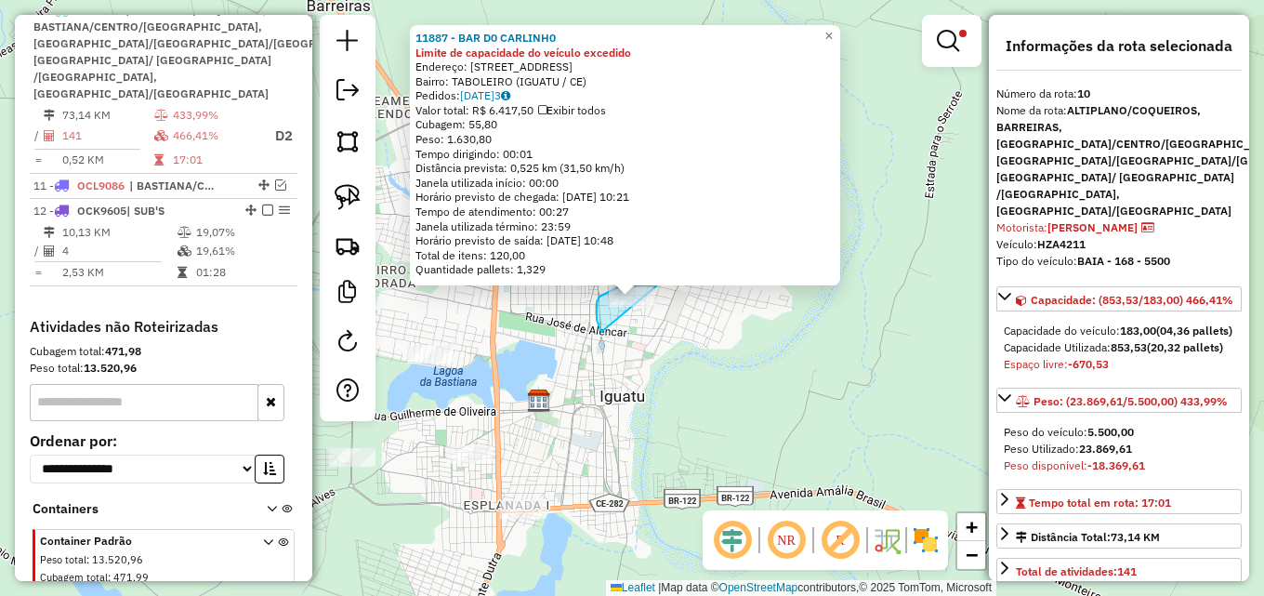
drag, startPoint x: 597, startPoint y: 311, endPoint x: 672, endPoint y: 293, distance: 77.5
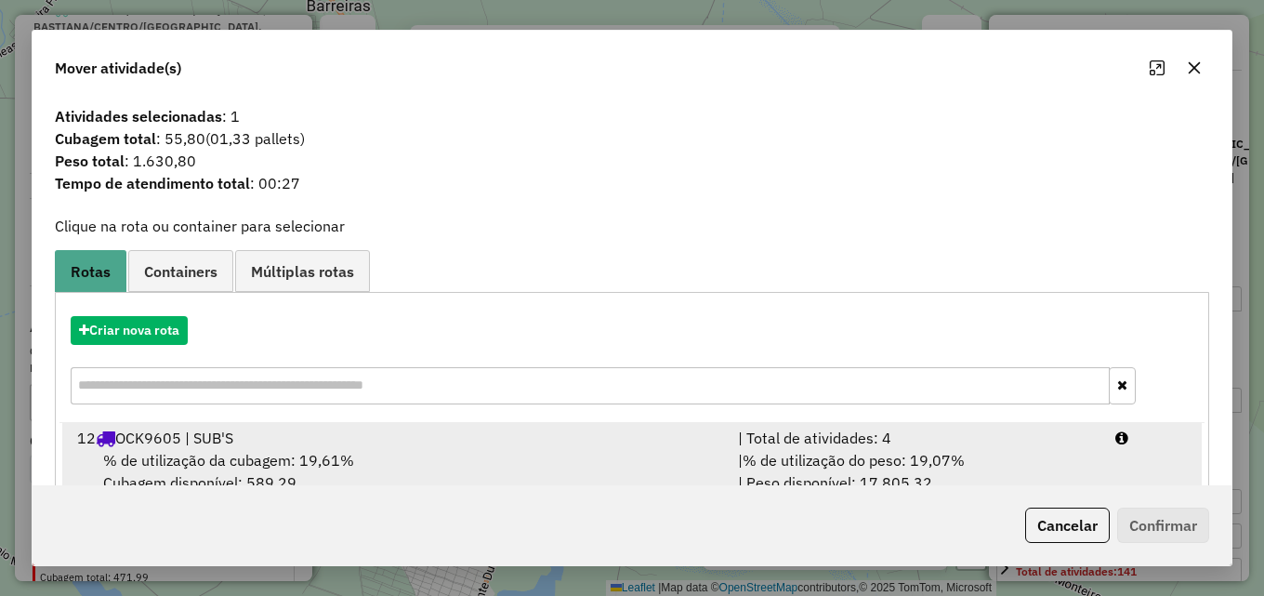
click at [808, 445] on div "| Total de atividades: 4" at bounding box center [915, 438] width 377 height 22
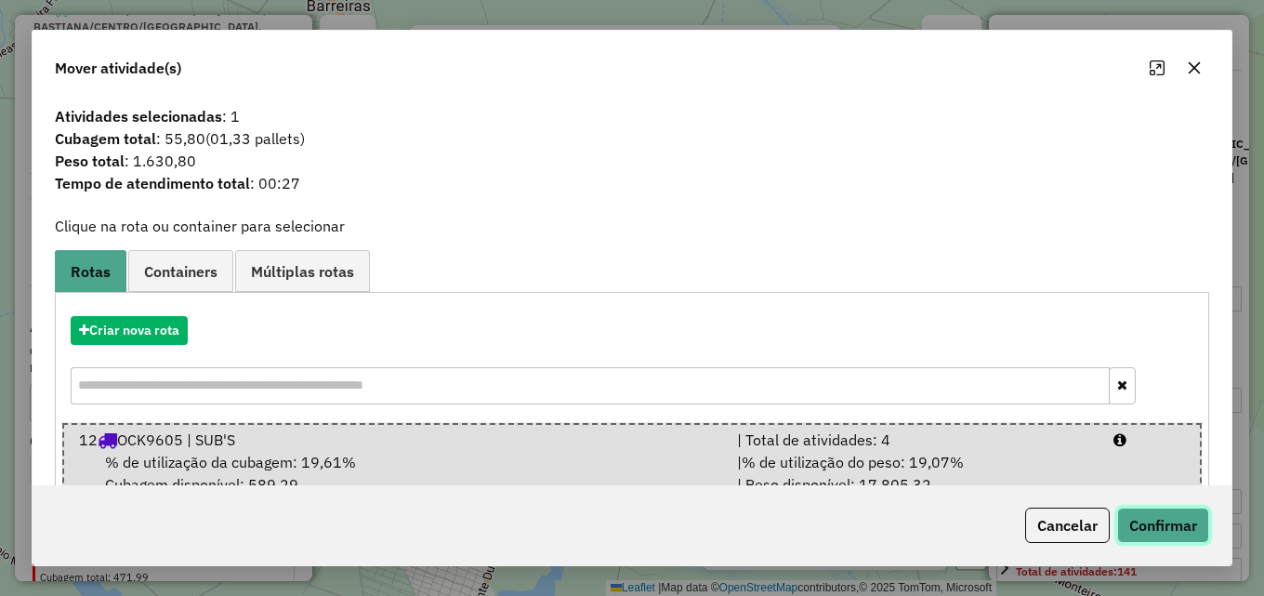
click at [1165, 511] on button "Confirmar" at bounding box center [1163, 524] width 92 height 35
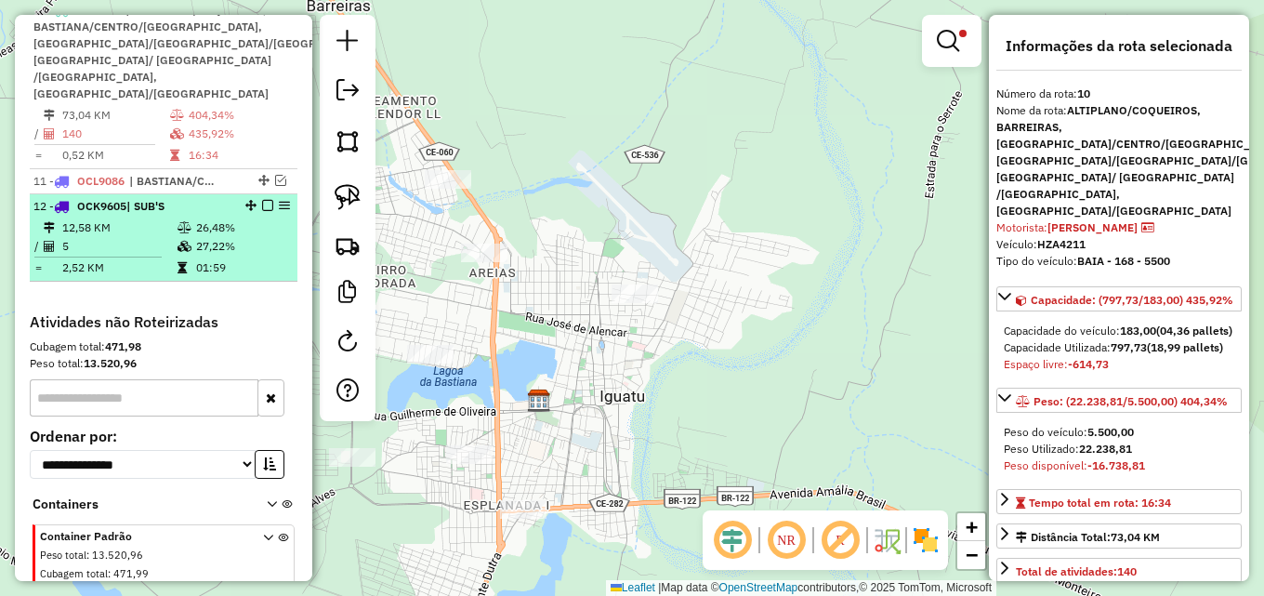
click at [199, 256] on td "27,22%" at bounding box center [242, 246] width 94 height 19
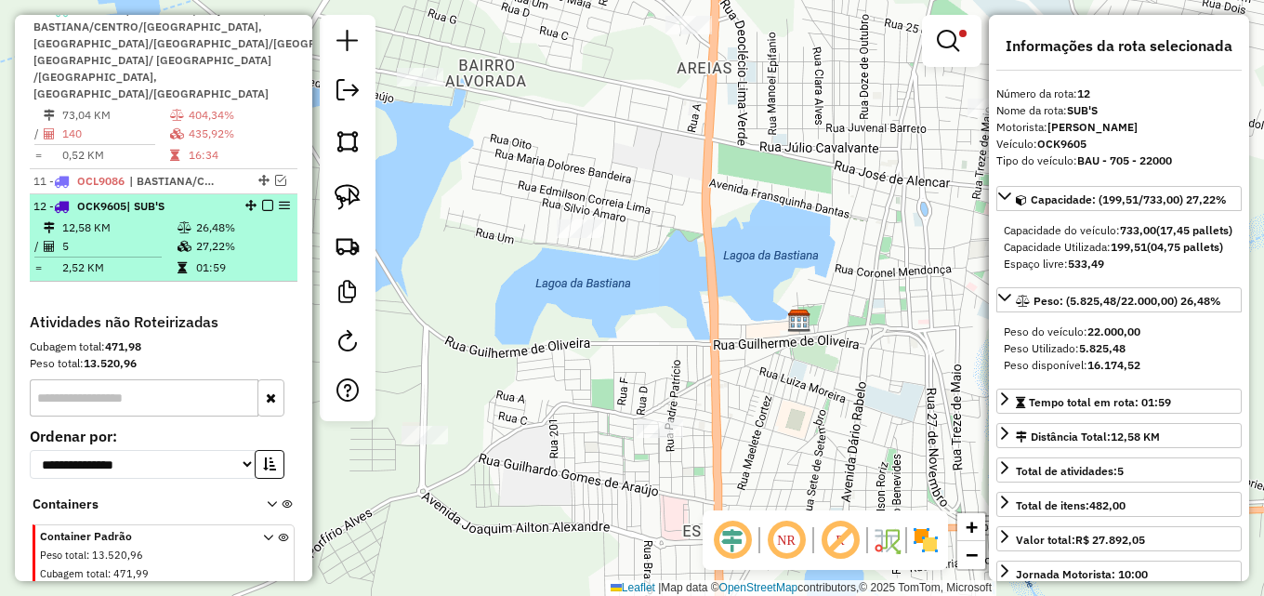
click at [262, 211] on em at bounding box center [267, 205] width 11 height 11
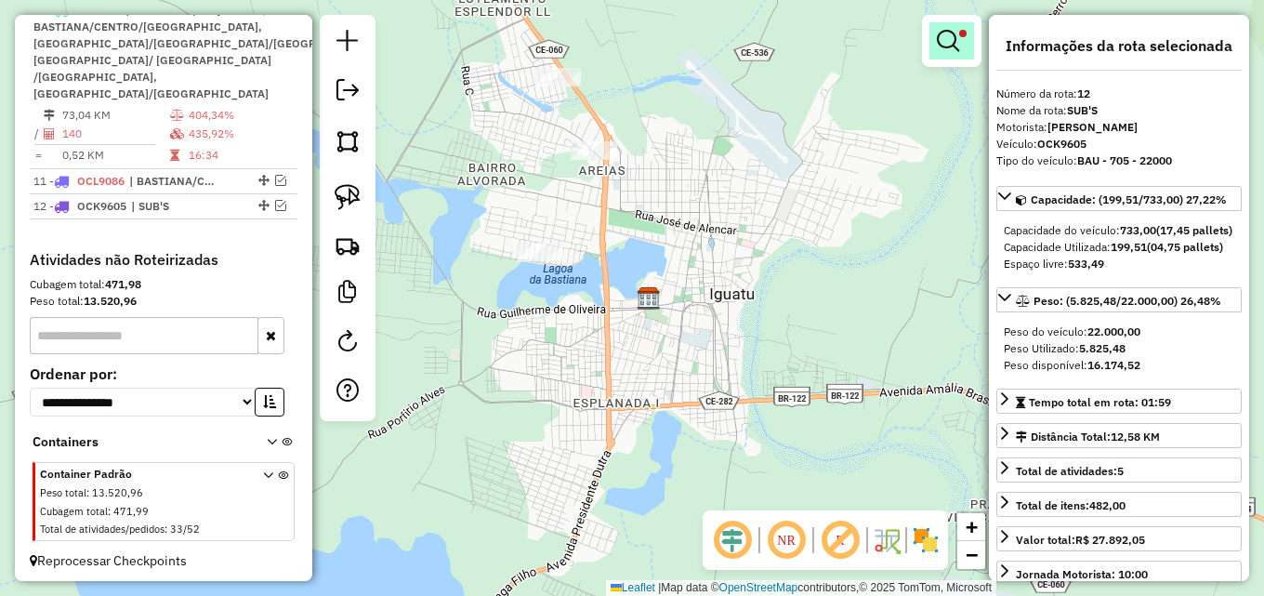
click at [945, 37] on em at bounding box center [948, 41] width 22 height 22
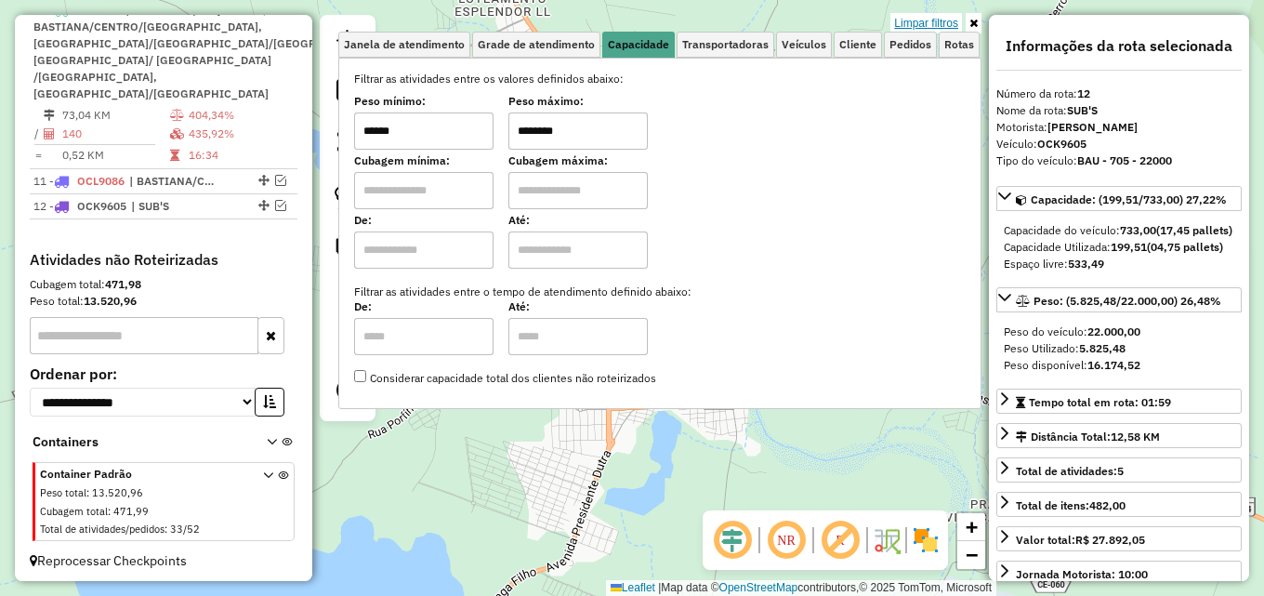
click at [917, 27] on link "Limpar filtros" at bounding box center [926, 23] width 72 height 20
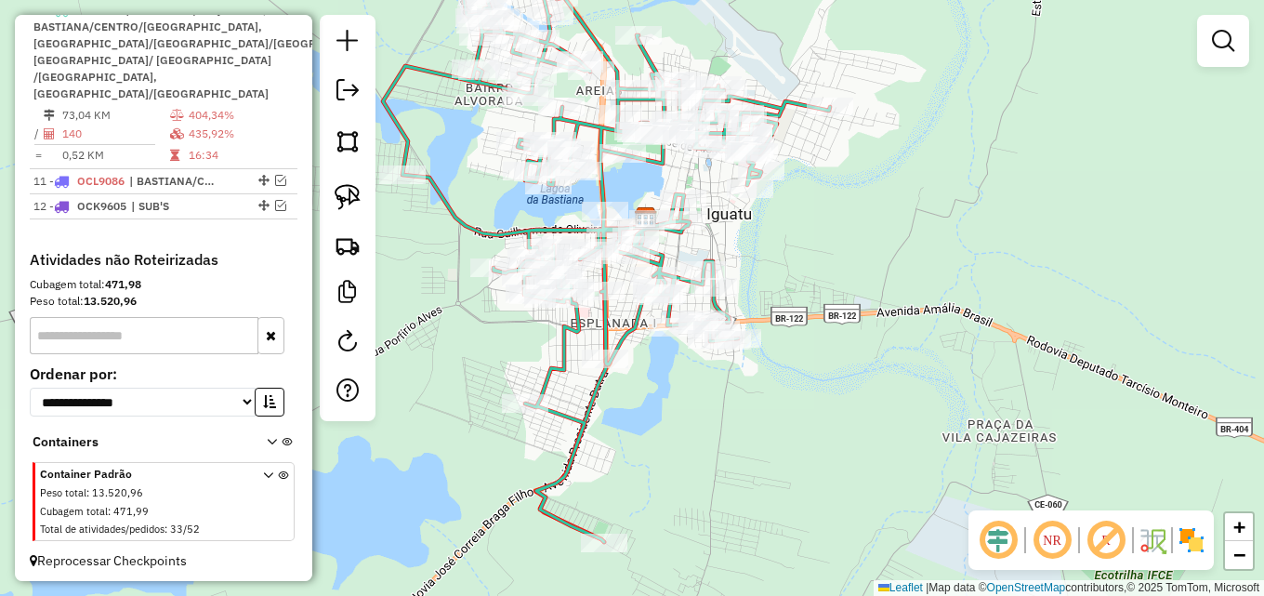
drag, startPoint x: 901, startPoint y: 307, endPoint x: 899, endPoint y: 251, distance: 55.8
click at [899, 253] on div "Janela de atendimento Grade de atendimento Capacidade Transportadoras Veículos …" at bounding box center [632, 298] width 1264 height 596
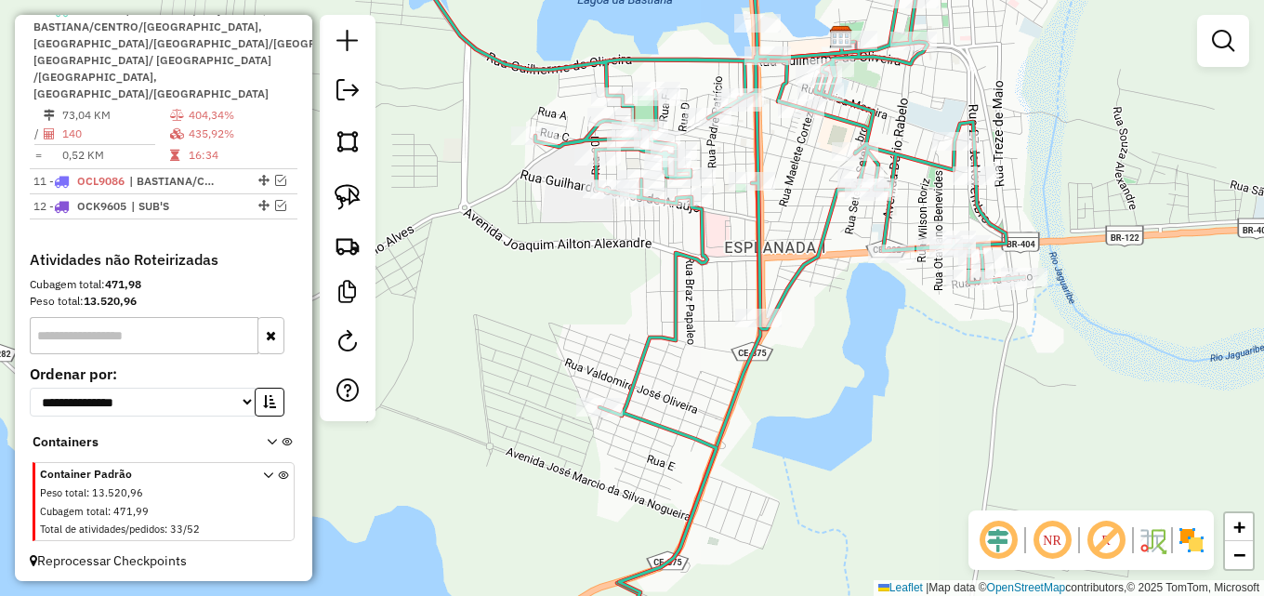
drag, startPoint x: 517, startPoint y: 268, endPoint x: 611, endPoint y: 279, distance: 94.5
click at [611, 279] on div "Janela de atendimento Grade de atendimento Capacidade Transportadoras Veículos …" at bounding box center [632, 298] width 1264 height 596
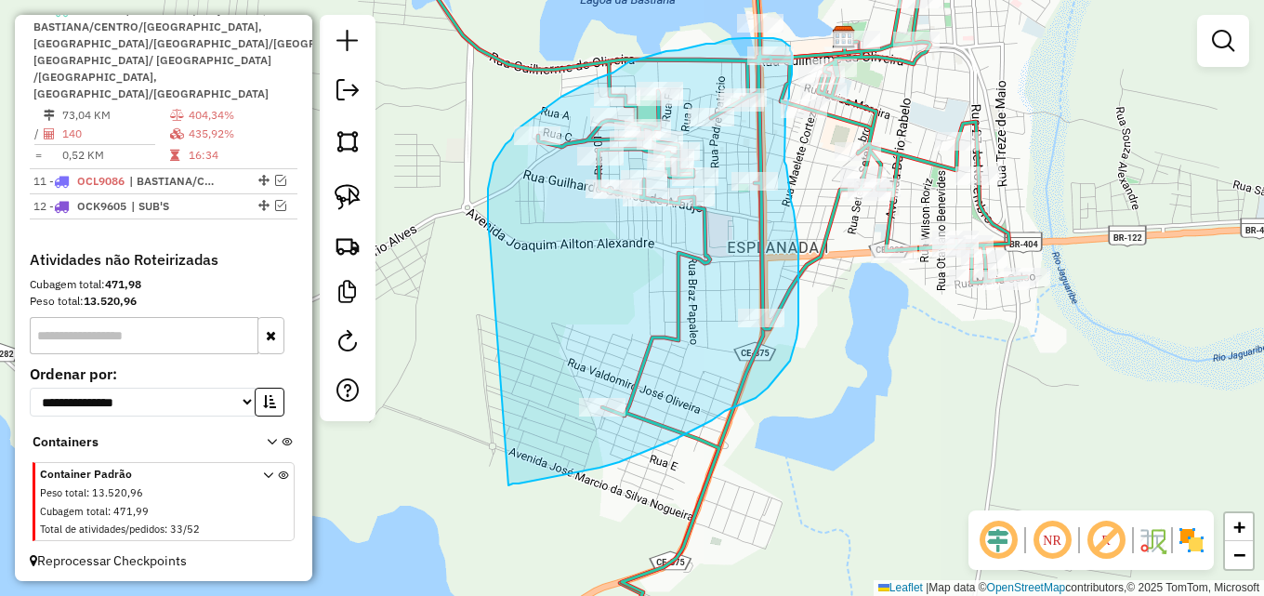
drag, startPoint x: 490, startPoint y: 239, endPoint x: 508, endPoint y: 485, distance: 246.9
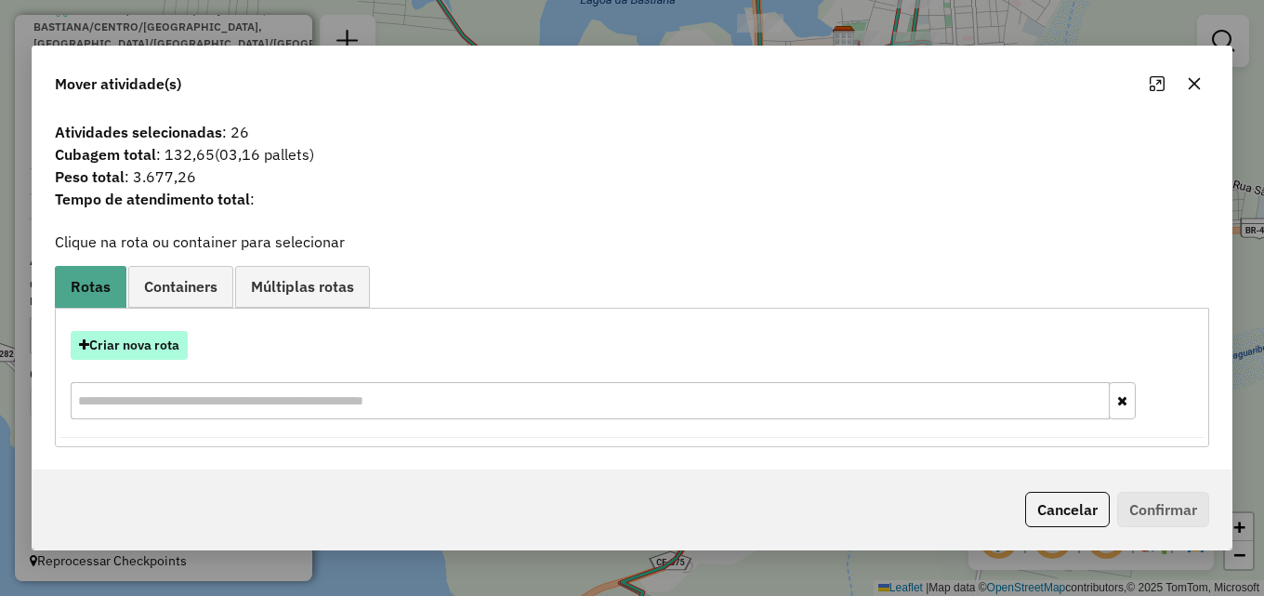
click at [139, 348] on button "Criar nova rota" at bounding box center [129, 345] width 117 height 29
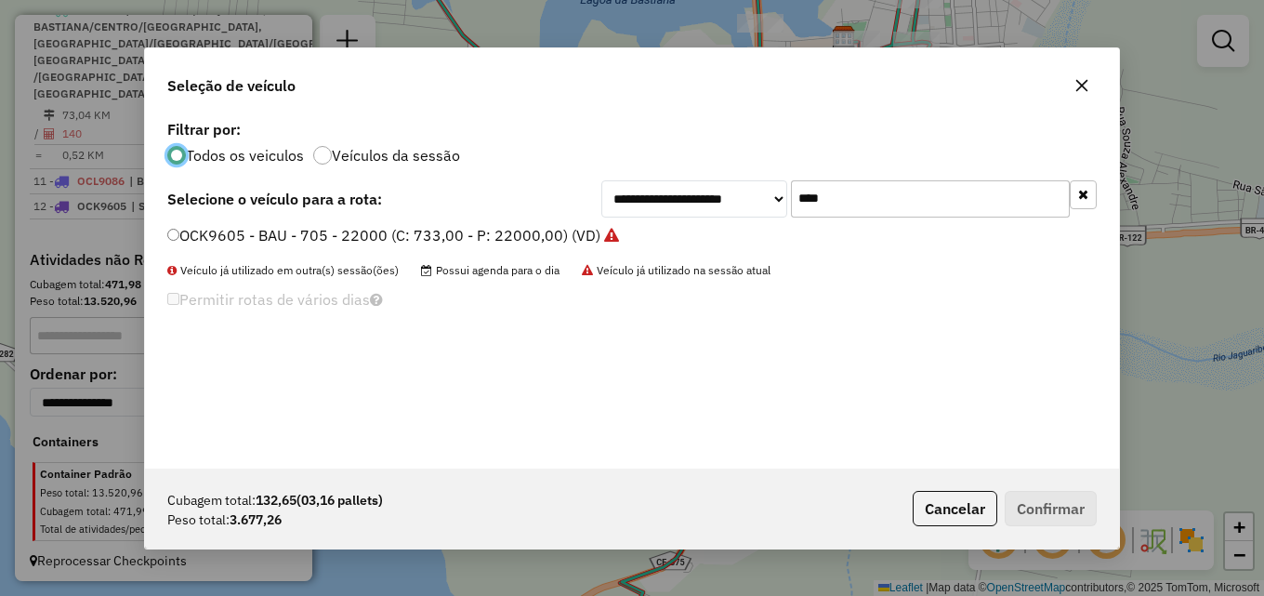
scroll to position [10, 6]
drag, startPoint x: 858, startPoint y: 192, endPoint x: 555, endPoint y: 240, distance: 306.6
click at [559, 236] on div "**********" at bounding box center [632, 291] width 974 height 353
type input "****"
click at [550, 240] on label "HZA4211 - BAIA - 168 - 5500 (C: 183,00 - P: 5500,00) (VD)" at bounding box center [385, 235] width 437 height 22
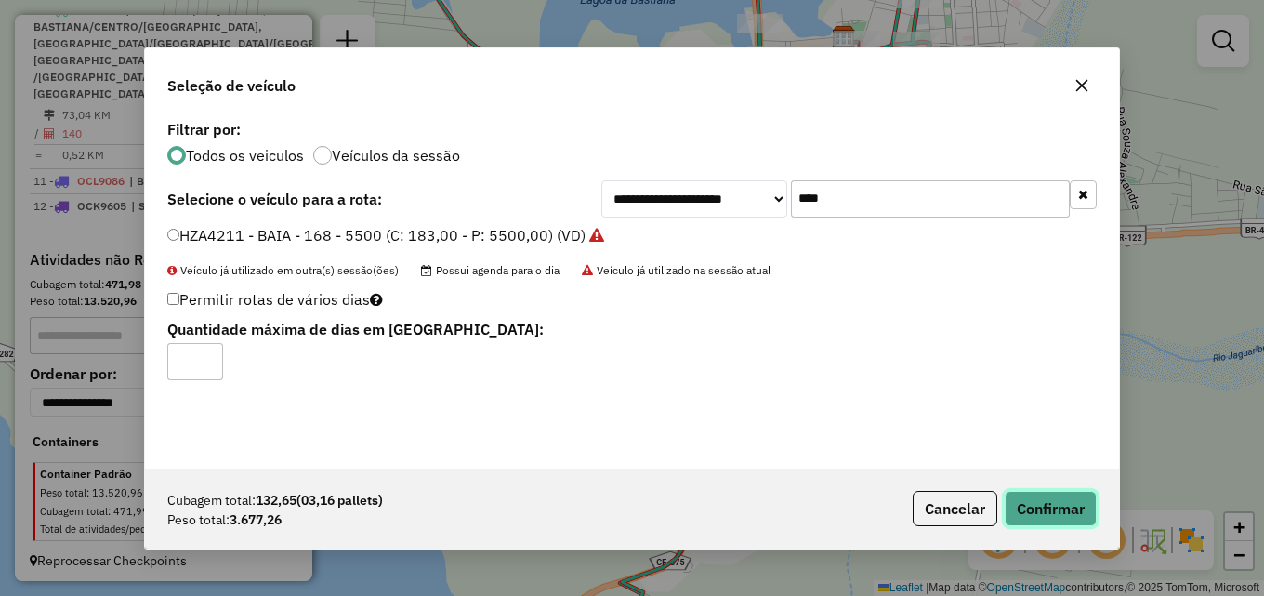
click at [1055, 506] on button "Confirmar" at bounding box center [1050, 508] width 92 height 35
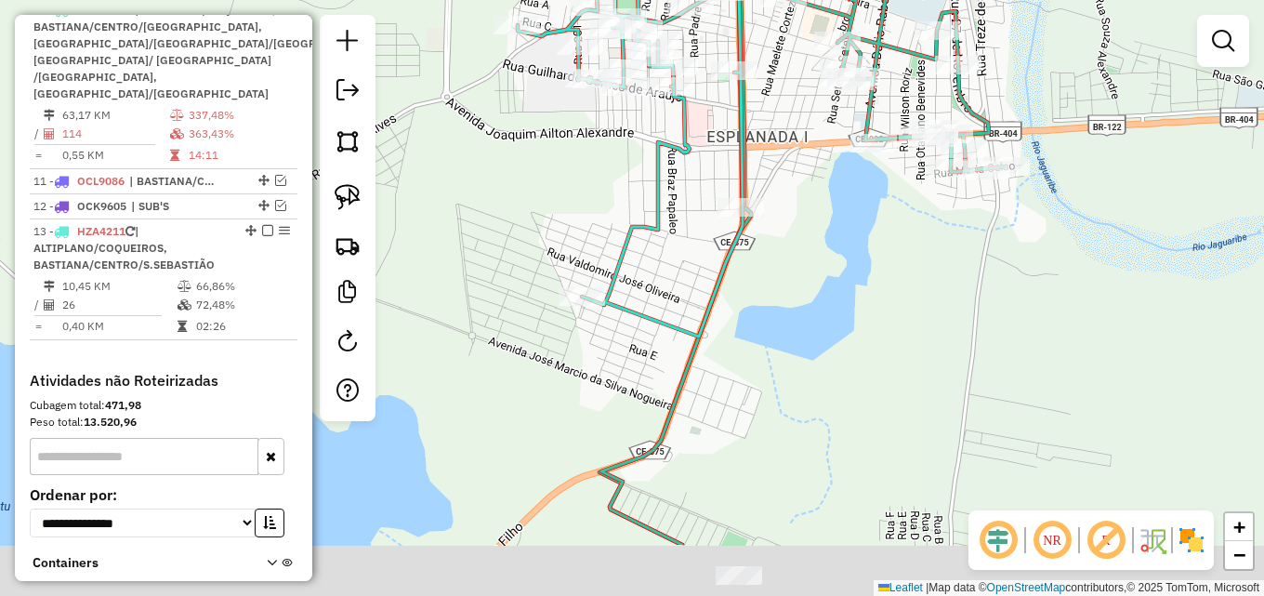
drag, startPoint x: 570, startPoint y: 289, endPoint x: 541, endPoint y: 150, distance: 142.3
click at [541, 150] on div "Janela de atendimento Grade de atendimento Capacidade Transportadoras Veículos …" at bounding box center [632, 298] width 1264 height 596
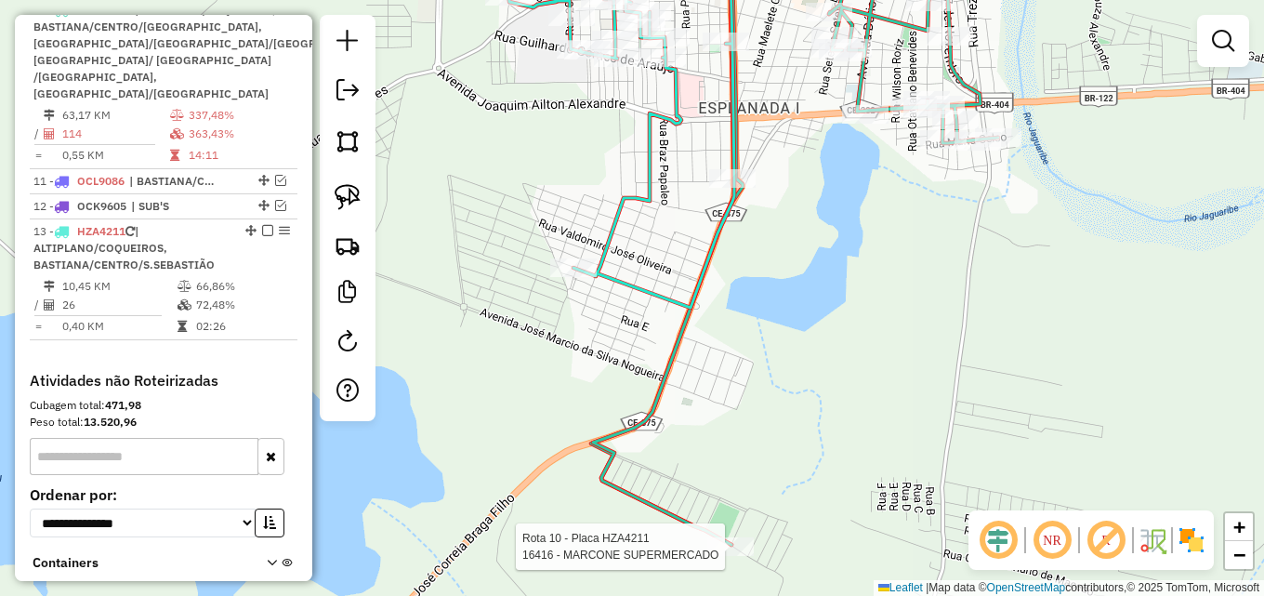
select select "*********"
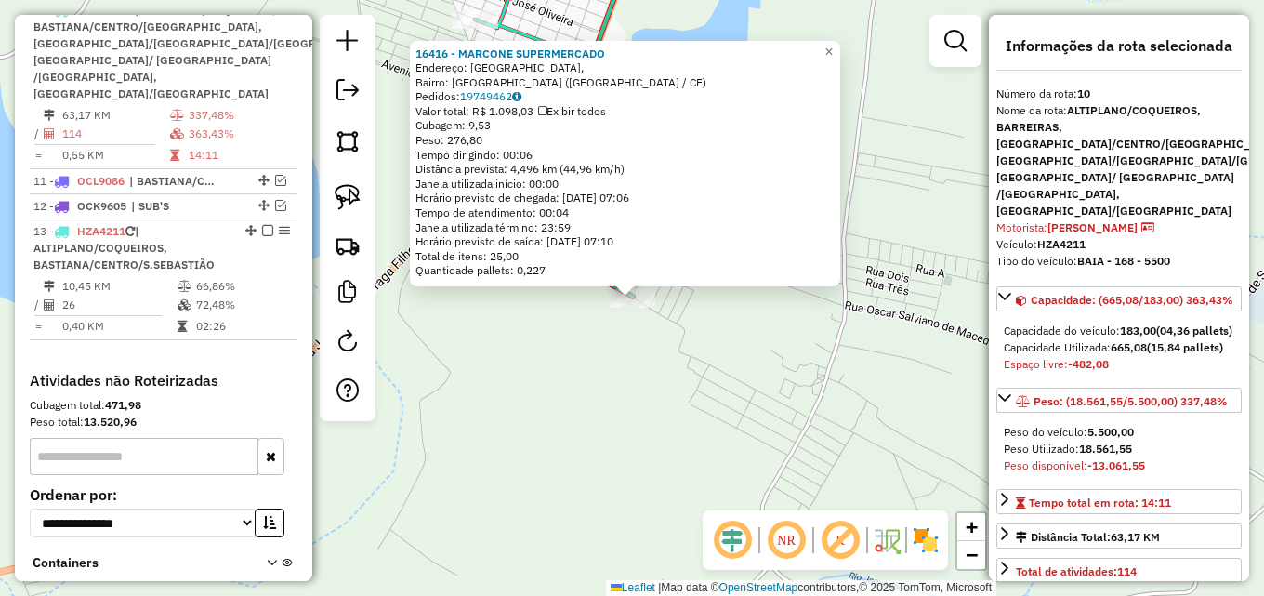
click at [668, 426] on div "16416 - MARCONE SUPERMERCADO Endereço: Rua Parque Floresta, Bairro: Alto do Juc…" at bounding box center [632, 298] width 1264 height 596
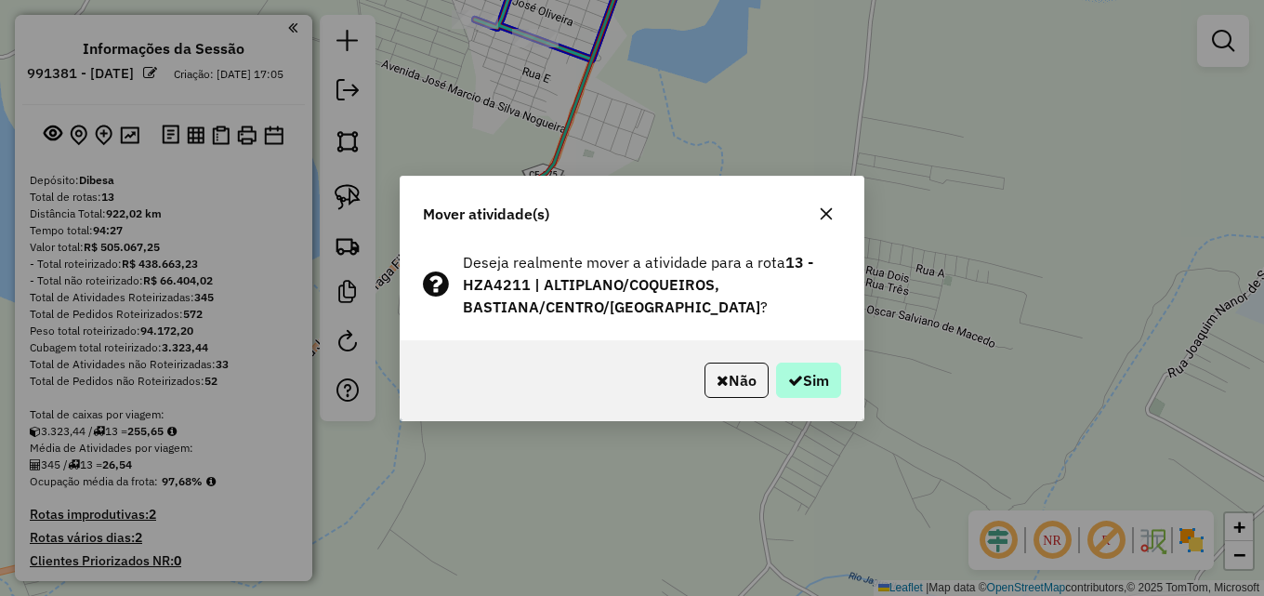
scroll to position [952, 0]
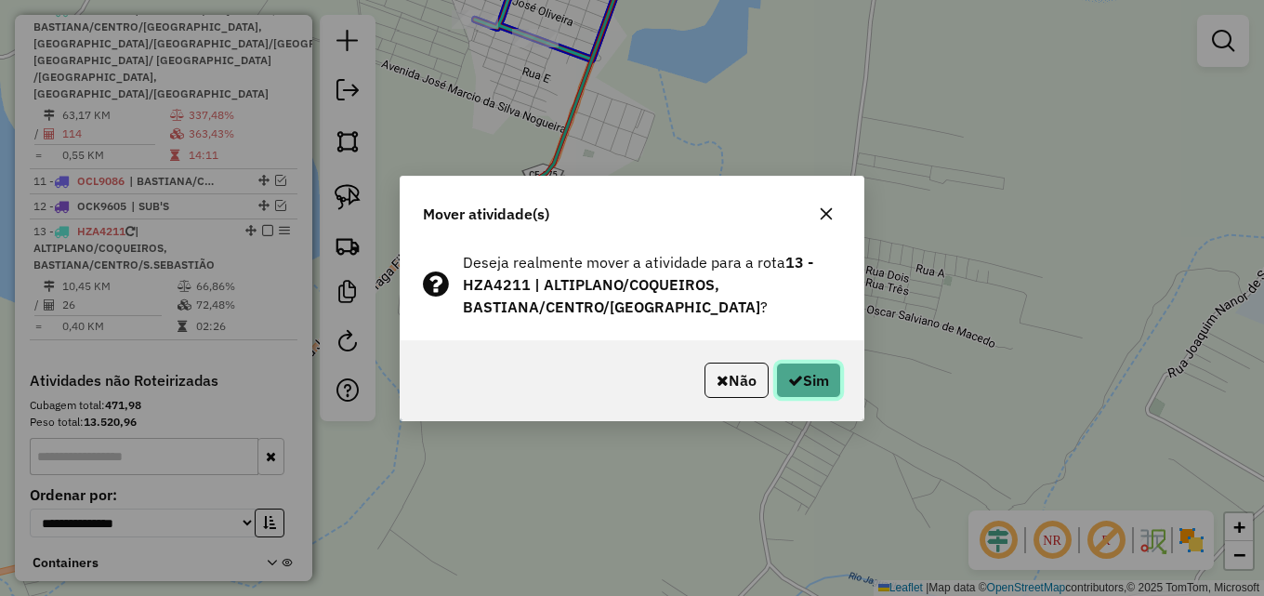
click at [832, 379] on button "Sim" at bounding box center [808, 379] width 65 height 35
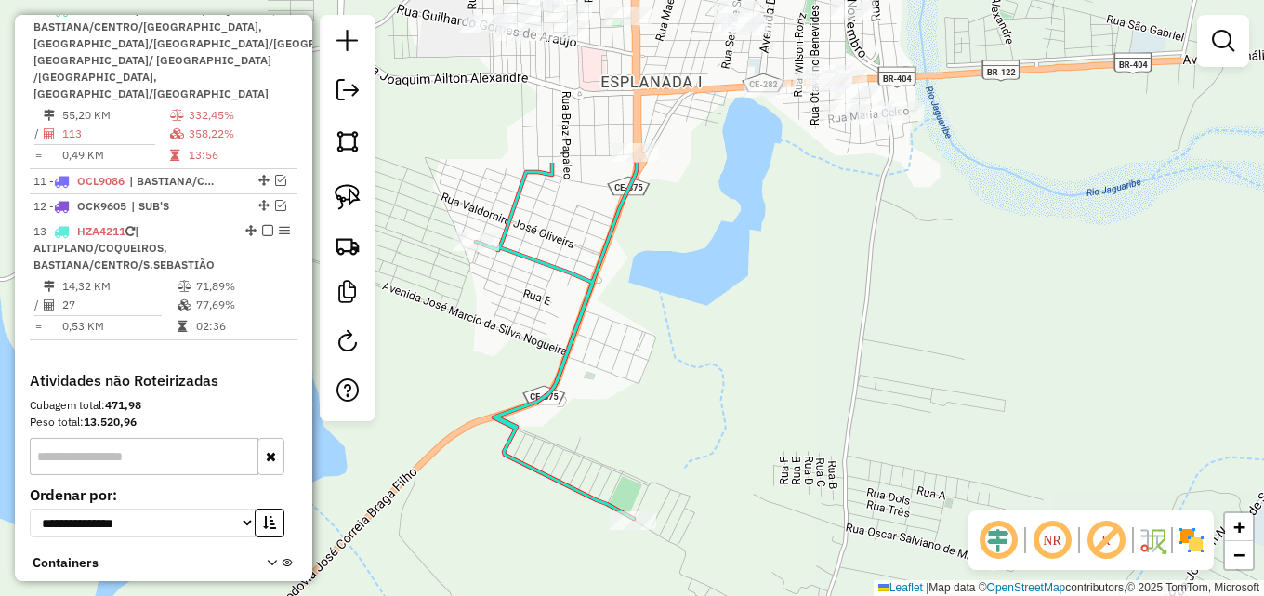
drag, startPoint x: 756, startPoint y: 132, endPoint x: 749, endPoint y: 393, distance: 261.2
click at [754, 391] on div "Janela de atendimento Grade de atendimento Capacidade Transportadoras Veículos …" at bounding box center [632, 298] width 1264 height 596
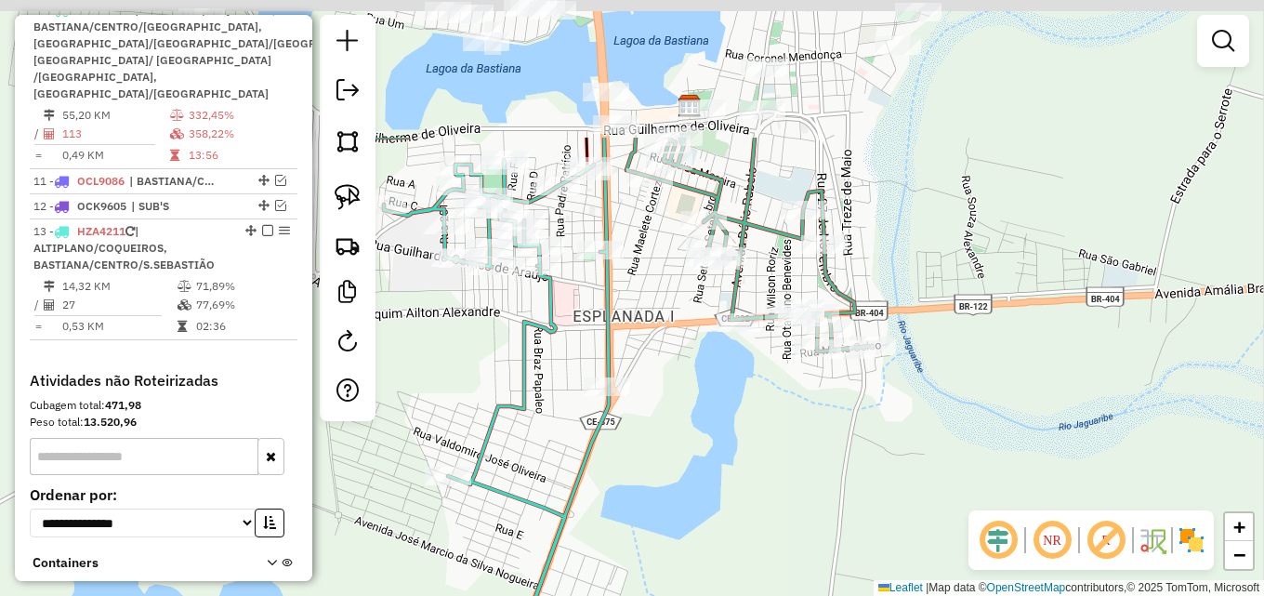
drag, startPoint x: 687, startPoint y: 314, endPoint x: 673, endPoint y: 479, distance: 166.0
click at [673, 479] on div "Janela de atendimento Grade de atendimento Capacidade Transportadoras Veículos …" at bounding box center [632, 298] width 1264 height 596
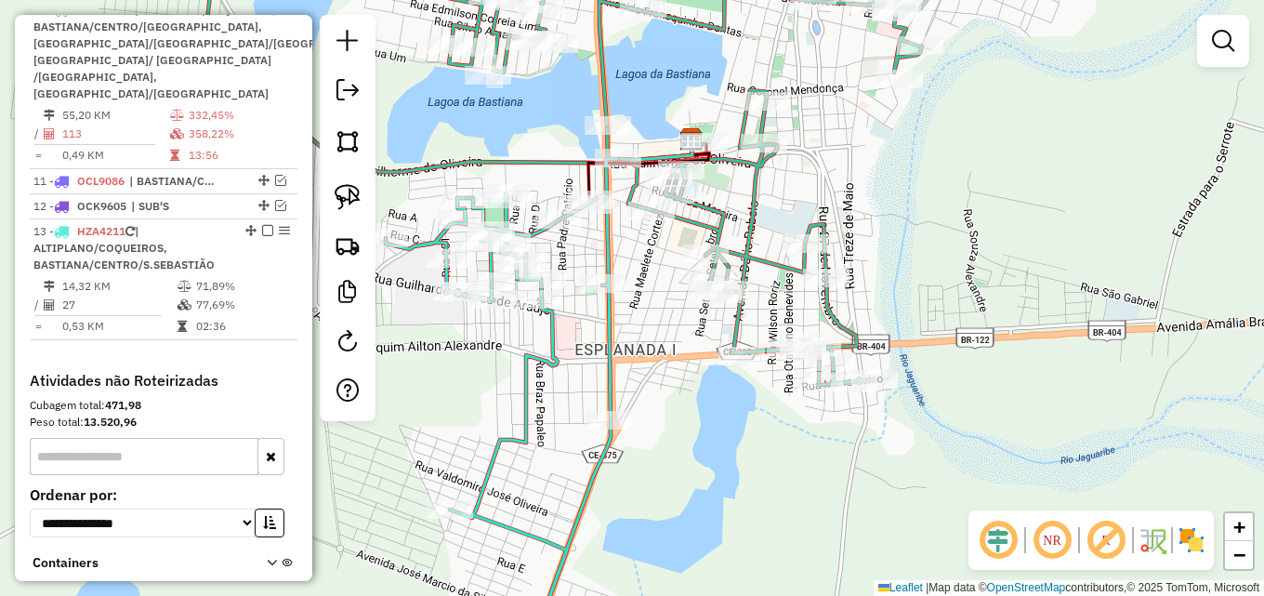
drag, startPoint x: 644, startPoint y: 225, endPoint x: 663, endPoint y: 236, distance: 22.5
click at [648, 273] on div "Janela de atendimento Grade de atendimento Capacidade Transportadoras Veículos …" at bounding box center [632, 298] width 1264 height 596
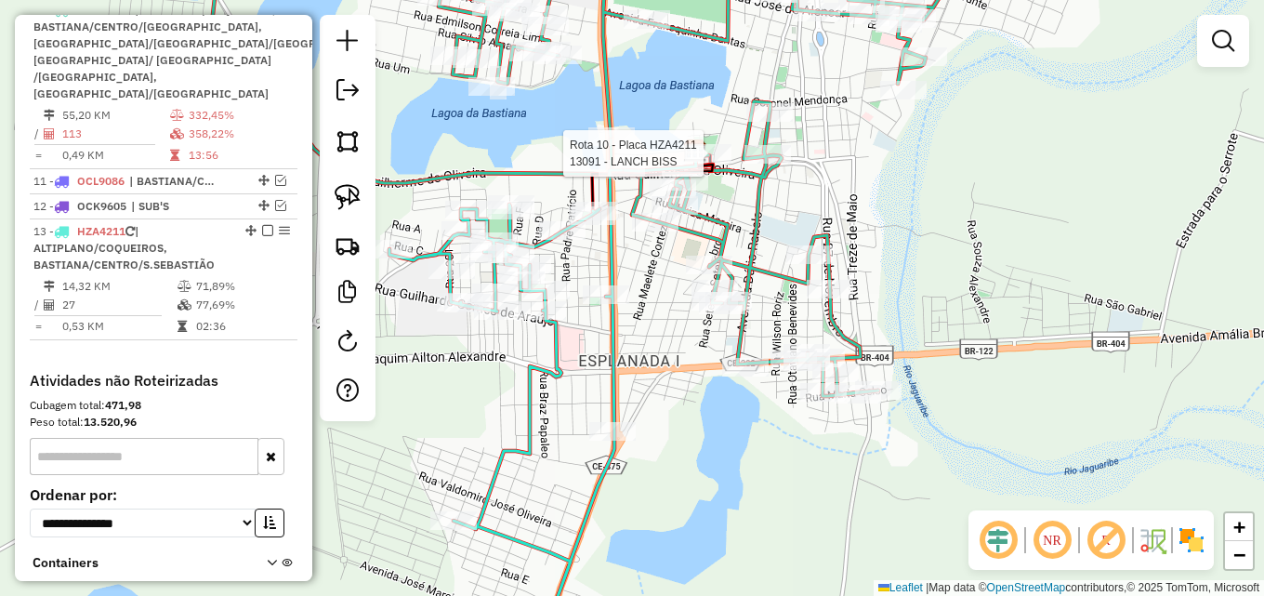
select select "*********"
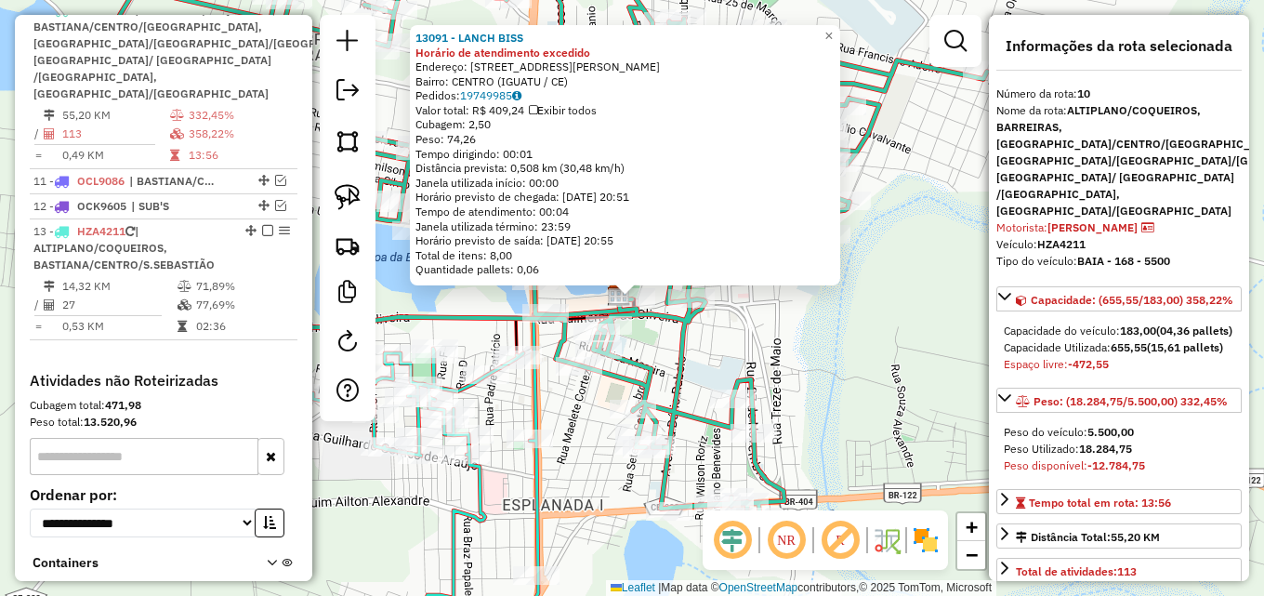
click at [650, 340] on div "13091 - LANCH BISS Horário de atendimento excedido Endereço: R PROF JOAO COELHO…" at bounding box center [632, 298] width 1264 height 596
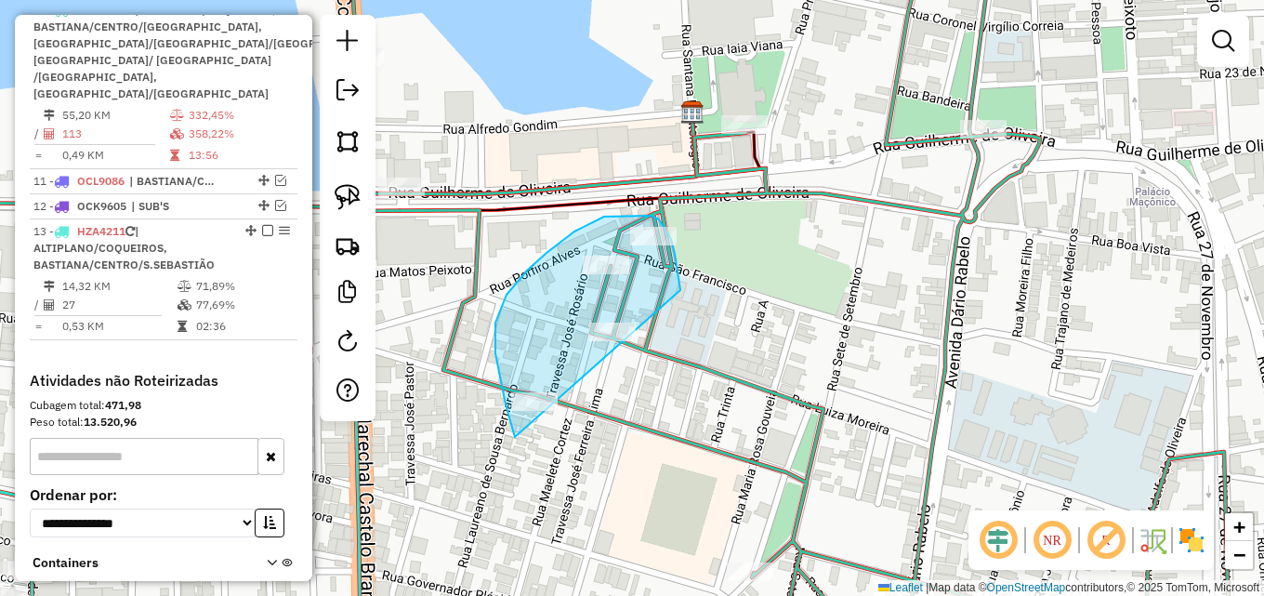
drag, startPoint x: 514, startPoint y: 434, endPoint x: 680, endPoint y: 292, distance: 218.8
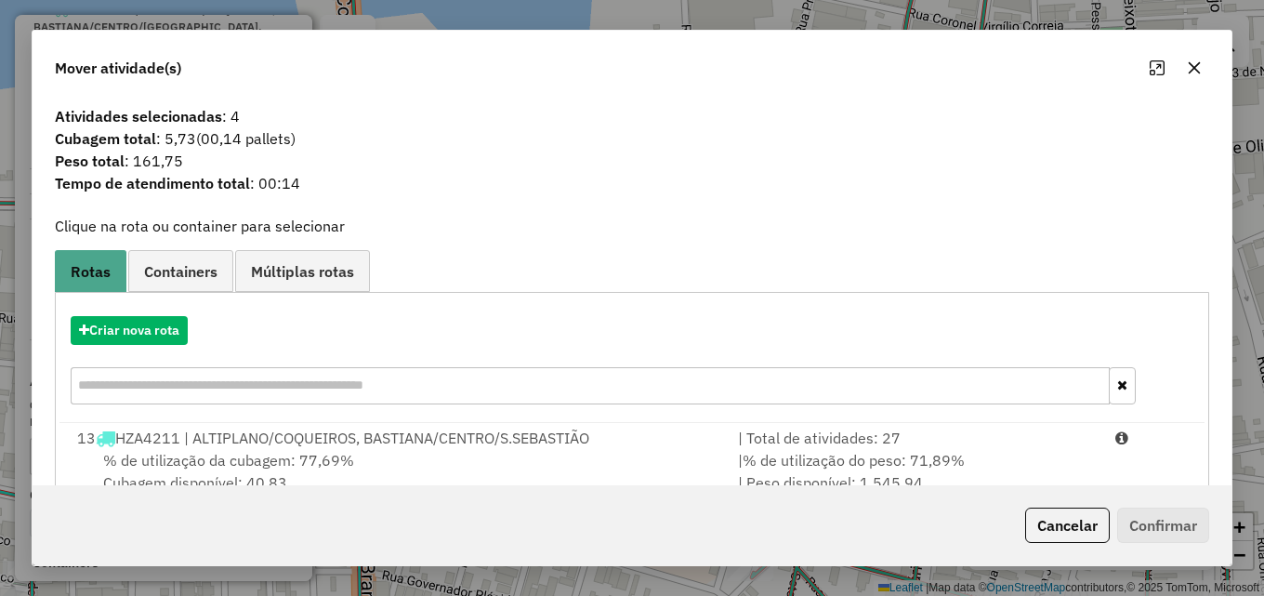
scroll to position [45, 0]
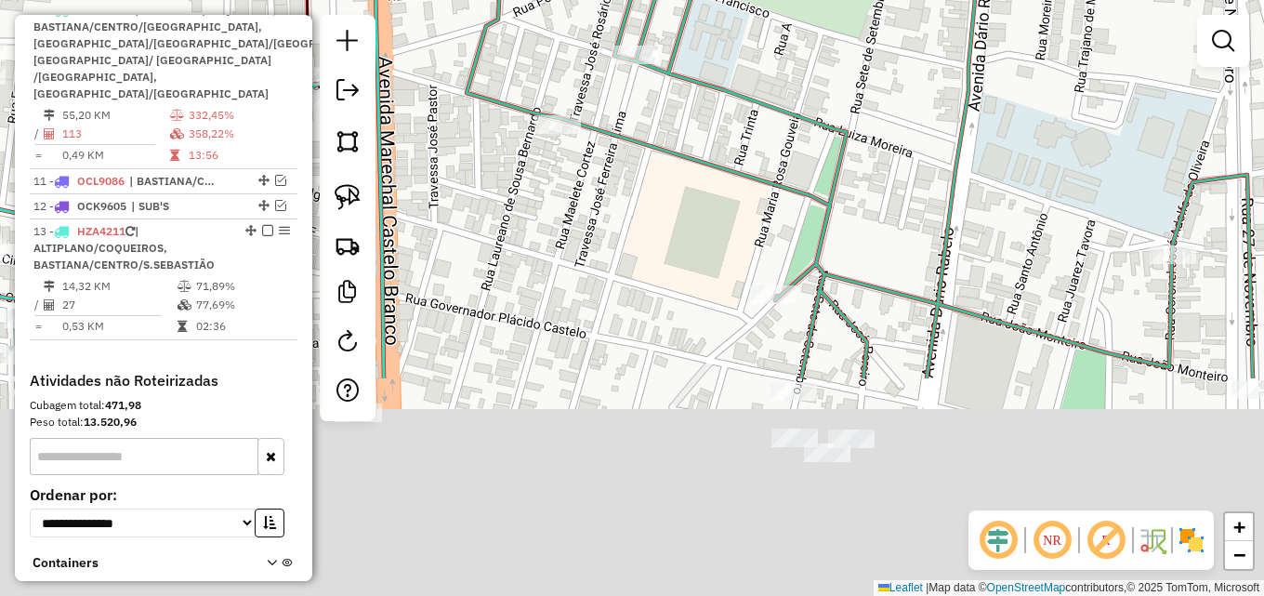
drag, startPoint x: 629, startPoint y: 509, endPoint x: 664, endPoint y: 205, distance: 305.9
click at [658, 205] on div "Janela de atendimento Grade de atendimento Capacidade Transportadoras Veículos …" at bounding box center [632, 298] width 1264 height 596
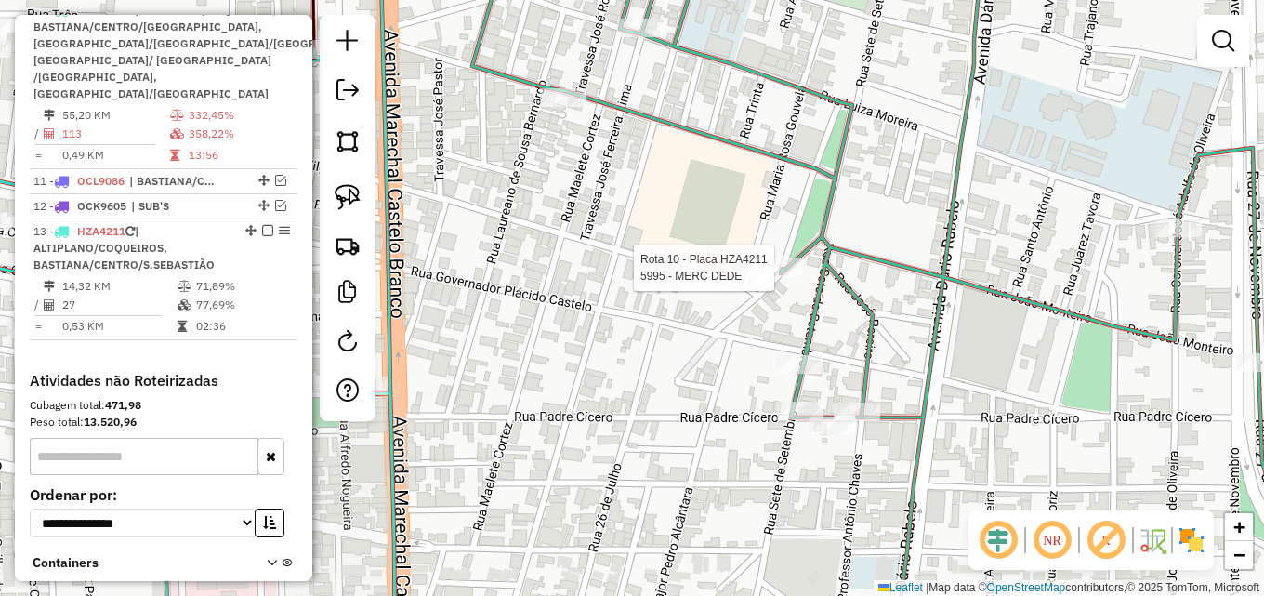
select select "*********"
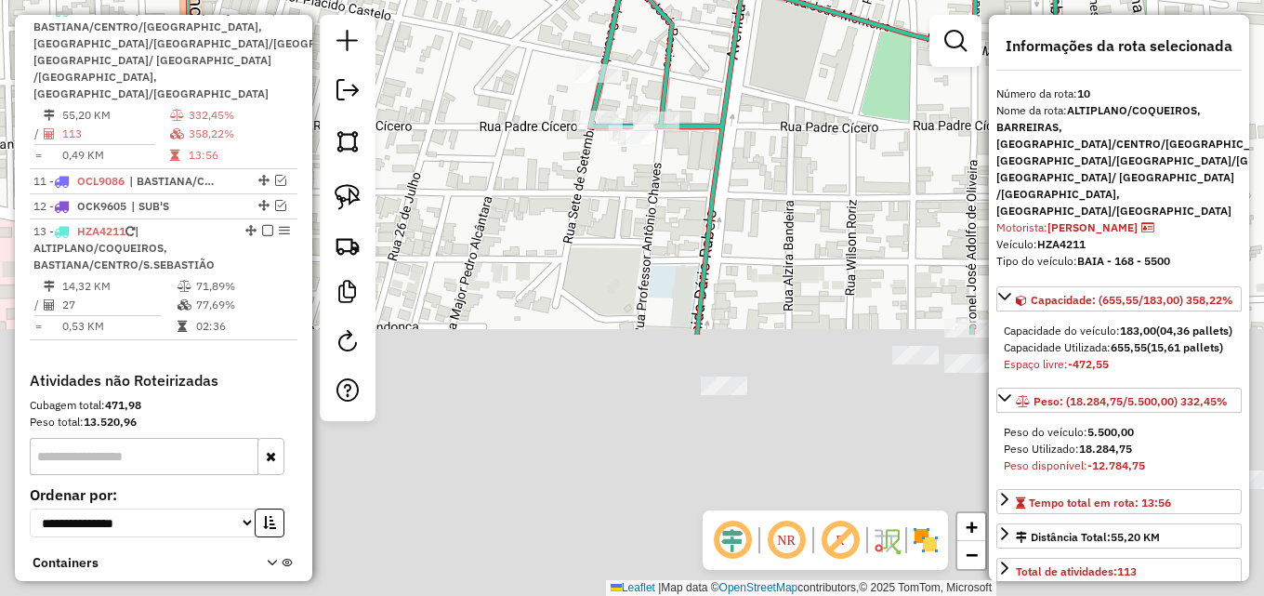
drag, startPoint x: 601, startPoint y: 481, endPoint x: 574, endPoint y: 182, distance: 300.4
click at [569, 184] on div "Janela de atendimento Grade de atendimento Capacidade Transportadoras Veículos …" at bounding box center [632, 298] width 1264 height 596
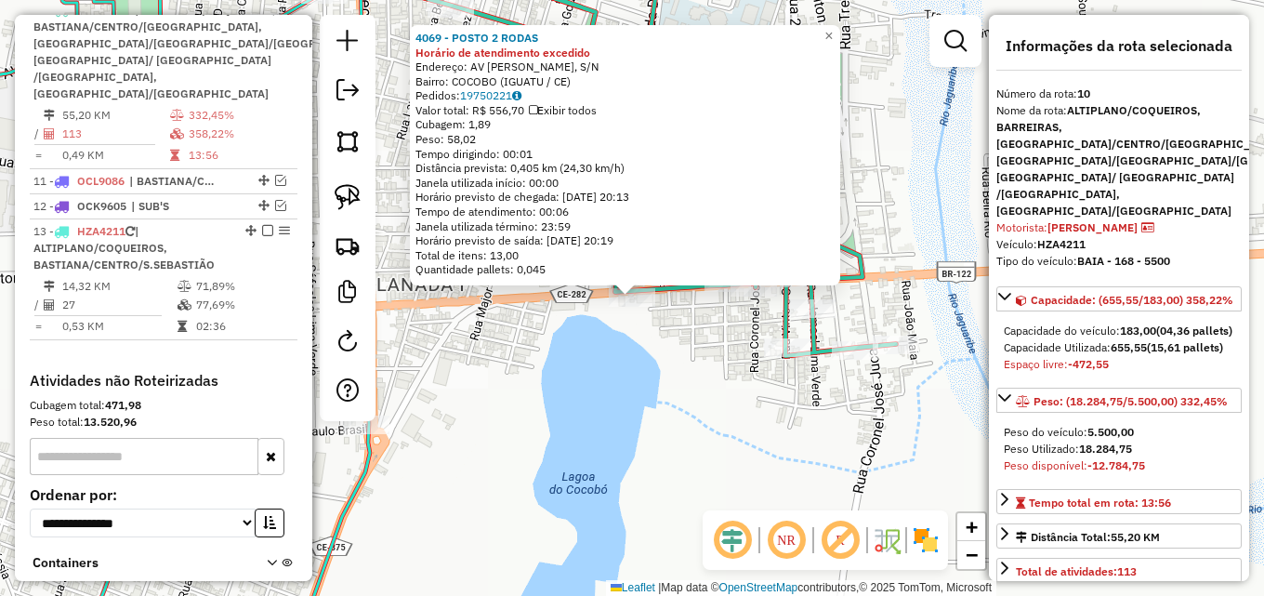
click at [571, 340] on div "4069 - POSTO 2 RODAS Horário de atendimento excedido Endereço: AV JOAQUIM AILTO…" at bounding box center [632, 298] width 1264 height 596
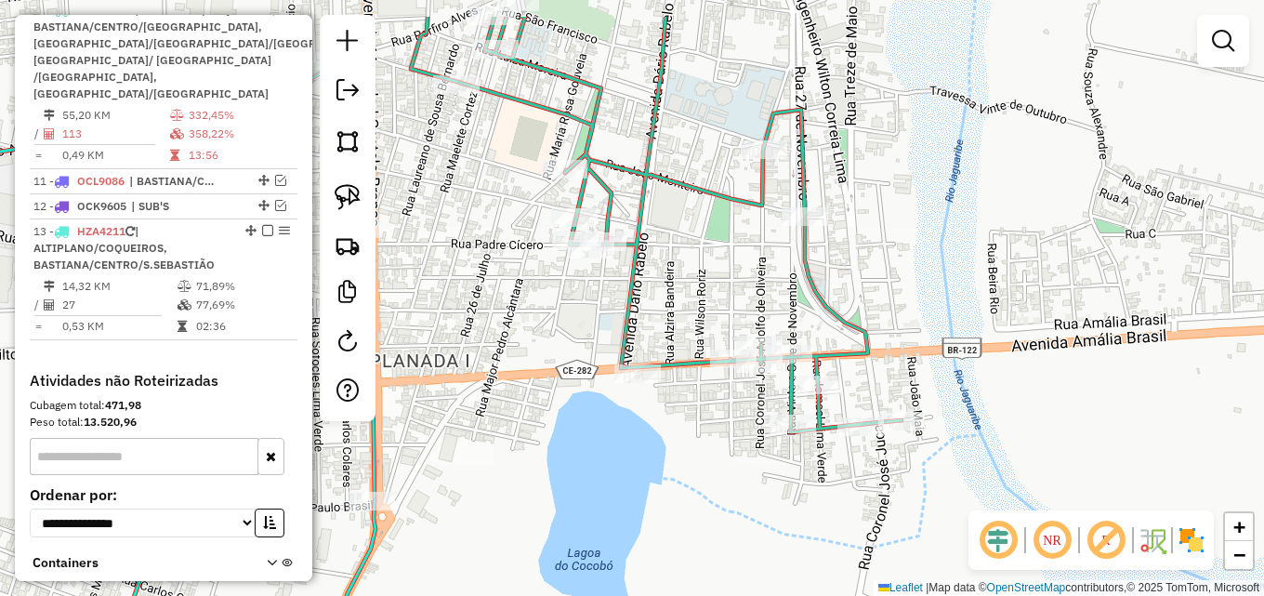
drag, startPoint x: 510, startPoint y: 373, endPoint x: 718, endPoint y: 542, distance: 268.2
click at [735, 573] on div "Janela de atendimento Grade de atendimento Capacidade Transportadoras Veículos …" at bounding box center [632, 298] width 1264 height 596
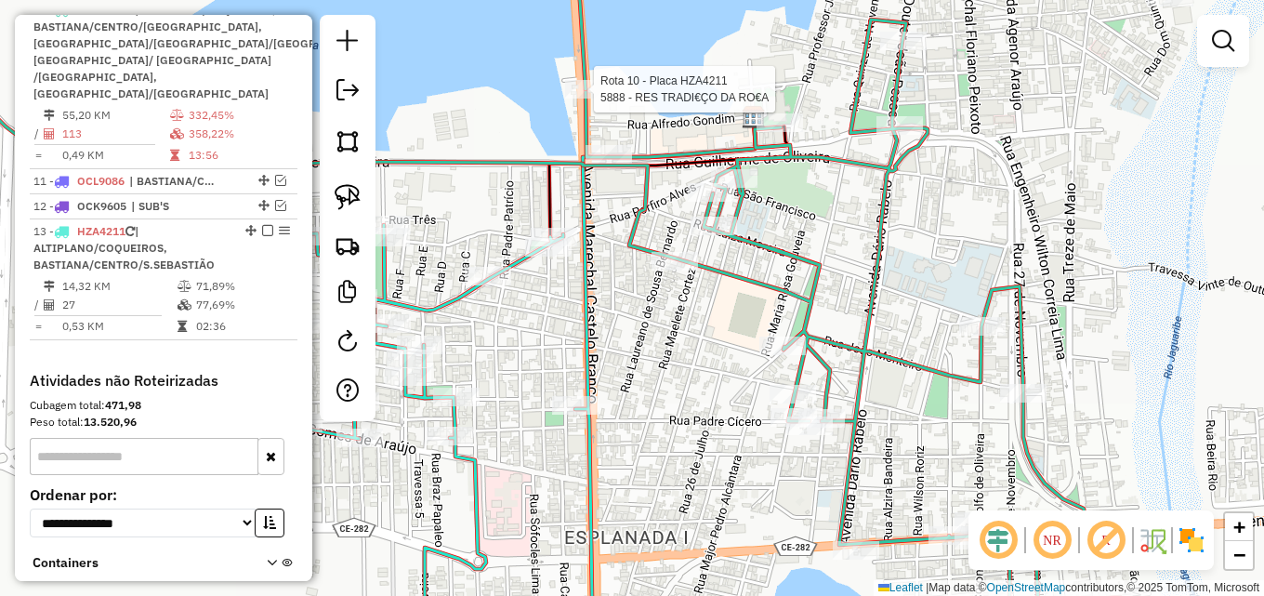
select select "*********"
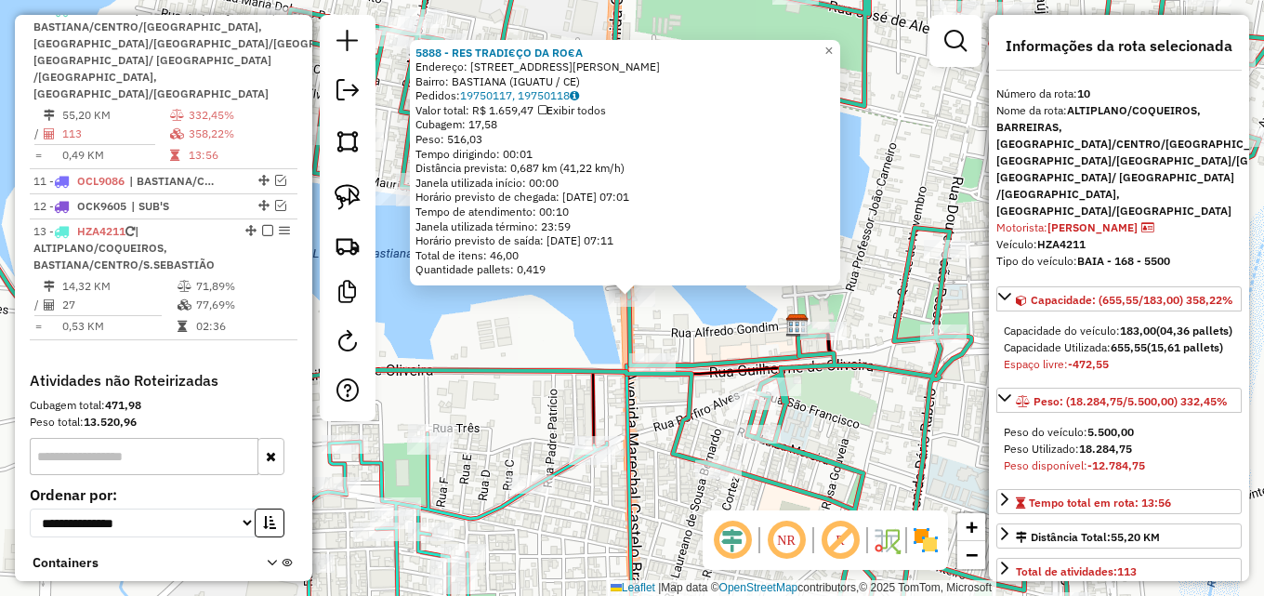
drag, startPoint x: 705, startPoint y: 317, endPoint x: 713, endPoint y: 337, distance: 21.8
click at [706, 316] on div "5888 - RES TRADI€ÇO DA RO€A Endereço: AV CARLOS ROBERTO COSTA, 565 Bairro: BAST…" at bounding box center [632, 298] width 1264 height 596
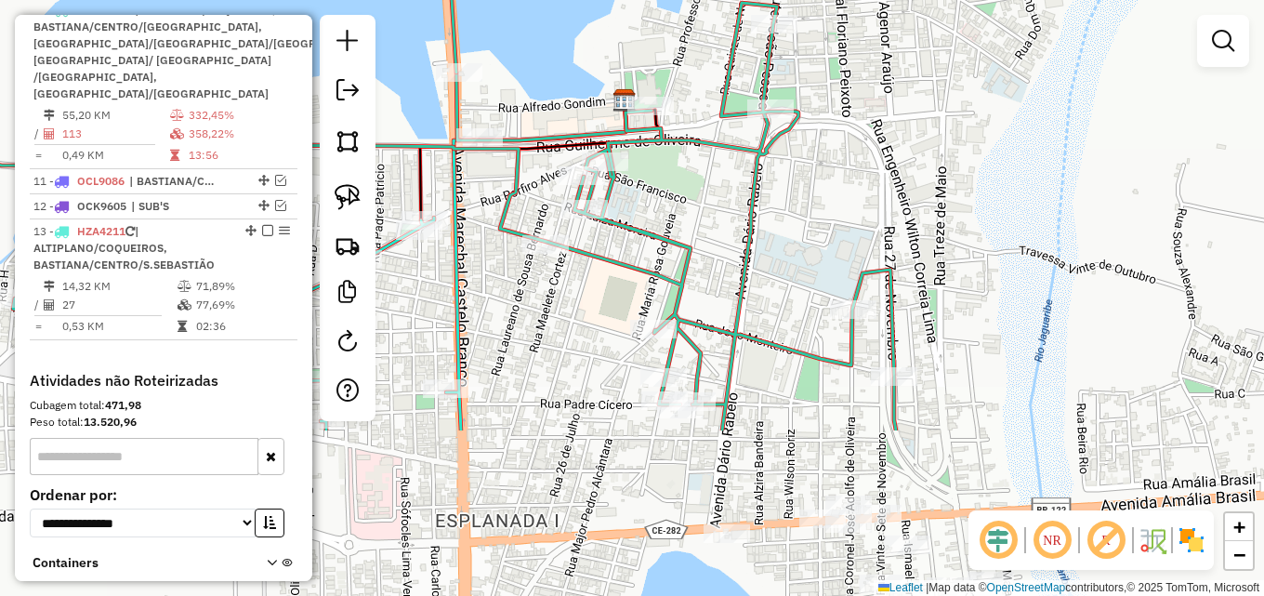
drag, startPoint x: 854, startPoint y: 435, endPoint x: 668, endPoint y: 202, distance: 298.2
click at [668, 202] on div "Janela de atendimento Grade de atendimento Capacidade Transportadoras Veículos …" at bounding box center [632, 298] width 1264 height 596
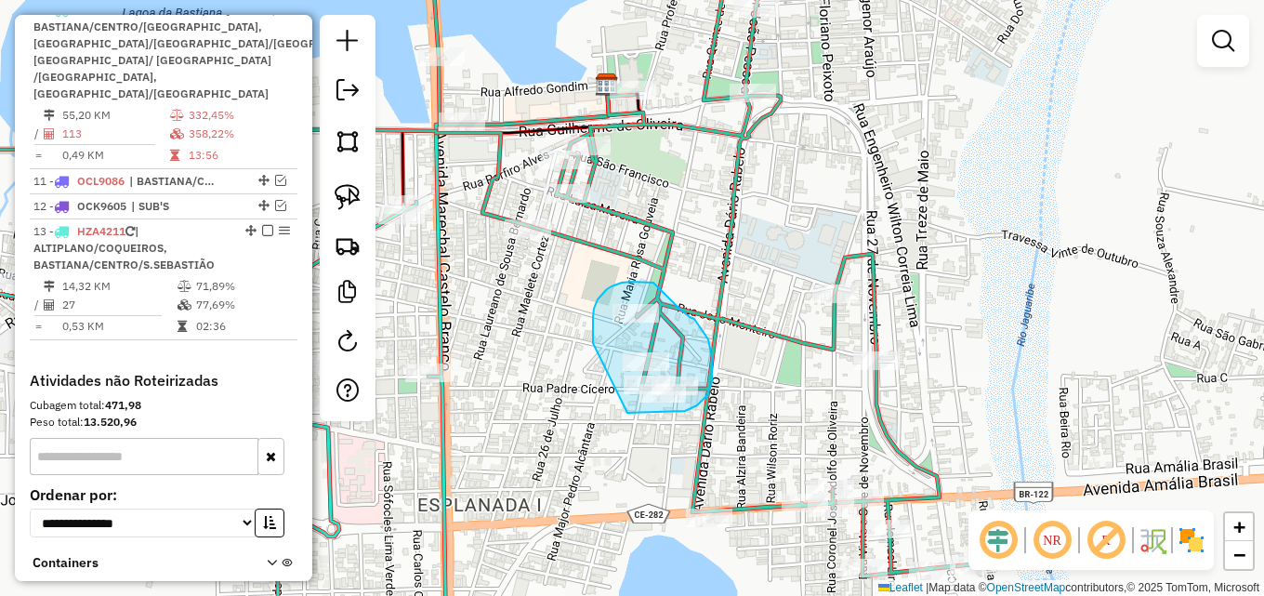
drag, startPoint x: 593, startPoint y: 343, endPoint x: 624, endPoint y: 414, distance: 77.4
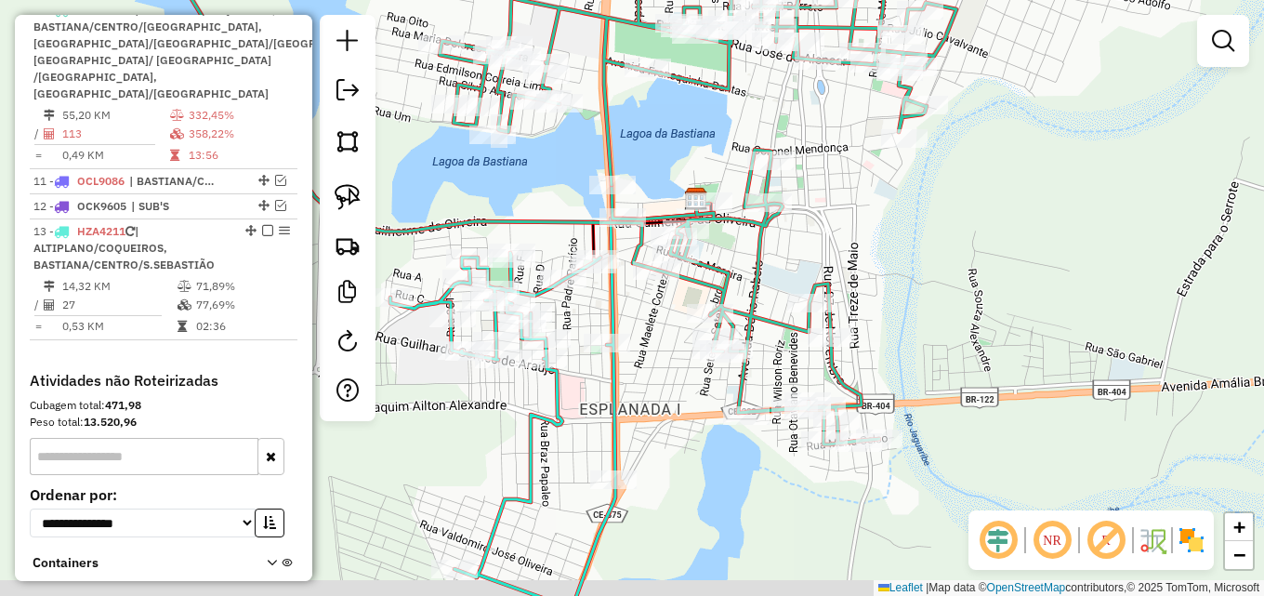
drag, startPoint x: 914, startPoint y: 387, endPoint x: 901, endPoint y: 365, distance: 25.0
click at [904, 364] on div "Janela de atendimento Grade de atendimento Capacidade Transportadoras Veículos …" at bounding box center [632, 298] width 1264 height 596
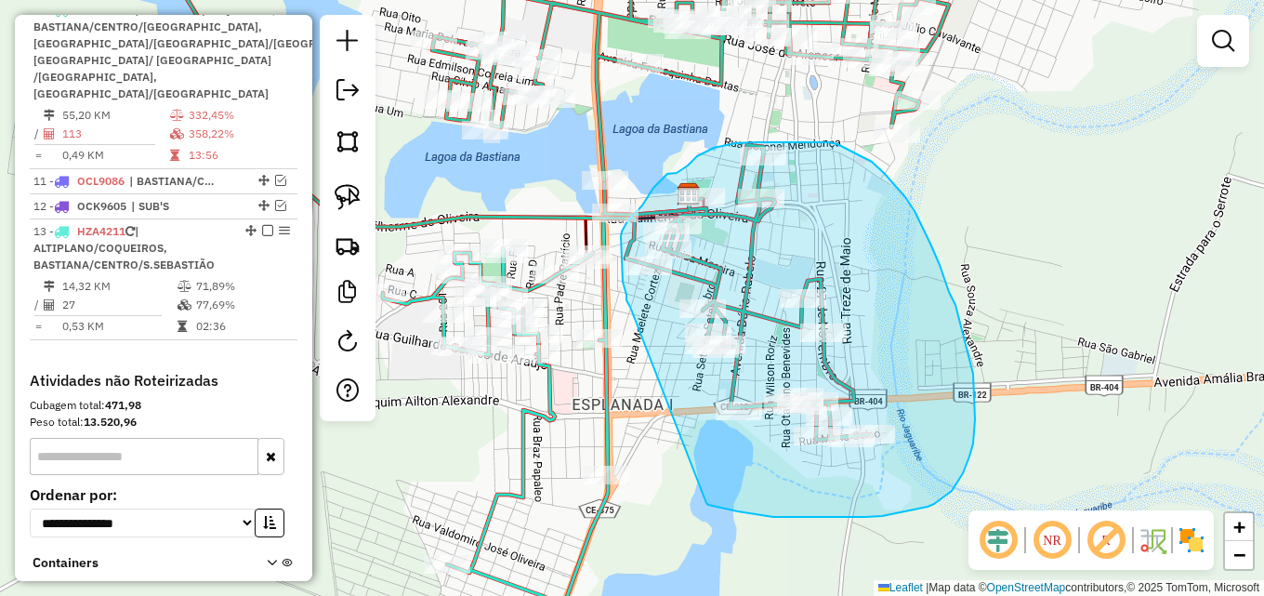
drag, startPoint x: 626, startPoint y: 298, endPoint x: 706, endPoint y: 503, distance: 219.5
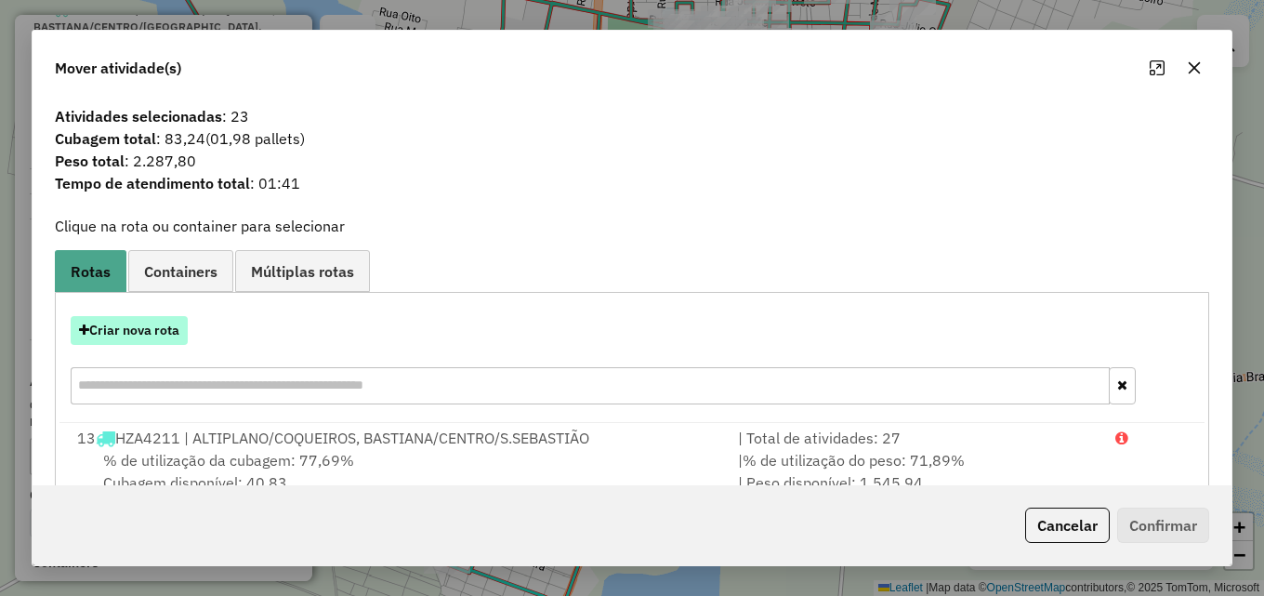
click at [147, 330] on button "Criar nova rota" at bounding box center [129, 330] width 117 height 29
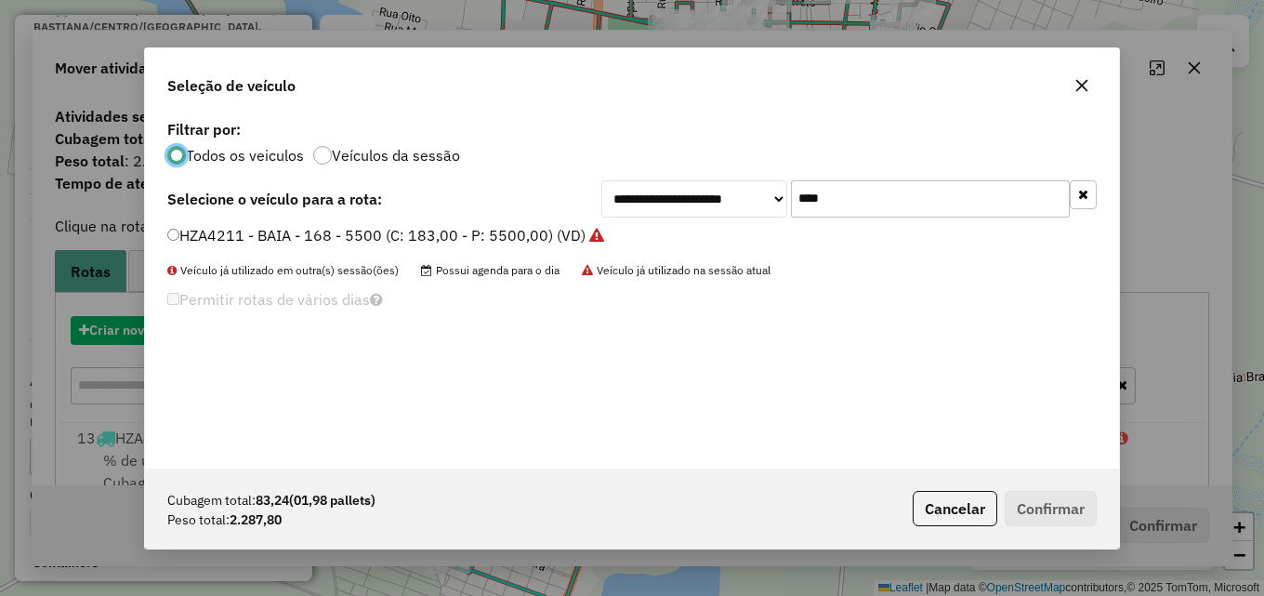
scroll to position [10, 6]
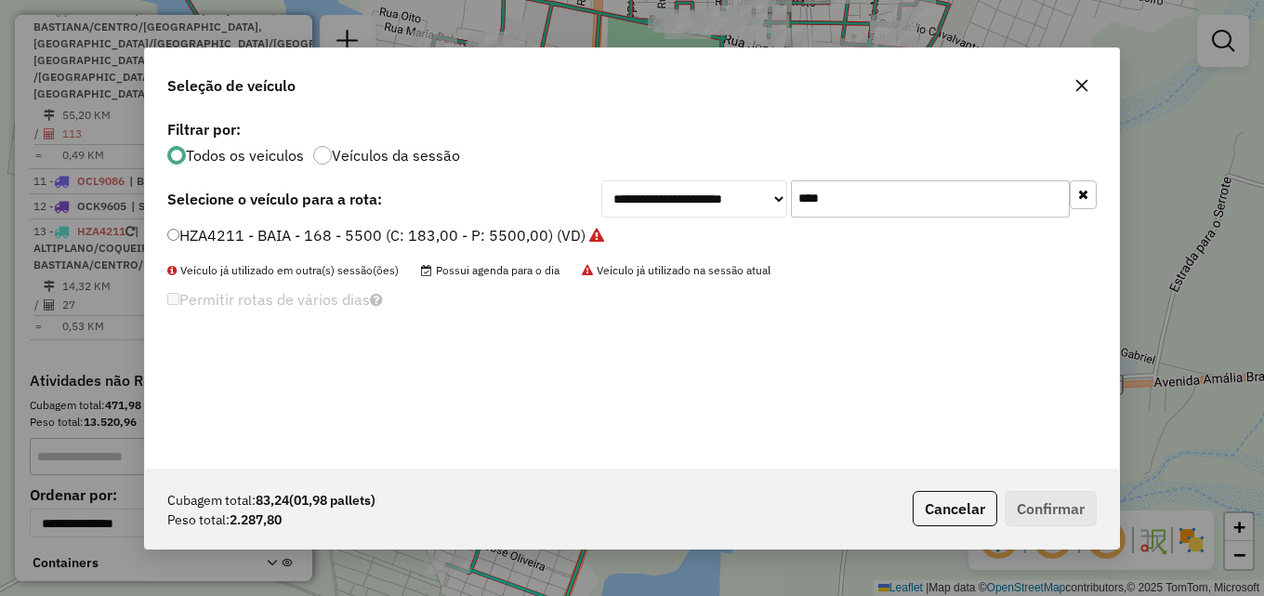
drag, startPoint x: 893, startPoint y: 200, endPoint x: 405, endPoint y: 206, distance: 487.9
click at [516, 196] on div "**********" at bounding box center [631, 198] width 929 height 37
type input "****"
click at [408, 236] on label "HXS3J10 - TOCO - 134 - 4000 (C: 134,00 - P: 4000,00) (VD)" at bounding box center [377, 235] width 421 height 22
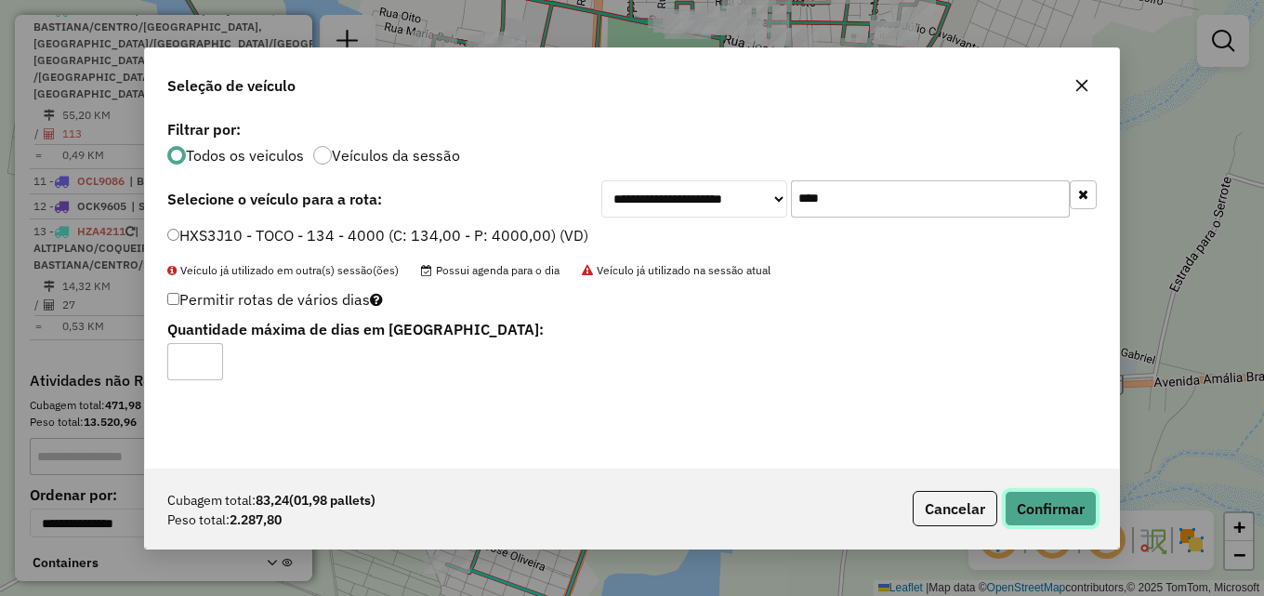
click at [1045, 501] on button "Confirmar" at bounding box center [1050, 508] width 92 height 35
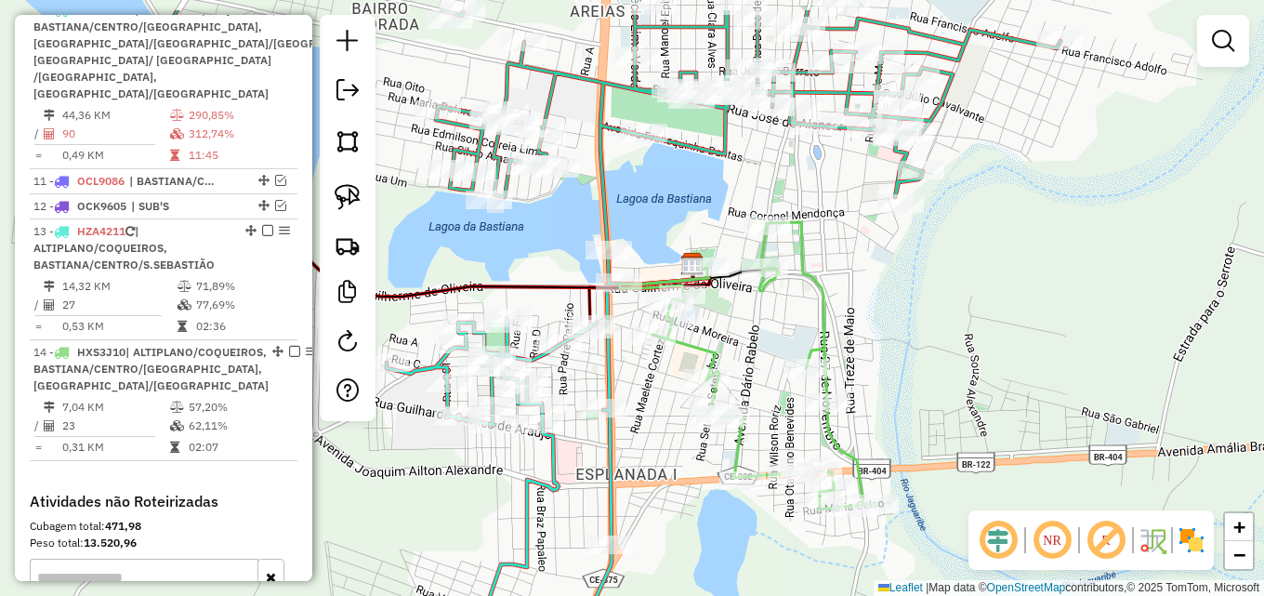
drag, startPoint x: 657, startPoint y: 366, endPoint x: 661, endPoint y: 434, distance: 67.9
click at [661, 434] on div "Janela de atendimento Grade de atendimento Capacidade Transportadoras Veículos …" at bounding box center [632, 298] width 1264 height 596
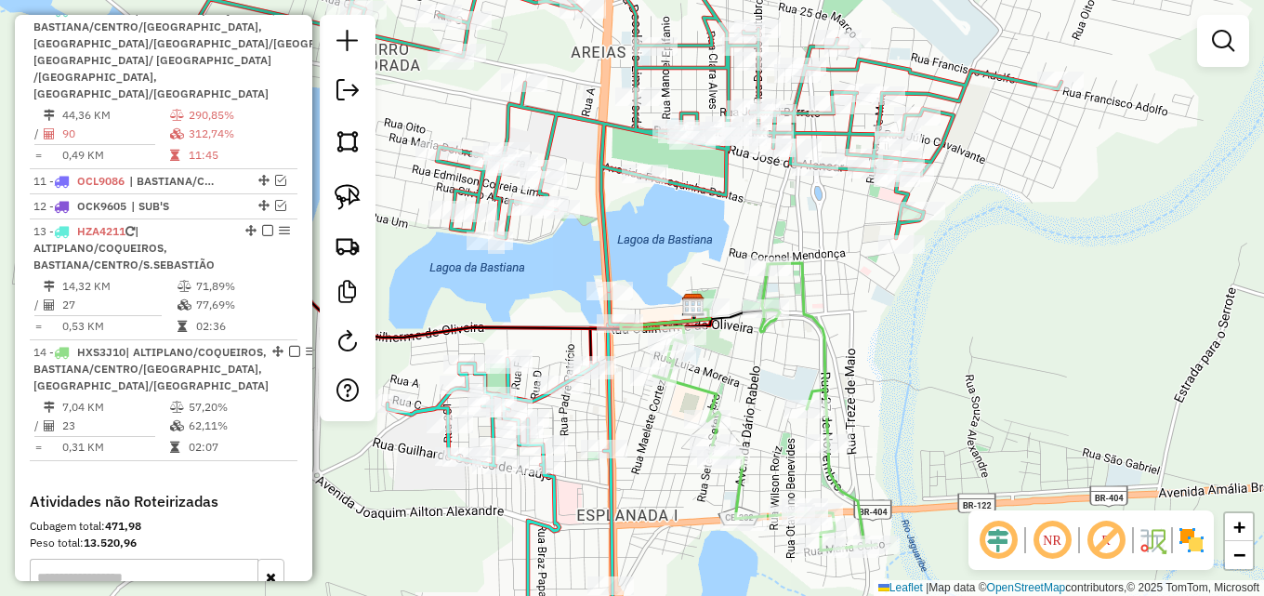
drag, startPoint x: 658, startPoint y: 431, endPoint x: 659, endPoint y: 472, distance: 40.9
click at [659, 472] on div "Janela de atendimento Grade de atendimento Capacidade Transportadoras Veículos …" at bounding box center [632, 298] width 1264 height 596
select select "*********"
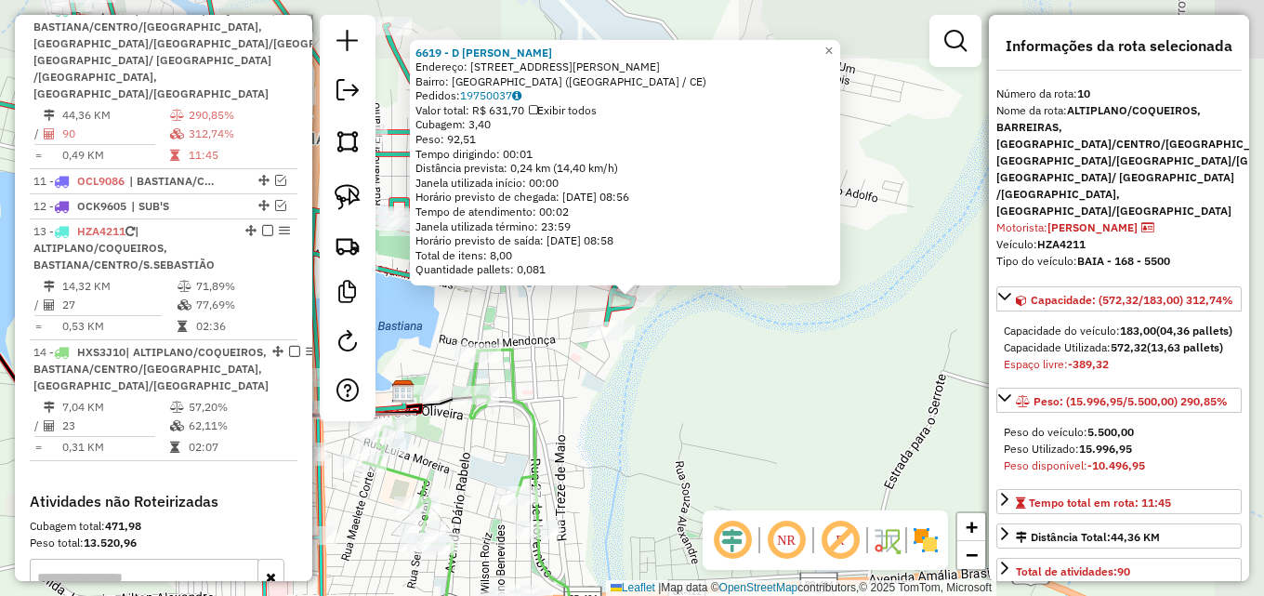
drag, startPoint x: 822, startPoint y: 337, endPoint x: 741, endPoint y: 338, distance: 81.8
click at [816, 338] on div "6619 - D OLIVER GRILL Endereço: Avenida Monsenhor Coelho, 411 Bairro: São Sebas…" at bounding box center [632, 298] width 1264 height 596
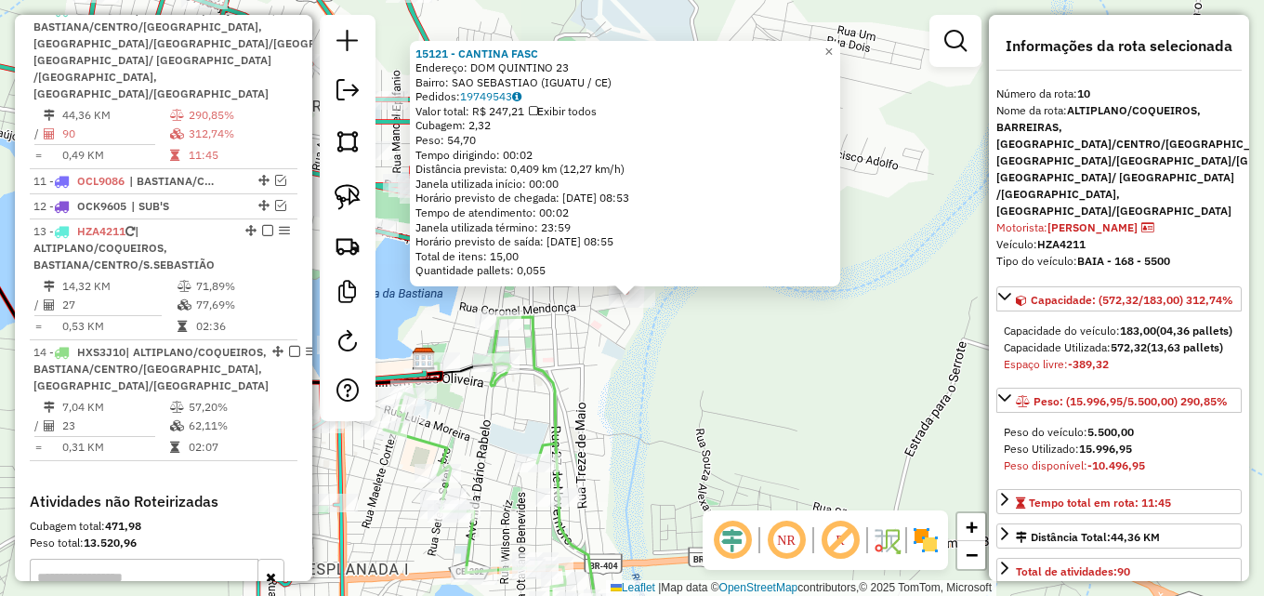
click at [595, 374] on div "15121 - CANTINA FASC Endereço: DOM QUINTINO 23 Bairro: SAO SEBASTIAO (IGUATU / …" at bounding box center [632, 298] width 1264 height 596
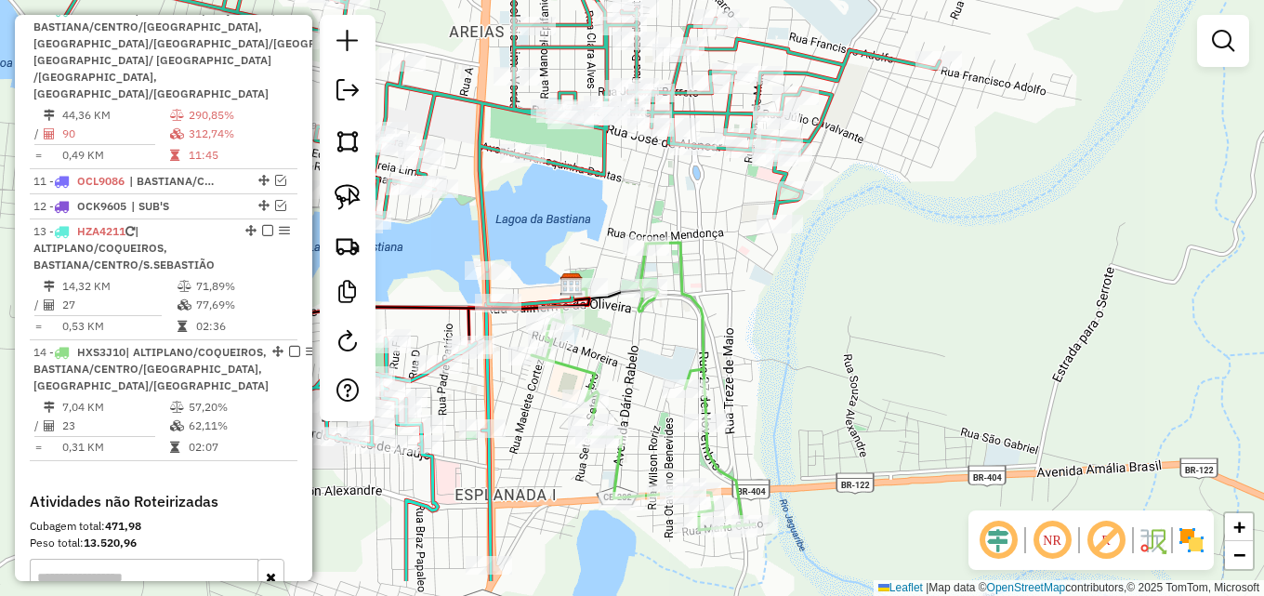
drag, startPoint x: 607, startPoint y: 371, endPoint x: 748, endPoint y: 296, distance: 159.6
click at [748, 296] on div "Janela de atendimento Grade de atendimento Capacidade Transportadoras Veículos …" at bounding box center [632, 298] width 1264 height 596
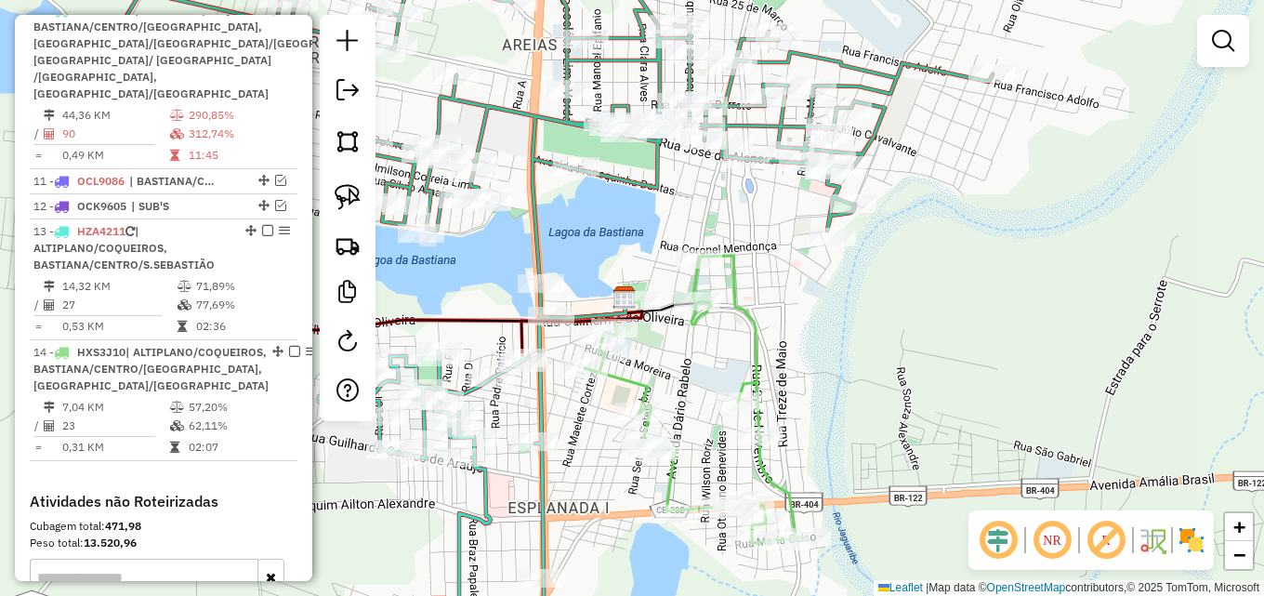
drag, startPoint x: 748, startPoint y: 296, endPoint x: 733, endPoint y: 296, distance: 14.9
click at [802, 309] on div "Janela de atendimento Grade de atendimento Capacidade Transportadoras Veículos …" at bounding box center [632, 298] width 1264 height 596
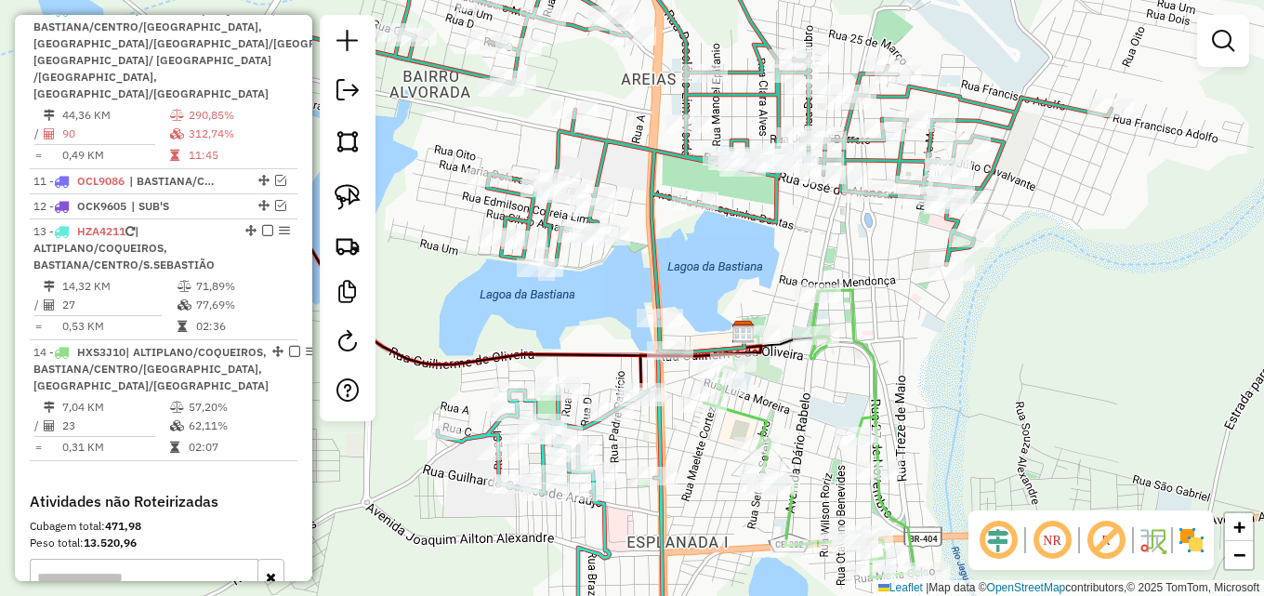
drag, startPoint x: 606, startPoint y: 212, endPoint x: 712, endPoint y: 243, distance: 110.5
click at [712, 243] on div "Janela de atendimento Grade de atendimento Capacidade Transportadoras Veículos …" at bounding box center [632, 298] width 1264 height 596
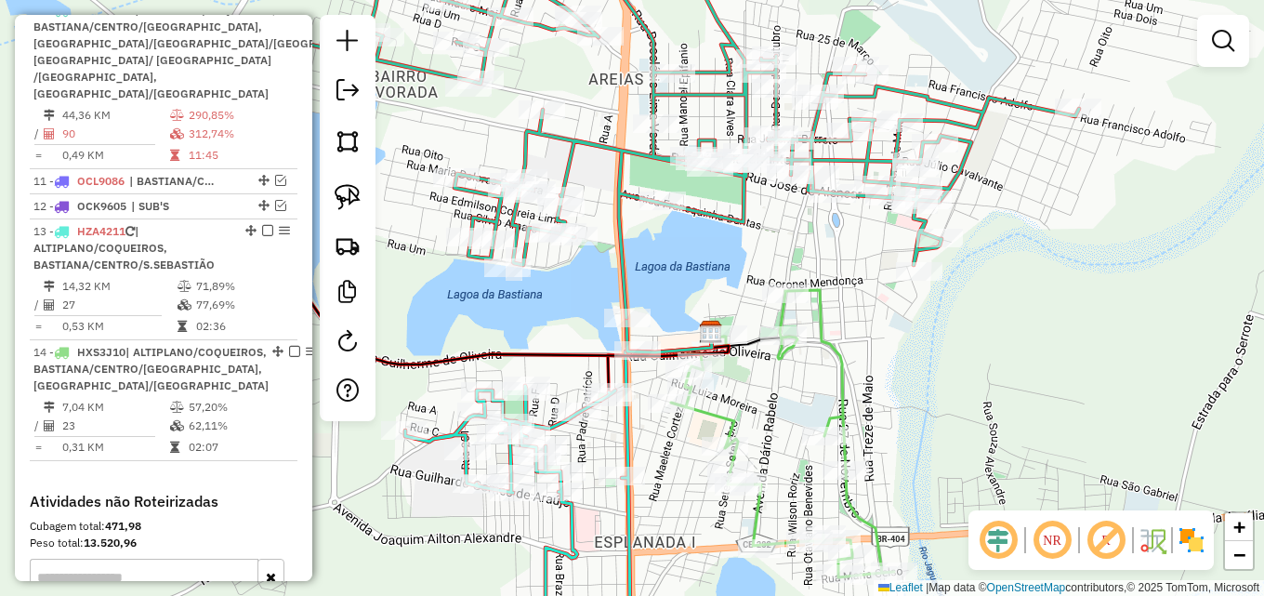
drag, startPoint x: 738, startPoint y: 248, endPoint x: 698, endPoint y: 248, distance: 40.0
click at [698, 248] on div "Janela de atendimento Grade de atendimento Capacidade Transportadoras Veículos …" at bounding box center [632, 298] width 1264 height 596
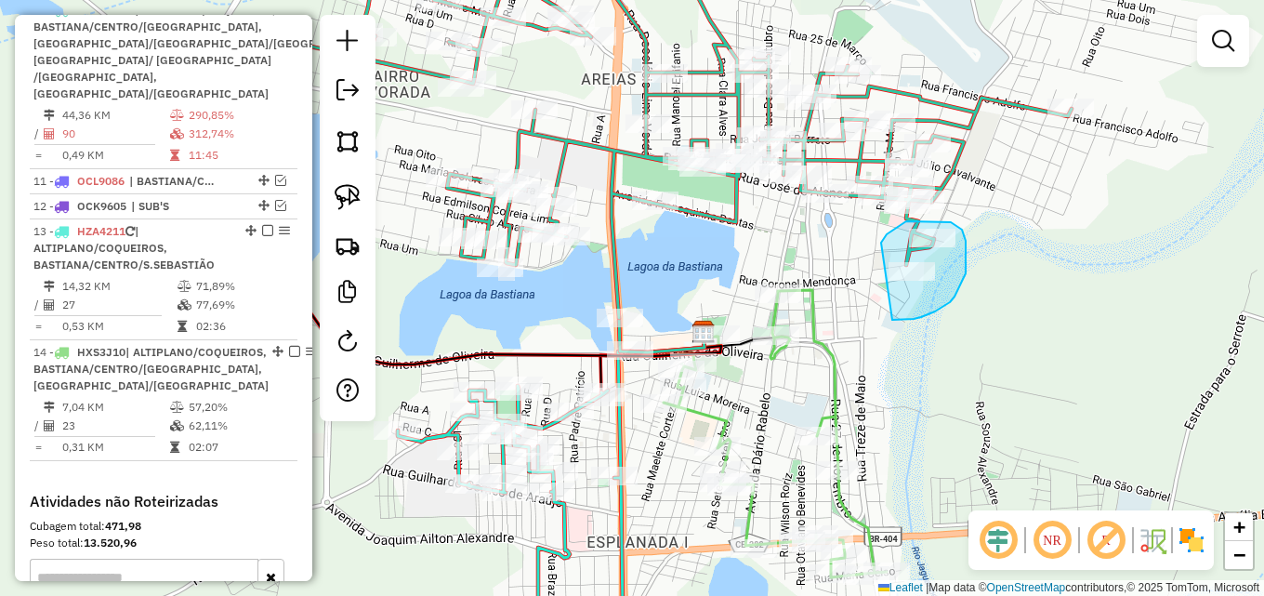
drag, startPoint x: 881, startPoint y: 243, endPoint x: 886, endPoint y: 320, distance: 77.3
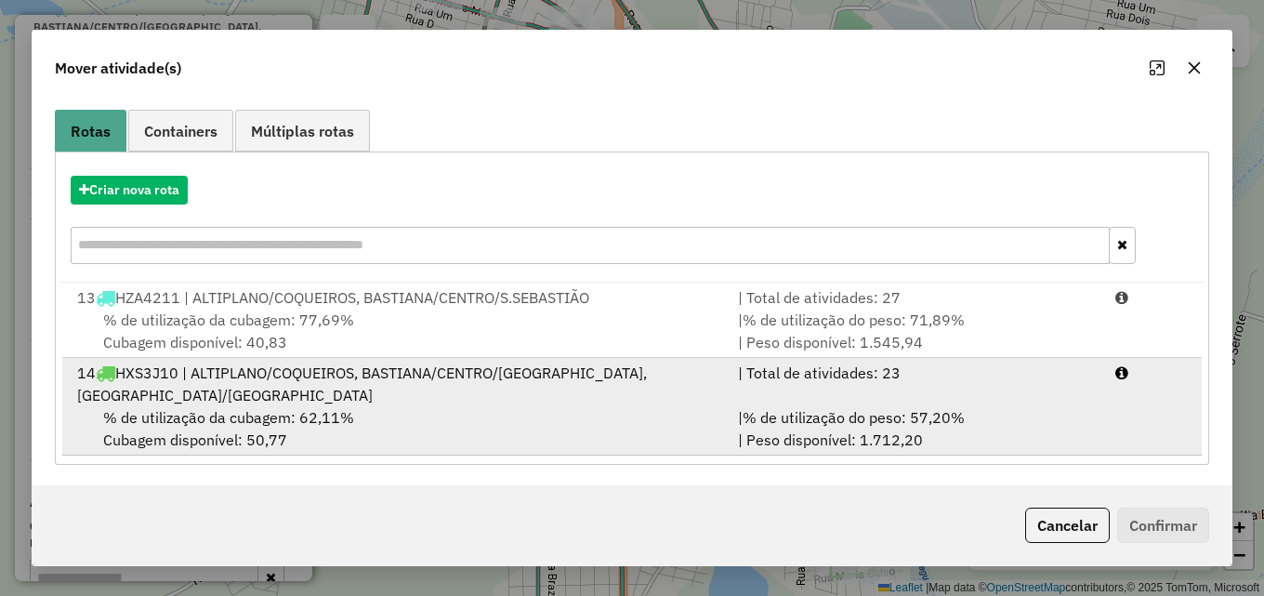
scroll to position [142, 0]
click at [815, 389] on div "| Total de atividades: 23" at bounding box center [915, 382] width 377 height 45
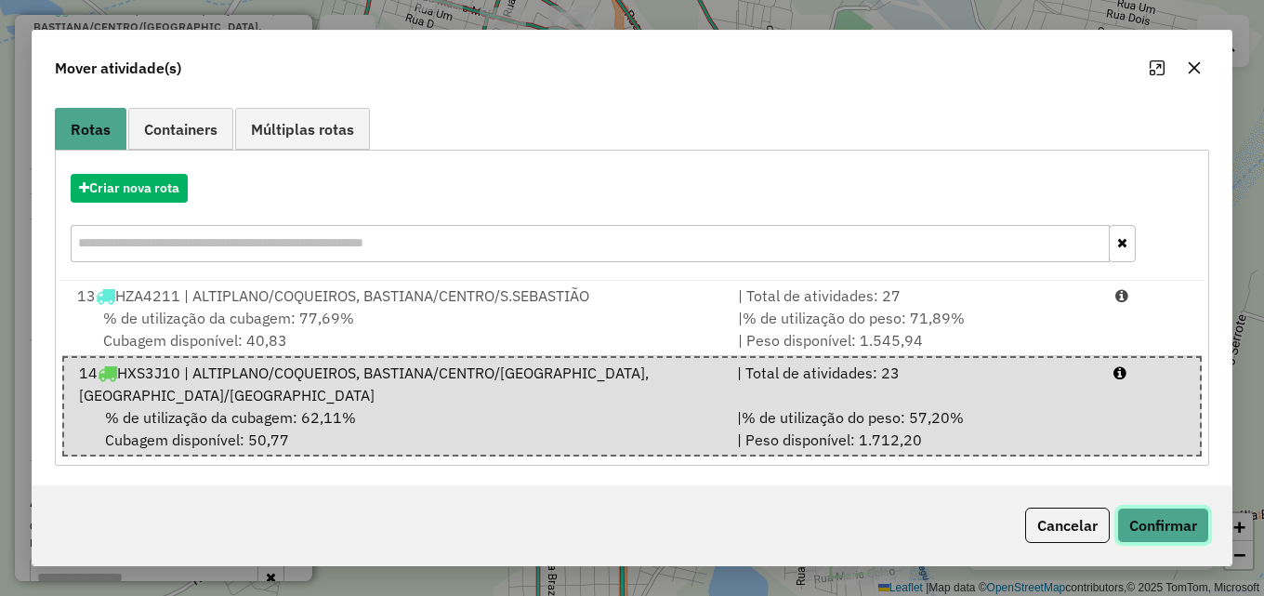
click at [1177, 535] on button "Confirmar" at bounding box center [1163, 524] width 92 height 35
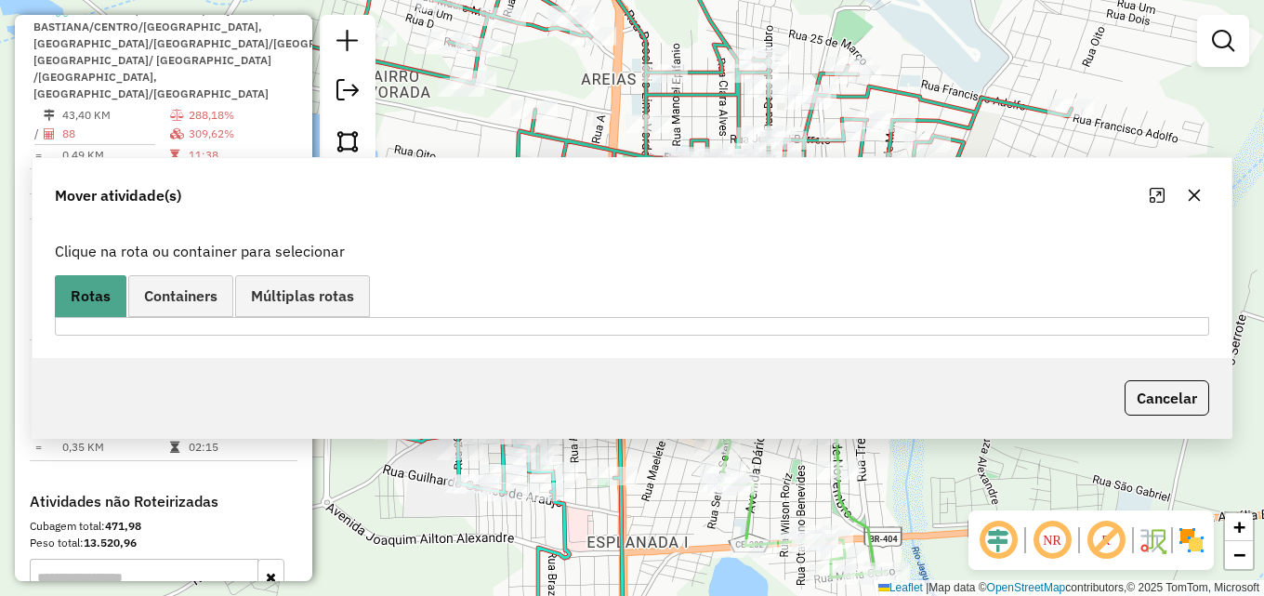
scroll to position [0, 0]
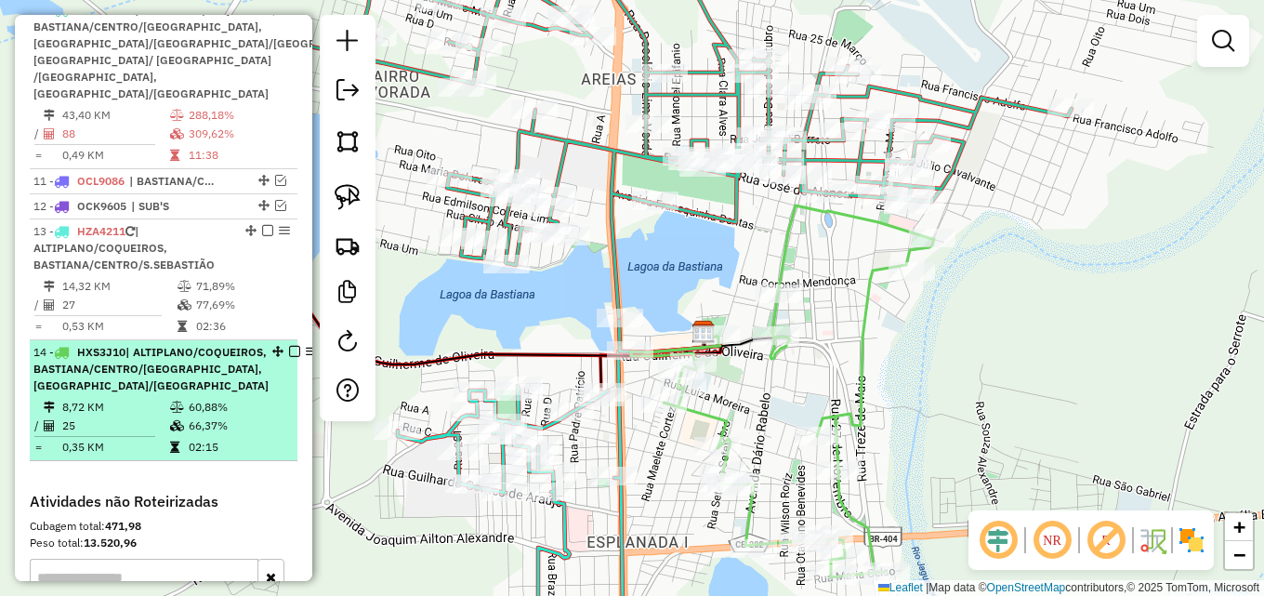
click at [289, 357] on em at bounding box center [294, 351] width 11 height 11
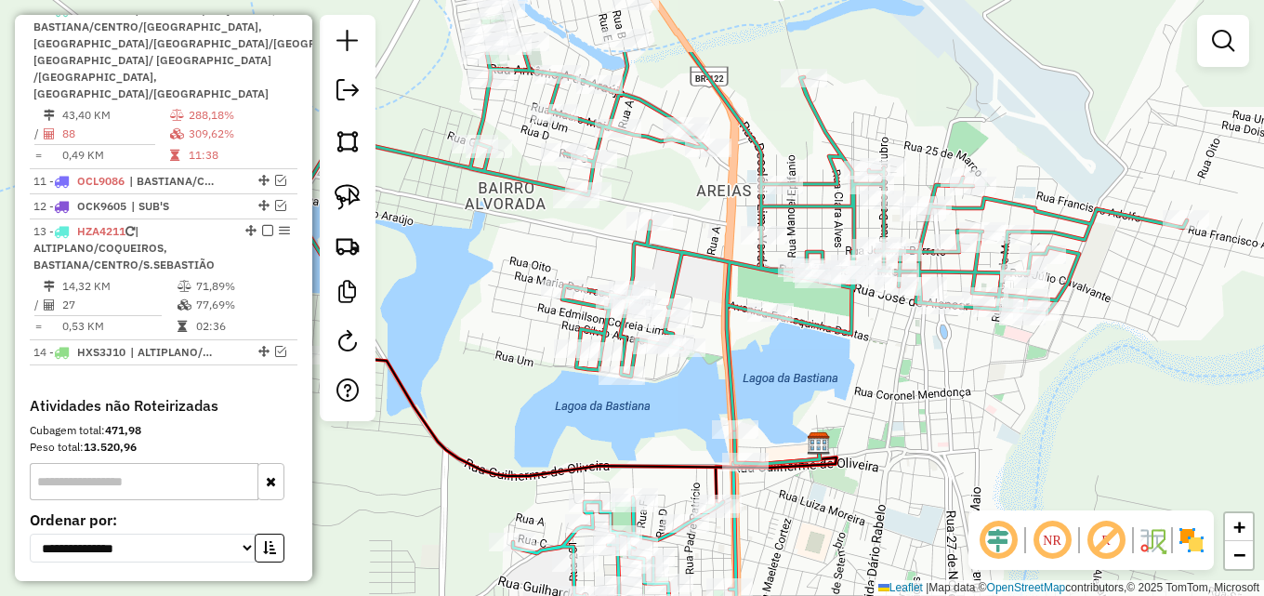
drag, startPoint x: 511, startPoint y: 317, endPoint x: 623, endPoint y: 428, distance: 157.7
click at [623, 428] on div "Janela de atendimento Grade de atendimento Capacidade Transportadoras Veículos …" at bounding box center [632, 298] width 1264 height 596
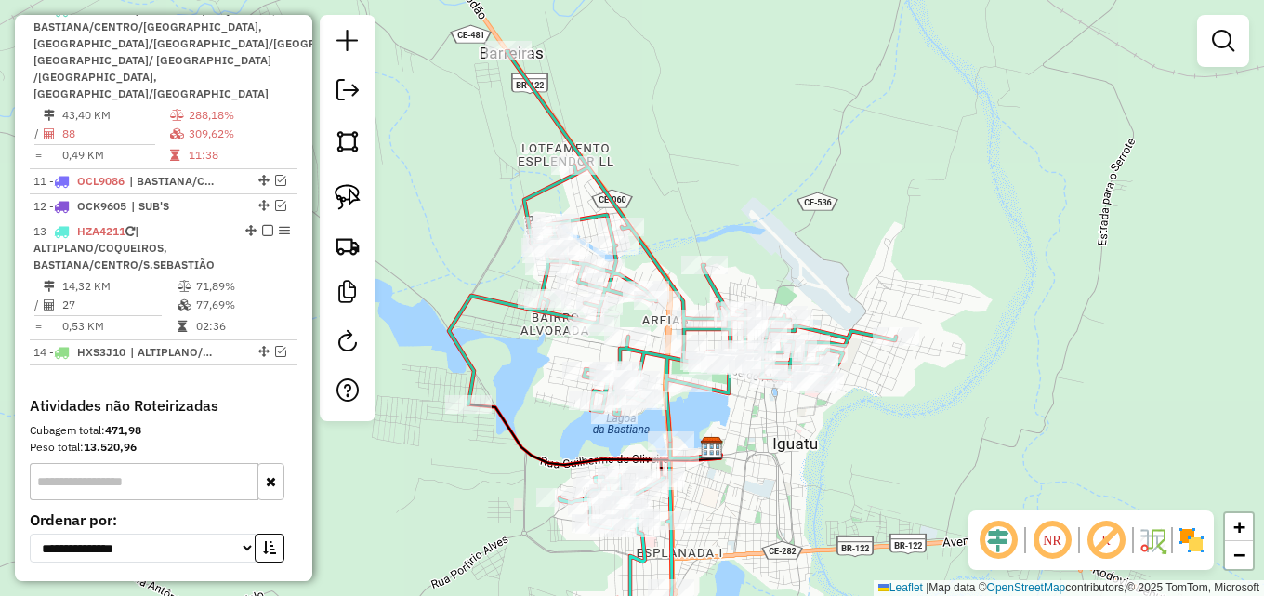
drag, startPoint x: 565, startPoint y: 391, endPoint x: 562, endPoint y: 414, distance: 22.5
click at [562, 414] on div "Janela de atendimento Grade de atendimento Capacidade Transportadoras Veículos …" at bounding box center [632, 298] width 1264 height 596
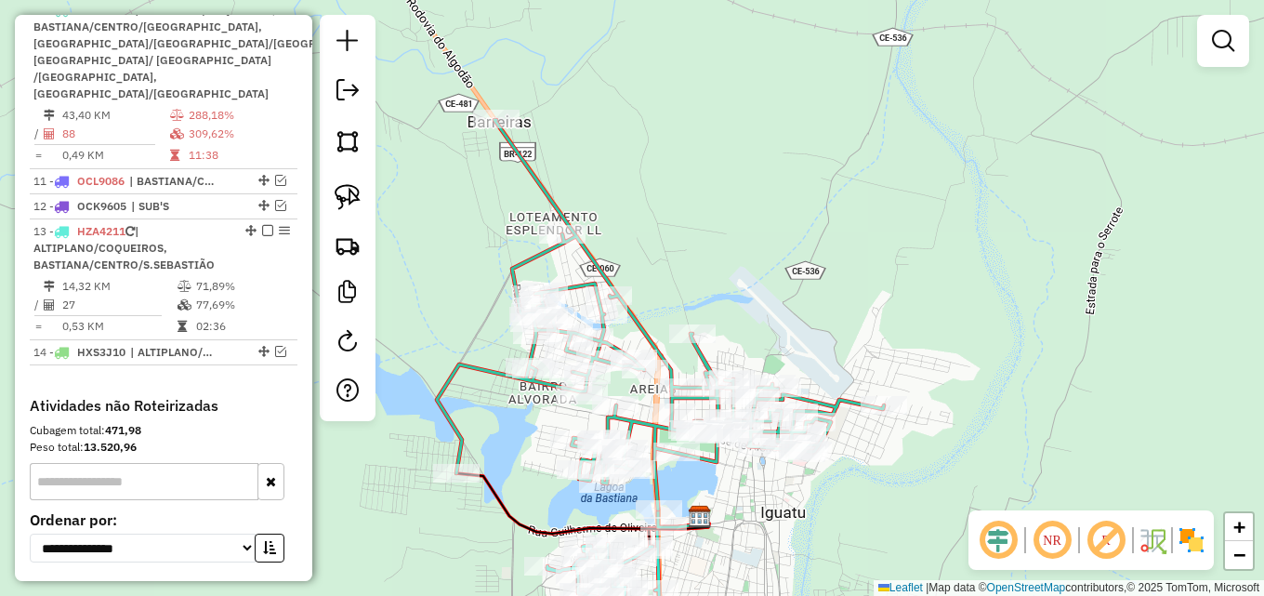
drag, startPoint x: 473, startPoint y: 351, endPoint x: 461, endPoint y: 417, distance: 67.1
click at [461, 417] on icon at bounding box center [660, 314] width 447 height 389
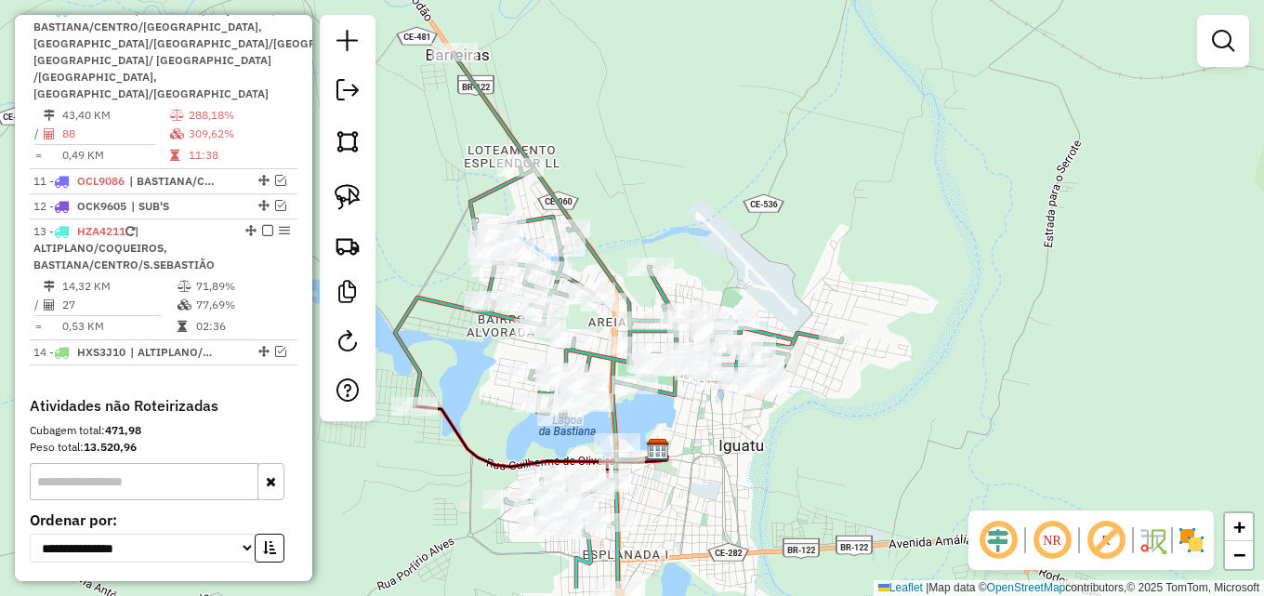
drag, startPoint x: 993, startPoint y: 350, endPoint x: 797, endPoint y: -37, distance: 434.3
click at [797, 0] on html "Aguarde... Pop-up bloqueado! Seu navegador bloqueou automáticamente a abertura …" at bounding box center [632, 298] width 1264 height 596
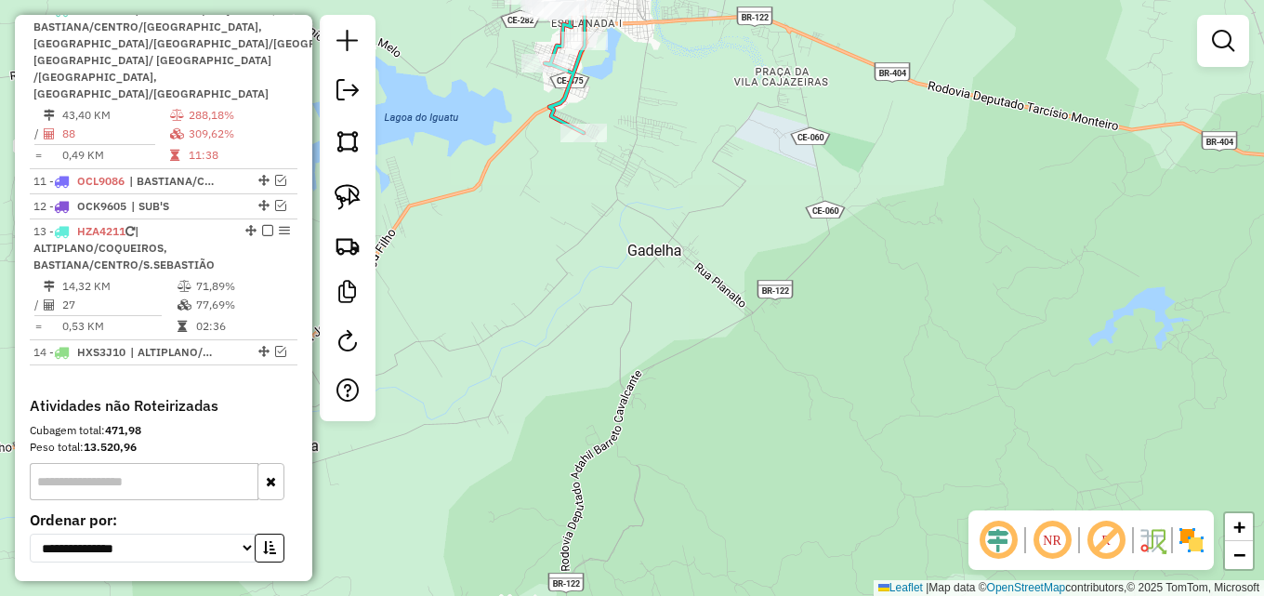
drag, startPoint x: 803, startPoint y: 300, endPoint x: 792, endPoint y: 157, distance: 143.5
click at [790, 162] on div "Janela de atendimento Grade de atendimento Capacidade Transportadoras Veículos …" at bounding box center [632, 298] width 1264 height 596
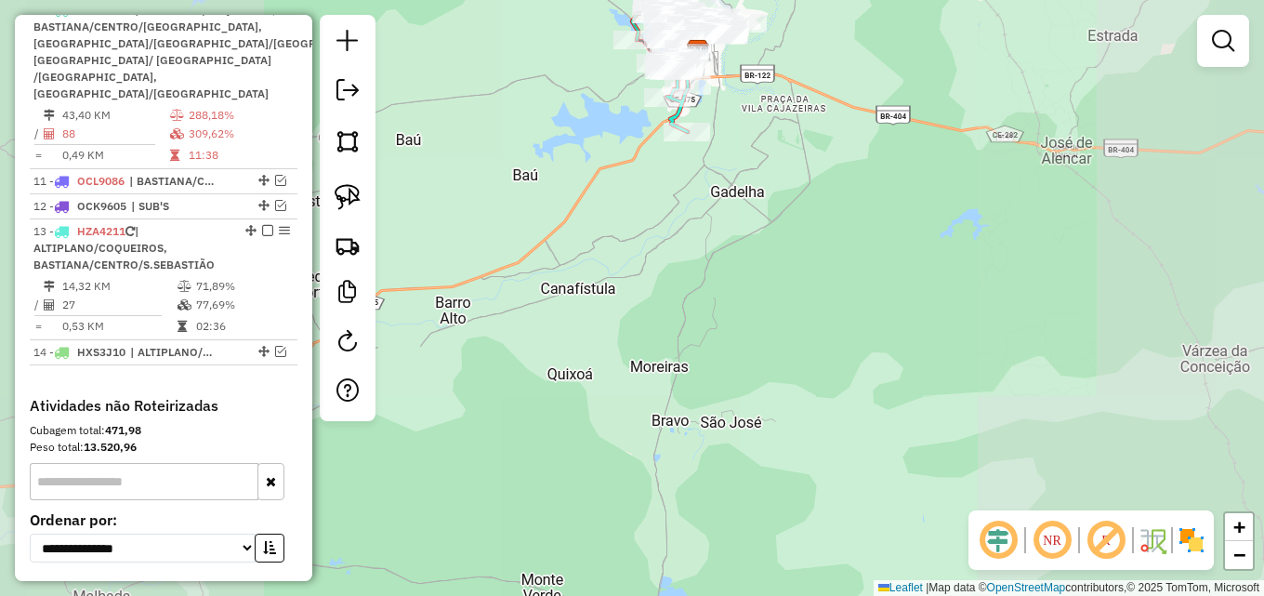
click at [729, 211] on div "Janela de atendimento Grade de atendimento Capacidade Transportadoras Veículos …" at bounding box center [632, 298] width 1264 height 596
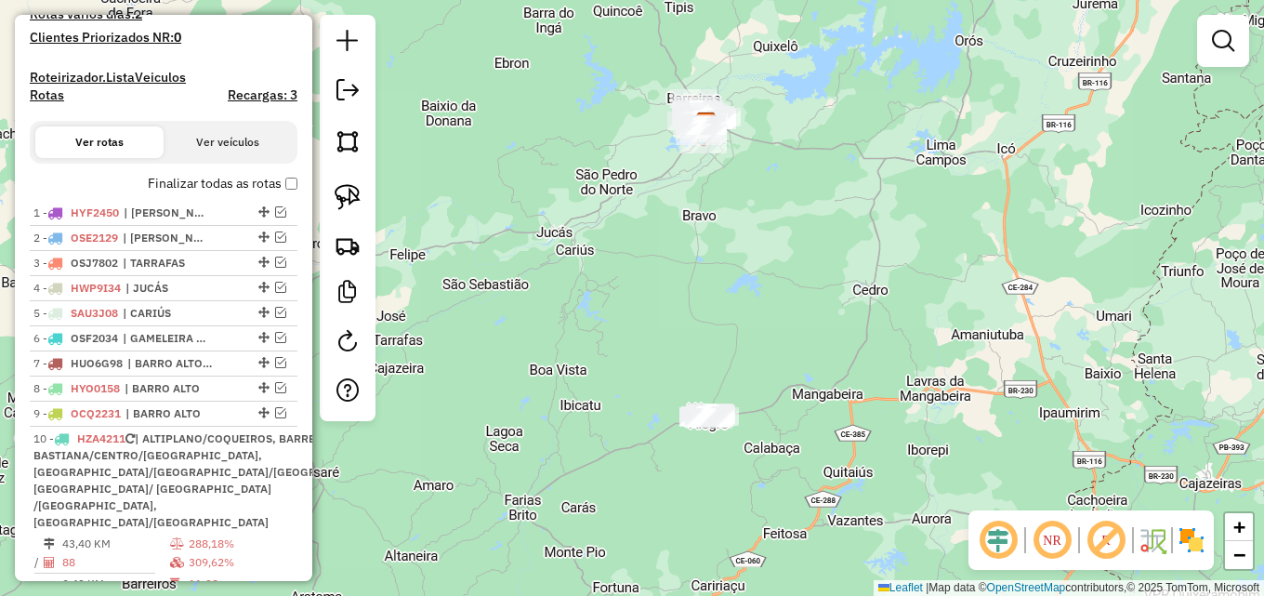
scroll to position [487, 0]
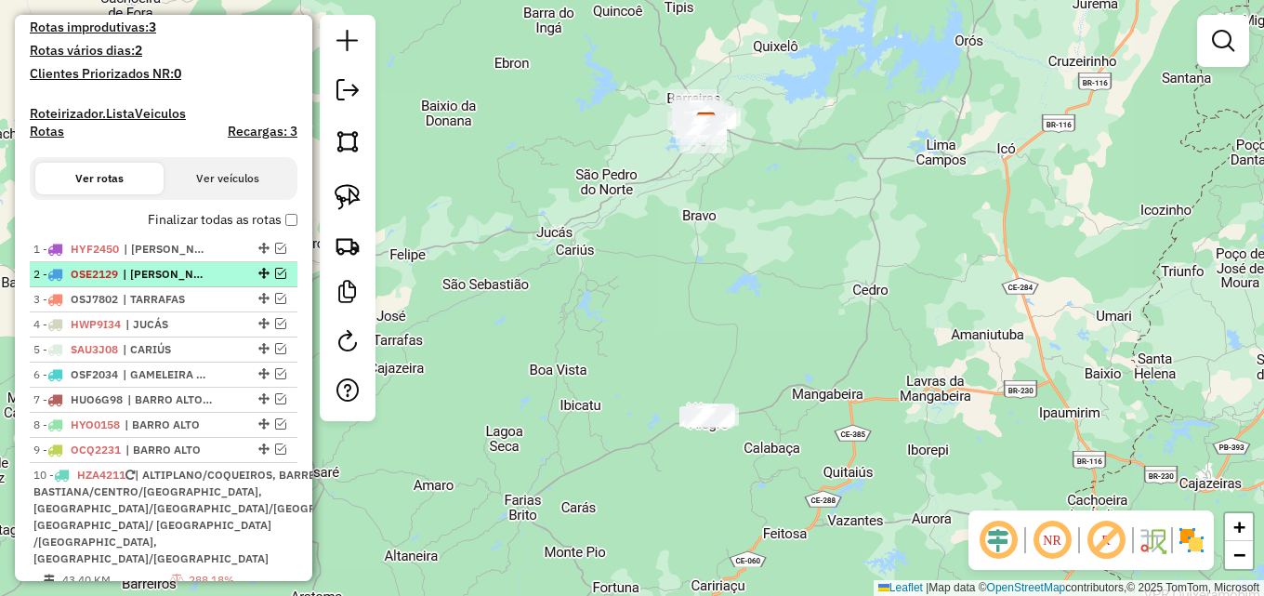
click at [268, 279] on div at bounding box center [262, 273] width 56 height 11
select select "*********"
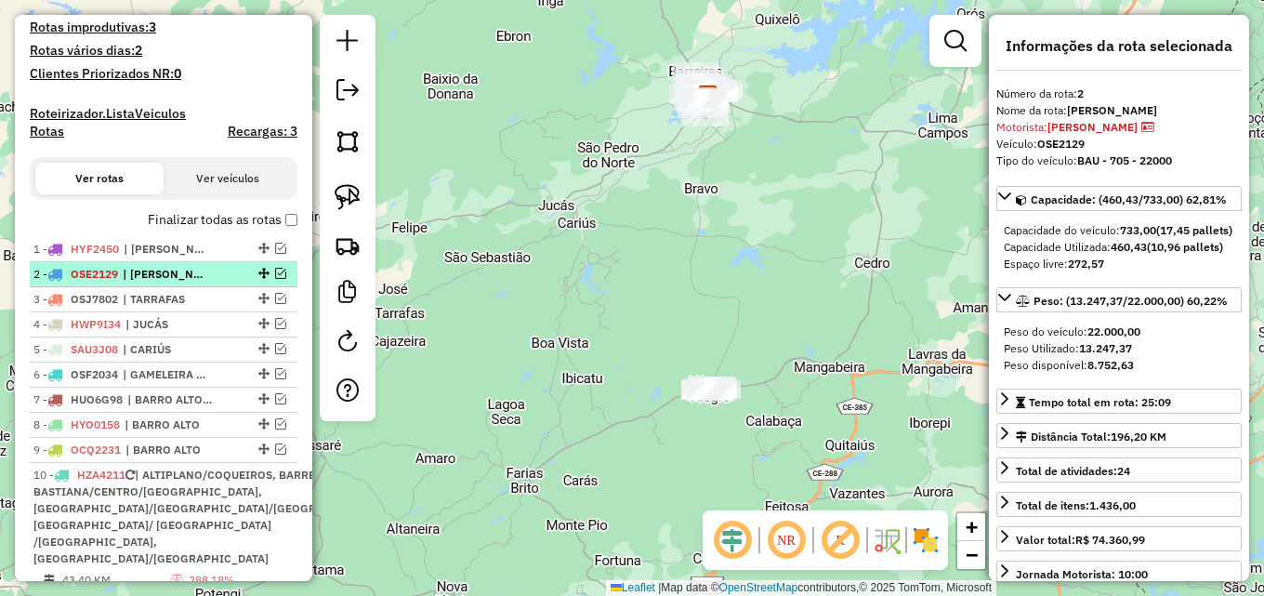
click at [275, 279] on em at bounding box center [280, 273] width 11 height 11
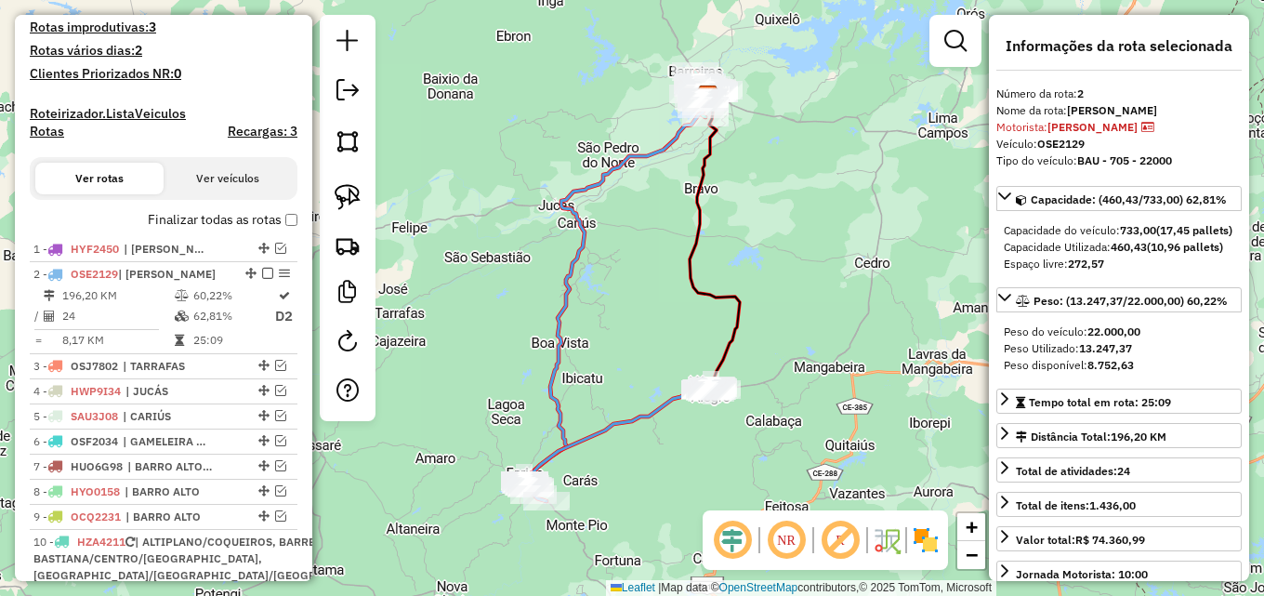
click at [230, 305] on td "60,22%" at bounding box center [233, 295] width 82 height 19
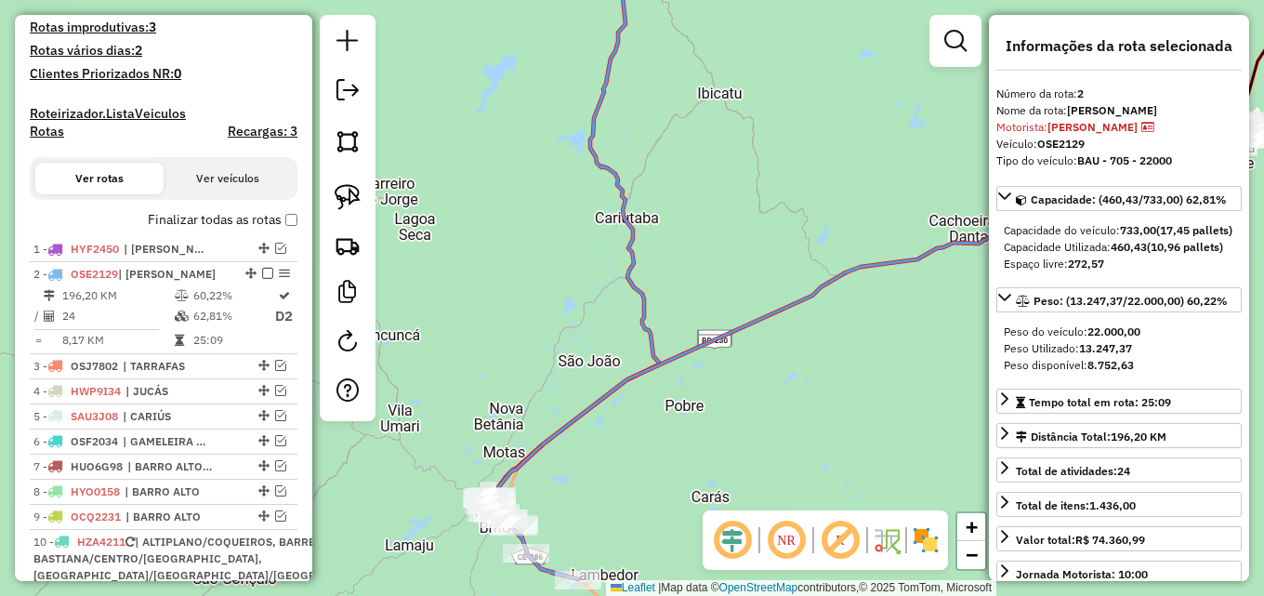
drag, startPoint x: 482, startPoint y: 427, endPoint x: 468, endPoint y: 239, distance: 189.1
click at [466, 240] on div "Janela de atendimento Grade de atendimento Capacidade Transportadoras Veículos …" at bounding box center [632, 298] width 1264 height 596
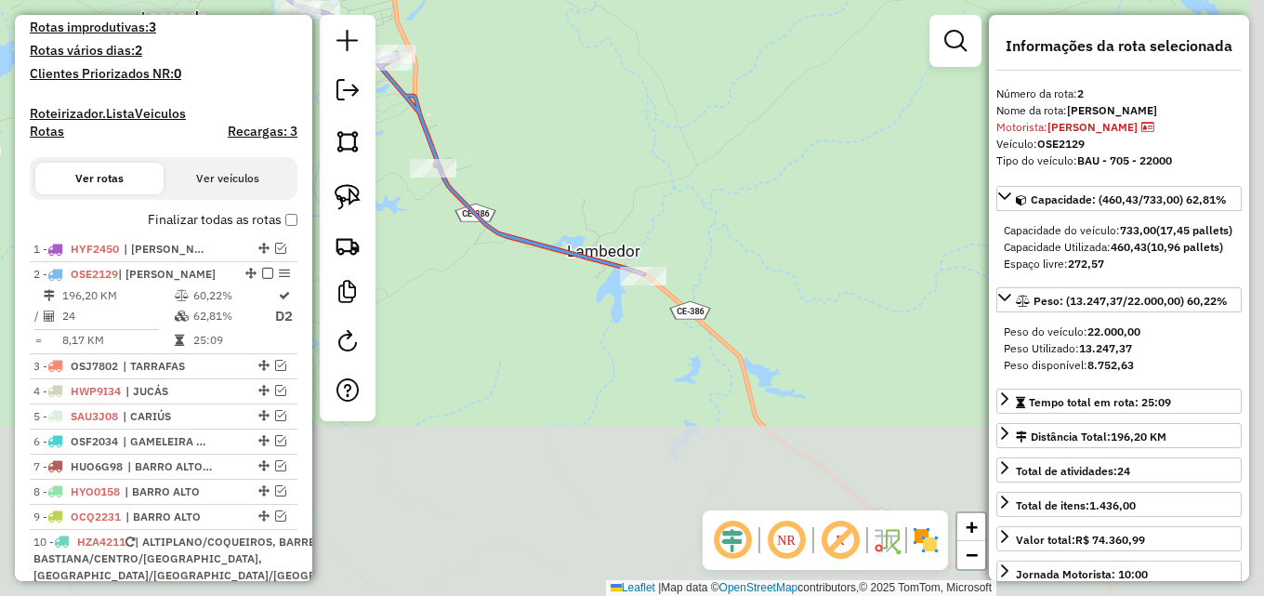
drag, startPoint x: 673, startPoint y: 355, endPoint x: 492, endPoint y: 175, distance: 254.9
click at [492, 175] on div "Janela de atendimento Grade de atendimento Capacidade Transportadoras Veículos …" at bounding box center [632, 298] width 1264 height 596
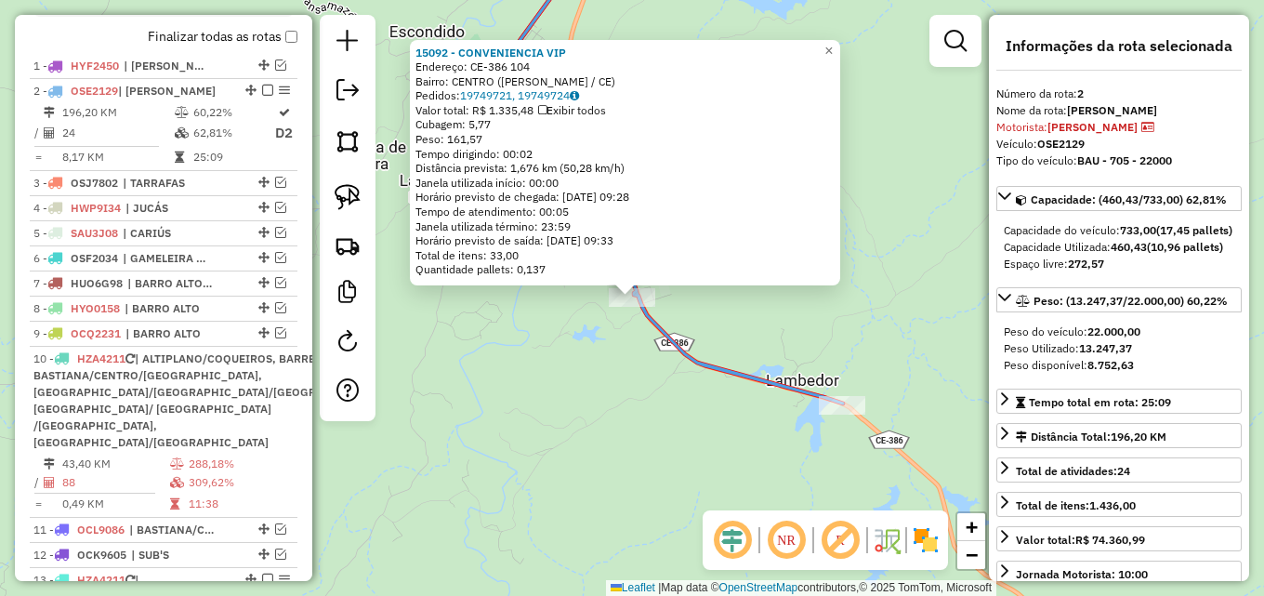
scroll to position [751, 0]
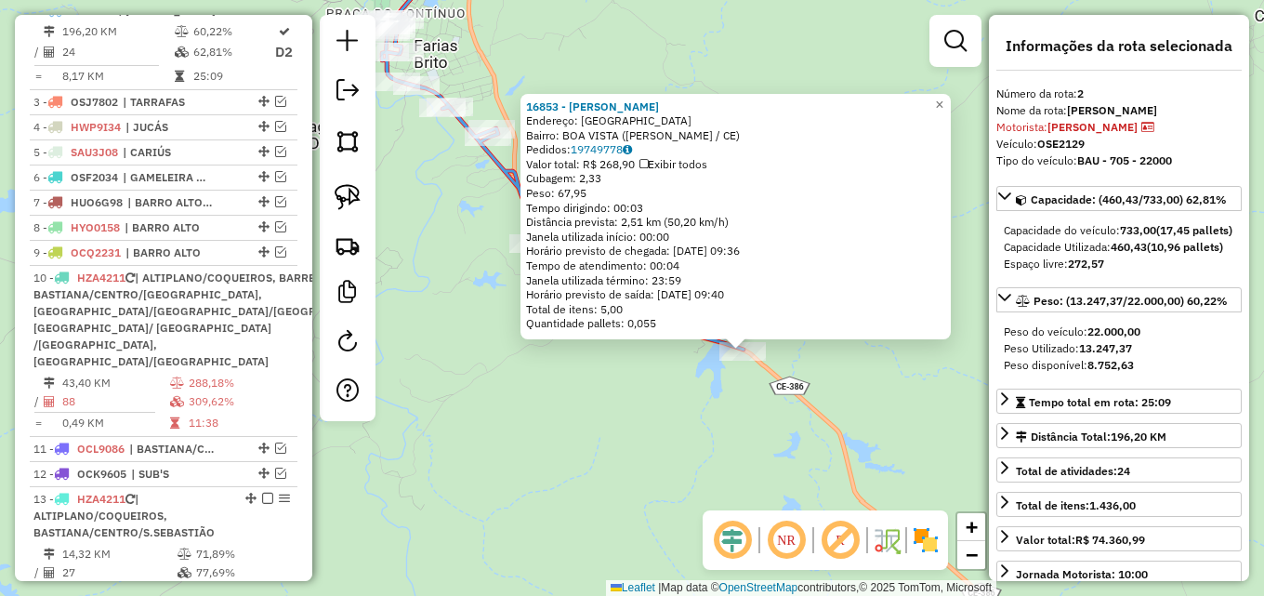
drag, startPoint x: 512, startPoint y: 342, endPoint x: 623, endPoint y: 395, distance: 122.6
click at [623, 395] on div "16853 - JOSE FERNANDES Endereço: Vila Lambedouro Bairro: BOA VISTA (FARIAS BRIT…" at bounding box center [632, 298] width 1264 height 596
click at [617, 383] on div "16853 - JOSE FERNANDES Endereço: Vila Lambedouro Bairro: BOA VISTA (FARIAS BRIT…" at bounding box center [632, 298] width 1264 height 596
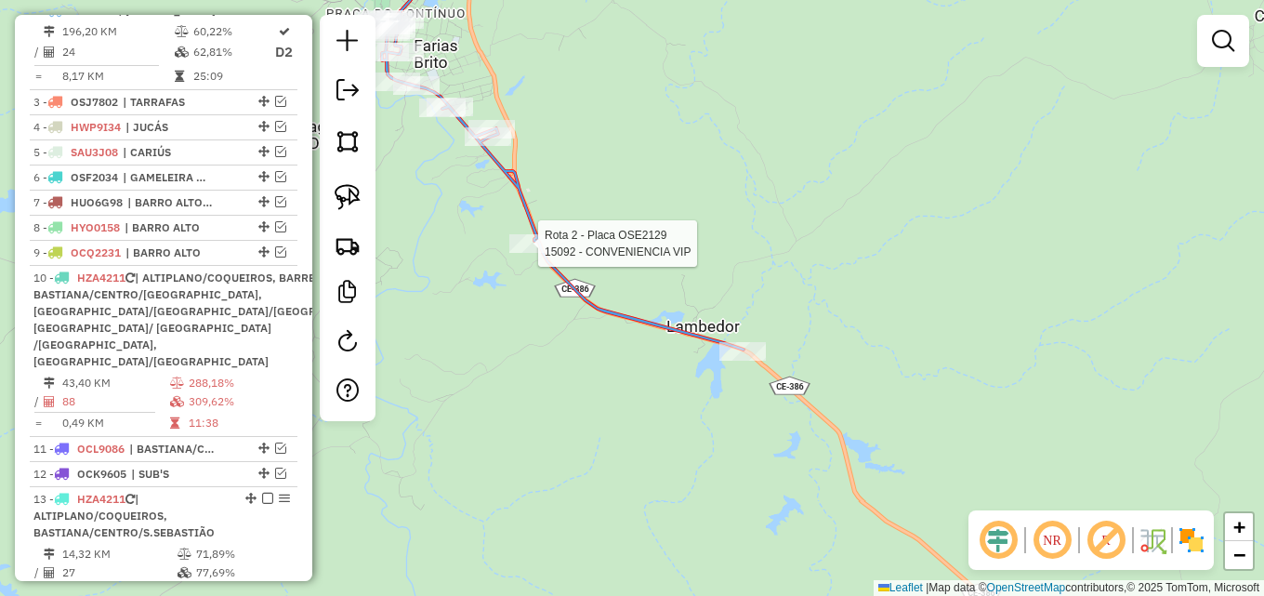
select select "*********"
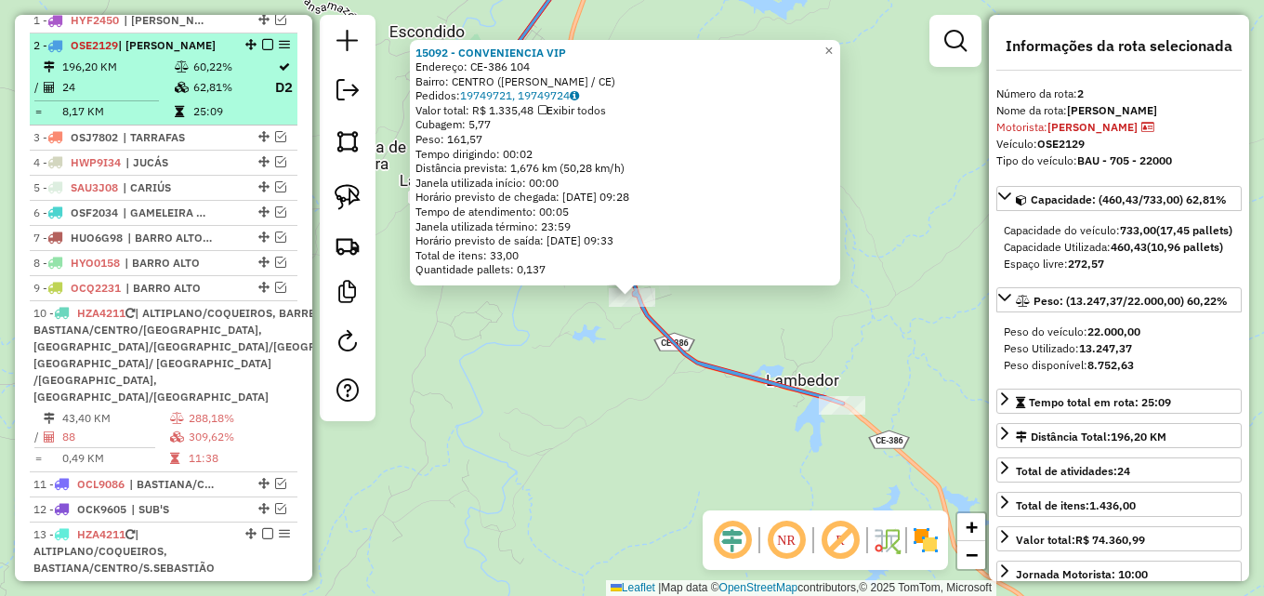
scroll to position [658, 0]
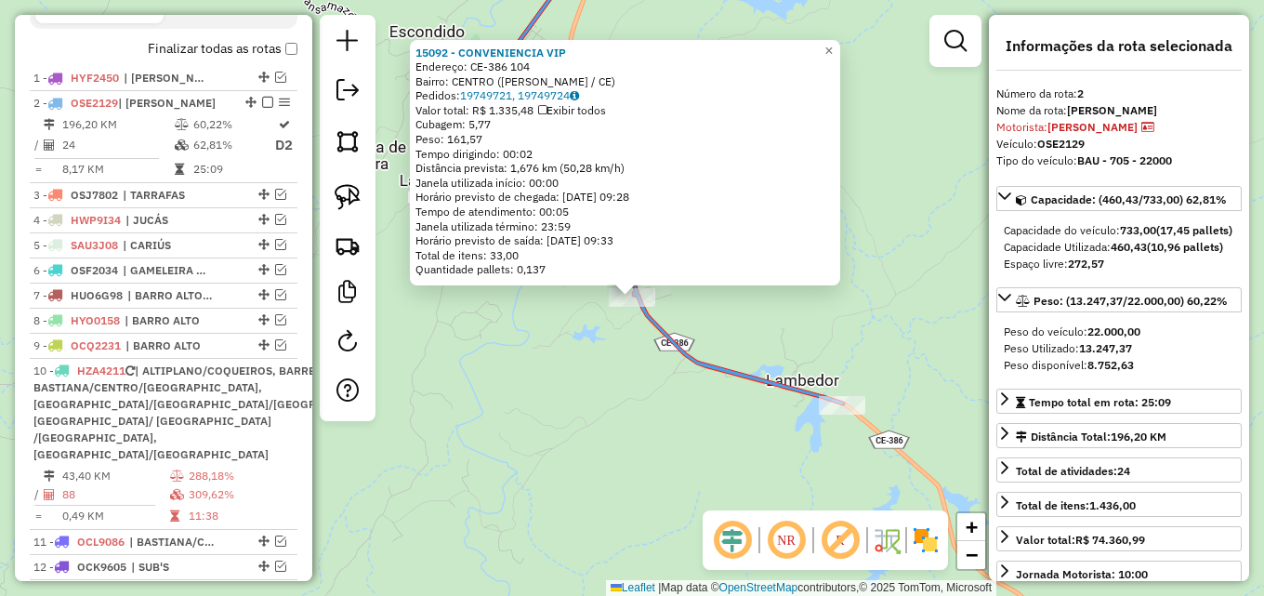
drag, startPoint x: 690, startPoint y: 400, endPoint x: 703, endPoint y: 380, distance: 23.5
click at [690, 400] on div "15092 - CONVENIENCIA VIP Endereço: CE-386 104 Bairro: CENTRO (FARIAS BRITO / CE…" at bounding box center [632, 298] width 1264 height 596
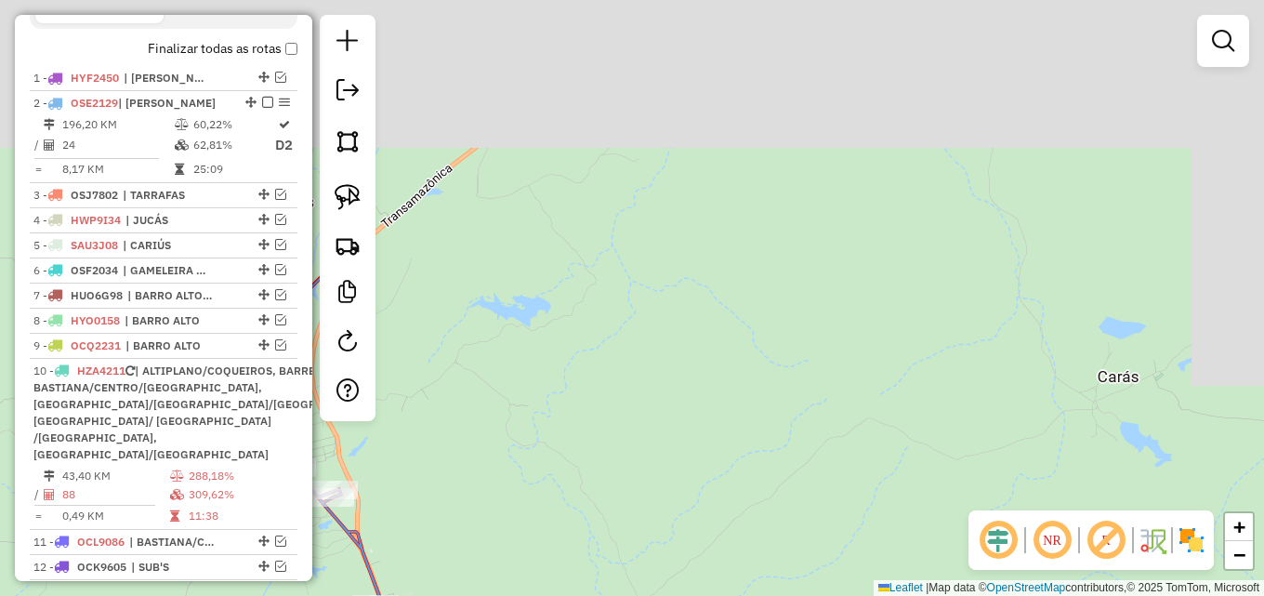
drag, startPoint x: 929, startPoint y: 211, endPoint x: 656, endPoint y: 517, distance: 410.0
click at [671, 519] on div "Janela de atendimento Grade de atendimento Capacidade Transportadoras Veículos …" at bounding box center [632, 298] width 1264 height 596
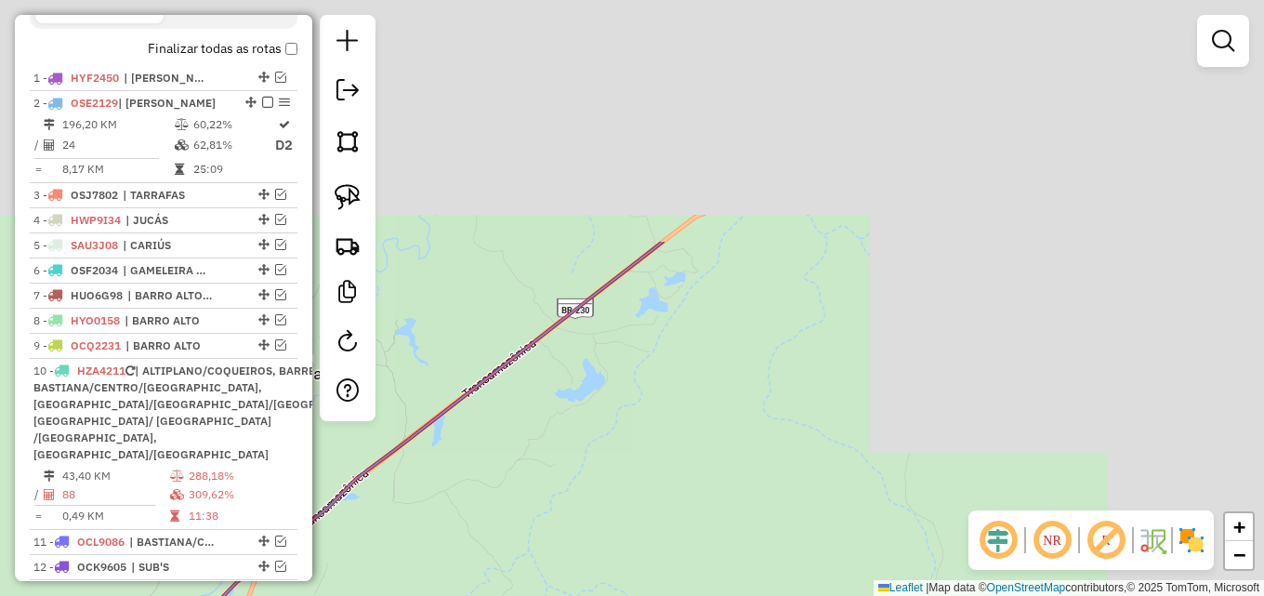
drag, startPoint x: 844, startPoint y: 166, endPoint x: 762, endPoint y: 457, distance: 302.1
click at [762, 474] on div "Janela de atendimento Grade de atendimento Capacidade Transportadoras Veículos …" at bounding box center [632, 298] width 1264 height 596
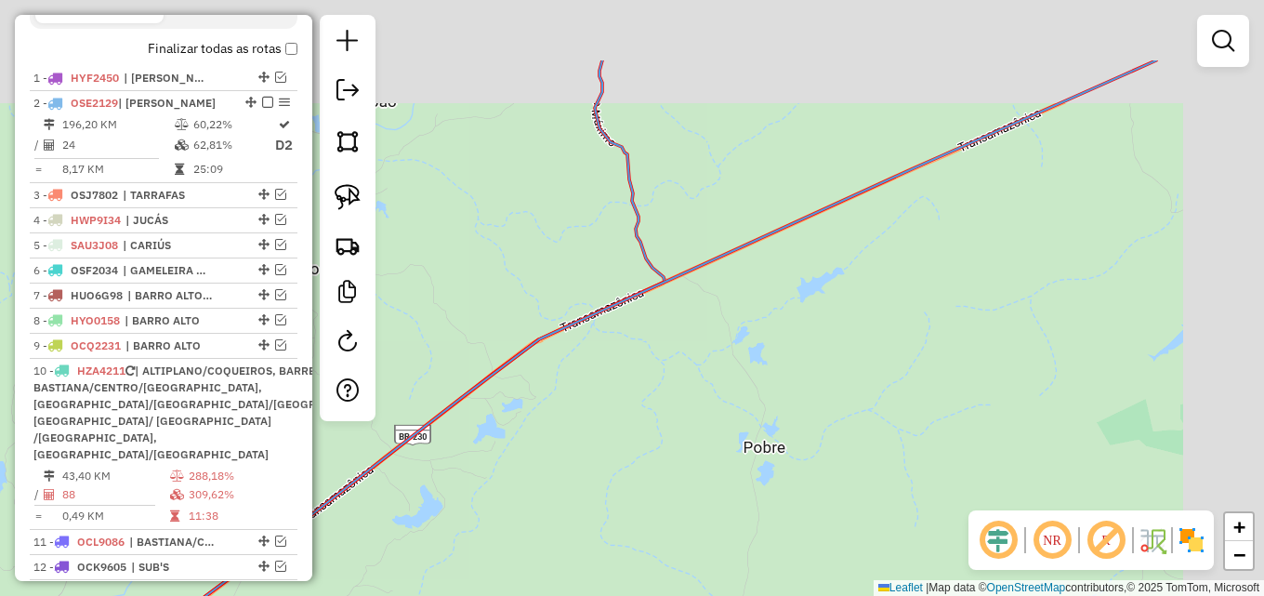
drag, startPoint x: 839, startPoint y: 255, endPoint x: 470, endPoint y: 418, distance: 403.5
click at [460, 422] on div "Janela de atendimento Grade de atendimento Capacidade Transportadoras Veículos …" at bounding box center [632, 298] width 1264 height 596
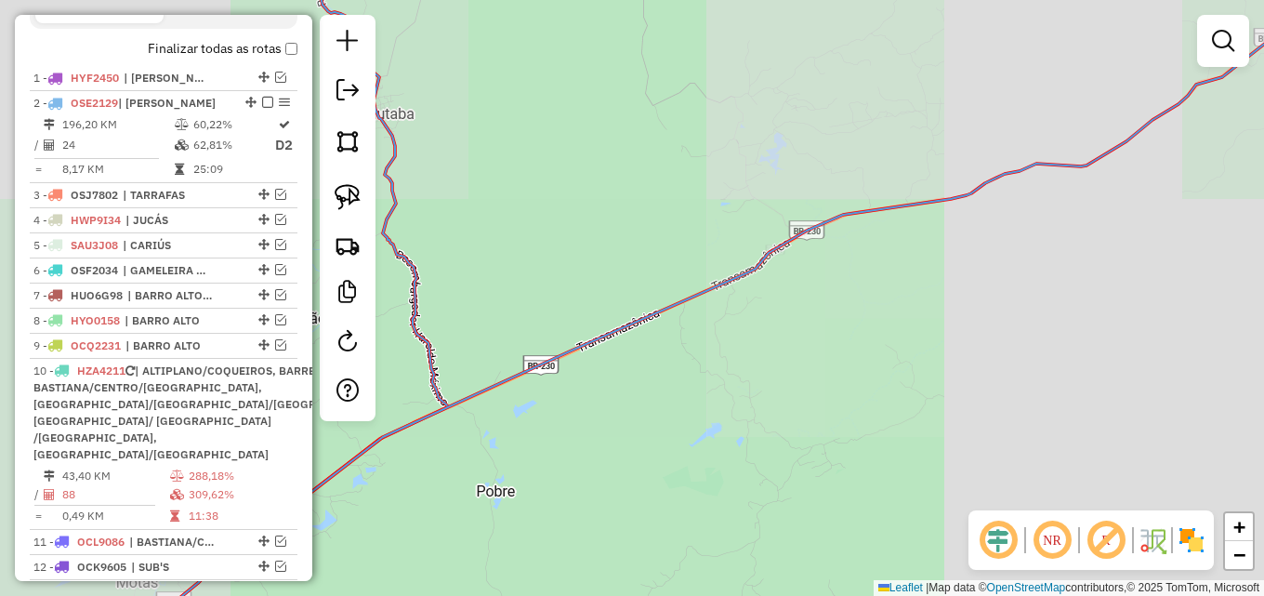
drag, startPoint x: 792, startPoint y: 324, endPoint x: 450, endPoint y: 489, distance: 379.5
click at [450, 489] on div "Janela de atendimento Grade de atendimento Capacidade Transportadoras Veículos …" at bounding box center [632, 298] width 1264 height 596
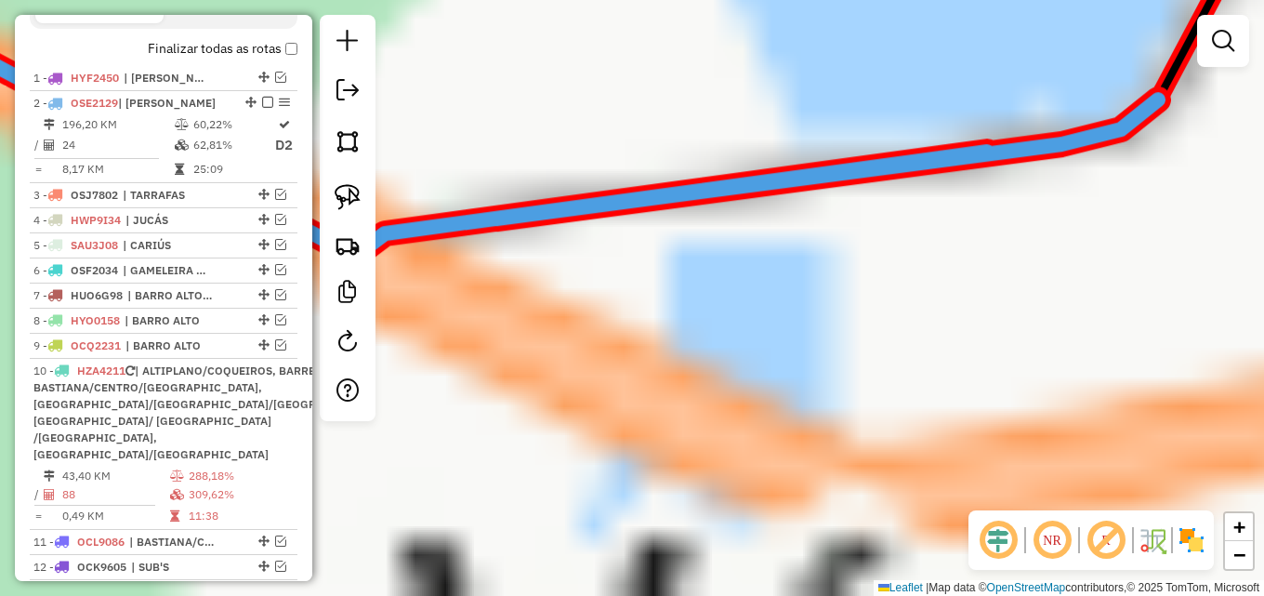
click at [339, 335] on hb-router-mapa "Informações da Sessão 991381 - 20/08/2025 Criação: 19/08/2025 17:05 Depósito: D…" at bounding box center [632, 298] width 1264 height 596
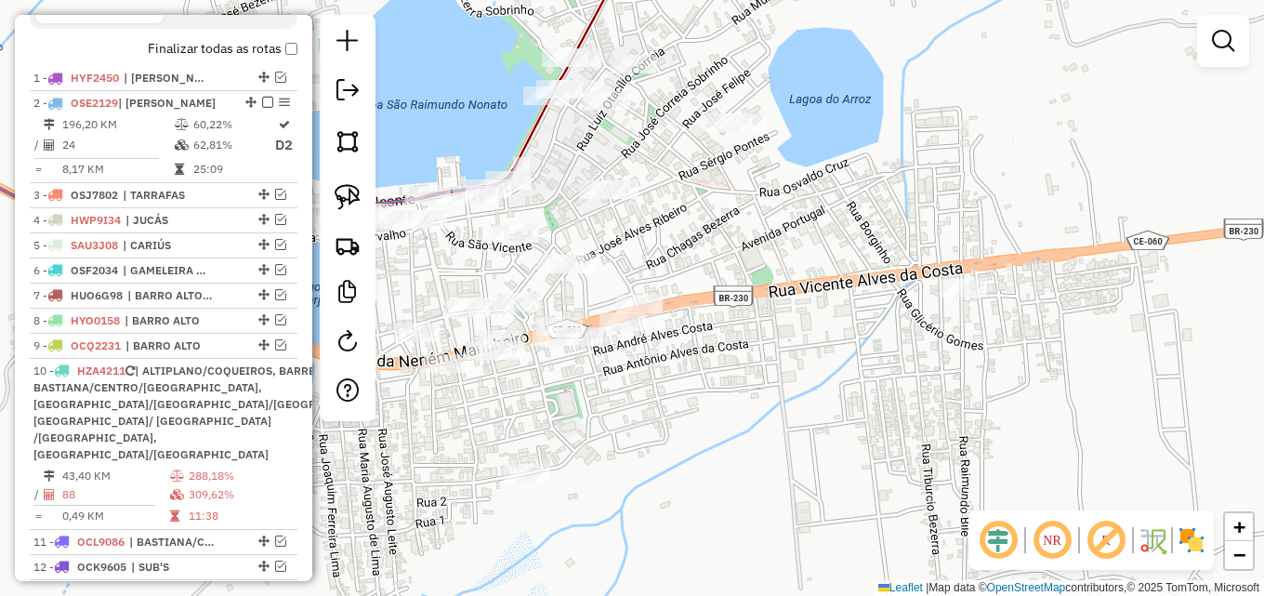
drag, startPoint x: 624, startPoint y: 245, endPoint x: 742, endPoint y: 247, distance: 117.1
click at [742, 247] on div "Janela de atendimento Grade de atendimento Capacidade Transportadoras Veículos …" at bounding box center [632, 298] width 1264 height 596
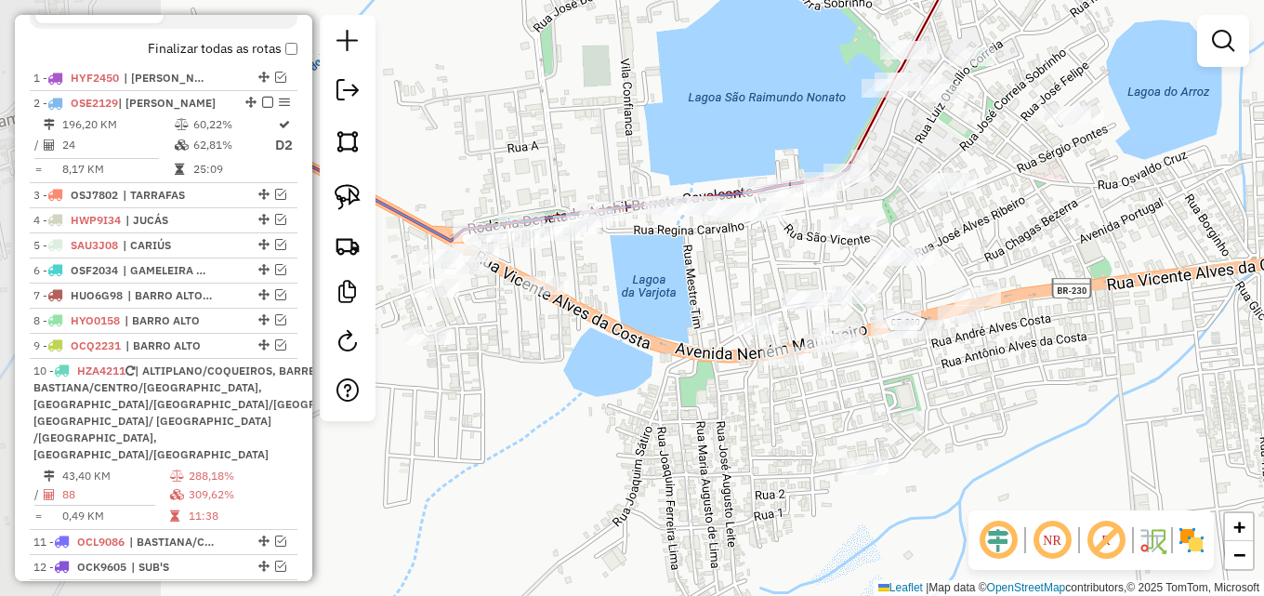
drag, startPoint x: 552, startPoint y: 268, endPoint x: 767, endPoint y: 255, distance: 215.0
click at [774, 256] on div "Janela de atendimento Grade de atendimento Capacidade Transportadoras Veículos …" at bounding box center [632, 298] width 1264 height 596
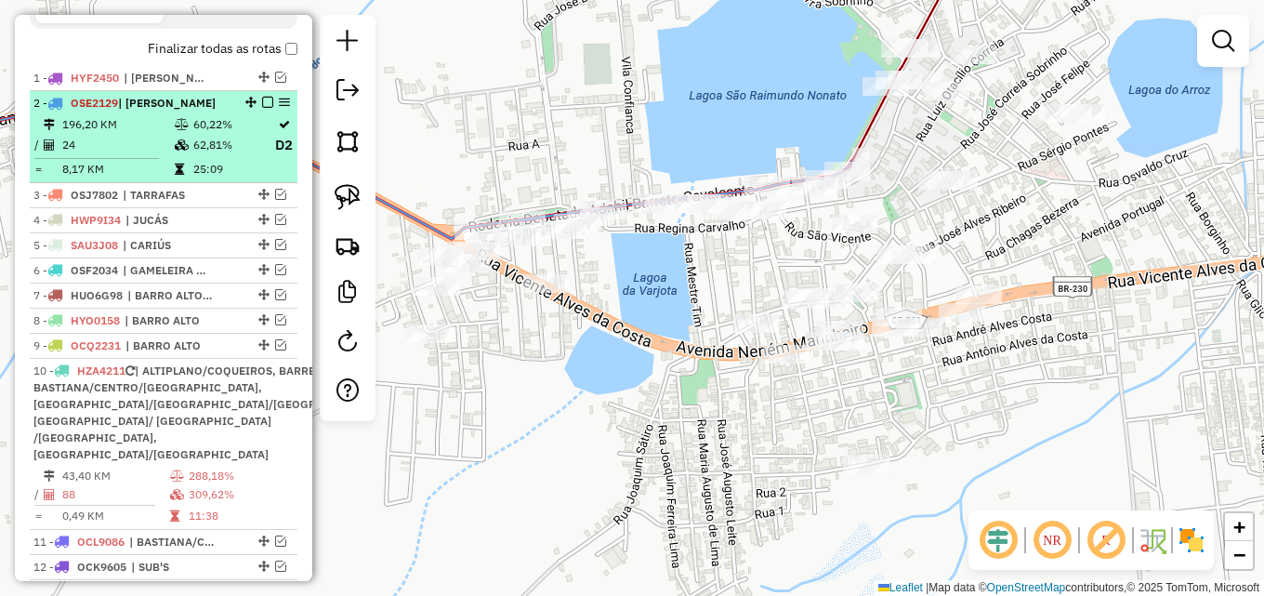
click at [262, 108] on em at bounding box center [267, 102] width 11 height 11
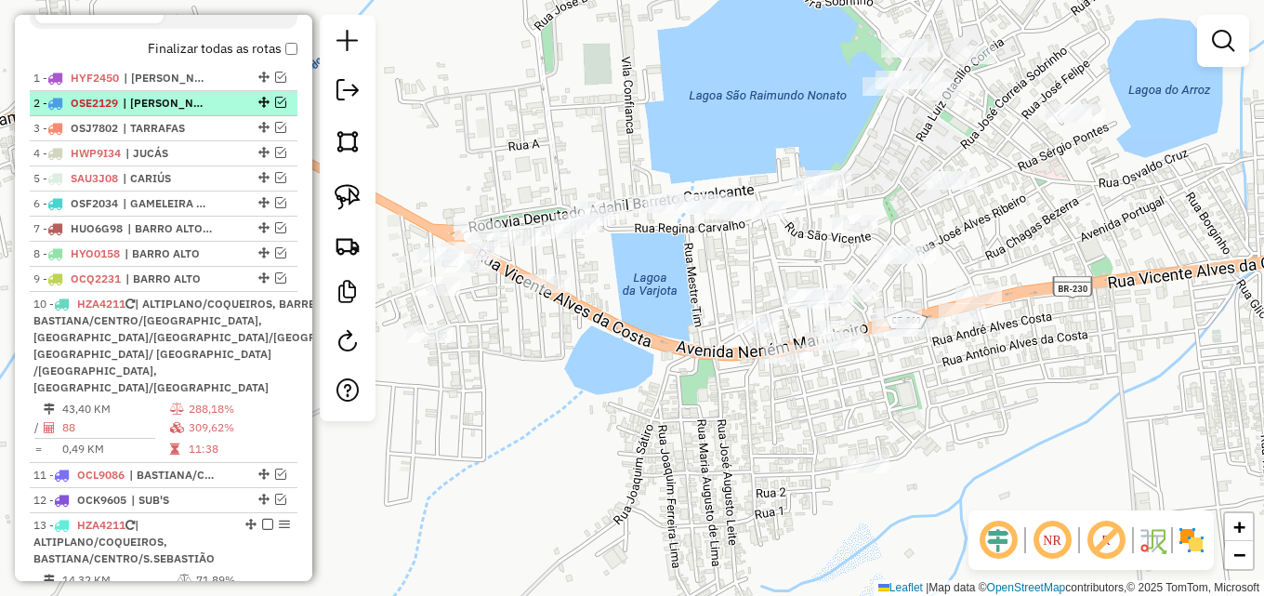
click at [277, 108] on em at bounding box center [280, 102] width 11 height 11
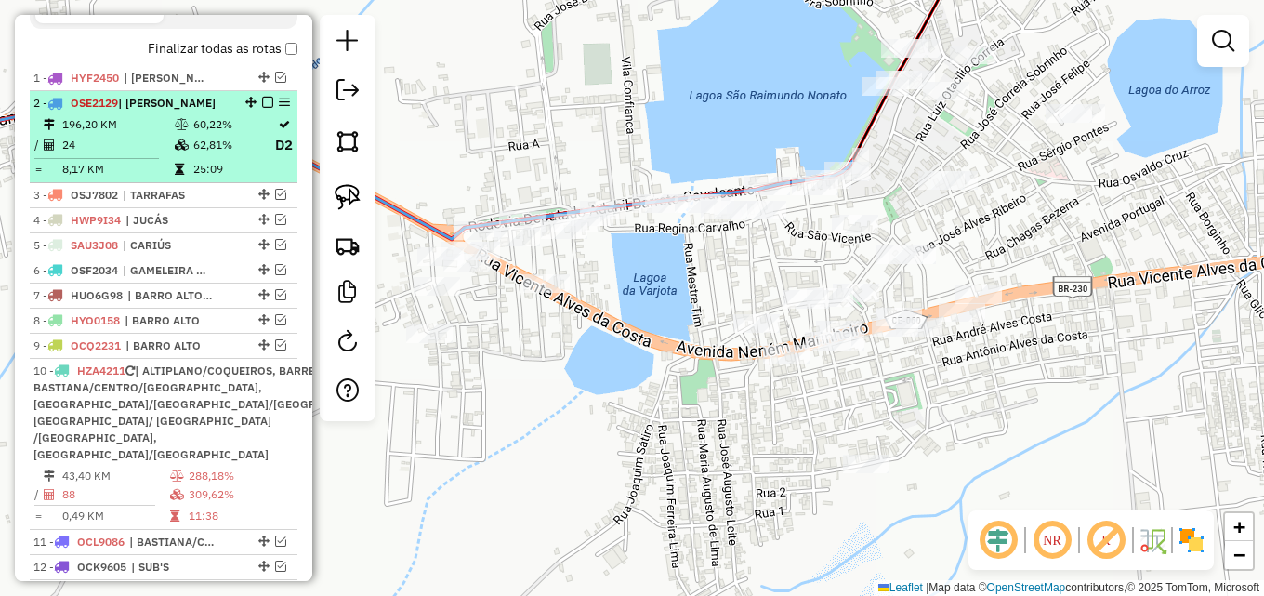
click at [279, 108] on em at bounding box center [284, 102] width 11 height 11
select select "*********"
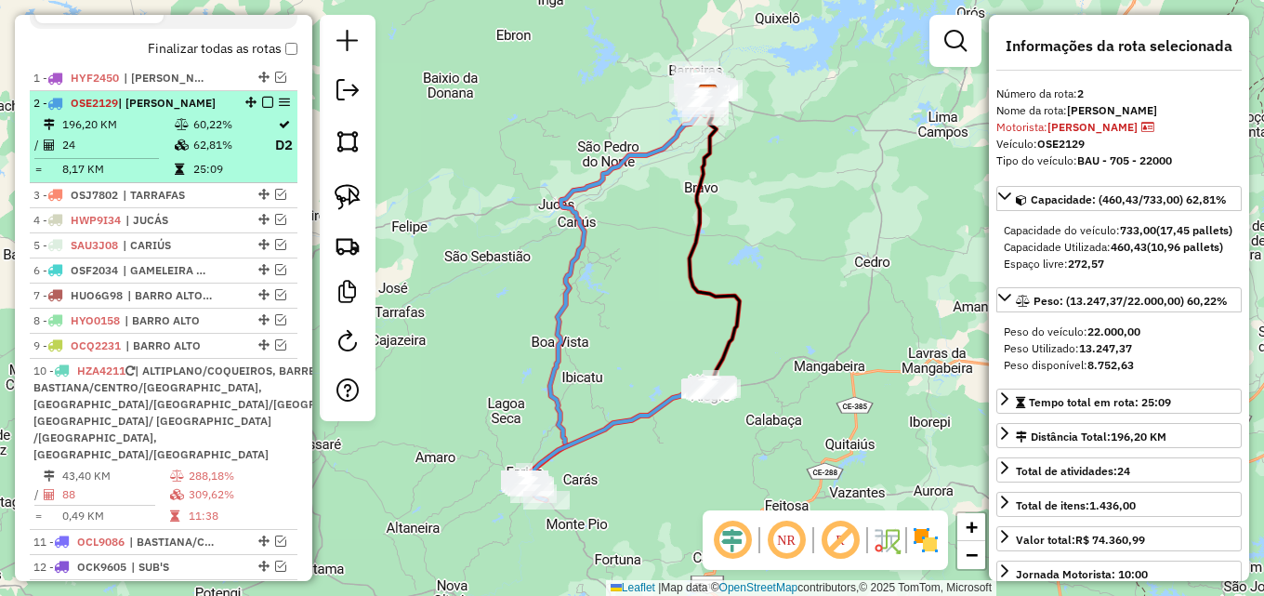
click at [264, 108] on em at bounding box center [267, 102] width 11 height 11
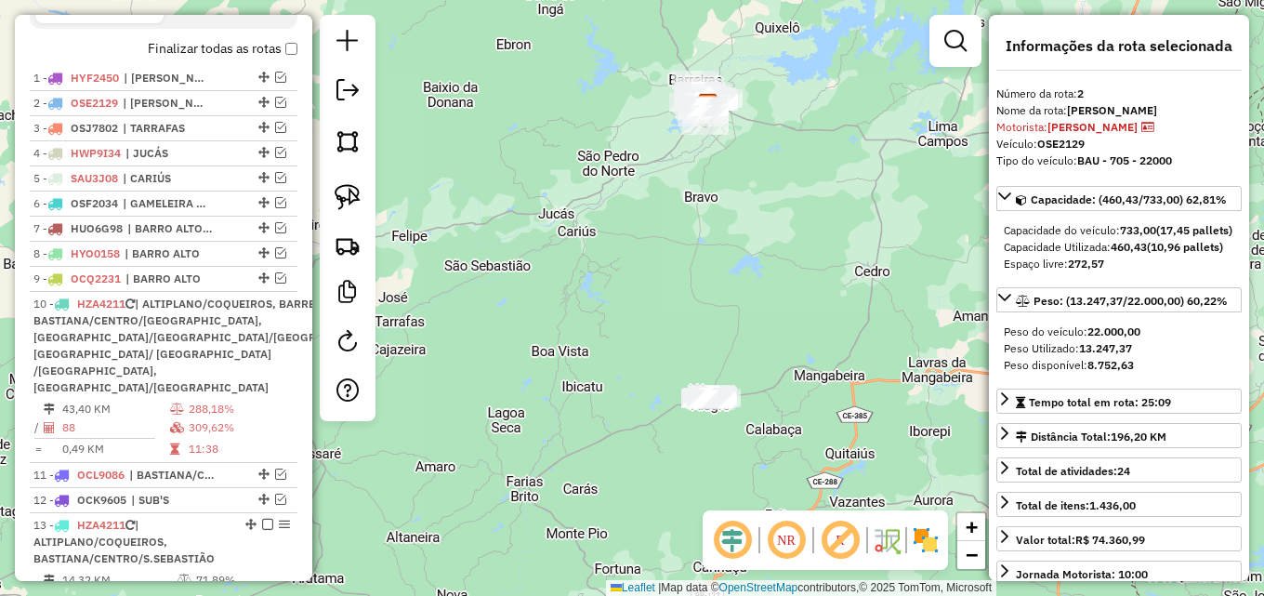
drag, startPoint x: 632, startPoint y: 224, endPoint x: 594, endPoint y: 289, distance: 75.4
click at [594, 289] on div "Janela de atendimento Grade de atendimento Capacidade Transportadoras Veículos …" at bounding box center [632, 298] width 1264 height 596
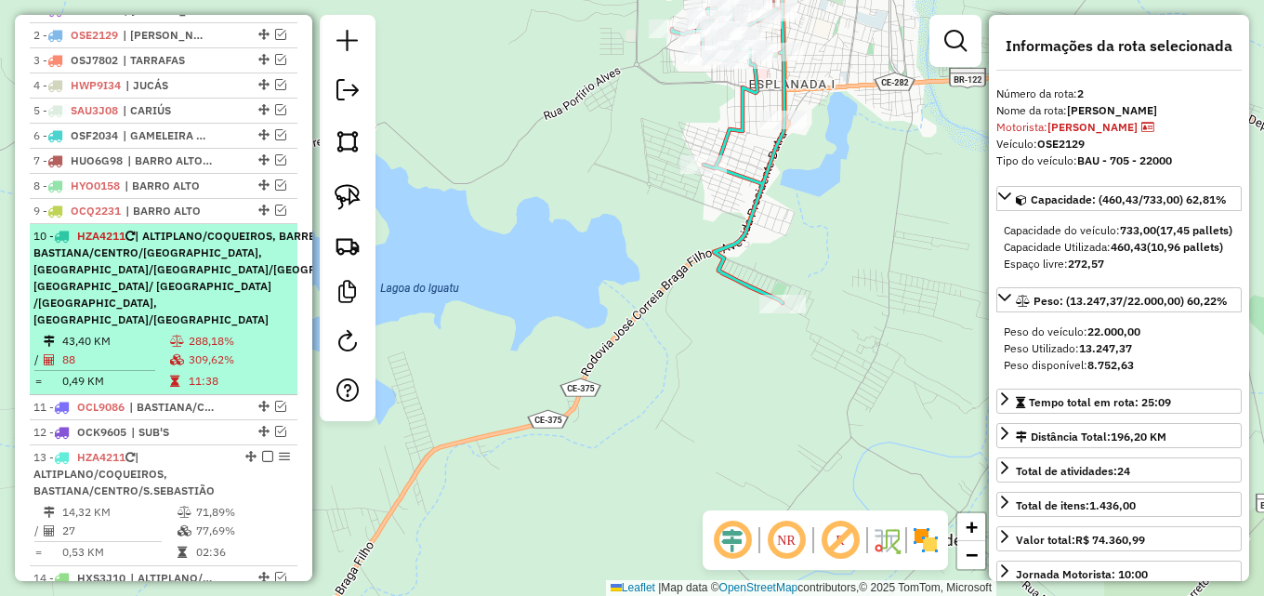
scroll to position [751, 0]
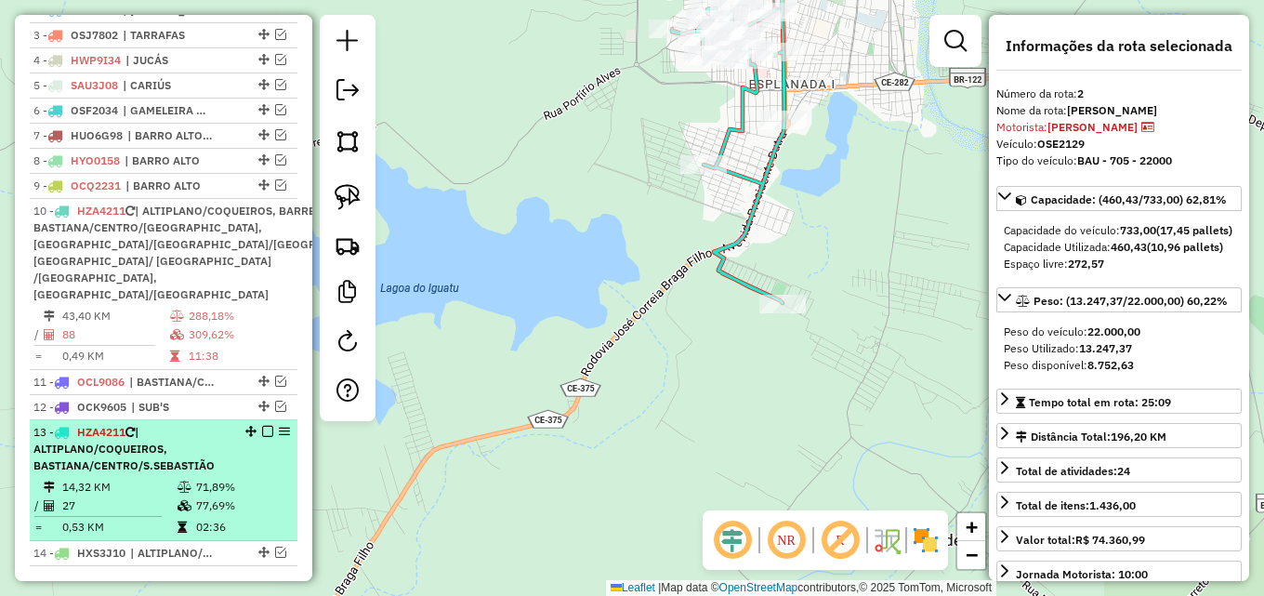
click at [168, 472] on span "| ALTIPLANO/COQUEIROS, BASTIANA/CENTRO/S.SEBASTIÃO" at bounding box center [123, 448] width 181 height 47
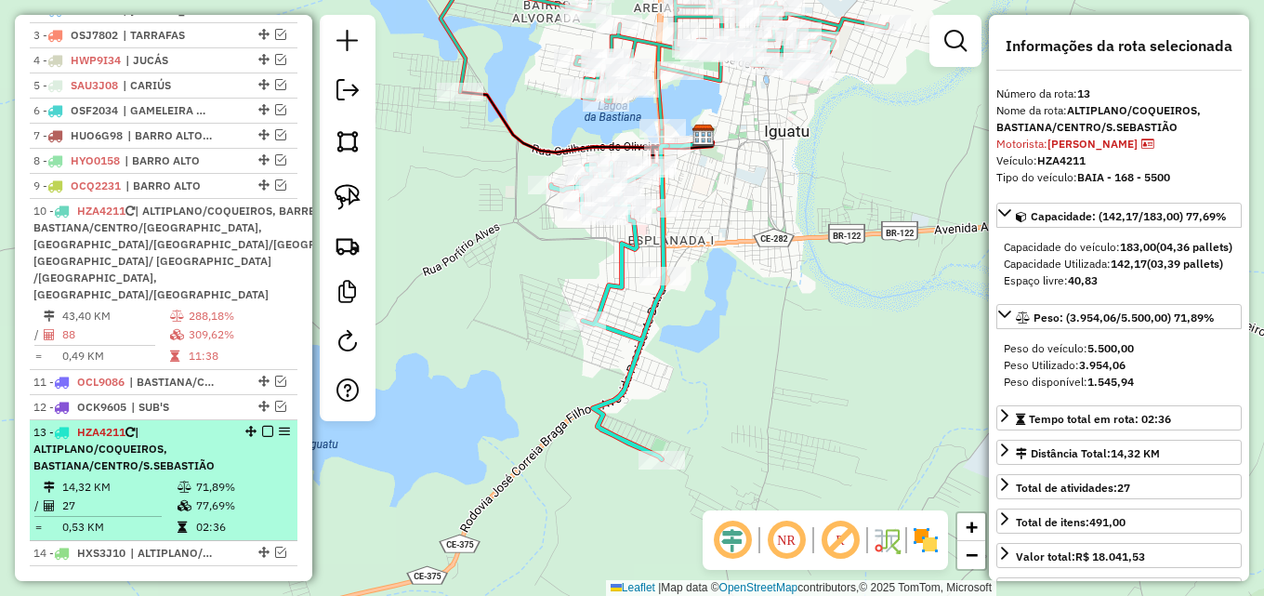
click at [262, 437] on em at bounding box center [267, 431] width 11 height 11
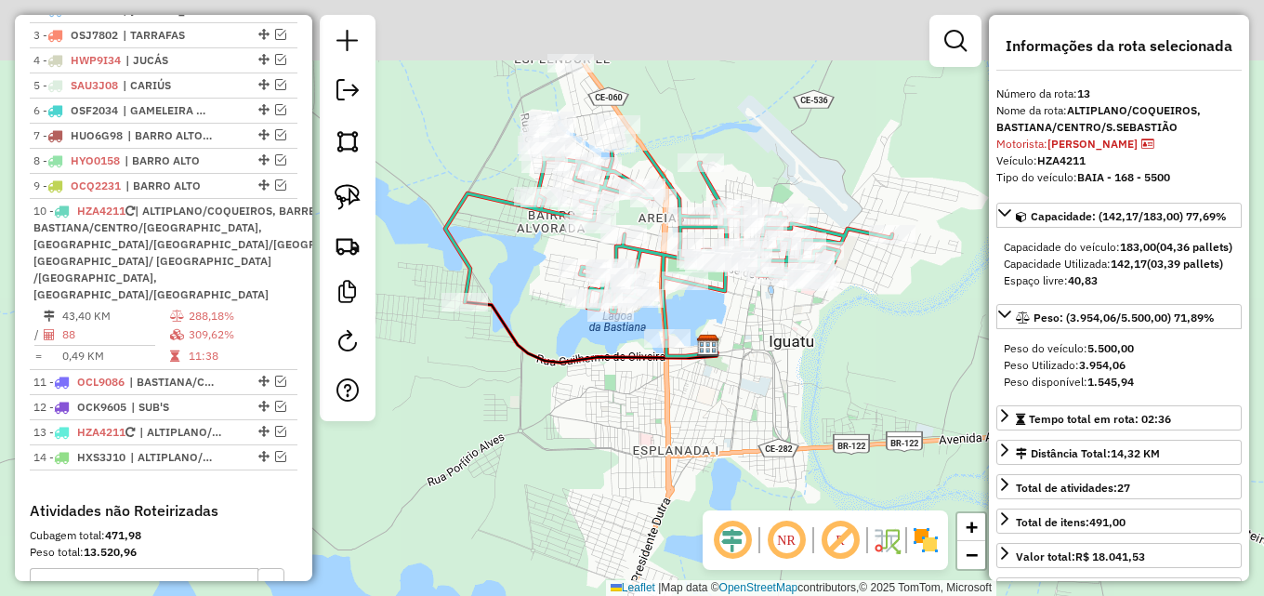
drag, startPoint x: 562, startPoint y: 234, endPoint x: 568, endPoint y: 449, distance: 214.7
click at [567, 449] on div "Janela de atendimento Grade de atendimento Capacidade Transportadoras Veículos …" at bounding box center [632, 298] width 1264 height 596
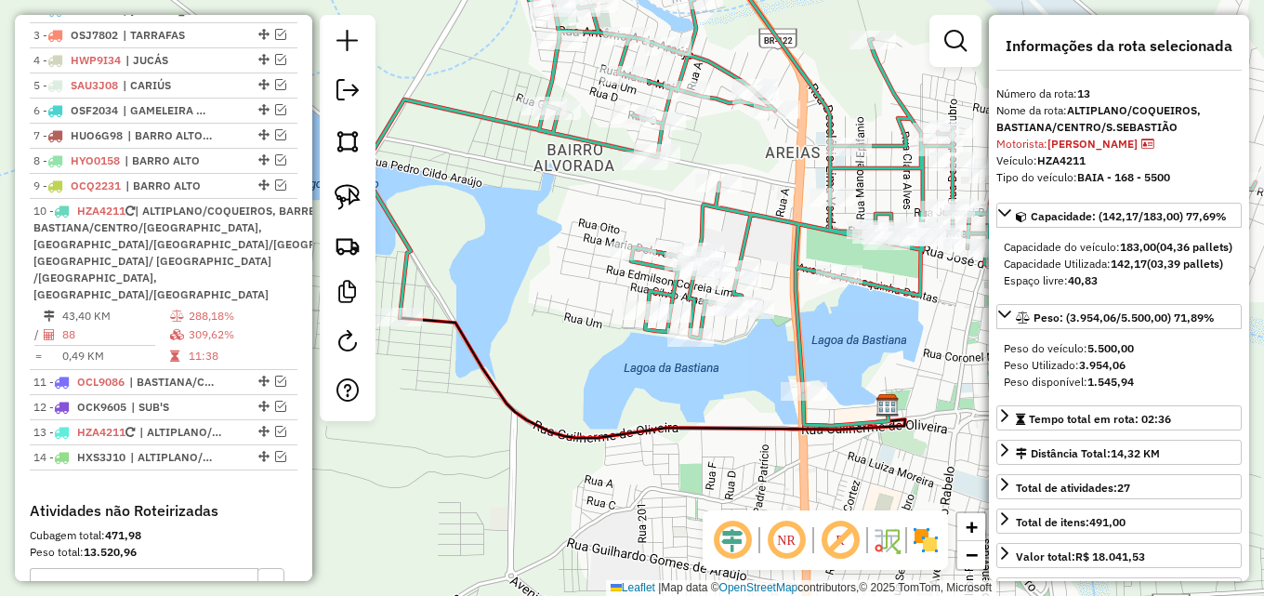
drag, startPoint x: 522, startPoint y: 394, endPoint x: 598, endPoint y: 414, distance: 78.9
click at [598, 414] on div "Janela de atendimento Grade de atendimento Capacidade Transportadoras Veículos …" at bounding box center [632, 298] width 1264 height 596
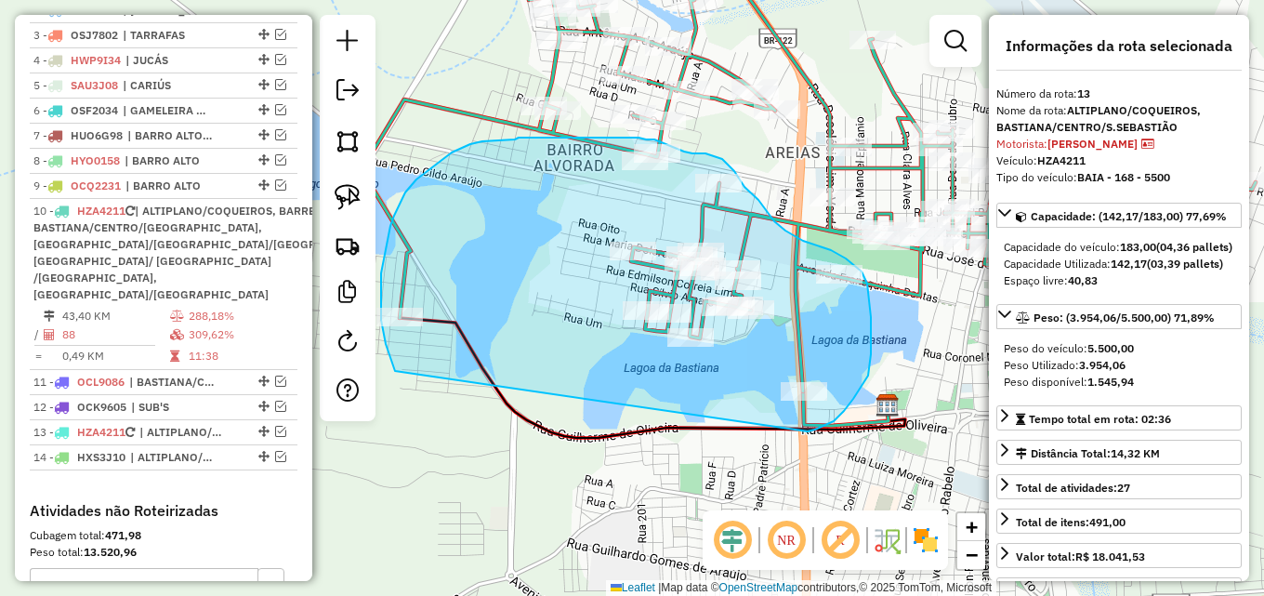
drag, startPoint x: 392, startPoint y: 361, endPoint x: 801, endPoint y: 428, distance: 414.3
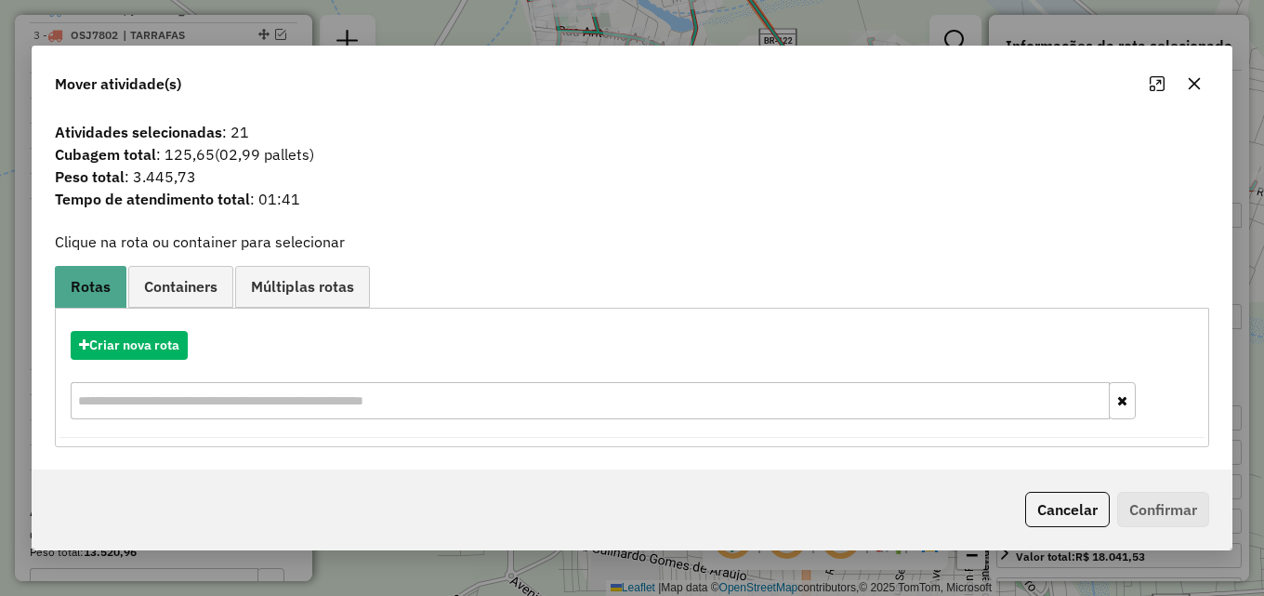
click at [132, 329] on div "Criar nova rota" at bounding box center [631, 377] width 1145 height 121
click at [125, 348] on button "Criar nova rota" at bounding box center [129, 345] width 117 height 29
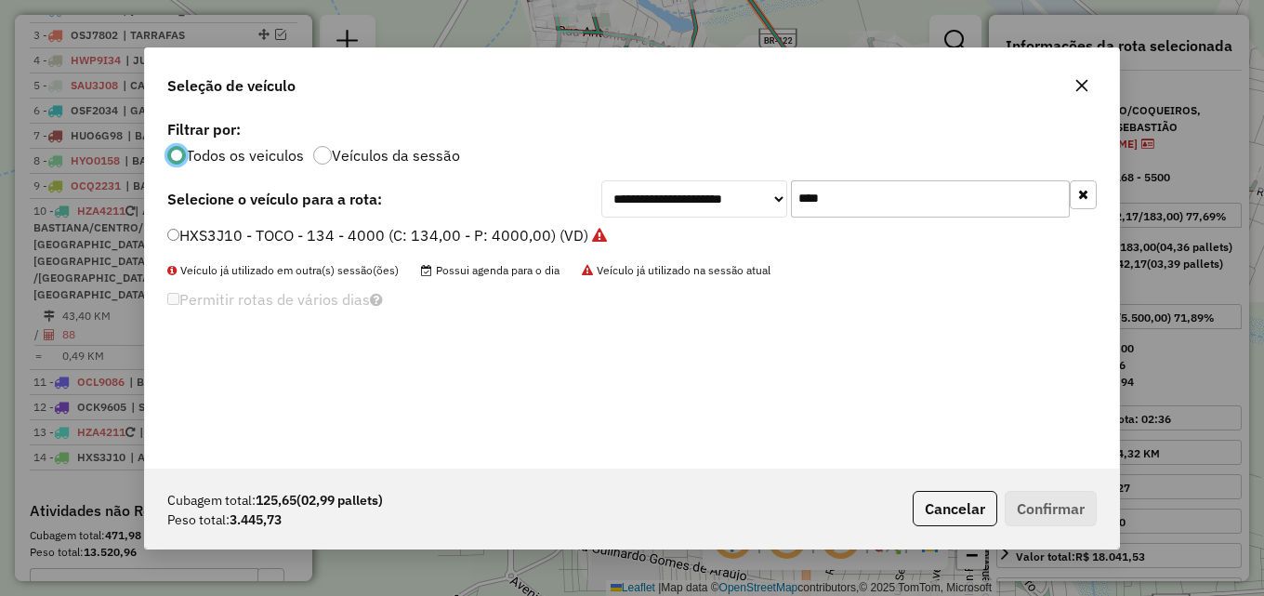
scroll to position [10, 6]
drag, startPoint x: 895, startPoint y: 192, endPoint x: 742, endPoint y: 191, distance: 153.3
click at [745, 191] on div "**********" at bounding box center [848, 198] width 495 height 37
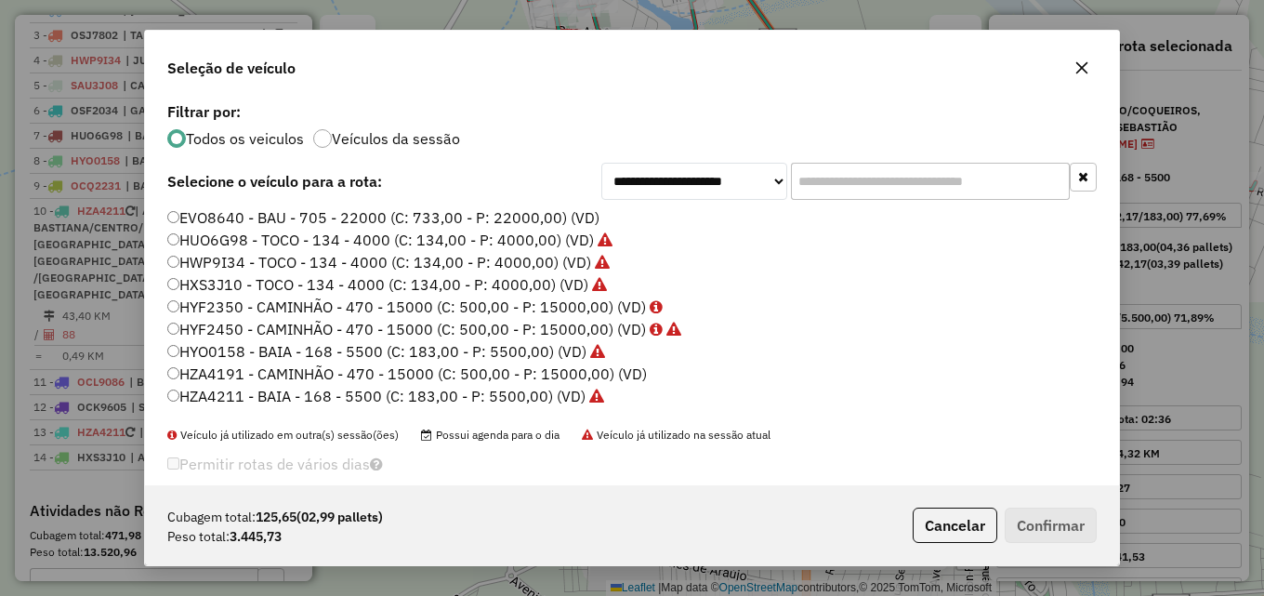
click at [1083, 66] on icon "button" at bounding box center [1082, 68] width 12 height 12
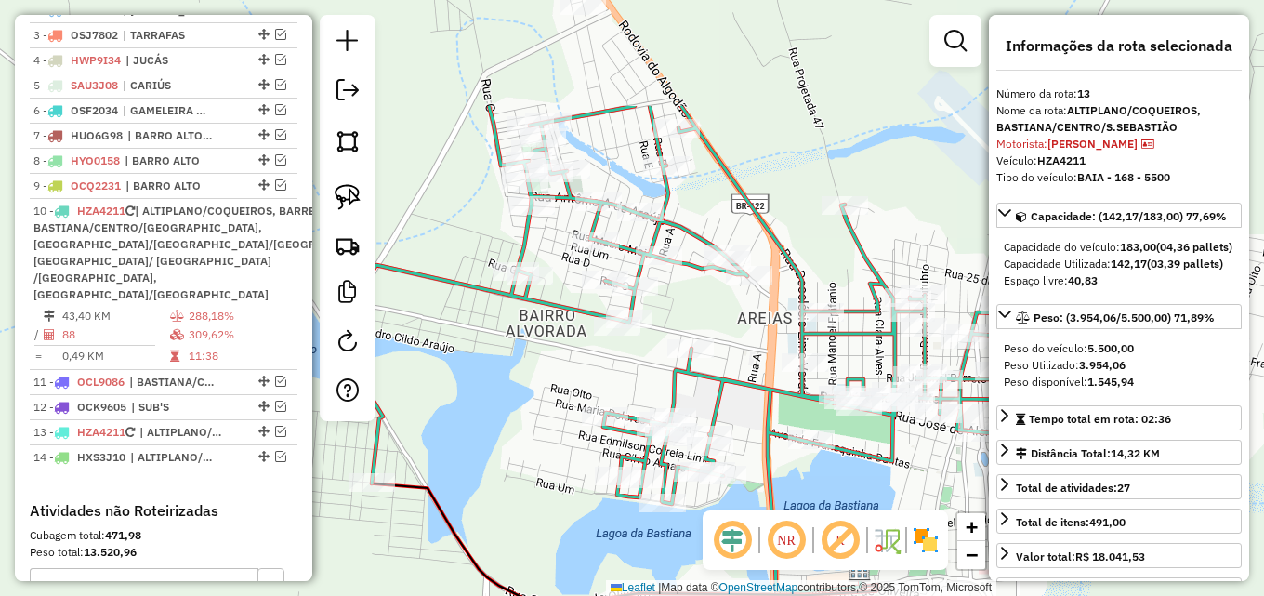
drag, startPoint x: 754, startPoint y: 142, endPoint x: 726, endPoint y: 308, distance: 167.7
click at [726, 308] on div "Janela de atendimento Grade de atendimento Capacidade Transportadoras Veículos …" at bounding box center [632, 298] width 1264 height 596
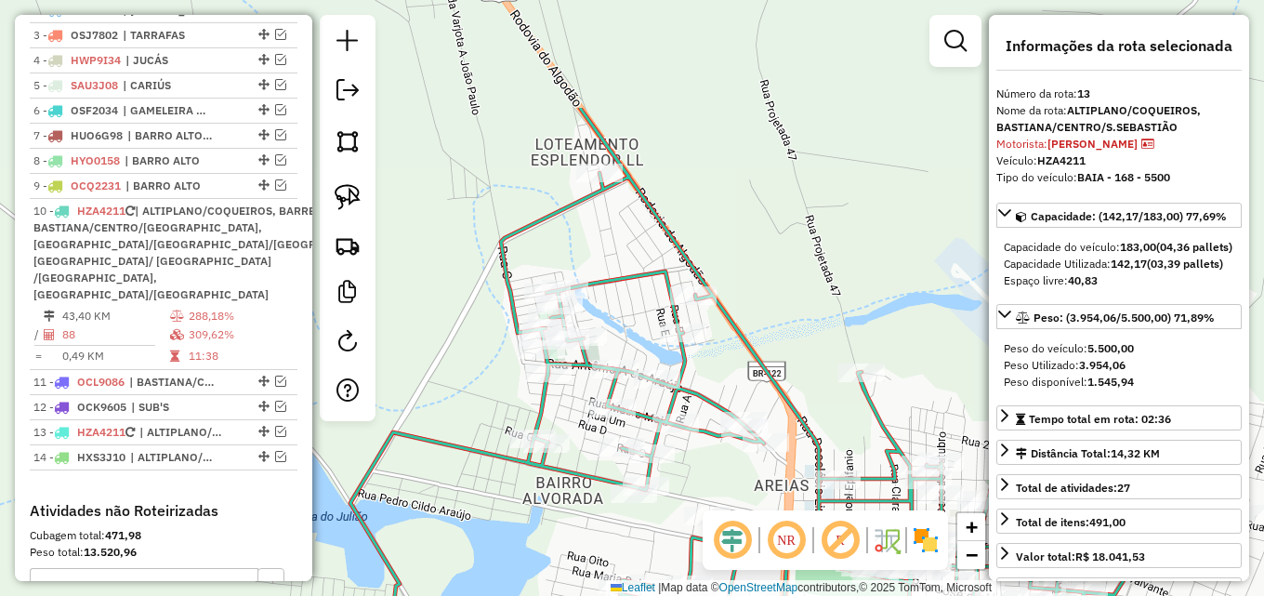
drag, startPoint x: 461, startPoint y: 103, endPoint x: 478, endPoint y: 270, distance: 168.1
click at [478, 270] on div "Janela de atendimento Grade de atendimento Capacidade Transportadoras Veículos …" at bounding box center [632, 298] width 1264 height 596
drag, startPoint x: 442, startPoint y: 177, endPoint x: 483, endPoint y: 119, distance: 70.6
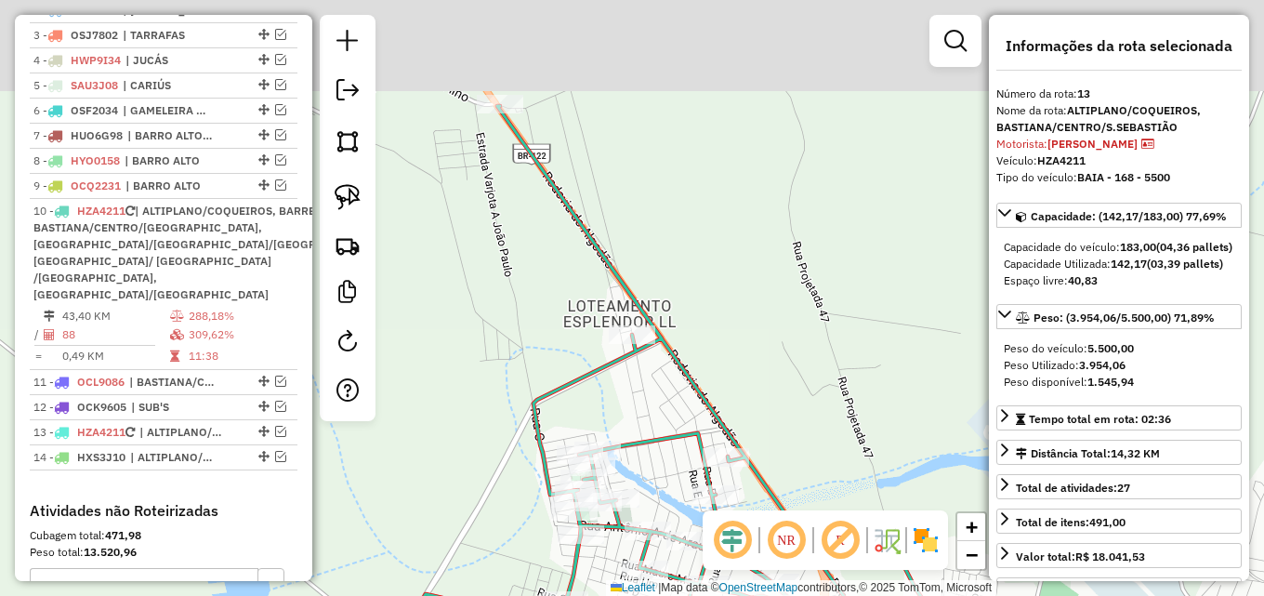
drag, startPoint x: 483, startPoint y: 119, endPoint x: 516, endPoint y: 281, distance: 164.9
click at [516, 281] on div "Janela de atendimento Grade de atendimento Capacidade Transportadoras Veículos …" at bounding box center [632, 298] width 1264 height 596
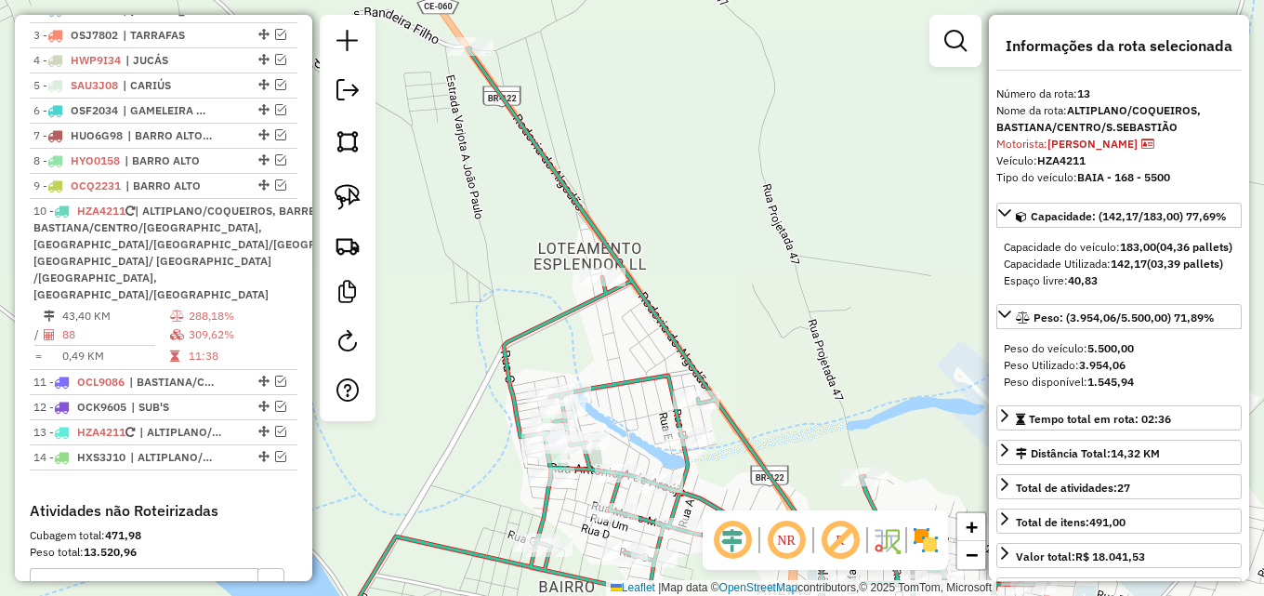
drag, startPoint x: 513, startPoint y: 267, endPoint x: 486, endPoint y: 217, distance: 56.1
click at [486, 217] on div "Janela de atendimento Grade de atendimento Capacidade Transportadoras Veículos …" at bounding box center [632, 298] width 1264 height 596
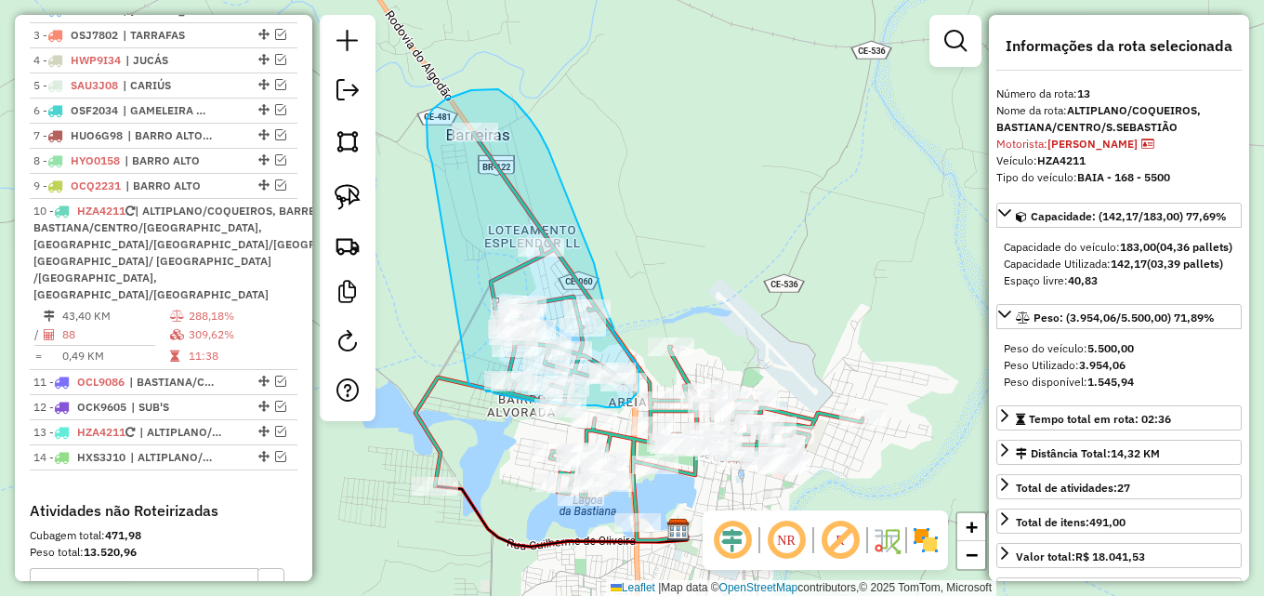
drag, startPoint x: 430, startPoint y: 158, endPoint x: 465, endPoint y: 378, distance: 222.9
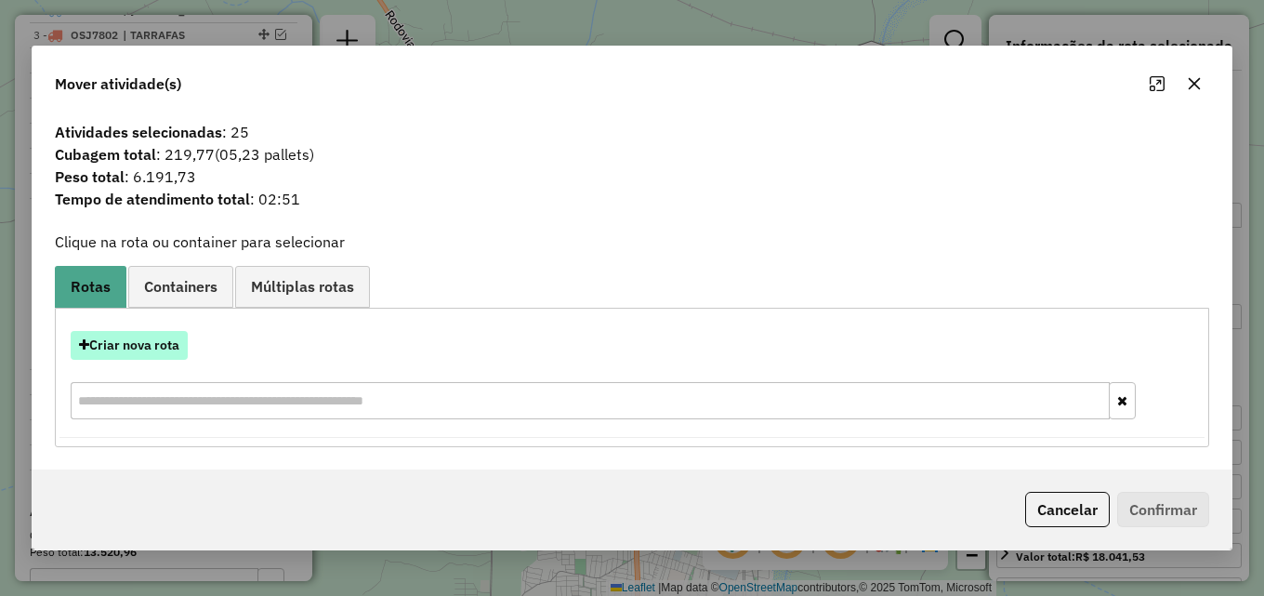
click at [154, 351] on button "Criar nova rota" at bounding box center [129, 345] width 117 height 29
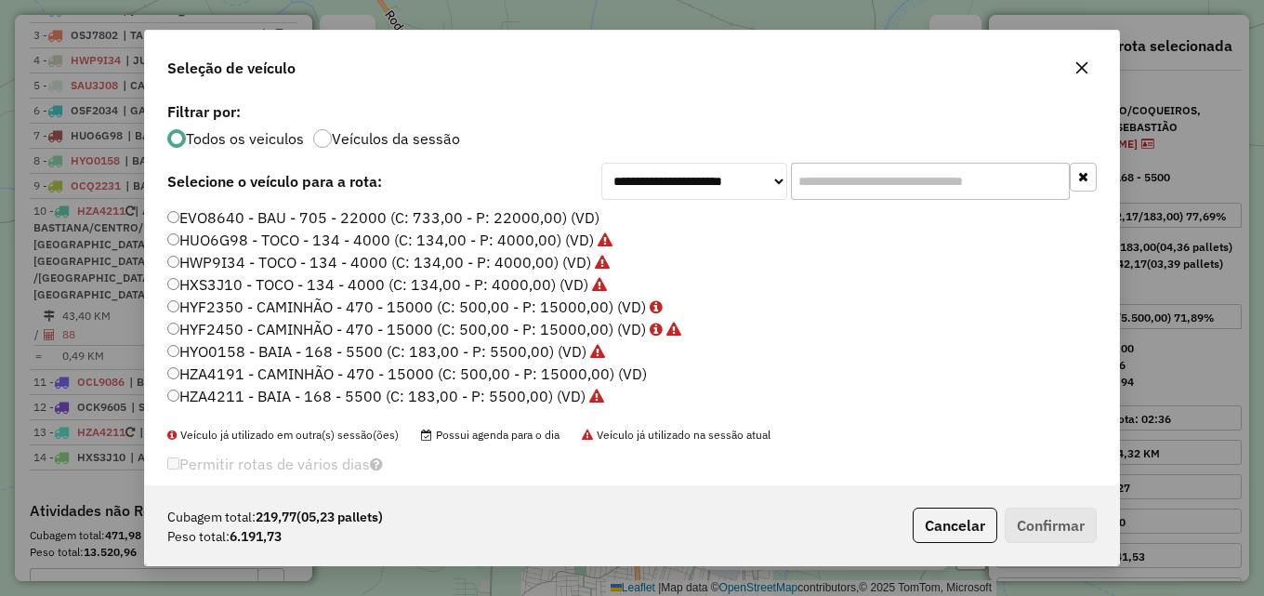
click at [825, 179] on input "text" at bounding box center [930, 181] width 279 height 37
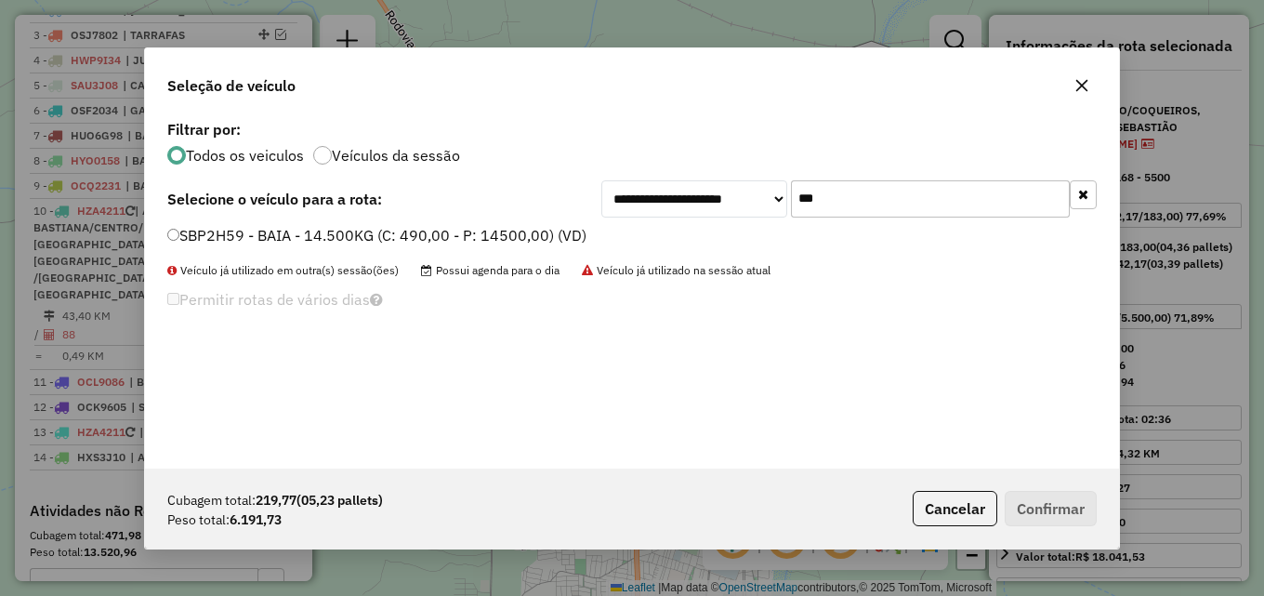
type input "***"
click at [415, 230] on label "SBP2H59 - BAIA - 14.500KG (C: 490,00 - P: 14500,00) (VD)" at bounding box center [376, 235] width 419 height 22
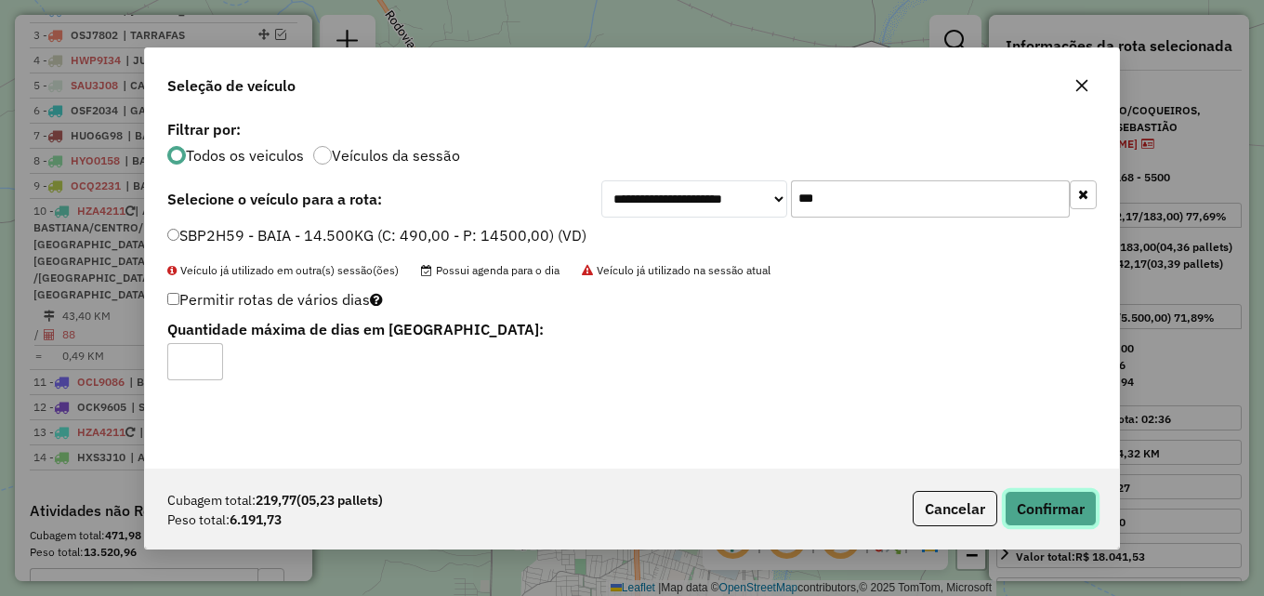
click at [1058, 498] on button "Confirmar" at bounding box center [1050, 508] width 92 height 35
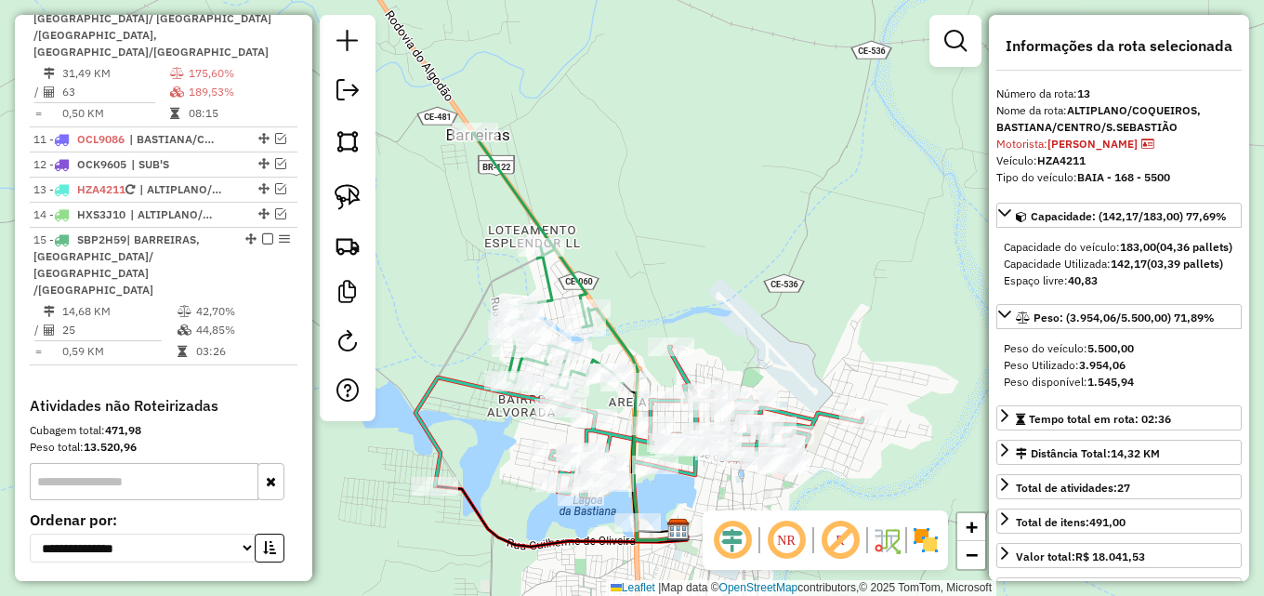
scroll to position [1144, 0]
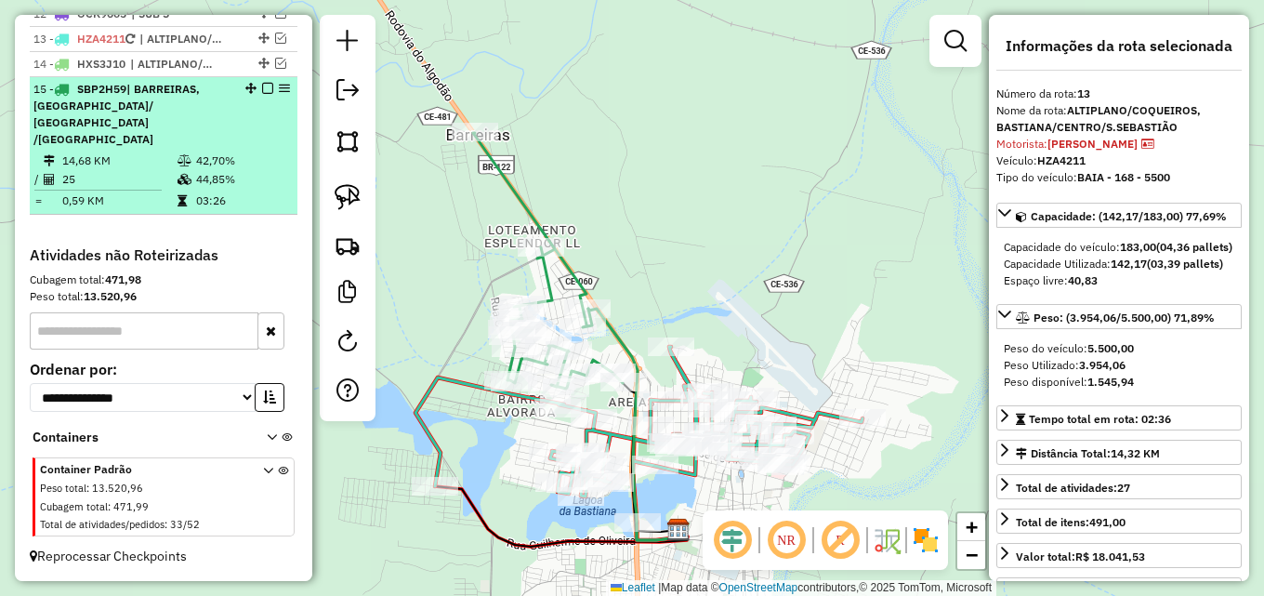
click at [200, 143] on span "| BARREIRAS, JARDIM OASIS/ JPII /LAGOA SECA" at bounding box center [116, 114] width 166 height 64
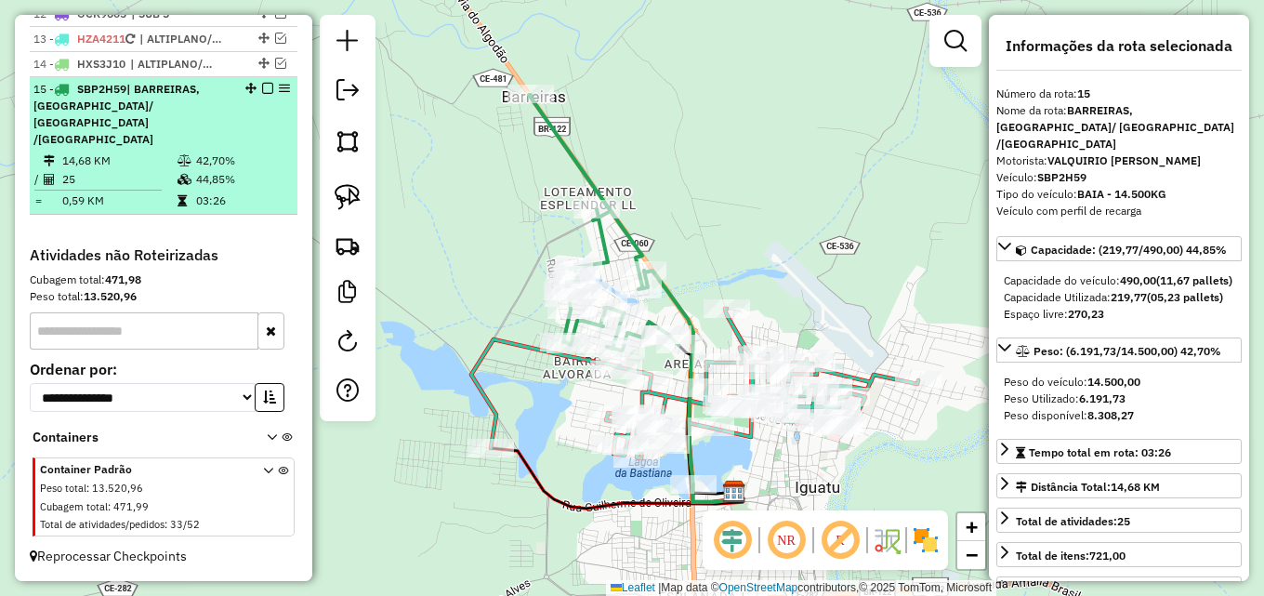
click at [263, 94] on em at bounding box center [267, 88] width 11 height 11
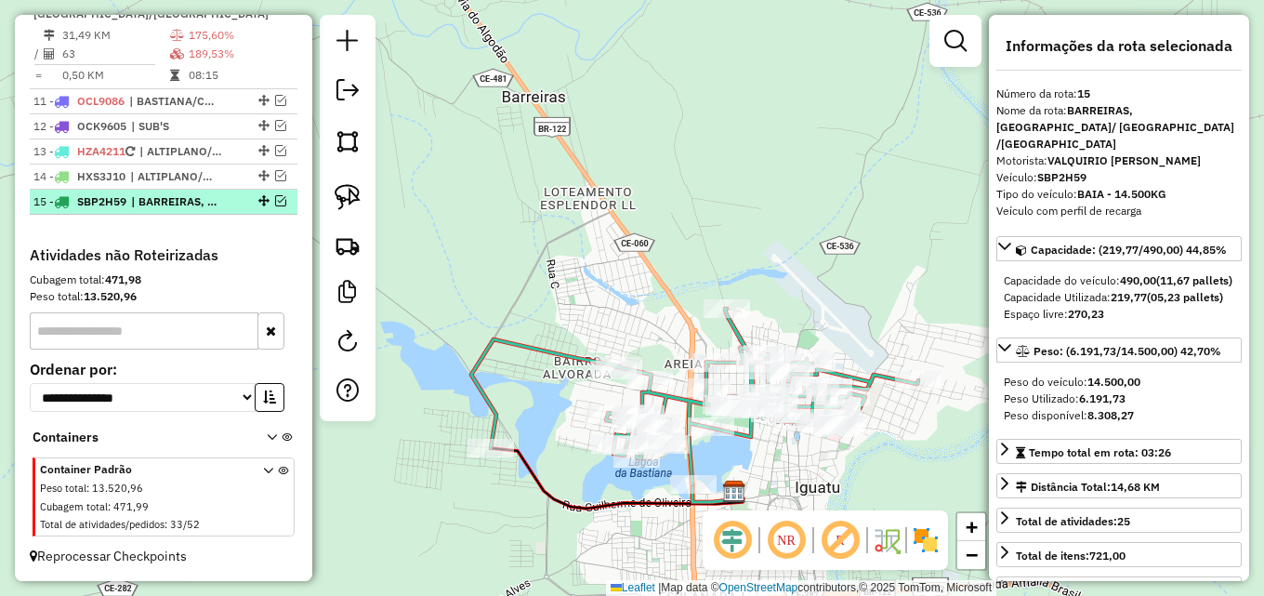
scroll to position [1065, 0]
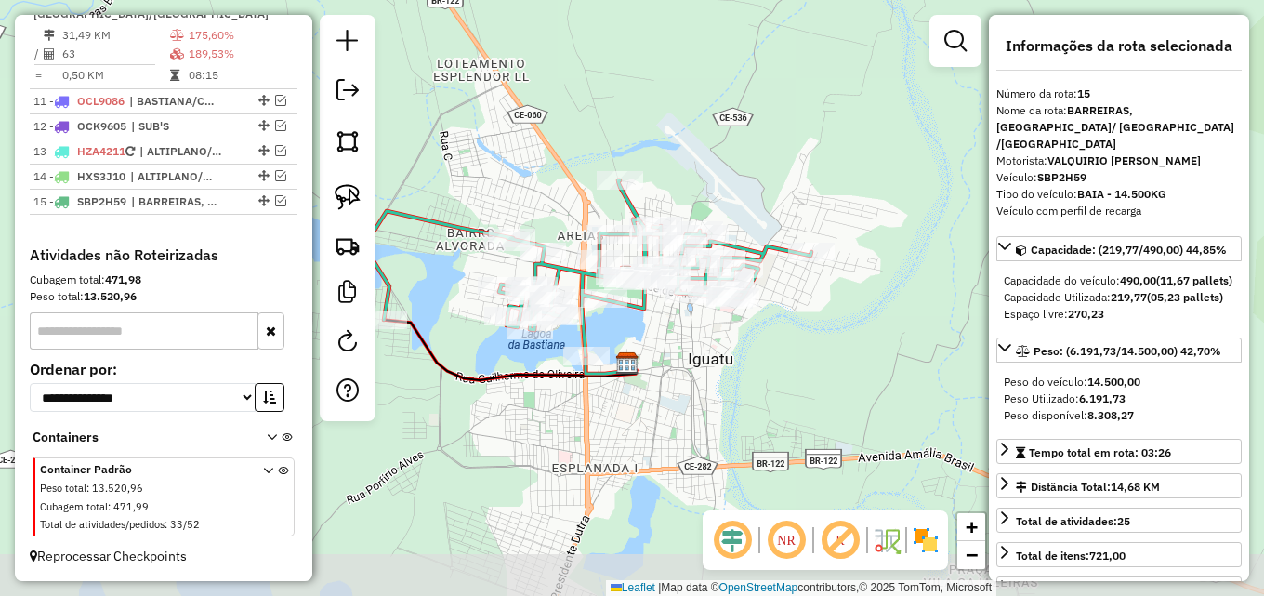
drag, startPoint x: 656, startPoint y: 247, endPoint x: 573, endPoint y: 144, distance: 132.2
click at [573, 144] on div "Janela de atendimento Grade de atendimento Capacidade Transportadoras Veículos …" at bounding box center [632, 298] width 1264 height 596
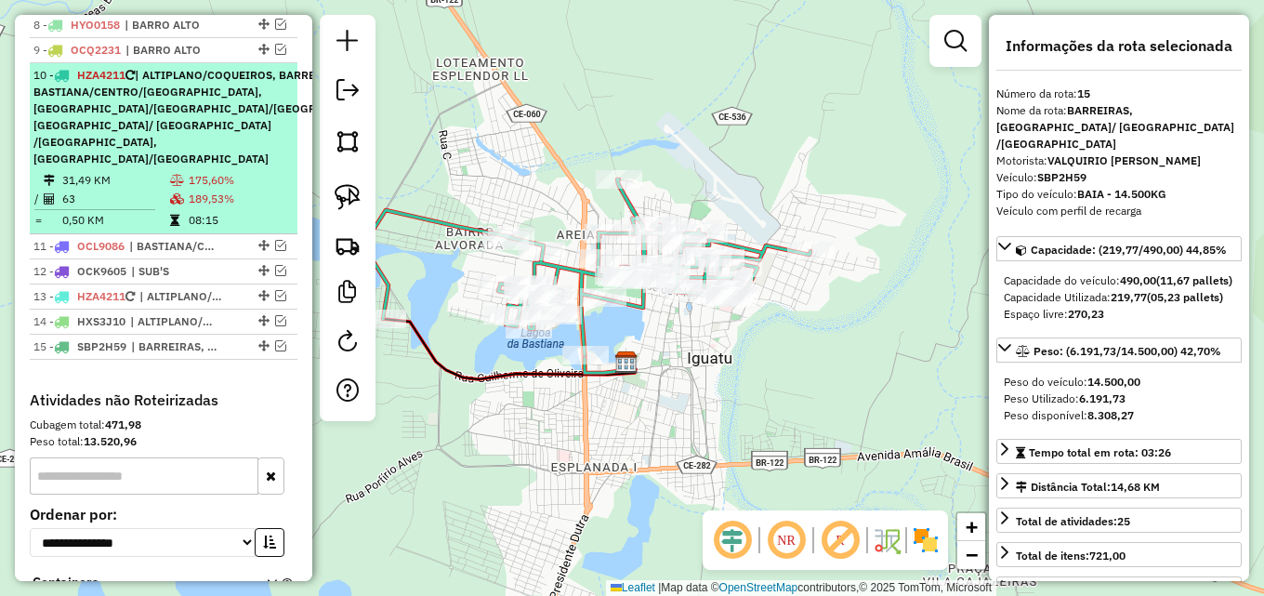
scroll to position [879, 0]
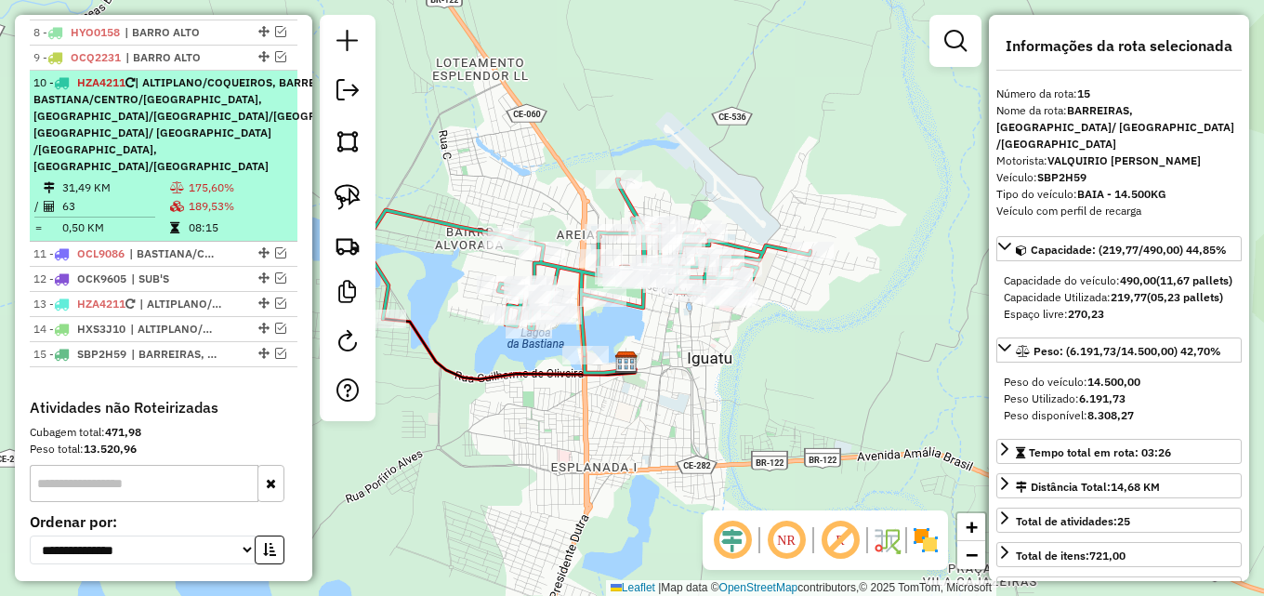
click at [229, 197] on td "175,60%" at bounding box center [239, 187] width 102 height 19
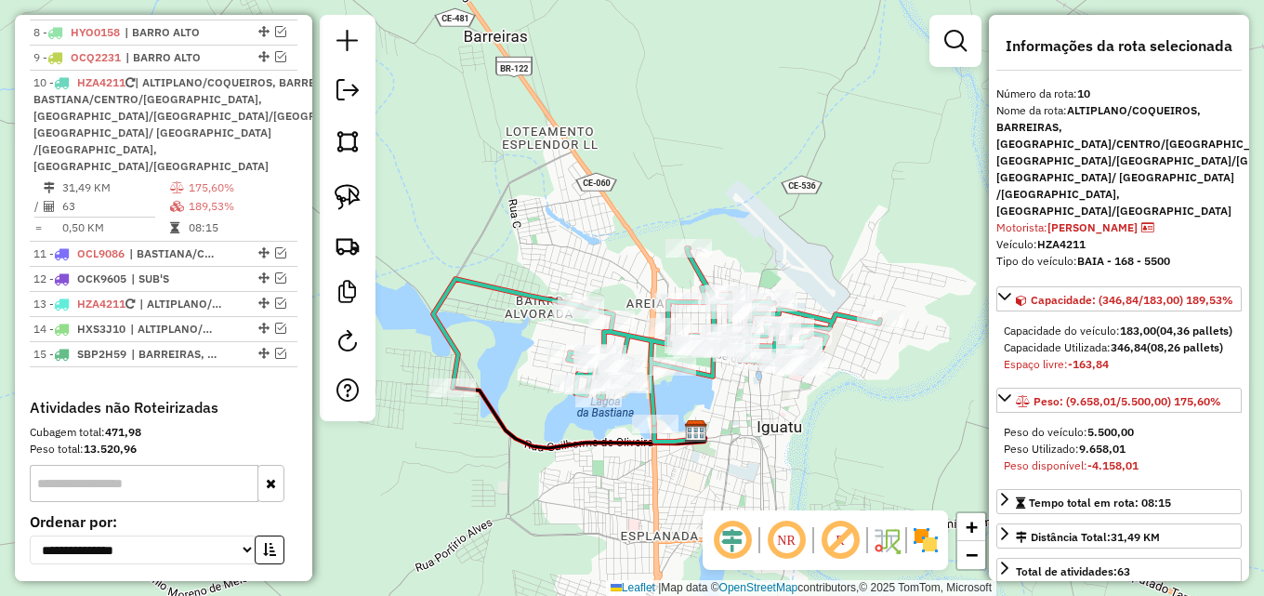
drag, startPoint x: 720, startPoint y: 412, endPoint x: 739, endPoint y: 393, distance: 26.3
click at [739, 396] on div "Janela de atendimento Grade de atendimento Capacidade Transportadoras Veículos …" at bounding box center [632, 298] width 1264 height 596
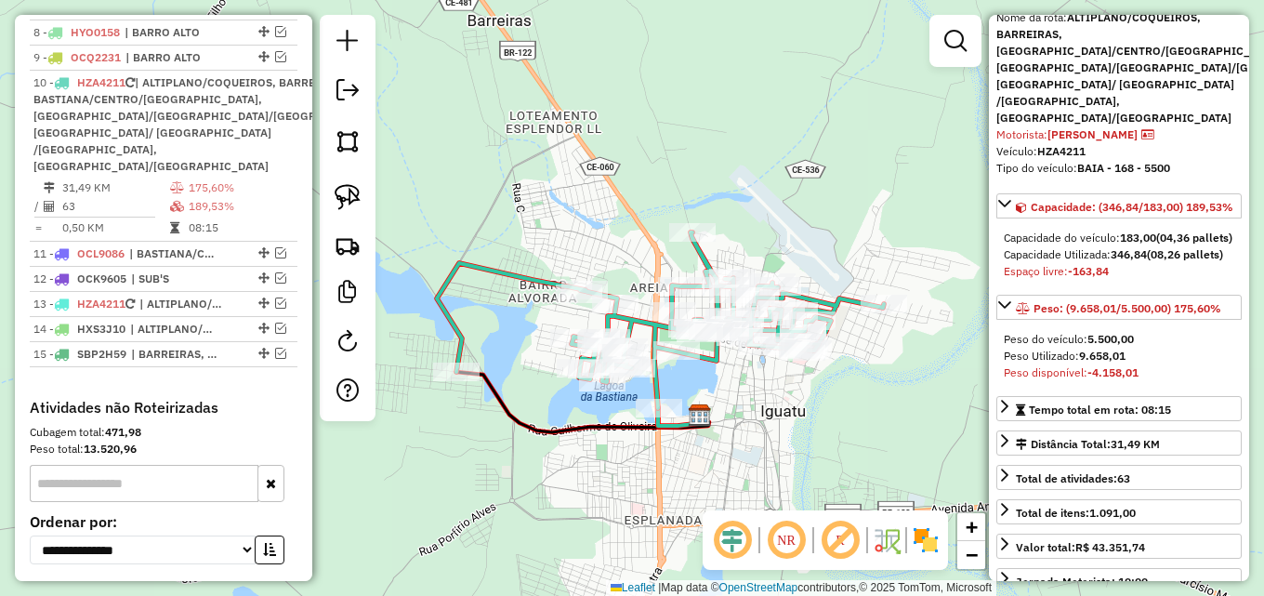
scroll to position [0, 0]
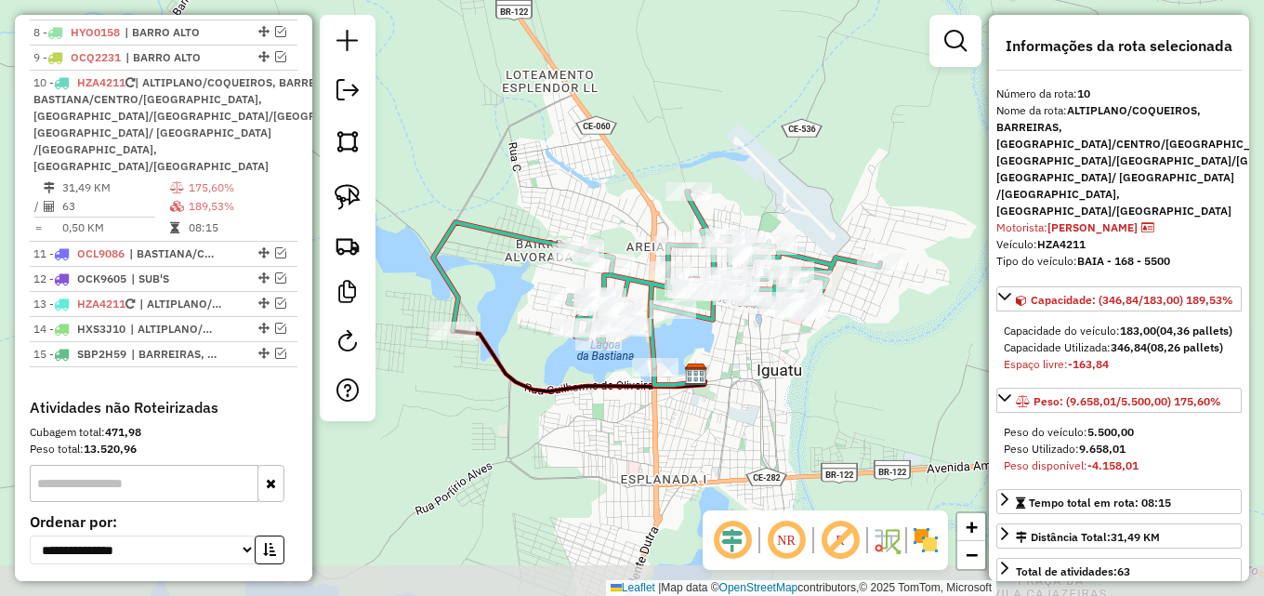
drag, startPoint x: 886, startPoint y: 415, endPoint x: 834, endPoint y: 366, distance: 71.6
click at [885, 371] on div "Janela de atendimento Grade de atendimento Capacidade Transportadoras Veículos …" at bounding box center [632, 298] width 1264 height 596
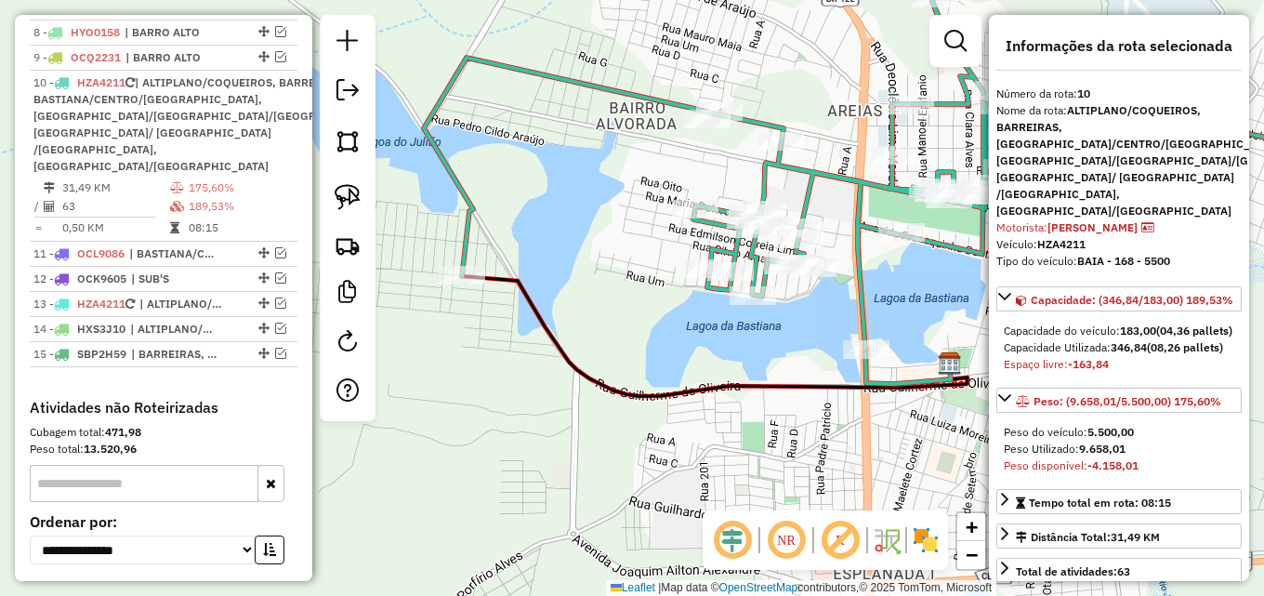
drag, startPoint x: 611, startPoint y: 430, endPoint x: 830, endPoint y: 420, distance: 219.5
click at [835, 422] on div "Janela de atendimento Grade de atendimento Capacidade Transportadoras Veículos …" at bounding box center [632, 298] width 1264 height 596
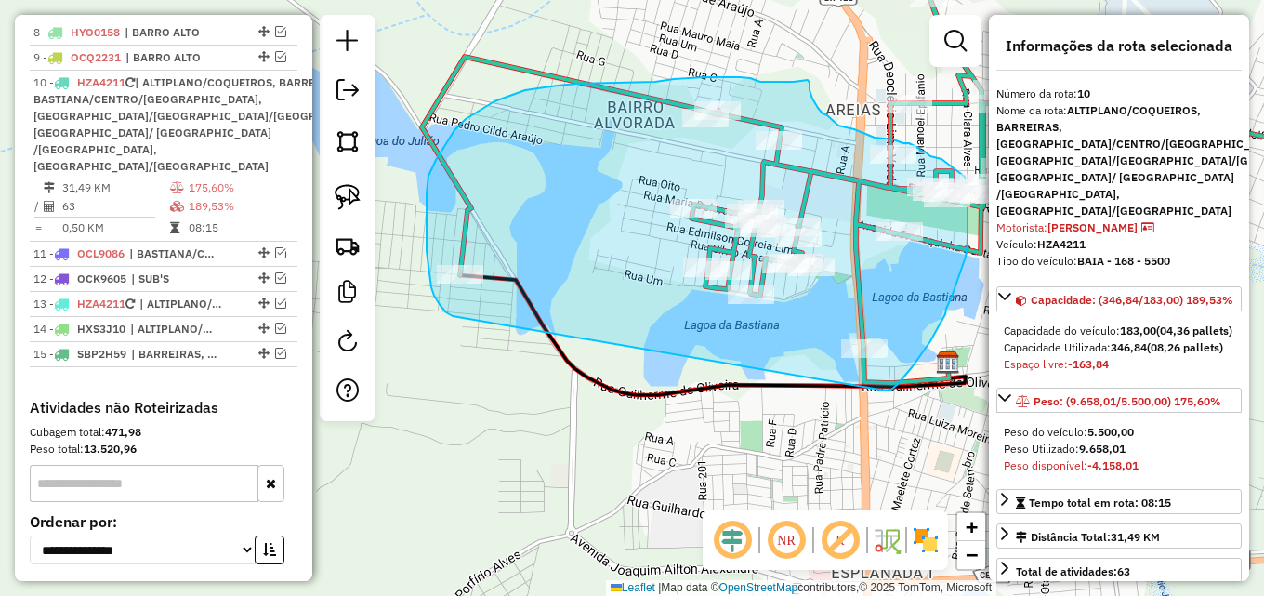
drag, startPoint x: 446, startPoint y: 312, endPoint x: 880, endPoint y: 390, distance: 440.9
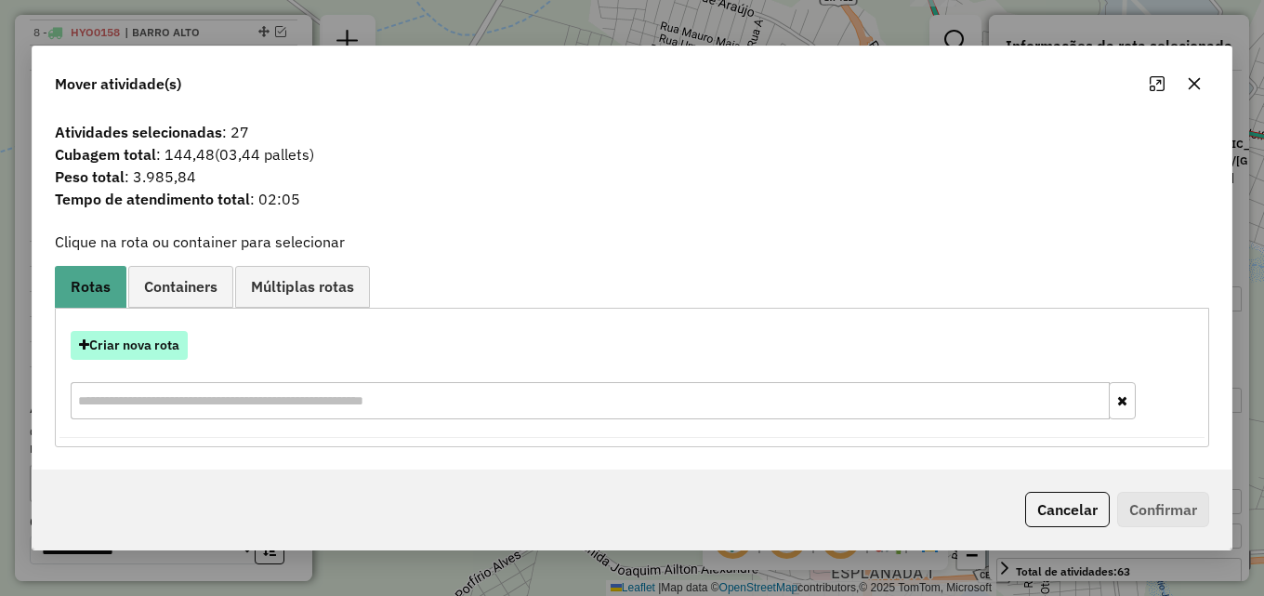
click at [157, 339] on button "Criar nova rota" at bounding box center [129, 345] width 117 height 29
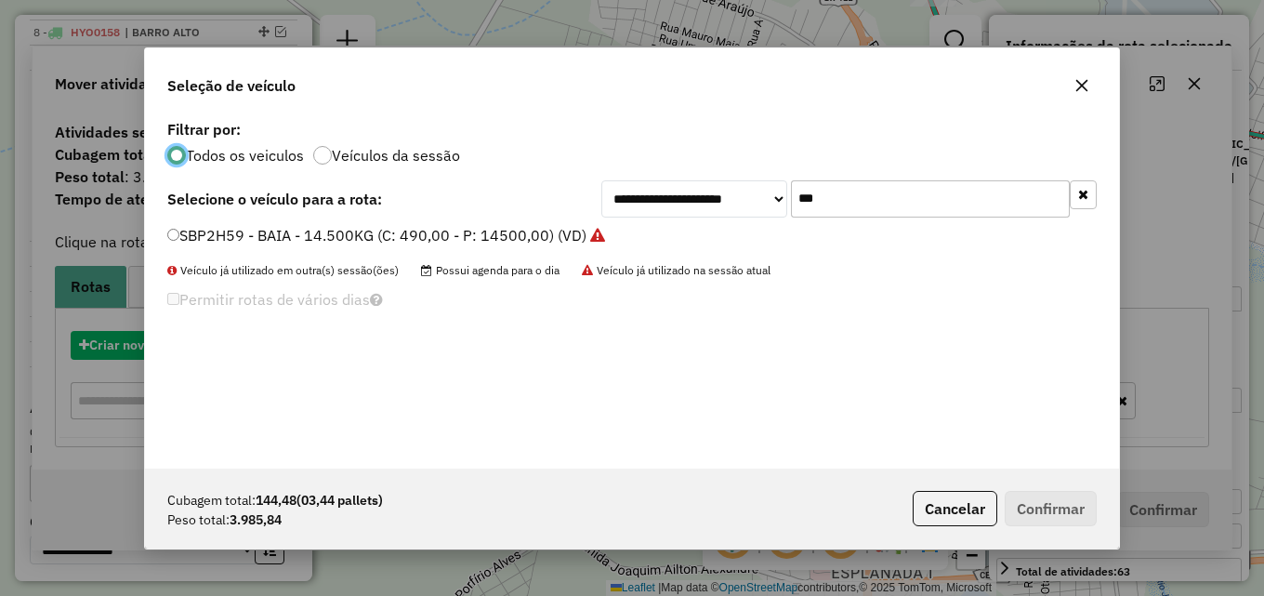
scroll to position [10, 6]
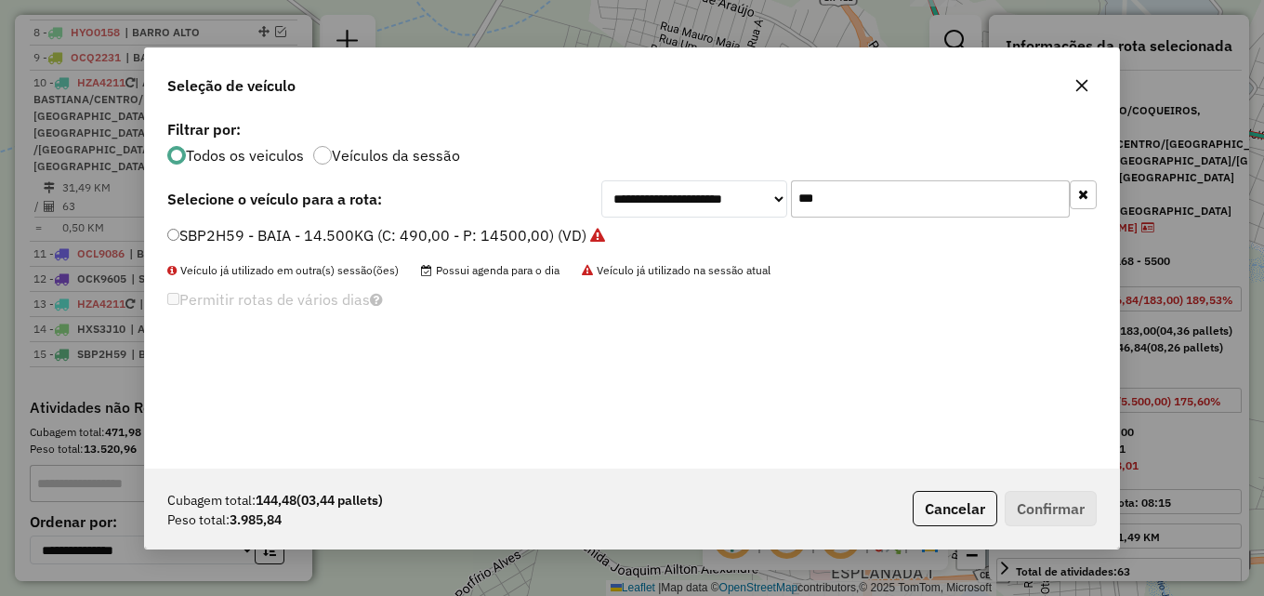
drag, startPoint x: 848, startPoint y: 200, endPoint x: 712, endPoint y: 194, distance: 136.7
click at [712, 194] on div "**********" at bounding box center [848, 198] width 495 height 37
type input "****"
click at [532, 231] on label "NRE5521 - BAIA - 168 - 5500 (C: 183,00 - P: 5500,00) (VD)" at bounding box center [376, 235] width 418 height 22
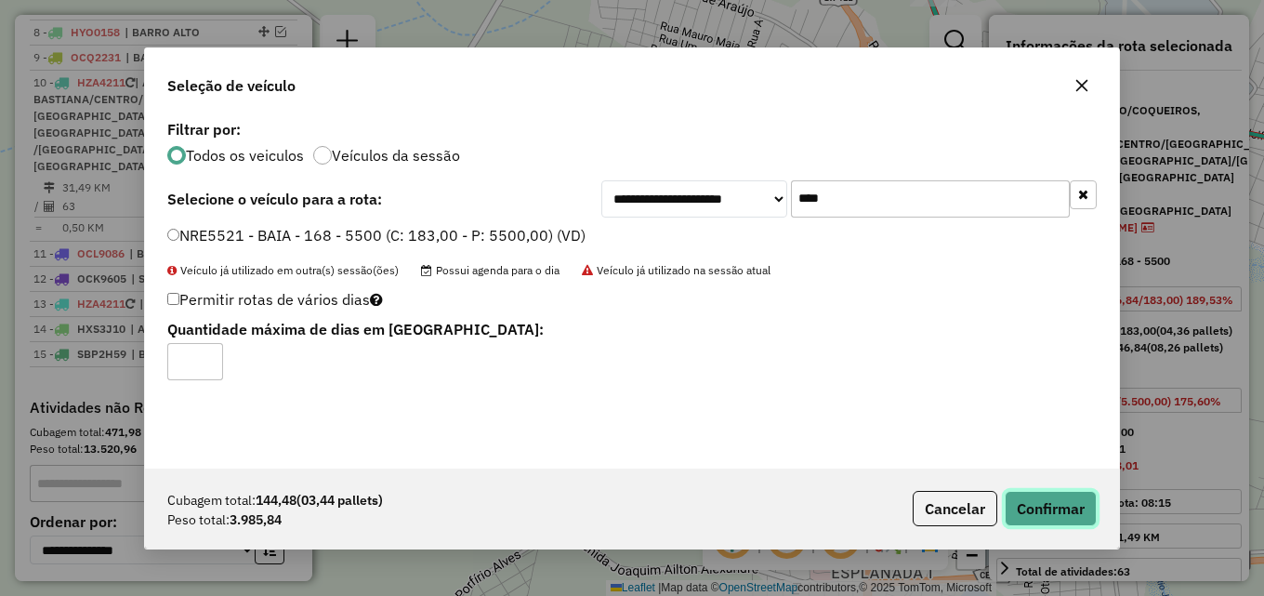
click at [1058, 513] on button "Confirmar" at bounding box center [1050, 508] width 92 height 35
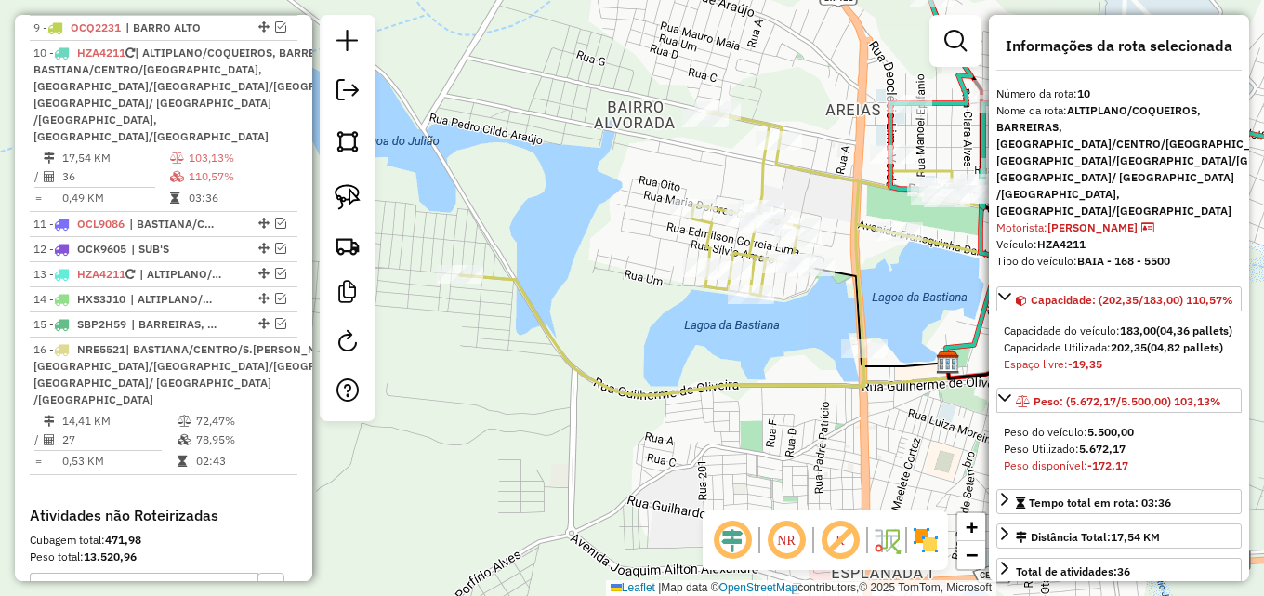
scroll to position [952, 0]
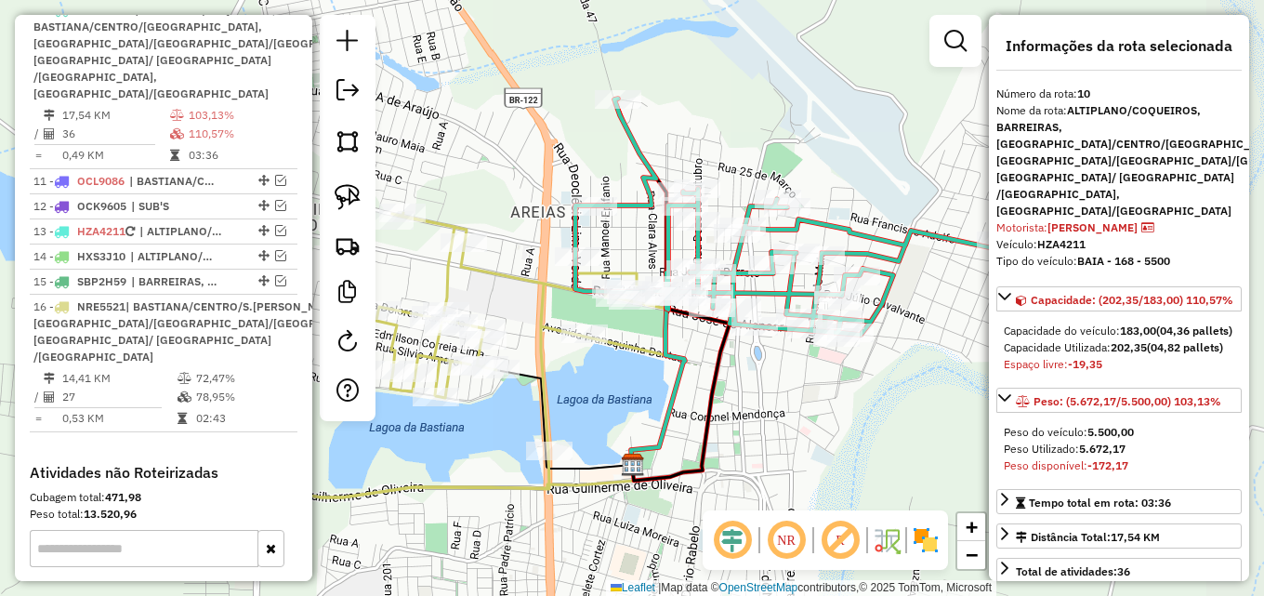
drag, startPoint x: 693, startPoint y: 387, endPoint x: 392, endPoint y: 485, distance: 316.5
click at [392, 485] on icon at bounding box center [405, 355] width 521 height 284
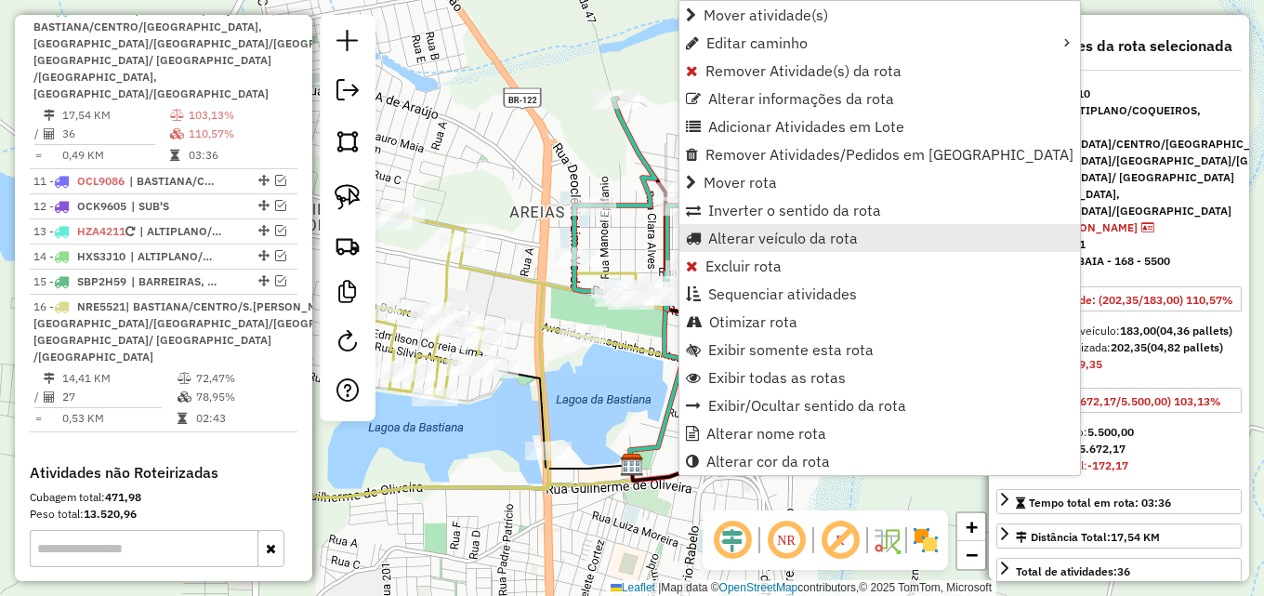
click at [768, 243] on span "Alterar veículo da rota" at bounding box center [783, 237] width 150 height 15
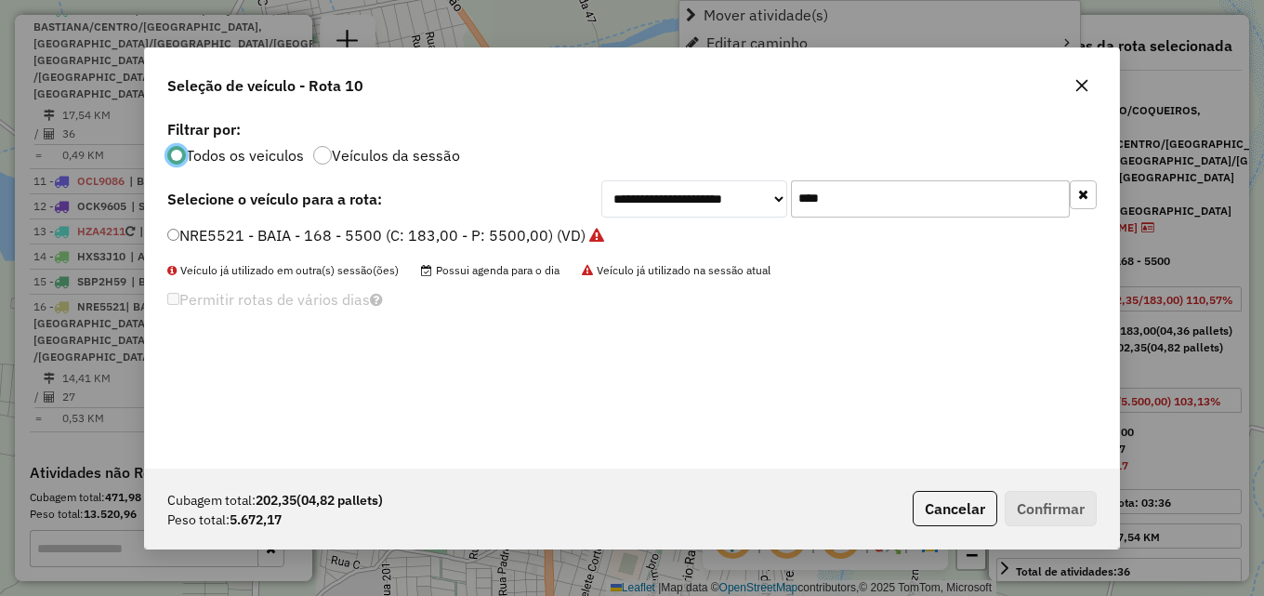
scroll to position [10, 6]
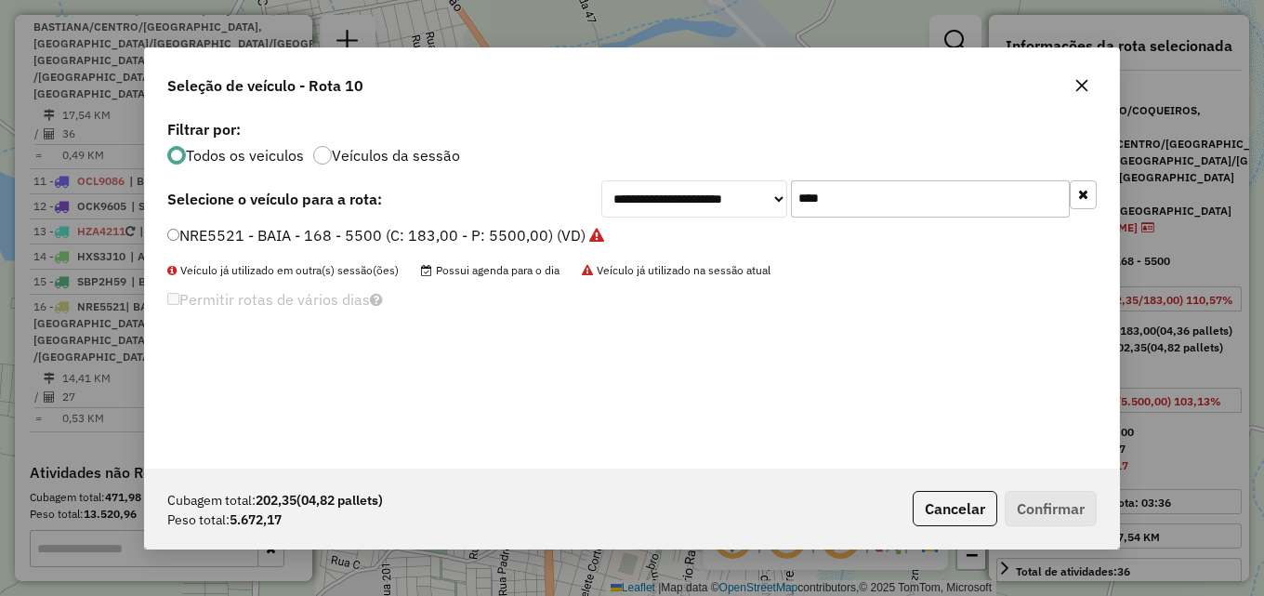
drag, startPoint x: 842, startPoint y: 199, endPoint x: 707, endPoint y: 208, distance: 135.1
click at [717, 206] on div "**********" at bounding box center [848, 198] width 495 height 37
type input "****"
click at [618, 229] on label "HZA4191 - CAMINHÃO - 470 - 15000 (C: 500,00 - P: 15000,00) (VD)" at bounding box center [406, 235] width 479 height 22
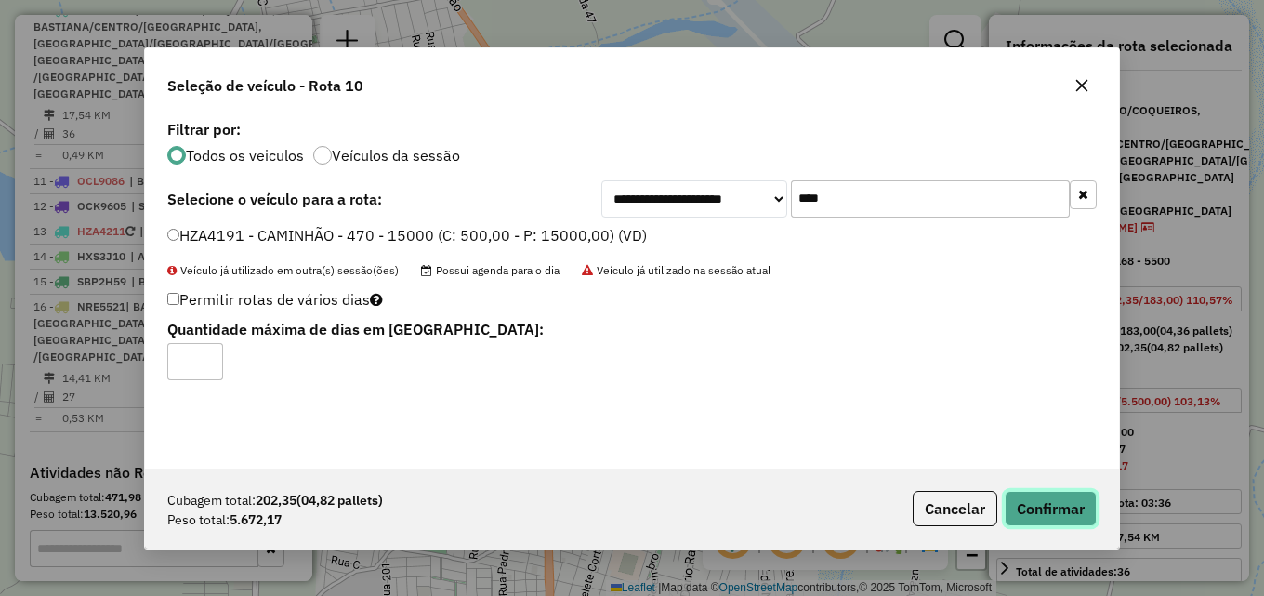
click at [1047, 505] on button "Confirmar" at bounding box center [1050, 508] width 92 height 35
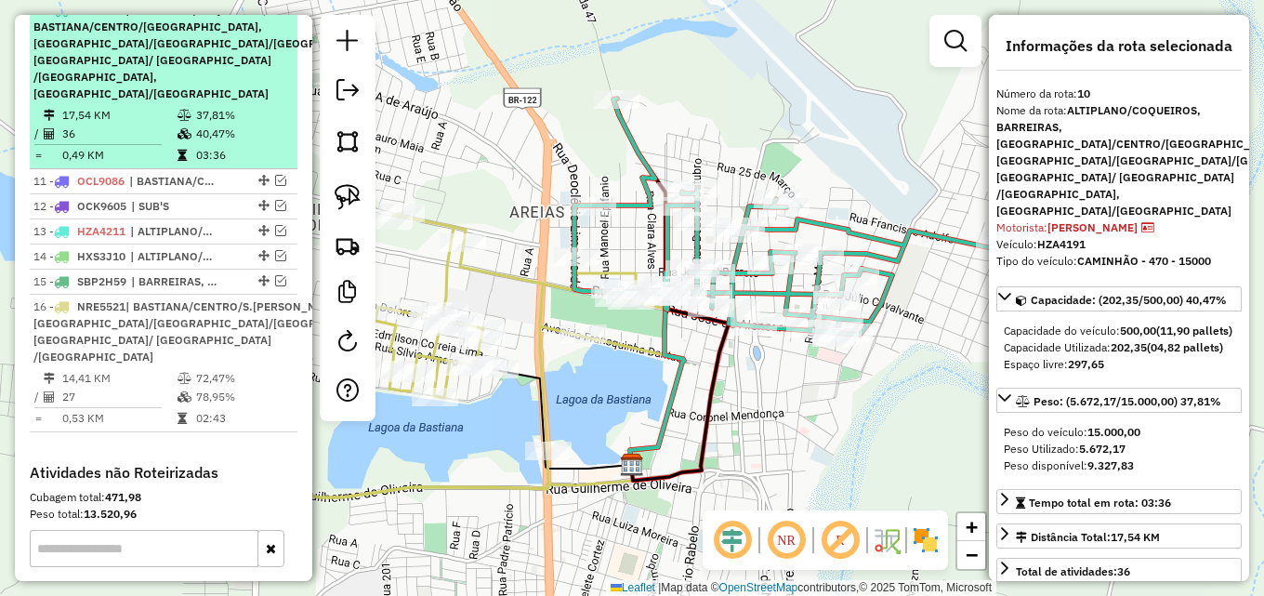
drag, startPoint x: 110, startPoint y: 108, endPoint x: 130, endPoint y: 105, distance: 20.6
click at [119, 100] on span "| ALTIPLANO/COQUEIROS, BARREIRAS, BASTIANA/CENTRO/S.SEBASTIÃO, FLORES/CRUIRI/BU…" at bounding box center [212, 52] width 359 height 98
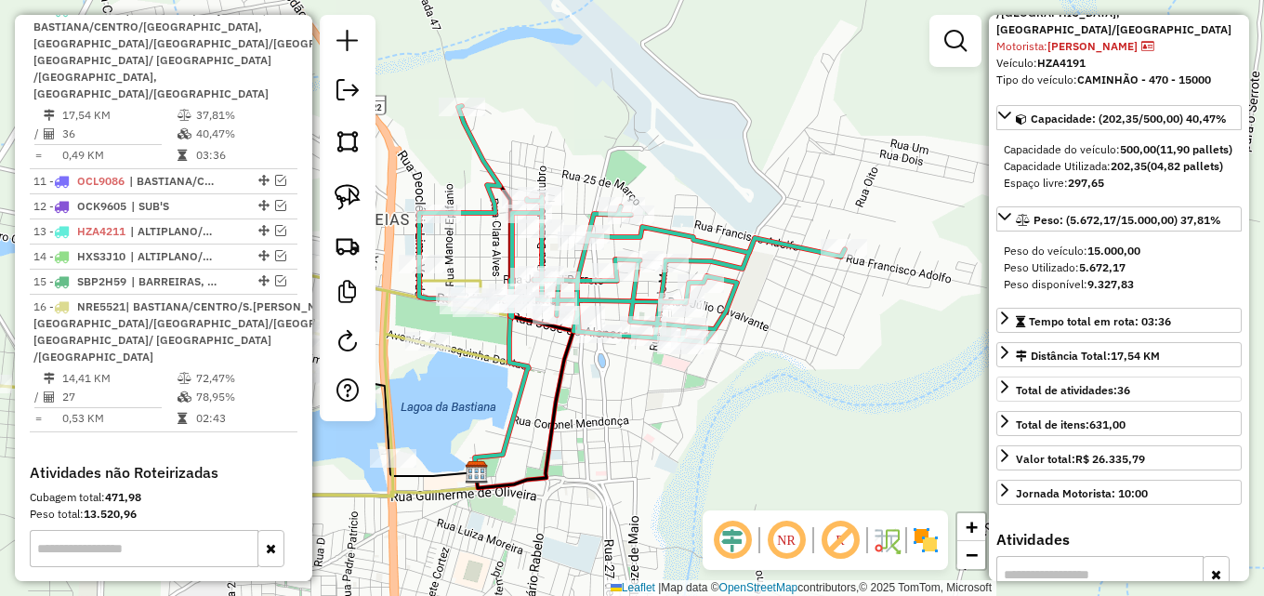
scroll to position [186, 0]
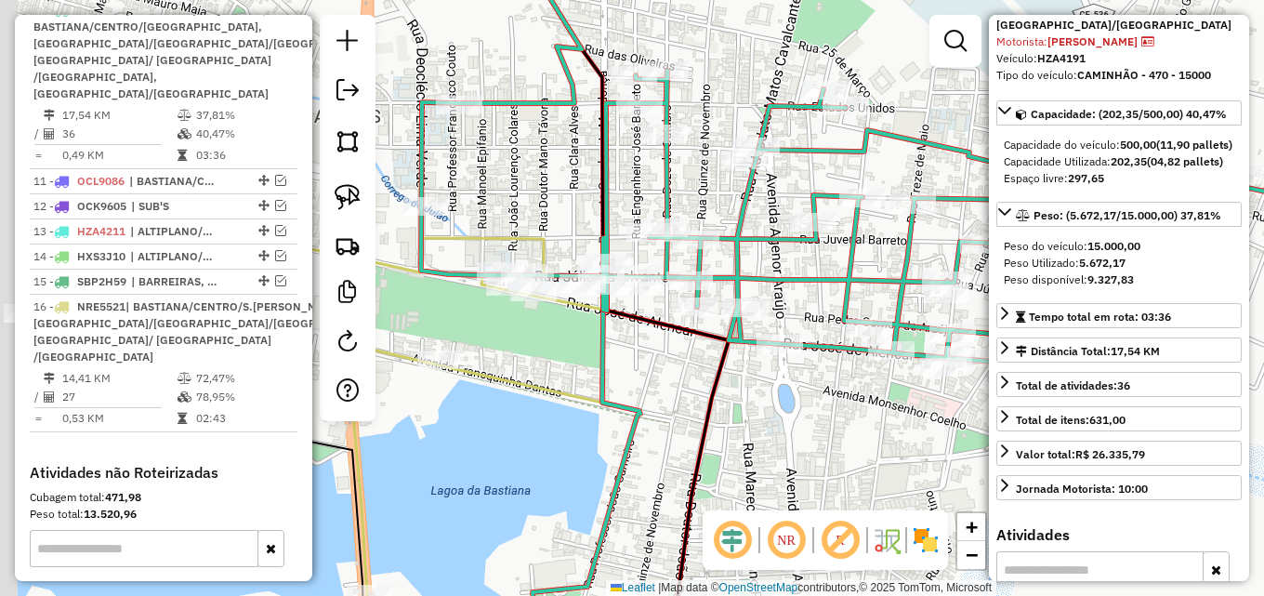
drag, startPoint x: 555, startPoint y: 368, endPoint x: 734, endPoint y: 425, distance: 188.1
click at [734, 425] on div "Janela de atendimento Grade de atendimento Capacidade Transportadoras Veículos …" at bounding box center [632, 298] width 1264 height 596
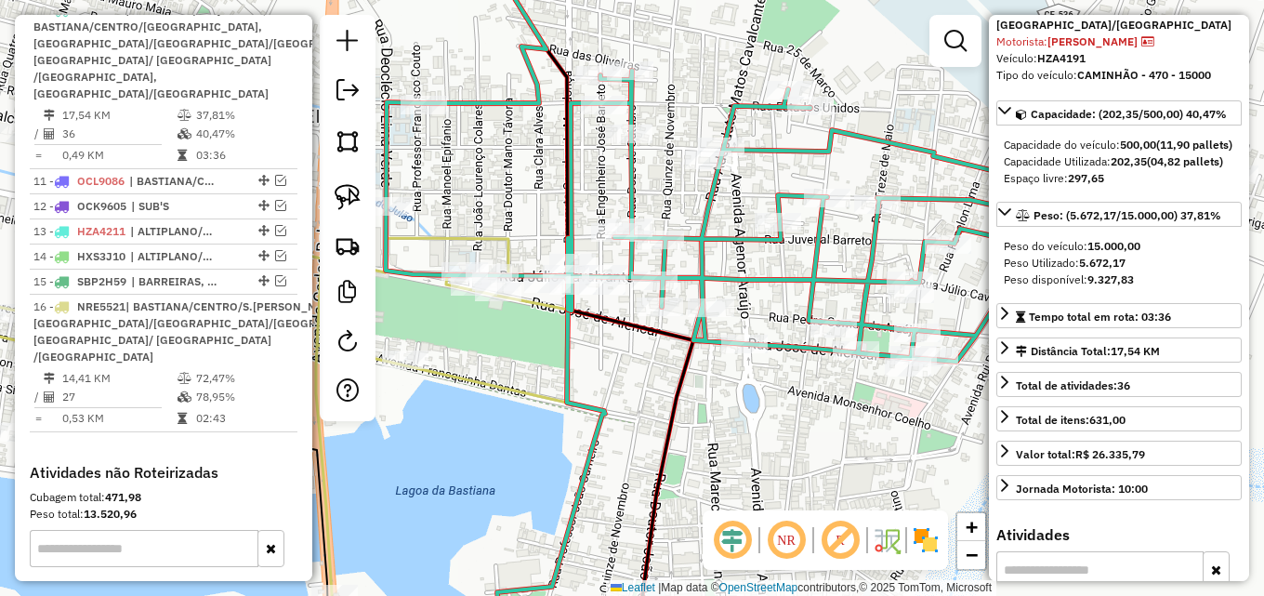
drag, startPoint x: 615, startPoint y: 377, endPoint x: 486, endPoint y: 359, distance: 130.5
click at [464, 367] on div "Janela de atendimento Grade de atendimento Capacidade Transportadoras Veículos …" at bounding box center [632, 298] width 1264 height 596
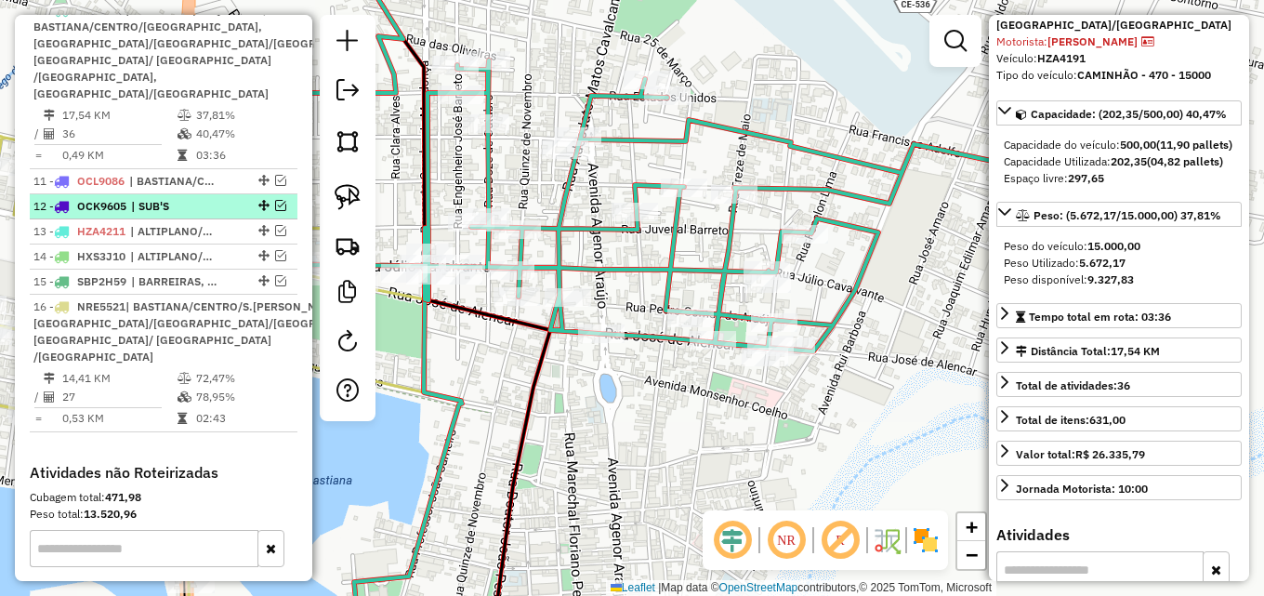
click at [268, 211] on div at bounding box center [262, 205] width 56 height 11
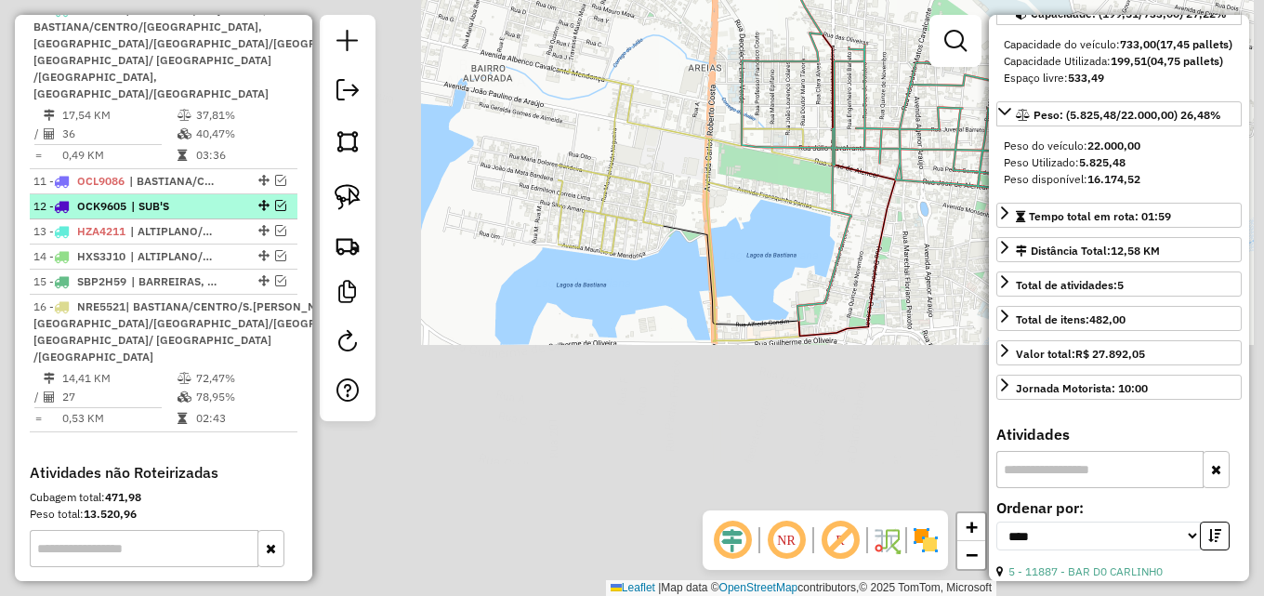
scroll to position [119, 0]
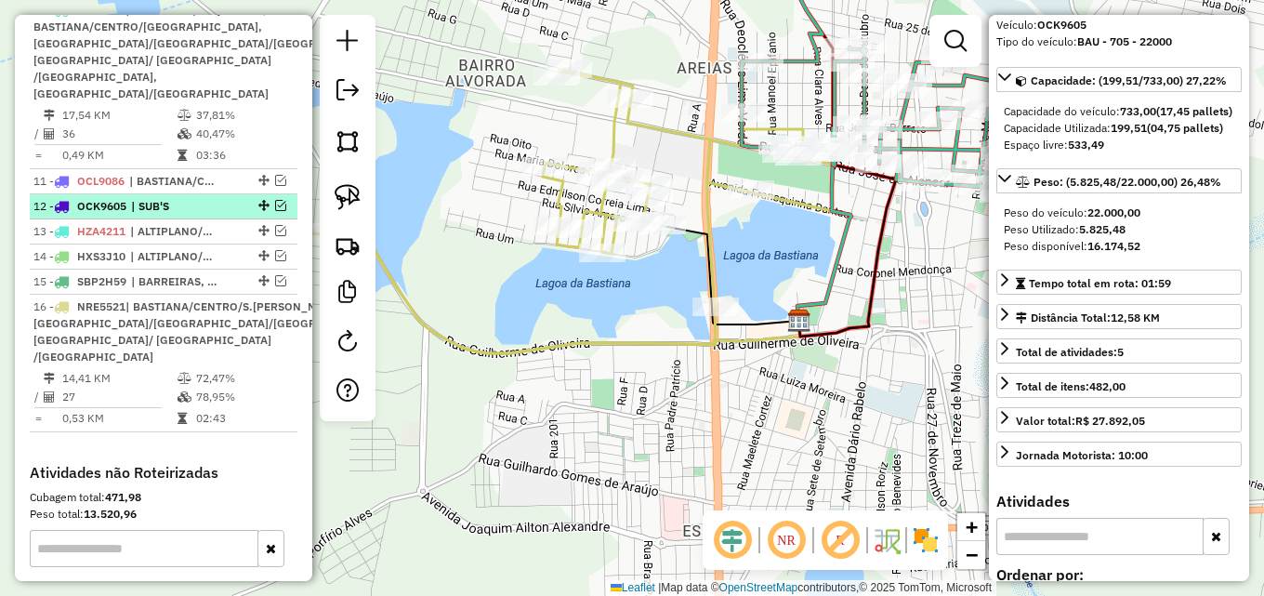
click at [275, 211] on em at bounding box center [280, 205] width 11 height 11
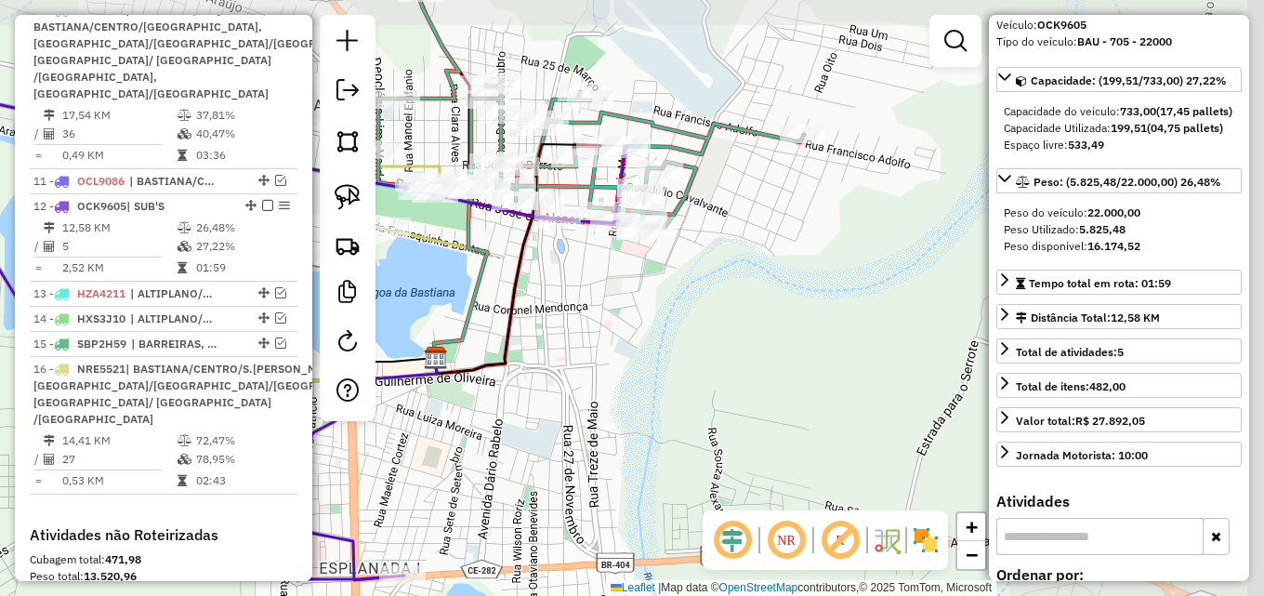
drag, startPoint x: 852, startPoint y: 391, endPoint x: 505, endPoint y: 341, distance: 350.2
click at [495, 416] on div "Janela de atendimento Grade de atendimento Capacidade Transportadoras Veículos …" at bounding box center [632, 298] width 1264 height 596
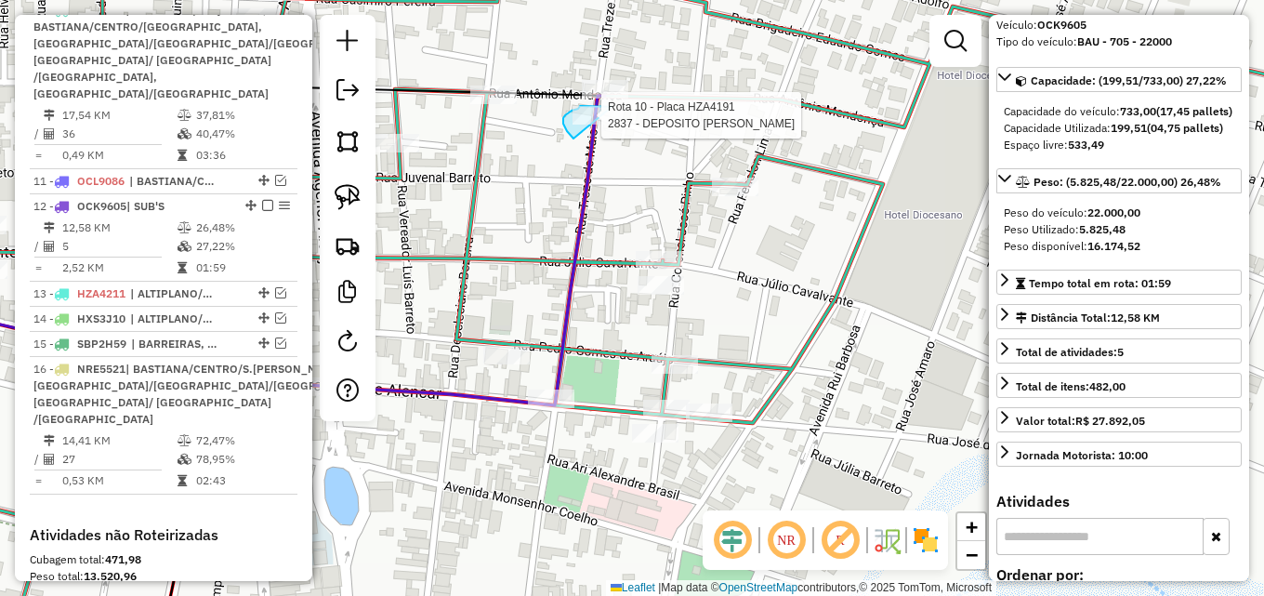
click at [611, 107] on div "Rota 10 - Placa HZA4191 2837 - DEPOSITO CARLINHOS Janela de atendimento Grade d…" at bounding box center [632, 298] width 1264 height 596
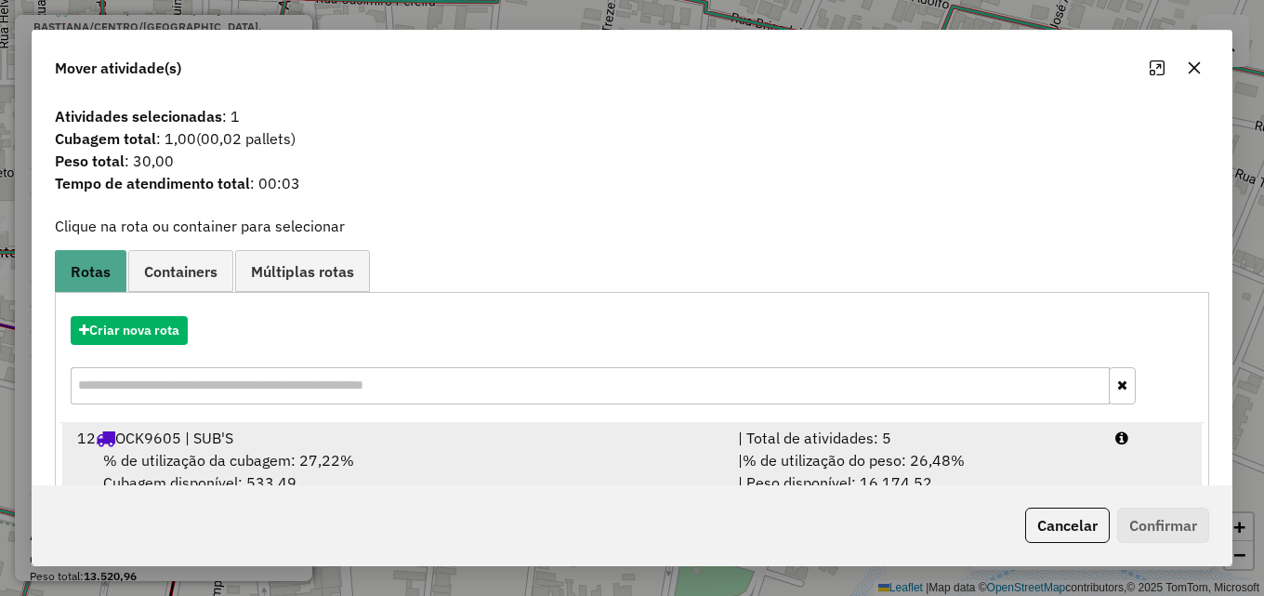
click at [861, 461] on span "% de utilização do peso: 26,48%" at bounding box center [853, 460] width 222 height 19
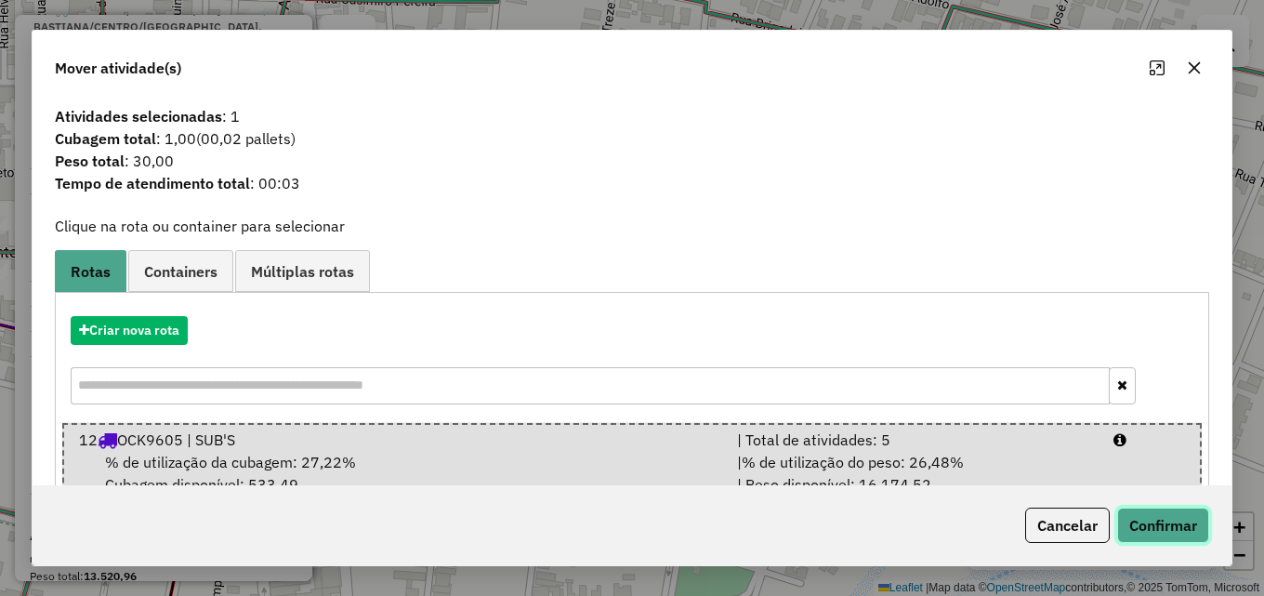
click at [1147, 518] on button "Confirmar" at bounding box center [1163, 524] width 92 height 35
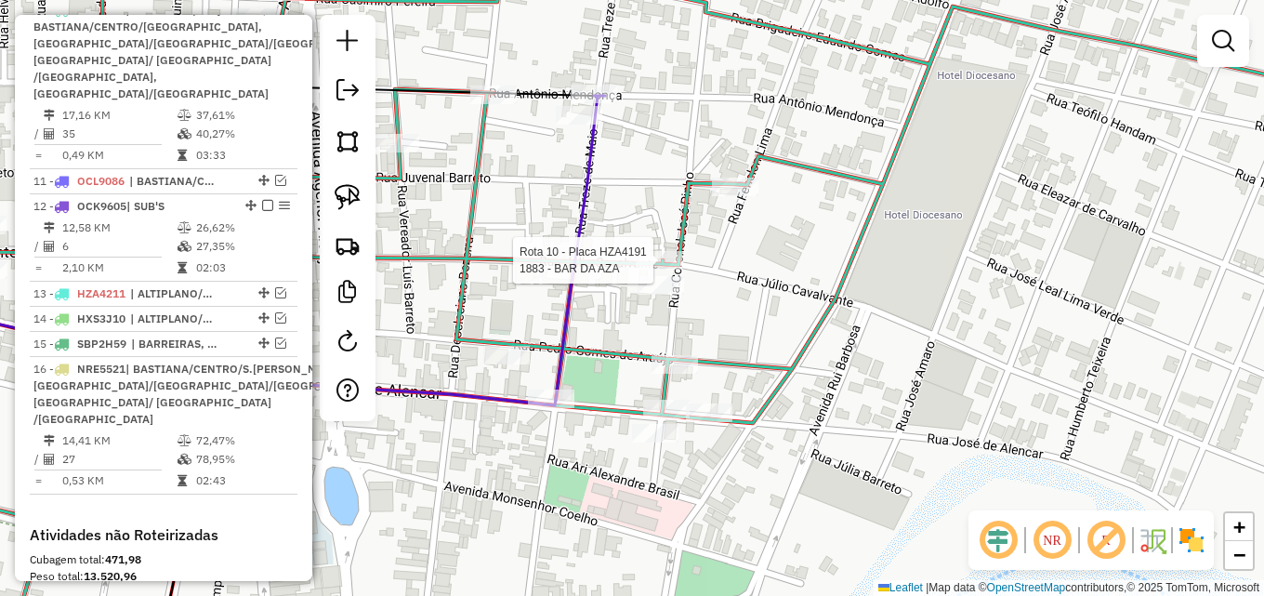
select select "*********"
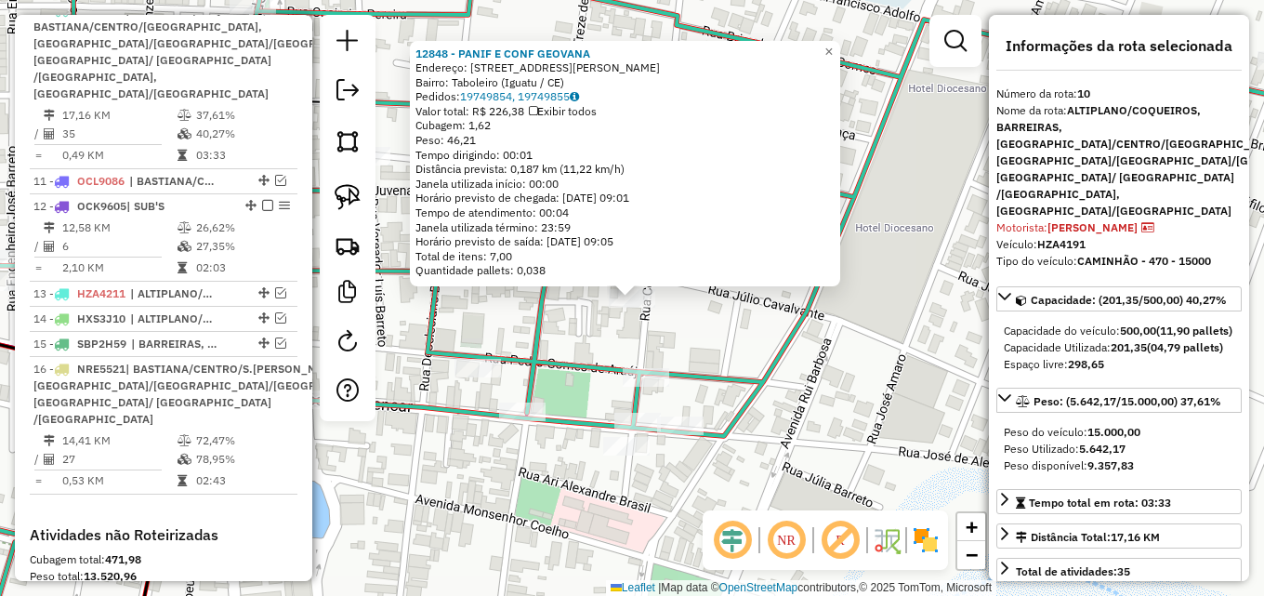
click at [695, 327] on div "12848 - PANIF E CONF GEOVANA Endereço: Rua Júlio Cavalcante, 668 Bairro: Tabole…" at bounding box center [632, 298] width 1264 height 596
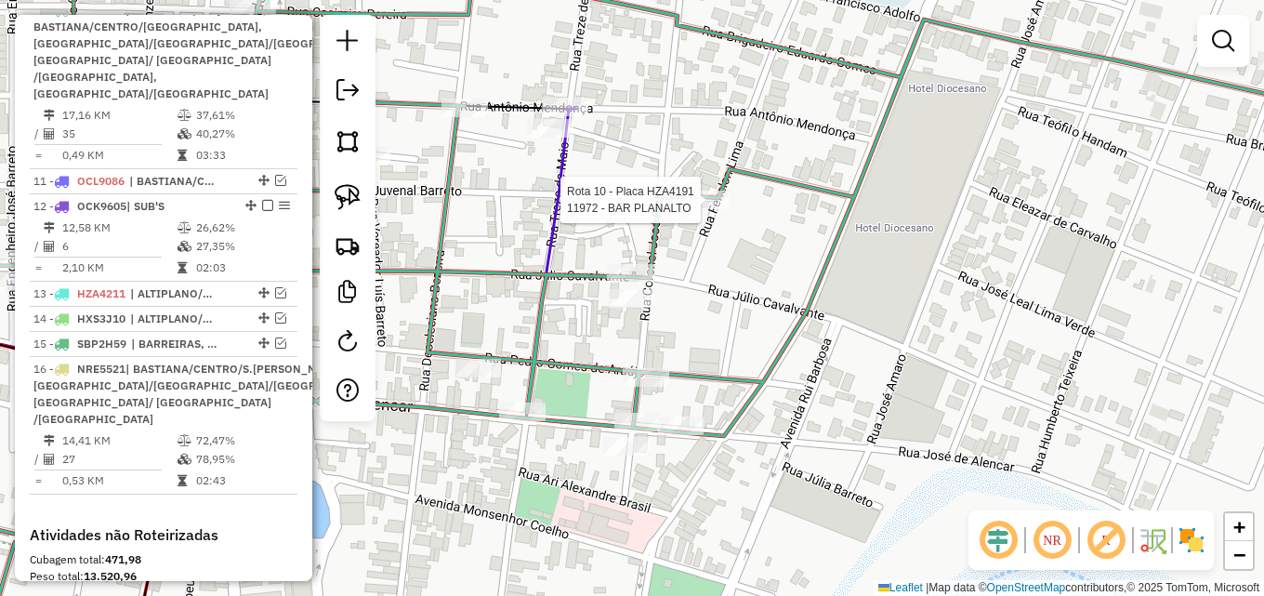
select select "*********"
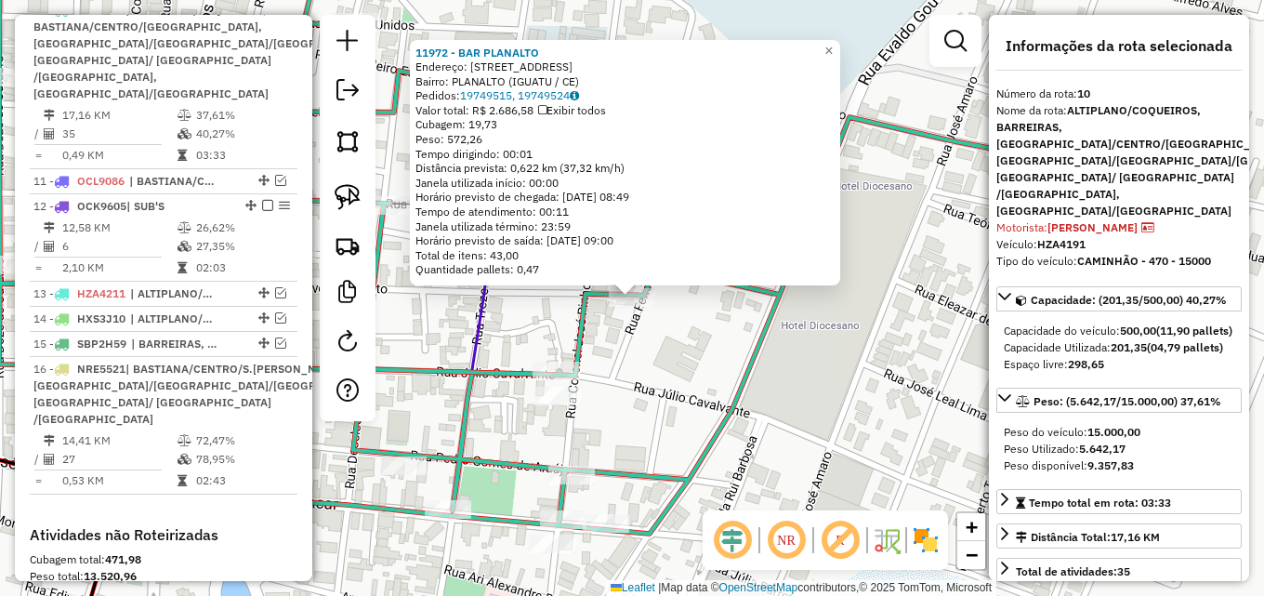
click at [676, 346] on div "11972 - BAR PLANALTO Endereço: R FEMELON LIMA, 27 Bairro: PLANALTO (IGUATU / CE…" at bounding box center [632, 298] width 1264 height 596
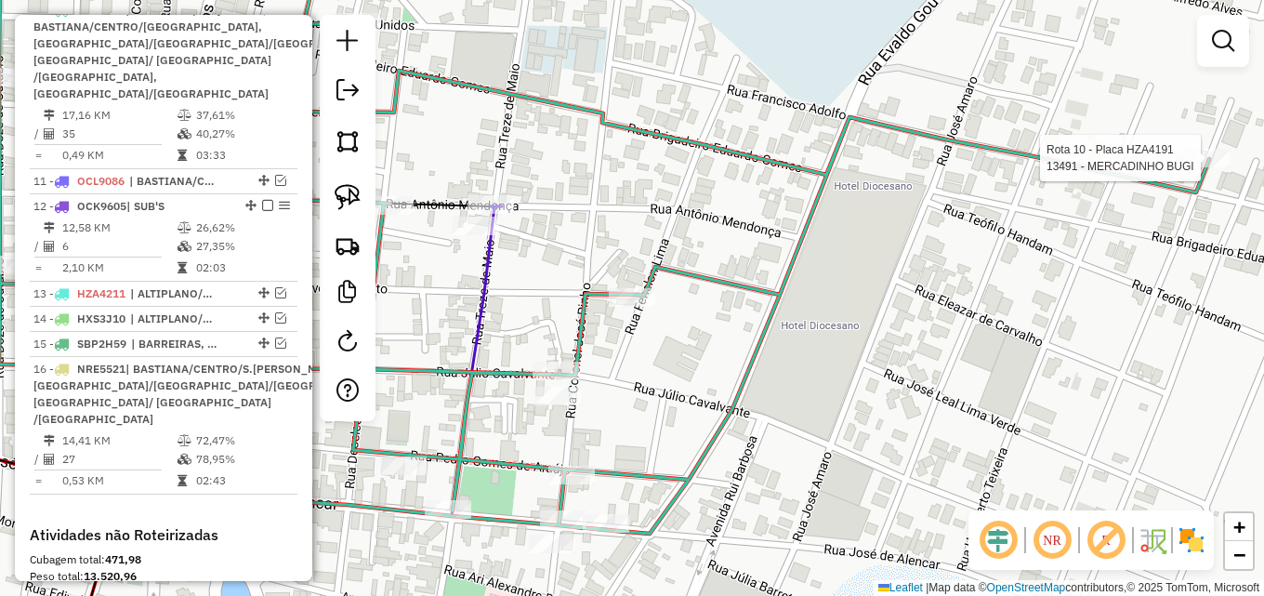
select select "*********"
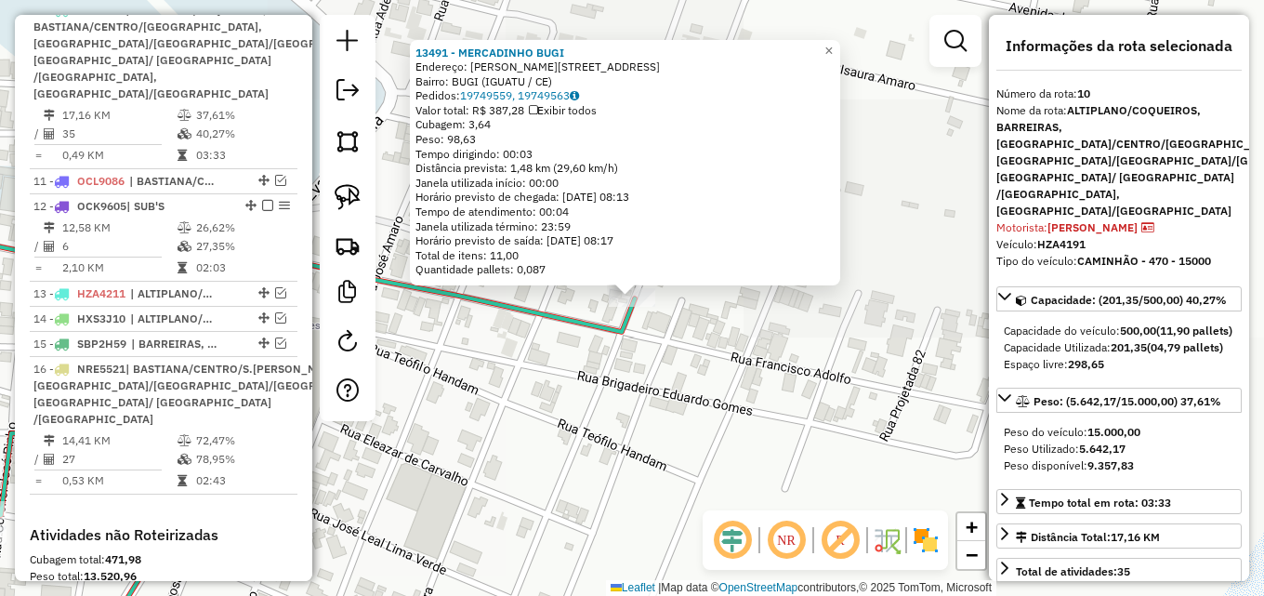
click at [594, 400] on div "13491 - MERCADINHO BUGI Endereço: R ISAURA AMARO, 52 Bairro: BUGI (IGUATU / CE)…" at bounding box center [632, 298] width 1264 height 596
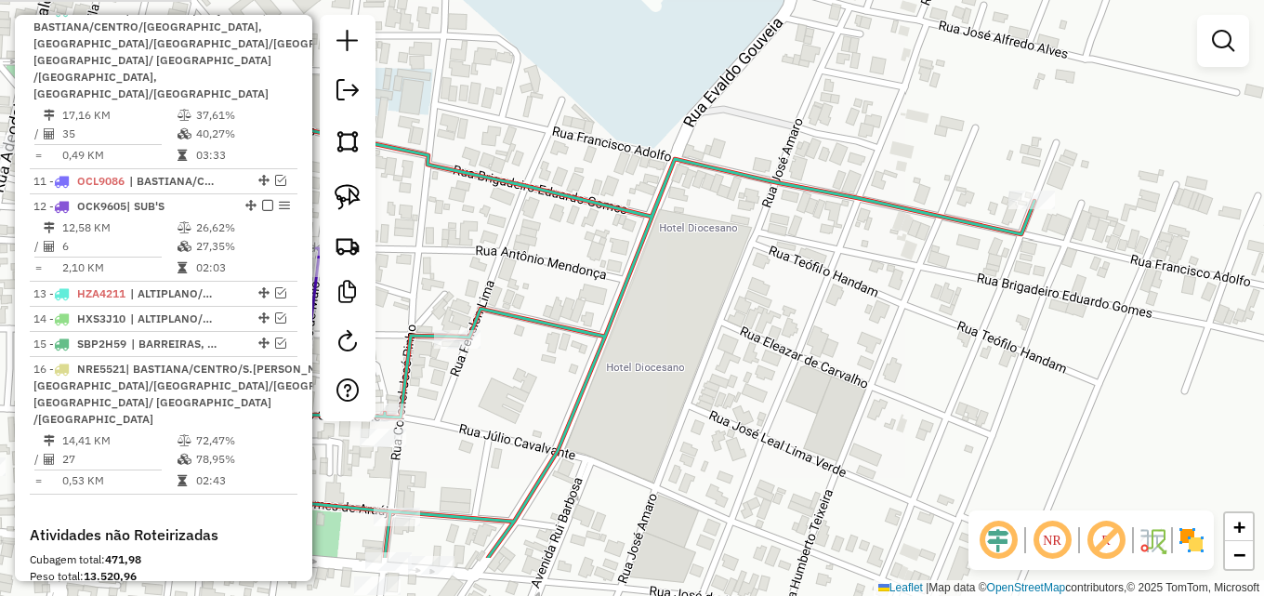
drag, startPoint x: 566, startPoint y: 414, endPoint x: 983, endPoint y: 309, distance: 430.0
click at [983, 309] on div "Janela de atendimento Grade de atendimento Capacidade Transportadoras Veículos …" at bounding box center [632, 298] width 1264 height 596
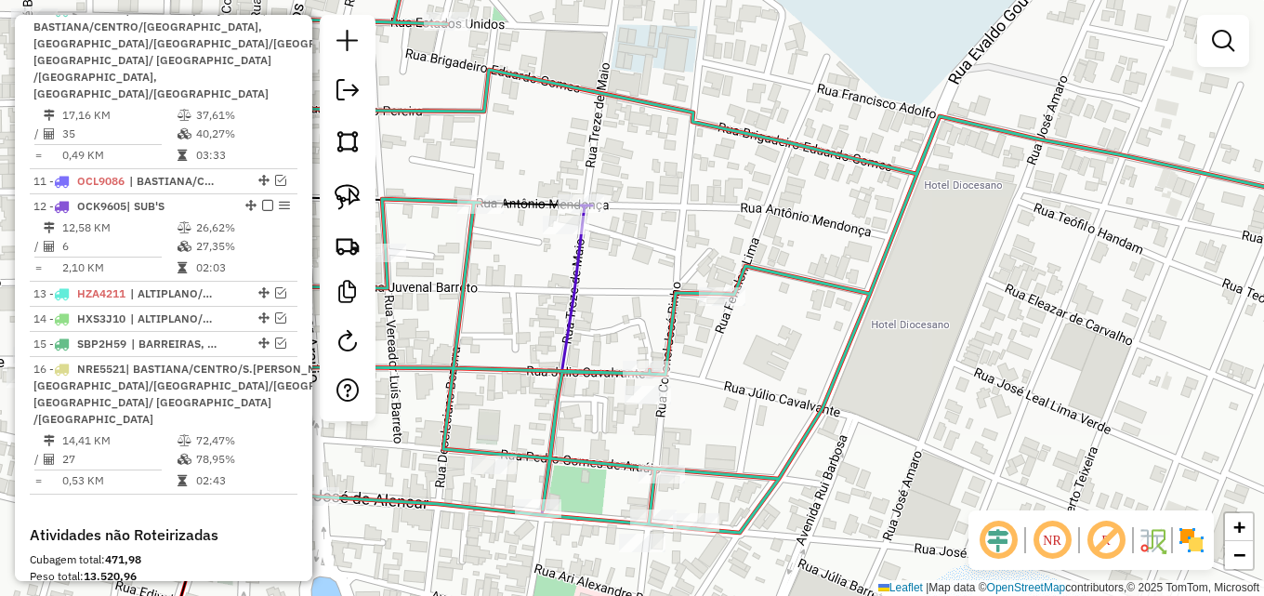
drag, startPoint x: 568, startPoint y: 391, endPoint x: 818, endPoint y: 351, distance: 253.1
click at [818, 351] on div "Janela de atendimento Grade de atendimento Capacidade Transportadoras Veículos …" at bounding box center [632, 298] width 1264 height 596
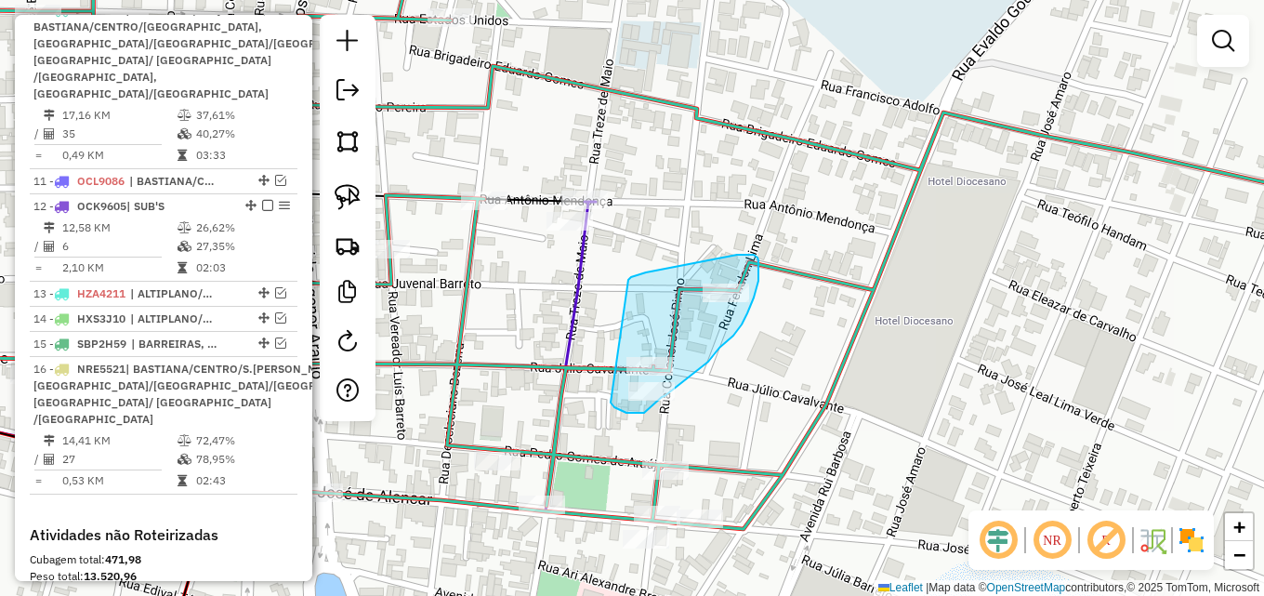
drag, startPoint x: 628, startPoint y: 280, endPoint x: 611, endPoint y: 402, distance: 123.9
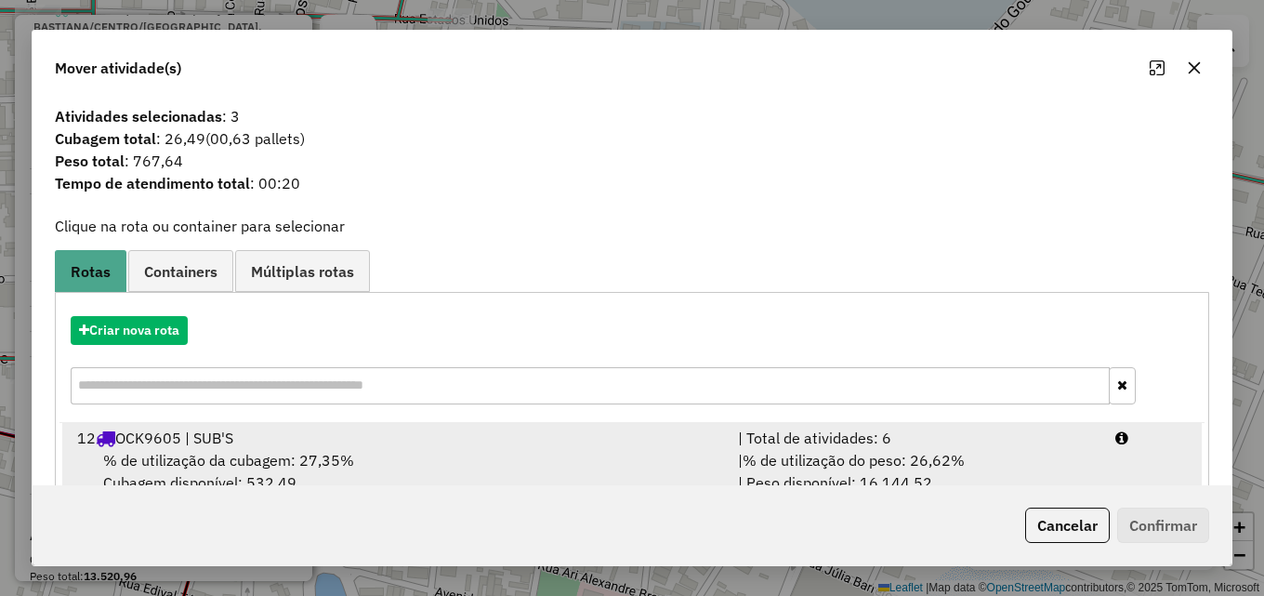
drag, startPoint x: 718, startPoint y: 445, endPoint x: 785, endPoint y: 453, distance: 67.3
click at [719, 445] on div "12 OCK9605 | SUB'S" at bounding box center [396, 438] width 661 height 22
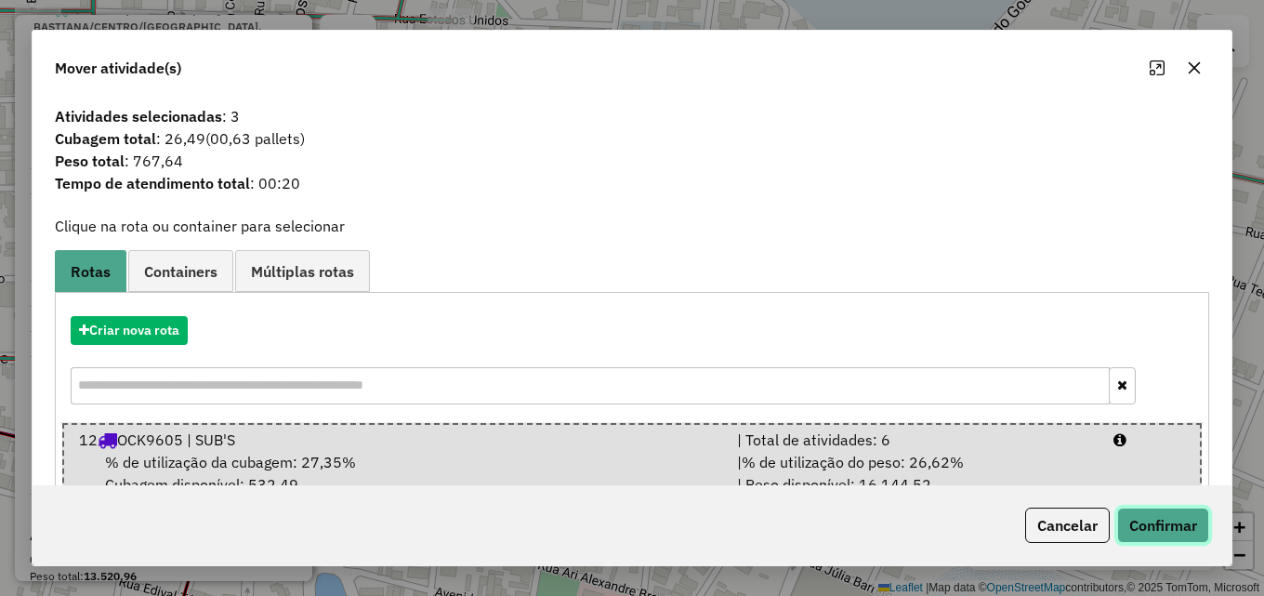
click at [1192, 513] on button "Confirmar" at bounding box center [1163, 524] width 92 height 35
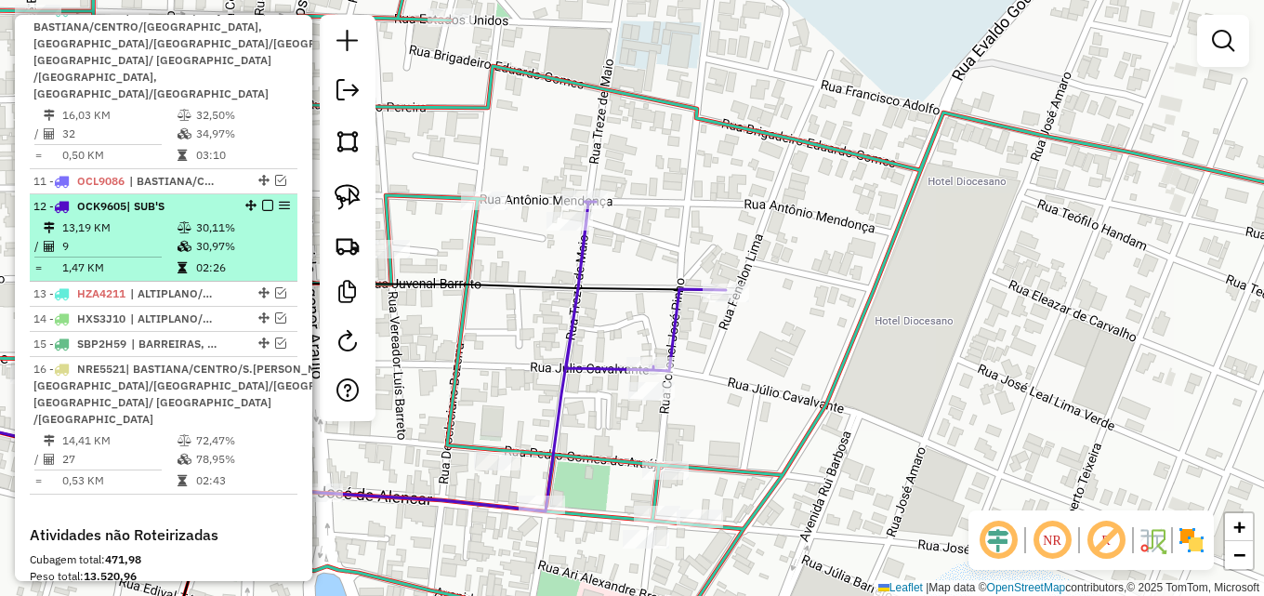
click at [228, 237] on td "30,11%" at bounding box center [242, 227] width 94 height 19
select select "*********"
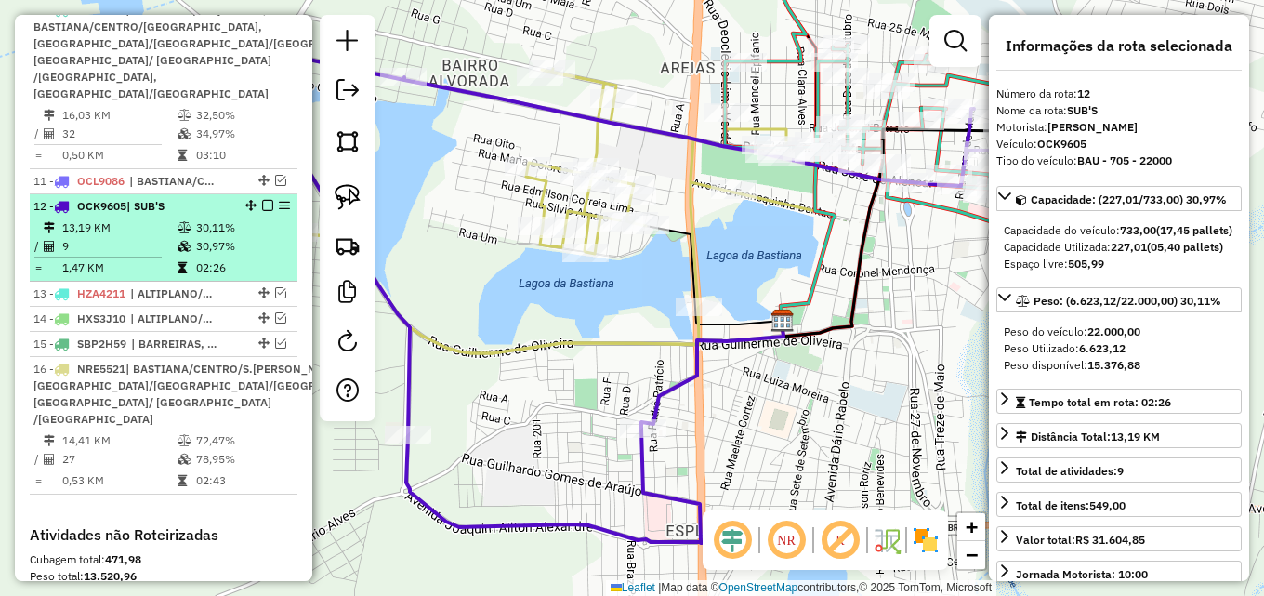
click at [262, 211] on em at bounding box center [267, 205] width 11 height 11
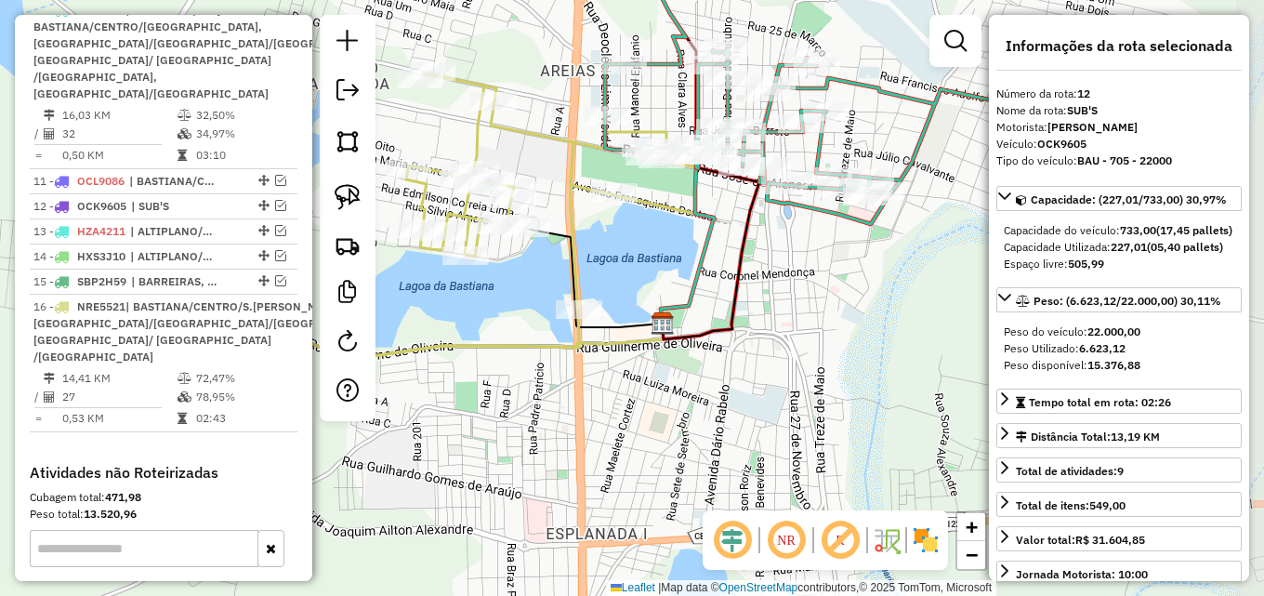
drag, startPoint x: 781, startPoint y: 439, endPoint x: 659, endPoint y: 440, distance: 122.7
click at [660, 440] on div "Janela de atendimento Grade de atendimento Capacidade Transportadoras Veículos …" at bounding box center [632, 298] width 1264 height 596
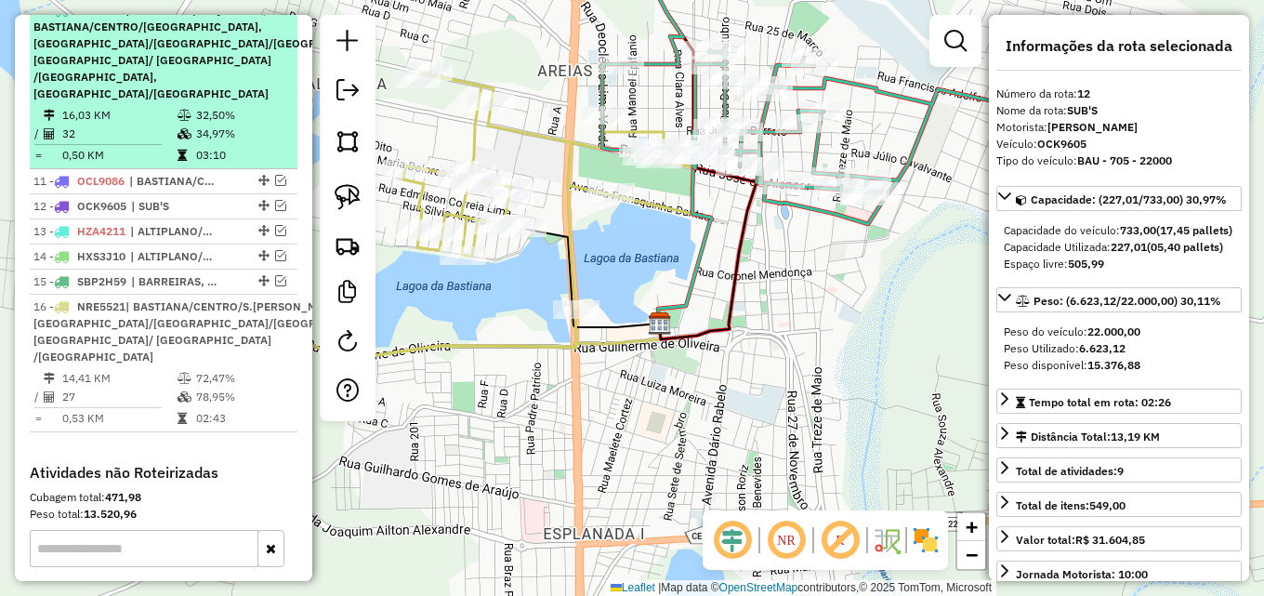
click at [190, 125] on td at bounding box center [186, 115] width 19 height 19
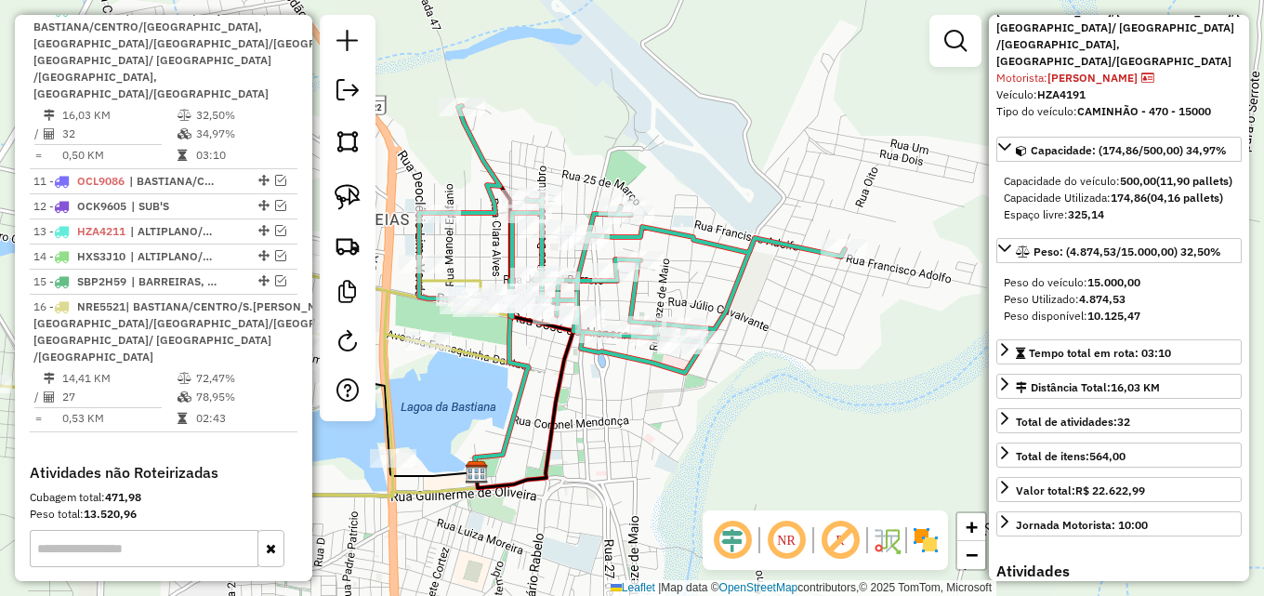
scroll to position [186, 0]
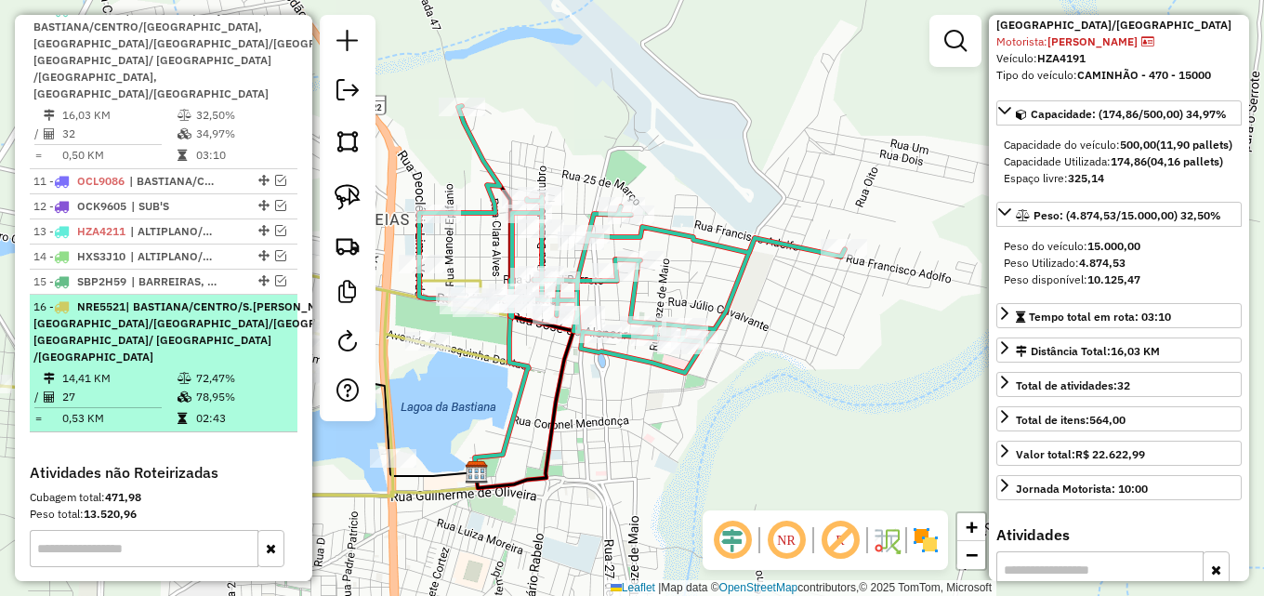
click at [188, 384] on icon at bounding box center [184, 378] width 14 height 11
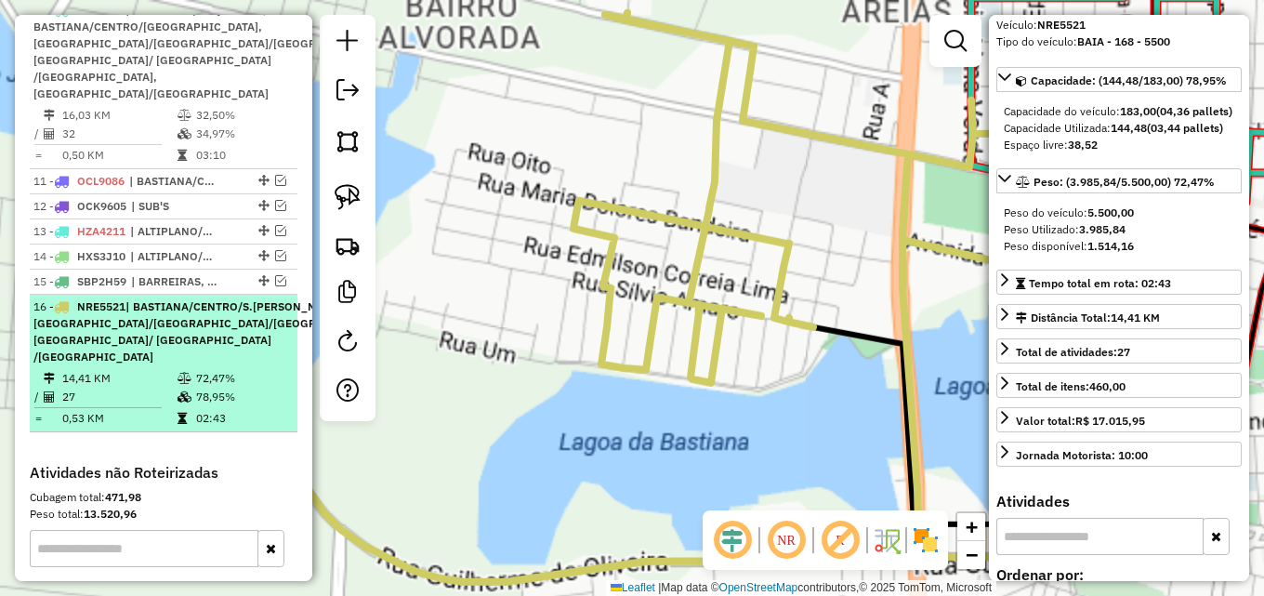
scroll to position [169, 0]
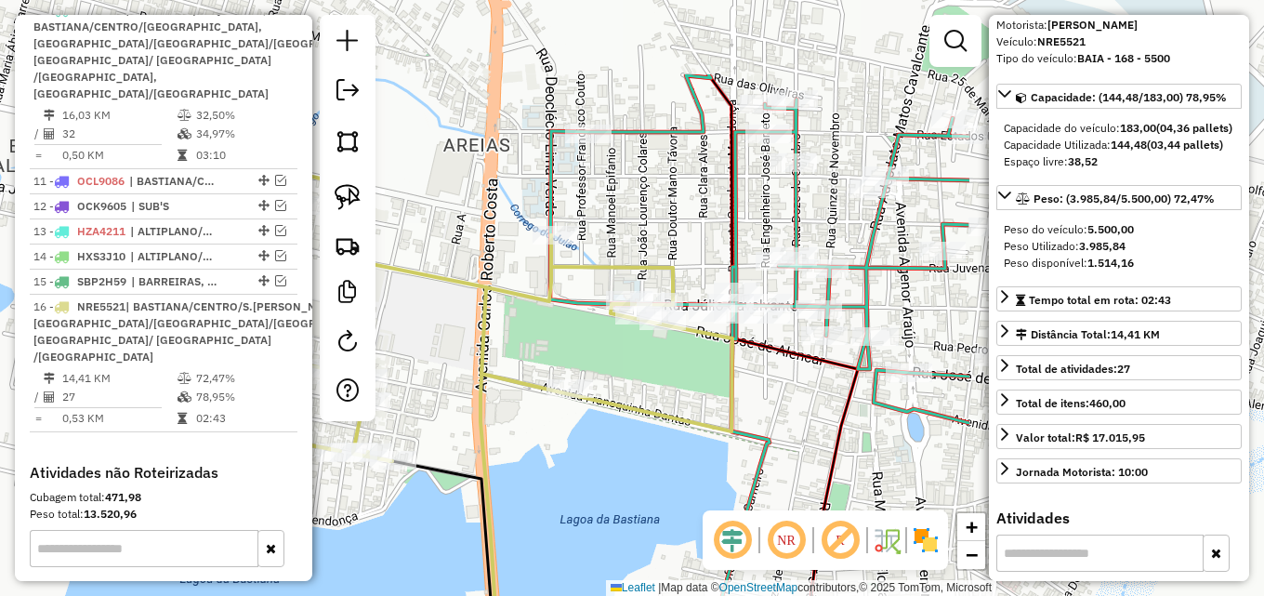
drag, startPoint x: 676, startPoint y: 387, endPoint x: 519, endPoint y: 439, distance: 165.1
click at [519, 439] on div "Janela de atendimento Grade de atendimento Capacidade Transportadoras Veículos …" at bounding box center [632, 298] width 1264 height 596
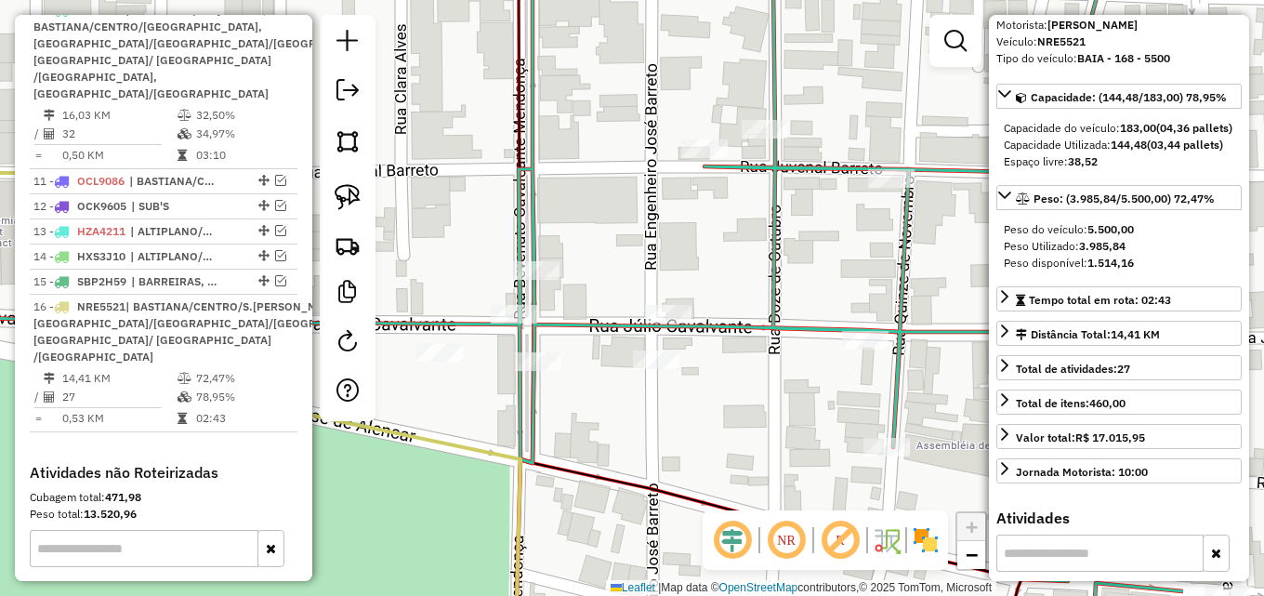
drag, startPoint x: 934, startPoint y: 355, endPoint x: 751, endPoint y: 388, distance: 186.1
click at [729, 399] on div "Janela de atendimento Grade de atendimento Capacidade Transportadoras Veículos …" at bounding box center [632, 298] width 1264 height 596
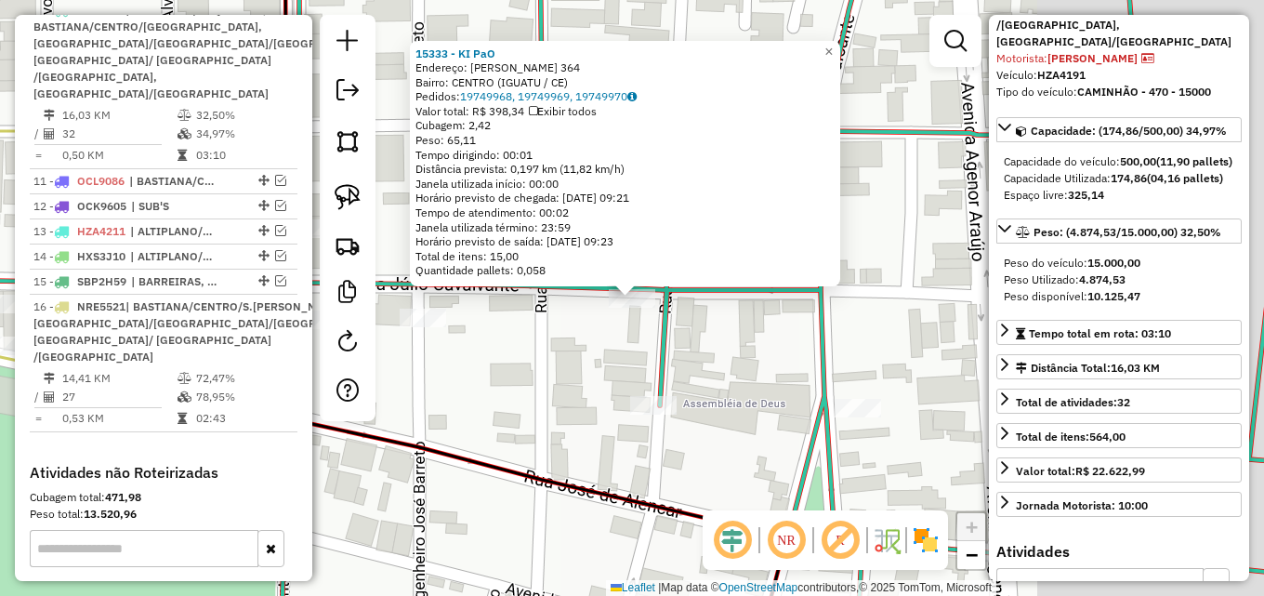
scroll to position [186, 0]
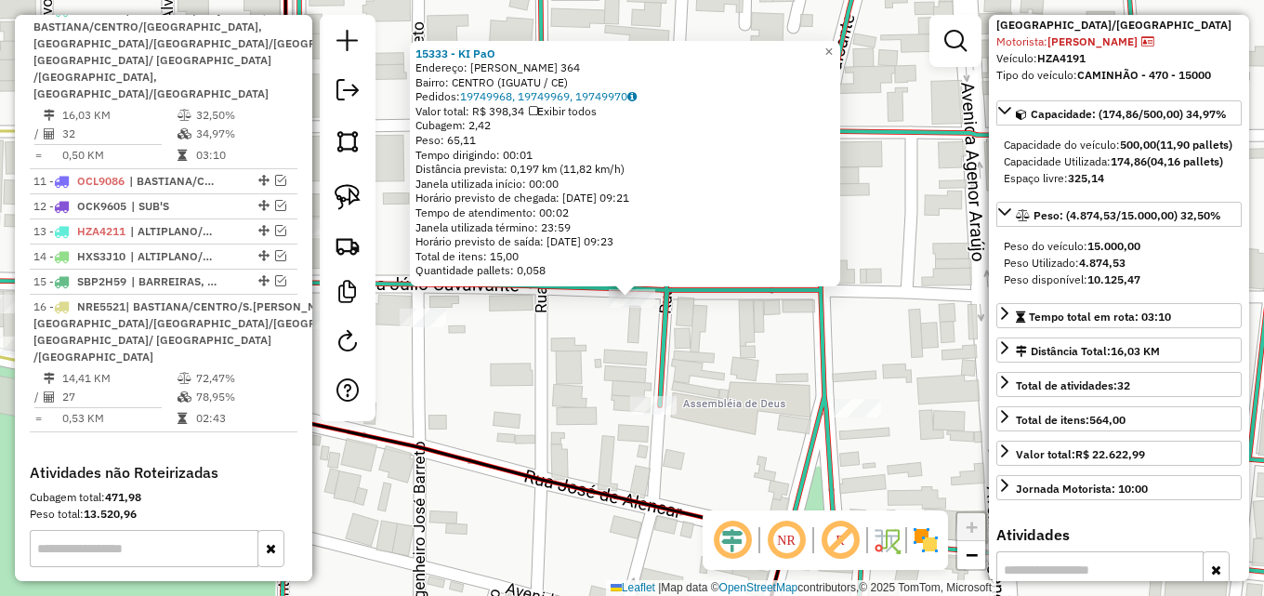
click at [554, 382] on div "15333 - KI PaO Endereço: JULIO CAVALCANTE 364 Bairro: CENTRO (IGUATU / CE) Pedi…" at bounding box center [632, 298] width 1264 height 596
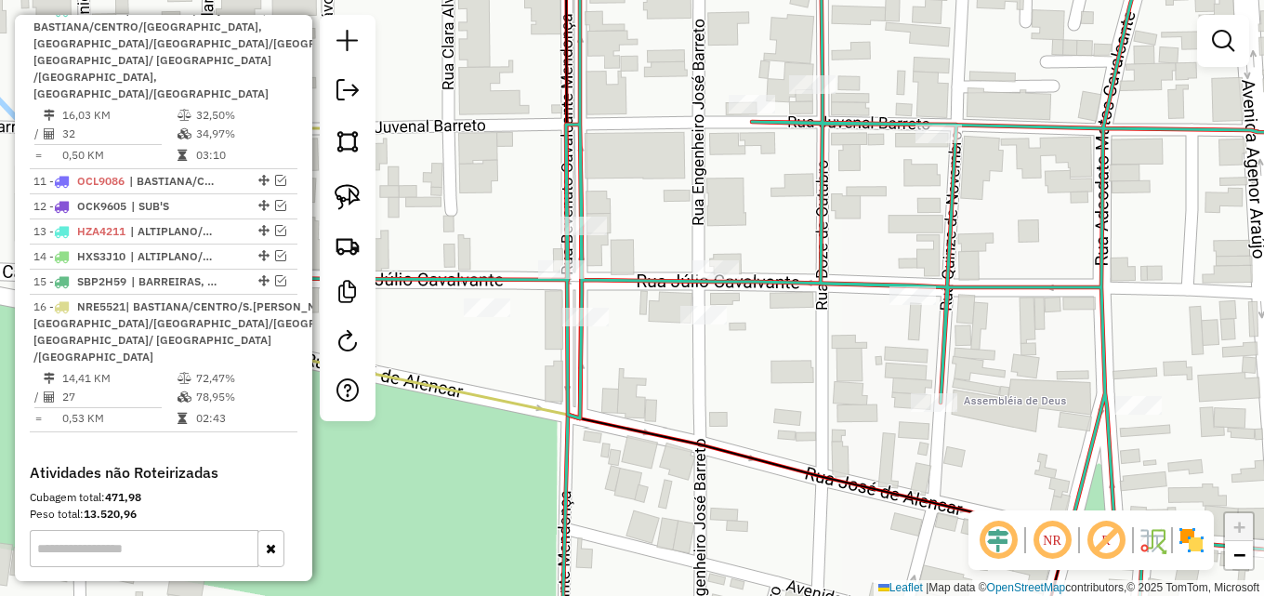
drag, startPoint x: 532, startPoint y: 374, endPoint x: 812, endPoint y: 372, distance: 280.6
click at [812, 372] on div "Janela de atendimento Grade de atendimento Capacidade Transportadoras Veículos …" at bounding box center [632, 298] width 1264 height 596
select select "*********"
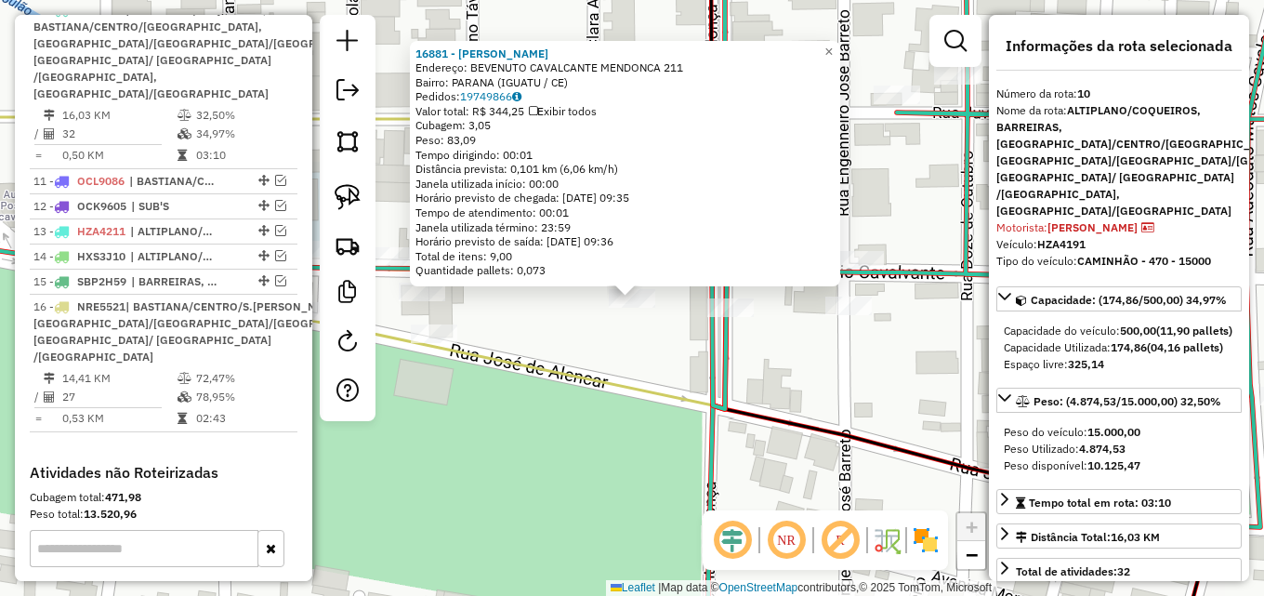
click at [581, 365] on div "16881 - JOSE ROBERTO UCHOA Endereço: BEVENUTO CAVALCANTE MENDONCA 211 Bairro: P…" at bounding box center [632, 298] width 1264 height 596
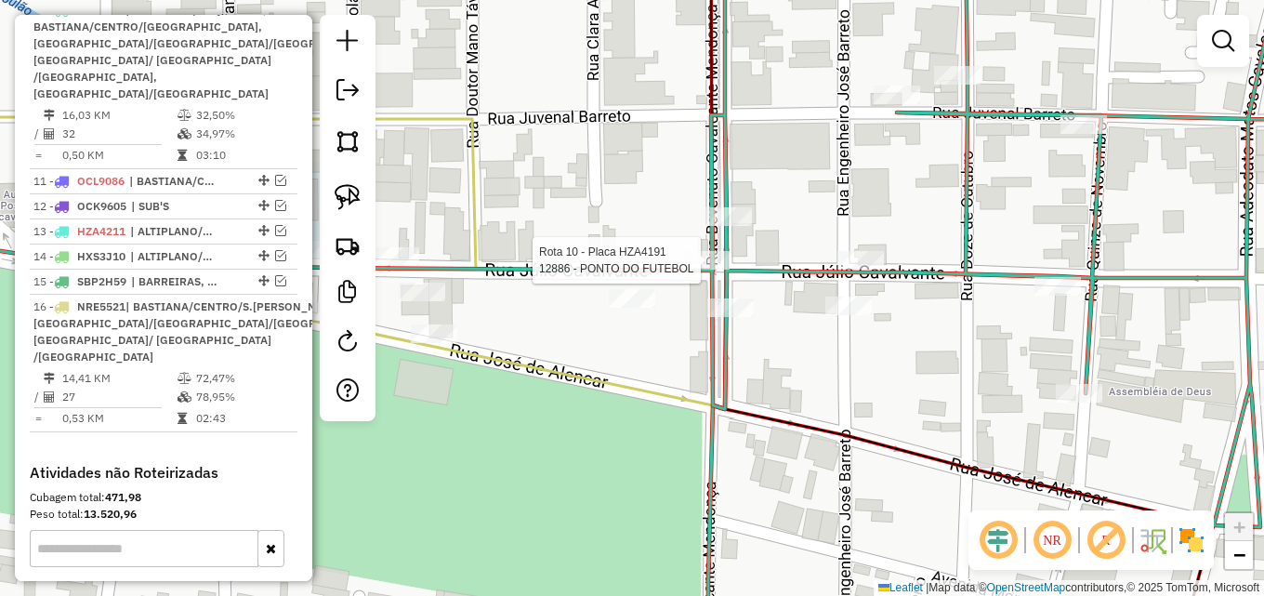
select select "*********"
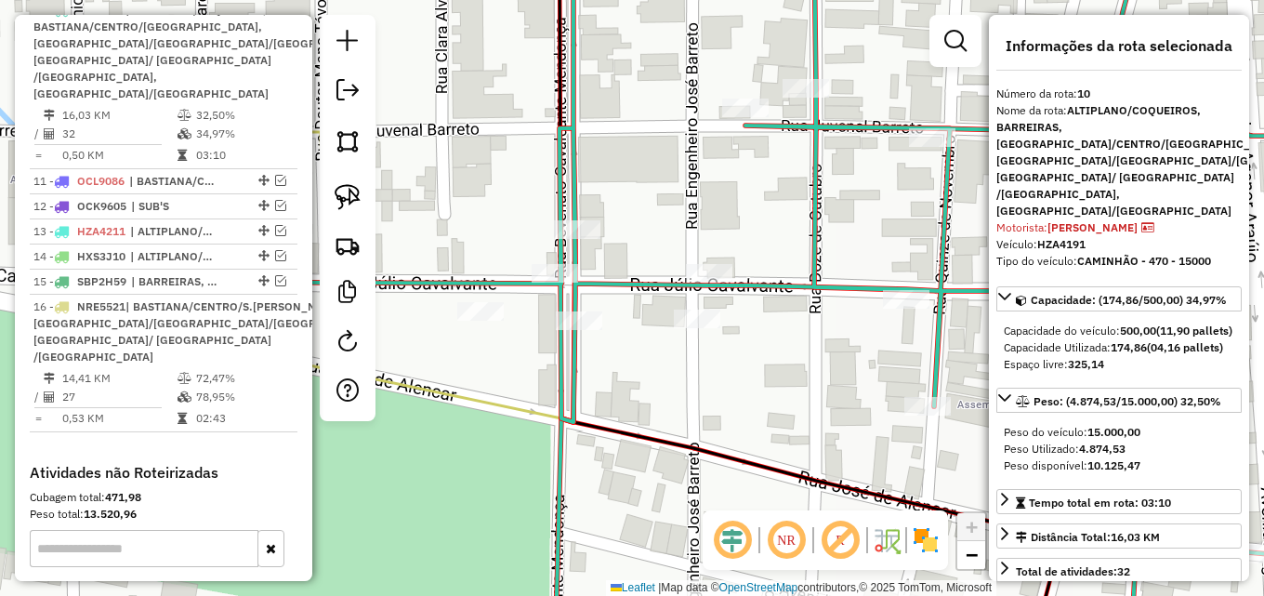
drag, startPoint x: 556, startPoint y: 318, endPoint x: 774, endPoint y: 318, distance: 218.4
click at [774, 318] on div "Janela de atendimento Grade de atendimento Capacidade Transportadoras Veículos …" at bounding box center [632, 298] width 1264 height 596
click at [511, 257] on div "Janela de atendimento Grade de atendimento Capacidade Transportadoras Veículos …" at bounding box center [632, 298] width 1264 height 596
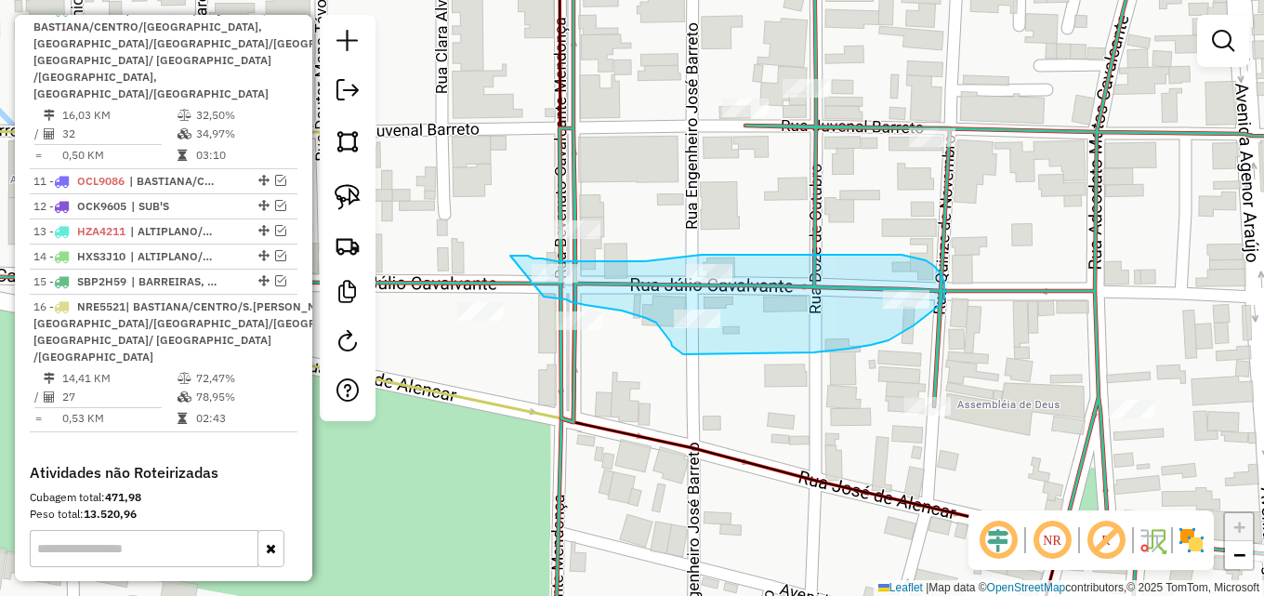
drag, startPoint x: 510, startPoint y: 256, endPoint x: 544, endPoint y: 296, distance: 52.8
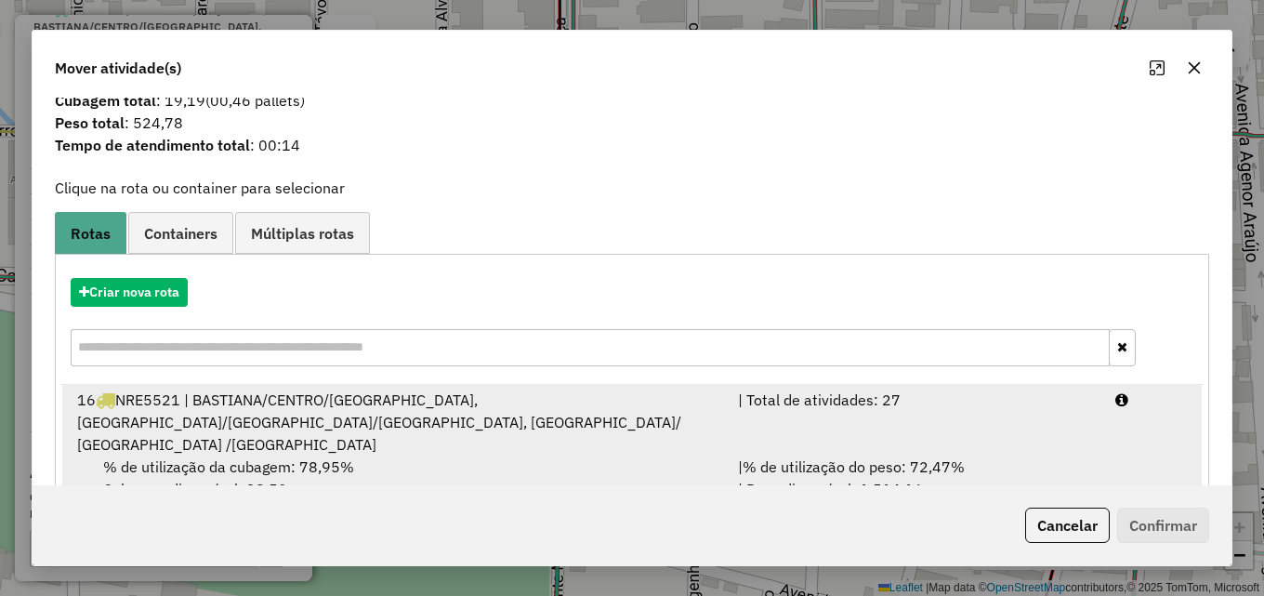
scroll to position [67, 0]
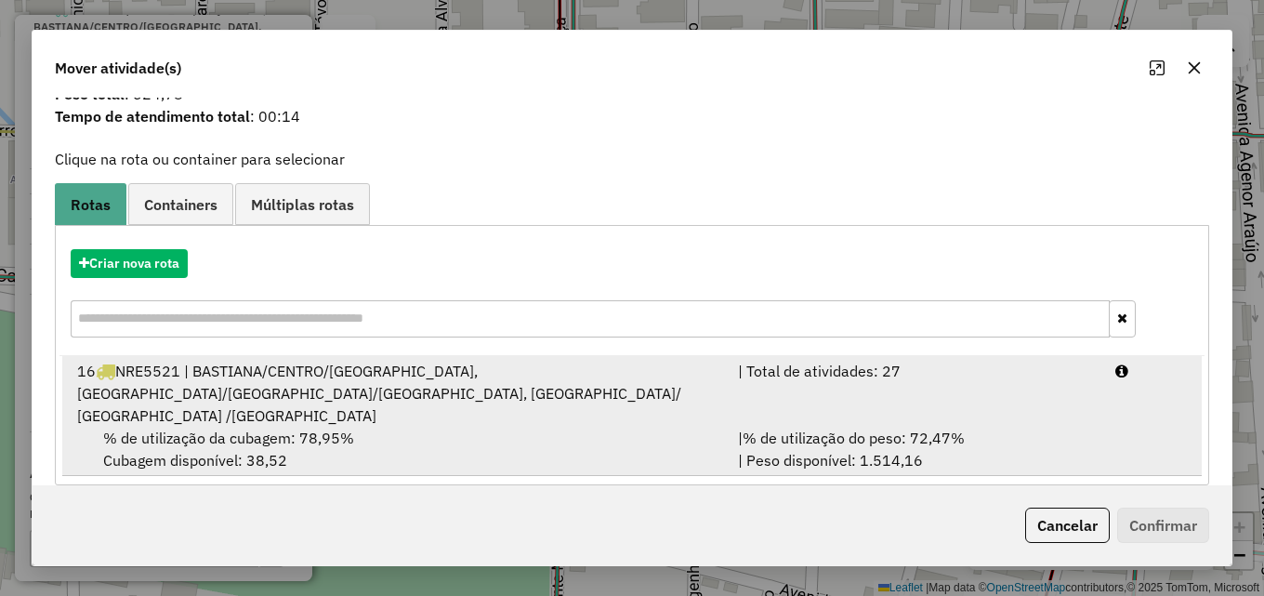
drag, startPoint x: 794, startPoint y: 418, endPoint x: 818, endPoint y: 421, distance: 24.3
click at [797, 428] on span "% de utilização do peso: 72,47%" at bounding box center [853, 437] width 222 height 19
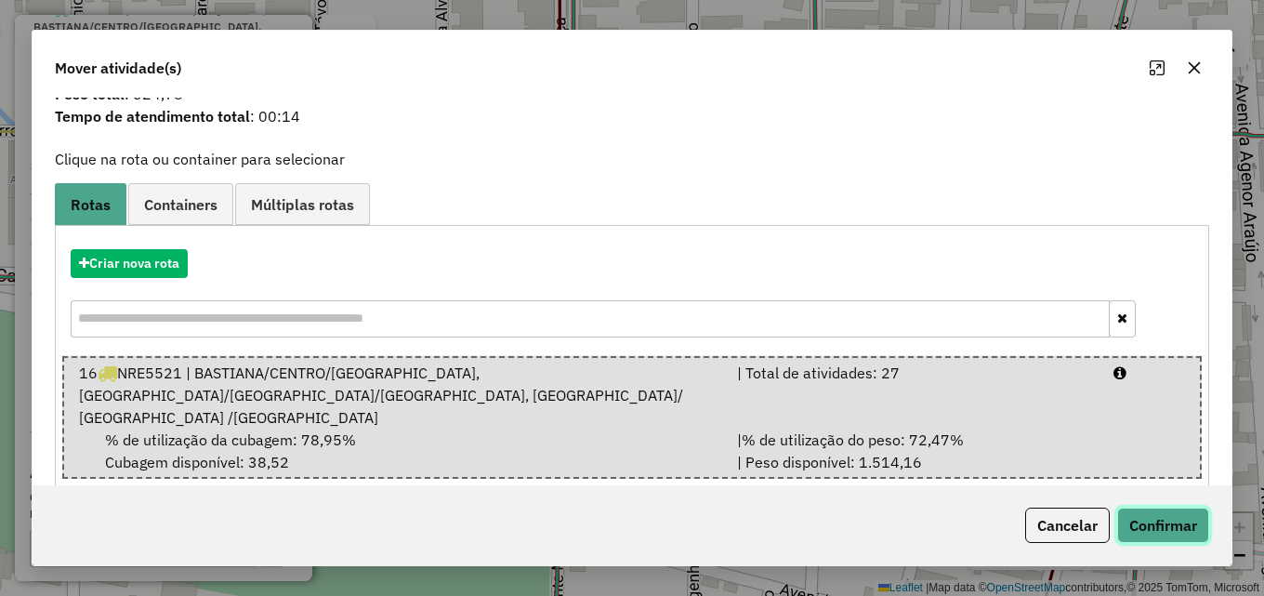
click at [1188, 521] on button "Confirmar" at bounding box center [1163, 524] width 92 height 35
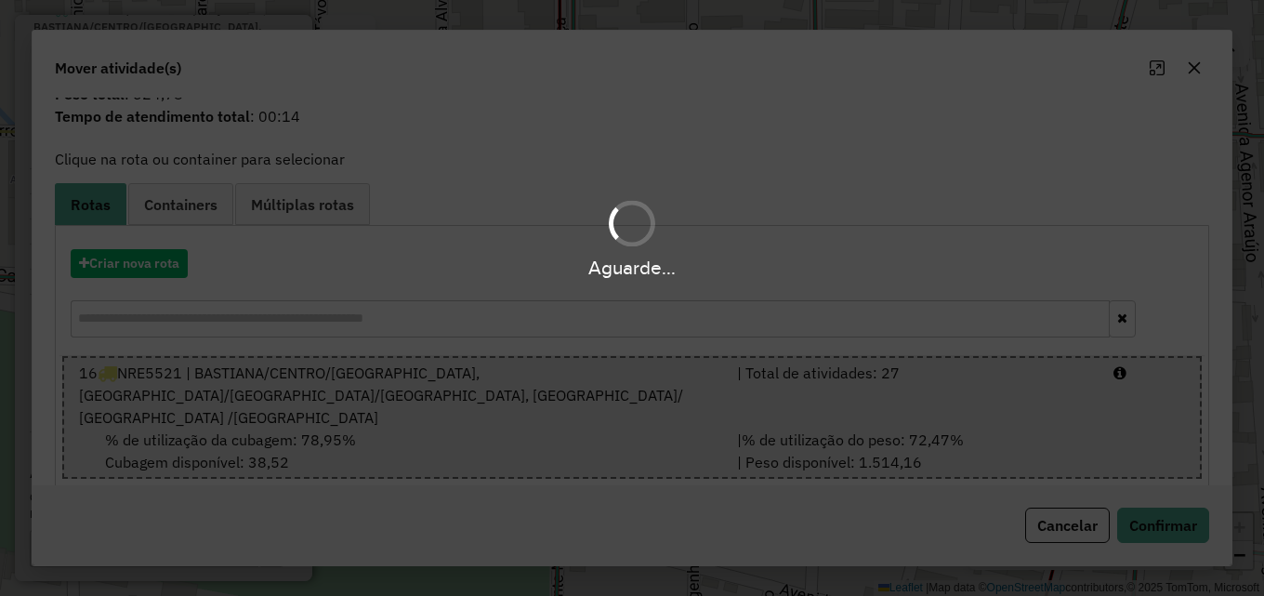
scroll to position [0, 0]
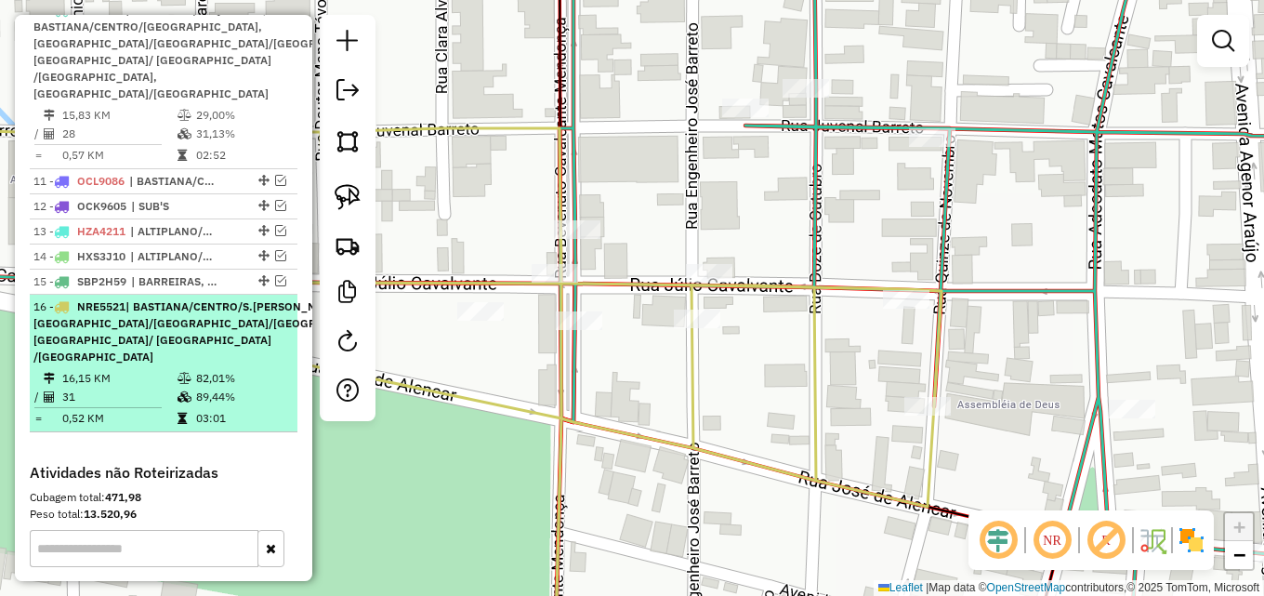
click at [148, 354] on span "| BASTIANA/CENTRO/S.SEBASTIÃO, FLORES/CRUIRI/BUGI, JARDIM OASIS/ JPII /LAGOA SE…" at bounding box center [212, 331] width 359 height 64
select select "*********"
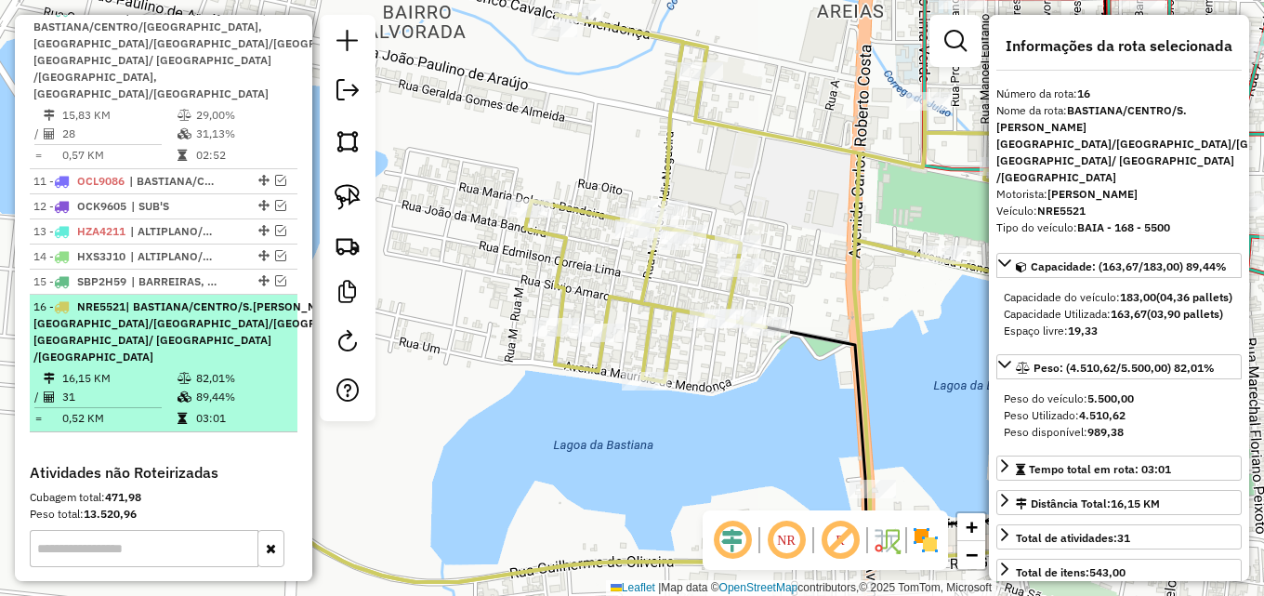
click at [413, 311] on em at bounding box center [418, 305] width 11 height 11
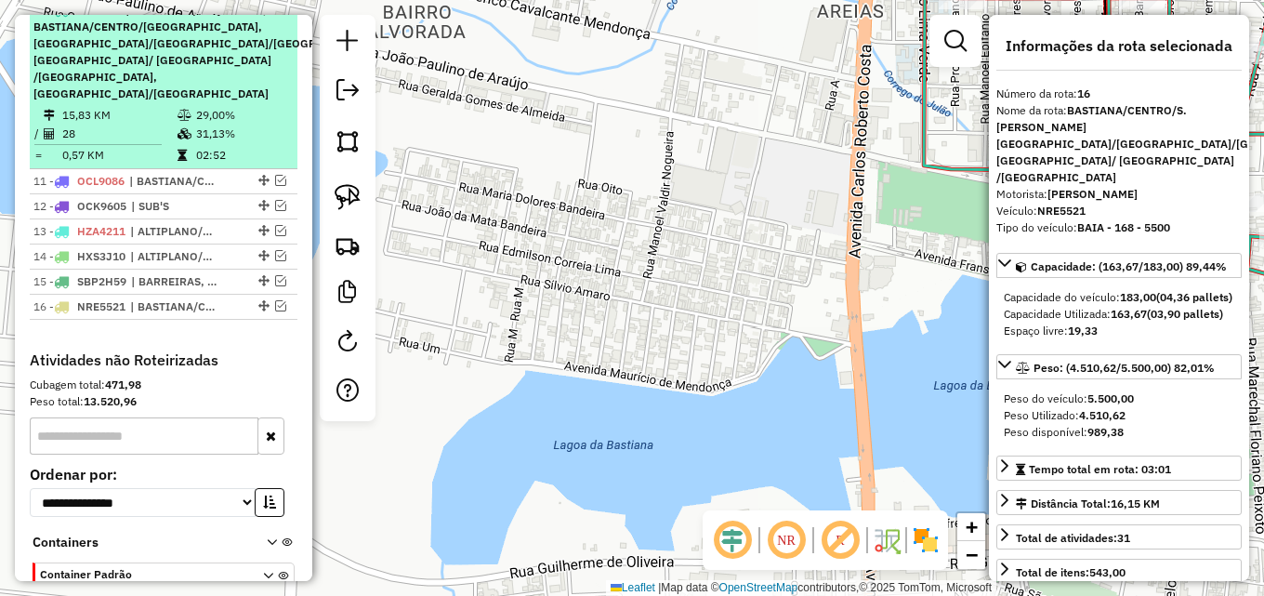
click at [251, 125] on td "29,00%" at bounding box center [242, 115] width 94 height 19
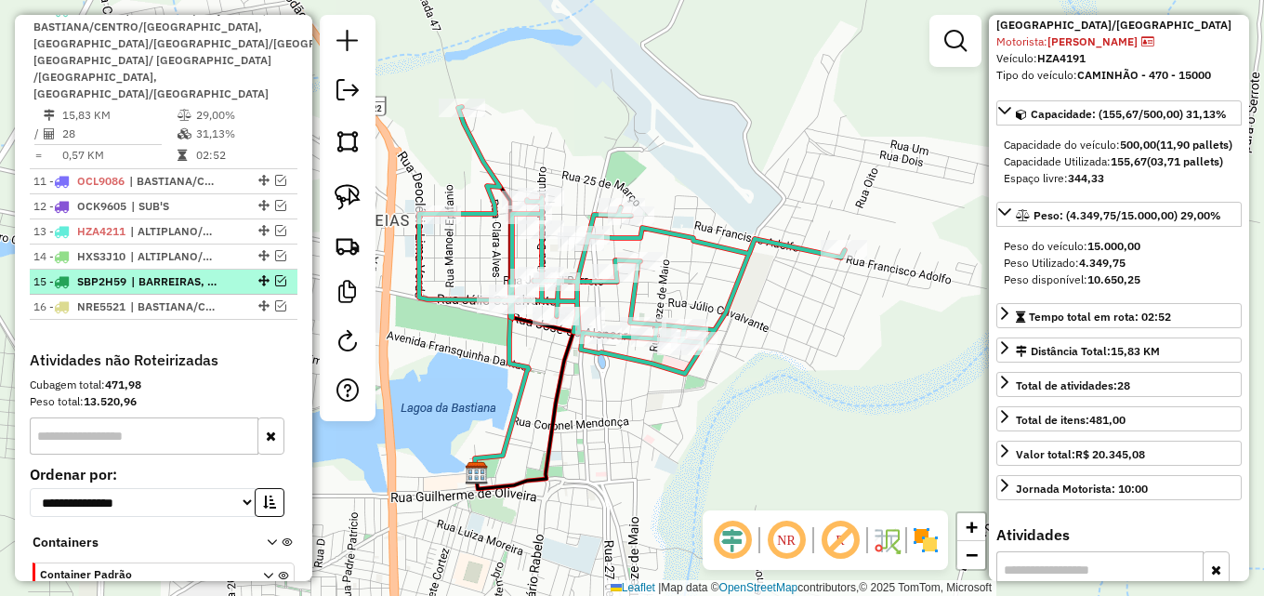
scroll to position [859, 0]
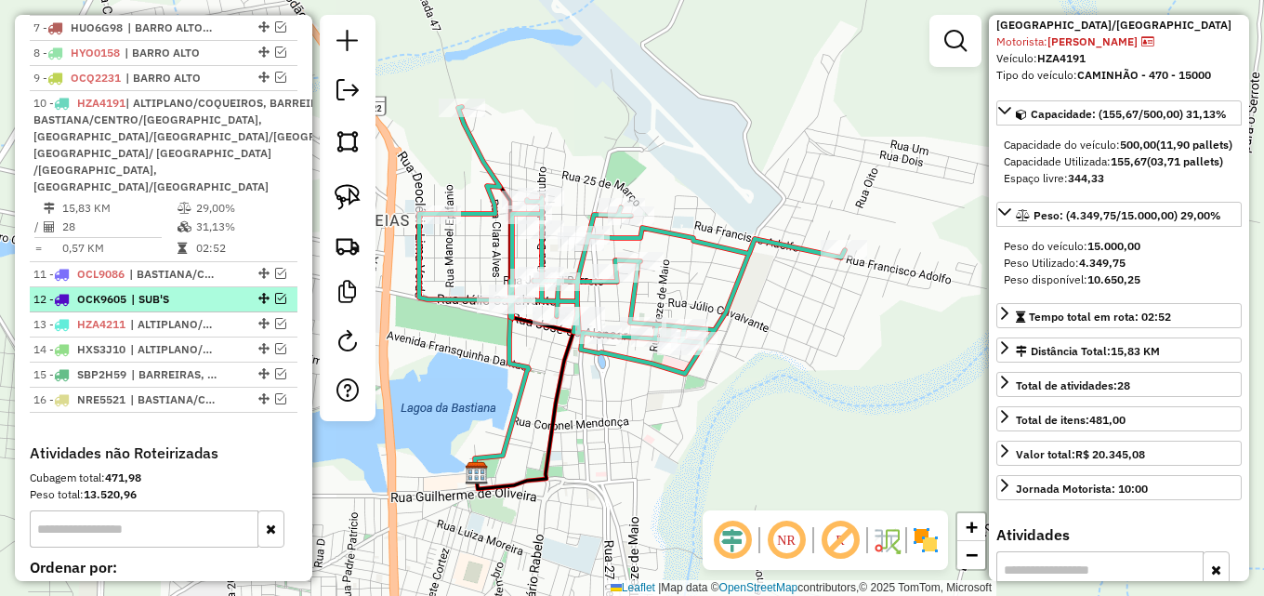
click at [275, 304] on em at bounding box center [280, 298] width 11 height 11
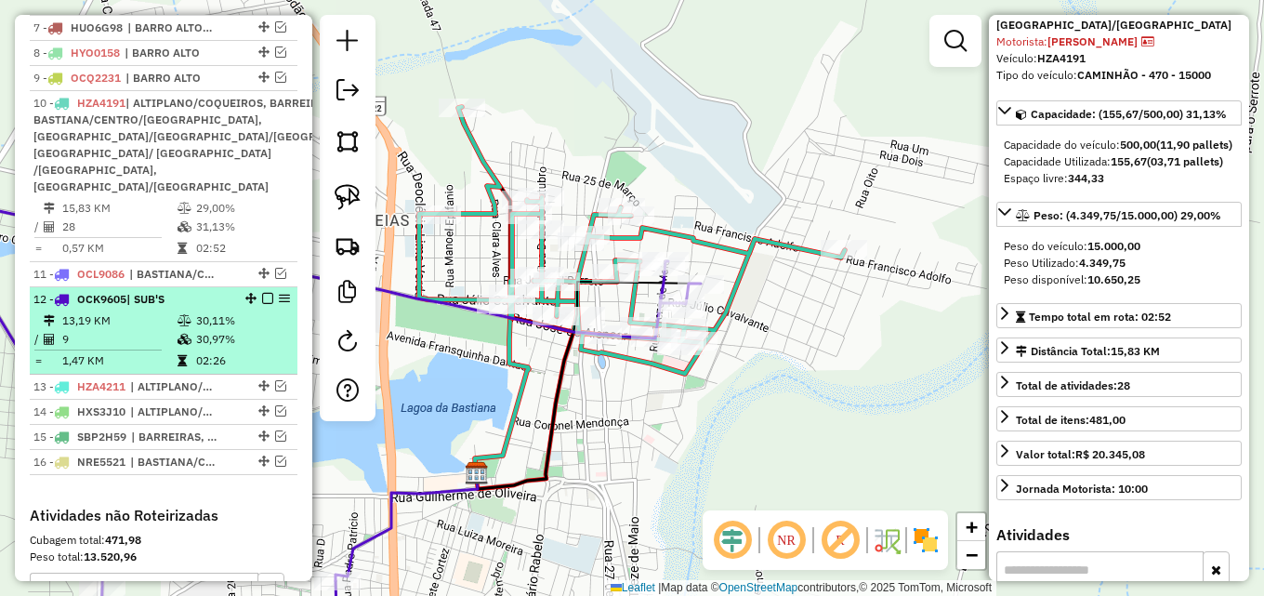
click at [262, 304] on em at bounding box center [267, 298] width 11 height 11
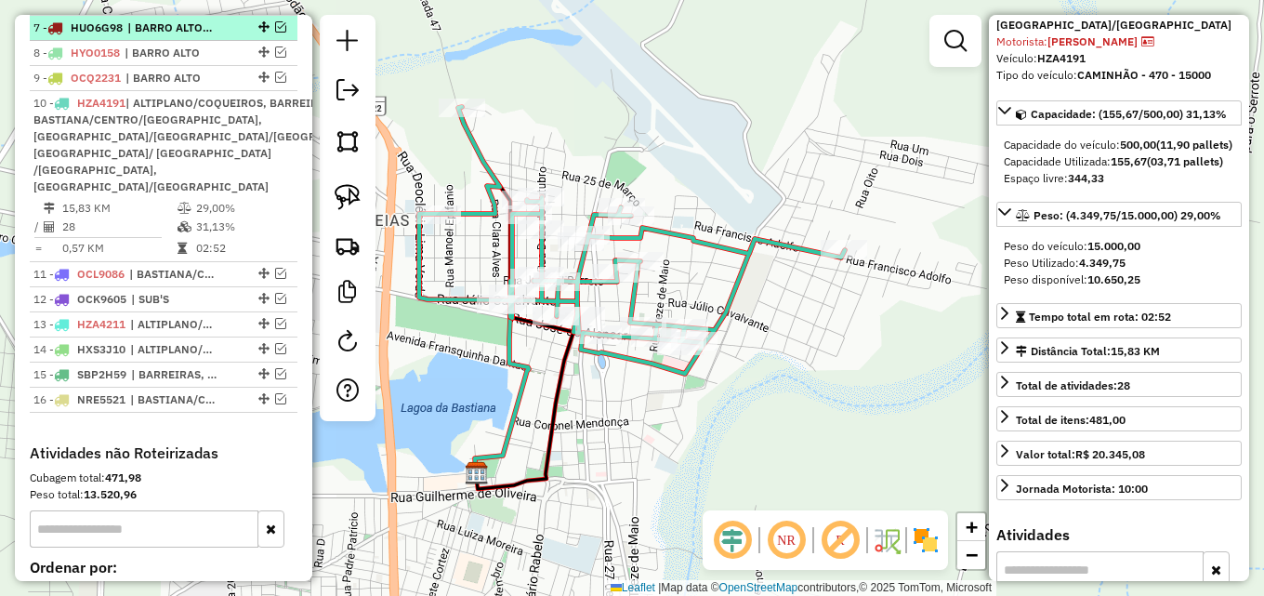
click at [275, 33] on em at bounding box center [280, 26] width 11 height 11
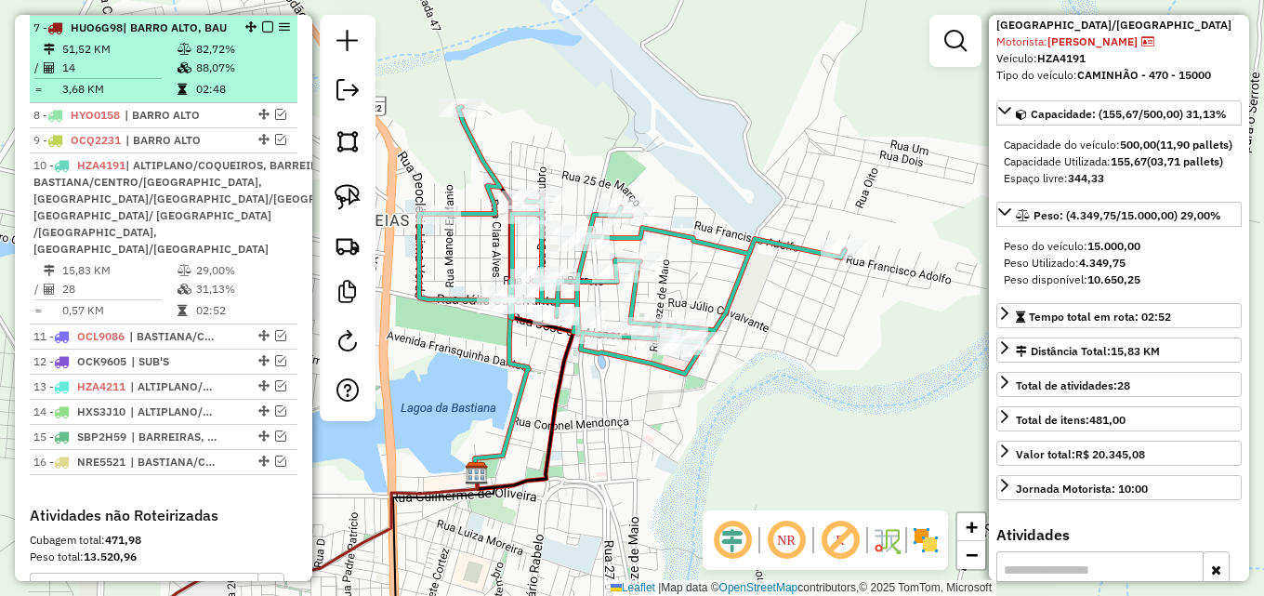
click at [209, 59] on td "82,72%" at bounding box center [242, 49] width 94 height 19
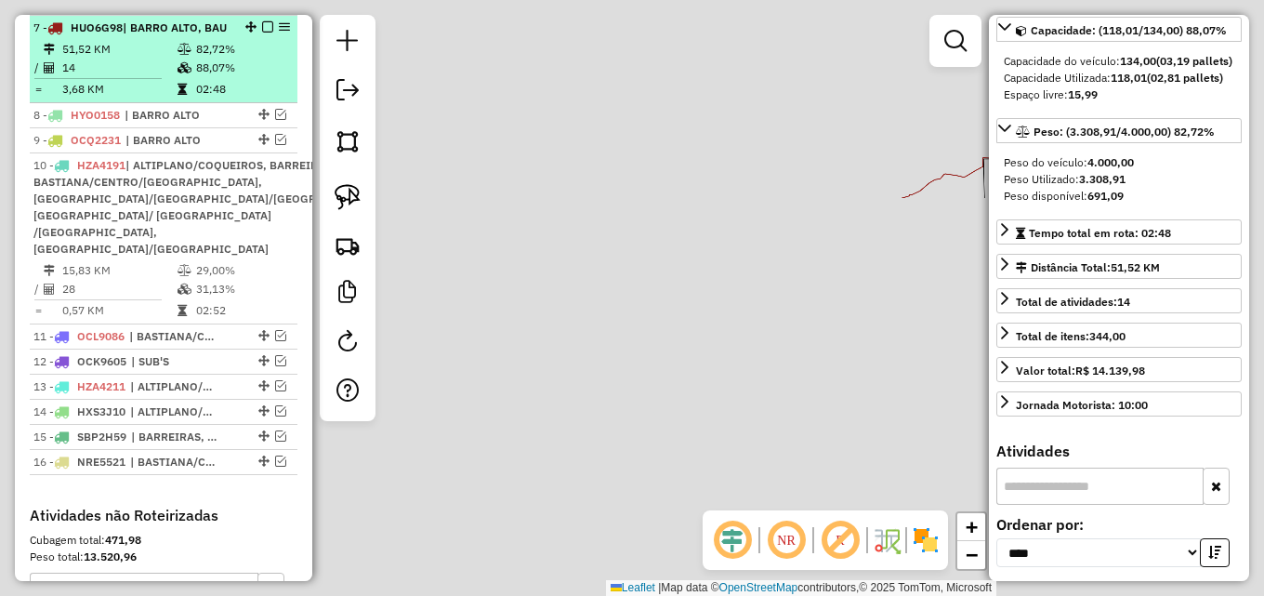
scroll to position [119, 0]
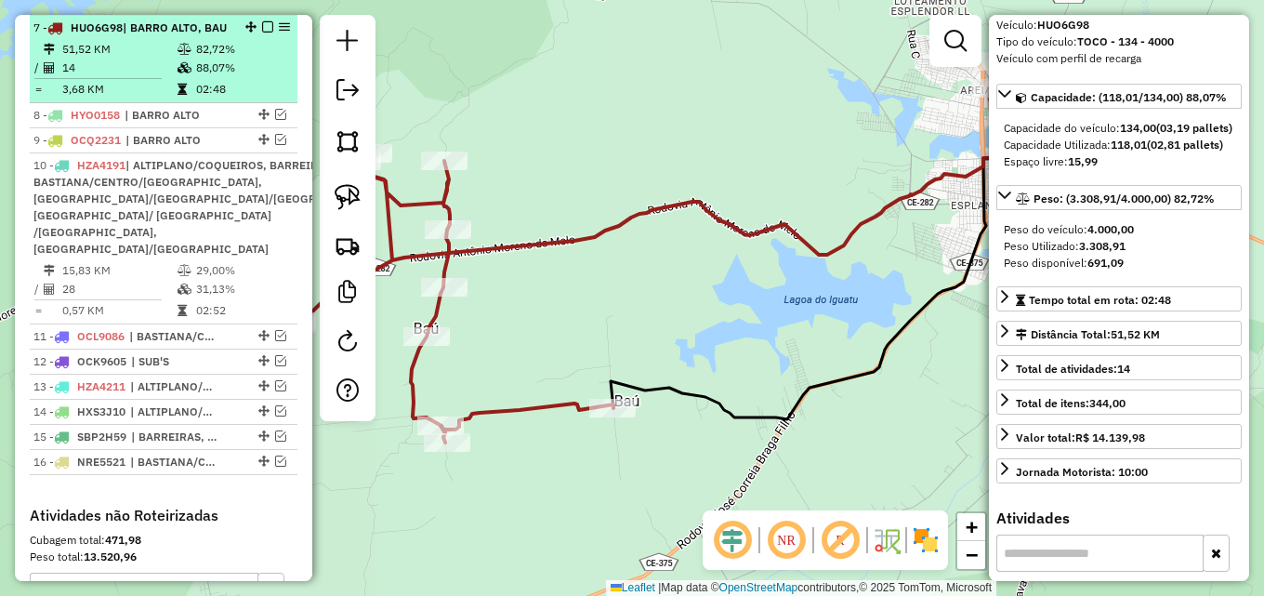
click at [266, 33] on em at bounding box center [267, 26] width 11 height 11
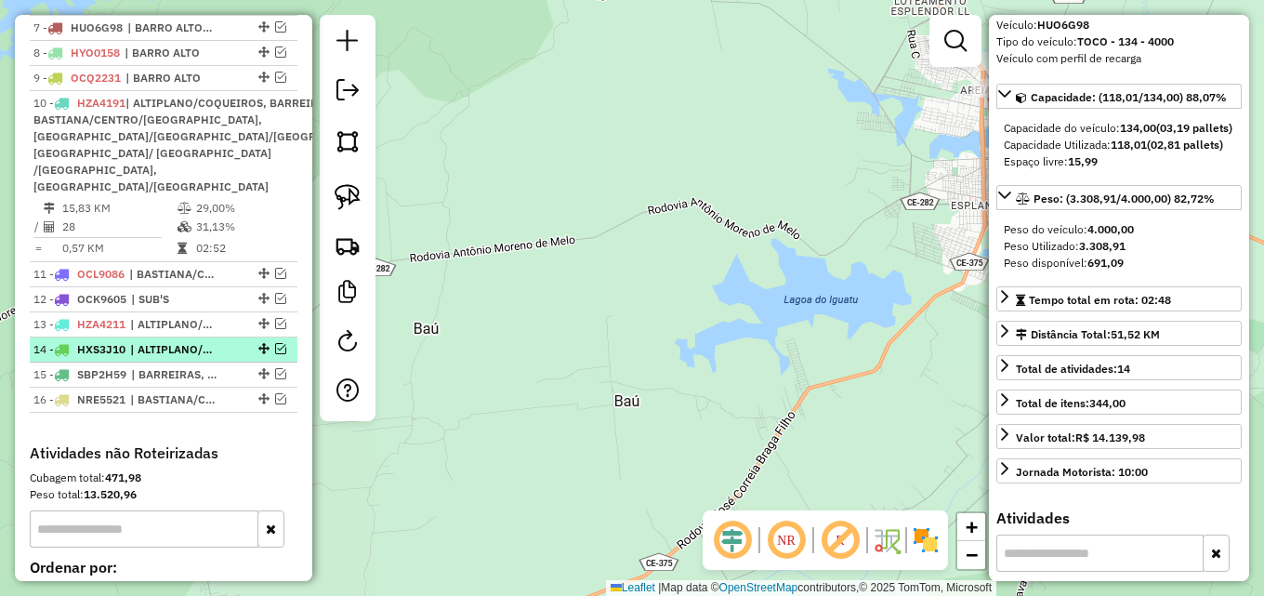
click at [275, 354] on em at bounding box center [280, 348] width 11 height 11
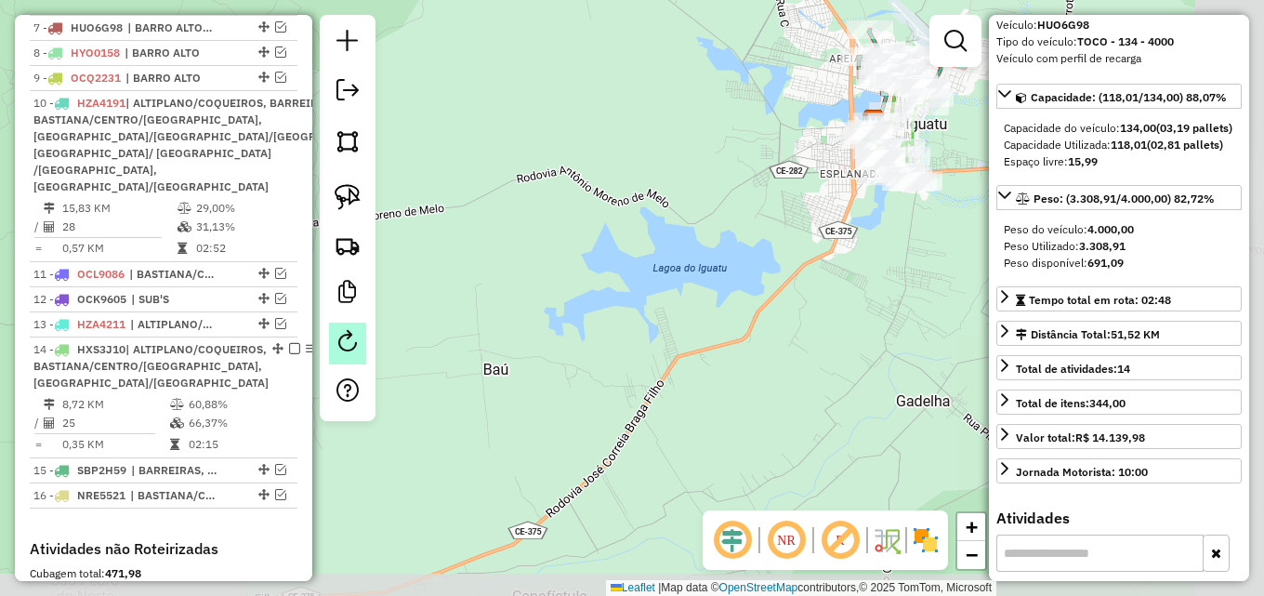
drag, startPoint x: 494, startPoint y: 397, endPoint x: 331, endPoint y: 361, distance: 167.3
click at [353, 363] on hb-router-mapa "Informações da Sessão 991381 - 20/08/2025 Criação: 19/08/2025 17:05 Depósito: D…" at bounding box center [632, 298] width 1264 height 596
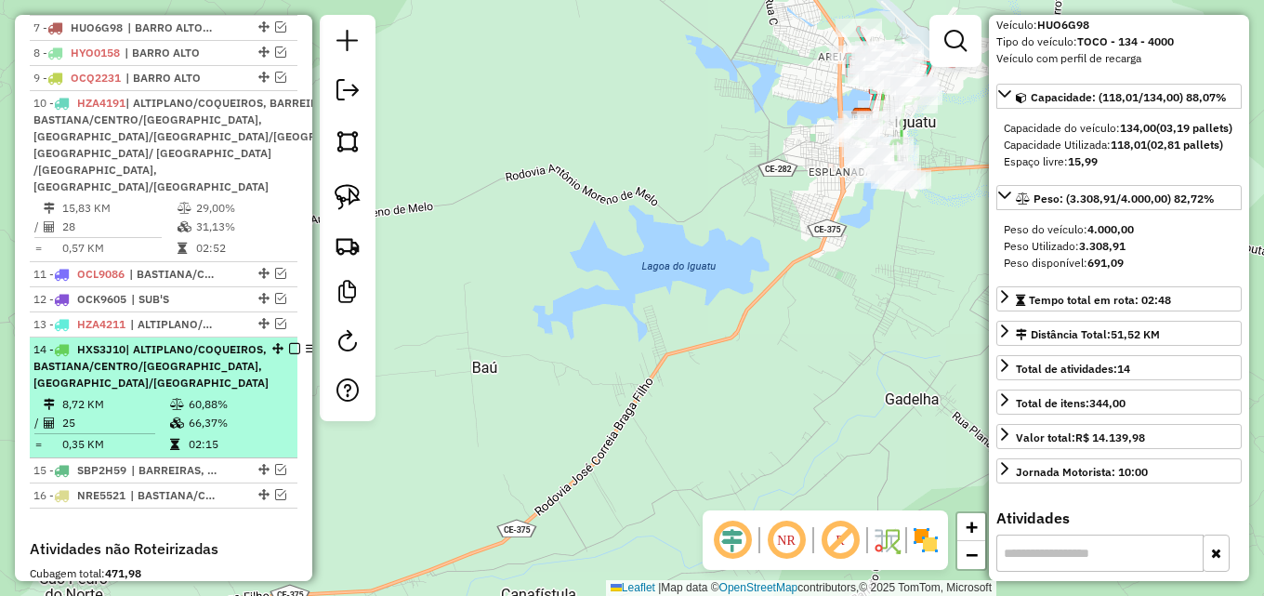
click at [289, 354] on em at bounding box center [294, 348] width 11 height 11
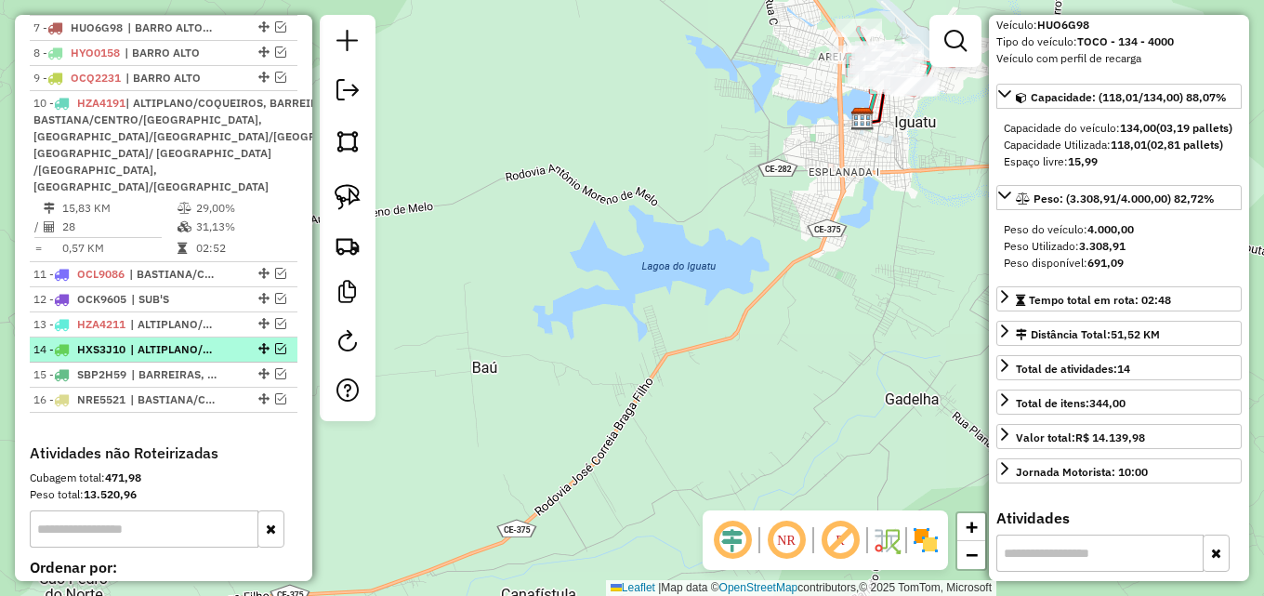
click at [269, 358] on div "14 - HXS3J10 | ALTIPLANO/COQUEIROS, BASTIANA/CENTRO/S.SEBASTIÃO, PRADO/CAJAZEIR…" at bounding box center [163, 349] width 260 height 17
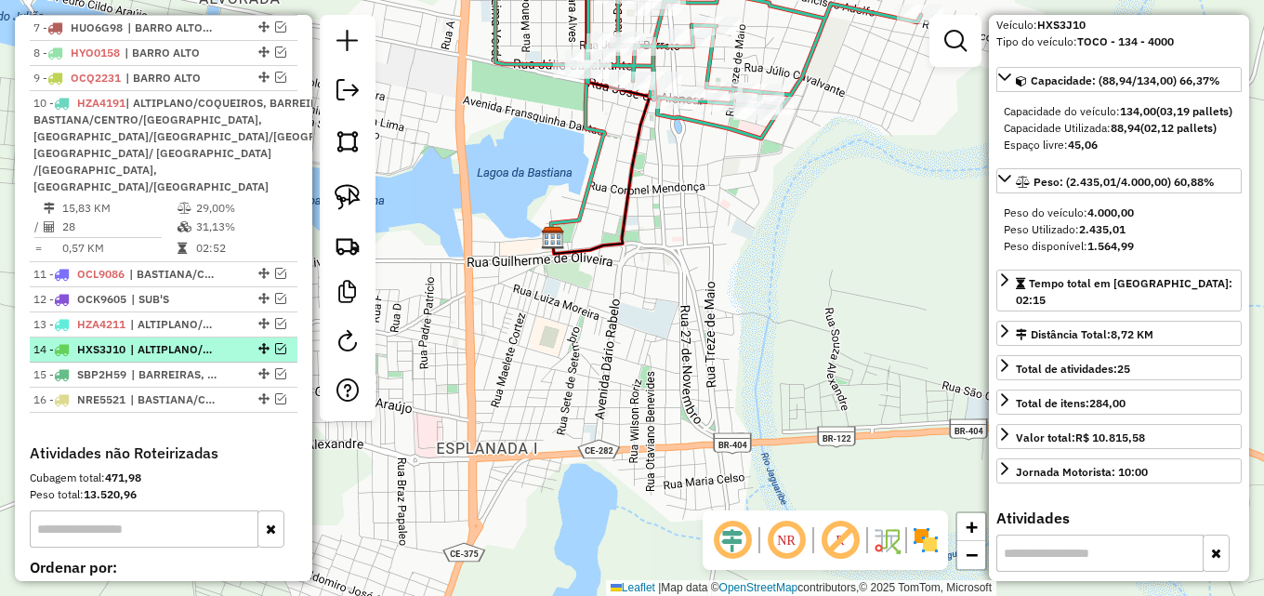
click at [275, 354] on em at bounding box center [280, 348] width 11 height 11
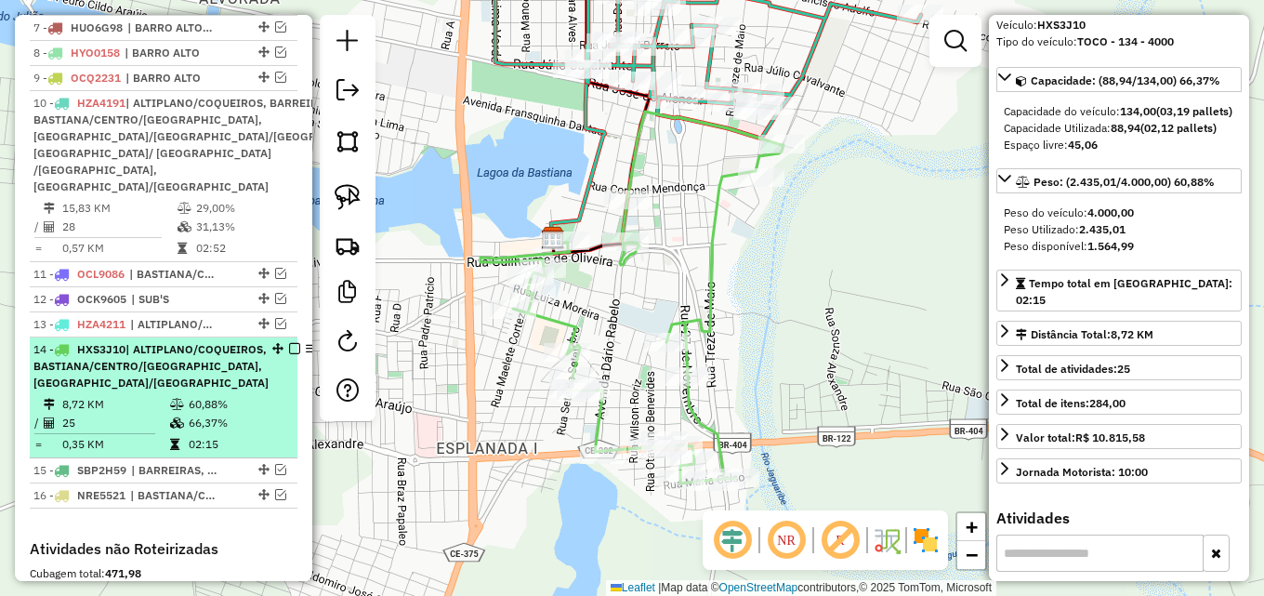
click at [191, 389] on span "| ALTIPLANO/COQUEIROS, BASTIANA/CENTRO/S.SEBASTIÃO, PRADO/CAJAZEIRAS" at bounding box center [150, 365] width 235 height 47
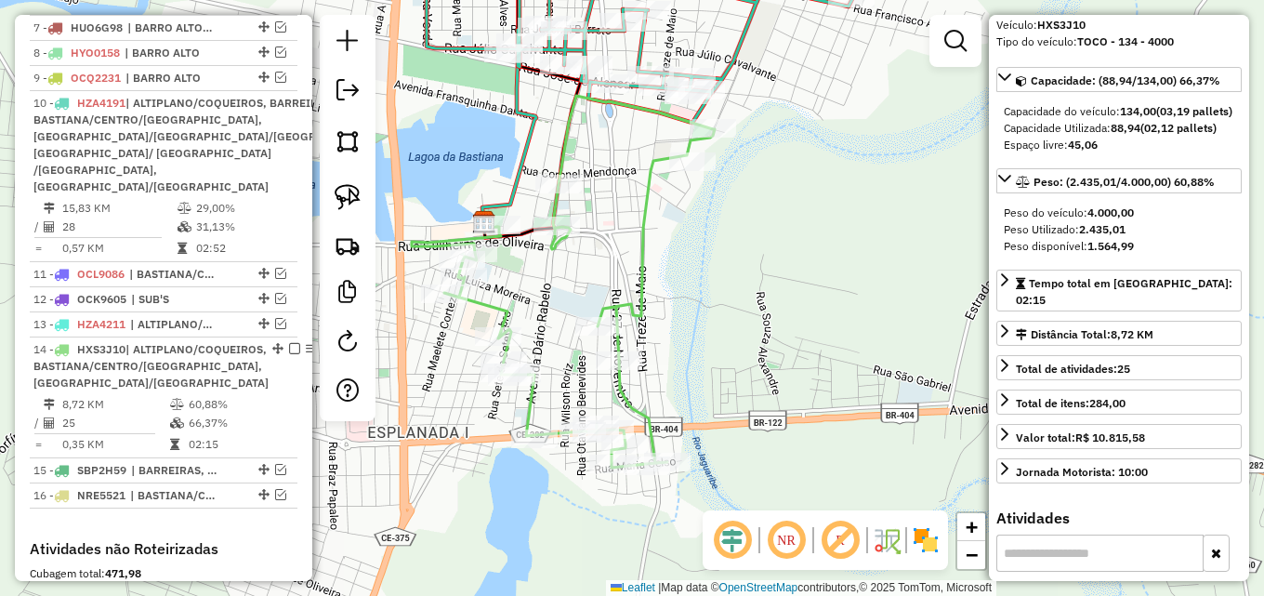
drag, startPoint x: 905, startPoint y: 335, endPoint x: 841, endPoint y: 316, distance: 66.8
click at [841, 316] on div "Janela de atendimento Grade de atendimento Capacidade Transportadoras Veículos …" at bounding box center [632, 298] width 1264 height 596
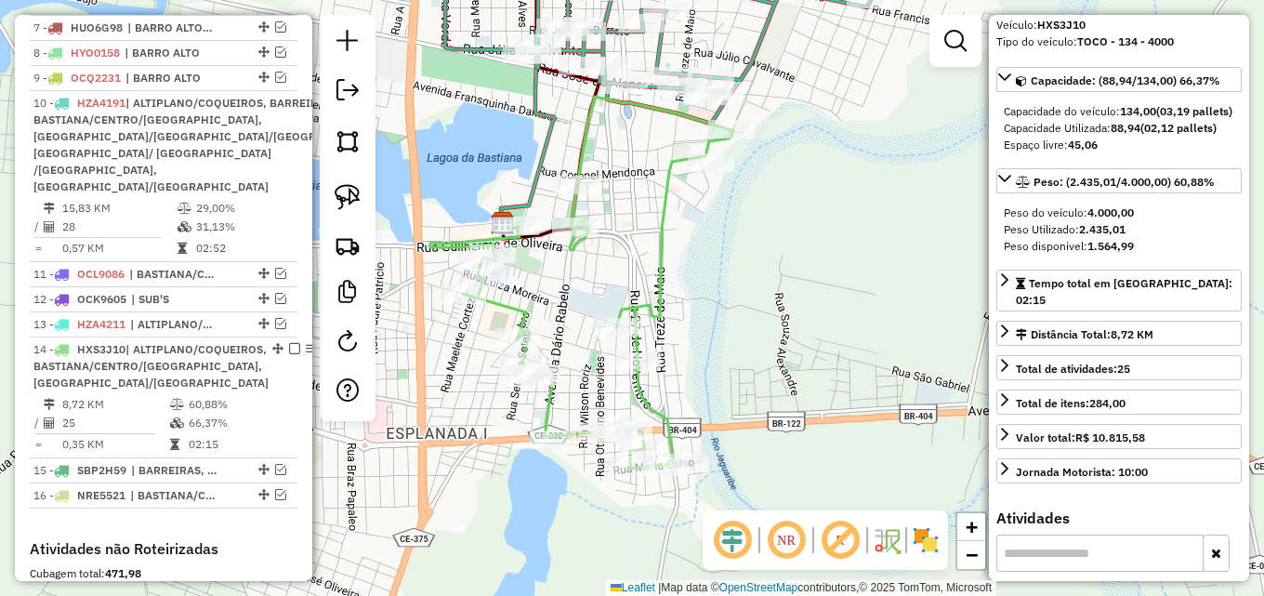
drag, startPoint x: 625, startPoint y: 217, endPoint x: 652, endPoint y: 144, distance: 77.3
click at [652, 144] on div "Janela de atendimento Grade de atendimento Capacidade Transportadoras Veículos …" at bounding box center [632, 298] width 1264 height 596
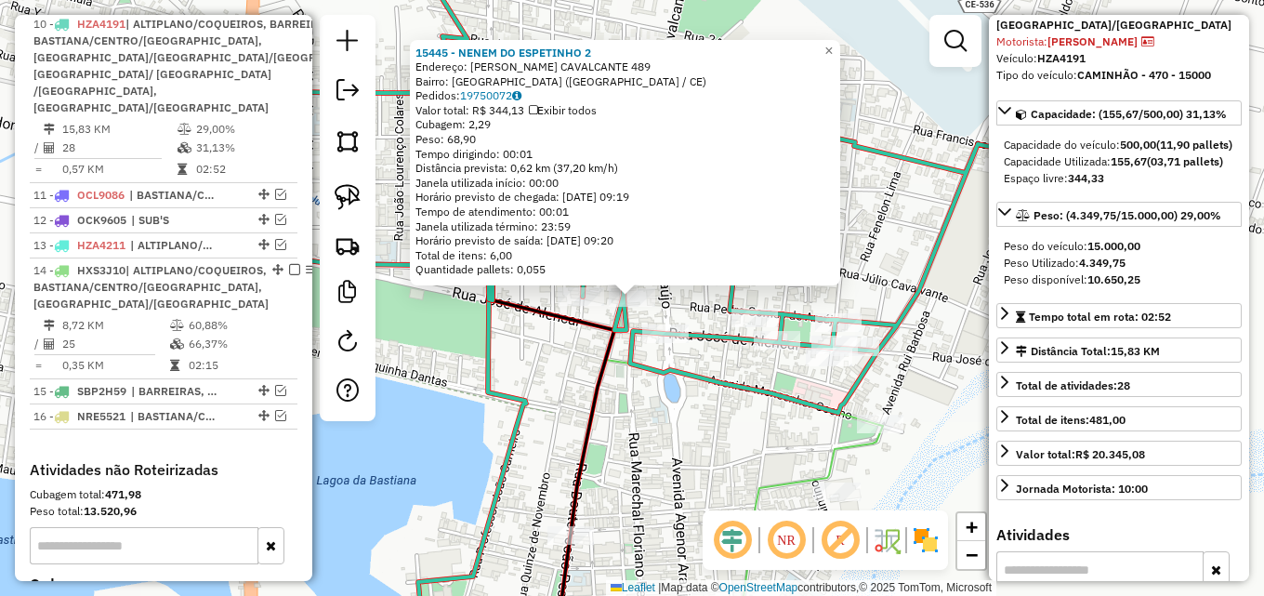
scroll to position [952, 0]
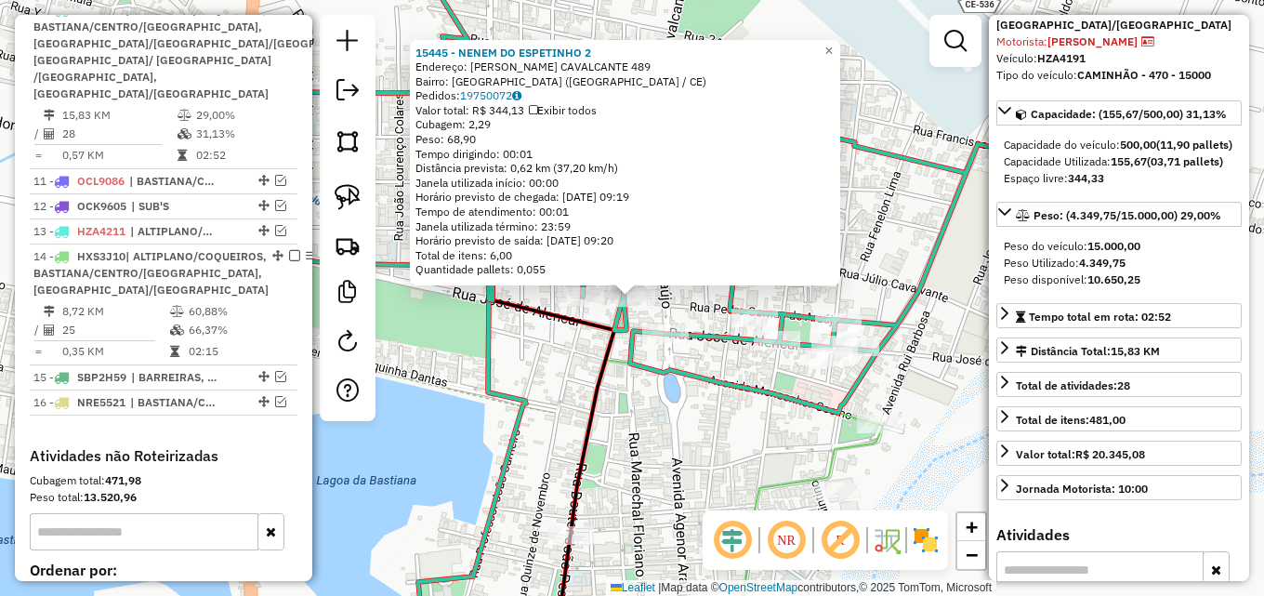
click at [673, 427] on div "15445 - NENEM DO ESPETINHO 2 Endereço: ADEODATO MATOS CAVALCANTE 489 Bairro: JA…" at bounding box center [632, 298] width 1264 height 596
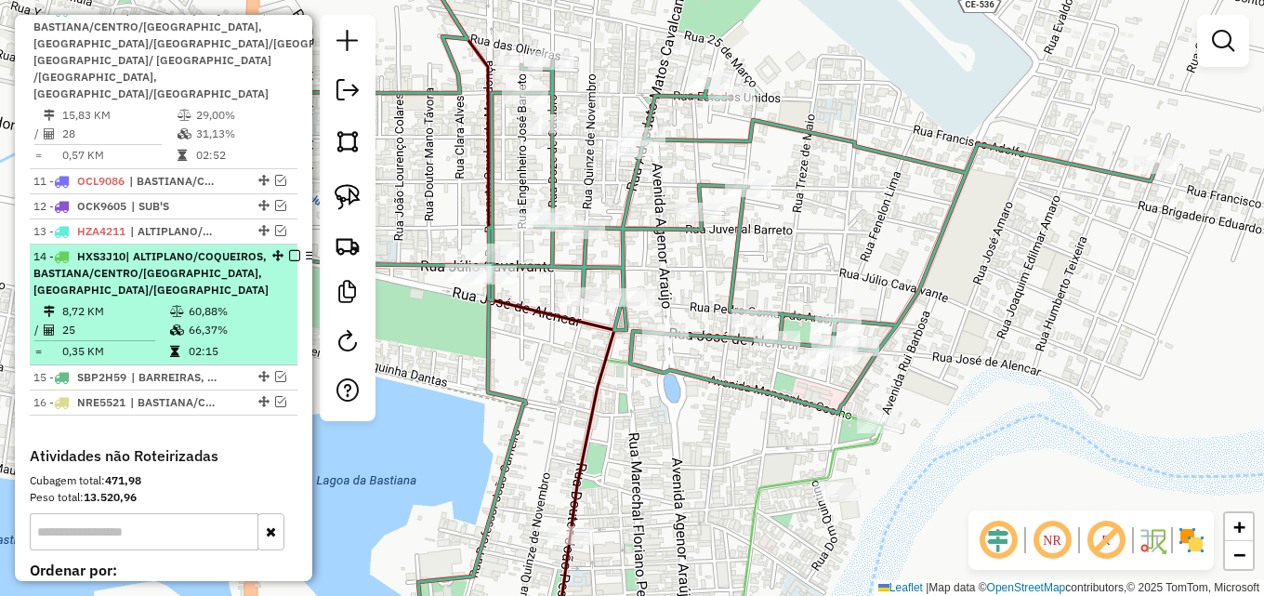
click at [289, 261] on em at bounding box center [294, 255] width 11 height 11
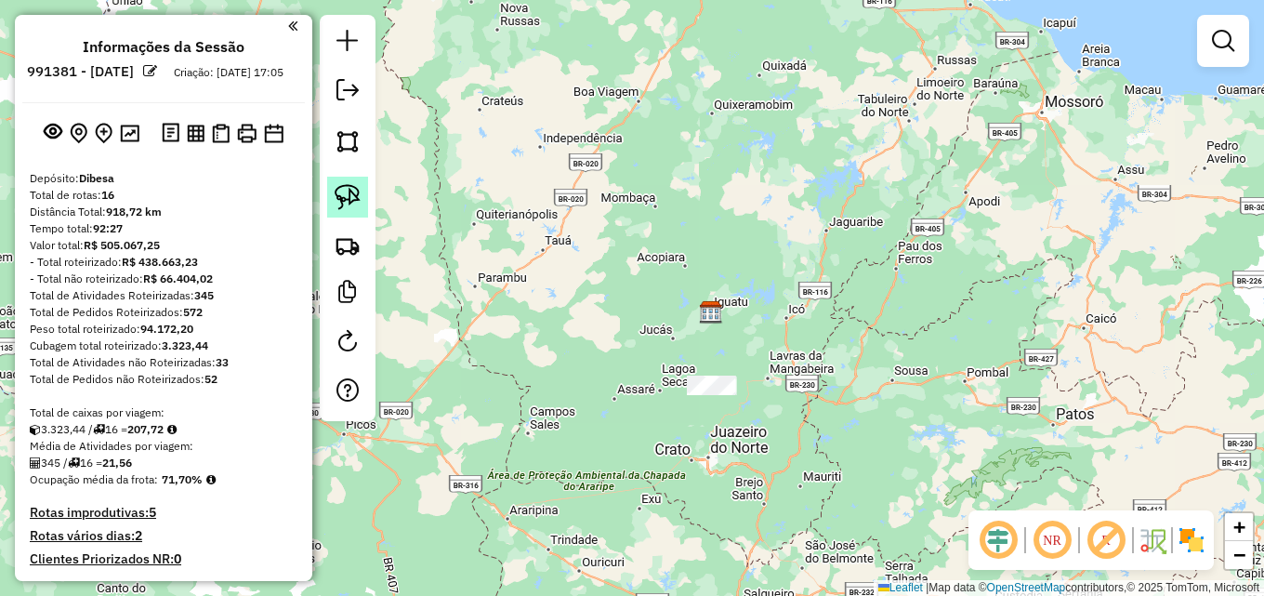
scroll to position [0, 0]
click at [357, 94] on em at bounding box center [347, 90] width 22 height 22
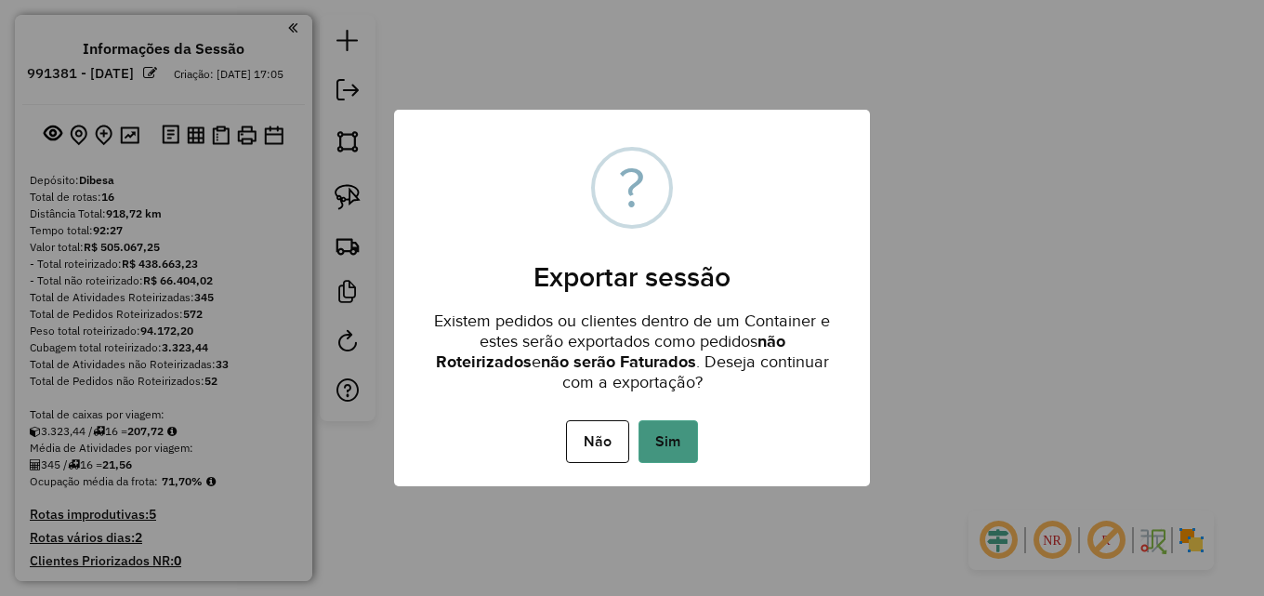
click at [656, 444] on button "Sim" at bounding box center [667, 441] width 59 height 43
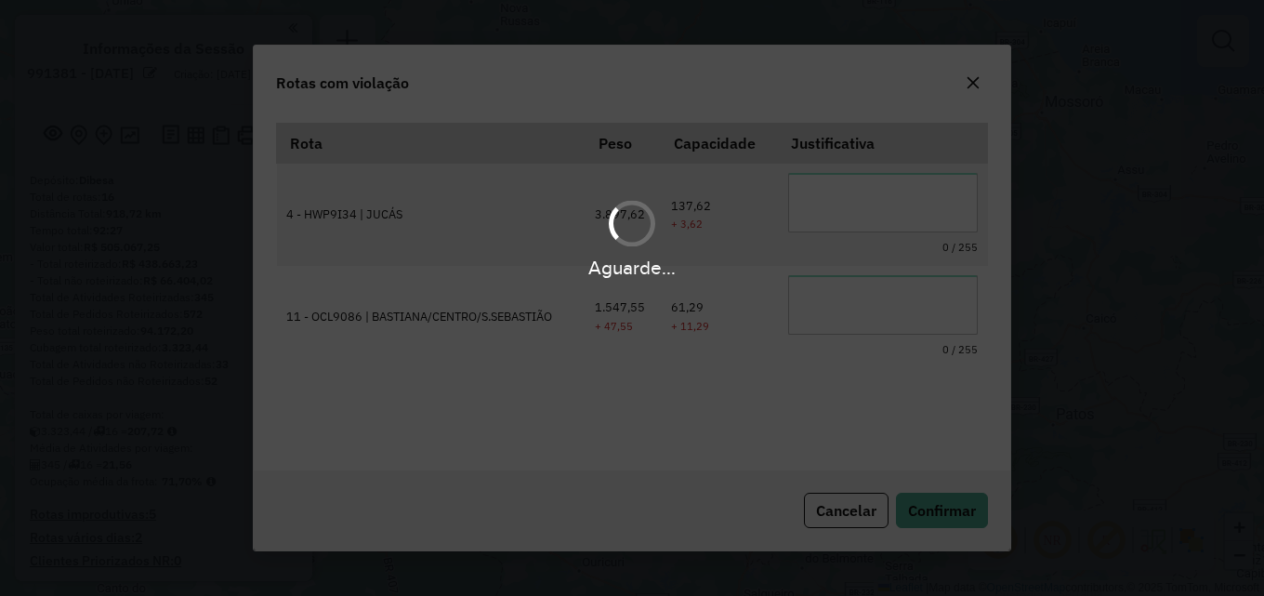
scroll to position [34, 0]
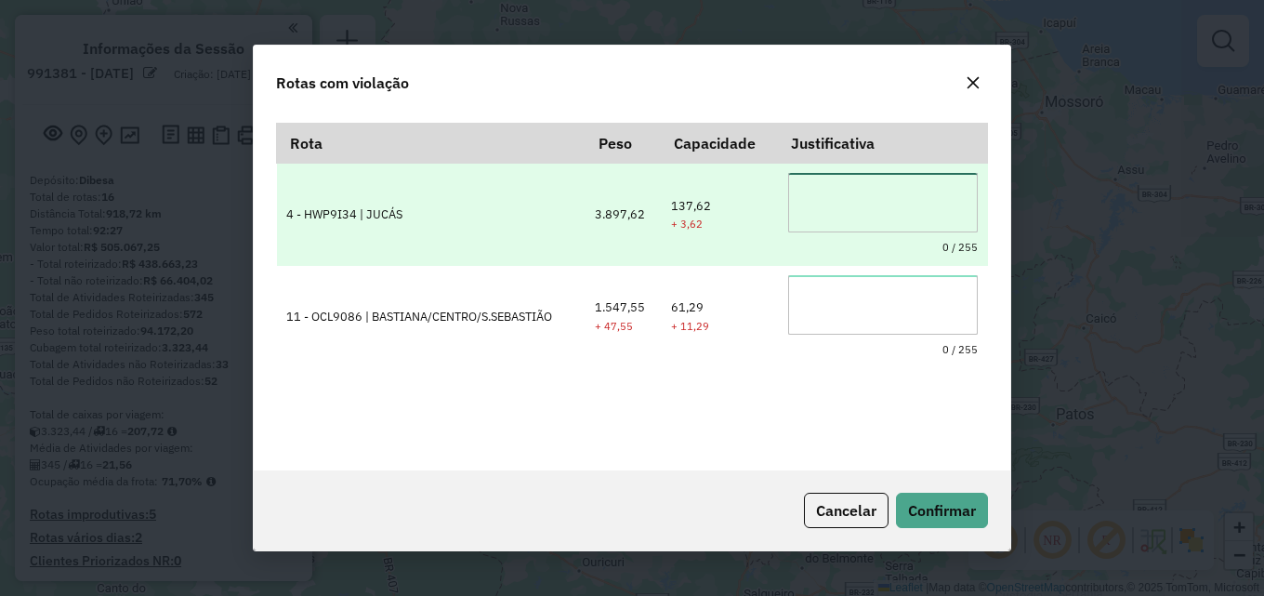
click at [843, 207] on textarea at bounding box center [883, 202] width 190 height 59
type textarea "**********"
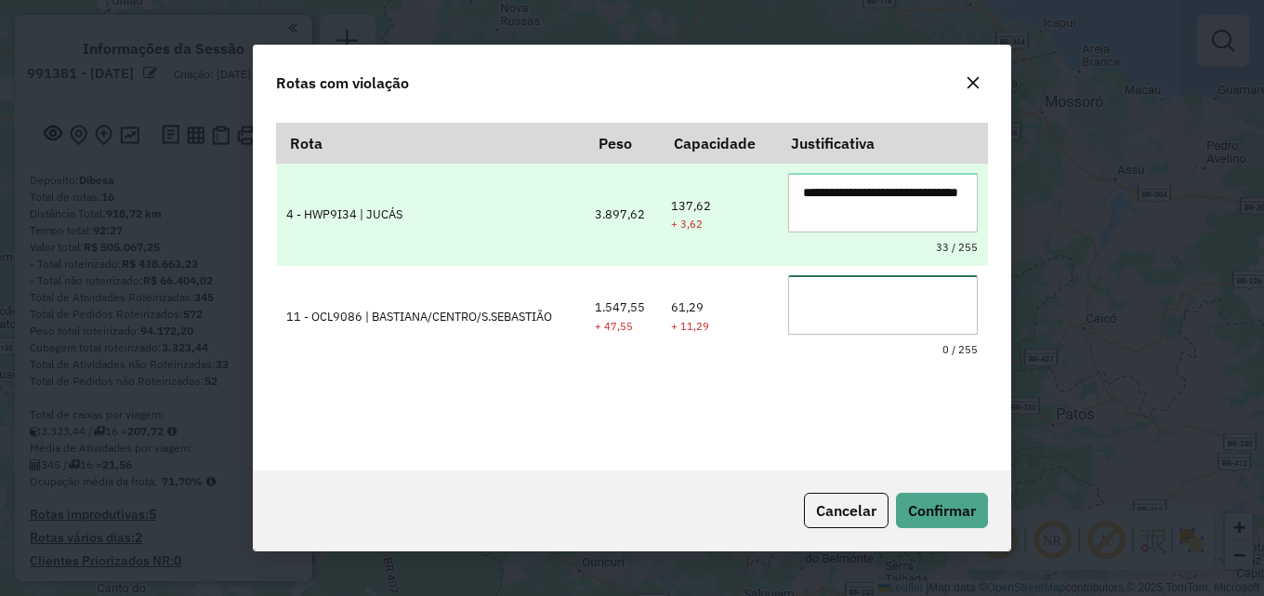
paste textarea "**********"
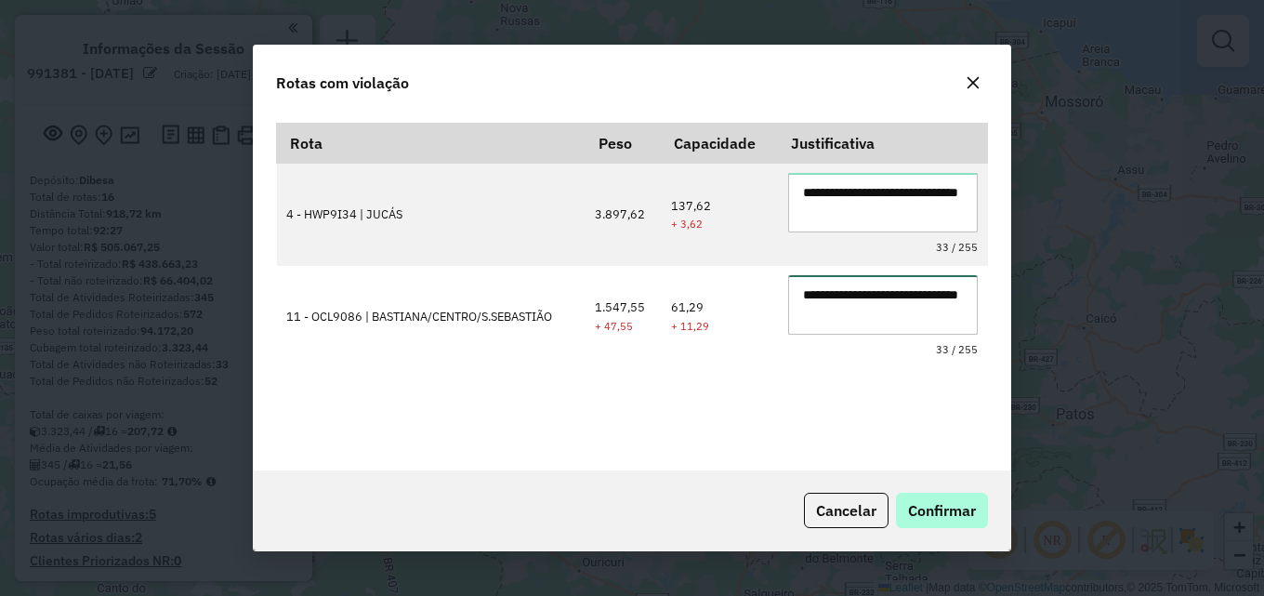
type textarea "**********"
click at [945, 517] on span "Confirmar" at bounding box center [942, 510] width 68 height 19
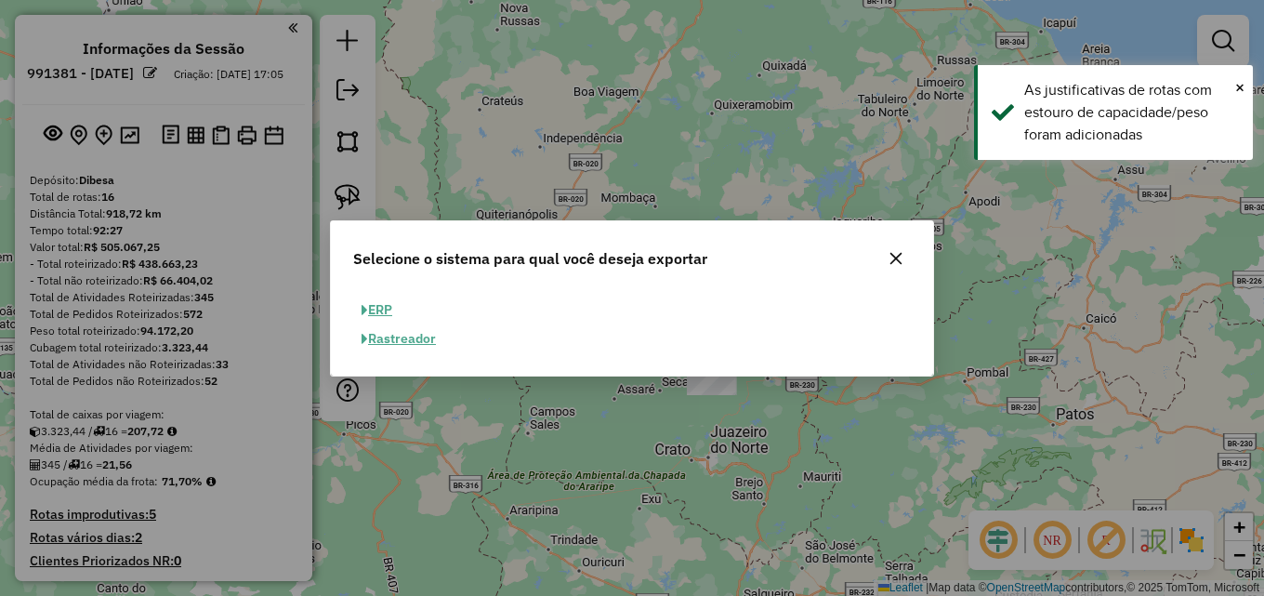
click at [388, 309] on button "ERP" at bounding box center [376, 309] width 47 height 29
select select "**"
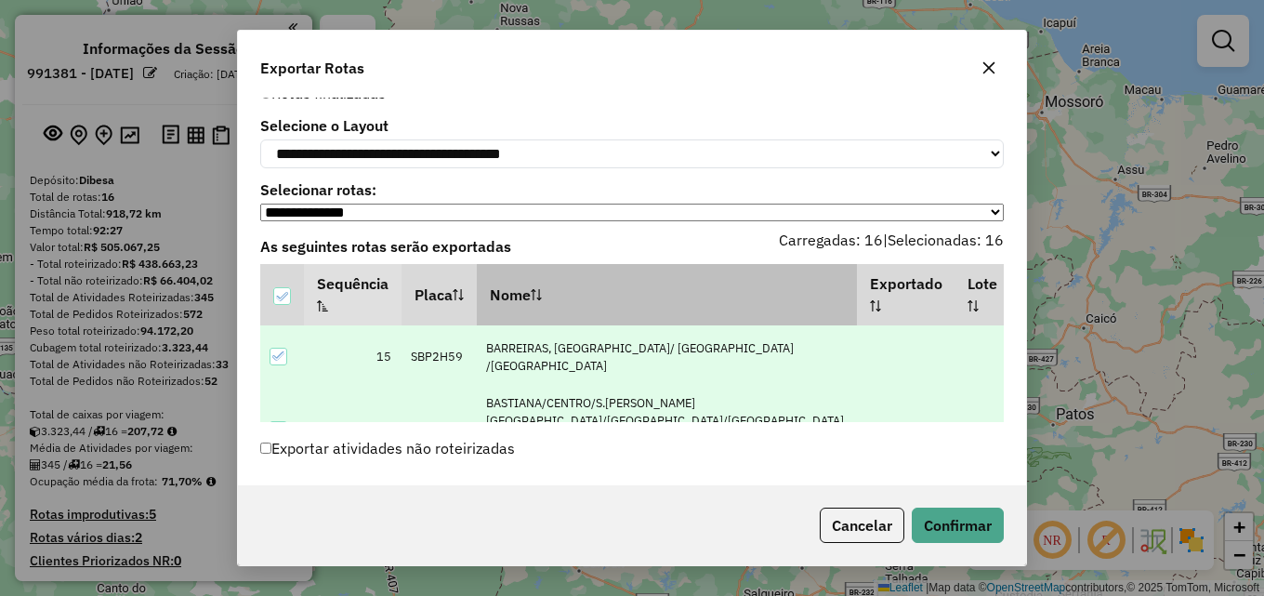
scroll to position [61, 0]
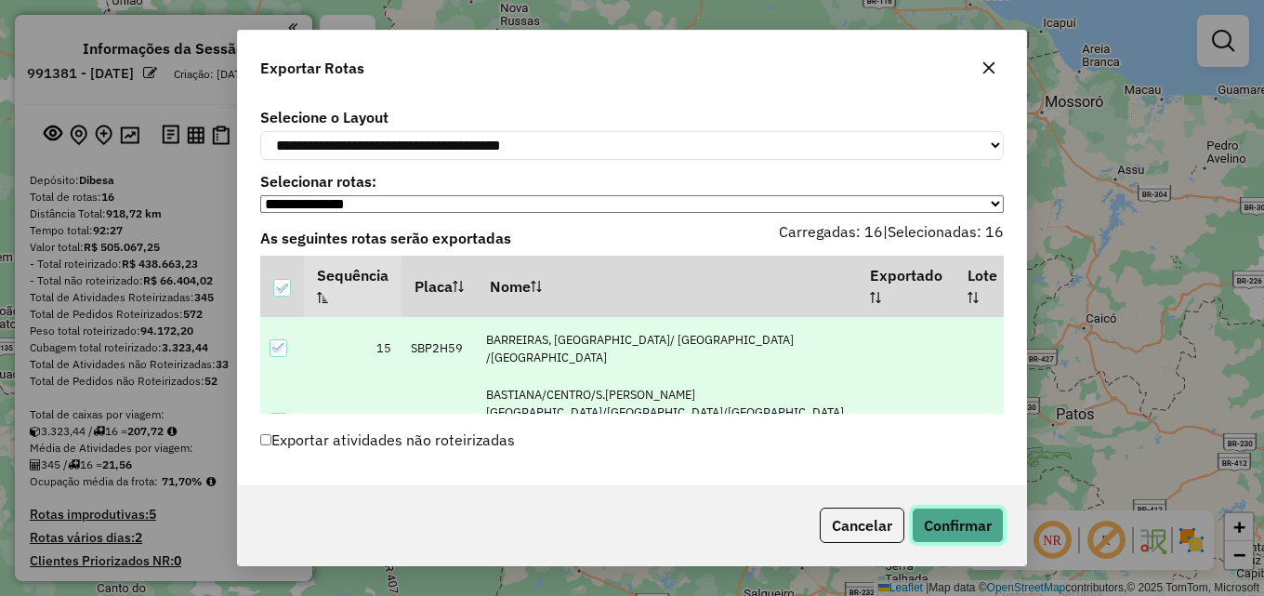
click at [972, 519] on button "Confirmar" at bounding box center [958, 524] width 92 height 35
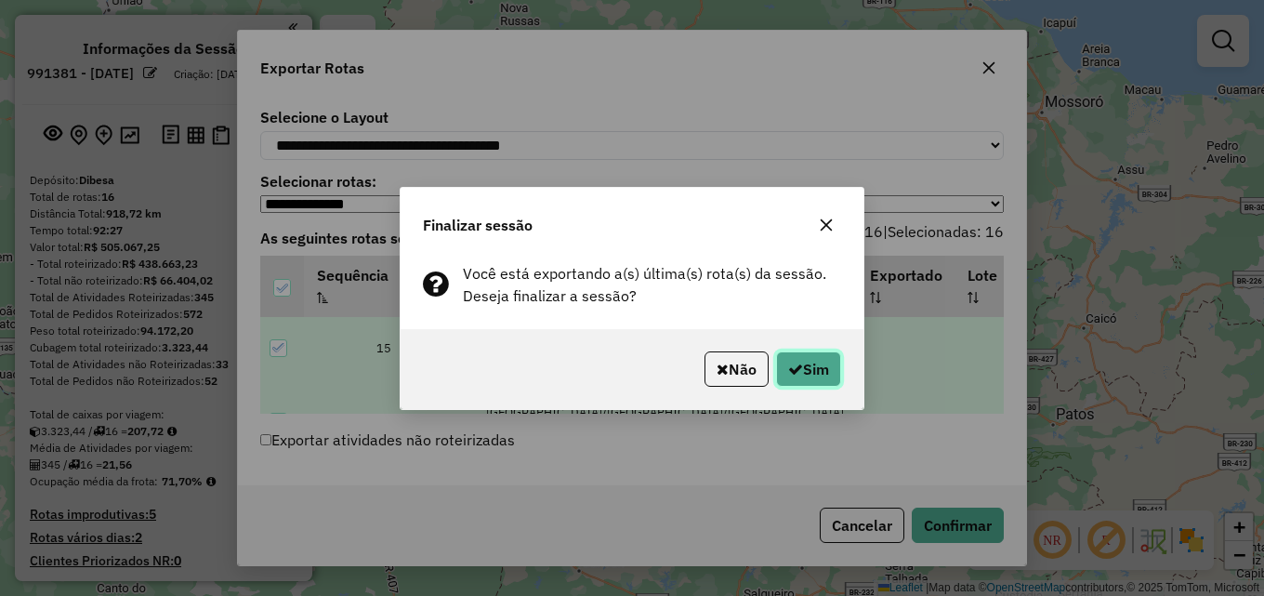
click at [815, 369] on button "Sim" at bounding box center [808, 368] width 65 height 35
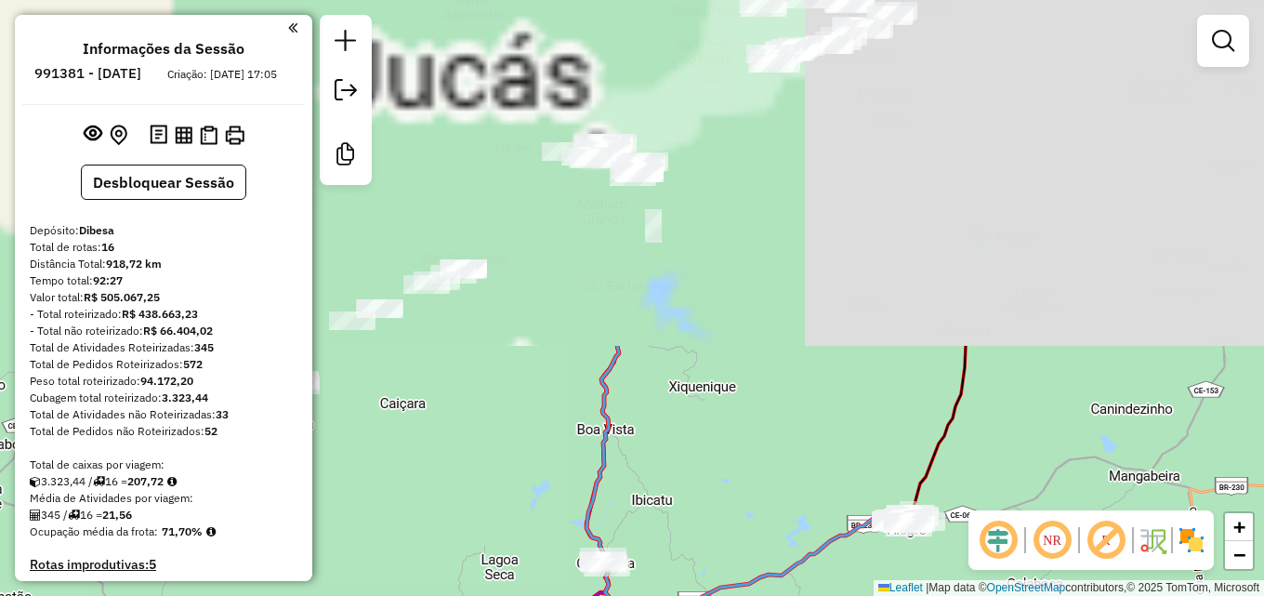
drag, startPoint x: 491, startPoint y: 436, endPoint x: 452, endPoint y: 306, distance: 135.8
click at [475, 486] on div "Janela de atendimento Grade de atendimento Capacidade Transportadoras Veículos …" at bounding box center [632, 298] width 1264 height 596
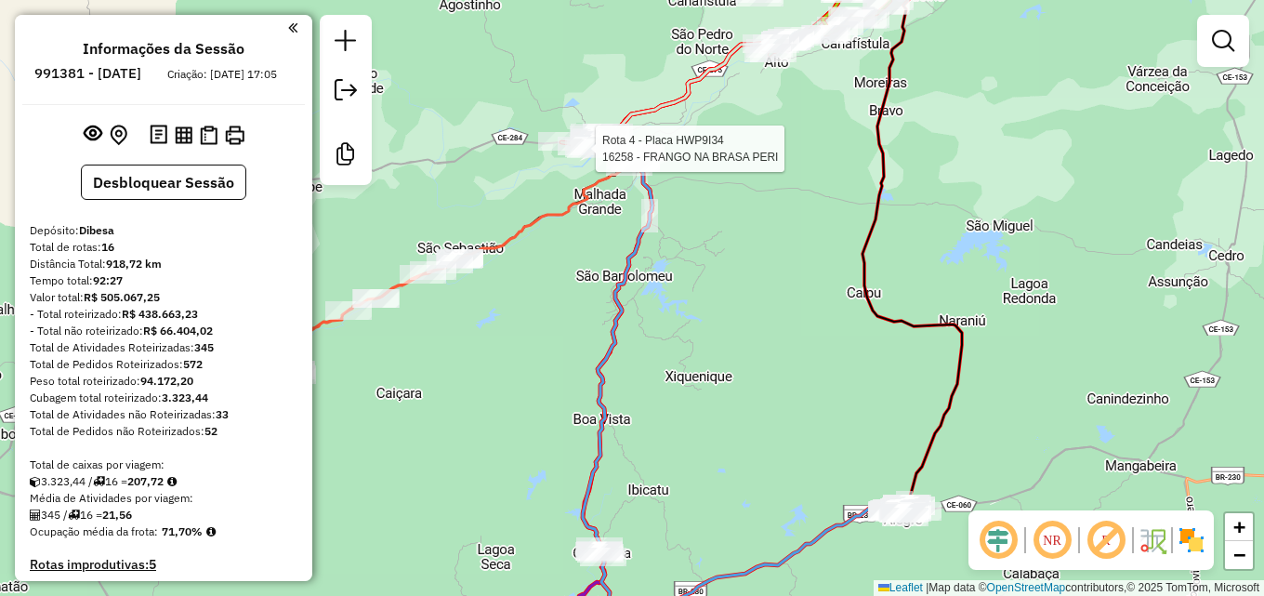
click at [685, 254] on div "Rota 4 - Placa HWP9I34 16258 - FRANGO NA BRASA PERI Janela de atendimento Grade…" at bounding box center [632, 298] width 1264 height 596
click at [629, 364] on div "Rota 4 - Placa HWP9I34 16258 - FRANGO NA BRASA PERI Janela de atendimento Grade…" at bounding box center [632, 298] width 1264 height 596
click at [721, 313] on div "Rota 4 - Placa HWP9I34 16258 - FRANGO NA BRASA PERI Janela de atendimento Grade…" at bounding box center [632, 298] width 1264 height 596
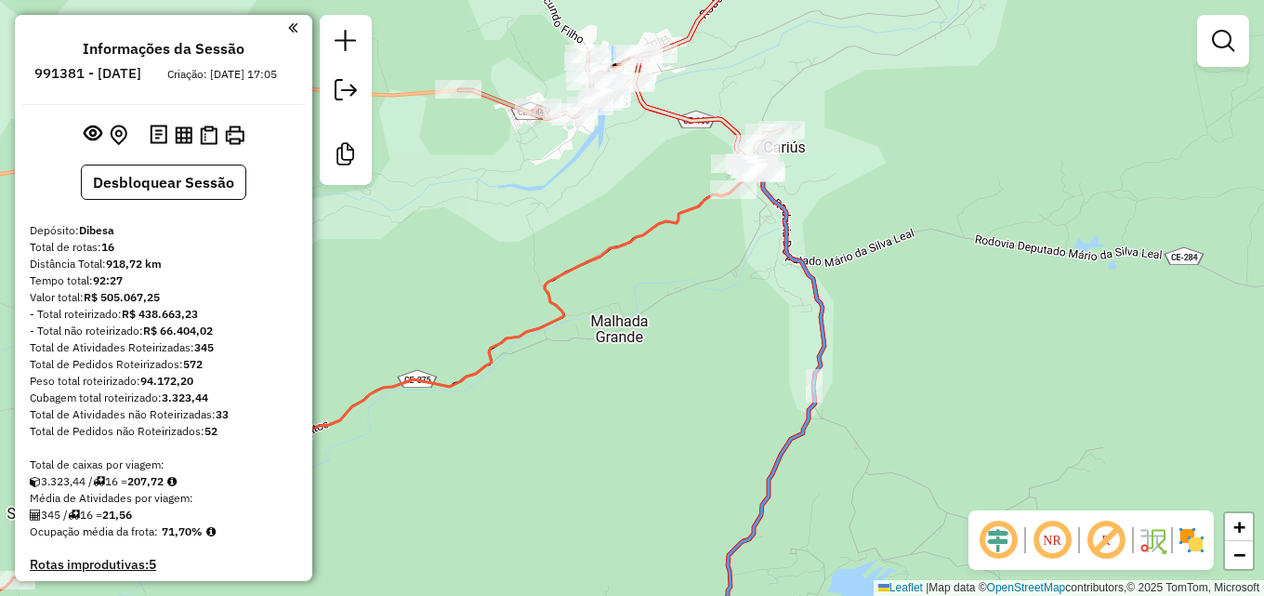
drag, startPoint x: 713, startPoint y: 290, endPoint x: 837, endPoint y: 279, distance: 125.0
click at [529, 551] on div "Janela de atendimento Grade de atendimento Capacidade Transportadoras Veículos …" at bounding box center [632, 298] width 1264 height 596
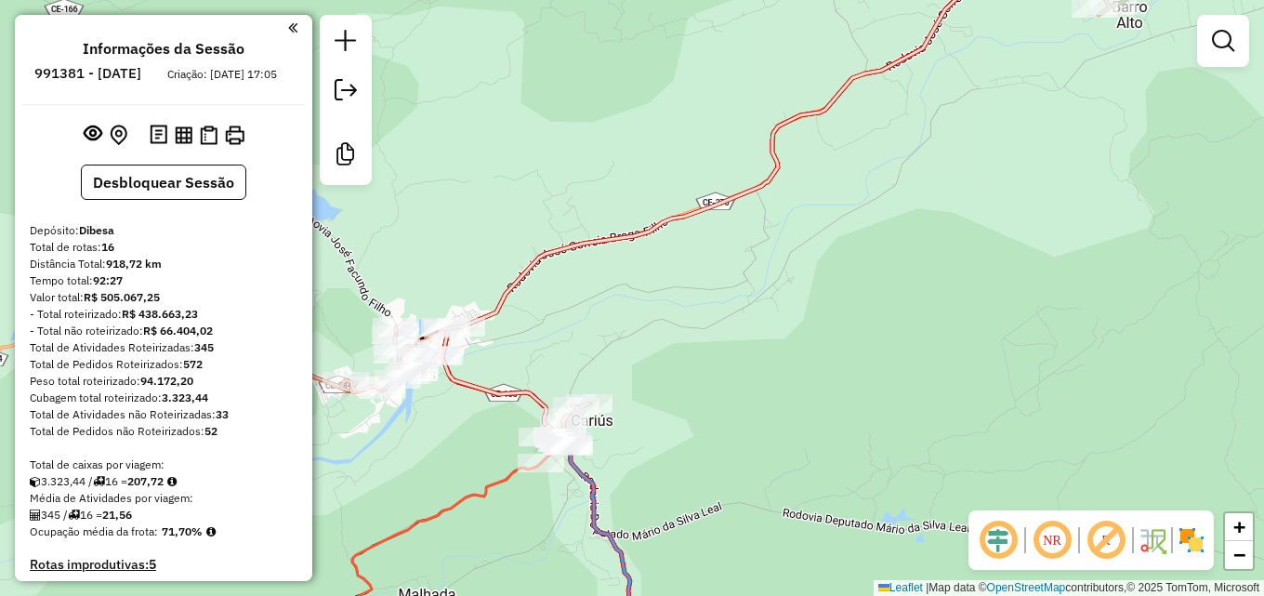
drag, startPoint x: 923, startPoint y: 183, endPoint x: 649, endPoint y: 433, distance: 371.0
click at [675, 399] on div "Janela de atendimento Grade de atendimento Capacidade Transportadoras Veículos …" at bounding box center [632, 298] width 1264 height 596
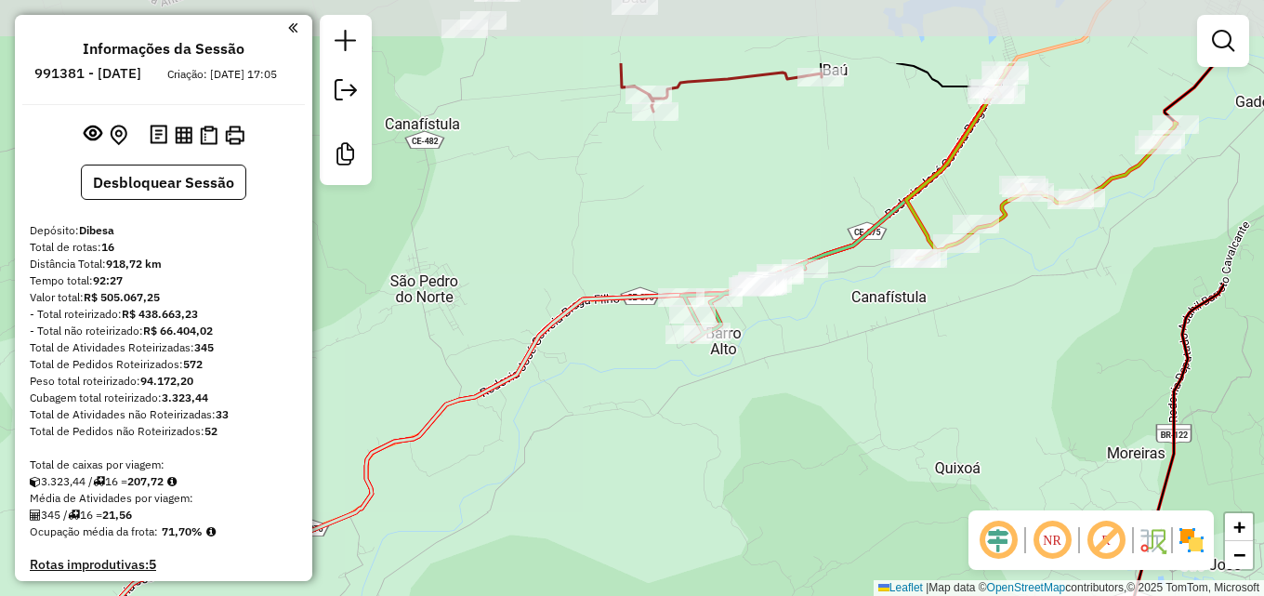
drag, startPoint x: 771, startPoint y: 448, endPoint x: 501, endPoint y: 614, distance: 317.5
click at [501, 595] on html "Aguarde... Pop-up bloqueado! Seu navegador bloqueou automáticamente a abertura …" at bounding box center [632, 298] width 1264 height 596
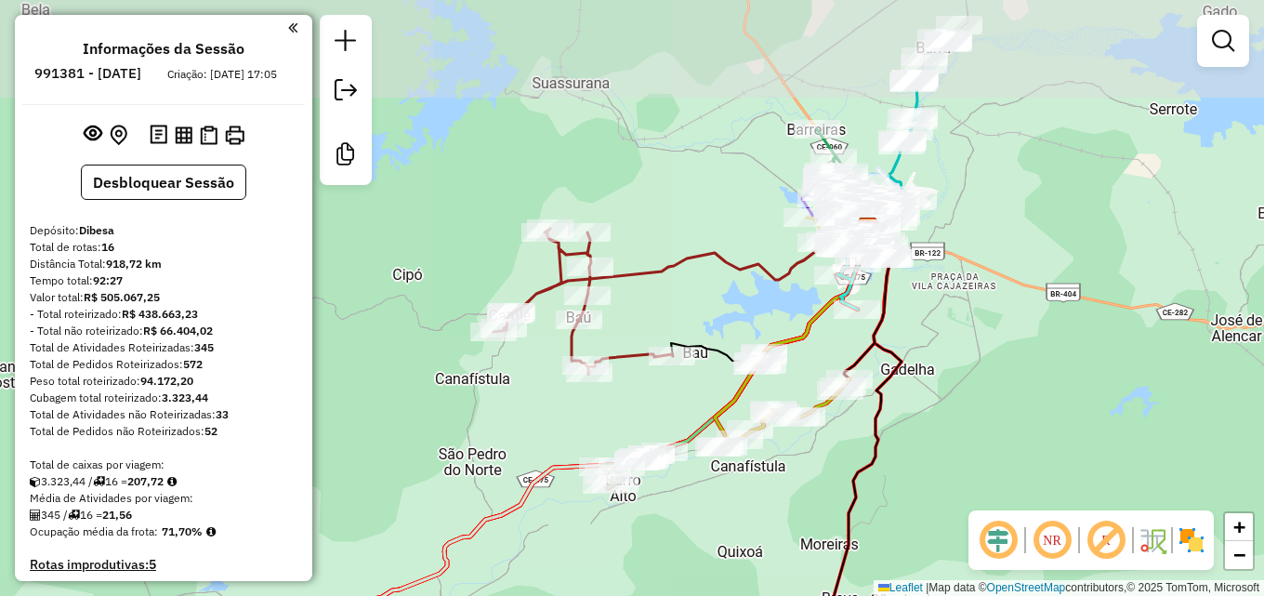
drag, startPoint x: 1017, startPoint y: 135, endPoint x: 923, endPoint y: 278, distance: 171.1
click at [923, 278] on div "Janela de atendimento Grade de atendimento Capacidade Transportadoras Veículos …" at bounding box center [632, 298] width 1264 height 596
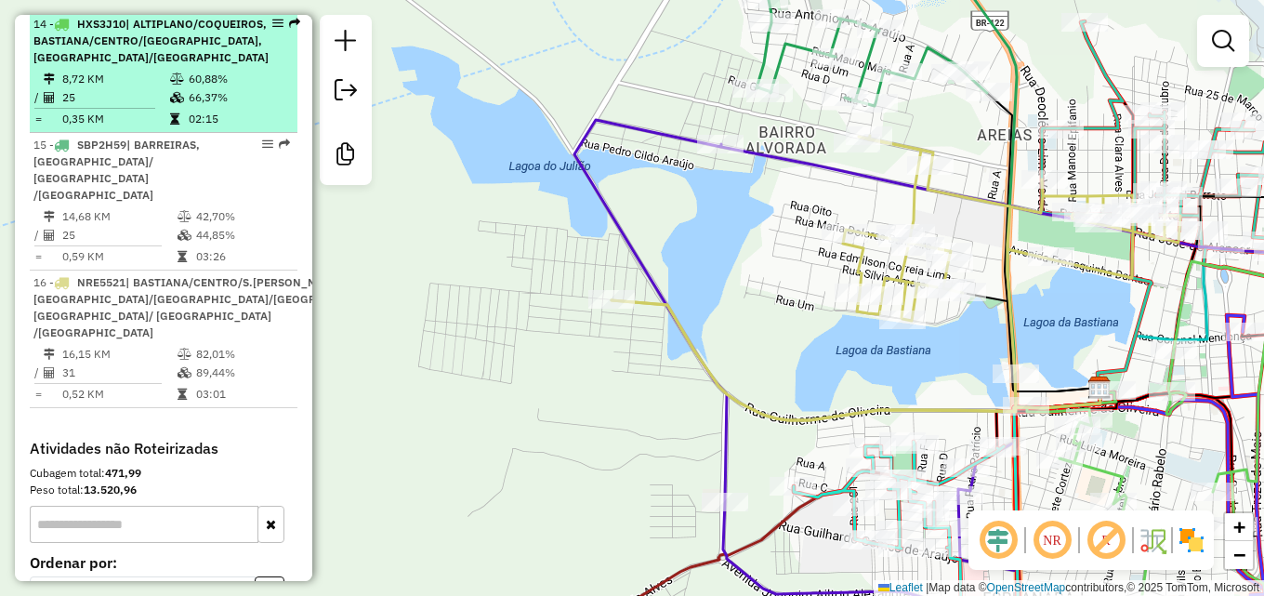
scroll to position [2044, 0]
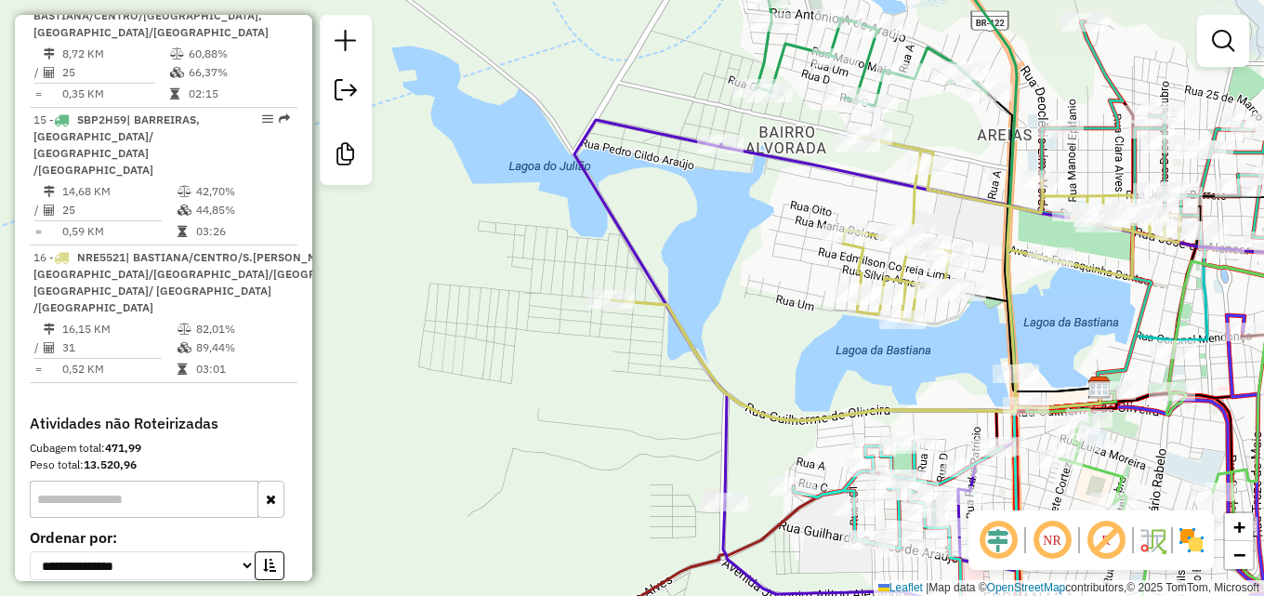
click at [788, 253] on div "Janela de atendimento Grade de atendimento Capacidade Transportadoras Veículos …" at bounding box center [632, 298] width 1264 height 596
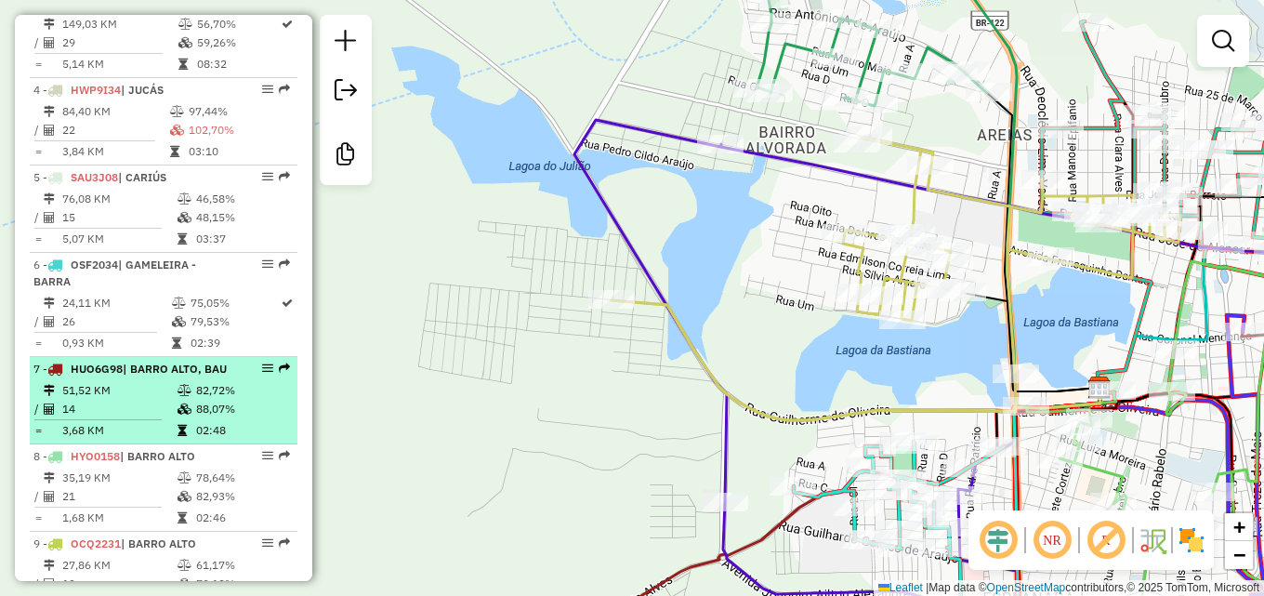
scroll to position [1115, 0]
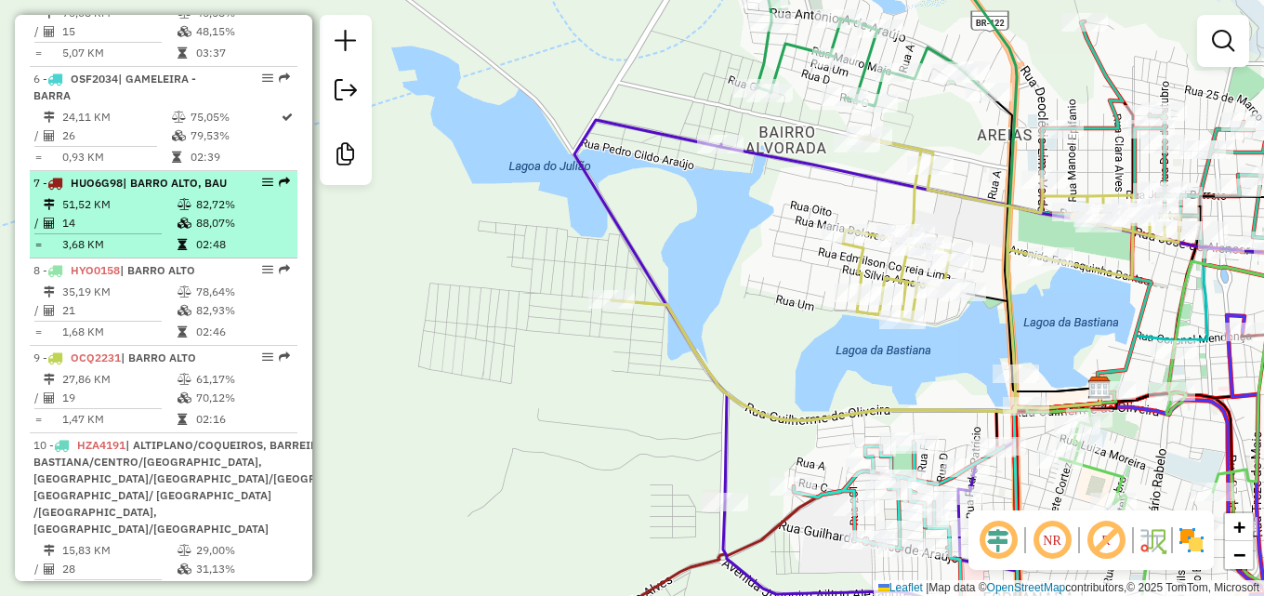
click at [148, 232] on td "14" at bounding box center [118, 223] width 115 height 19
select select "*********"
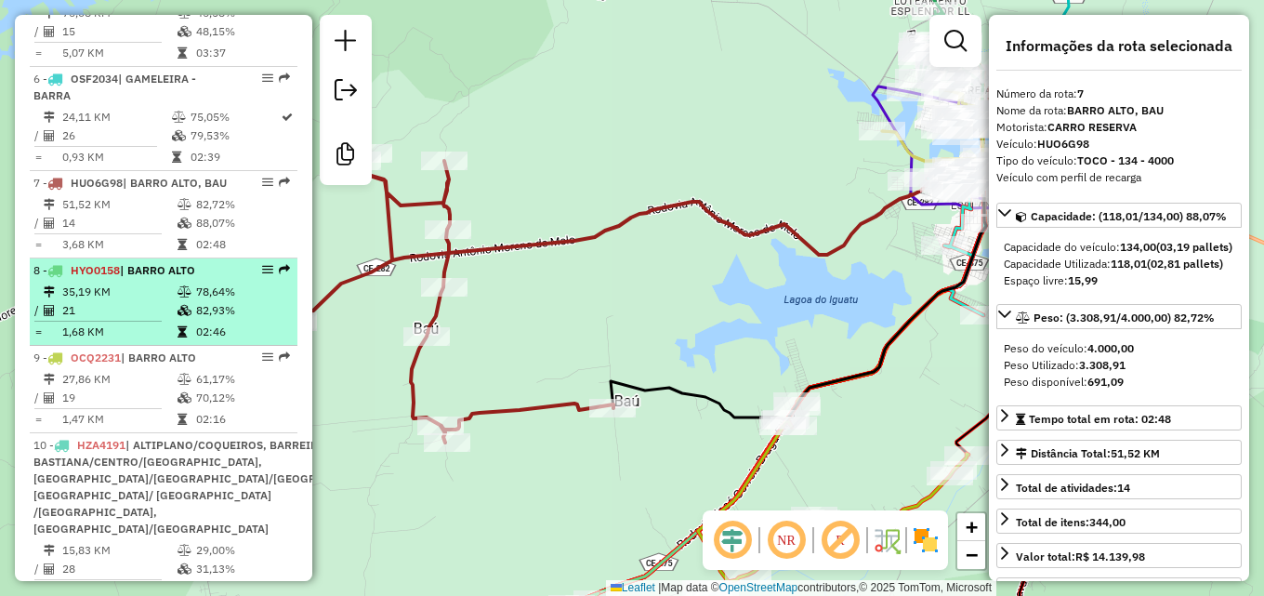
click at [134, 301] on td "35,19 KM" at bounding box center [118, 291] width 115 height 19
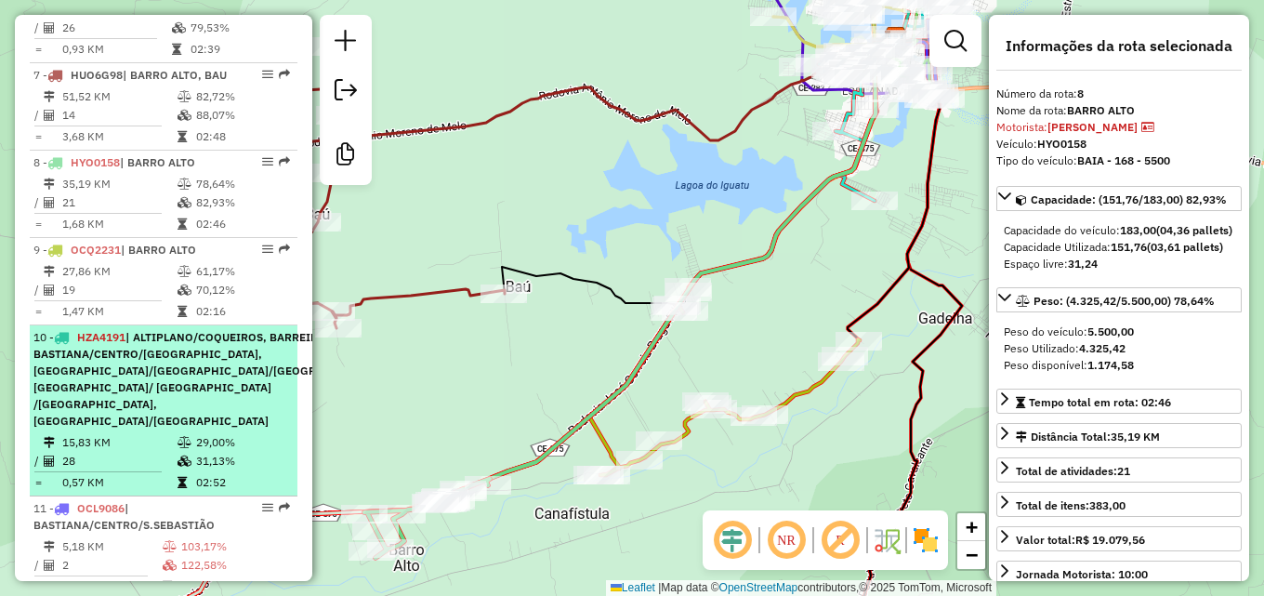
scroll to position [1301, 0]
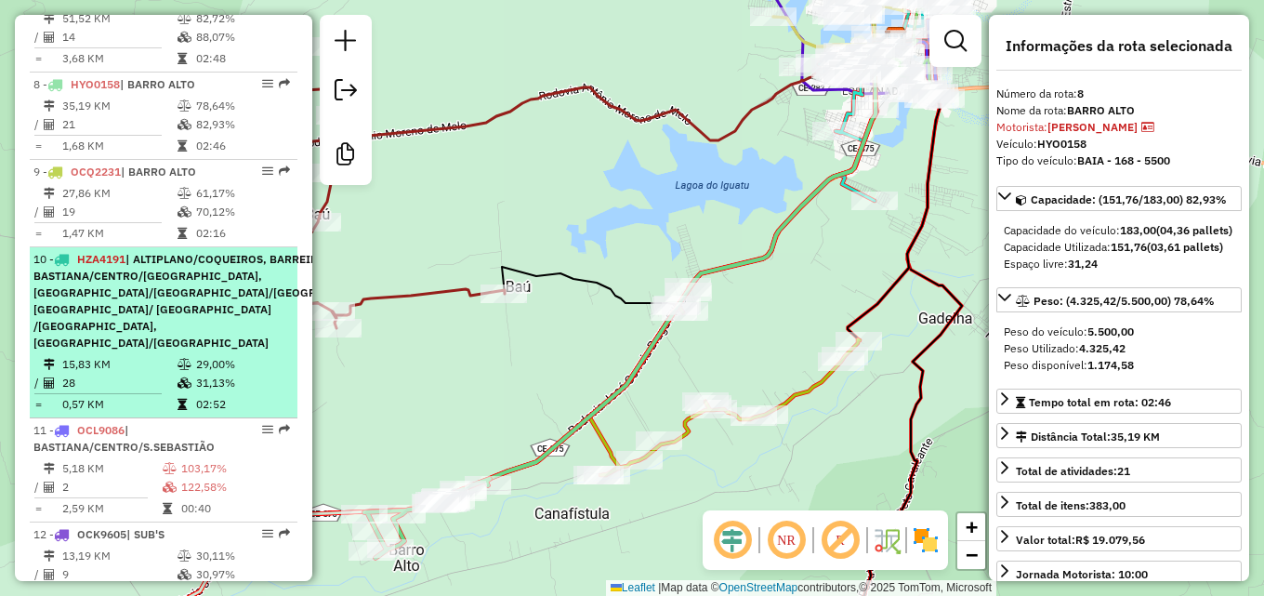
click at [164, 350] on div "10 - HZA4191 | ALTIPLANO/COQUEIROS, BARREIRAS, BASTIANA/CENTRO/S.SEBASTIÃO, FLO…" at bounding box center [212, 301] width 359 height 100
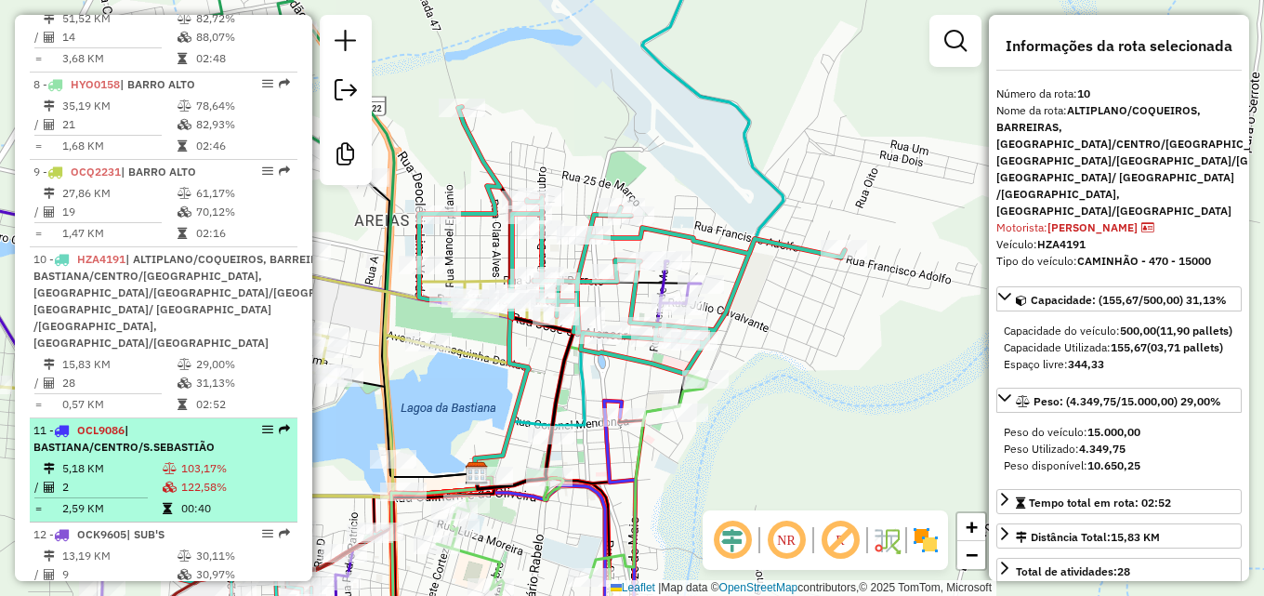
click at [146, 455] on div "11 - OCL9086 | BASTIANA/CENTRO/S.SEBASTIÃO" at bounding box center [131, 438] width 197 height 33
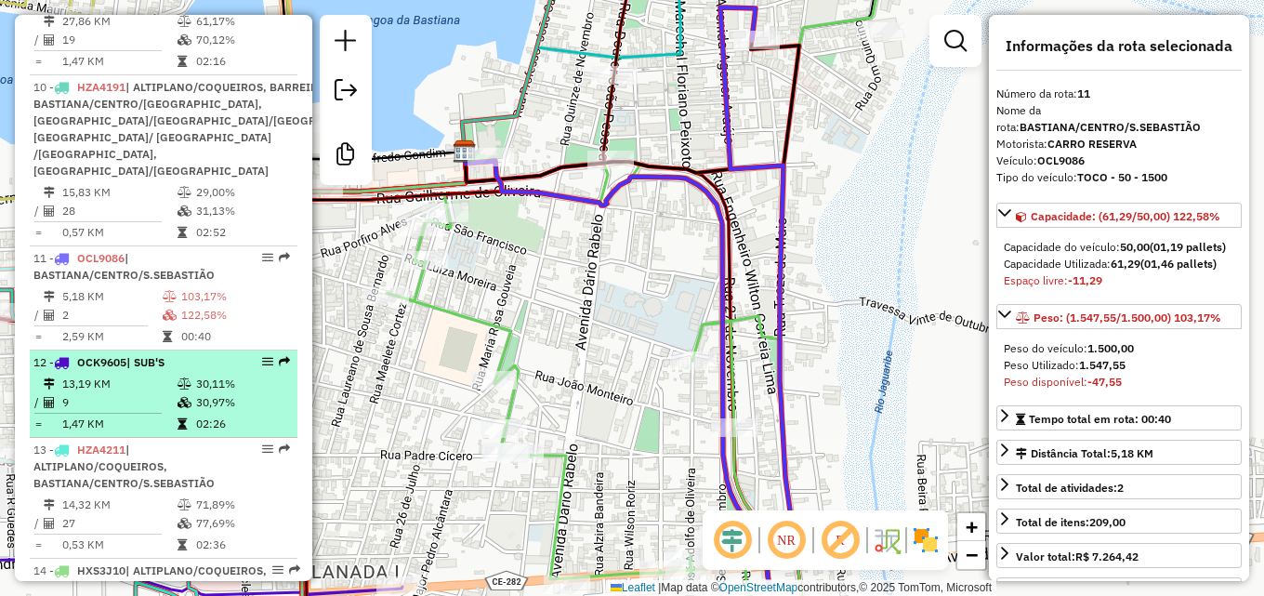
scroll to position [1487, 0]
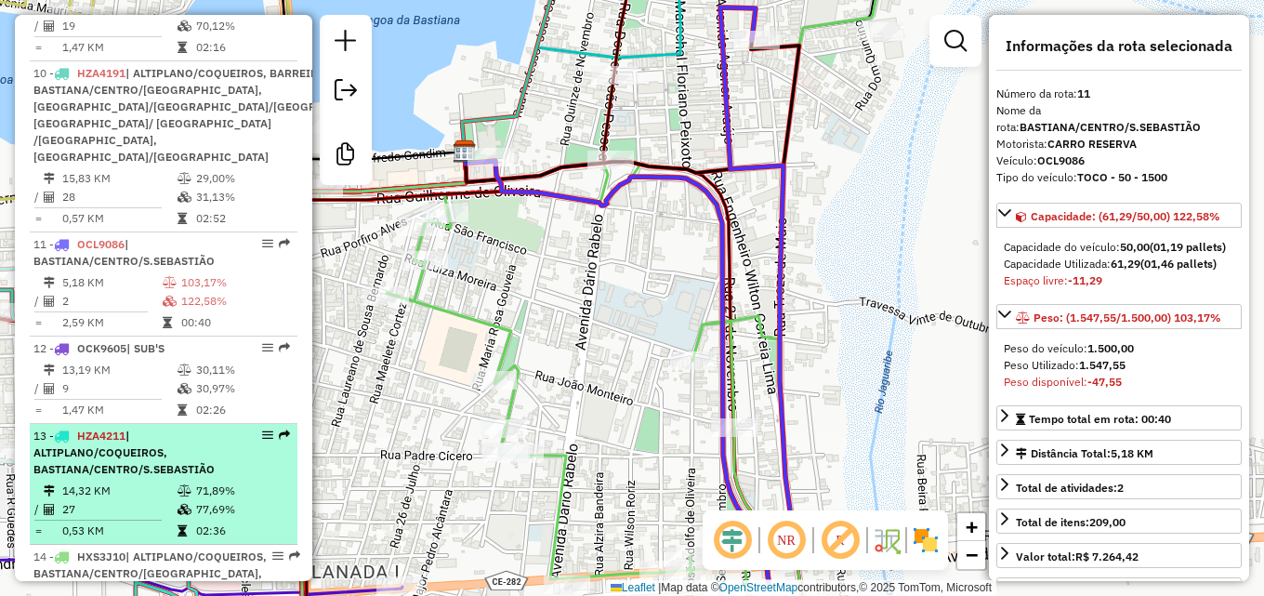
click at [127, 476] on span "| ALTIPLANO/COQUEIROS, BASTIANA/CENTRO/S.SEBASTIÃO" at bounding box center [123, 451] width 181 height 47
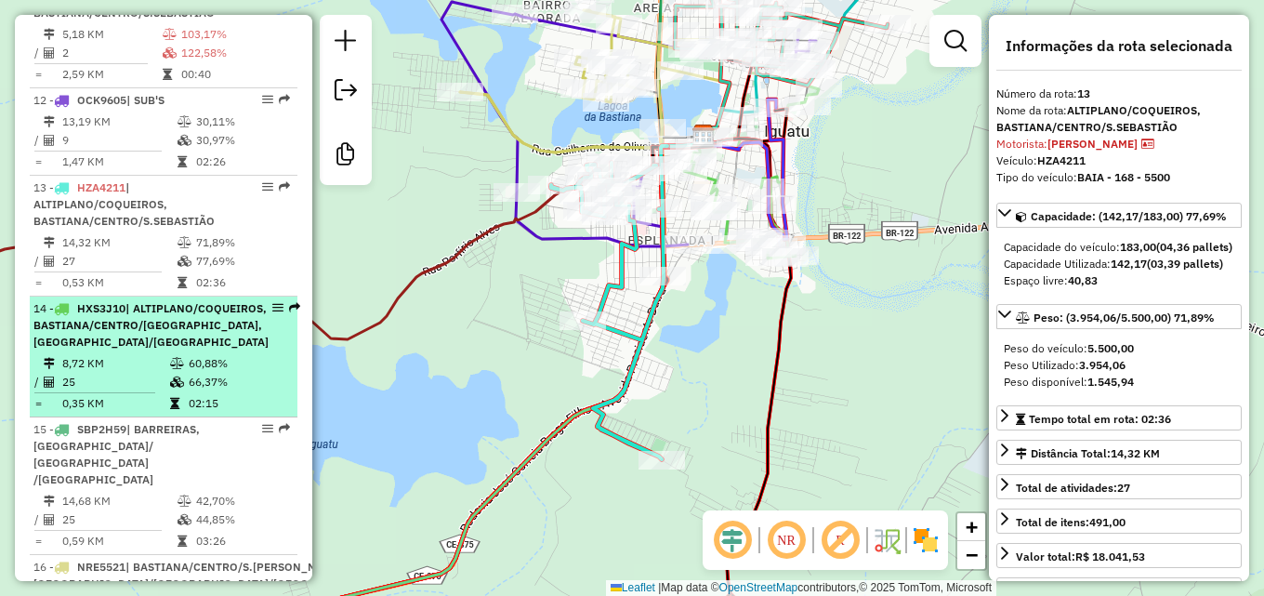
scroll to position [1766, 0]
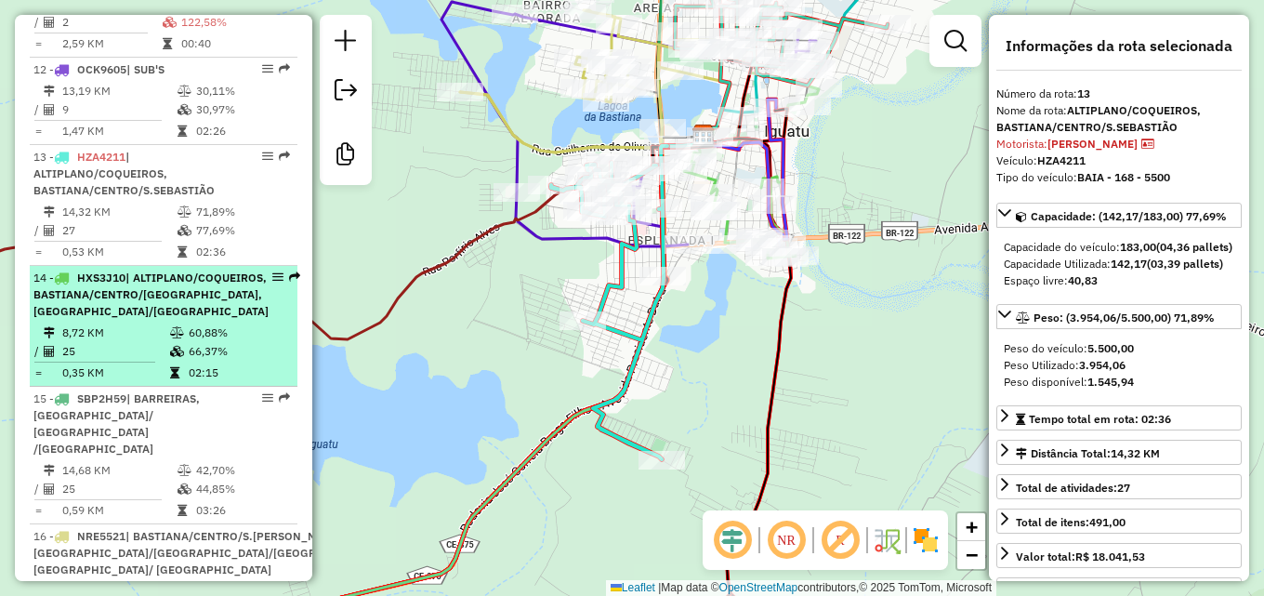
click at [171, 361] on td at bounding box center [178, 351] width 19 height 19
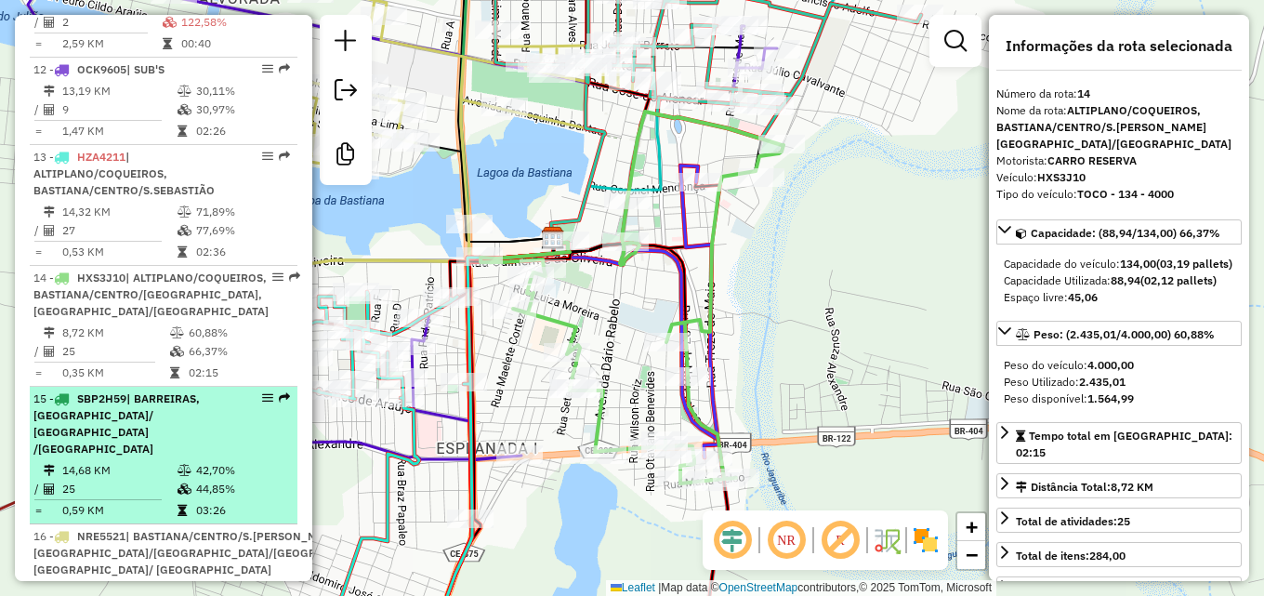
click at [109, 493] on li "15 - SBP2H59 | BARREIRAS, JARDIM OASIS/ JPII /LAGOA SECA 14,68 KM 42,70% / 25 4…" at bounding box center [164, 456] width 268 height 138
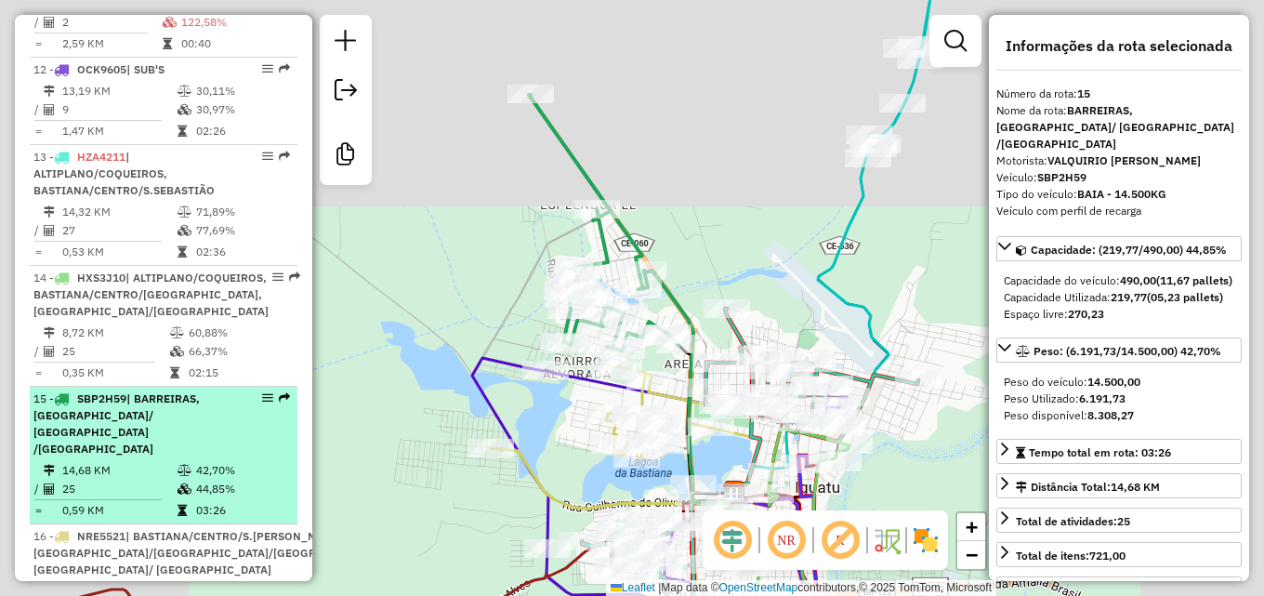
scroll to position [1858, 0]
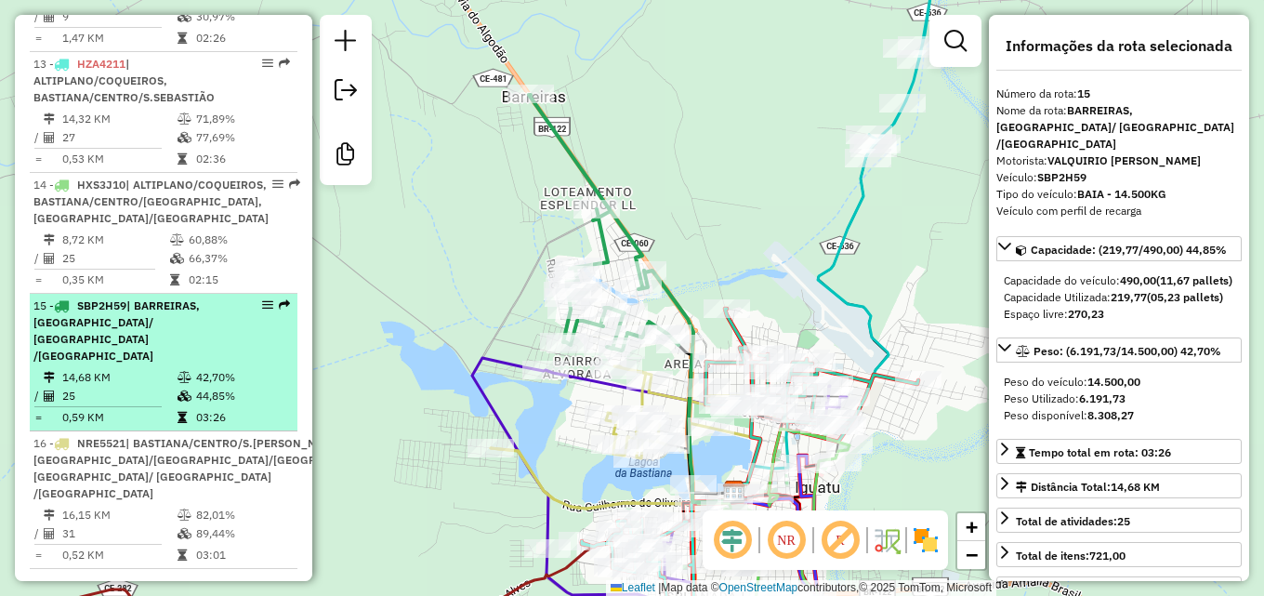
click at [140, 387] on td "14,68 KM" at bounding box center [118, 377] width 115 height 19
